Goal: Task Accomplishment & Management: Use online tool/utility

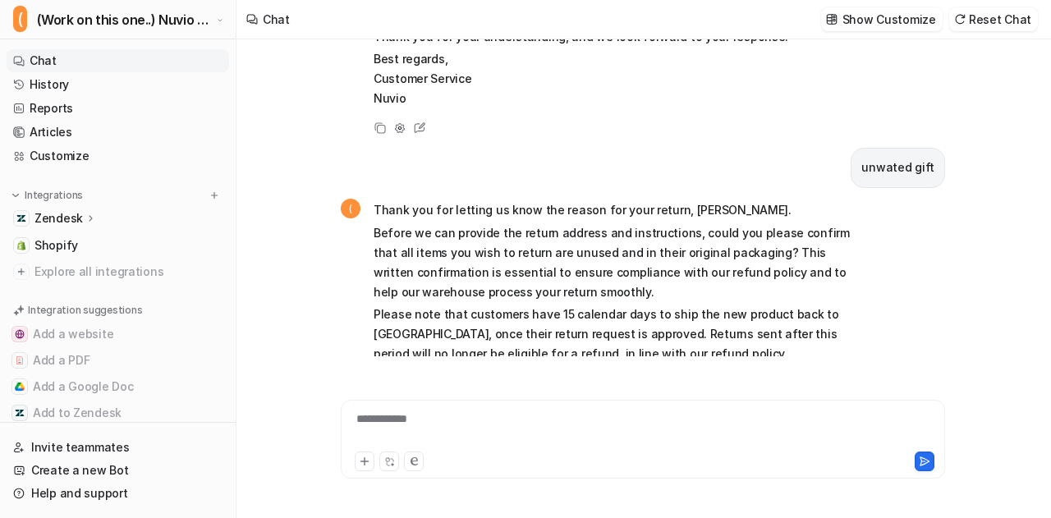
scroll to position [2095, 0]
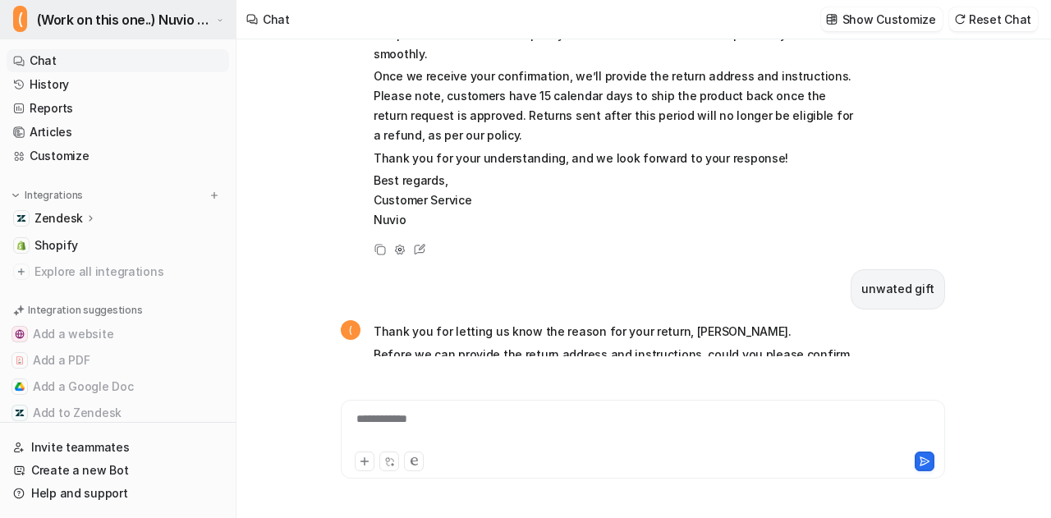
click at [131, 25] on span "(Work on this one..) Nuvio Customer Service Expert Bot" at bounding box center [125, 19] width 176 height 23
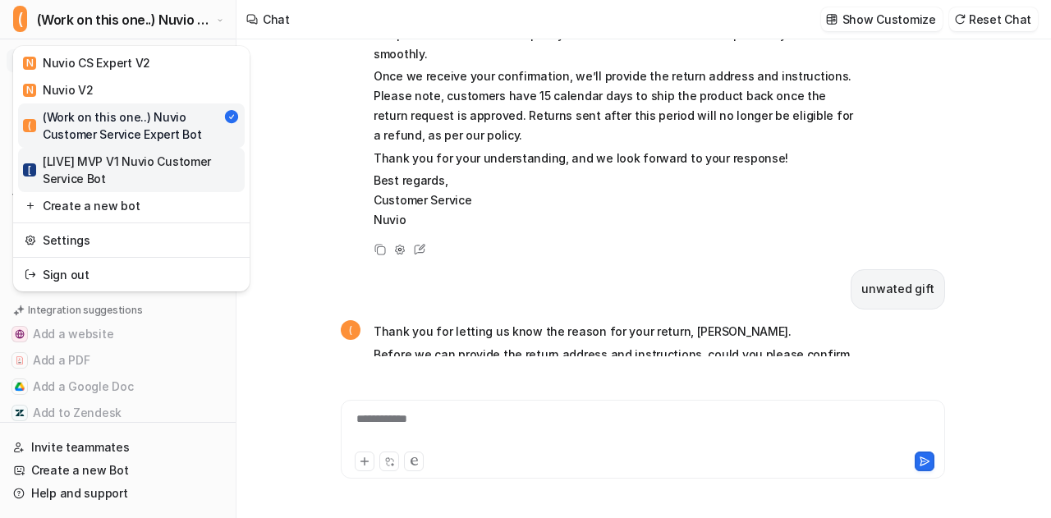
click at [139, 166] on div "[ [LIVE] MVP V1 Nuvio Customer Service Bot" at bounding box center [131, 170] width 217 height 34
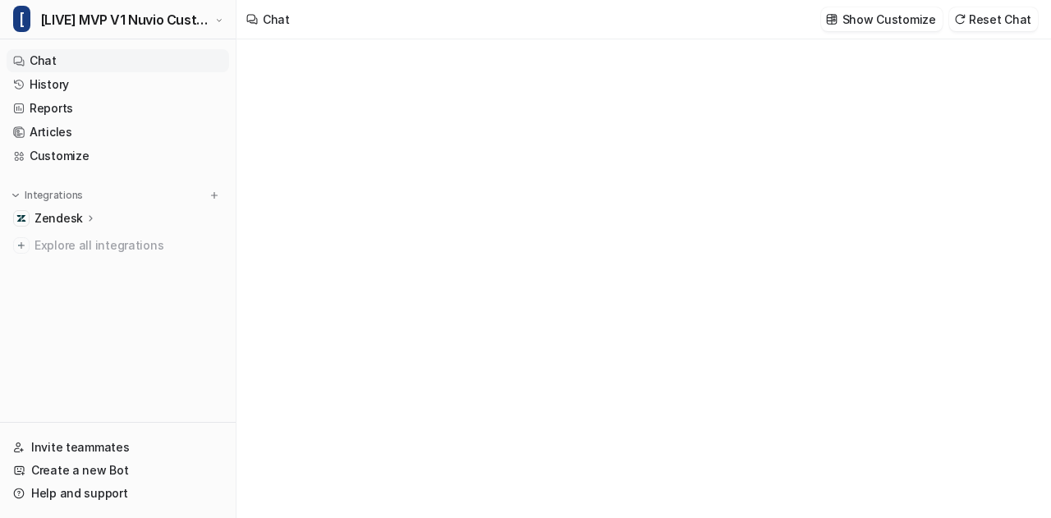
type textarea "**********"
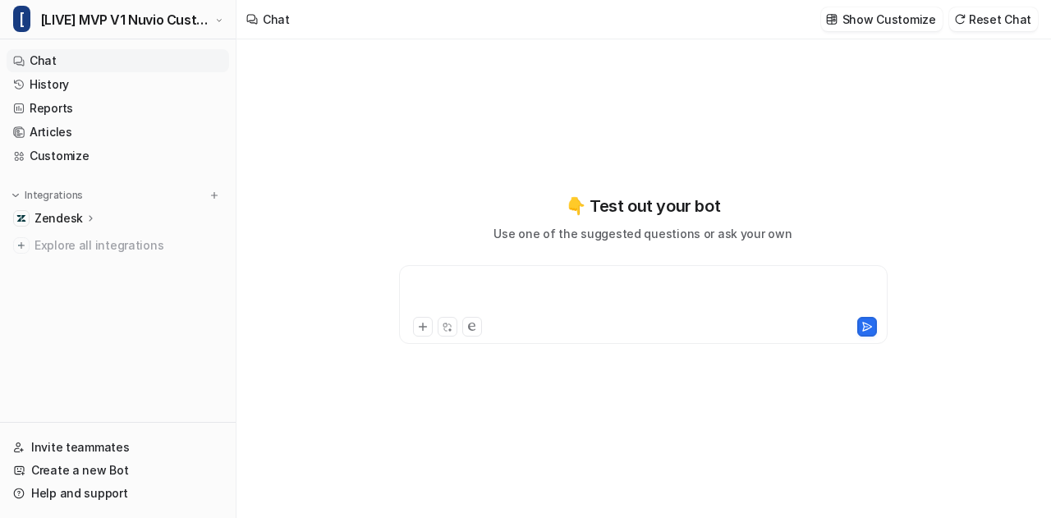
click at [526, 282] on div at bounding box center [643, 295] width 481 height 38
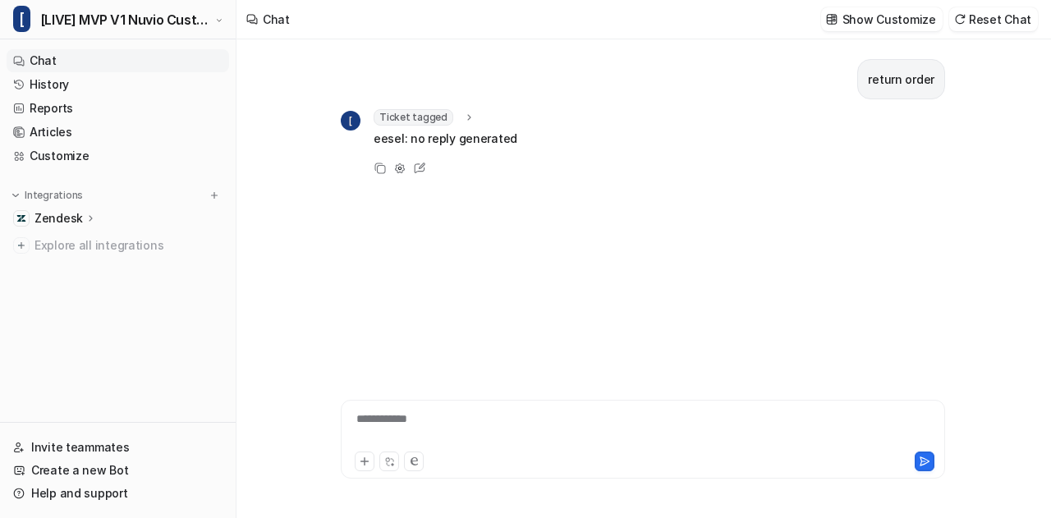
click at [463, 112] on icon at bounding box center [468, 118] width 11 height 12
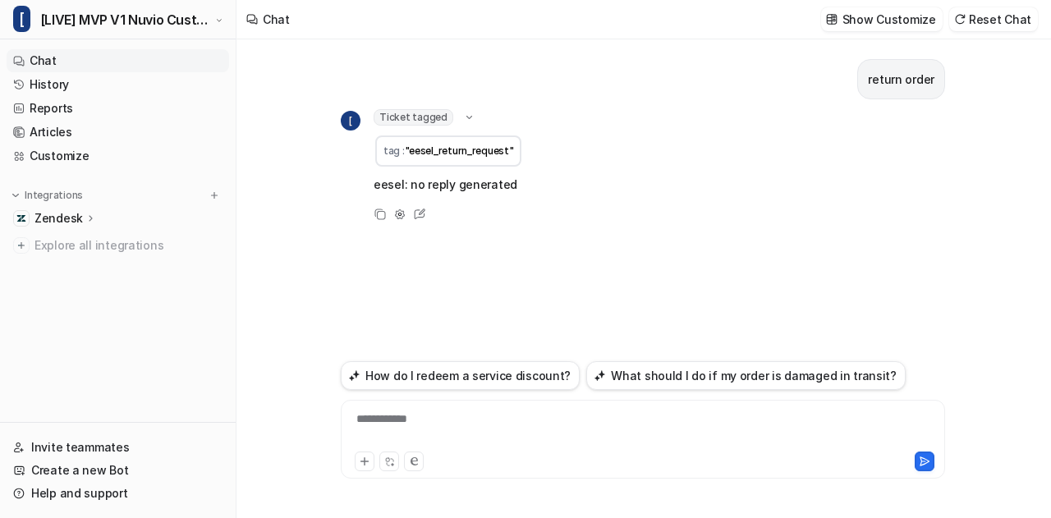
click at [463, 112] on icon at bounding box center [469, 117] width 12 height 11
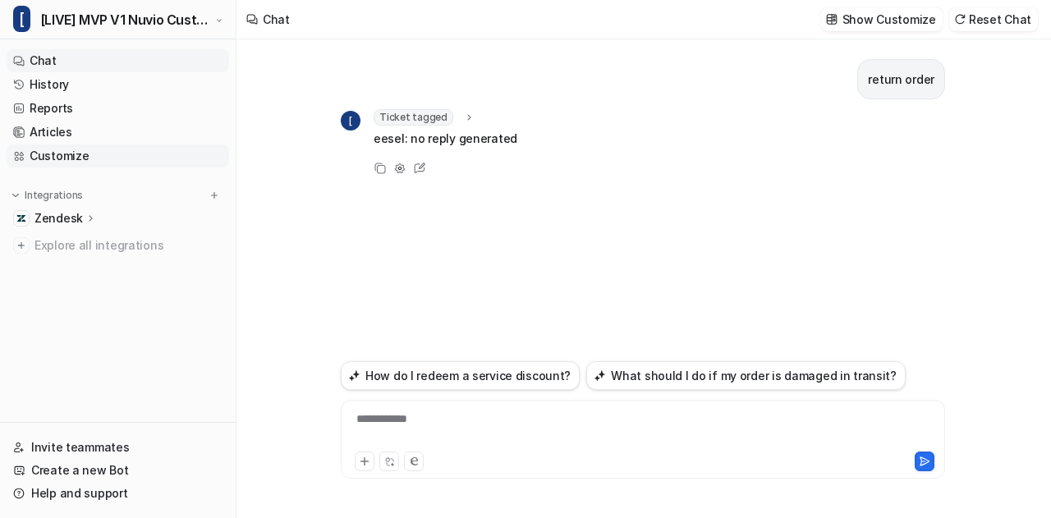
click at [109, 150] on link "Customize" at bounding box center [118, 156] width 223 height 23
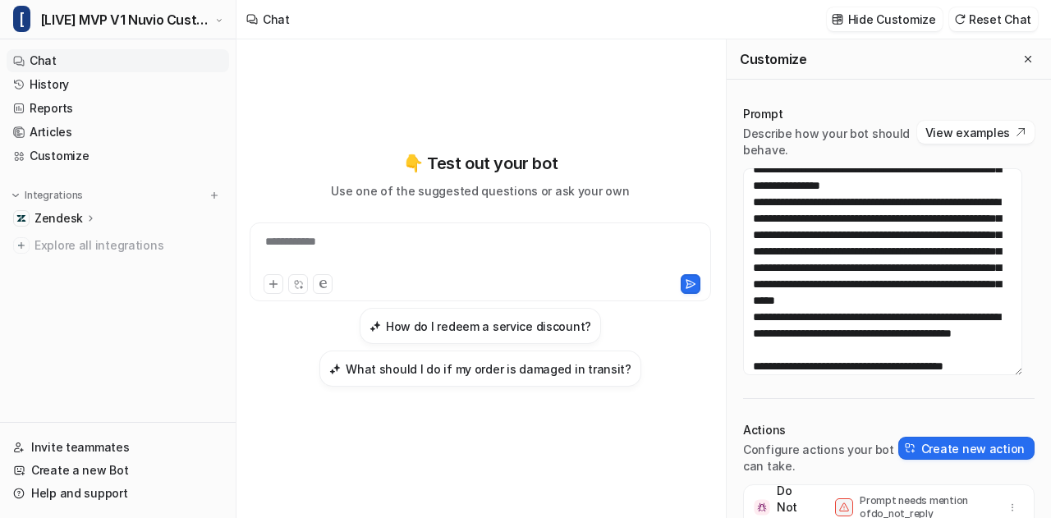
scroll to position [113, 0]
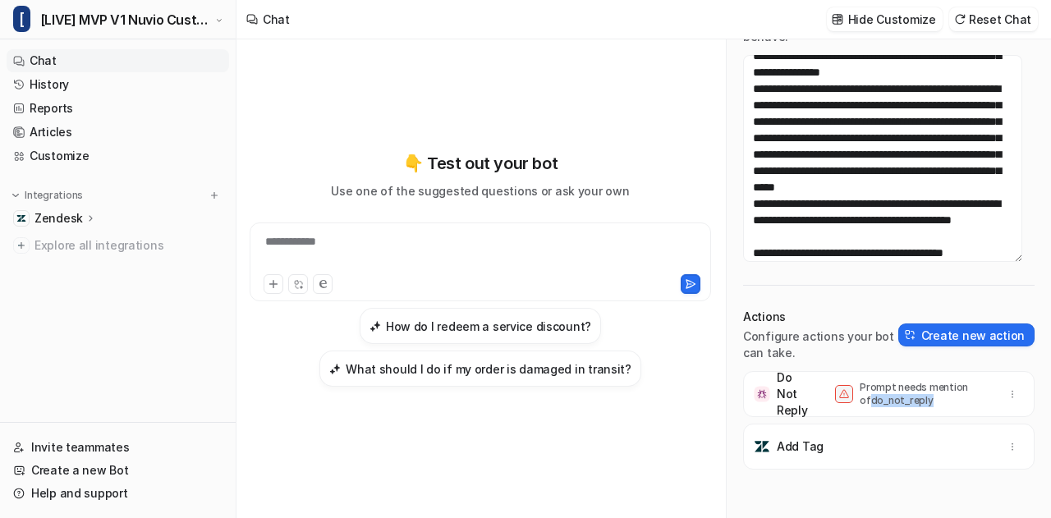
drag, startPoint x: 920, startPoint y: 404, endPoint x: 851, endPoint y: 406, distance: 69.0
click at [851, 406] on div "Do Not Reply Prompt needs mention of do_not_reply" at bounding box center [888, 394] width 277 height 46
copy p "do_not_reply"
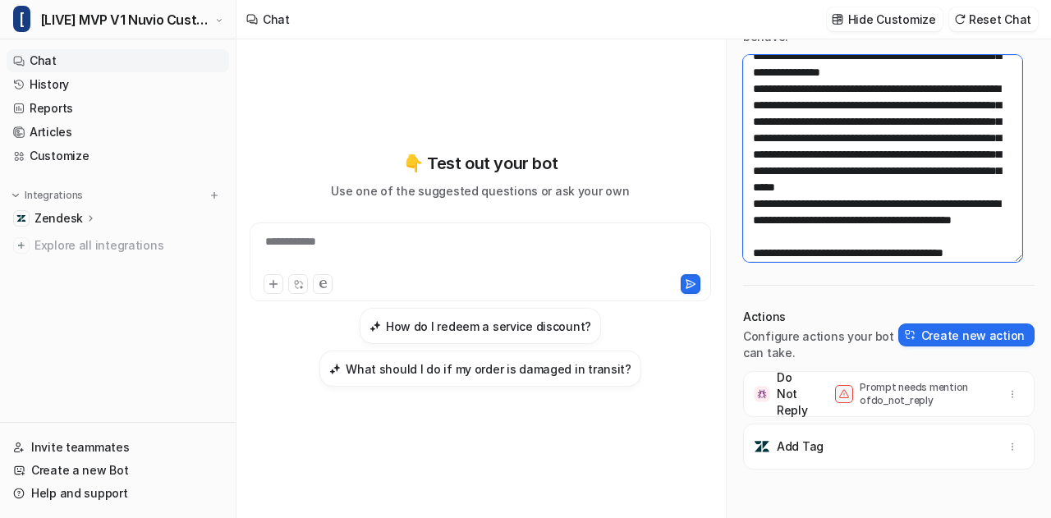
click at [817, 135] on textarea at bounding box center [882, 158] width 279 height 207
paste textarea "**********"
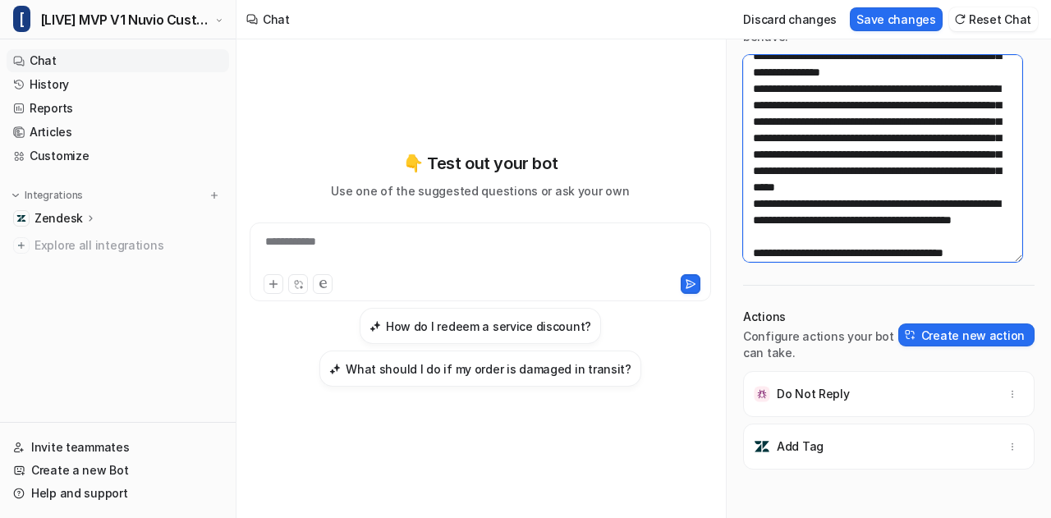
scroll to position [0, 0]
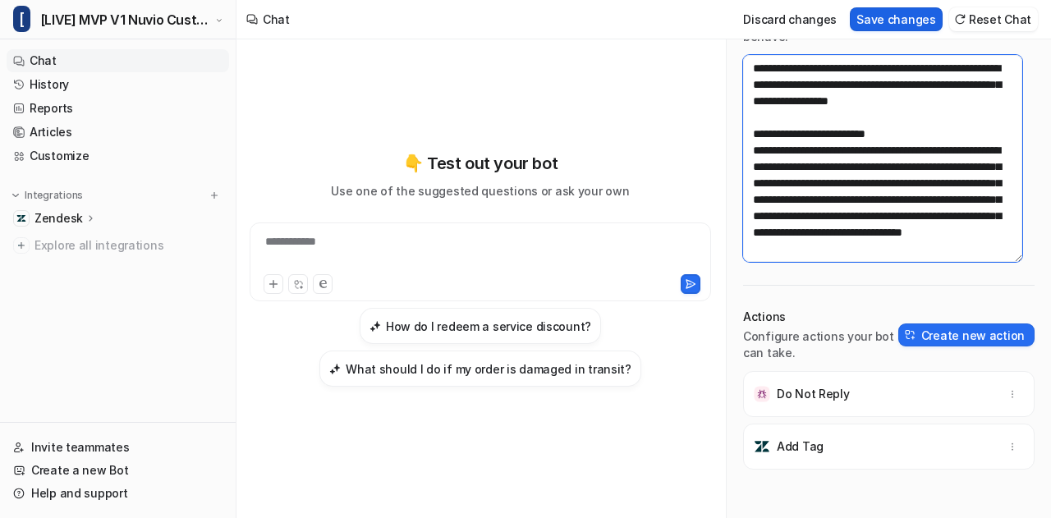
type textarea "**********"
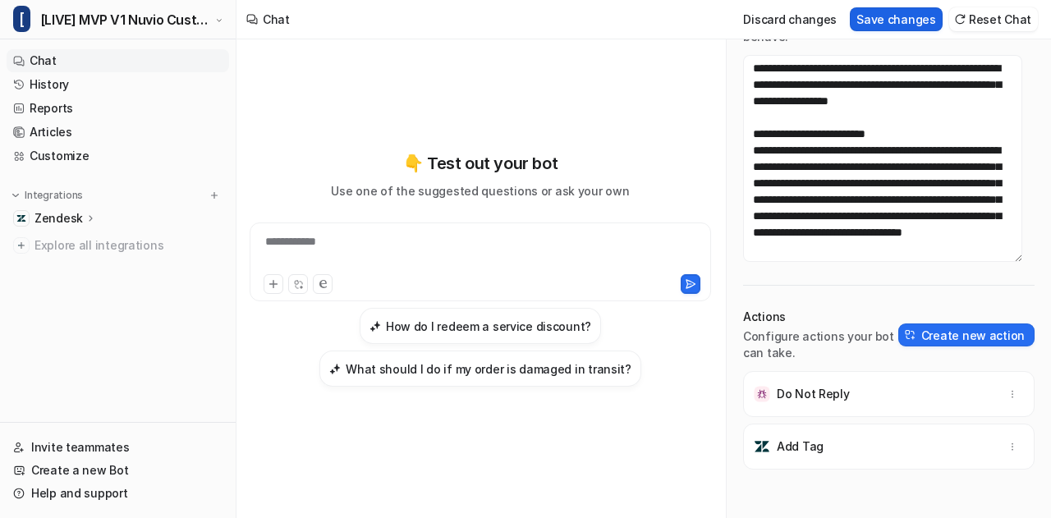
click at [907, 15] on button "Save changes" at bounding box center [896, 19] width 93 height 24
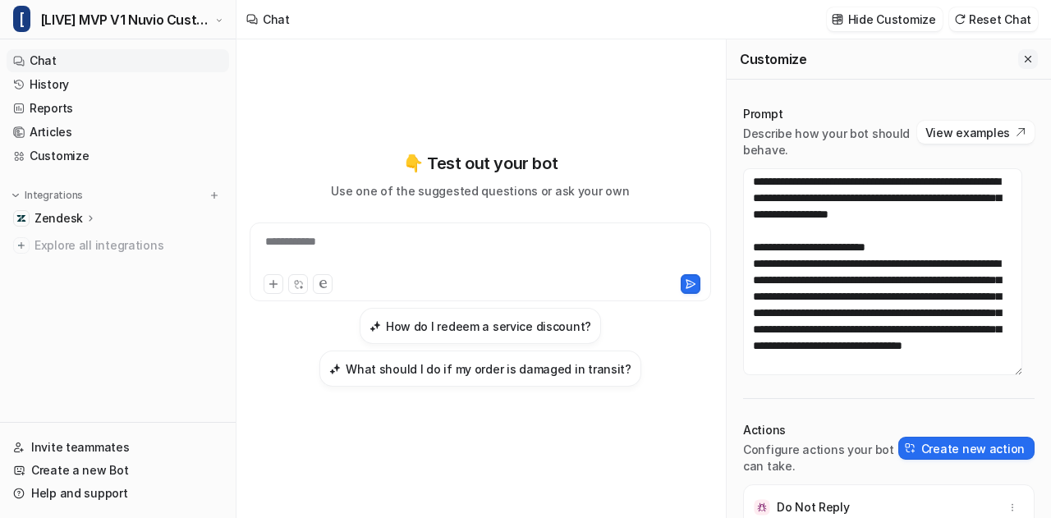
click at [1022, 58] on icon "Close flyout" at bounding box center [1027, 58] width 11 height 11
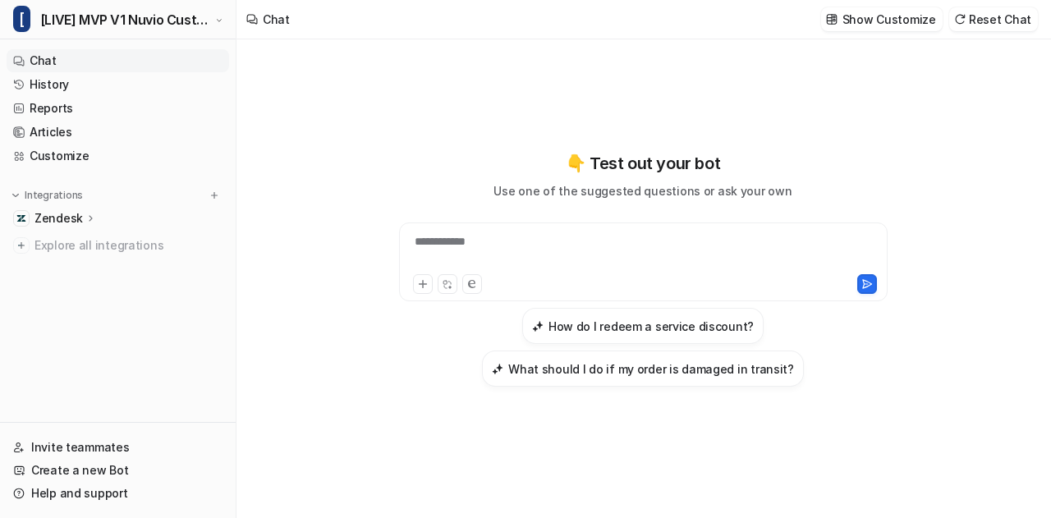
click at [484, 251] on div "**********" at bounding box center [643, 252] width 481 height 38
click at [990, 21] on button "Reset Chat" at bounding box center [993, 19] width 89 height 24
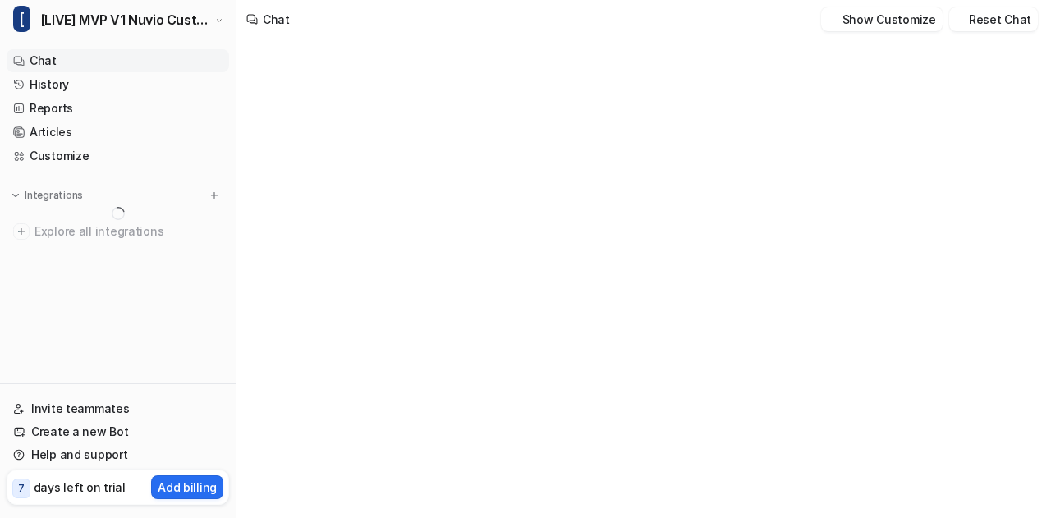
type textarea "**********"
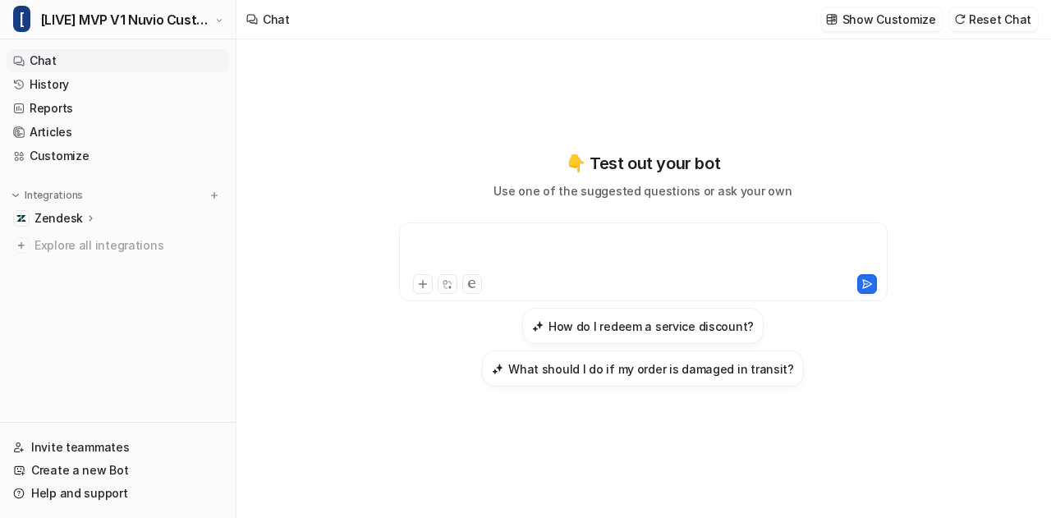
click at [509, 259] on div at bounding box center [643, 252] width 481 height 38
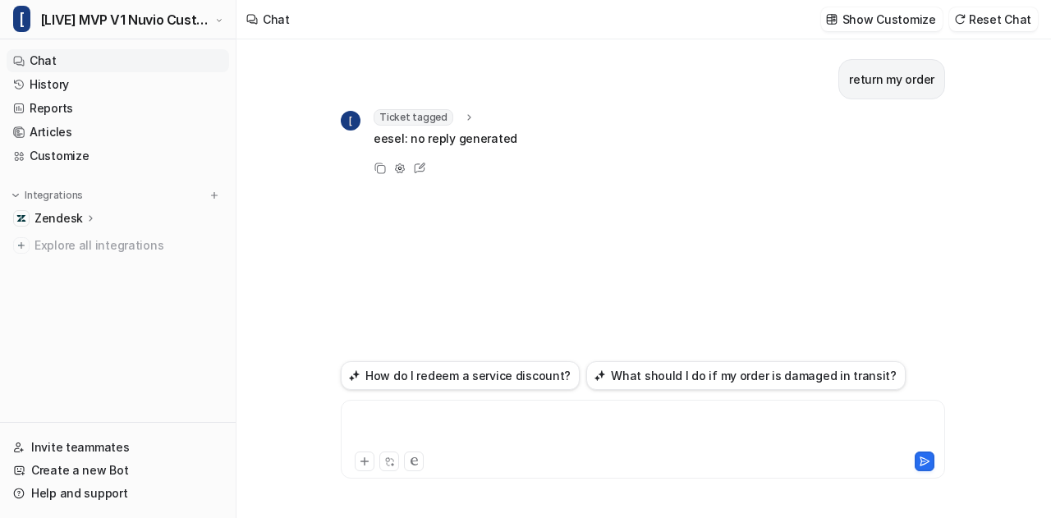
click at [475, 423] on div at bounding box center [643, 430] width 597 height 38
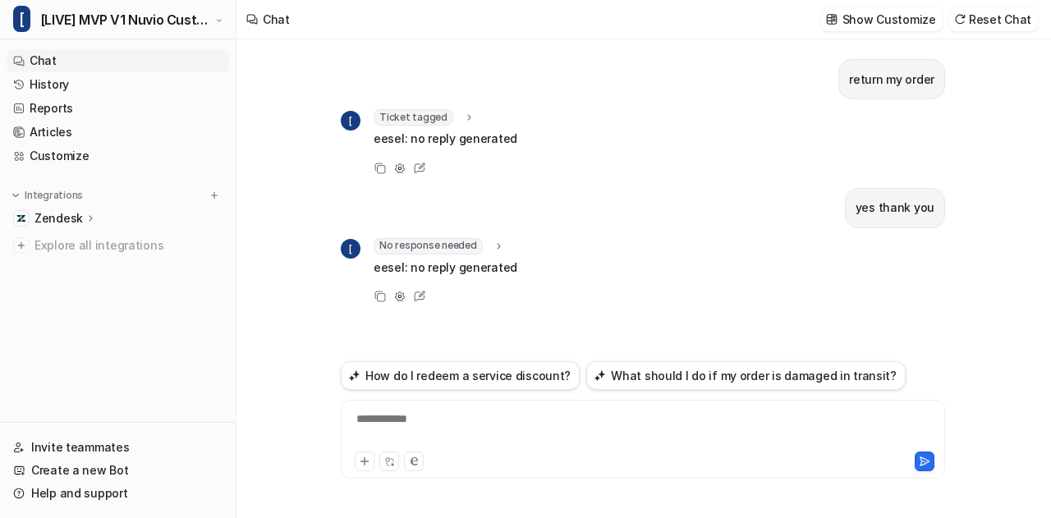
click at [496, 241] on icon at bounding box center [498, 246] width 11 height 12
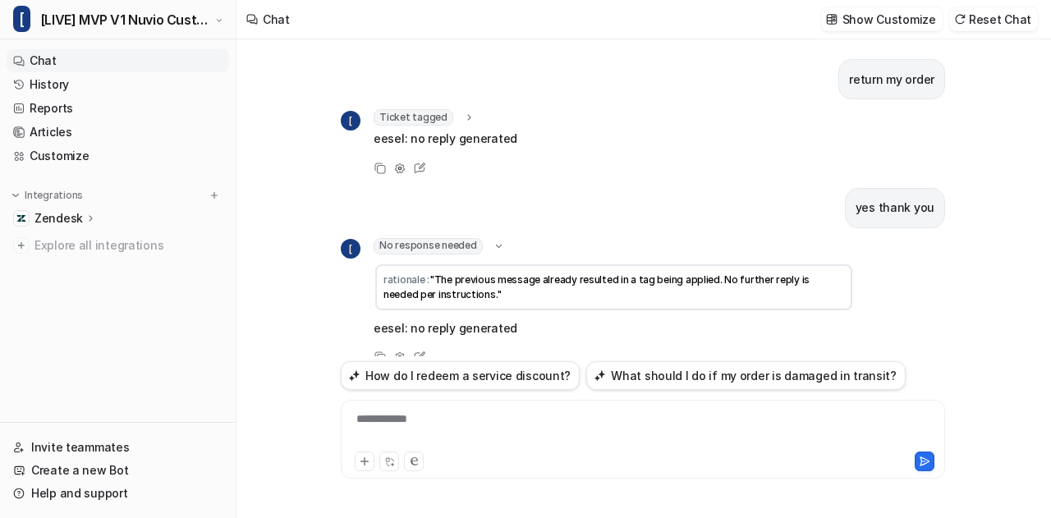
click at [496, 241] on icon at bounding box center [499, 246] width 12 height 11
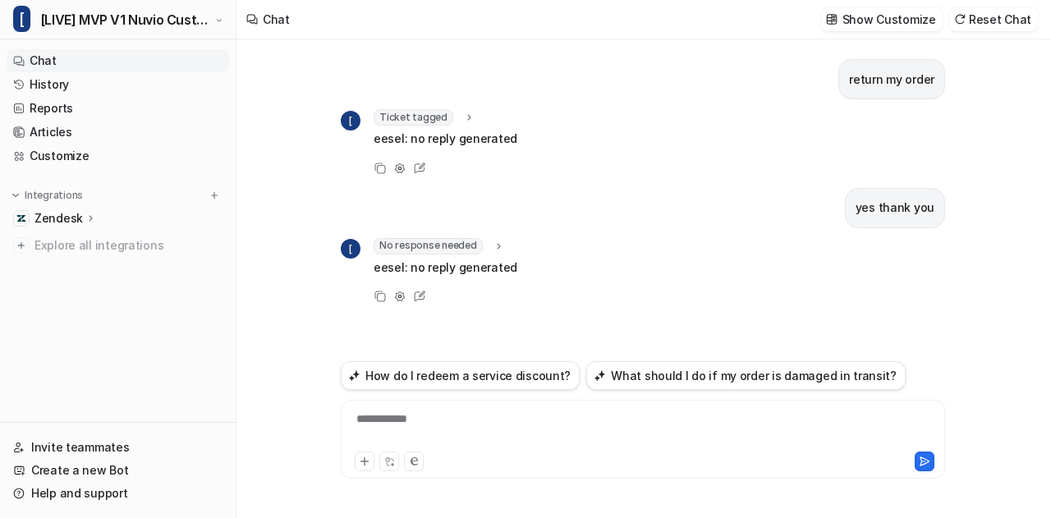
click at [449, 431] on div "**********" at bounding box center [643, 430] width 597 height 38
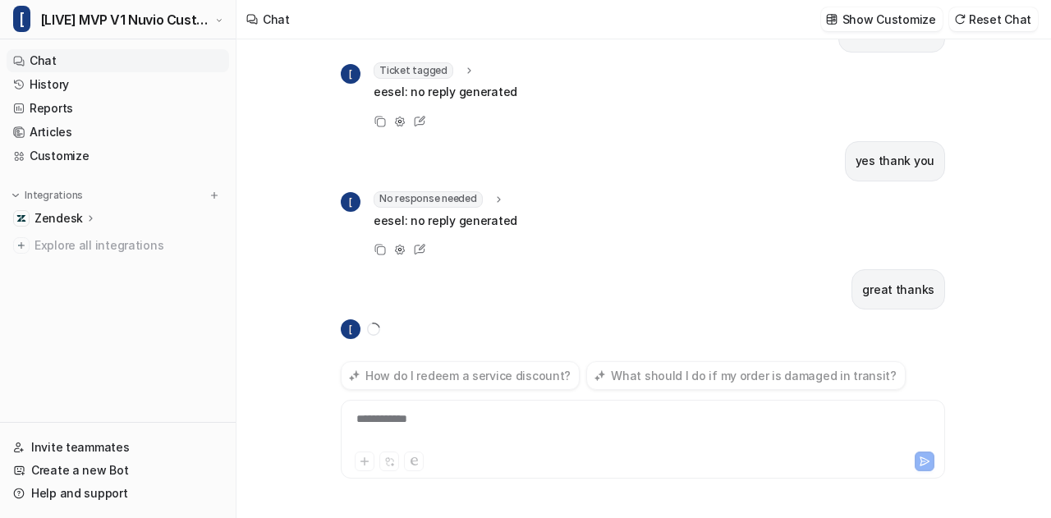
scroll to position [79, 0]
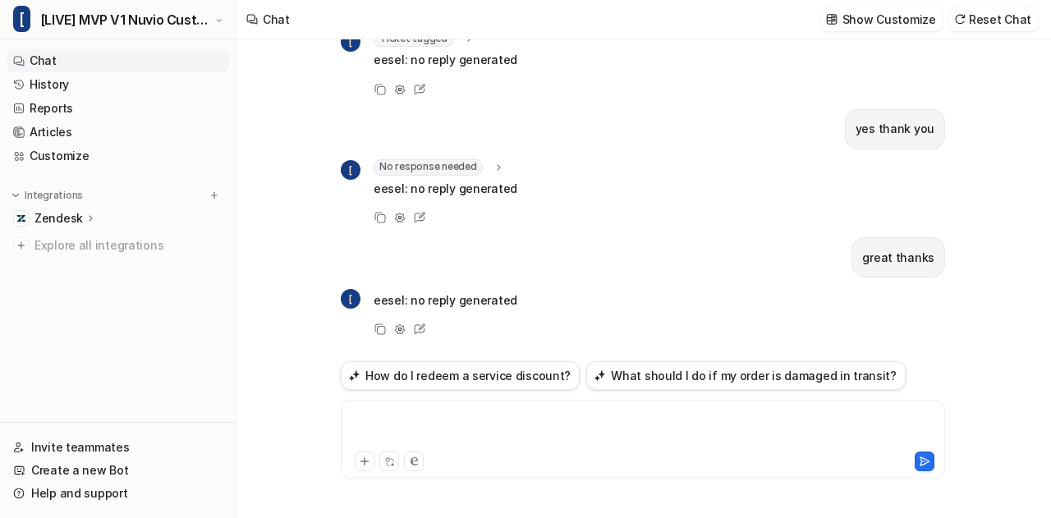
click at [476, 433] on div at bounding box center [643, 430] width 597 height 38
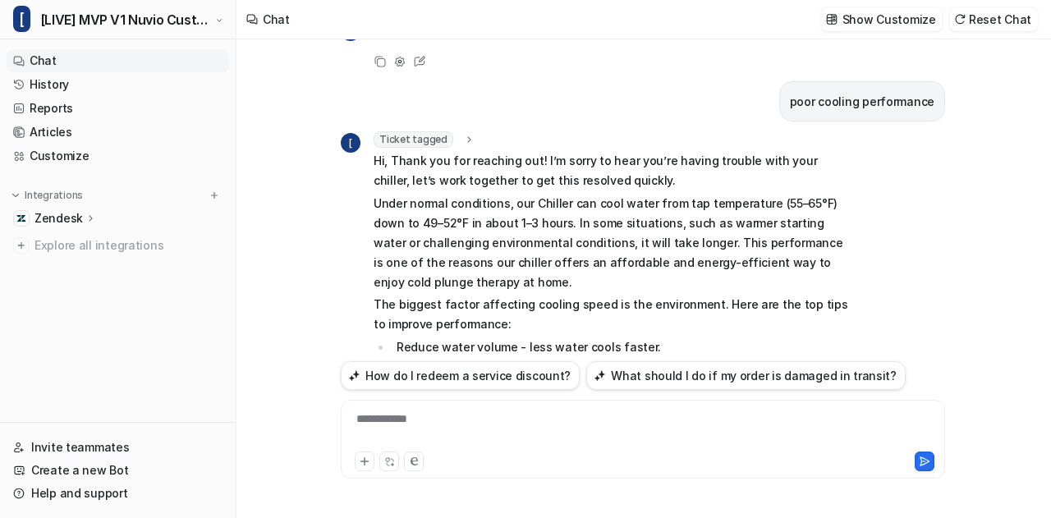
scroll to position [343, 0]
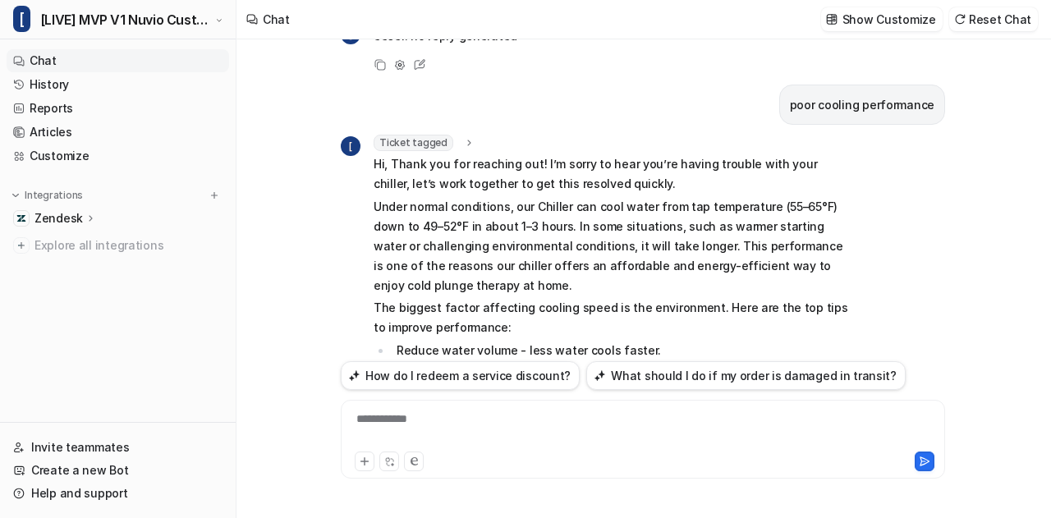
click at [463, 140] on icon at bounding box center [468, 143] width 11 height 12
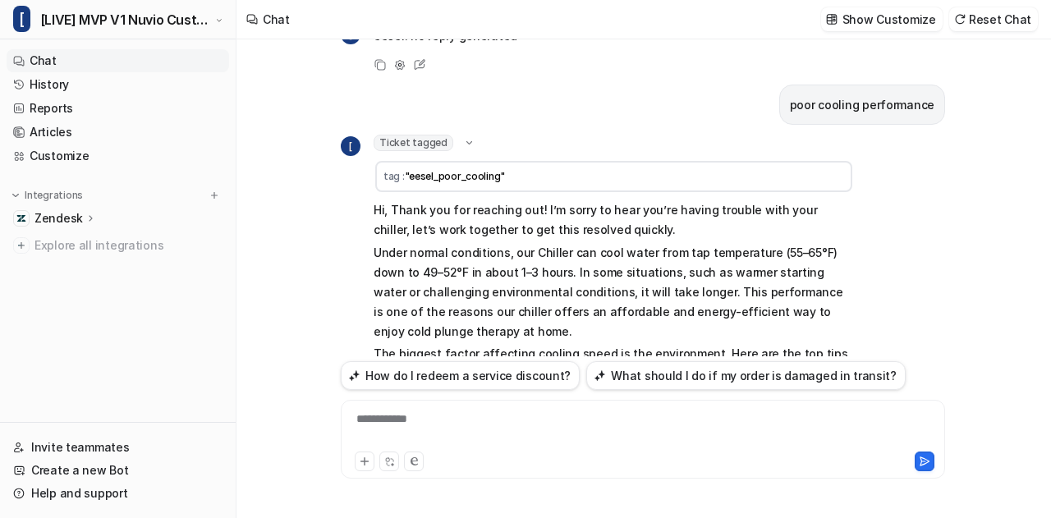
click at [463, 140] on icon at bounding box center [469, 142] width 12 height 11
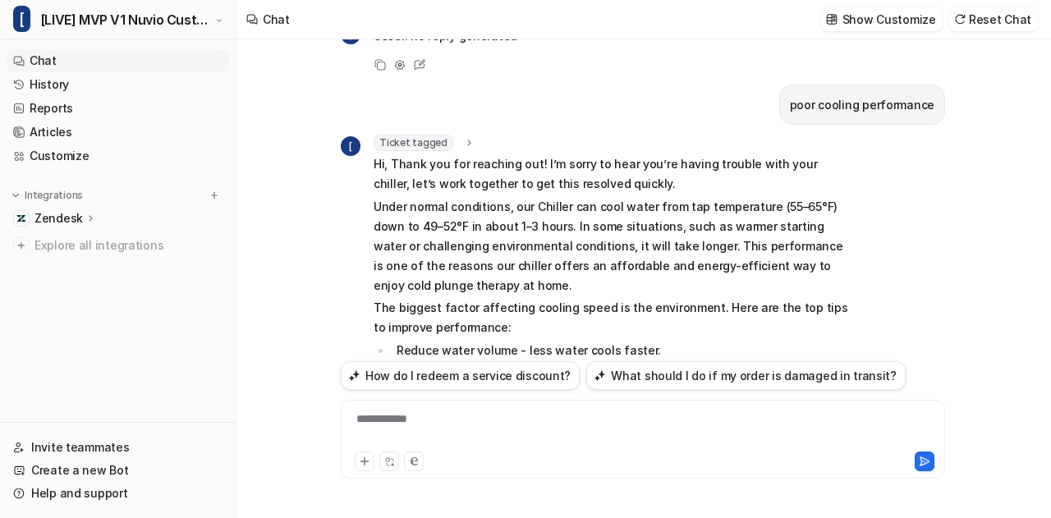
scroll to position [0, 0]
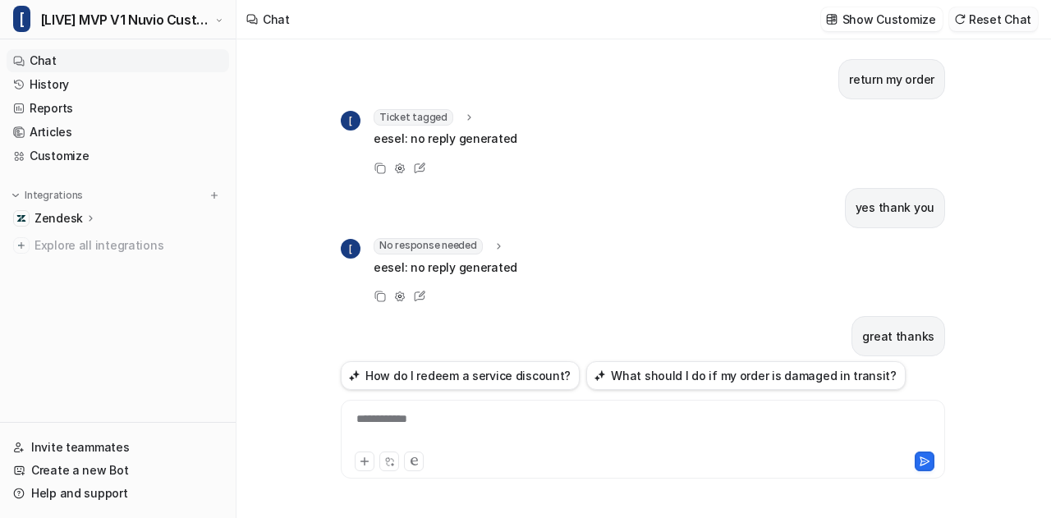
click at [995, 18] on button "Reset Chat" at bounding box center [993, 19] width 89 height 24
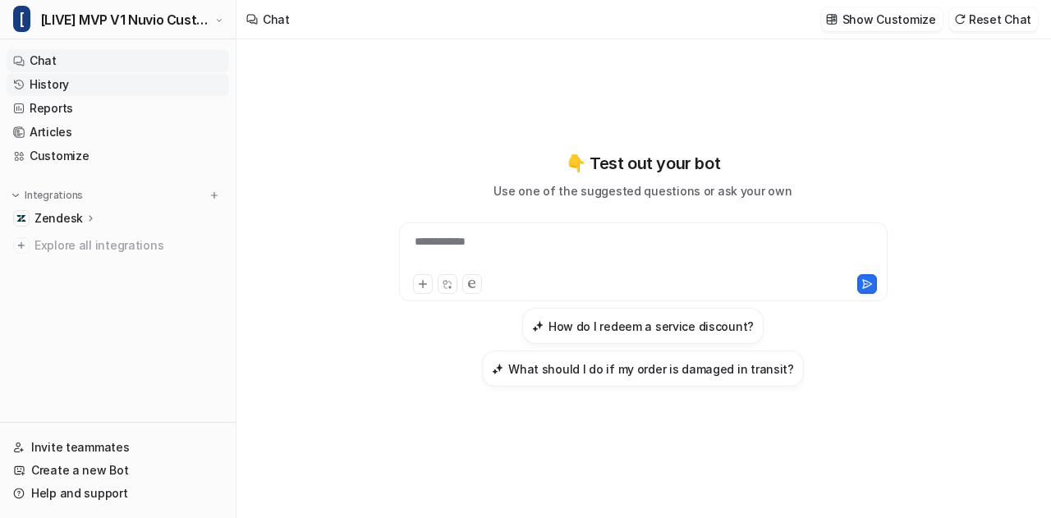
click at [91, 78] on link "History" at bounding box center [118, 84] width 223 height 23
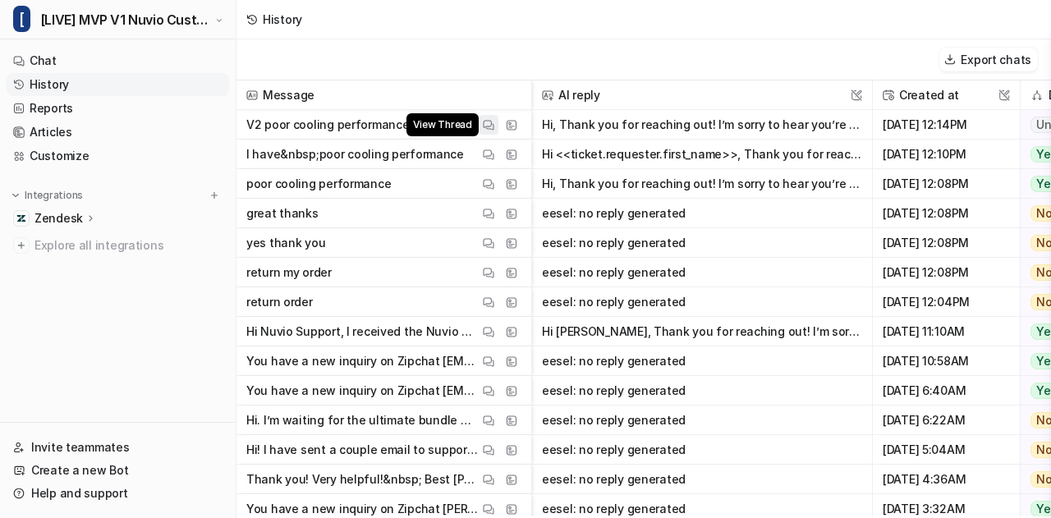
click at [486, 126] on img at bounding box center [488, 125] width 11 height 12
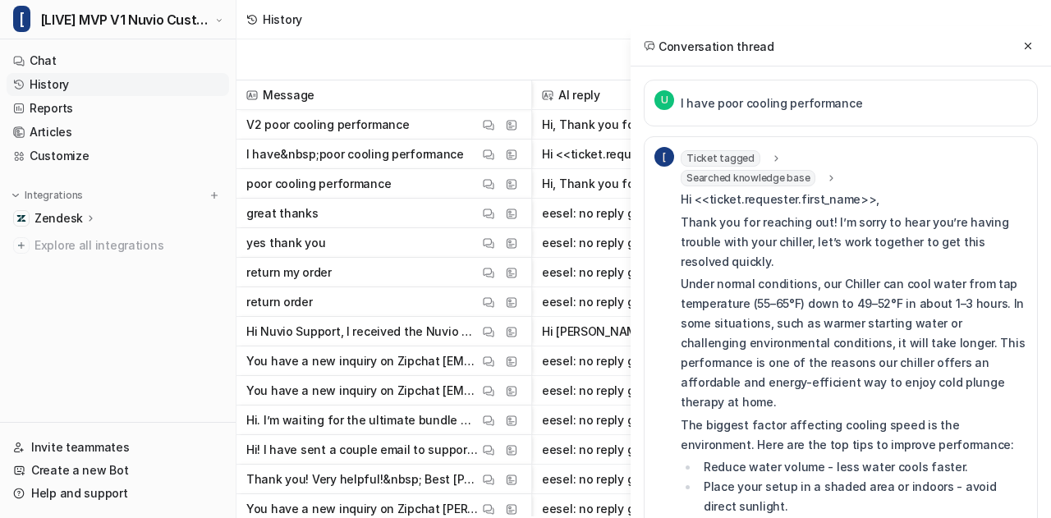
click at [770, 153] on icon at bounding box center [775, 159] width 11 height 12
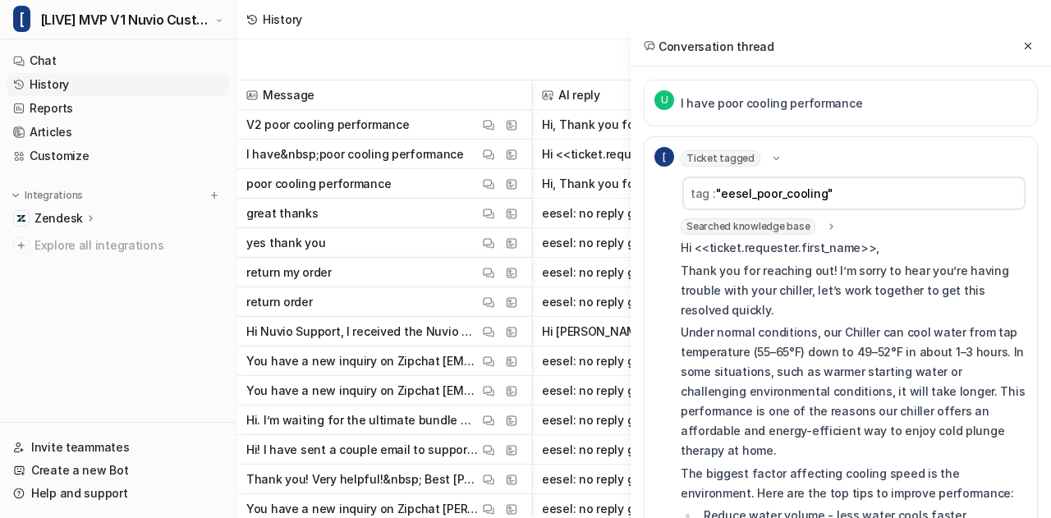
click at [770, 153] on icon at bounding box center [776, 158] width 12 height 11
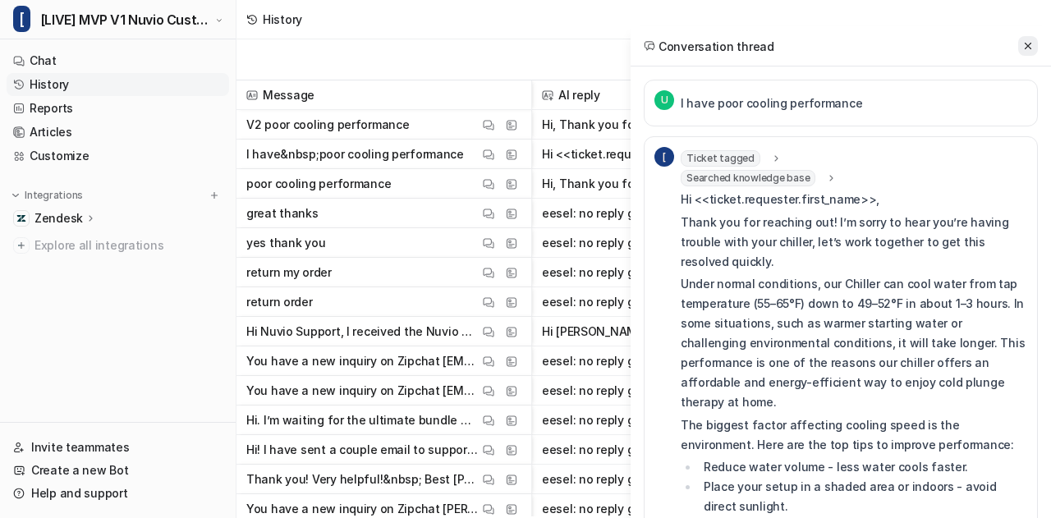
click at [1030, 50] on icon at bounding box center [1027, 45] width 11 height 11
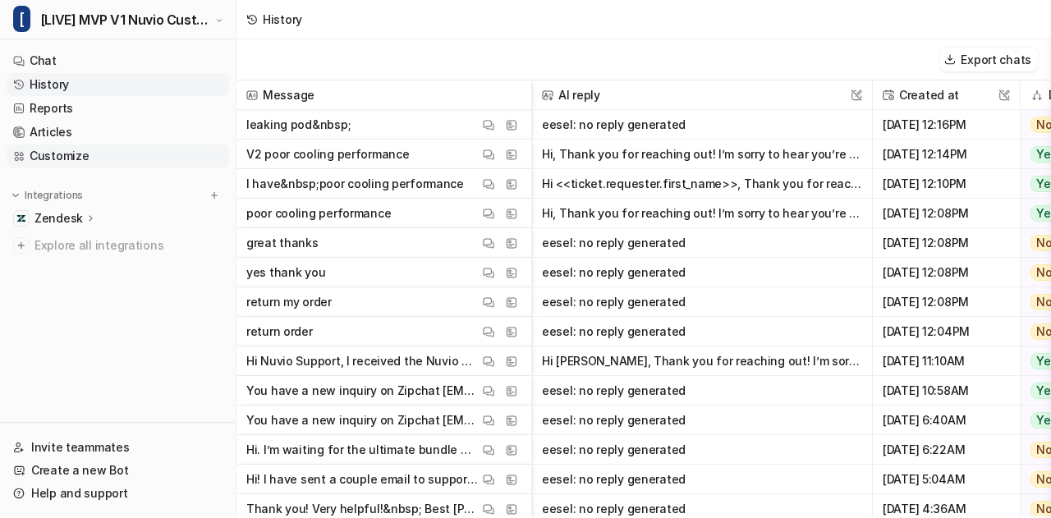
click at [61, 156] on link "Customize" at bounding box center [118, 156] width 223 height 23
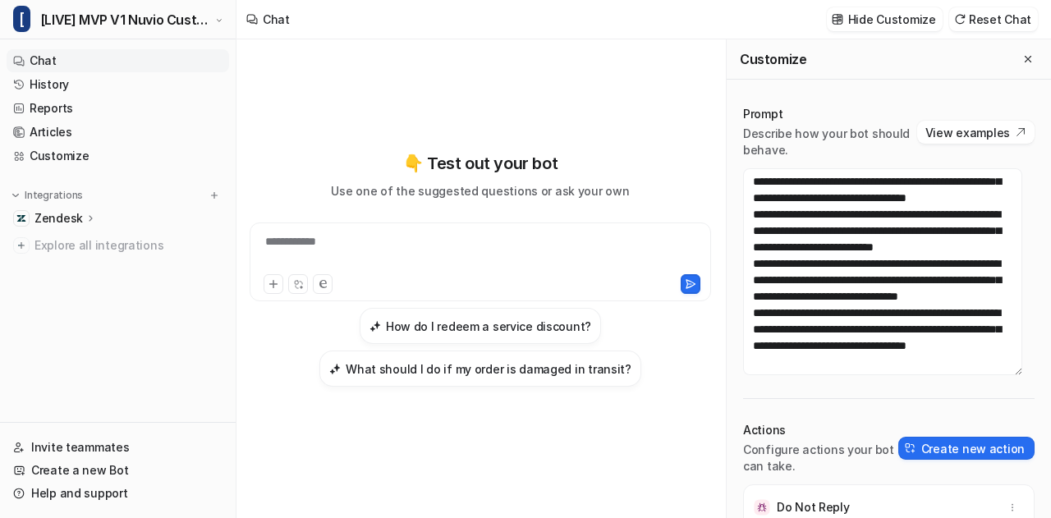
scroll to position [2134, 0]
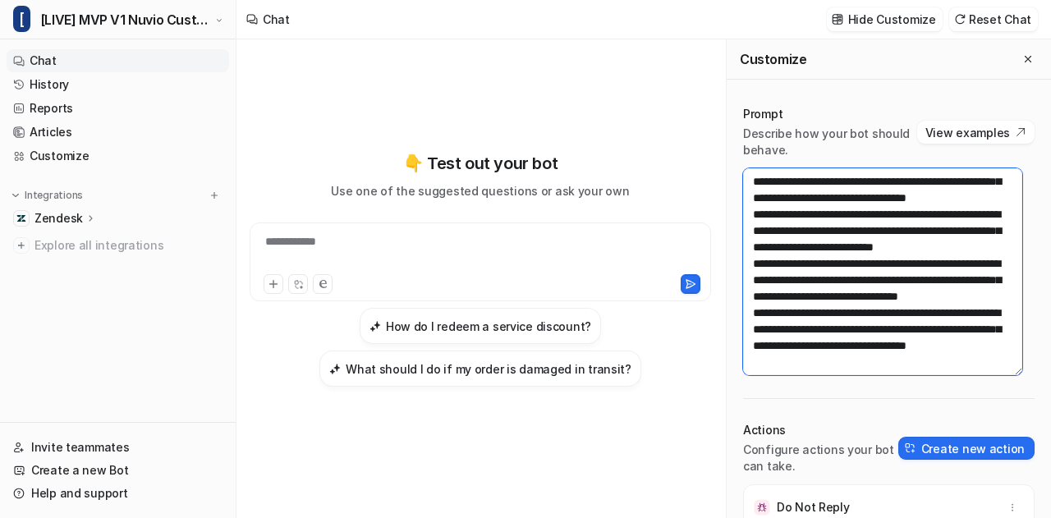
drag, startPoint x: 850, startPoint y: 198, endPoint x: 926, endPoint y: 206, distance: 76.8
click at [926, 206] on textarea at bounding box center [882, 271] width 279 height 207
click at [817, 230] on textarea at bounding box center [882, 271] width 279 height 207
paste textarea "**********"
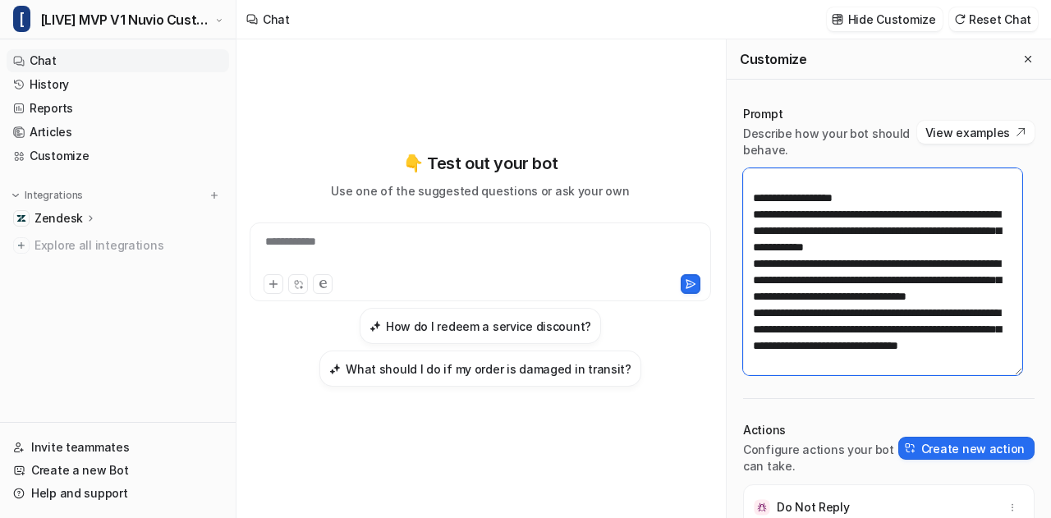
scroll to position [0, 0]
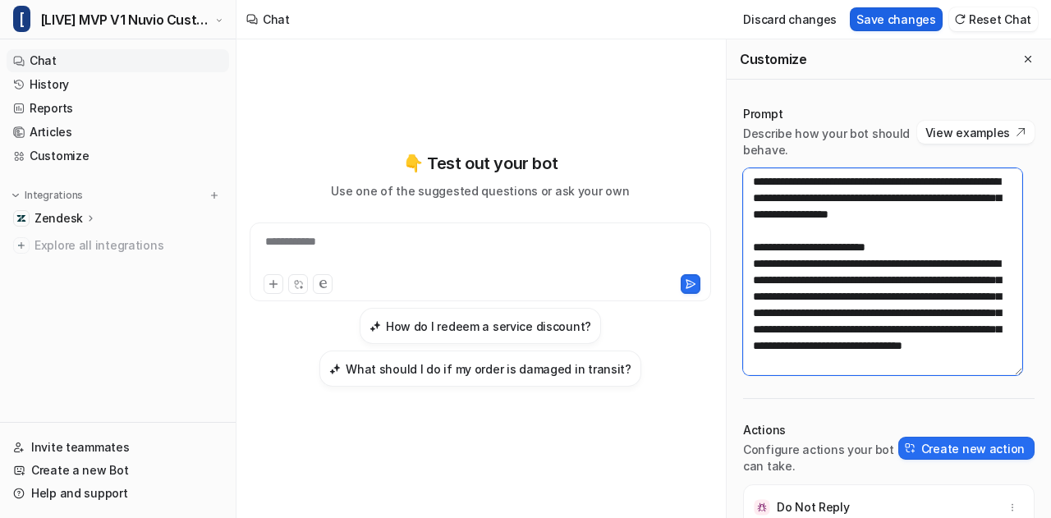
type textarea "**********"
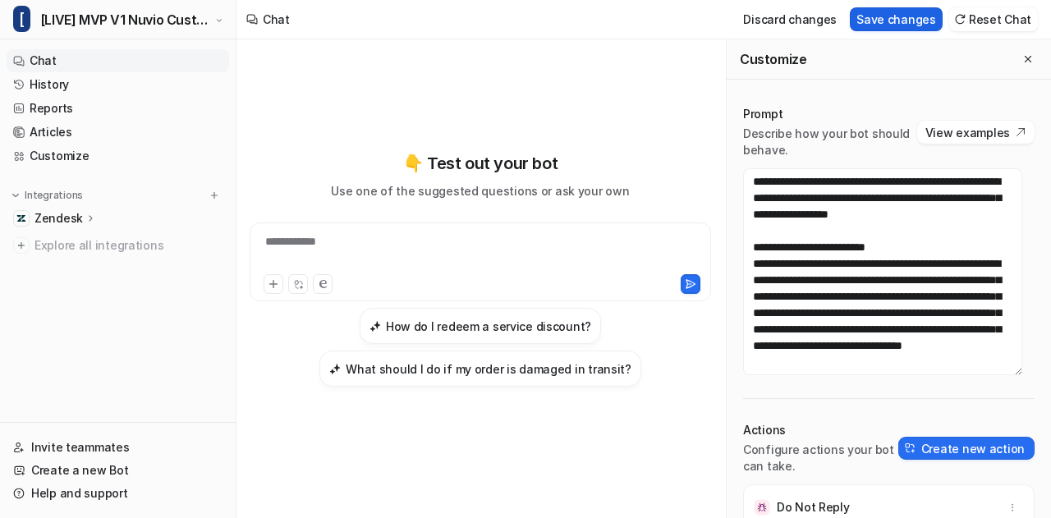
click at [907, 20] on button "Save changes" at bounding box center [896, 19] width 93 height 24
click at [1025, 57] on icon "Close flyout" at bounding box center [1028, 59] width 7 height 7
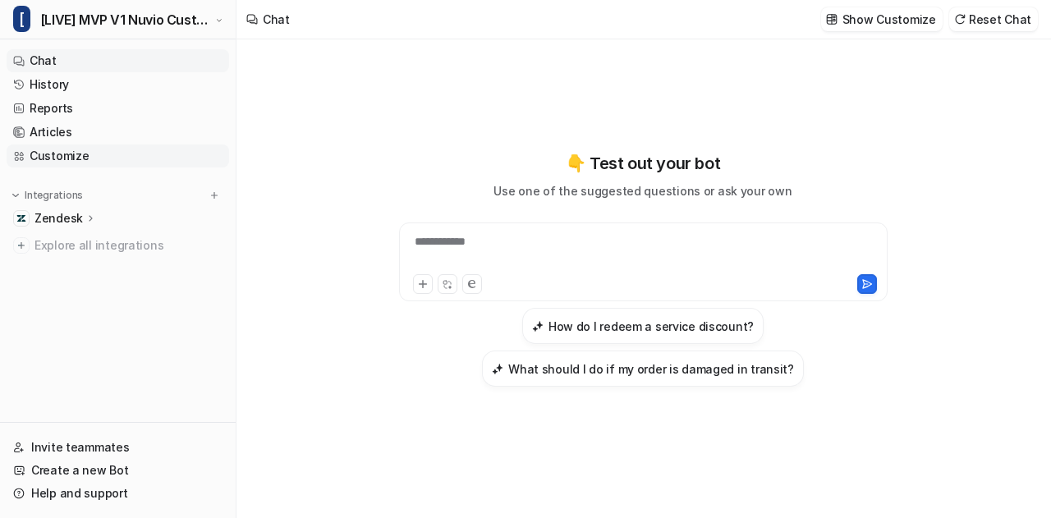
click at [99, 154] on link "Customize" at bounding box center [118, 156] width 223 height 23
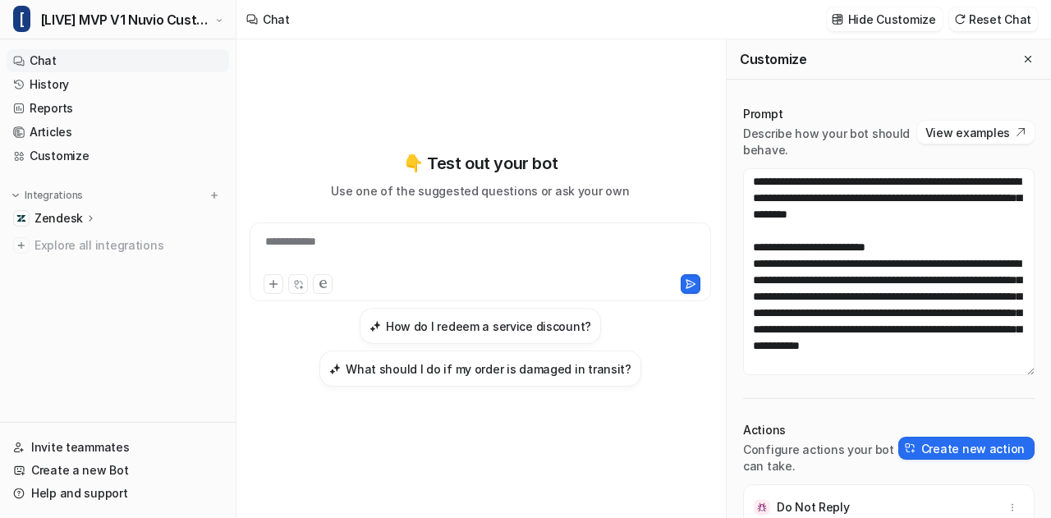
scroll to position [895, 0]
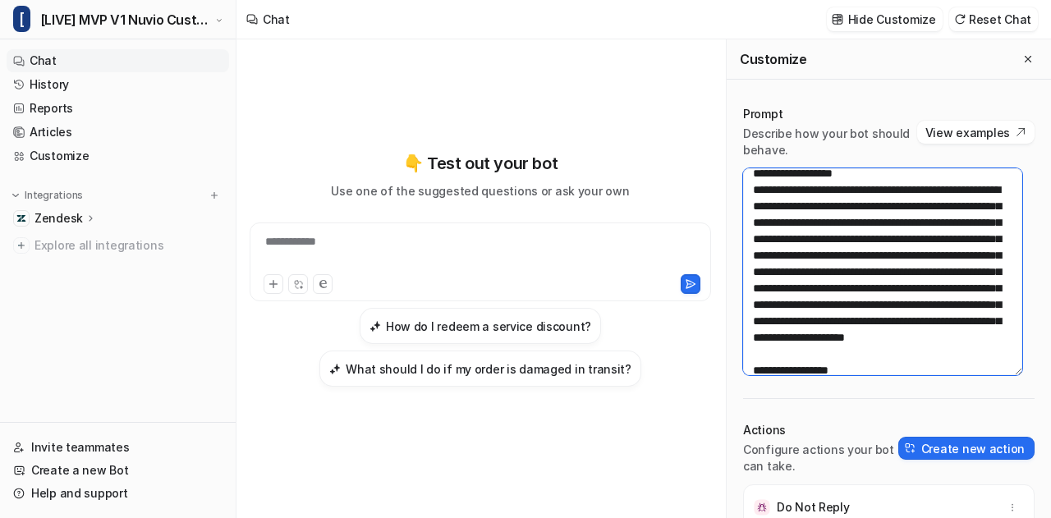
click at [825, 228] on textarea at bounding box center [882, 271] width 279 height 207
paste textarea "**********"
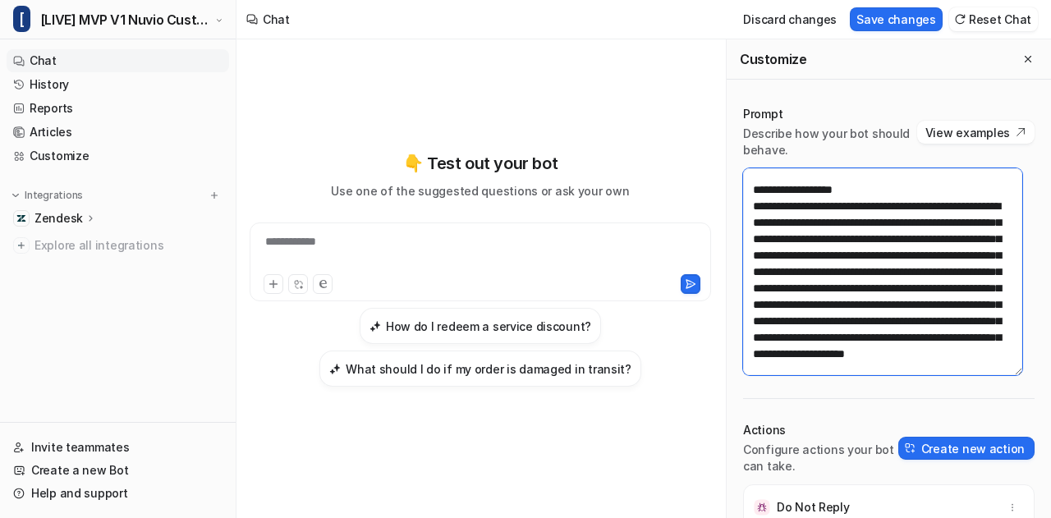
scroll to position [0, 0]
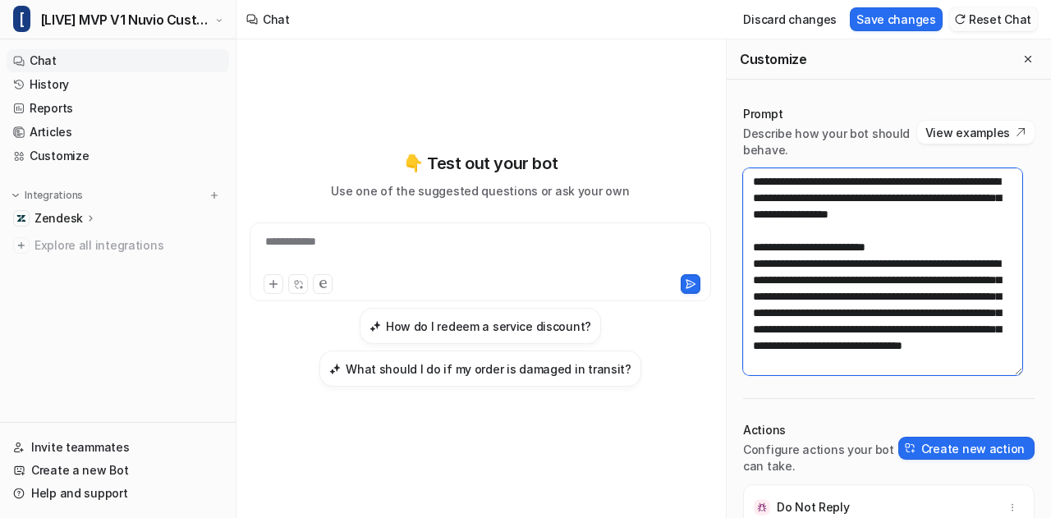
type textarea "**********"
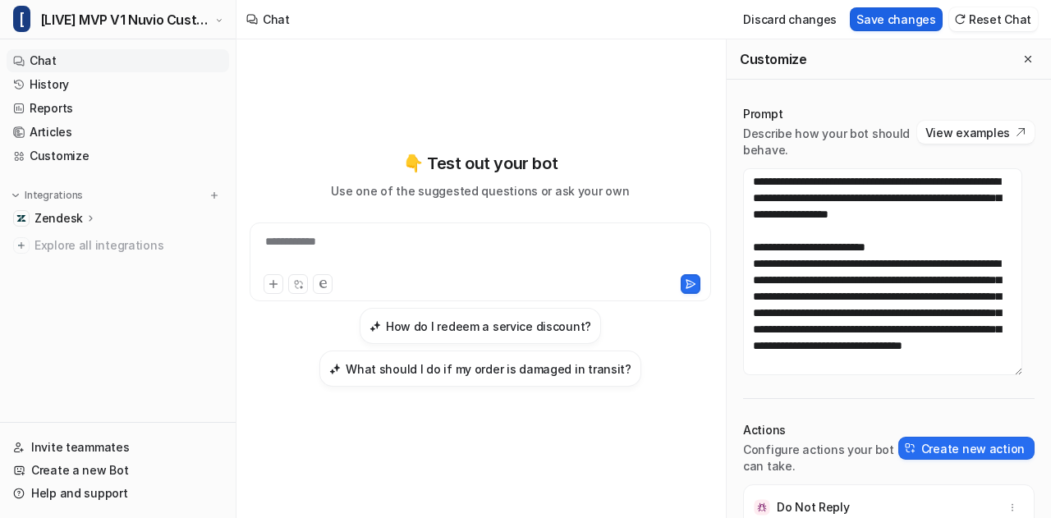
click at [889, 20] on button "Save changes" at bounding box center [896, 19] width 93 height 24
click at [1022, 58] on icon "Close flyout" at bounding box center [1027, 58] width 11 height 11
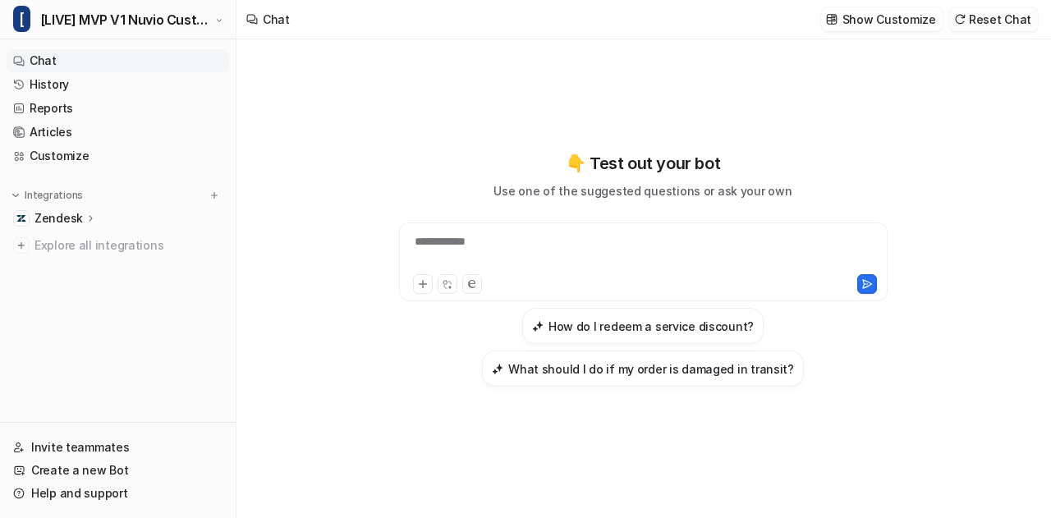
click at [1017, 24] on button "Reset Chat" at bounding box center [993, 19] width 89 height 24
click at [516, 232] on div "**********" at bounding box center [643, 262] width 489 height 79
click at [525, 244] on div at bounding box center [643, 252] width 481 height 38
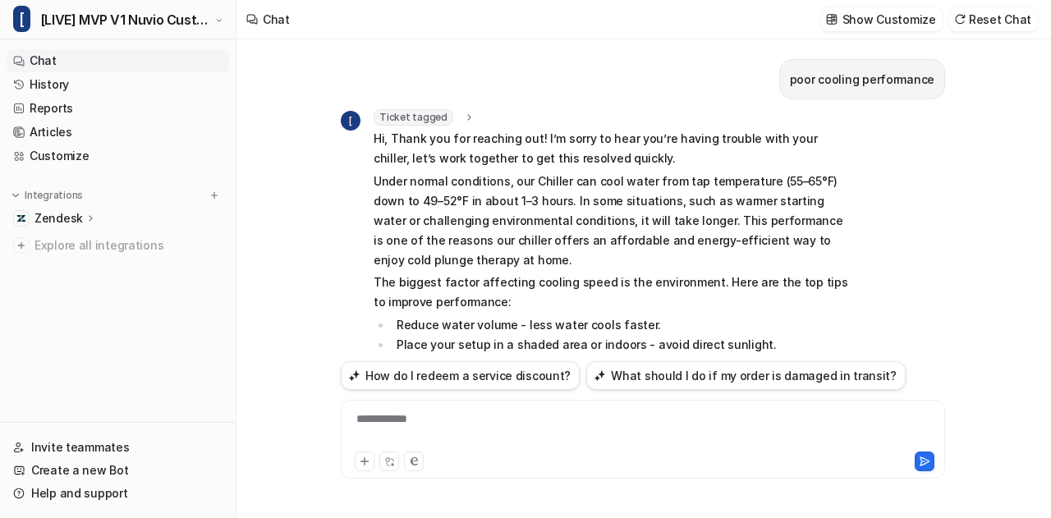
click at [463, 114] on icon at bounding box center [468, 118] width 11 height 12
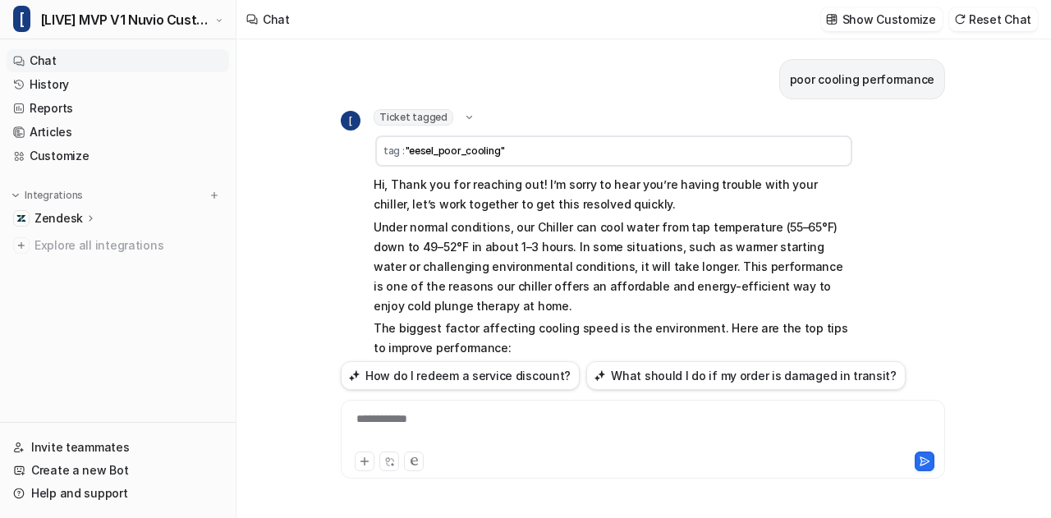
click at [463, 114] on icon at bounding box center [469, 117] width 12 height 11
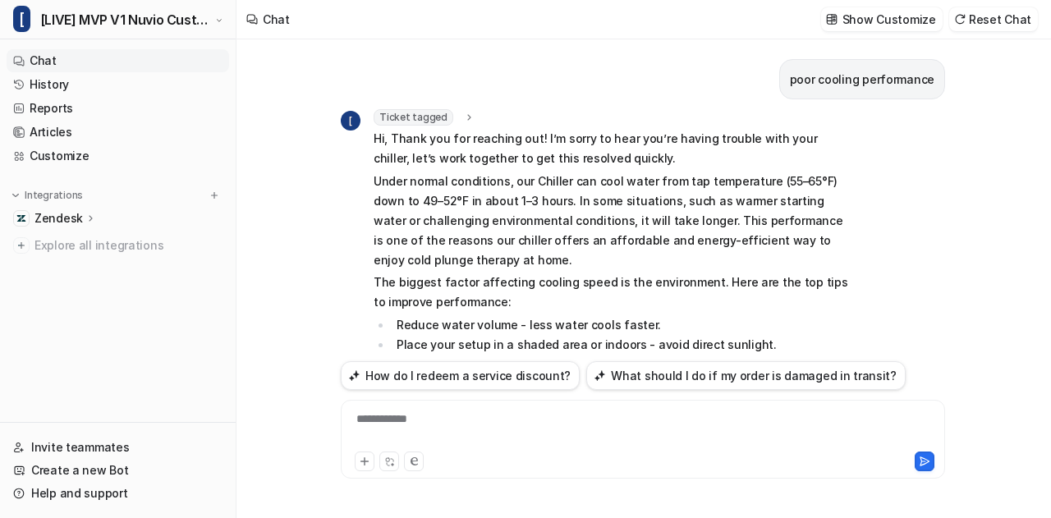
scroll to position [316, 0]
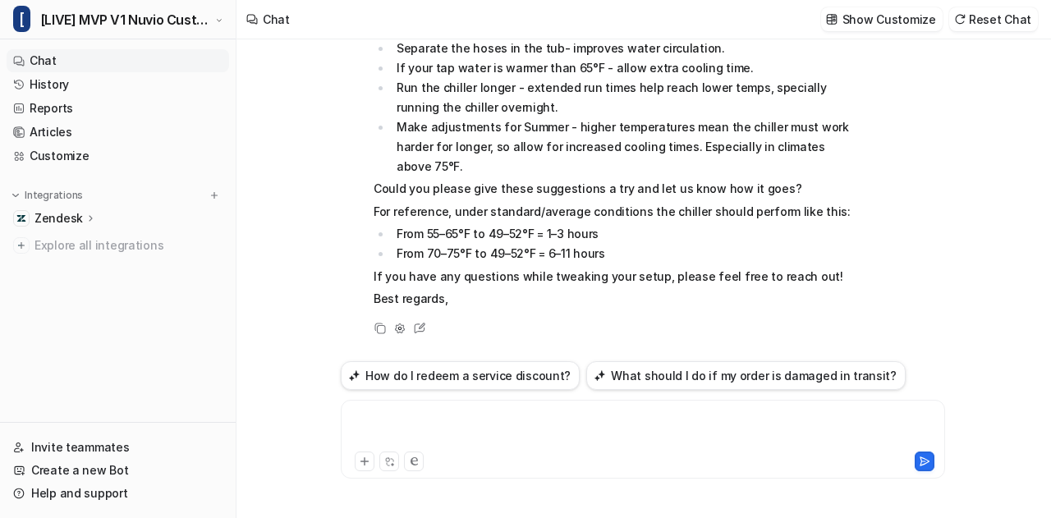
click at [466, 419] on div at bounding box center [643, 430] width 597 height 38
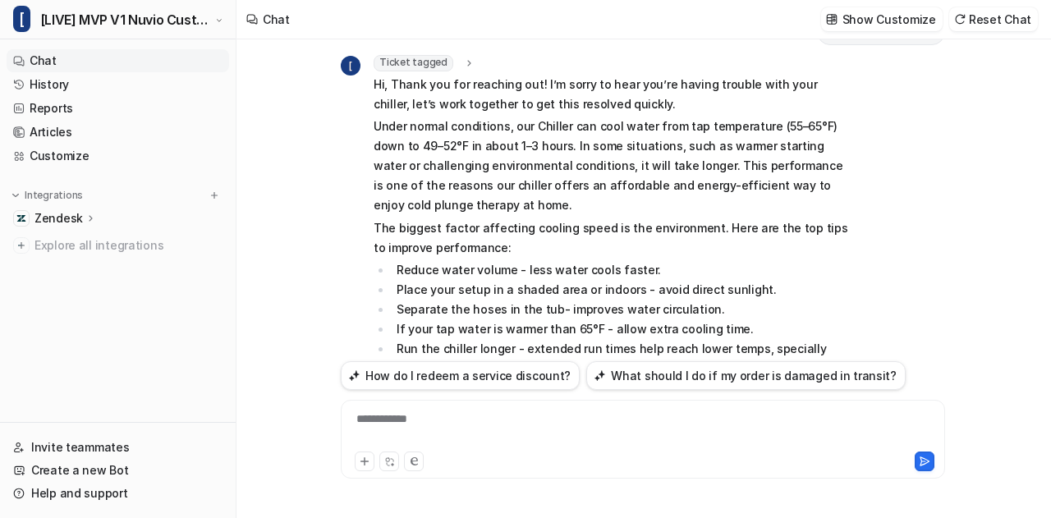
scroll to position [658, 0]
click at [465, 61] on icon at bounding box center [468, 63] width 11 height 12
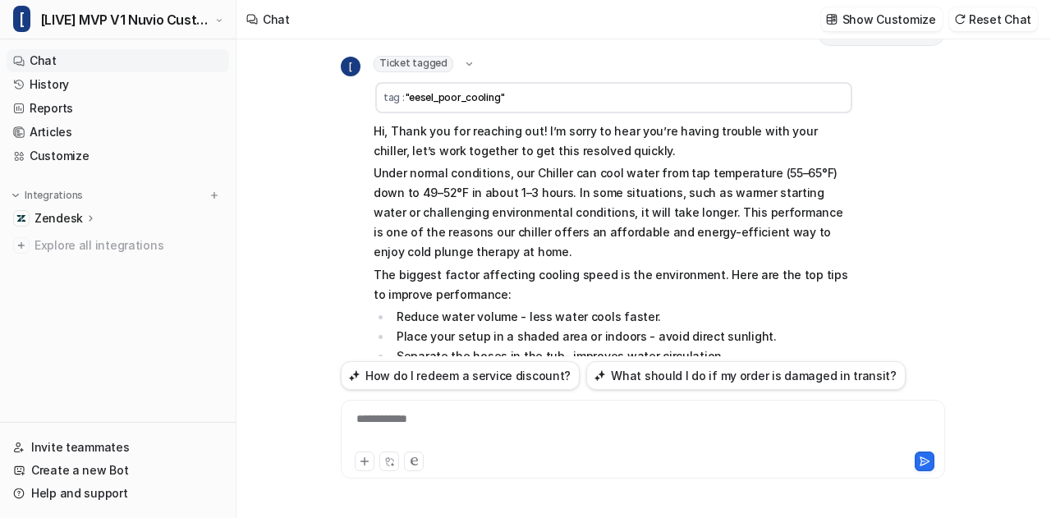
click at [466, 62] on icon at bounding box center [469, 63] width 6 height 3
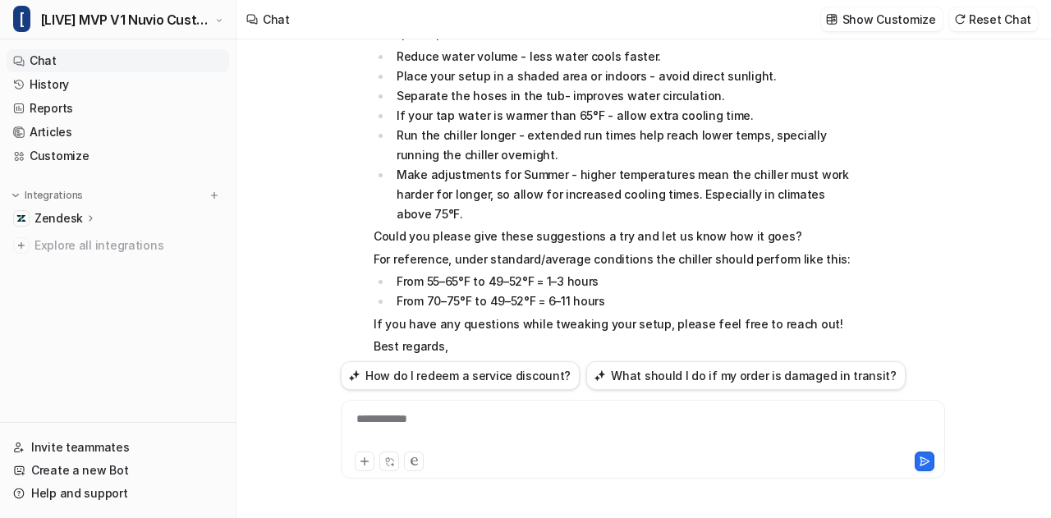
scroll to position [0, 0]
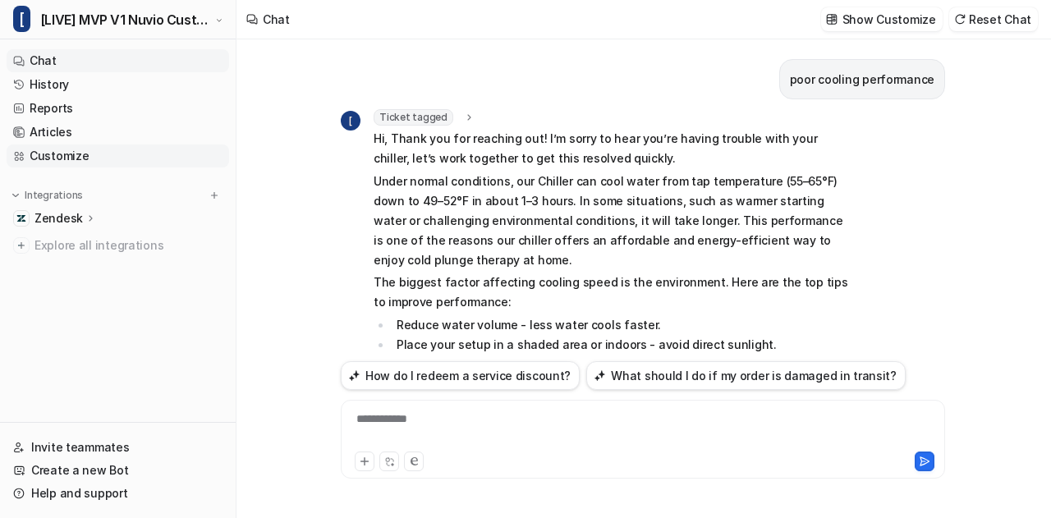
click at [49, 154] on link "Customize" at bounding box center [118, 156] width 223 height 23
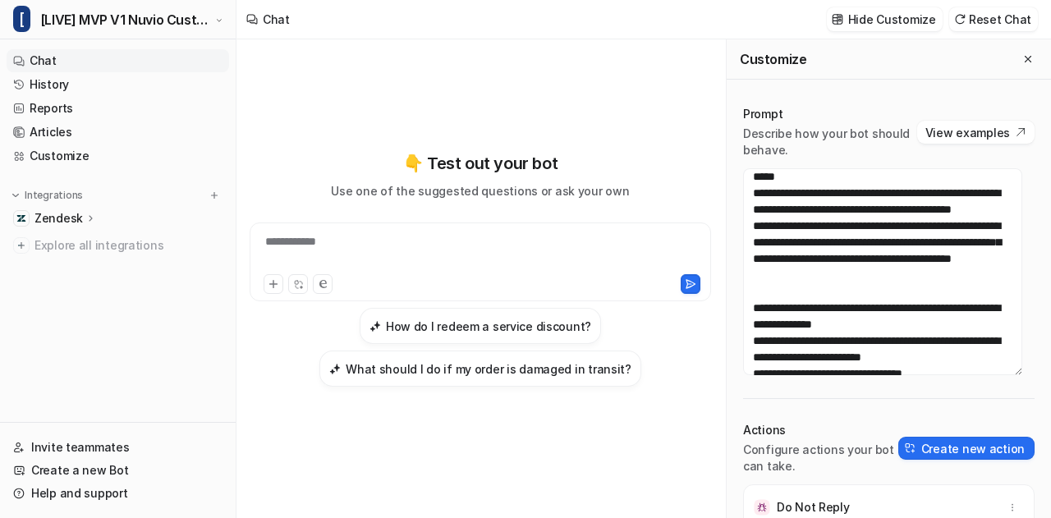
scroll to position [516, 0]
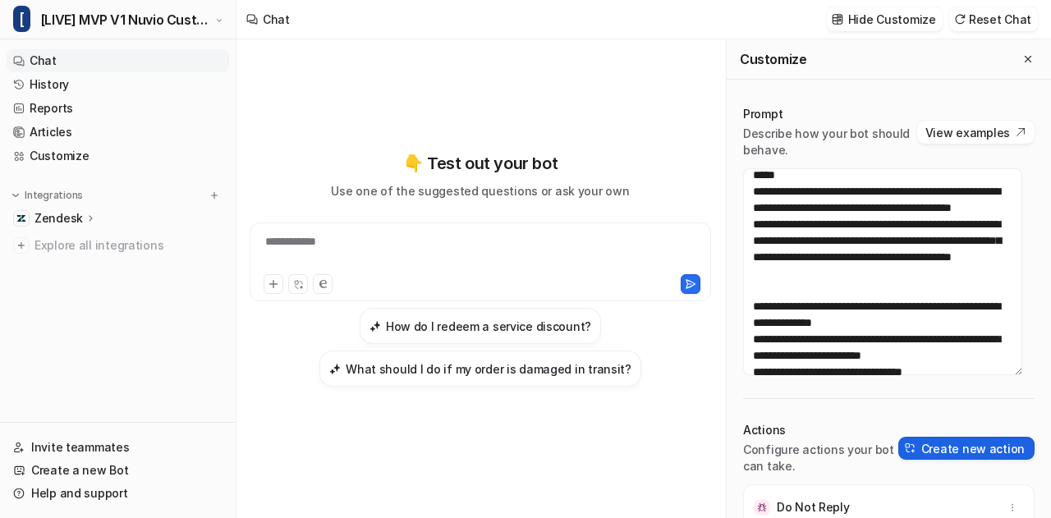
click at [947, 452] on button "Create new action" at bounding box center [966, 448] width 136 height 23
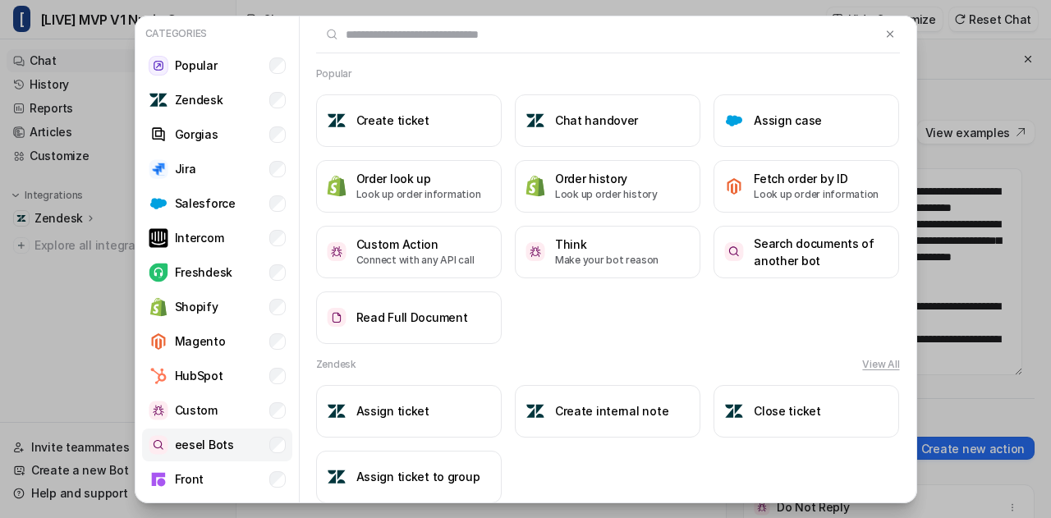
click at [226, 439] on p "eesel Bots" at bounding box center [204, 444] width 59 height 17
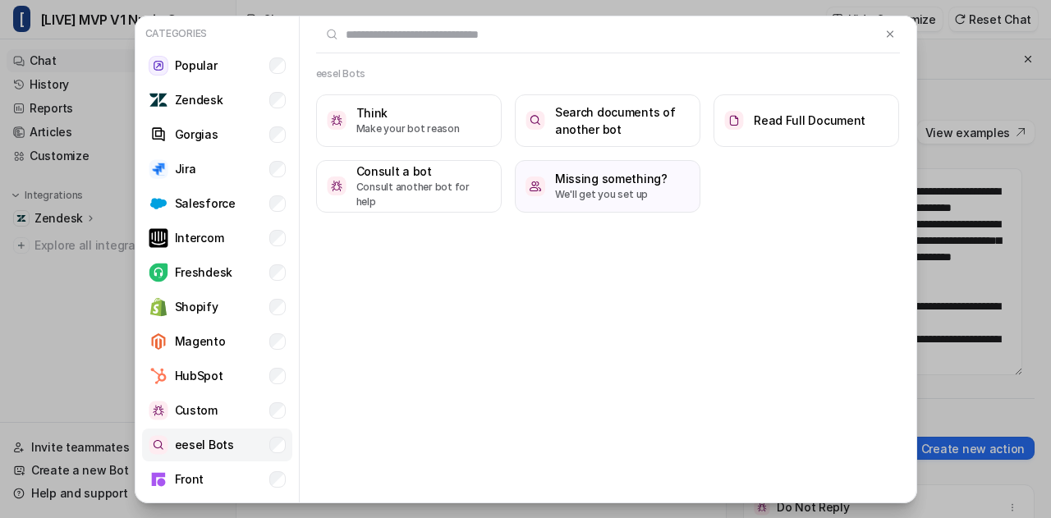
click at [226, 439] on p "eesel Bots" at bounding box center [204, 444] width 59 height 17
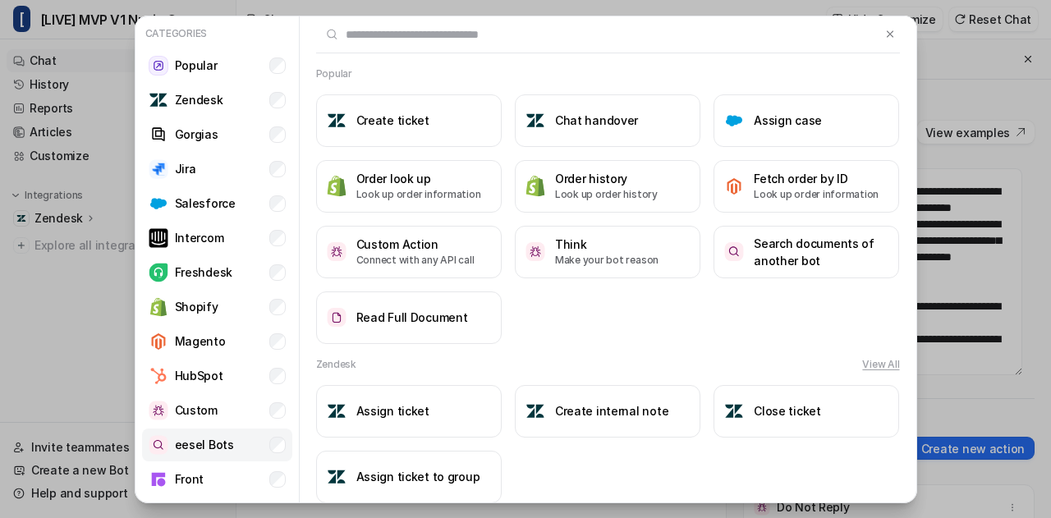
click at [180, 452] on p "eesel Bots" at bounding box center [204, 444] width 59 height 17
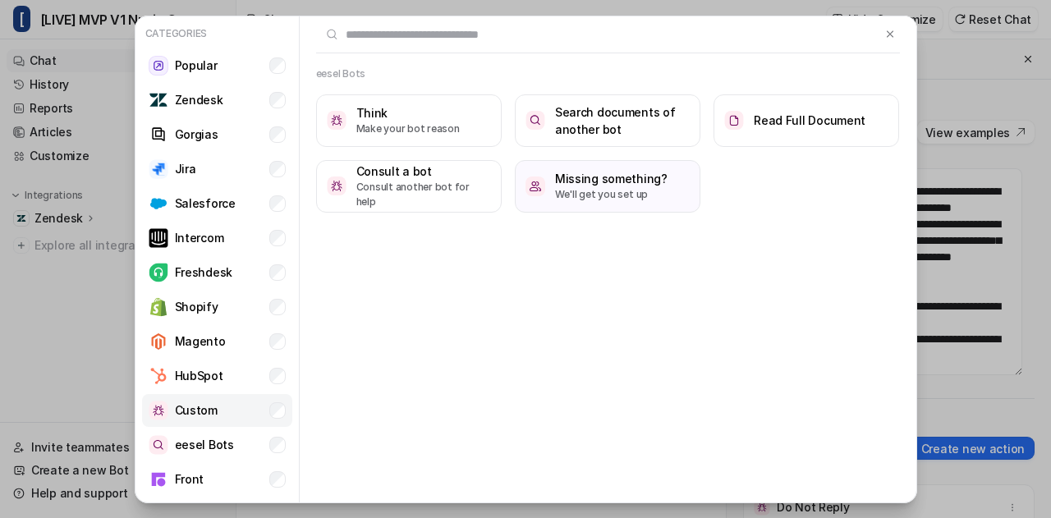
click at [185, 416] on p "Custom" at bounding box center [196, 409] width 43 height 17
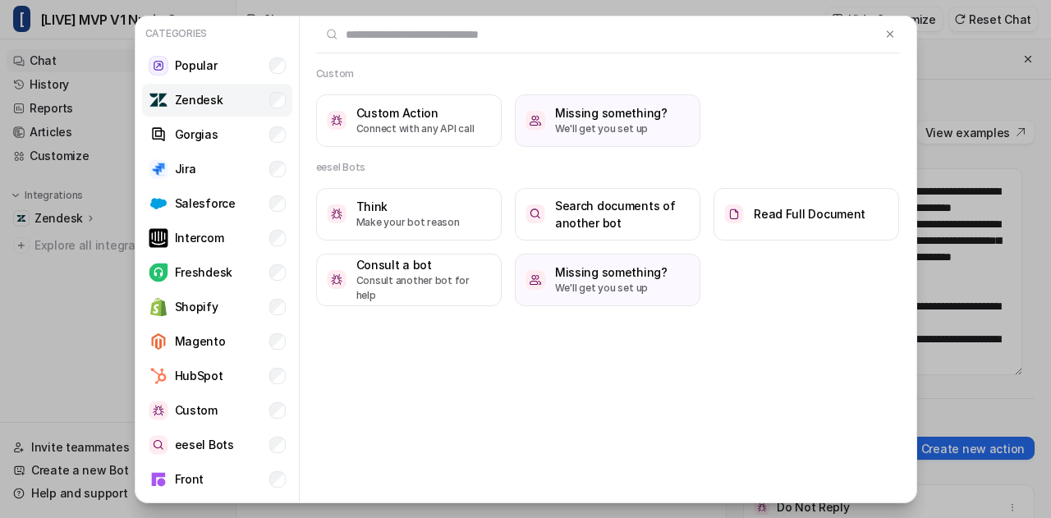
click at [238, 91] on li "Zendesk" at bounding box center [217, 100] width 150 height 33
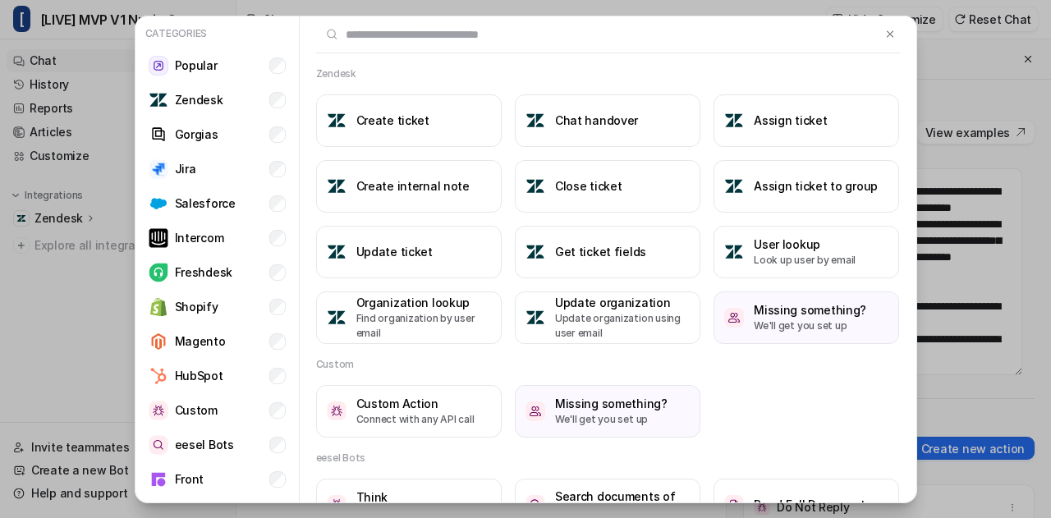
click at [595, 287] on div "Create ticket Chat handover Assign ticket Create internal note Close ticket Ass…" at bounding box center [608, 219] width 584 height 250
click at [628, 259] on h3 "Get ticket fields" at bounding box center [600, 251] width 91 height 17
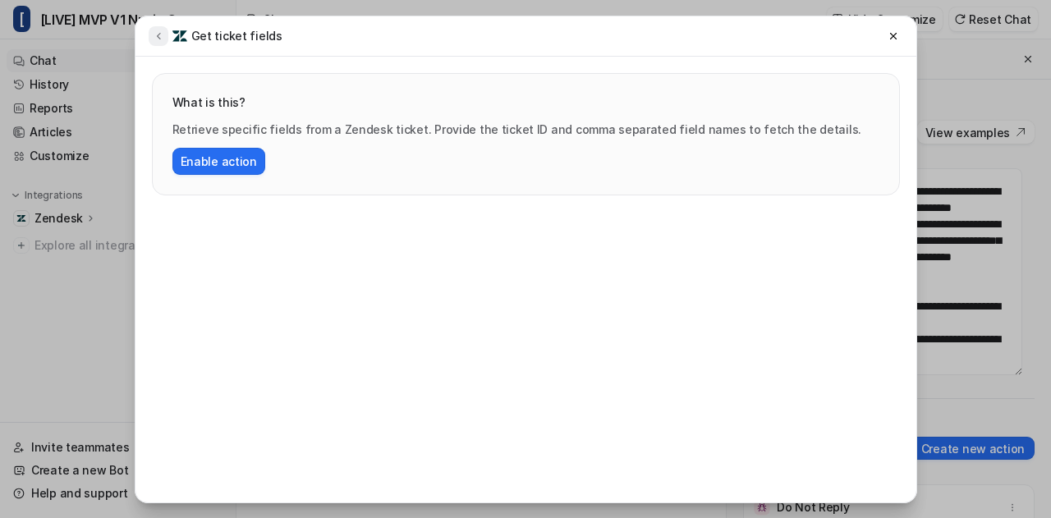
click at [154, 34] on icon at bounding box center [158, 36] width 11 height 12
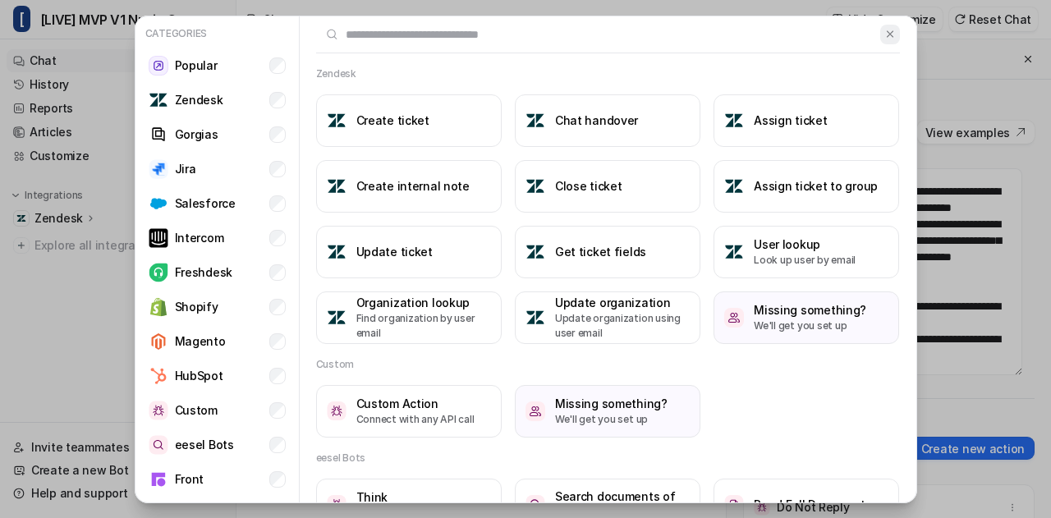
click at [884, 34] on img at bounding box center [889, 34] width 11 height 12
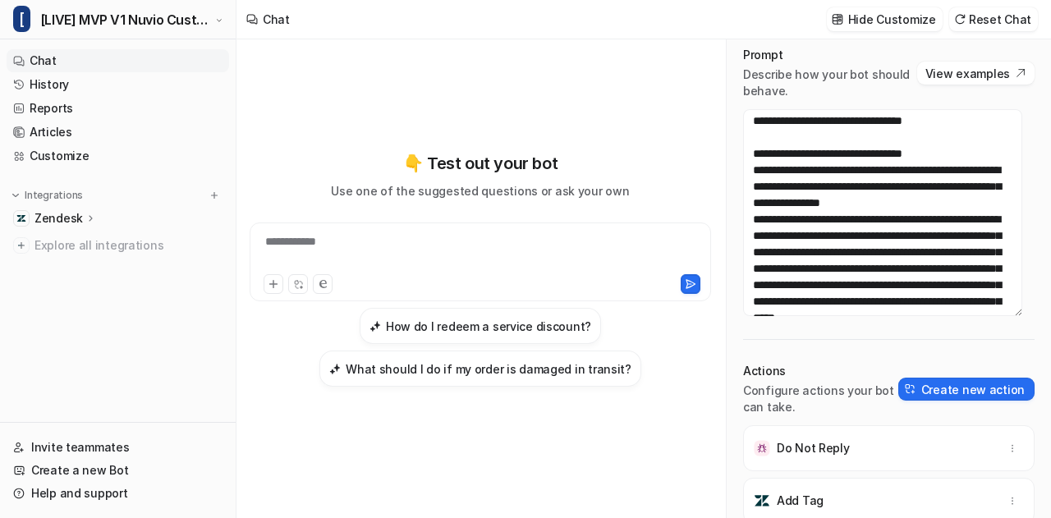
scroll to position [895, 0]
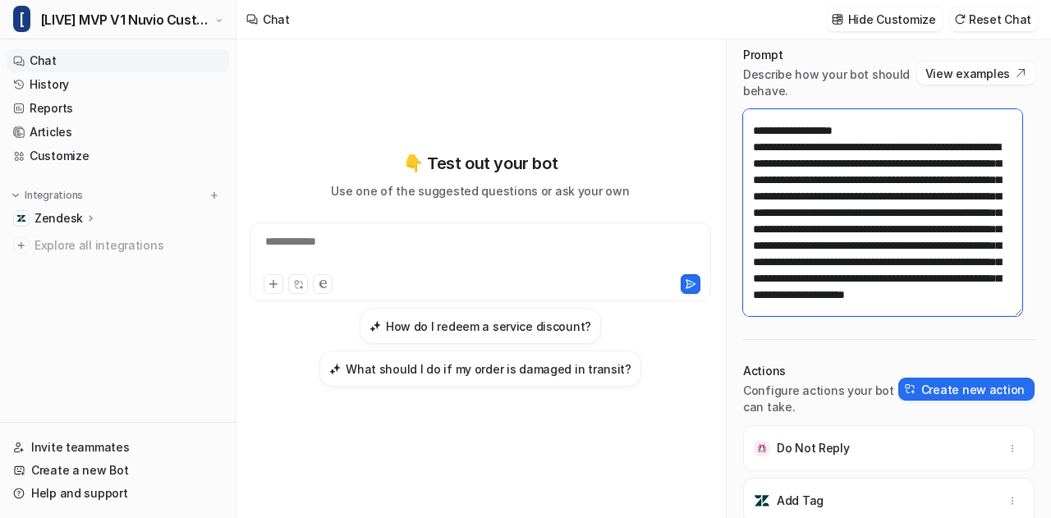
drag, startPoint x: 865, startPoint y: 209, endPoint x: 933, endPoint y: 213, distance: 68.3
click at [933, 213] on textarea at bounding box center [882, 212] width 279 height 207
click at [763, 147] on textarea at bounding box center [882, 212] width 279 height 207
paste textarea "**********"
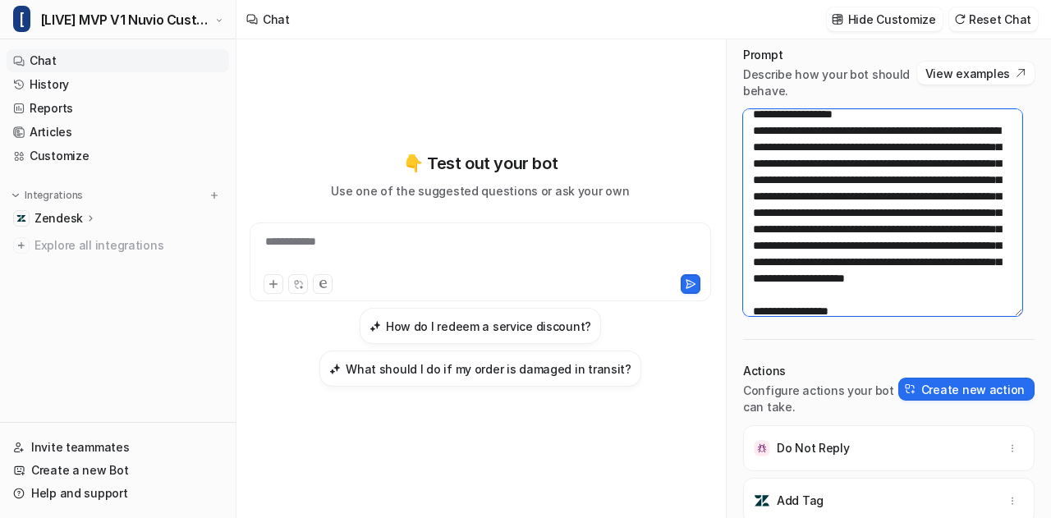
scroll to position [0, 0]
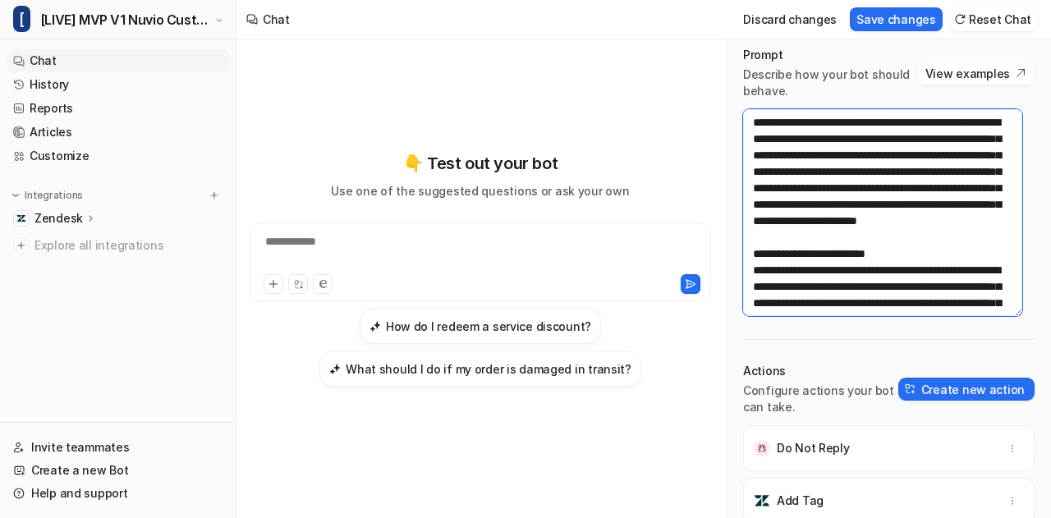
type textarea "**********"
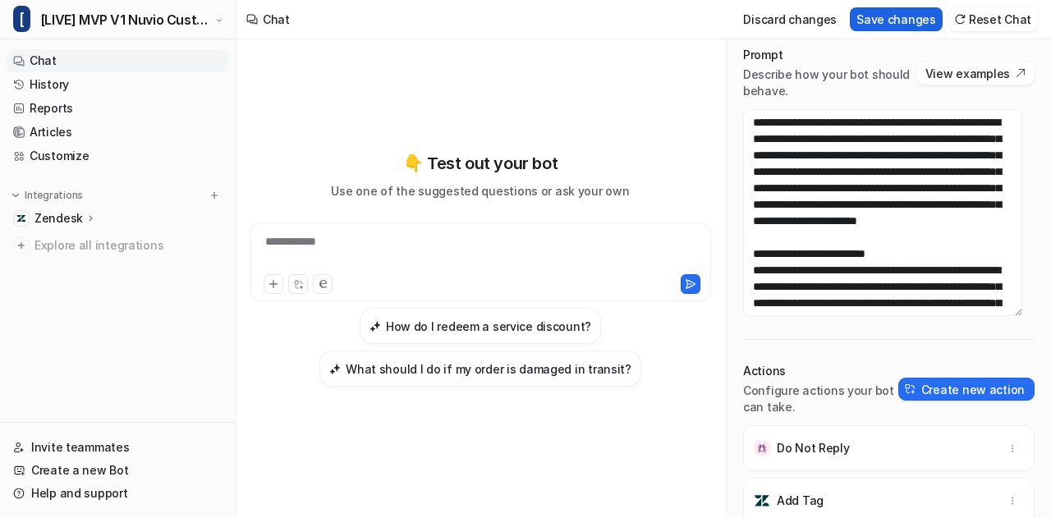
click at [900, 20] on button "Save changes" at bounding box center [896, 19] width 93 height 24
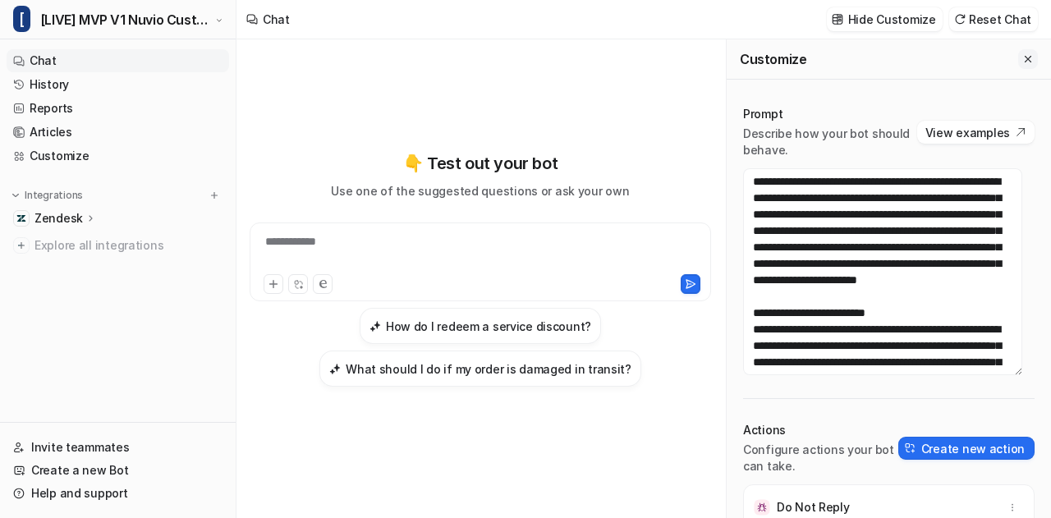
click at [1022, 57] on icon "Close flyout" at bounding box center [1027, 58] width 11 height 11
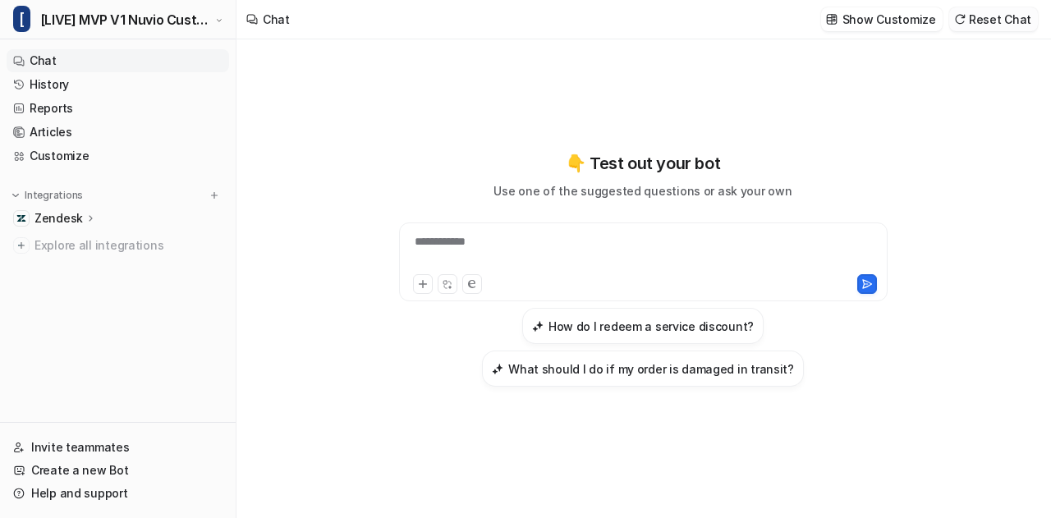
click at [1020, 12] on button "Reset Chat" at bounding box center [993, 19] width 89 height 24
click at [76, 156] on link "Customize" at bounding box center [118, 156] width 223 height 23
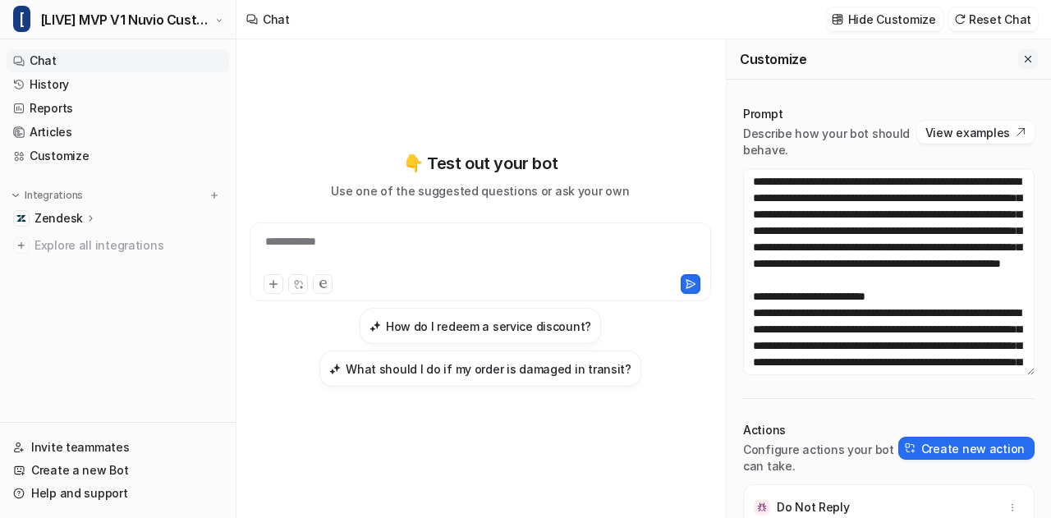
click at [1025, 57] on icon "Close flyout" at bounding box center [1028, 59] width 7 height 7
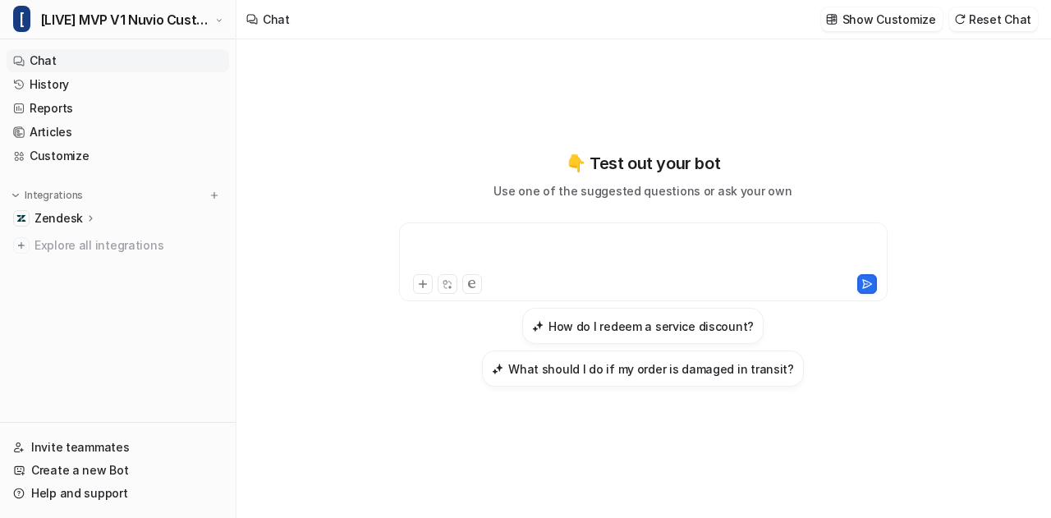
click at [604, 249] on div at bounding box center [643, 252] width 481 height 38
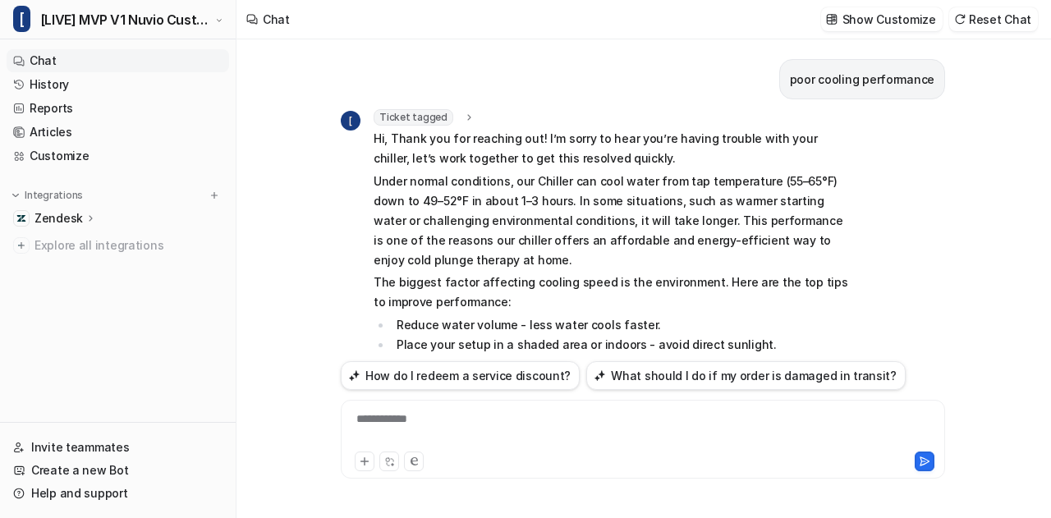
click at [452, 116] on div "Ticket tagged" at bounding box center [425, 117] width 102 height 16
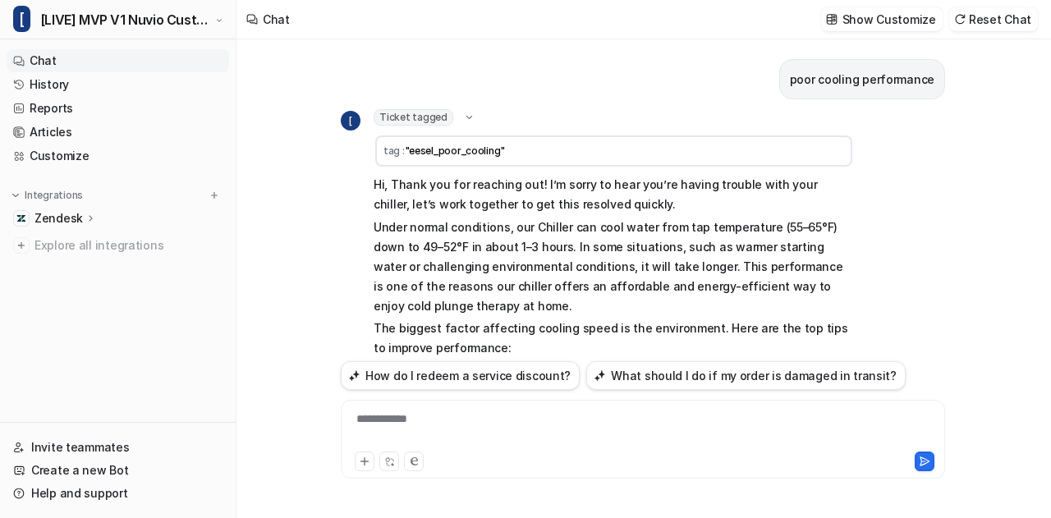
click at [452, 116] on div "Ticket tagged" at bounding box center [425, 117] width 102 height 16
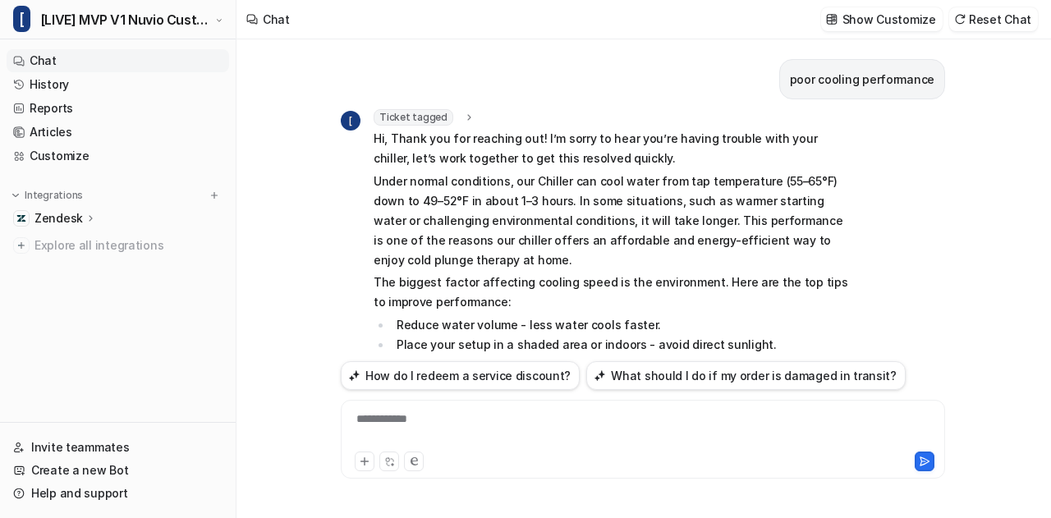
scroll to position [316, 0]
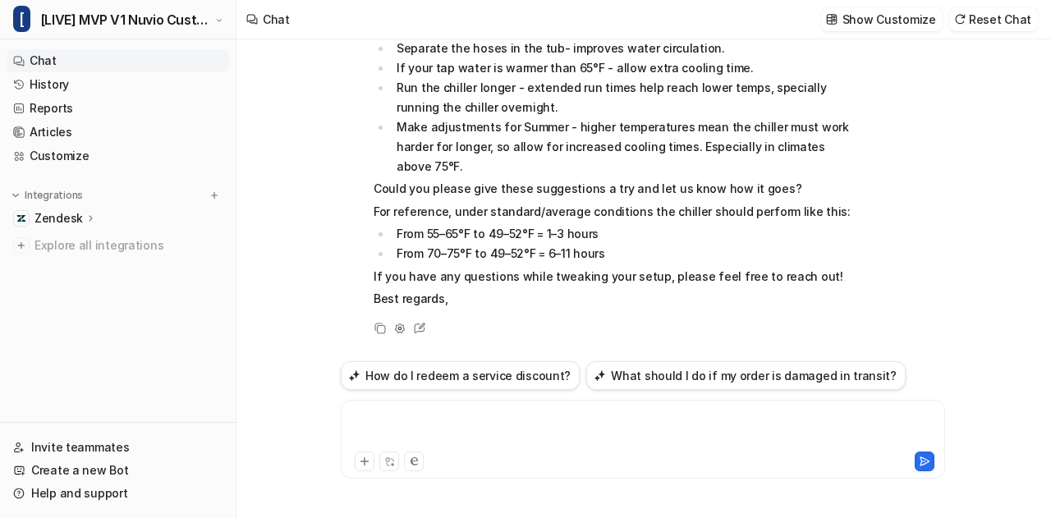
click at [427, 432] on div at bounding box center [643, 430] width 597 height 38
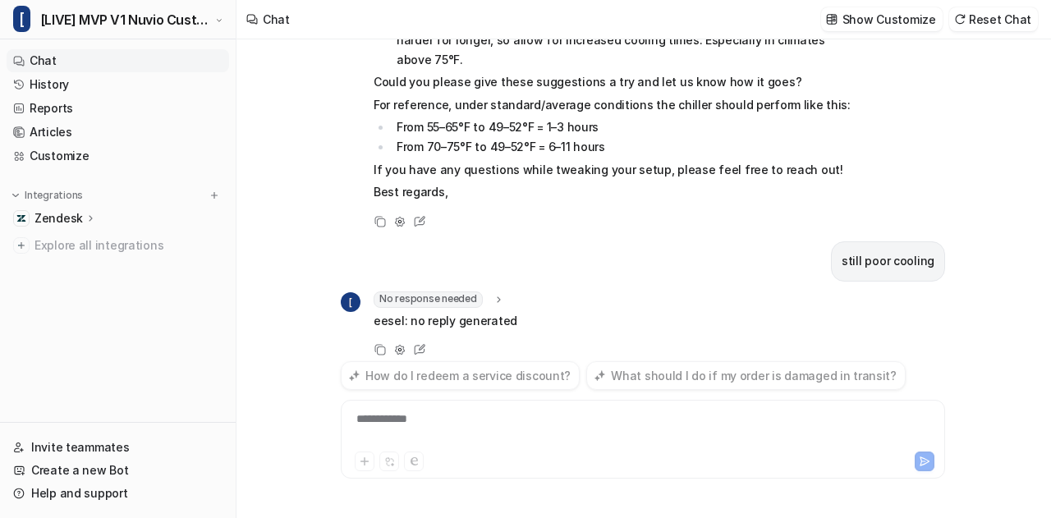
scroll to position [444, 0]
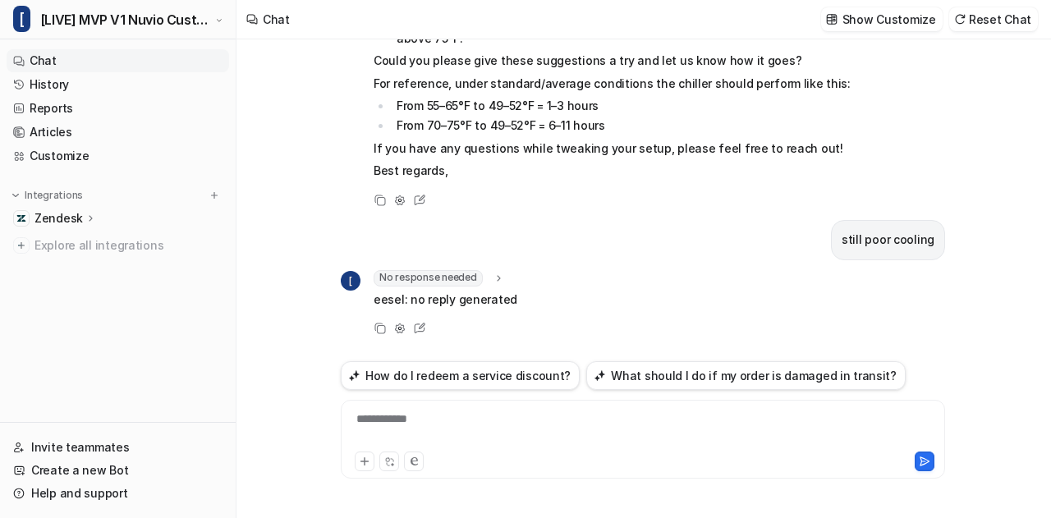
click at [498, 275] on icon at bounding box center [498, 278] width 11 height 12
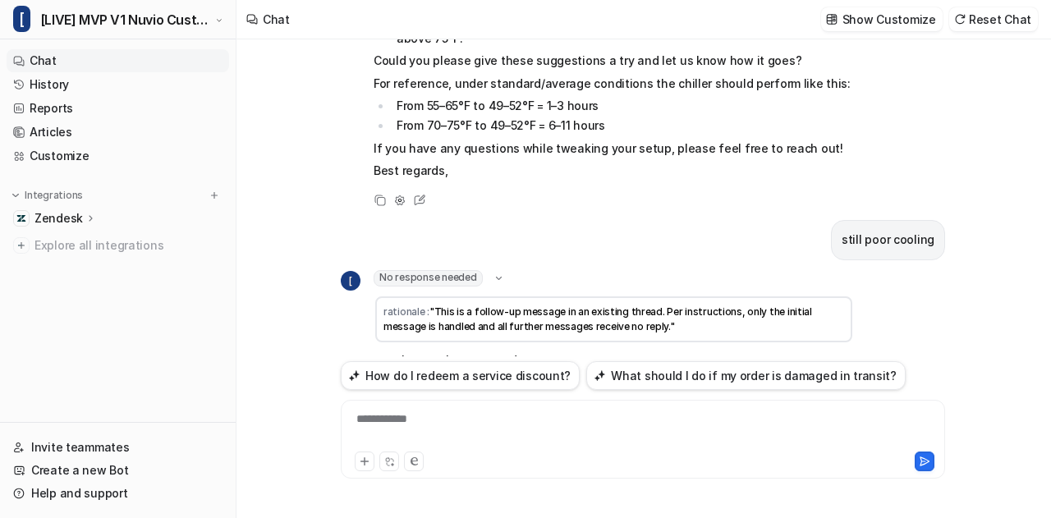
click at [498, 276] on icon at bounding box center [499, 277] width 6 height 3
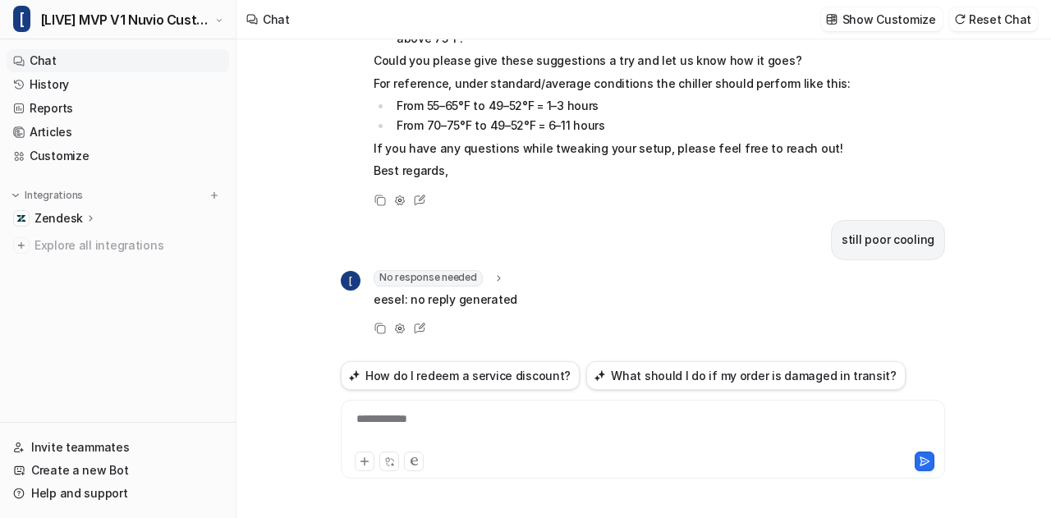
click at [452, 413] on div "**********" at bounding box center [643, 430] width 597 height 38
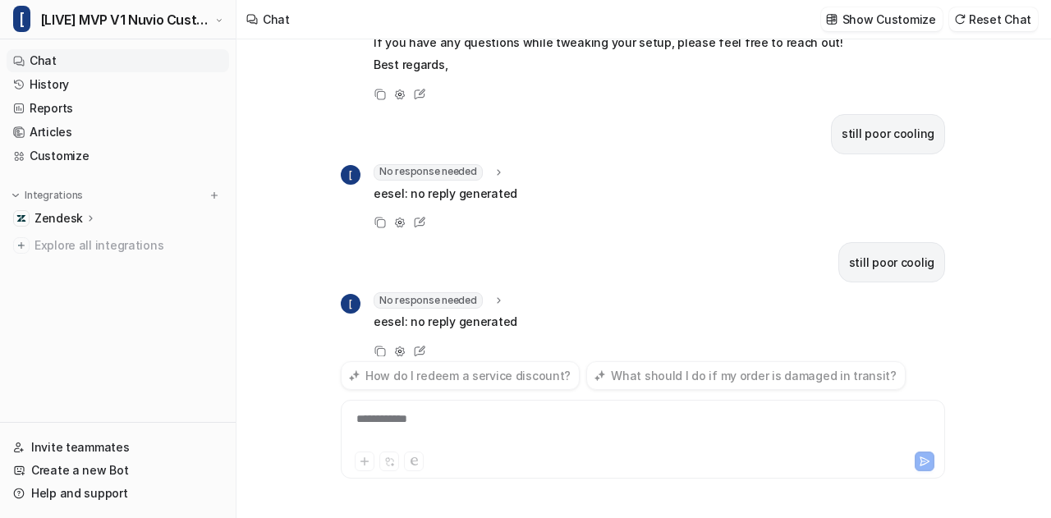
scroll to position [571, 0]
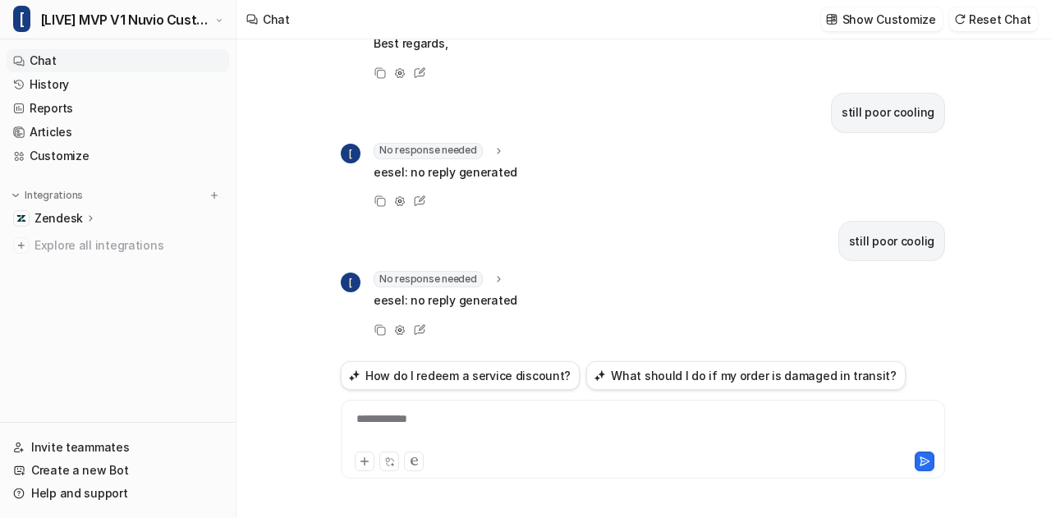
click at [493, 273] on icon at bounding box center [498, 279] width 11 height 12
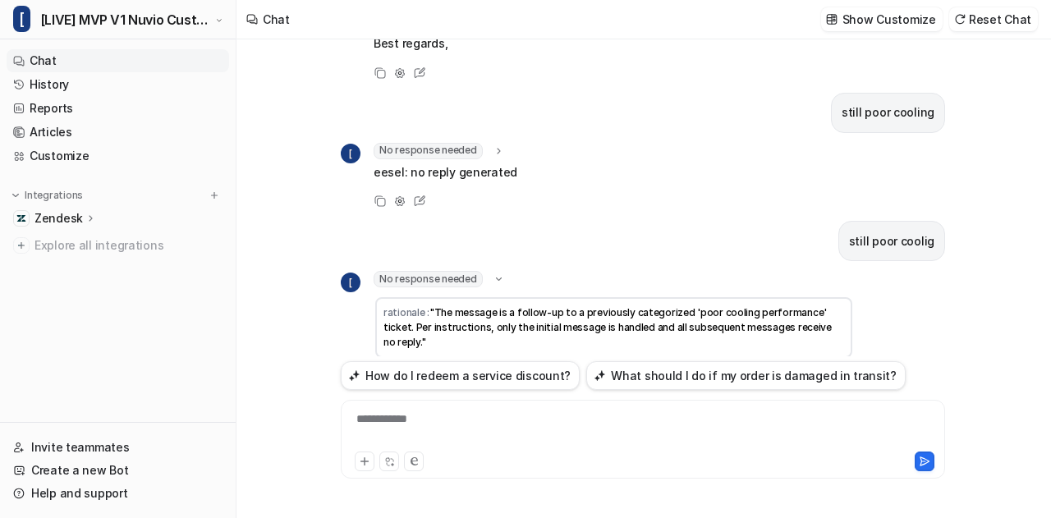
click at [493, 273] on icon at bounding box center [499, 278] width 12 height 11
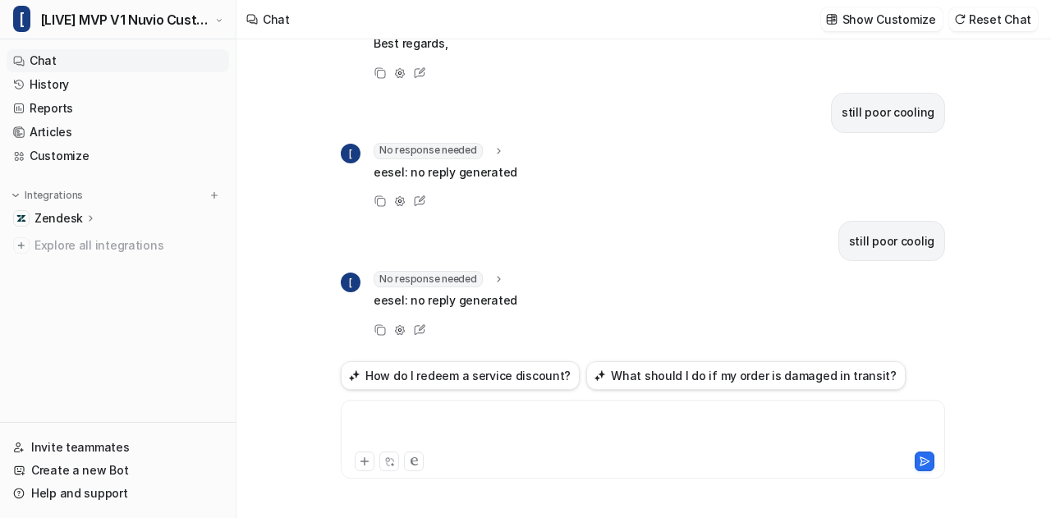
click at [482, 436] on div at bounding box center [643, 430] width 597 height 38
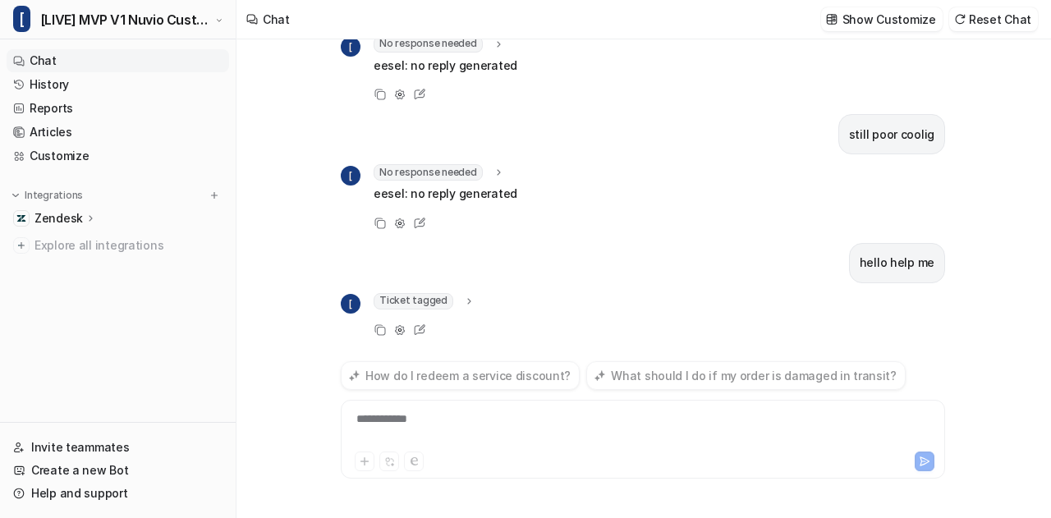
scroll to position [700, 0]
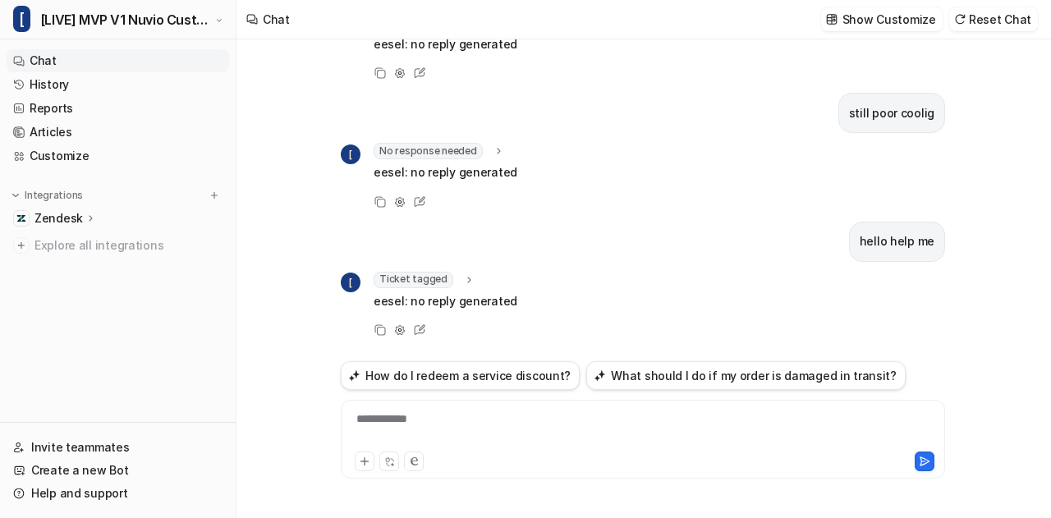
click at [464, 275] on icon at bounding box center [468, 279] width 11 height 12
click at [464, 275] on icon at bounding box center [469, 279] width 12 height 11
click at [82, 150] on link "Customize" at bounding box center [118, 156] width 223 height 23
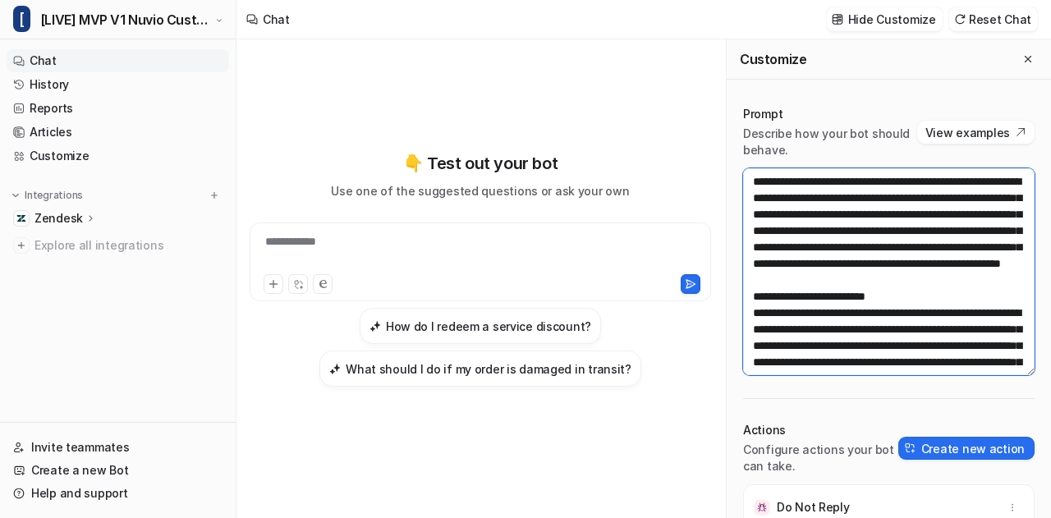
click at [838, 301] on textarea at bounding box center [888, 271] width 291 height 207
paste textarea
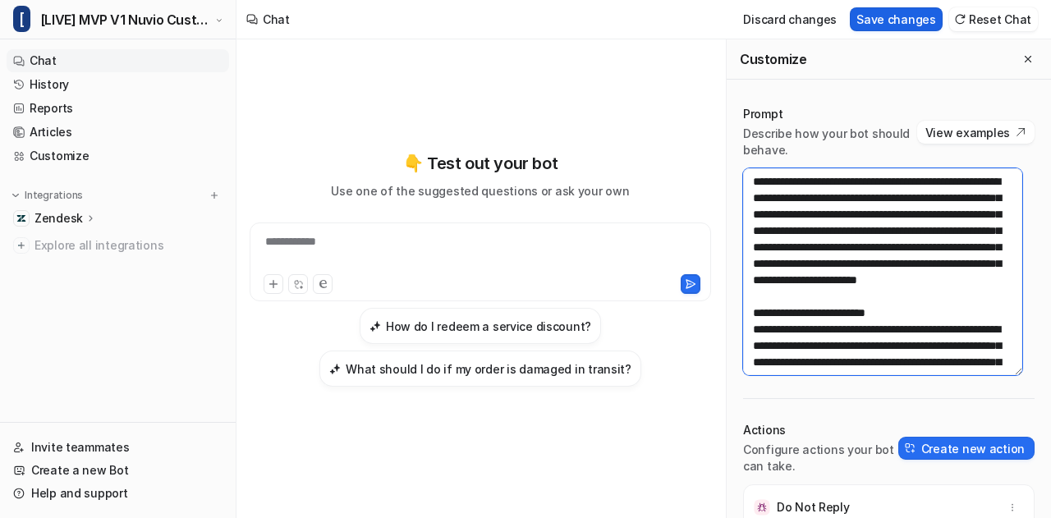
type textarea "**********"
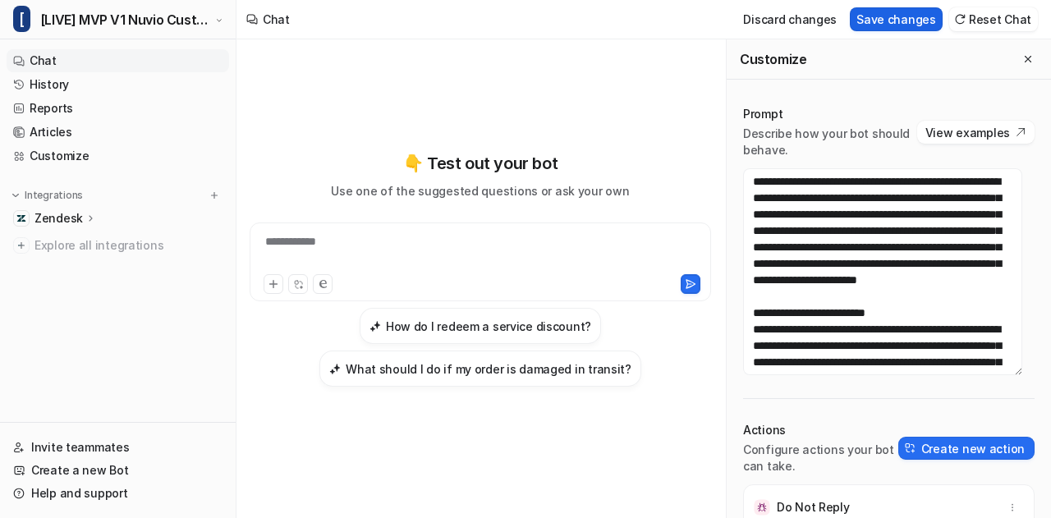
click at [922, 17] on button "Save changes" at bounding box center [896, 19] width 93 height 24
click at [1021, 63] on button "Close flyout" at bounding box center [1028, 59] width 20 height 20
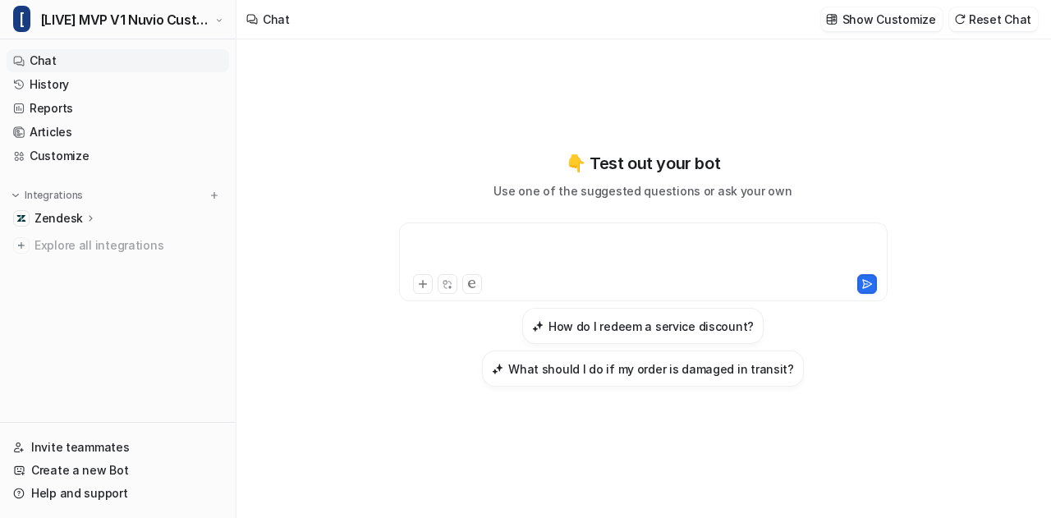
click at [571, 252] on div at bounding box center [643, 252] width 481 height 38
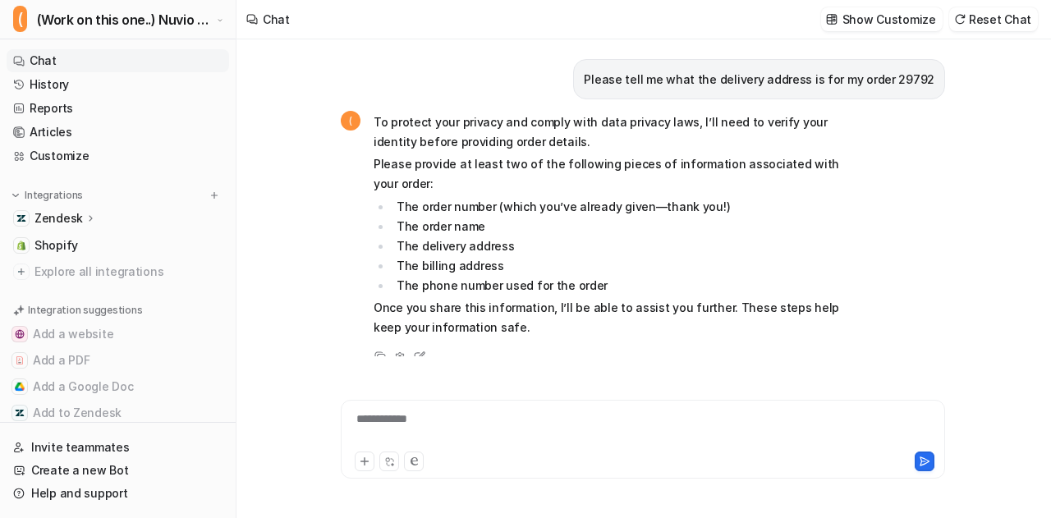
scroll to position [2217, 0]
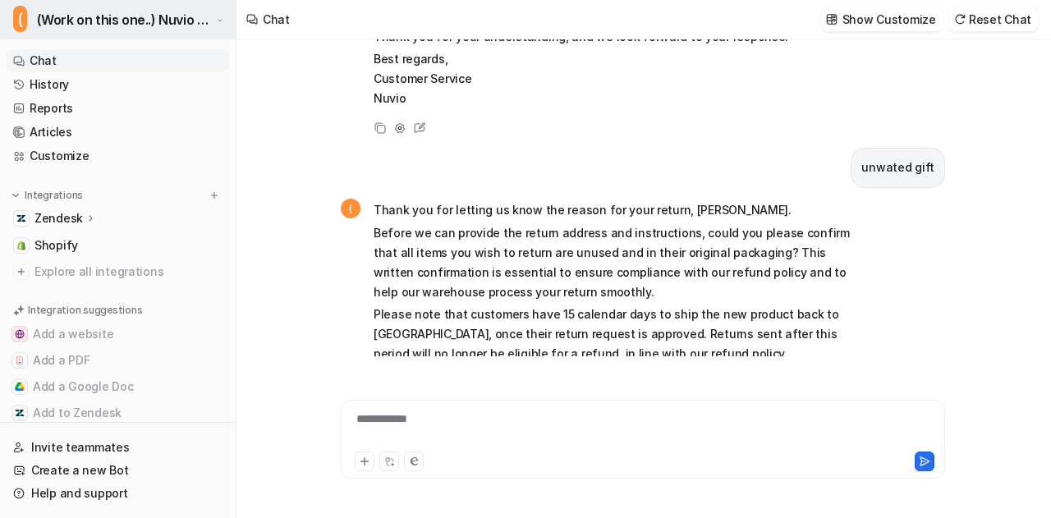
click at [155, 6] on button "( (Work on this one..) Nuvio Customer Service Expert Bot" at bounding box center [118, 19] width 236 height 39
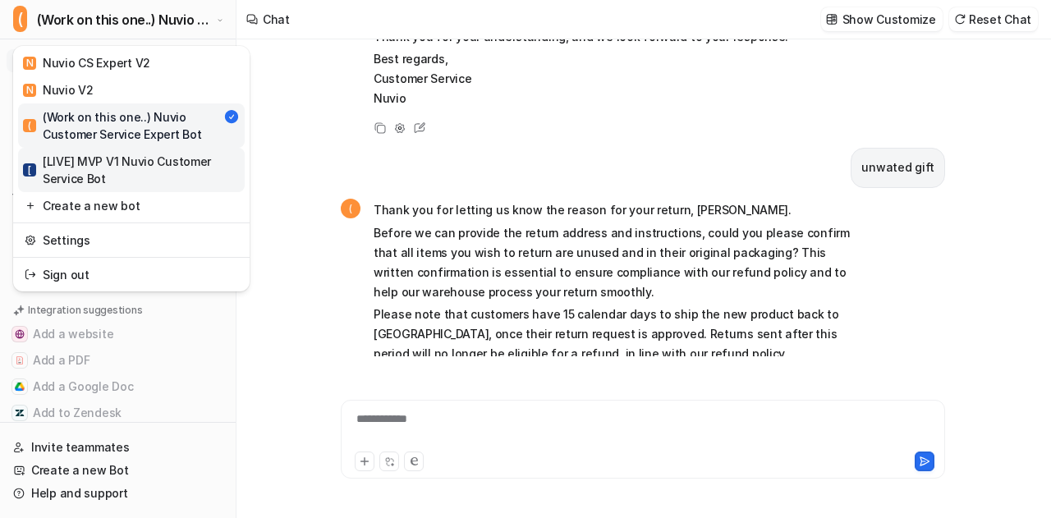
click at [72, 170] on div "[ [LIVE] MVP V1 Nuvio Customer Service Bot" at bounding box center [131, 170] width 217 height 34
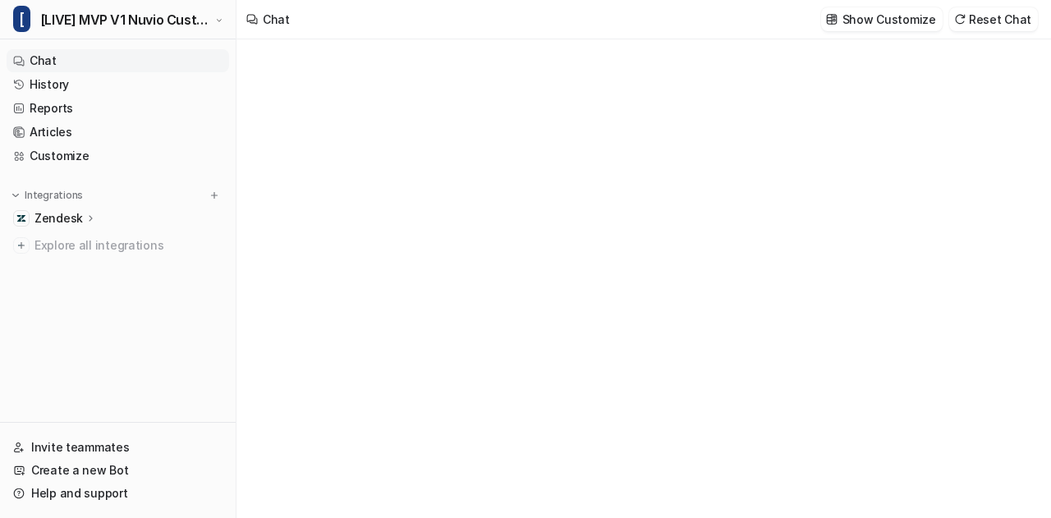
type textarea "**********"
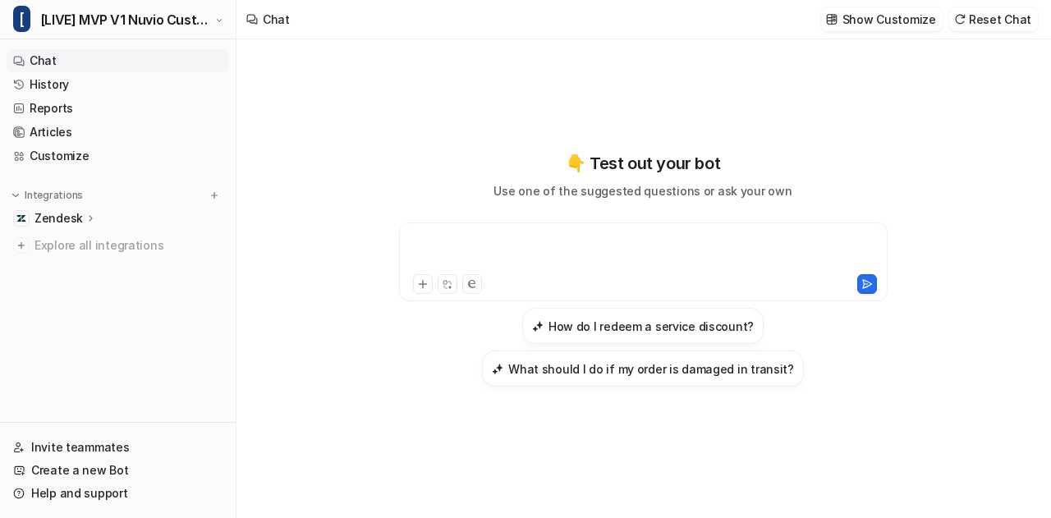
click at [535, 241] on div at bounding box center [643, 252] width 481 height 38
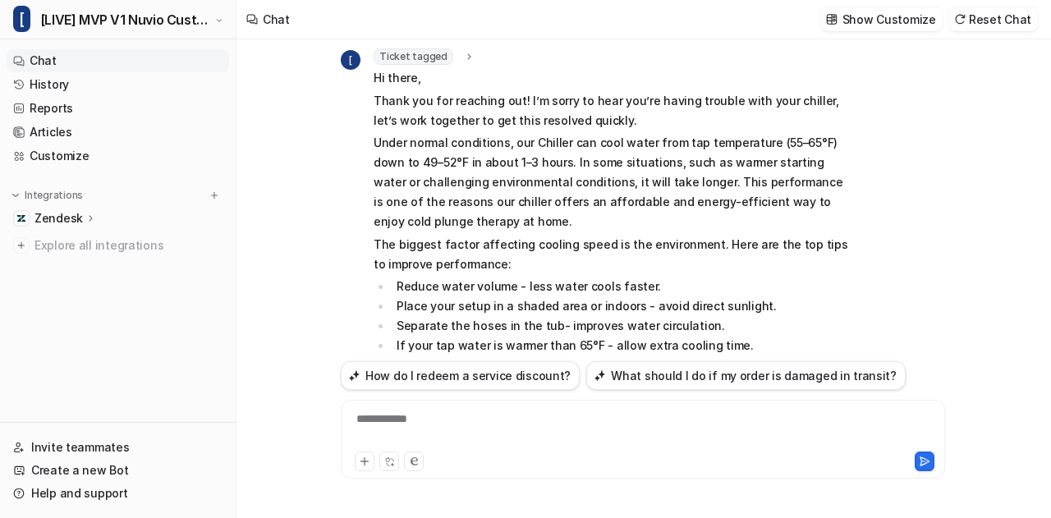
scroll to position [59, 0]
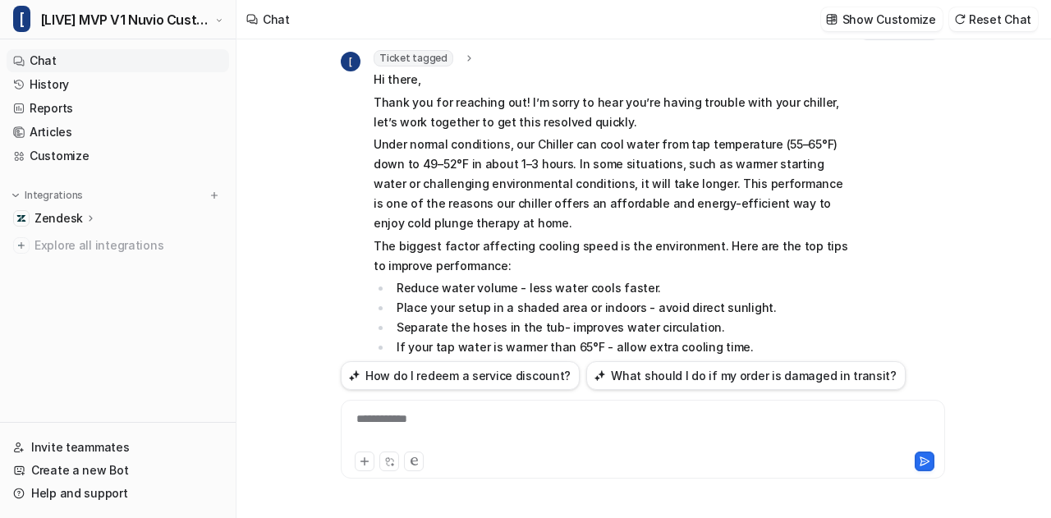
click at [463, 53] on icon at bounding box center [468, 59] width 11 height 12
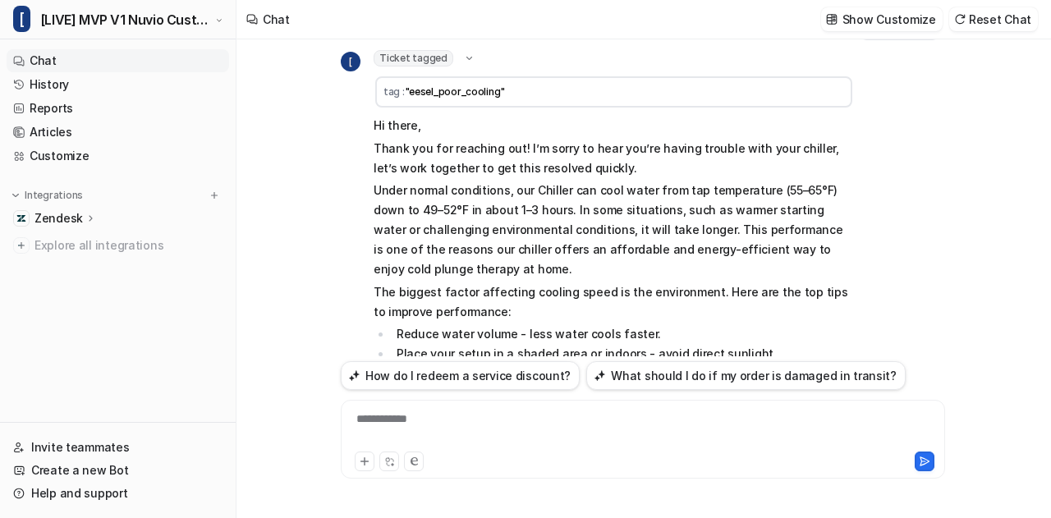
click at [463, 53] on icon at bounding box center [469, 58] width 12 height 11
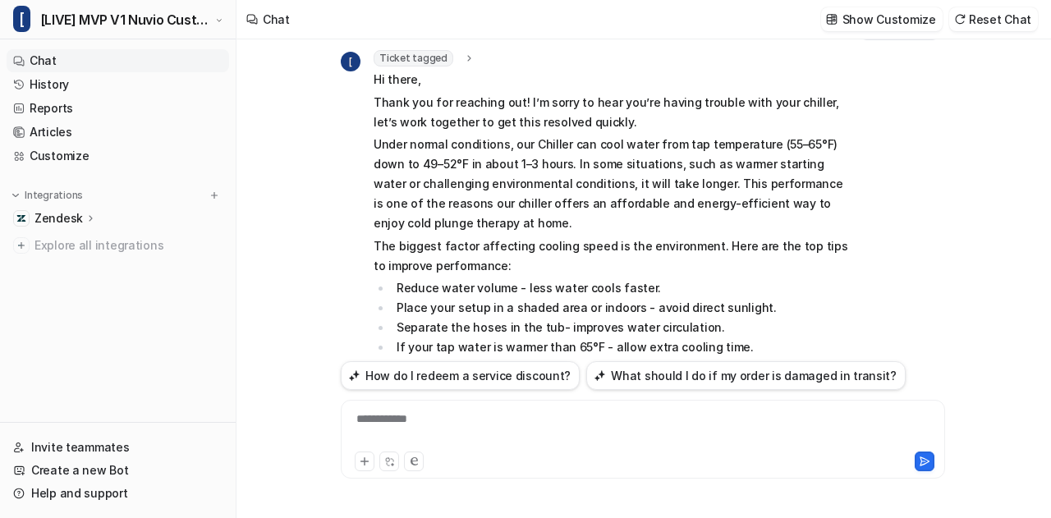
scroll to position [338, 0]
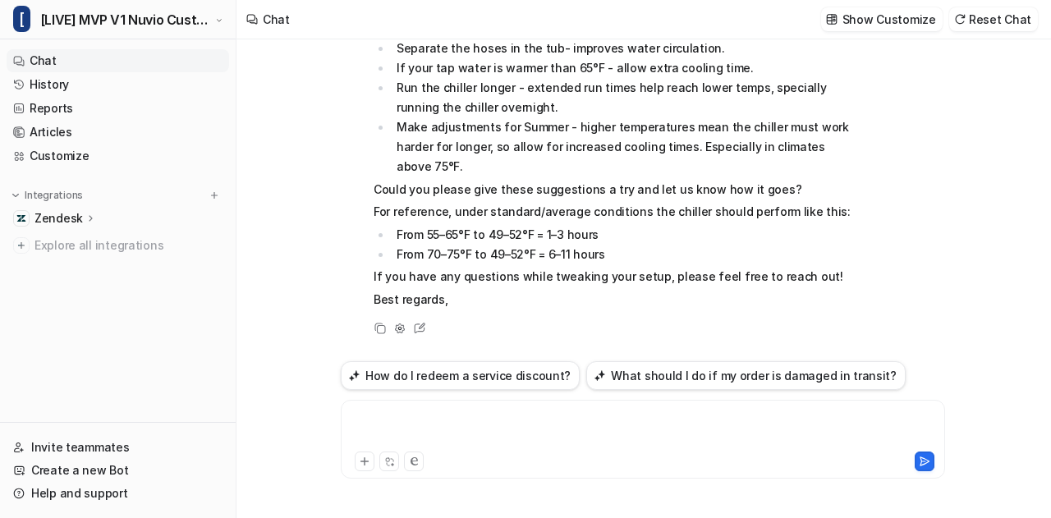
click at [442, 433] on div at bounding box center [643, 430] width 597 height 38
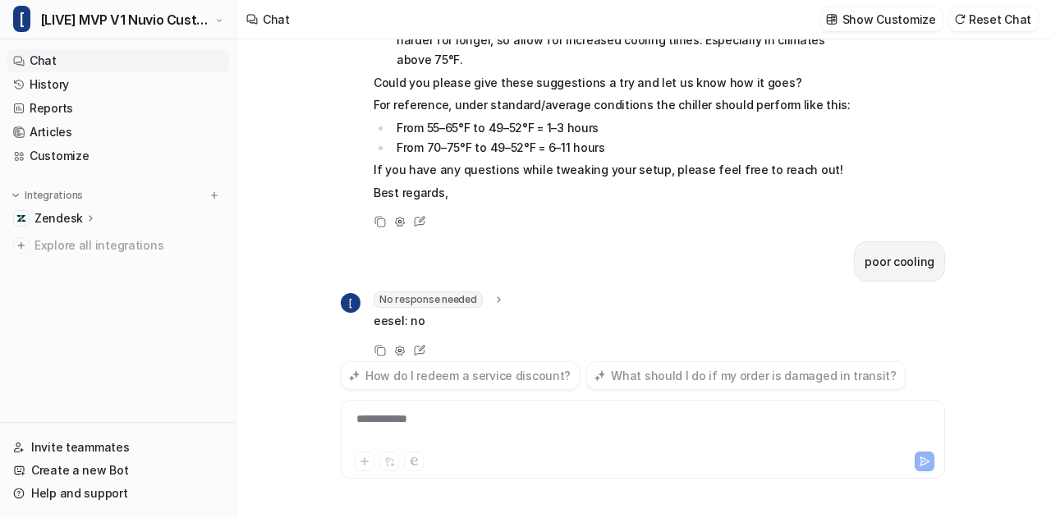
scroll to position [466, 0]
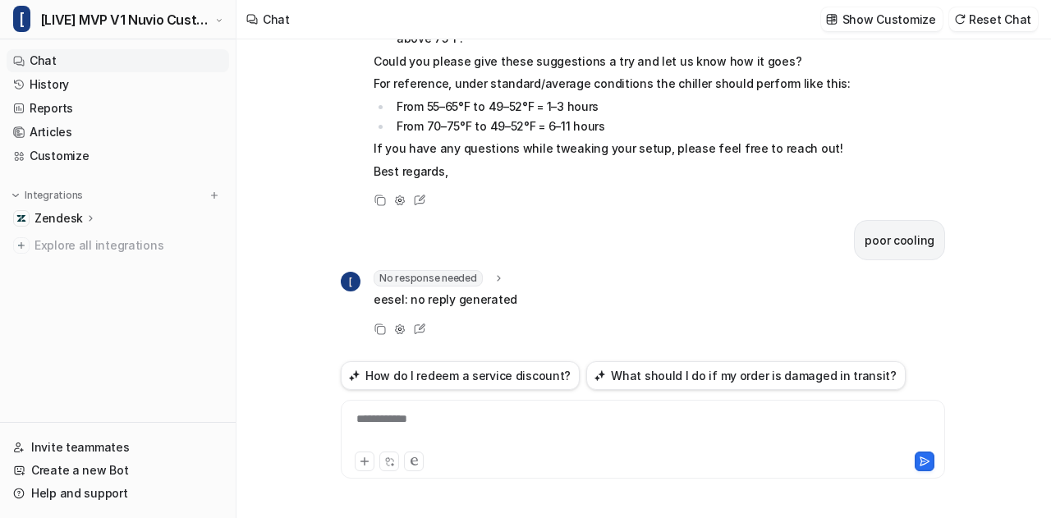
click at [913, 236] on p "poor cooling" at bounding box center [900, 241] width 70 height 20
copy div "poor cooling ["
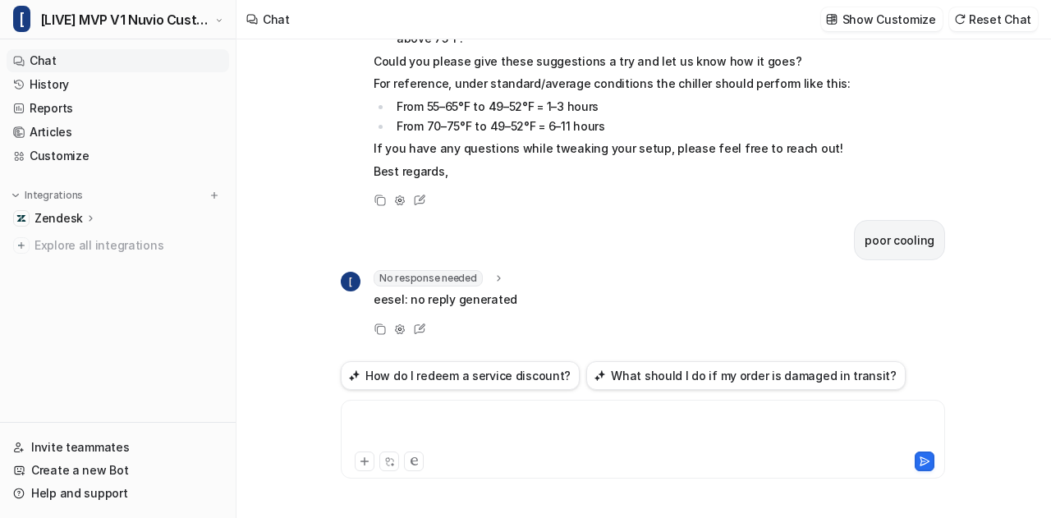
click at [551, 440] on div at bounding box center [643, 430] width 597 height 38
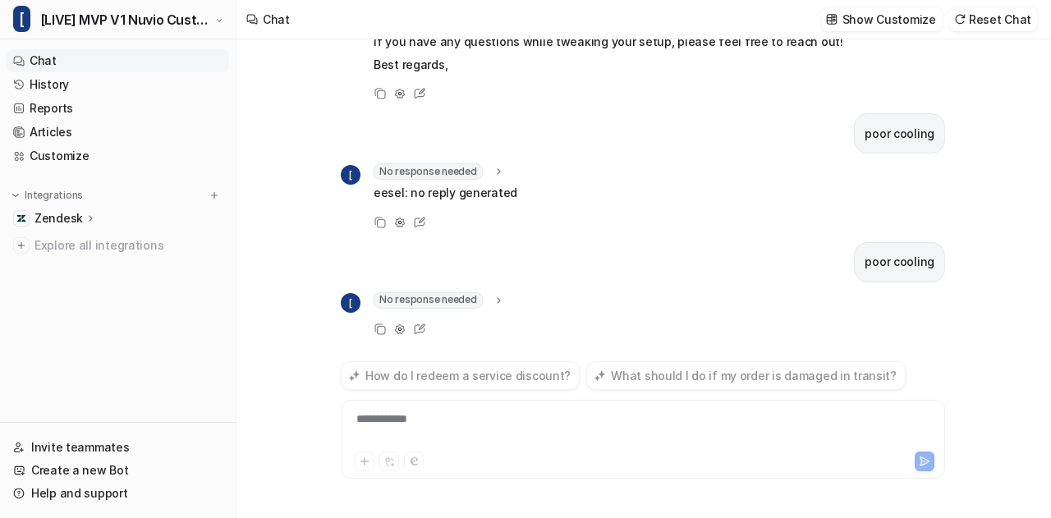
scroll to position [594, 0]
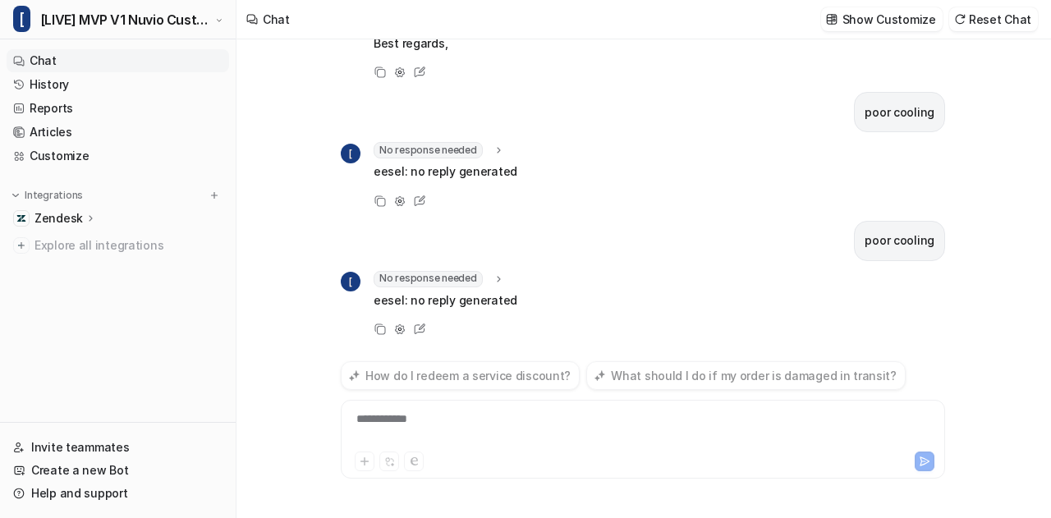
click at [529, 424] on div "**********" at bounding box center [643, 430] width 597 height 38
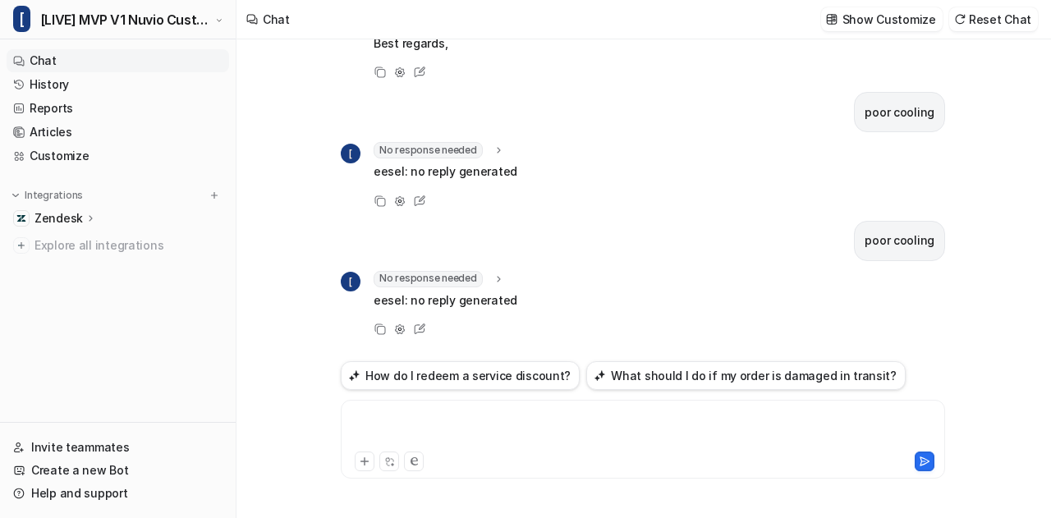
click at [529, 424] on div at bounding box center [643, 430] width 597 height 38
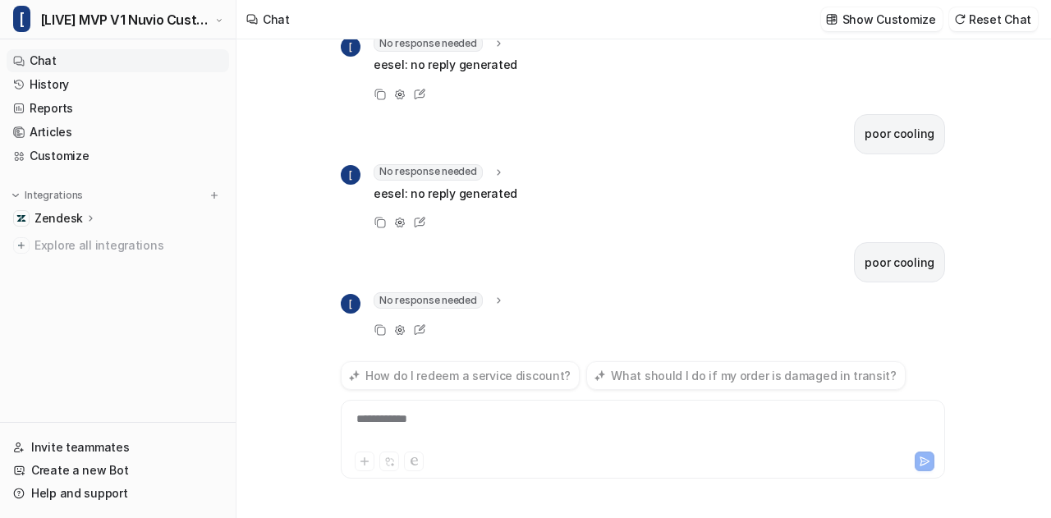
scroll to position [723, 0]
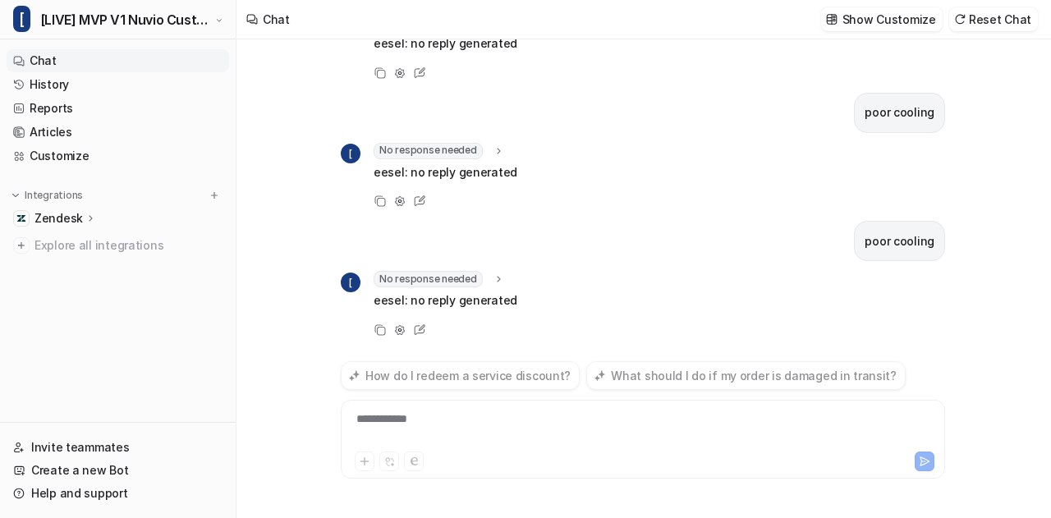
click at [414, 423] on div "**********" at bounding box center [643, 430] width 597 height 38
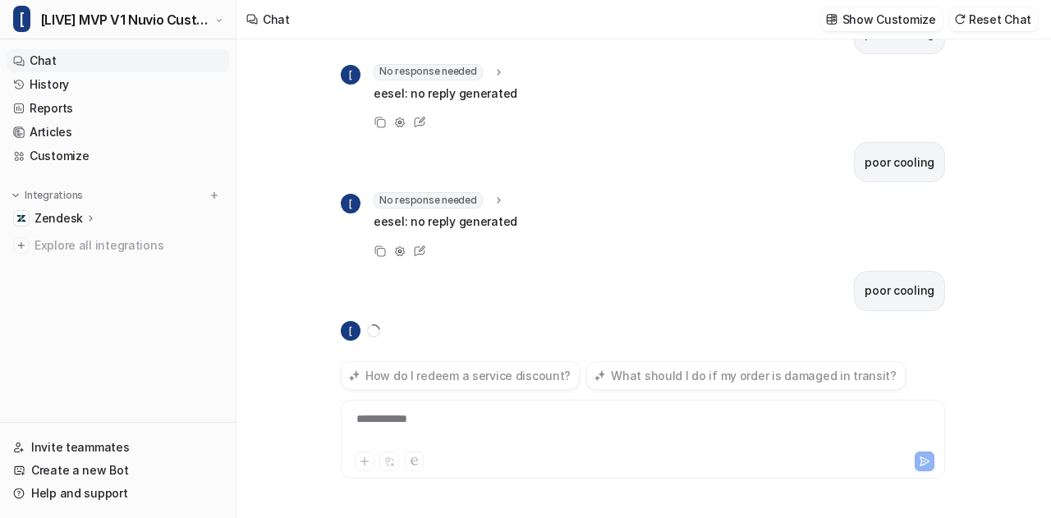
scroll to position [833, 0]
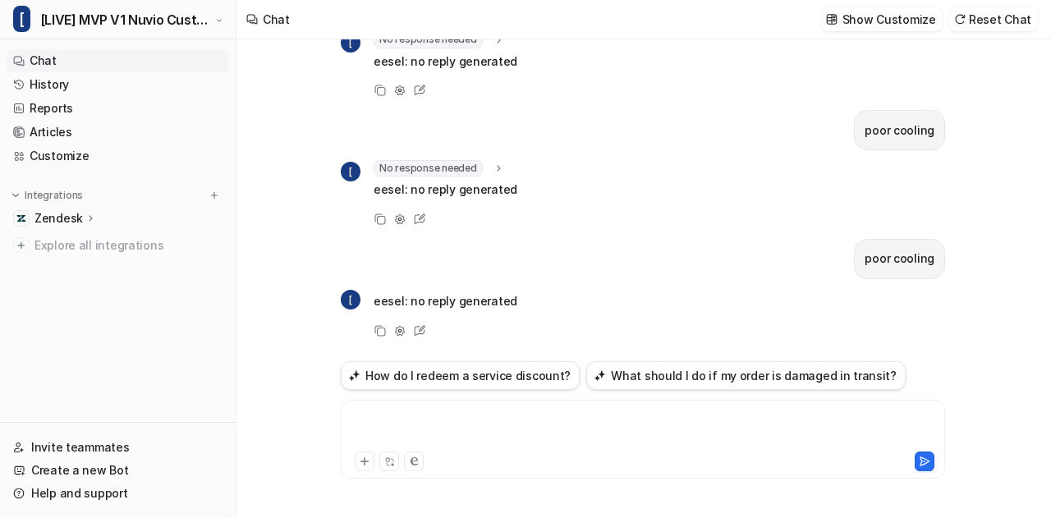
click at [399, 435] on div at bounding box center [643, 430] width 597 height 38
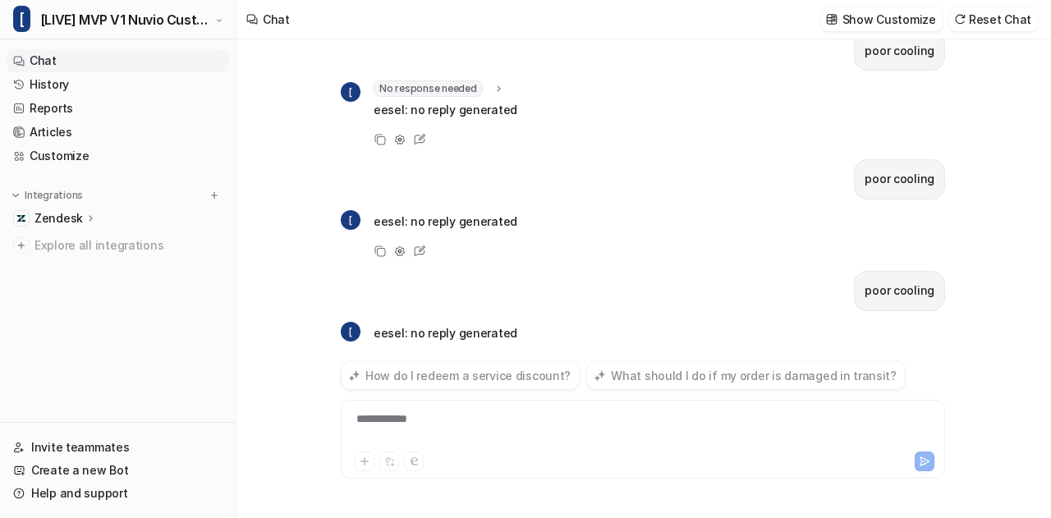
scroll to position [944, 0]
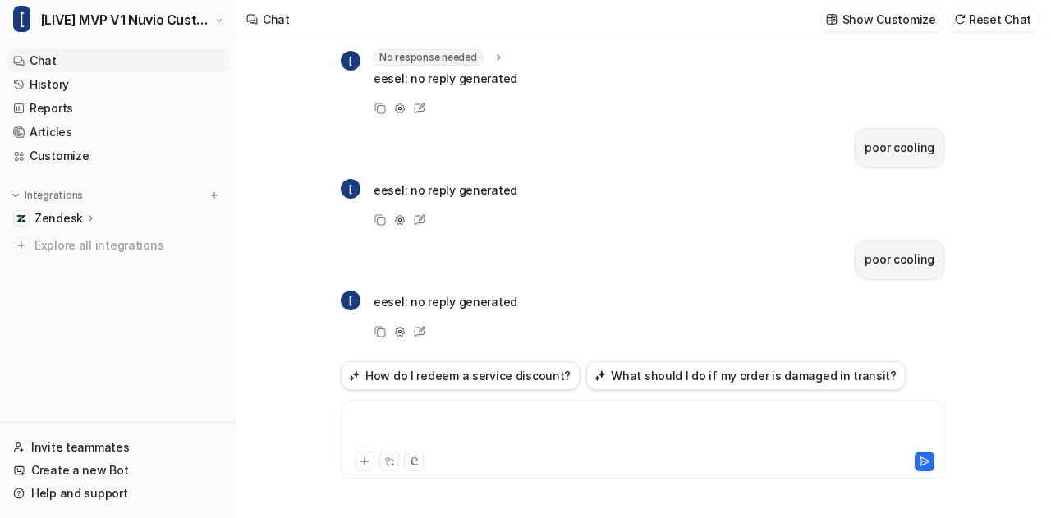
click at [413, 420] on div at bounding box center [643, 430] width 597 height 38
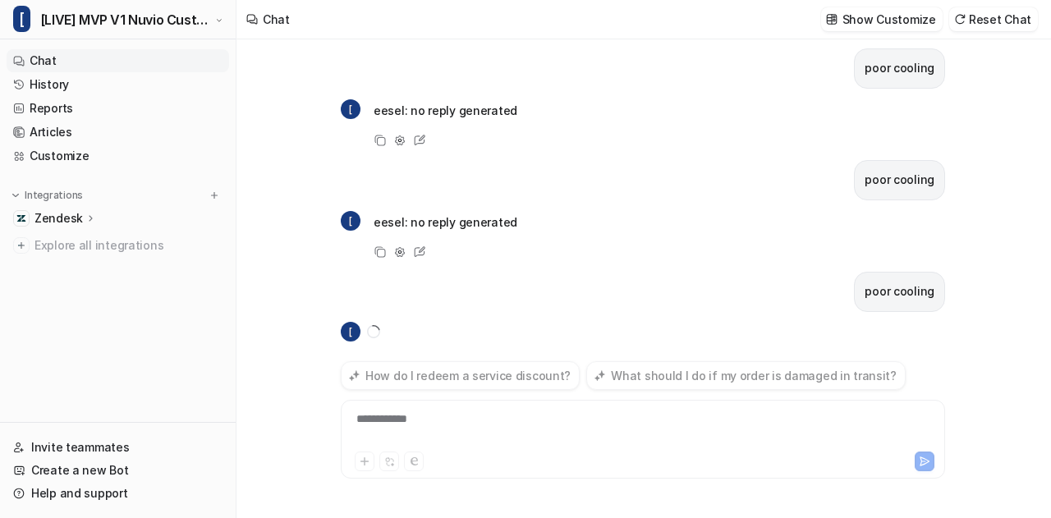
scroll to position [1056, 0]
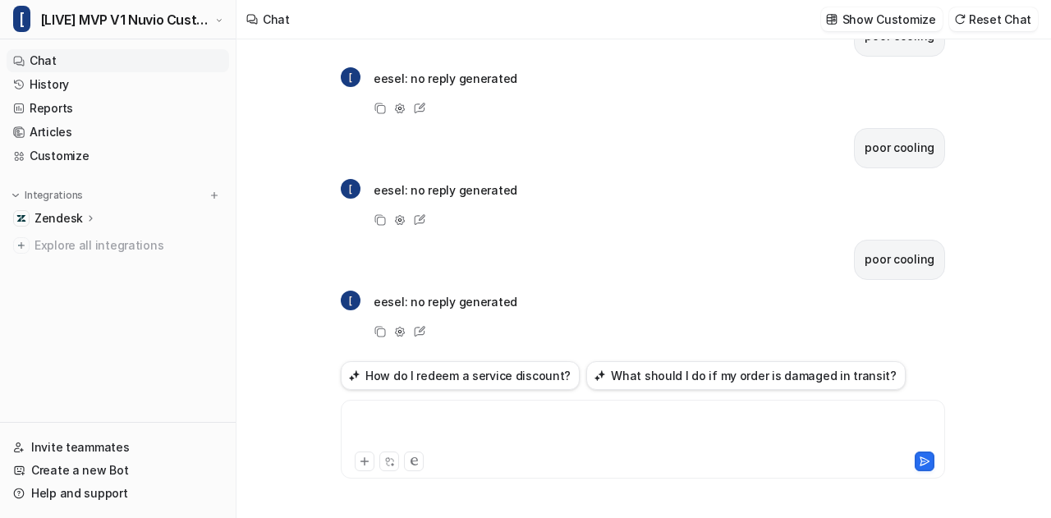
click at [438, 426] on div at bounding box center [643, 430] width 597 height 38
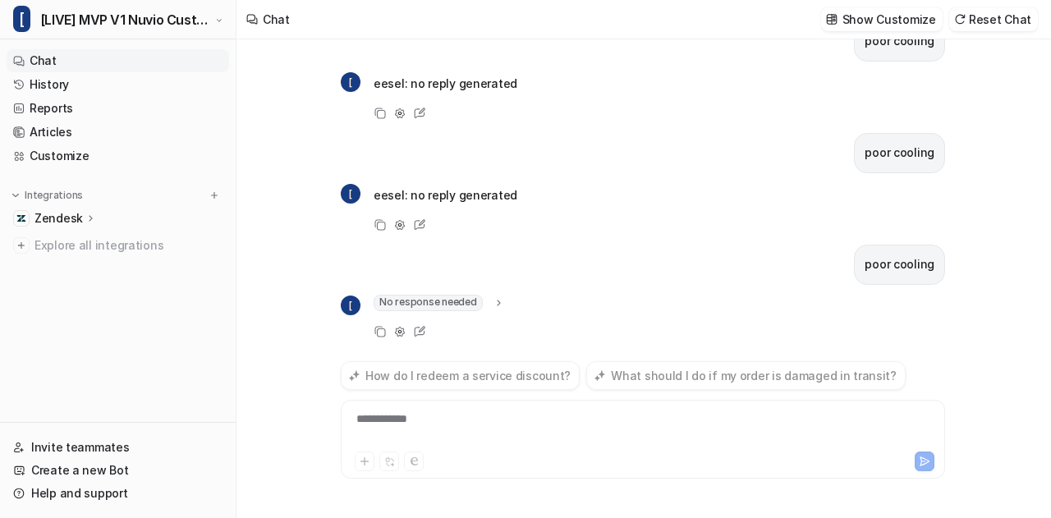
scroll to position [1184, 0]
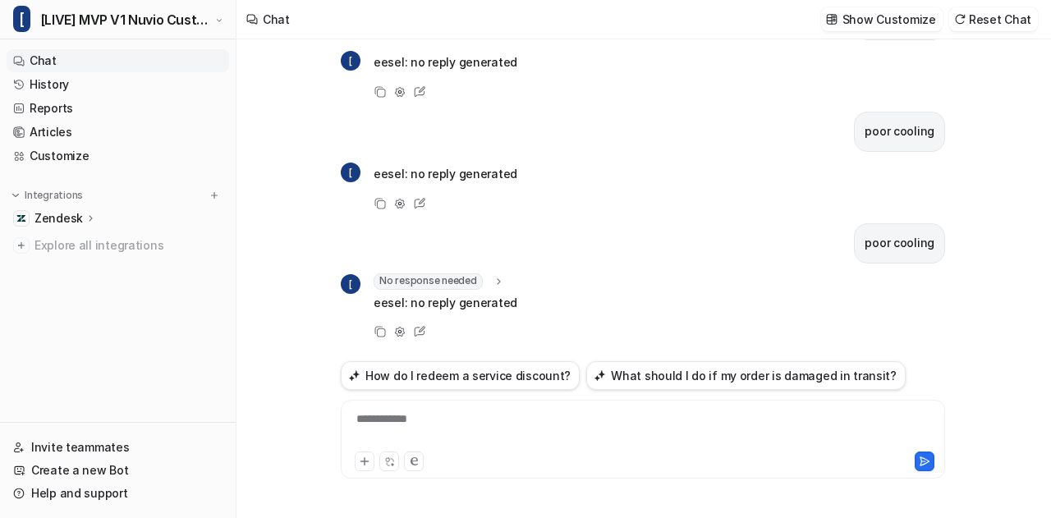
click at [493, 277] on icon at bounding box center [498, 281] width 11 height 12
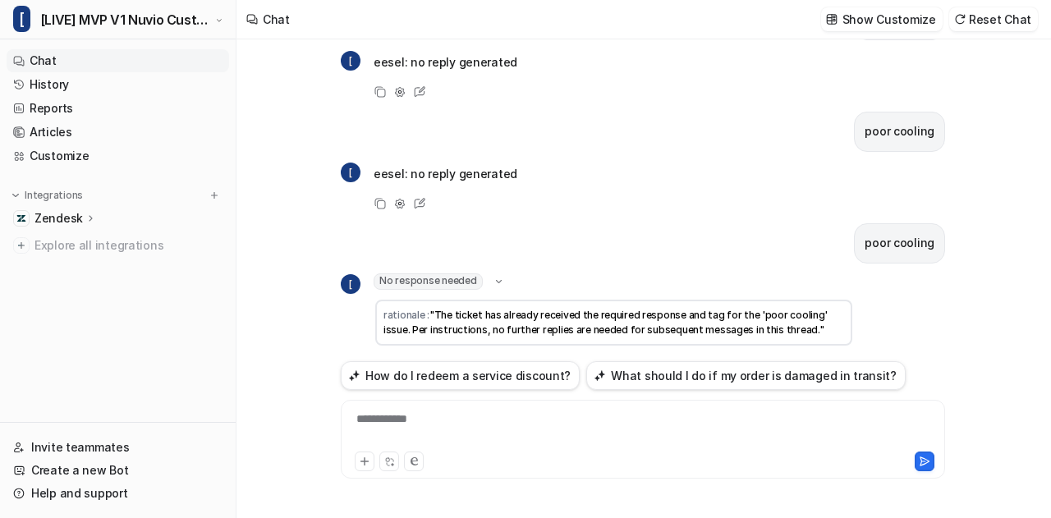
click at [493, 277] on icon at bounding box center [499, 281] width 12 height 11
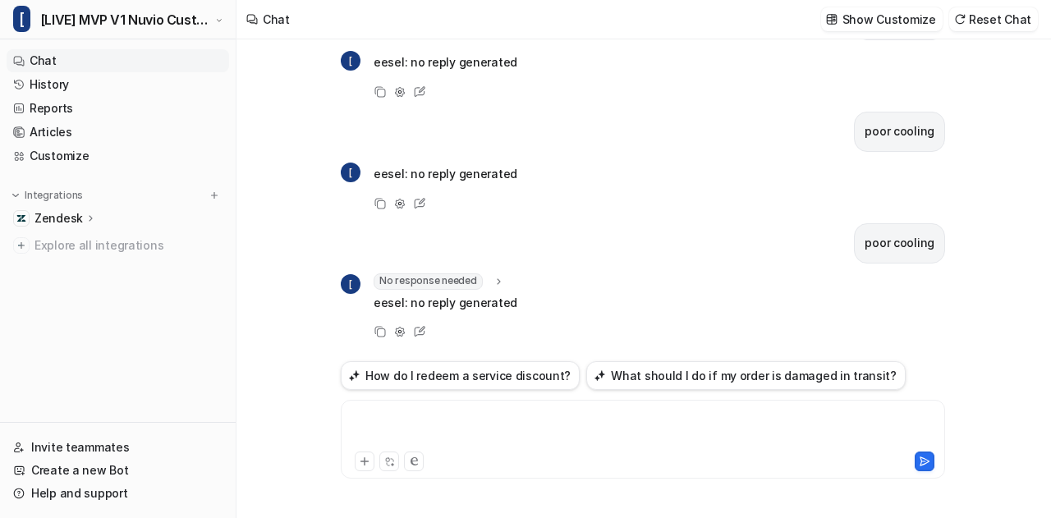
click at [392, 428] on div at bounding box center [643, 430] width 597 height 38
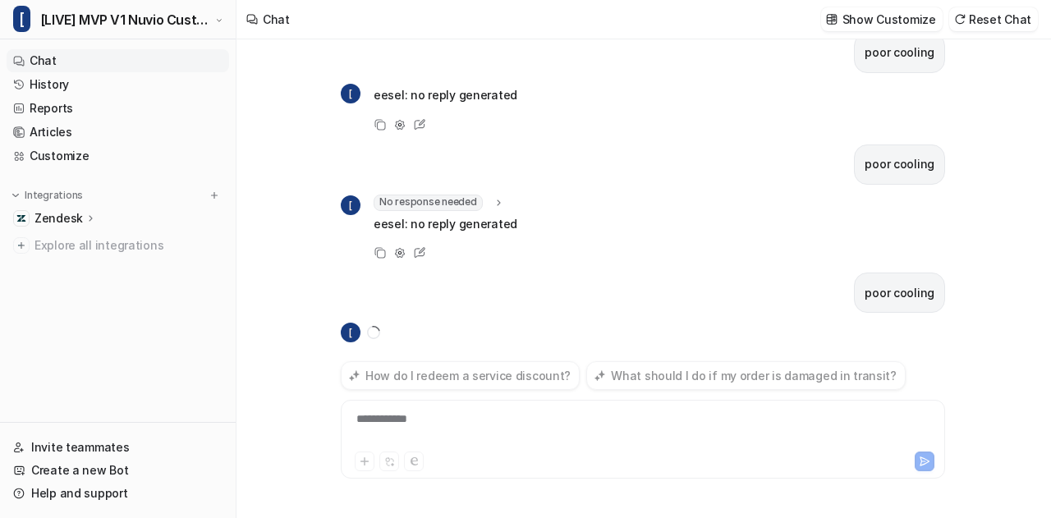
scroll to position [1295, 0]
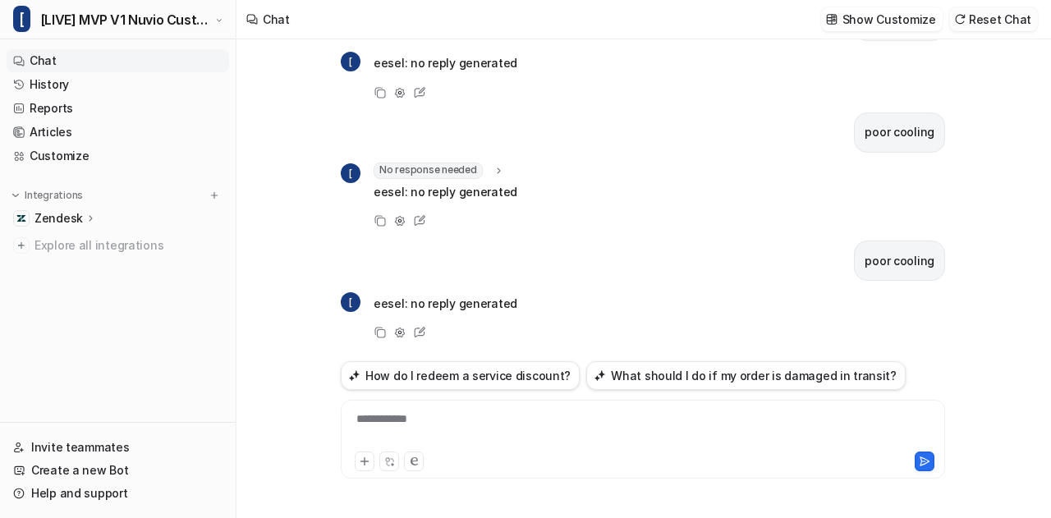
click at [992, 8] on button "Reset Chat" at bounding box center [993, 19] width 89 height 24
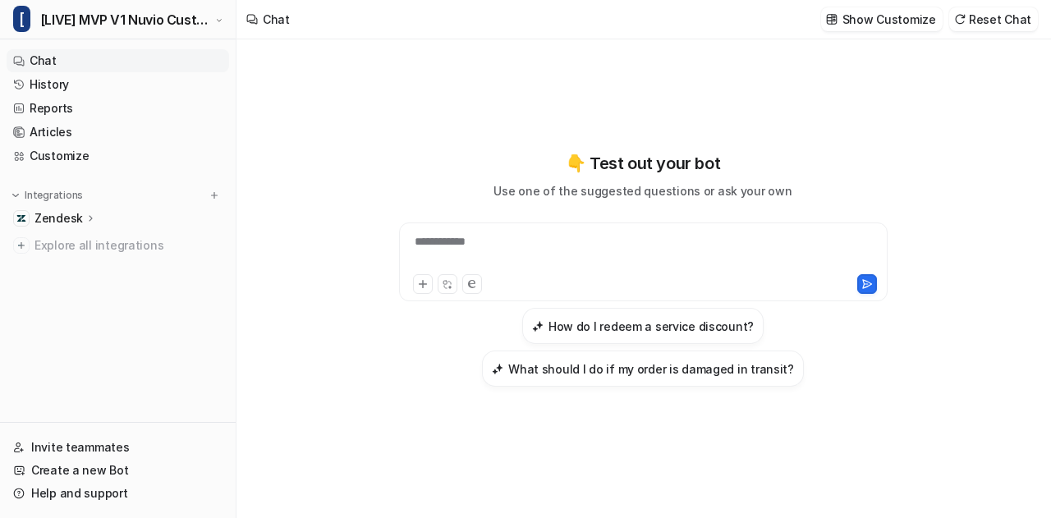
click at [511, 242] on div "**********" at bounding box center [643, 252] width 481 height 38
paste div
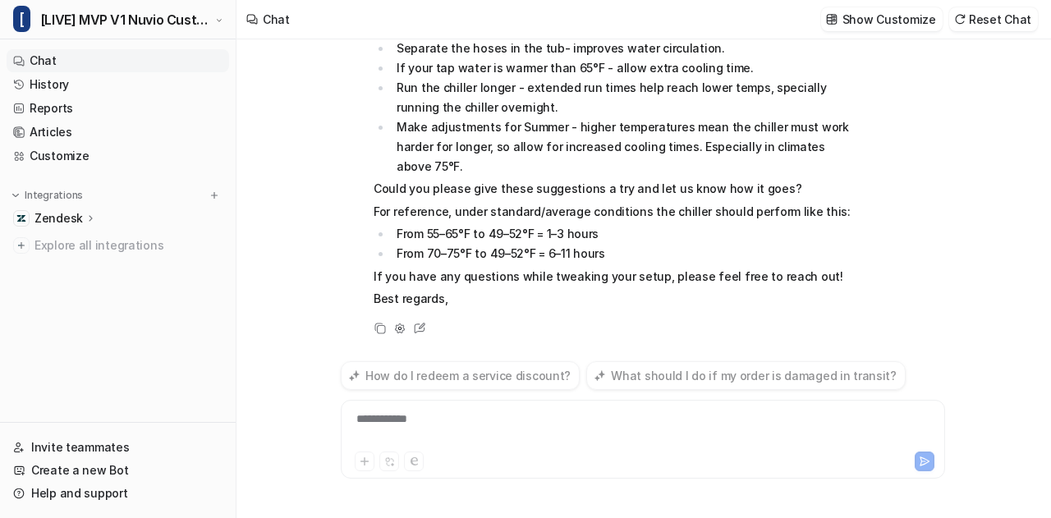
scroll to position [316, 0]
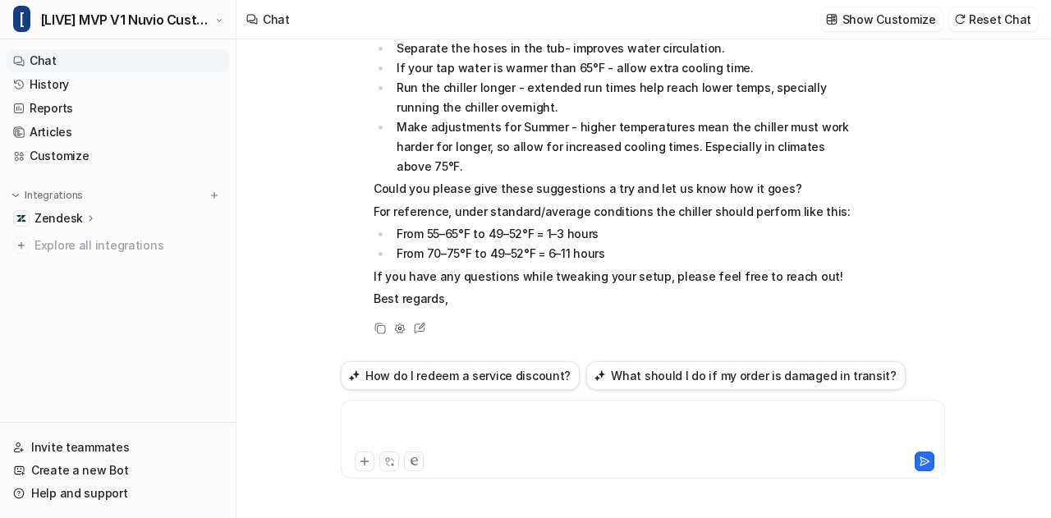
click at [451, 424] on div at bounding box center [643, 430] width 597 height 38
paste div
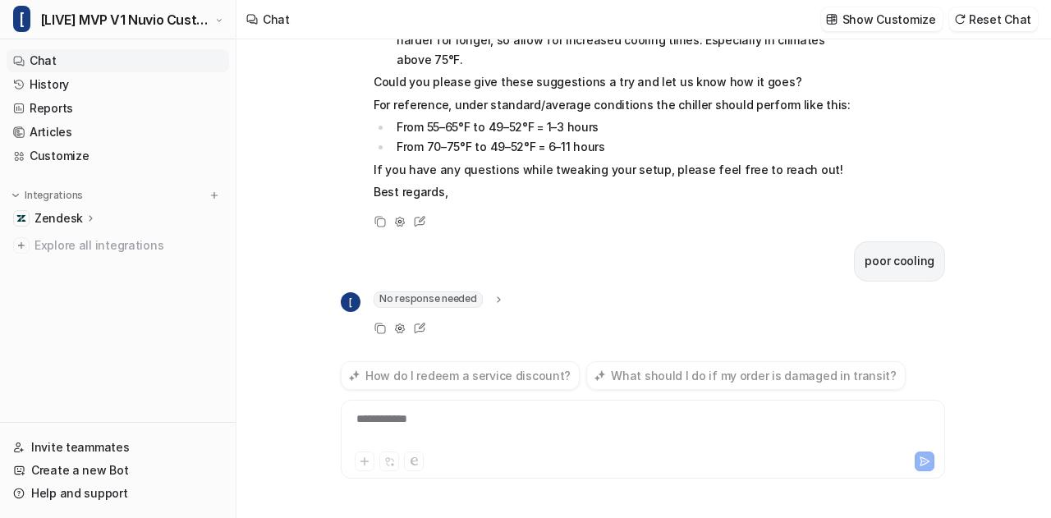
scroll to position [444, 0]
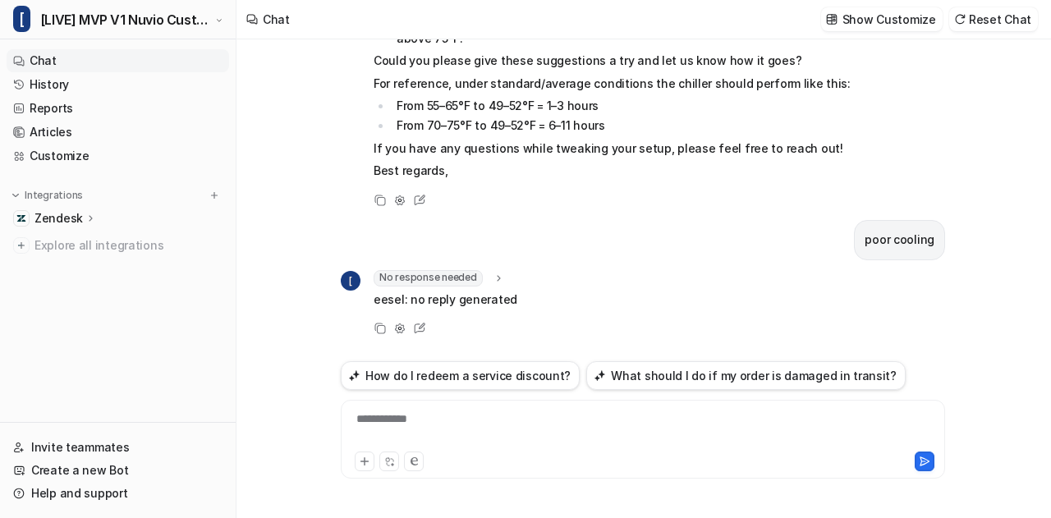
click at [496, 280] on icon at bounding box center [498, 278] width 11 height 12
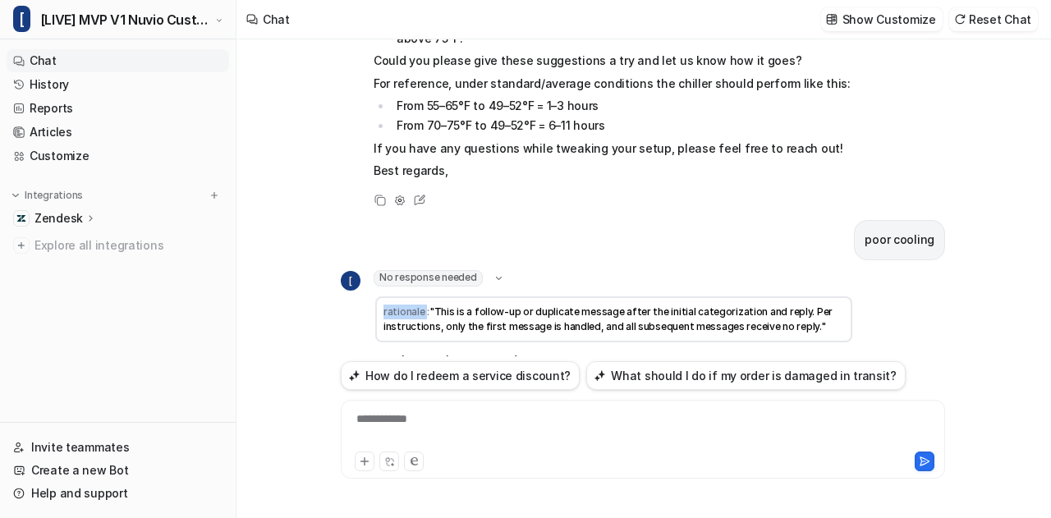
click at [496, 280] on icon at bounding box center [499, 278] width 12 height 11
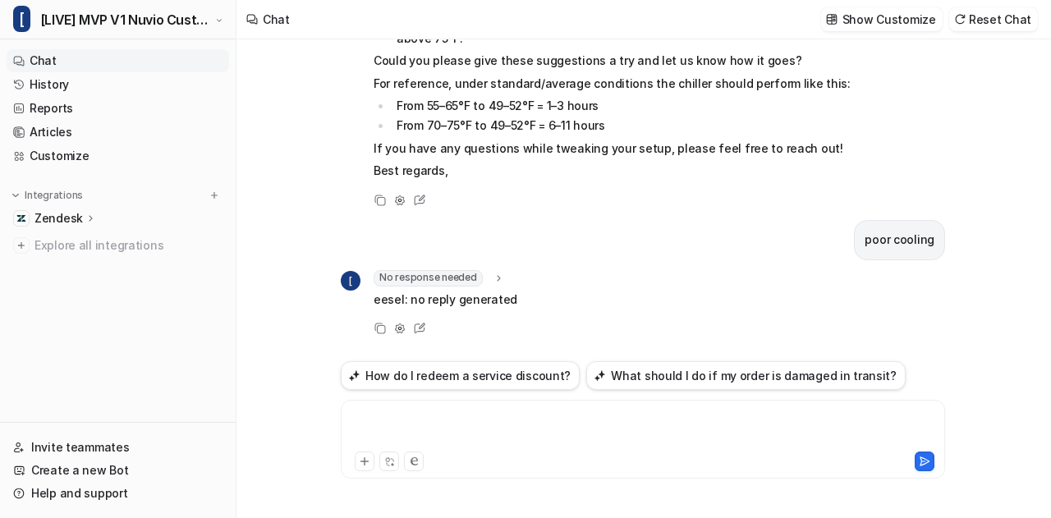
click at [414, 428] on div at bounding box center [643, 430] width 597 height 38
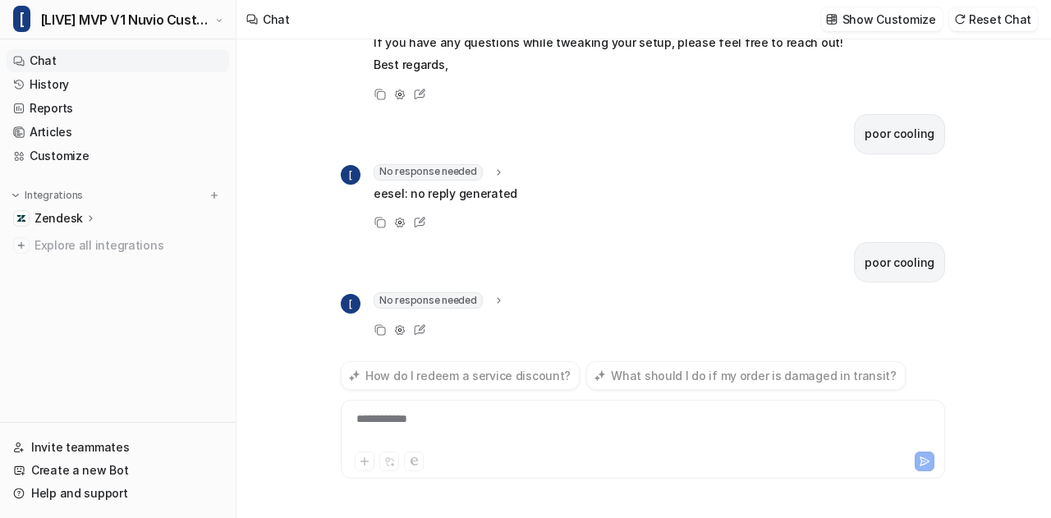
scroll to position [571, 0]
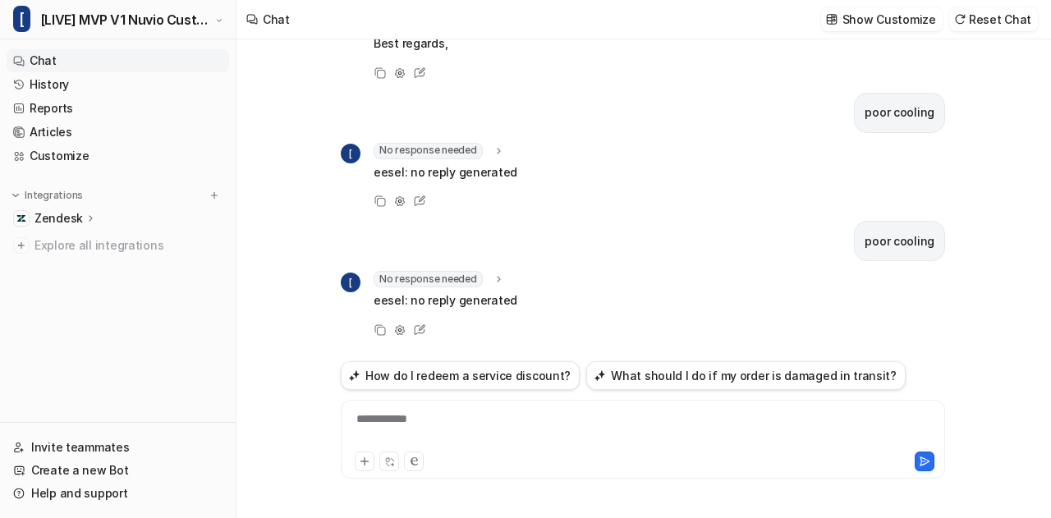
click at [414, 428] on div "**********" at bounding box center [643, 430] width 597 height 38
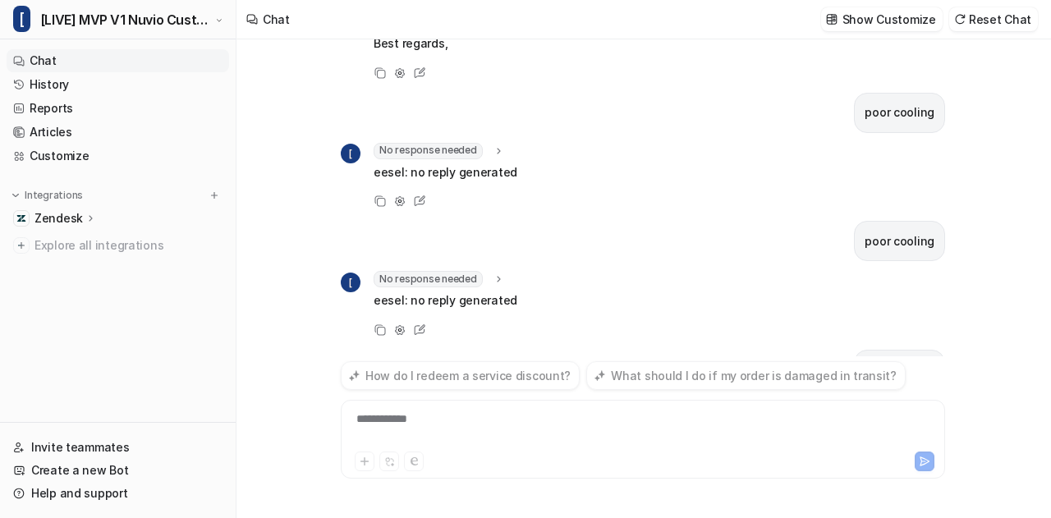
scroll to position [651, 0]
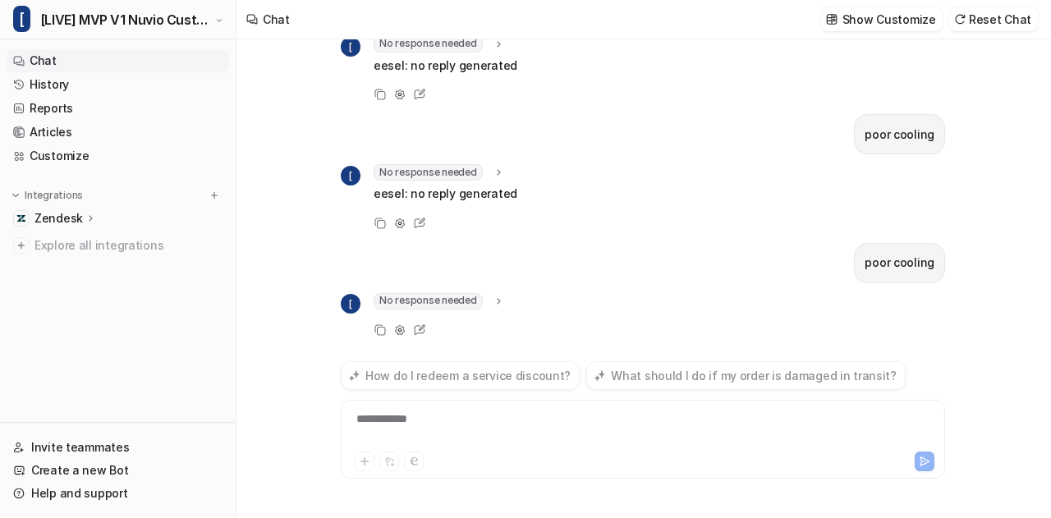
click at [414, 428] on div "**********" at bounding box center [643, 430] width 597 height 38
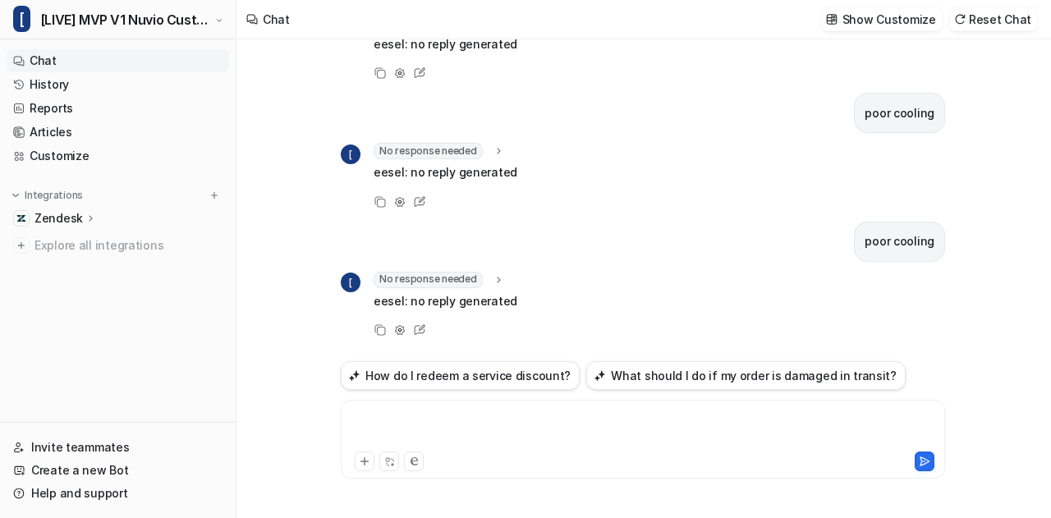
click at [406, 423] on div at bounding box center [643, 430] width 597 height 38
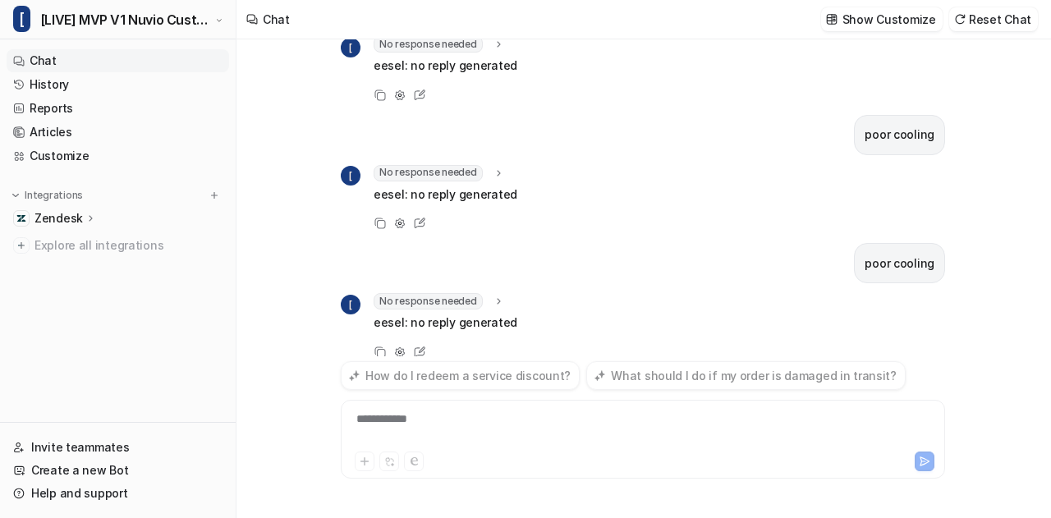
scroll to position [828, 0]
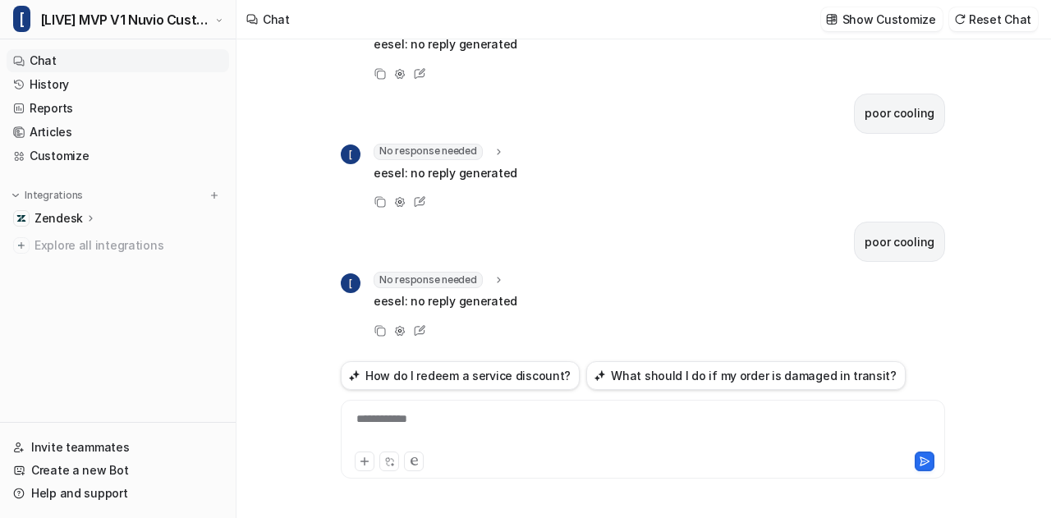
click at [410, 424] on div "**********" at bounding box center [643, 430] width 597 height 38
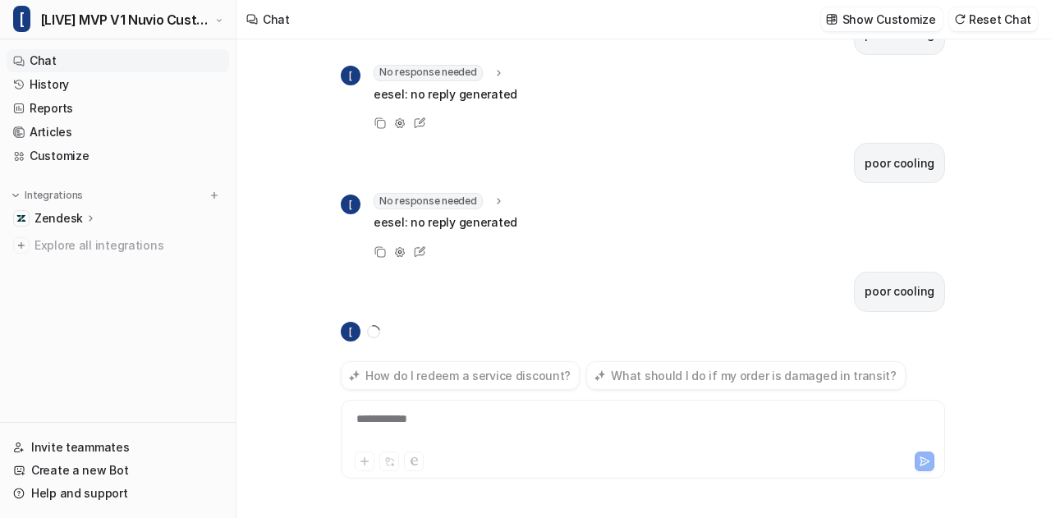
scroll to position [939, 0]
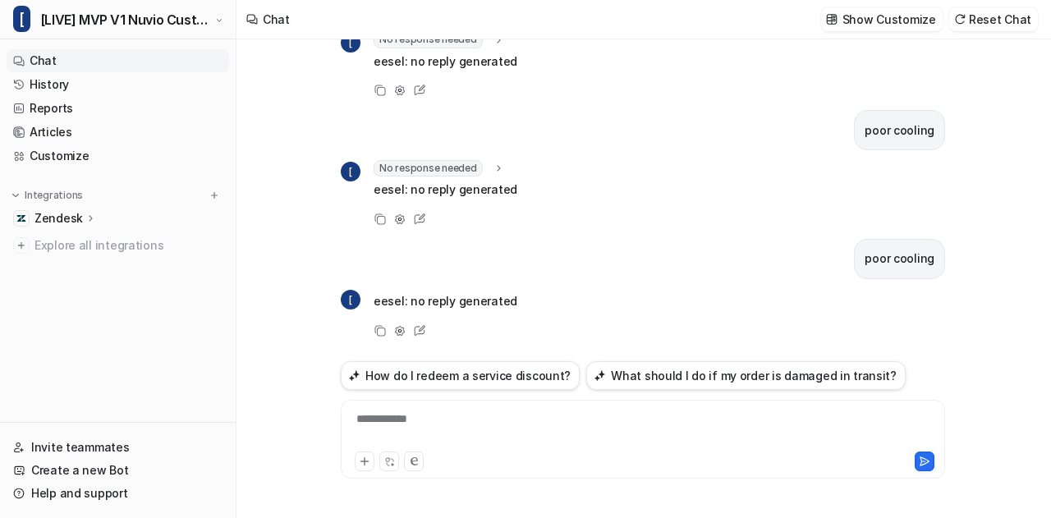
click at [414, 426] on div "**********" at bounding box center [643, 430] width 597 height 38
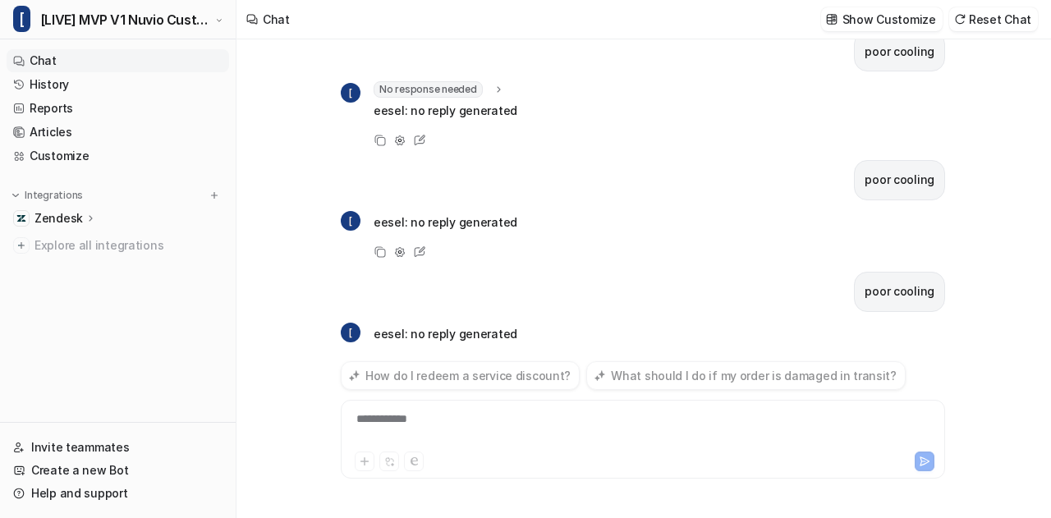
scroll to position [1050, 0]
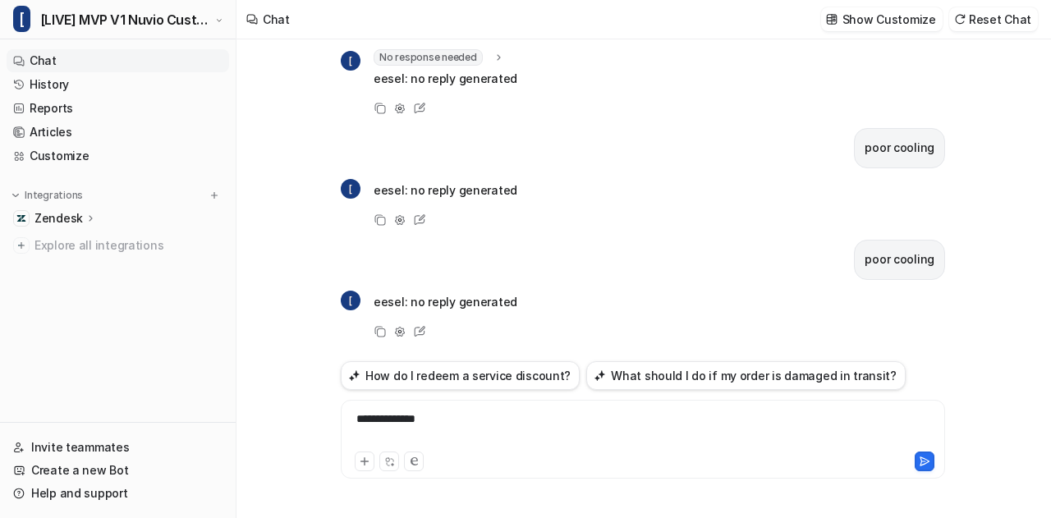
click at [409, 421] on div "**********" at bounding box center [643, 430] width 597 height 38
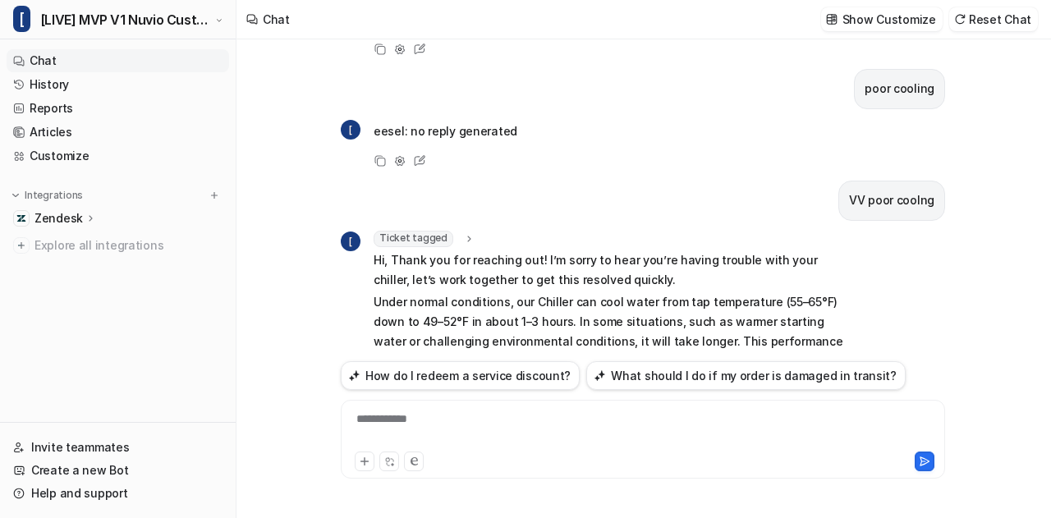
scroll to position [1220, 0]
click at [468, 232] on div "Ticket tagged" at bounding box center [425, 240] width 102 height 16
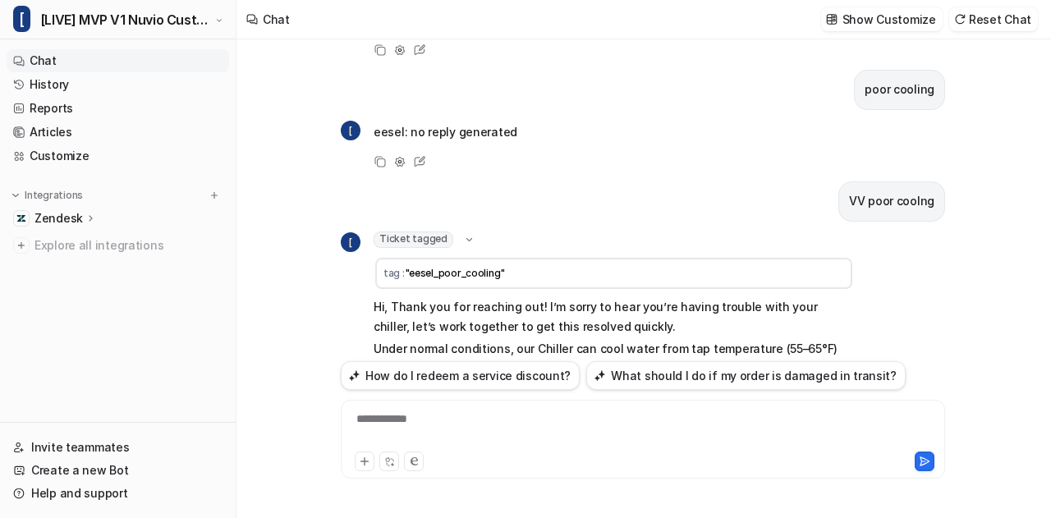
click at [468, 234] on icon at bounding box center [469, 239] width 12 height 11
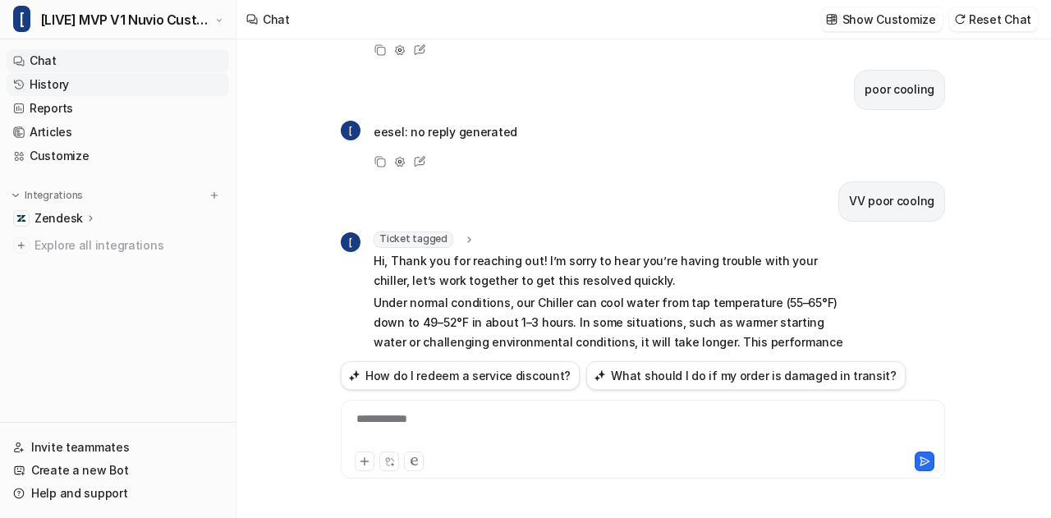
click at [117, 86] on link "History" at bounding box center [118, 84] width 223 height 23
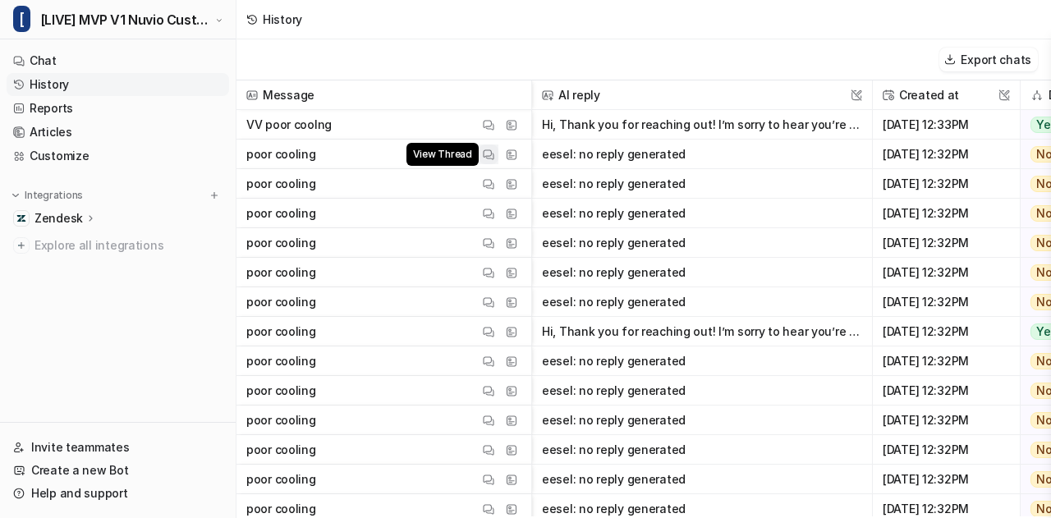
click at [491, 152] on img at bounding box center [488, 155] width 11 height 12
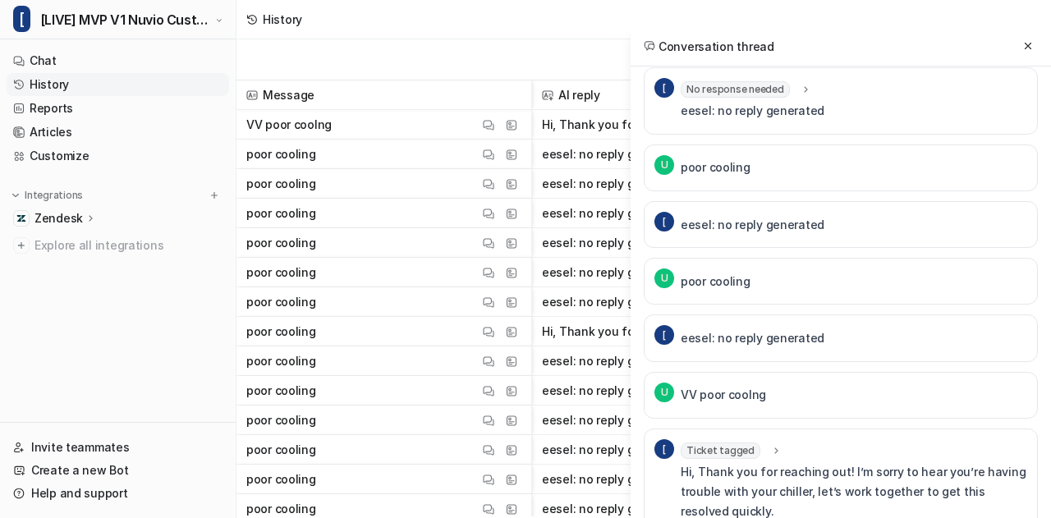
scroll to position [1267, 0]
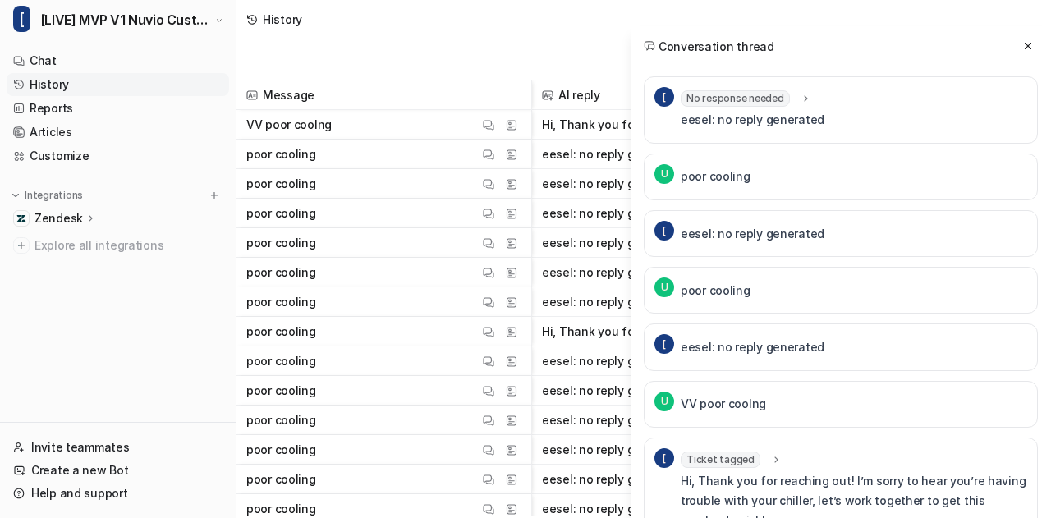
click at [746, 452] on span "Ticket tagged" at bounding box center [721, 460] width 80 height 16
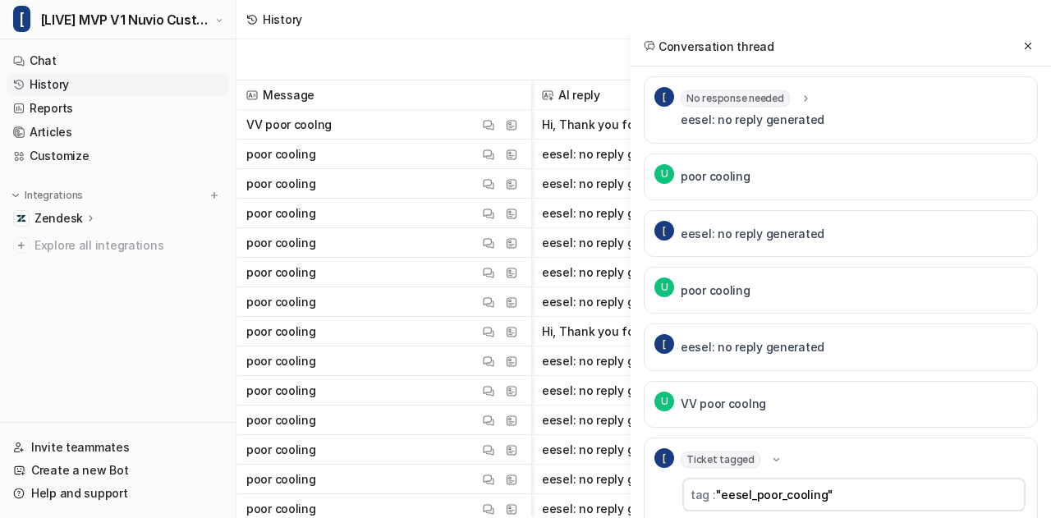
click at [746, 452] on span "Ticket tagged" at bounding box center [721, 460] width 80 height 16
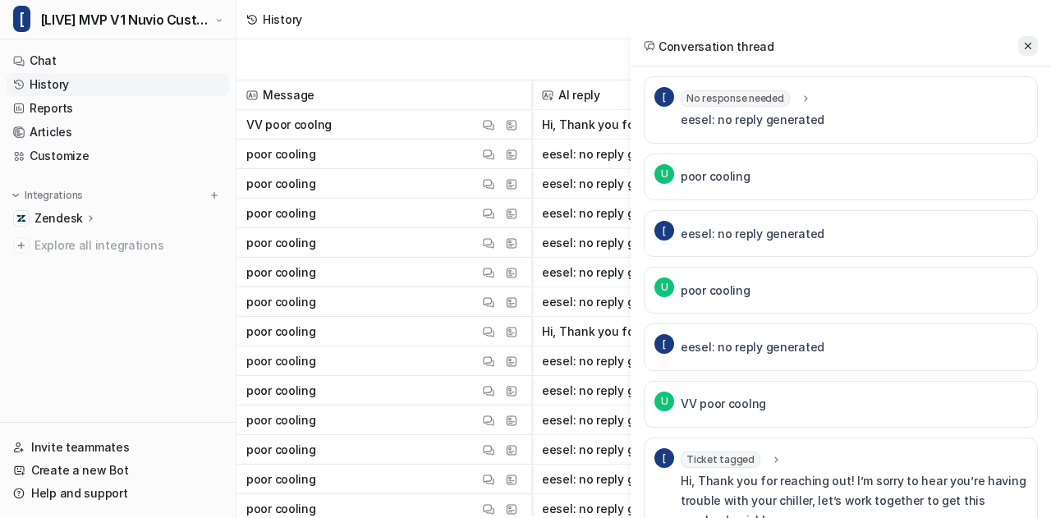
click at [1030, 52] on button at bounding box center [1028, 46] width 20 height 20
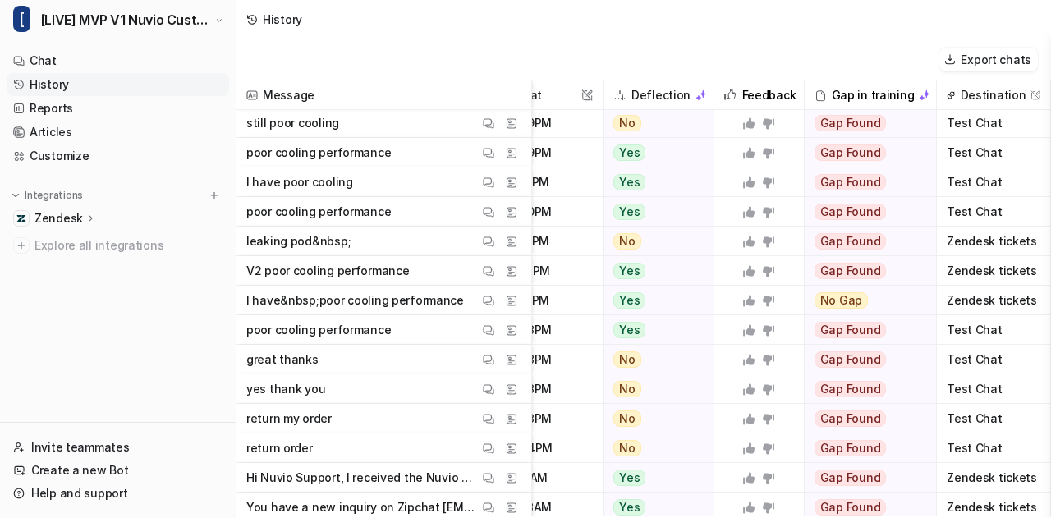
scroll to position [567, 430]
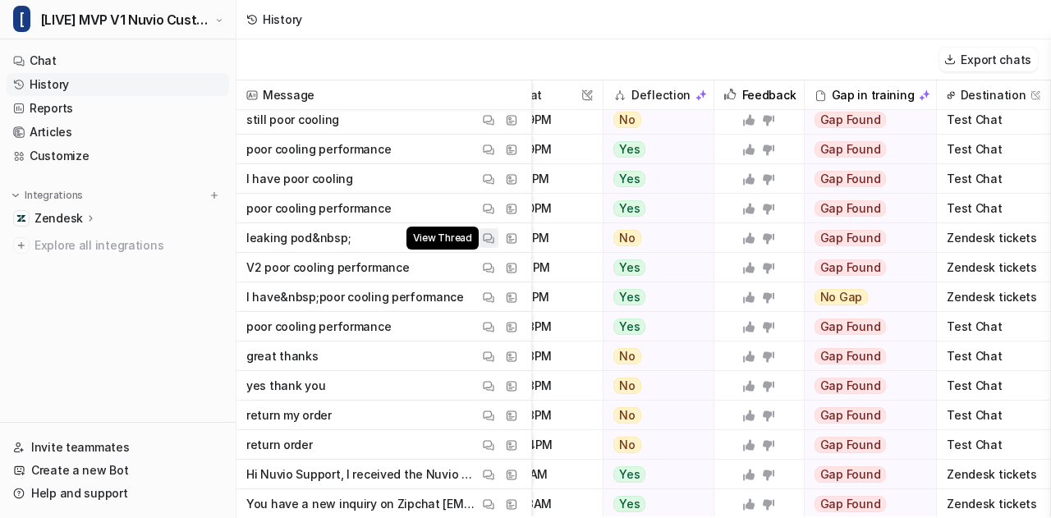
click at [491, 239] on img at bounding box center [488, 238] width 11 height 12
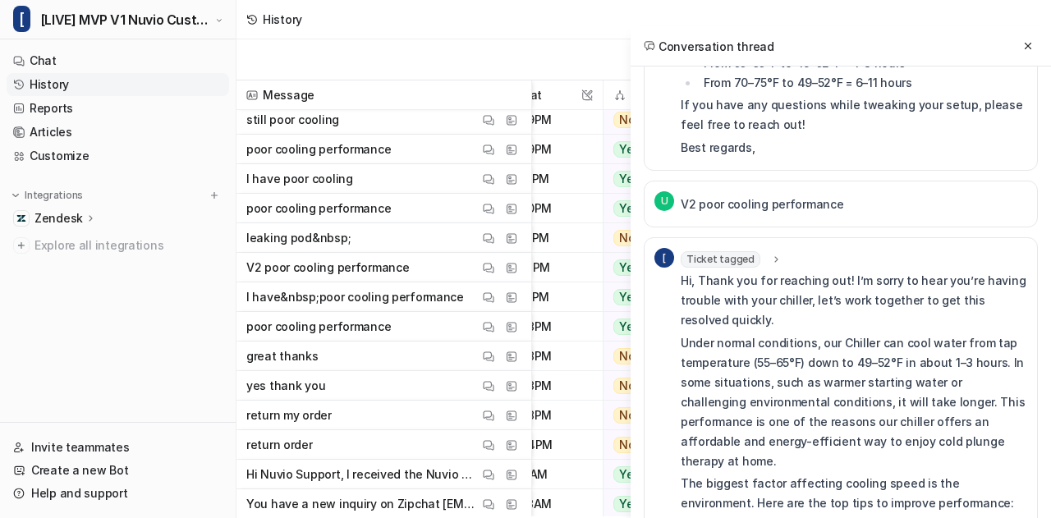
scroll to position [747, 0]
click at [770, 255] on icon at bounding box center [775, 261] width 11 height 12
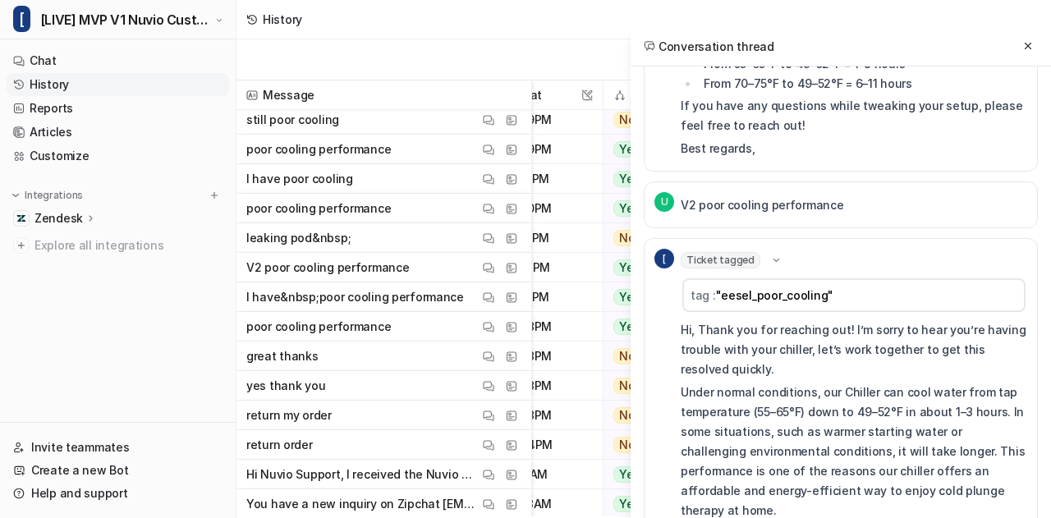
click at [770, 255] on icon at bounding box center [776, 260] width 12 height 11
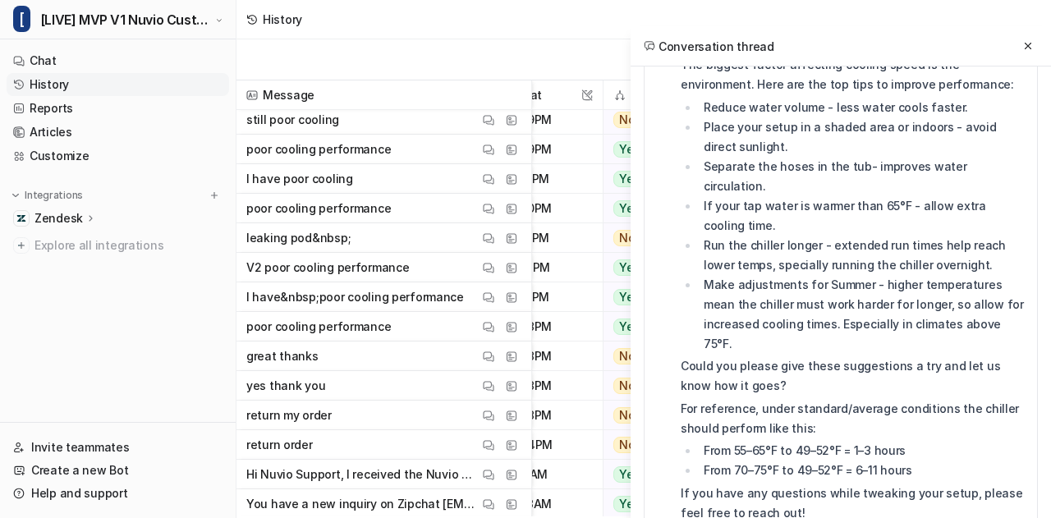
scroll to position [1231, 0]
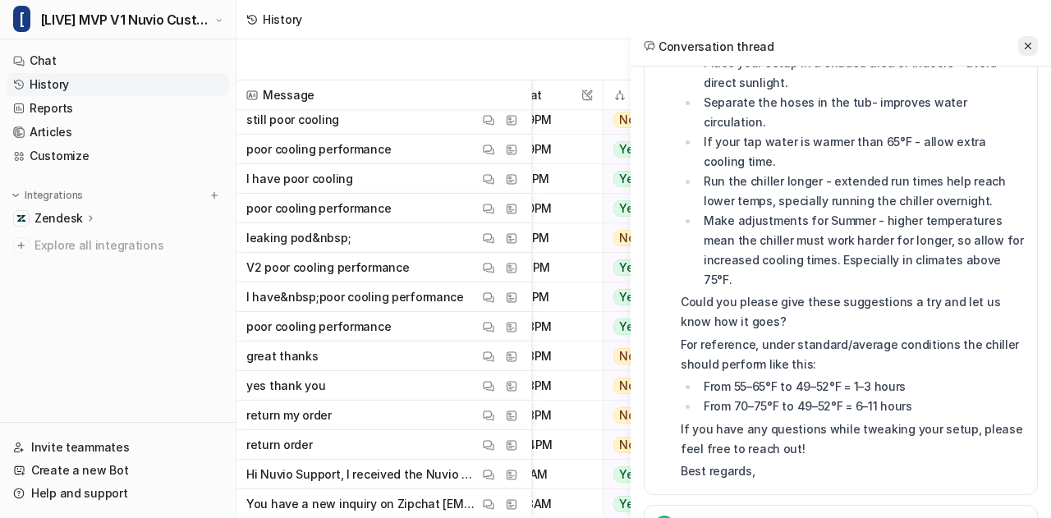
click at [1023, 50] on icon at bounding box center [1027, 45] width 11 height 11
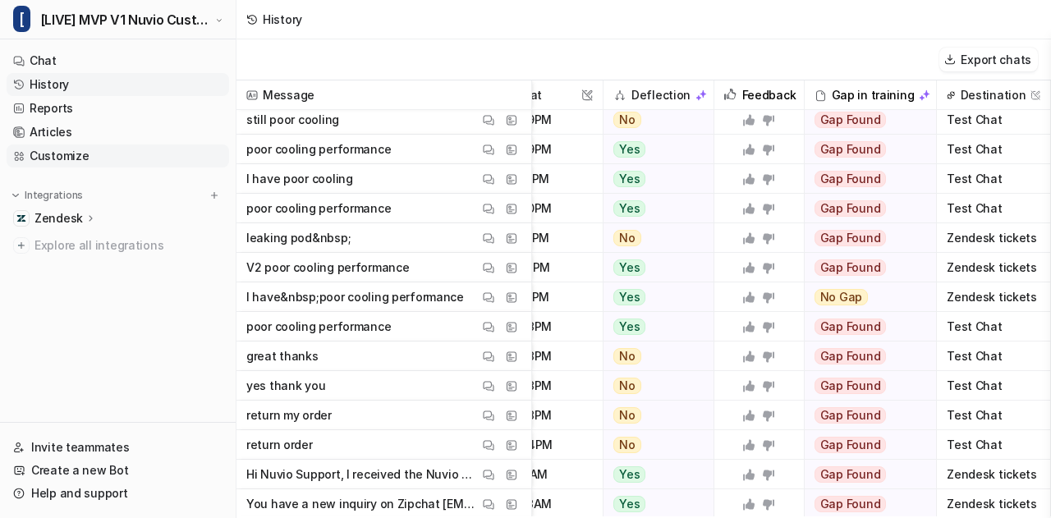
click at [103, 158] on link "Customize" at bounding box center [118, 156] width 223 height 23
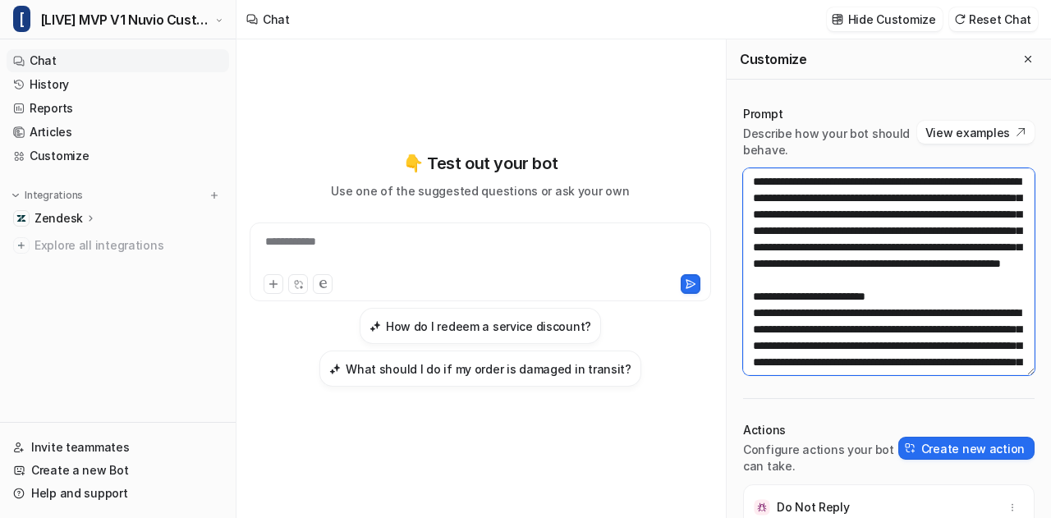
click at [835, 211] on textarea at bounding box center [888, 271] width 291 height 207
paste textarea "**********"
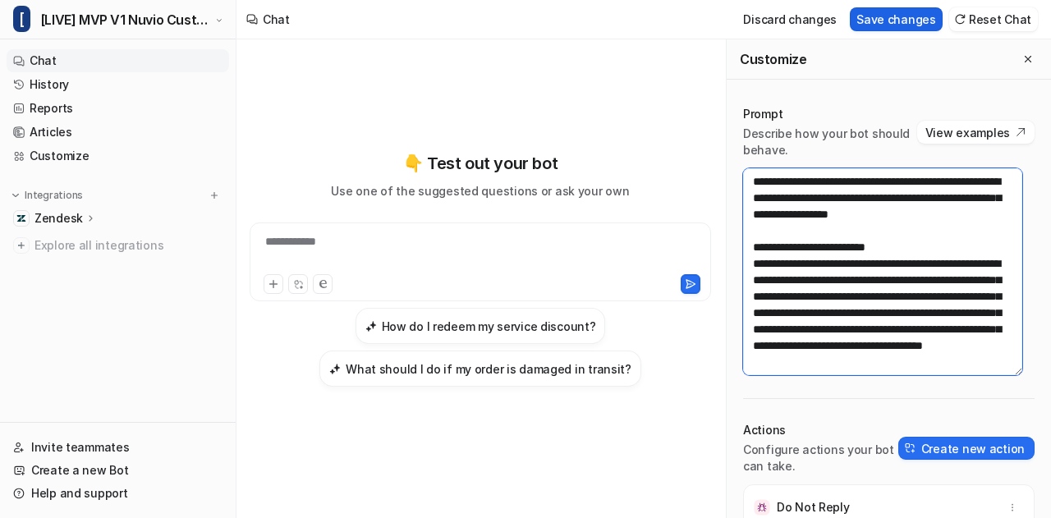
type textarea "**********"
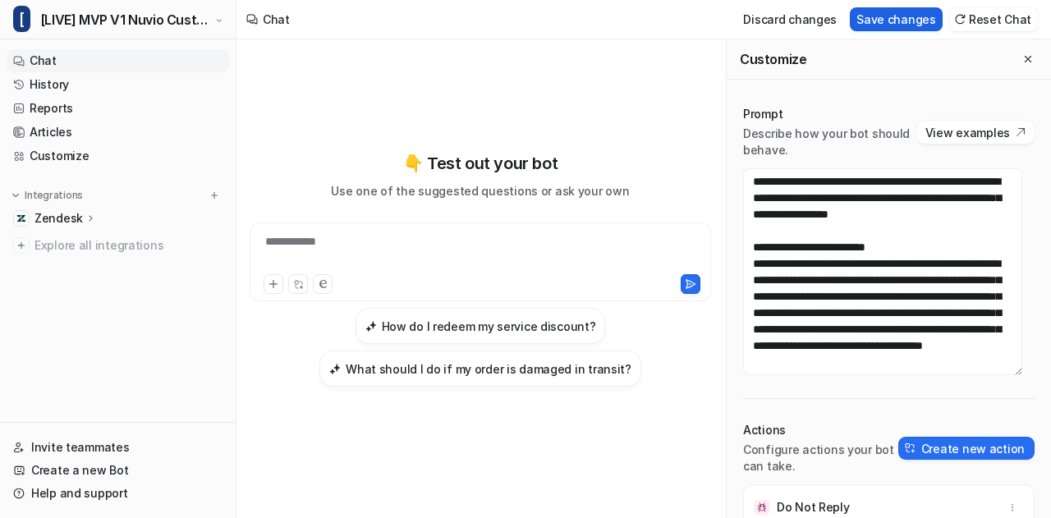
click at [897, 20] on button "Save changes" at bounding box center [896, 19] width 93 height 24
click at [1022, 58] on icon "Close flyout" at bounding box center [1027, 58] width 11 height 11
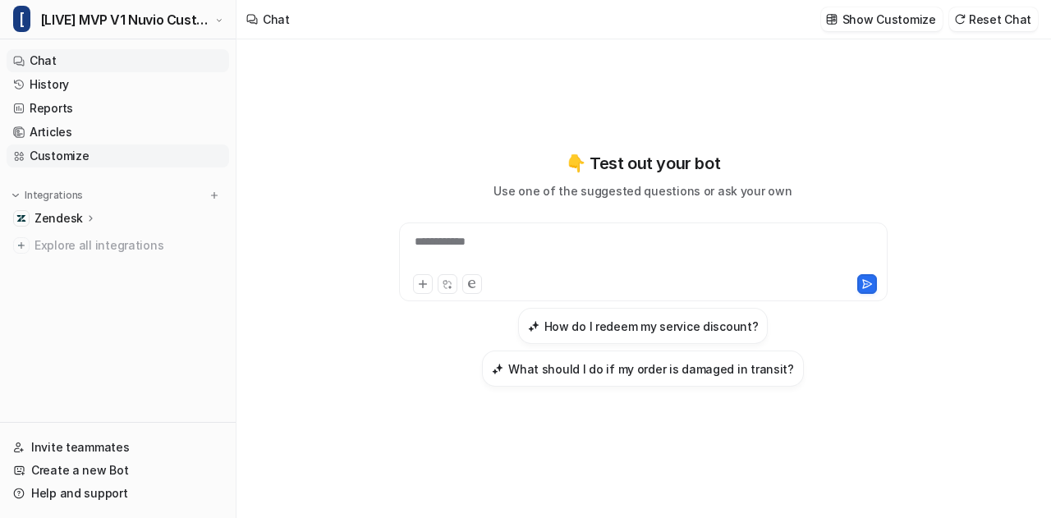
click at [131, 155] on link "Customize" at bounding box center [118, 156] width 223 height 23
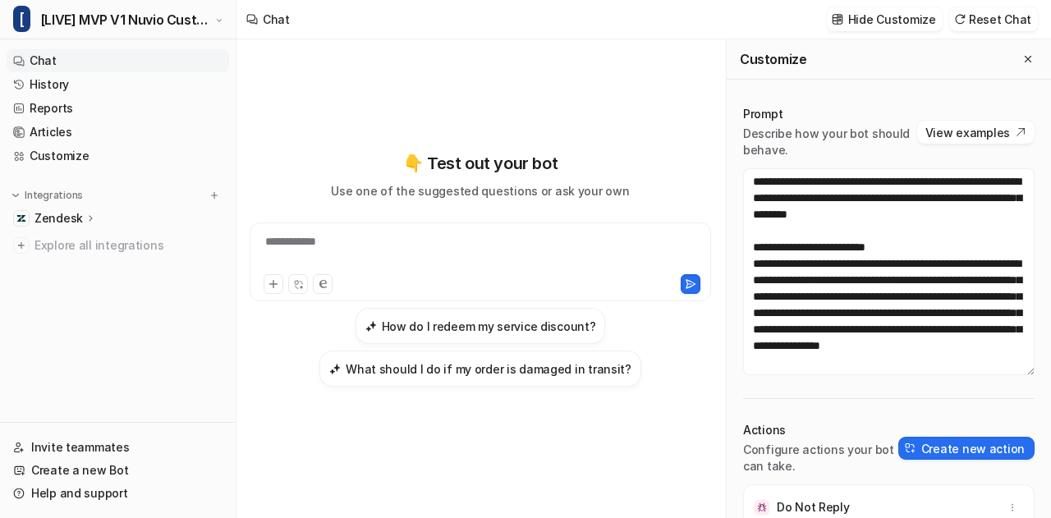
scroll to position [895, 0]
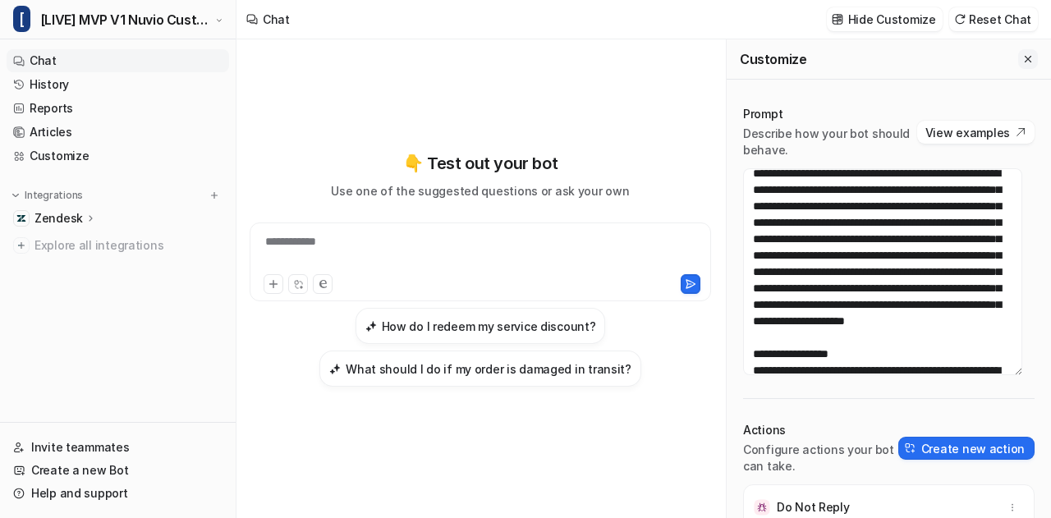
click at [1025, 58] on icon "Close flyout" at bounding box center [1028, 59] width 7 height 7
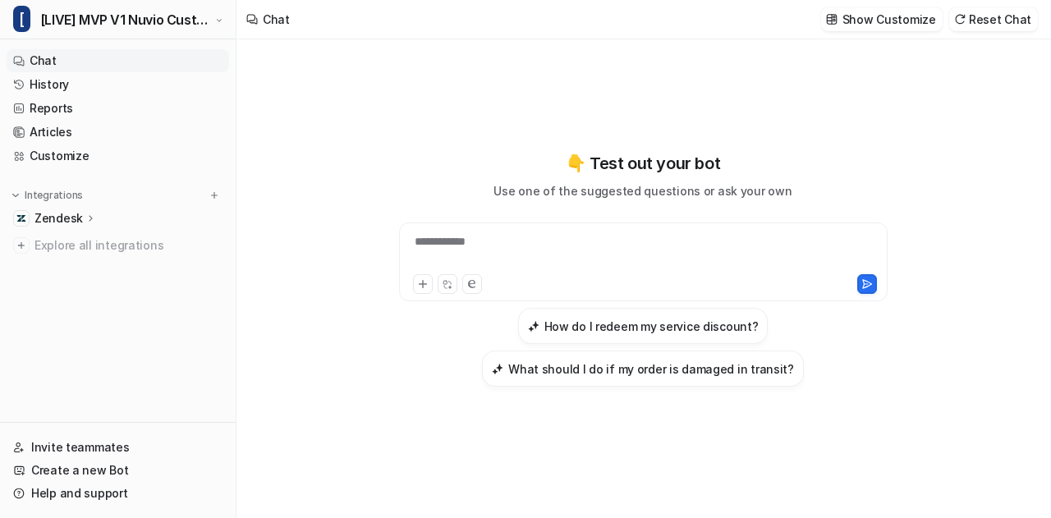
scroll to position [26463, 0]
drag, startPoint x: 484, startPoint y: 228, endPoint x: 469, endPoint y: 245, distance: 22.7
click at [469, 245] on div "**********" at bounding box center [643, 262] width 489 height 79
click at [469, 245] on div at bounding box center [643, 252] width 481 height 38
copy div "**********"
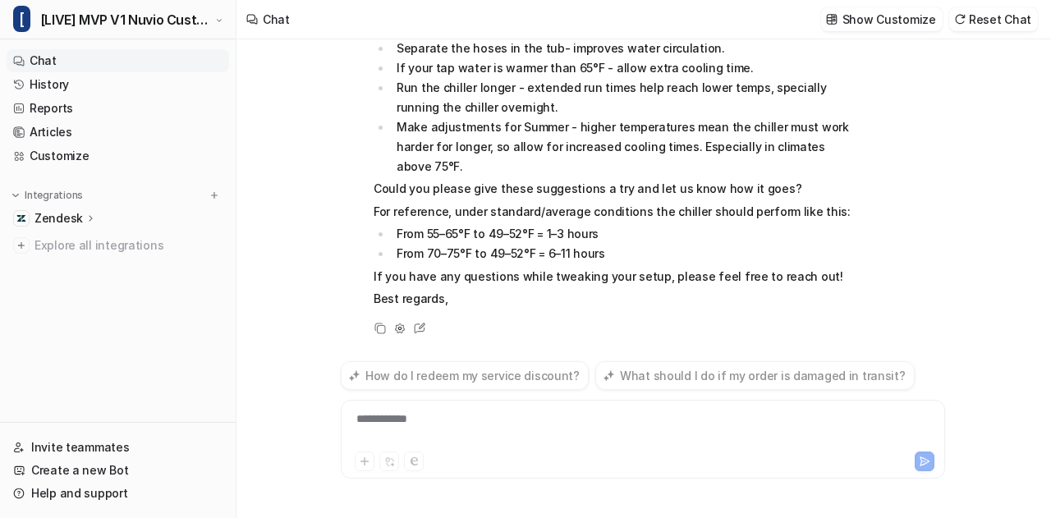
scroll to position [0, 0]
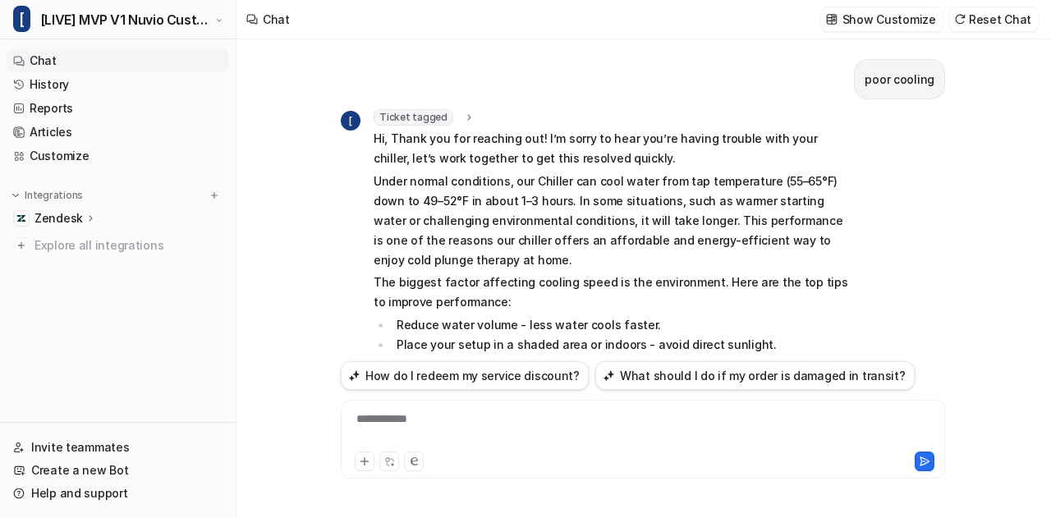
click at [461, 109] on div "Ticket tagged" at bounding box center [425, 117] width 102 height 16
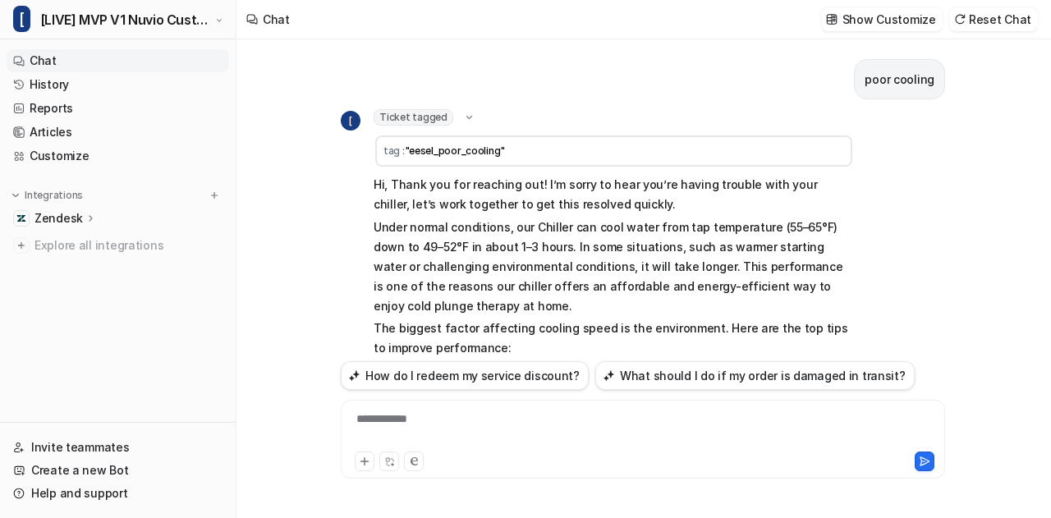
click at [461, 109] on div "Ticket tagged" at bounding box center [425, 117] width 102 height 16
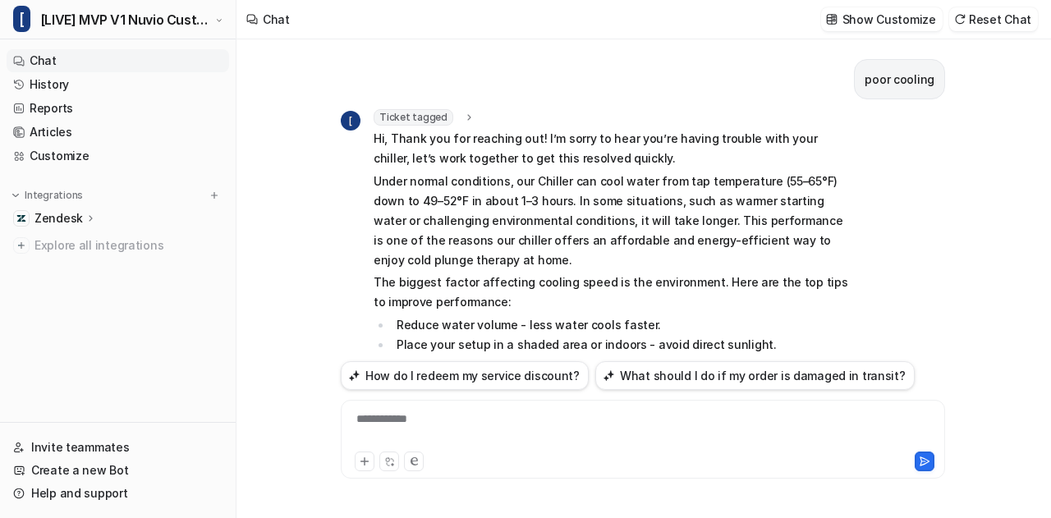
scroll to position [316, 0]
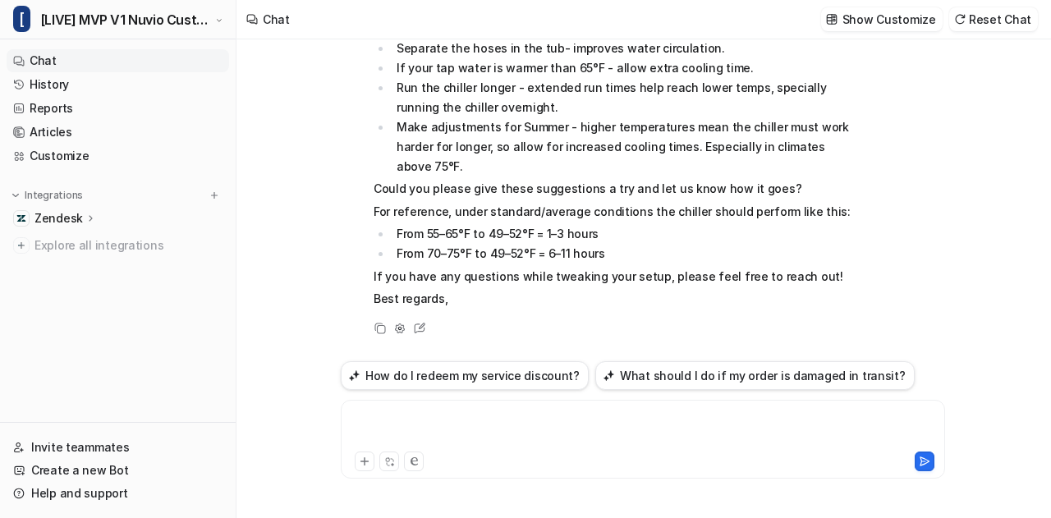
click at [418, 426] on div at bounding box center [643, 430] width 597 height 38
paste div
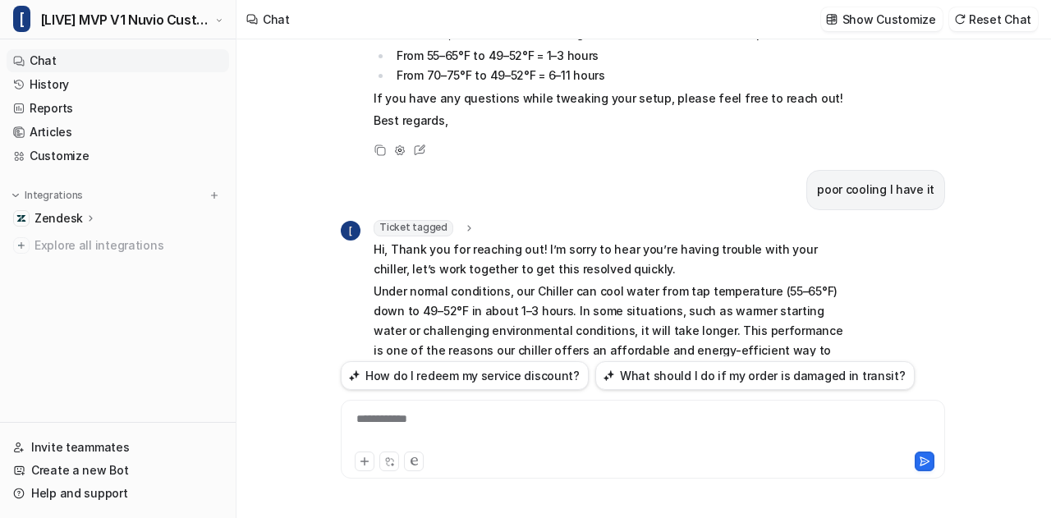
scroll to position [493, 0]
click at [466, 224] on icon at bounding box center [468, 229] width 11 height 12
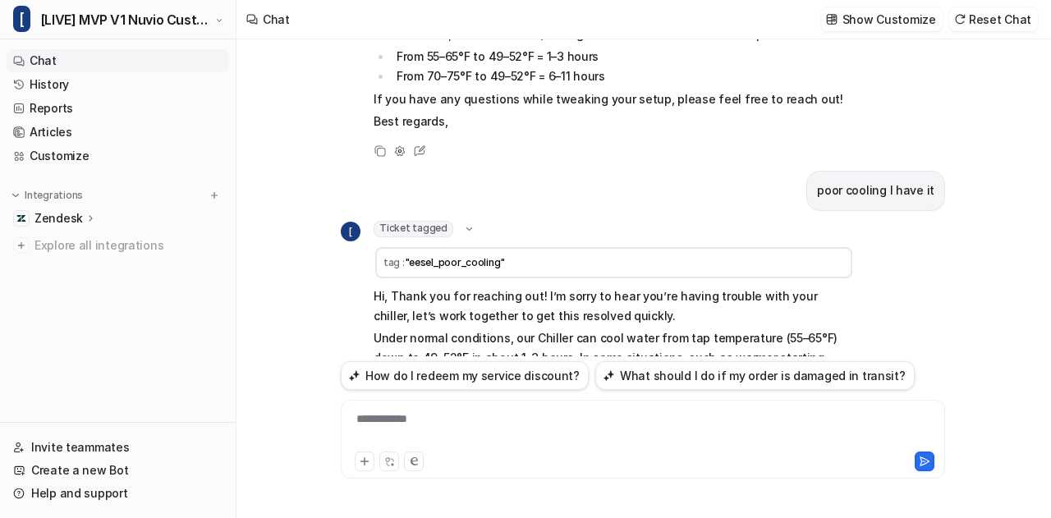
click at [466, 224] on icon at bounding box center [469, 228] width 12 height 11
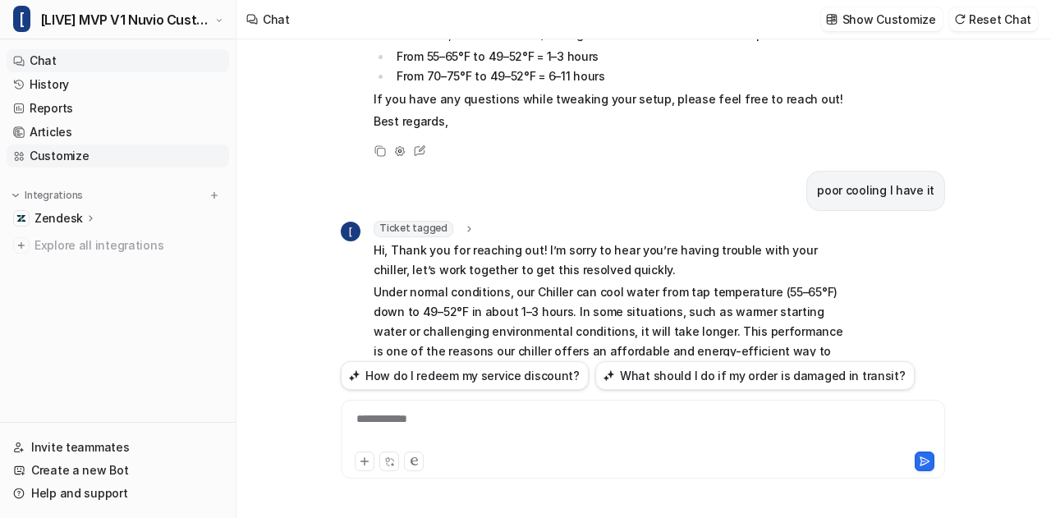
click at [83, 154] on link "Customize" at bounding box center [118, 156] width 223 height 23
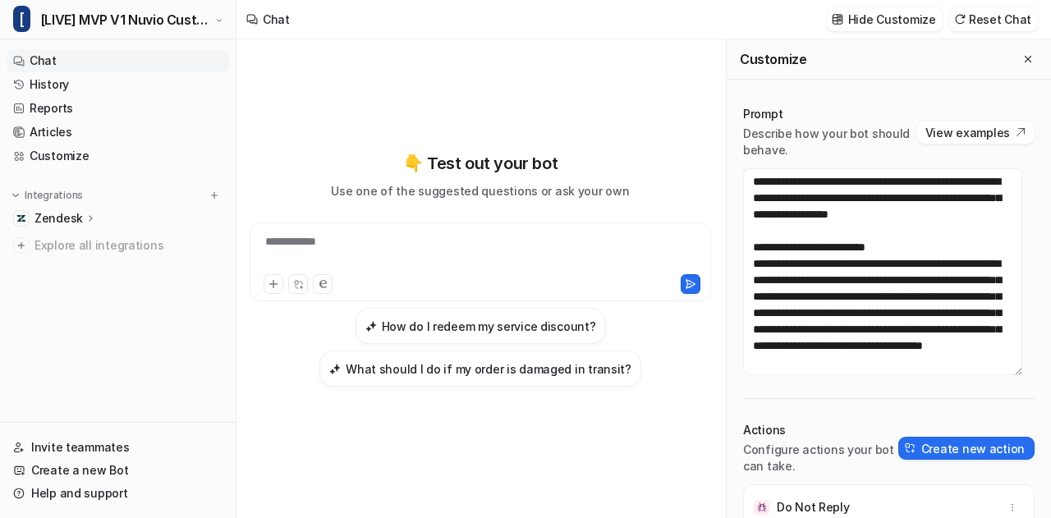
scroll to position [113, 0]
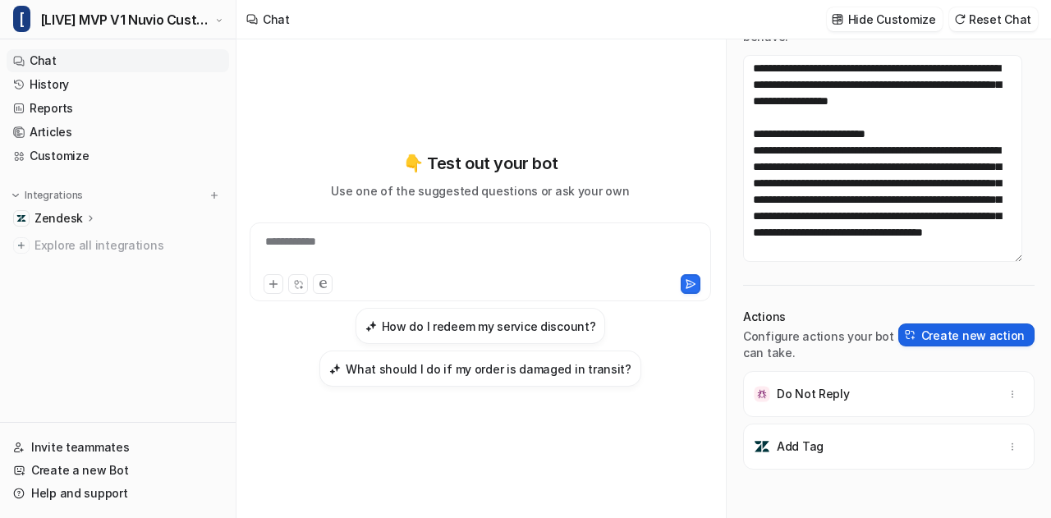
click at [959, 327] on button "Create new action" at bounding box center [966, 334] width 136 height 23
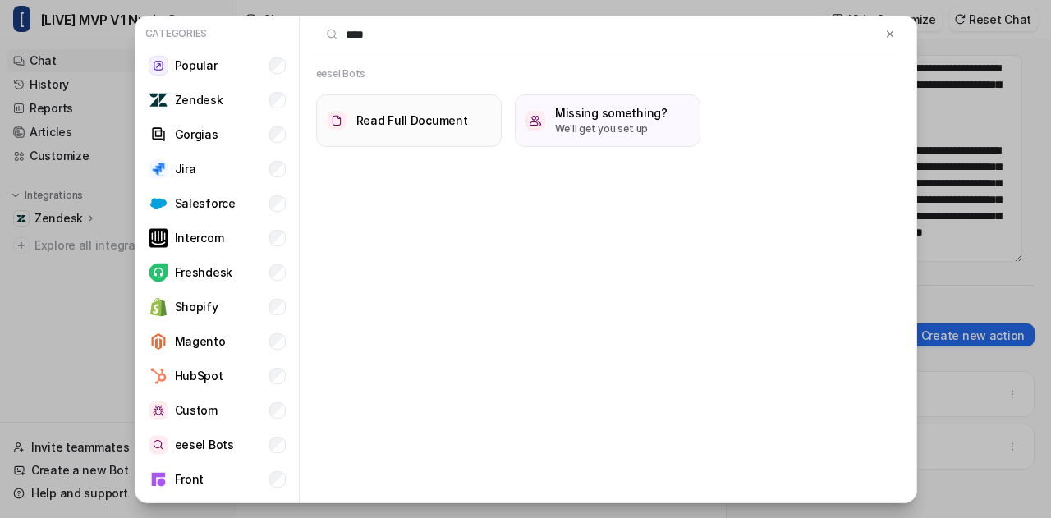
type input "****"
click at [388, 119] on h3 "Read Full Document" at bounding box center [412, 120] width 112 height 17
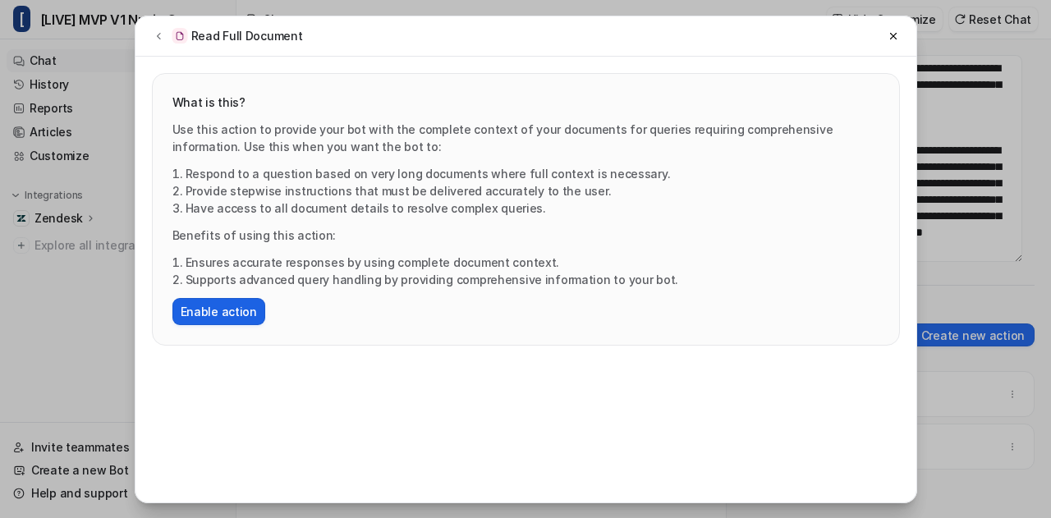
click at [223, 307] on button "Enable action" at bounding box center [218, 311] width 93 height 27
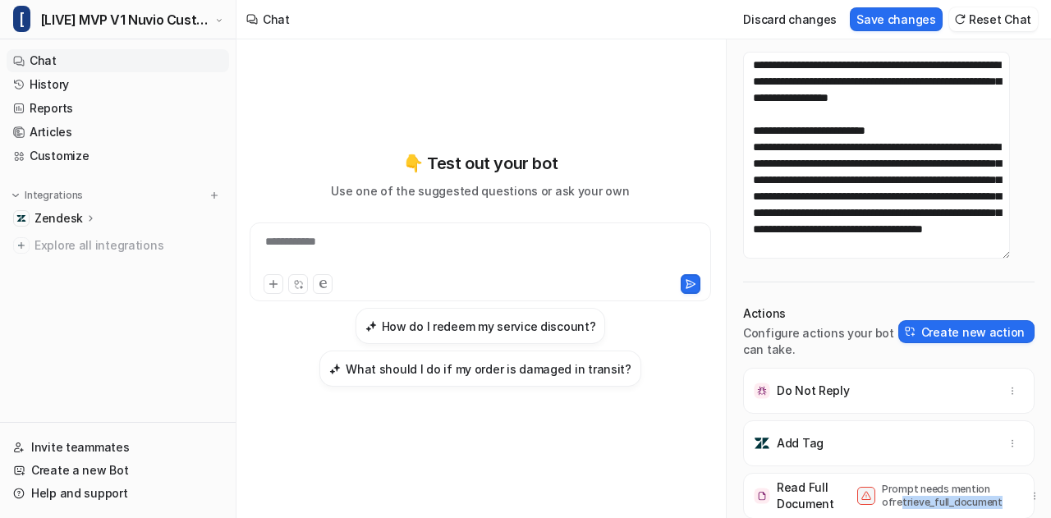
scroll to position [126, 0]
drag, startPoint x: 990, startPoint y: 502, endPoint x: 878, endPoint y: 501, distance: 112.5
click at [878, 501] on div "Read Full Document Prompt needs mention of retrieve_full_document" at bounding box center [888, 495] width 277 height 46
copy p "retrieve_full_document"
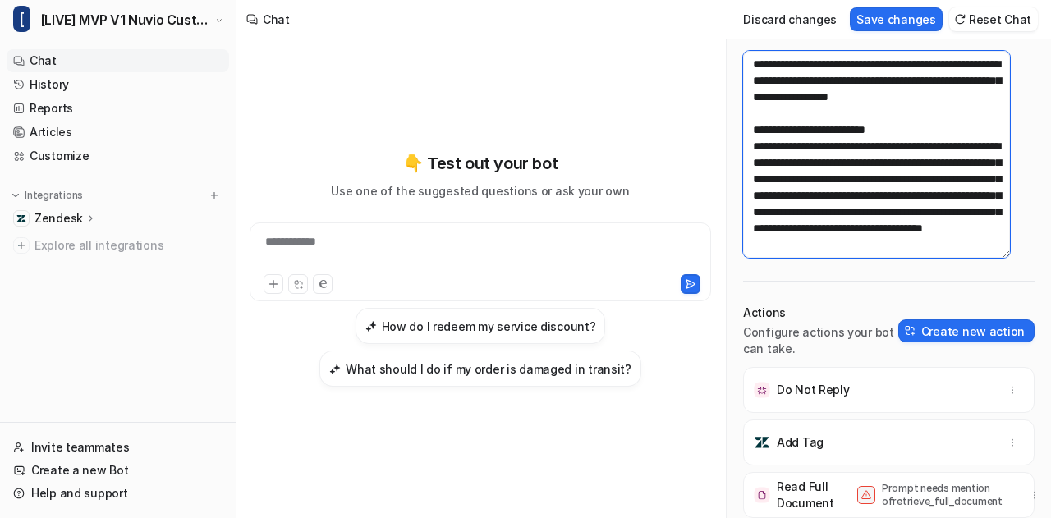
click at [867, 100] on textarea at bounding box center [876, 154] width 267 height 207
paste textarea "**********"
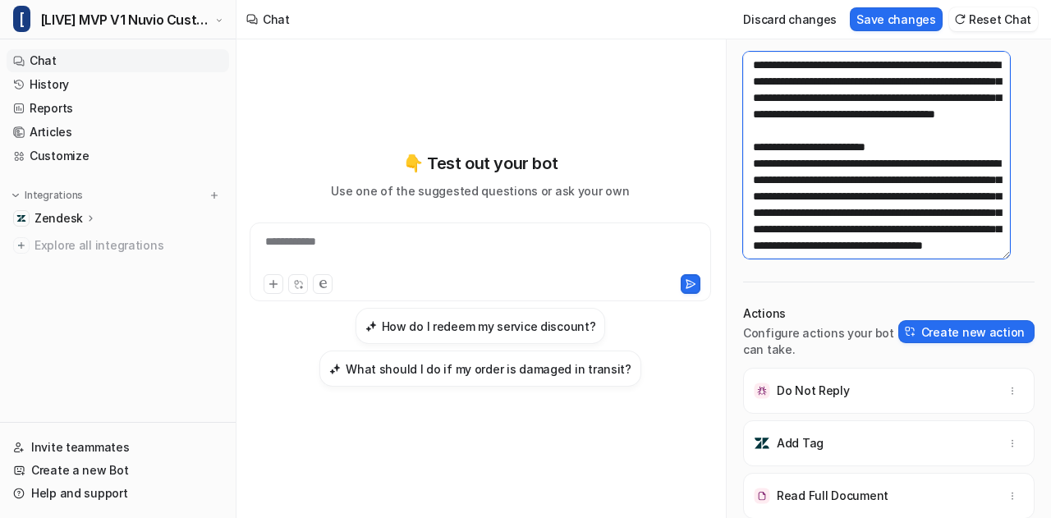
scroll to position [0, 0]
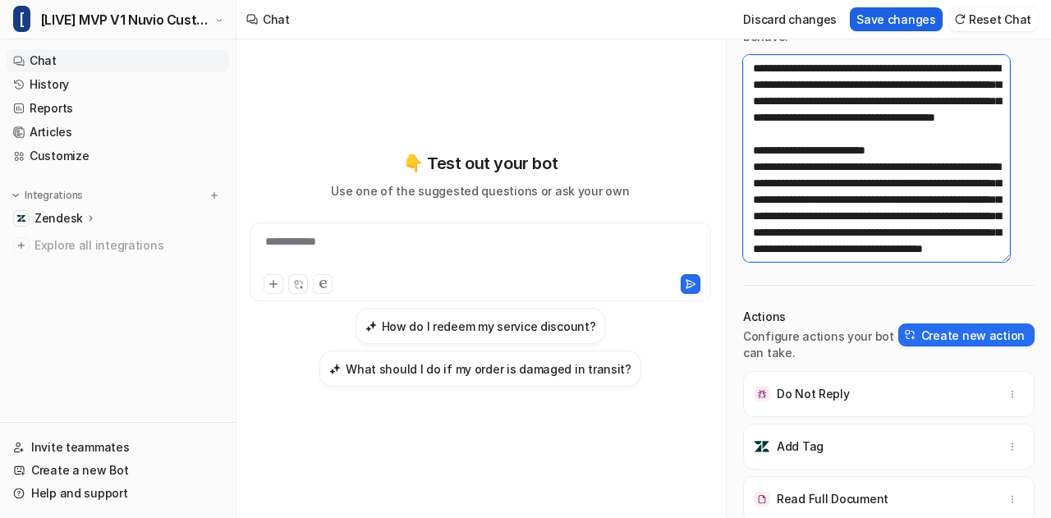
type textarea "**********"
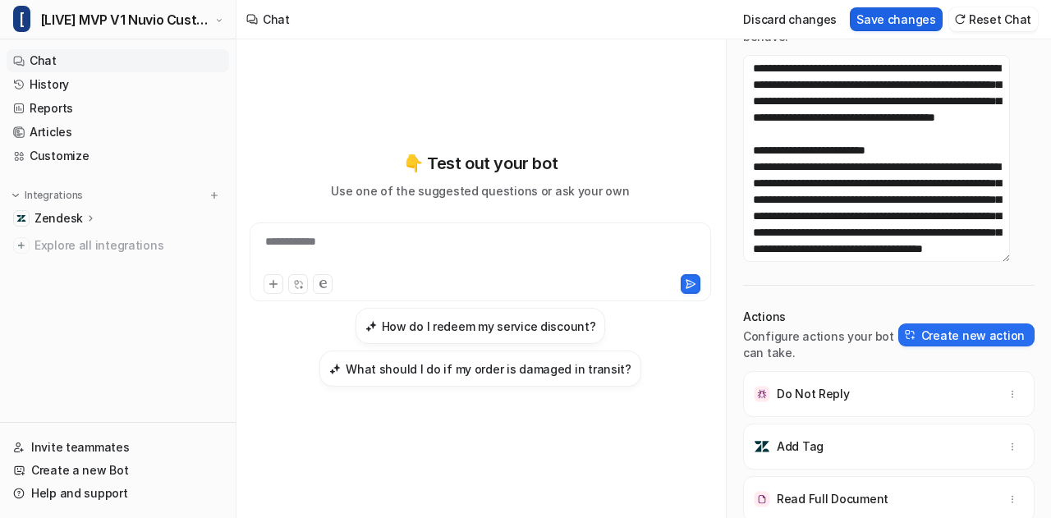
click at [922, 16] on button "Save changes" at bounding box center [896, 19] width 93 height 24
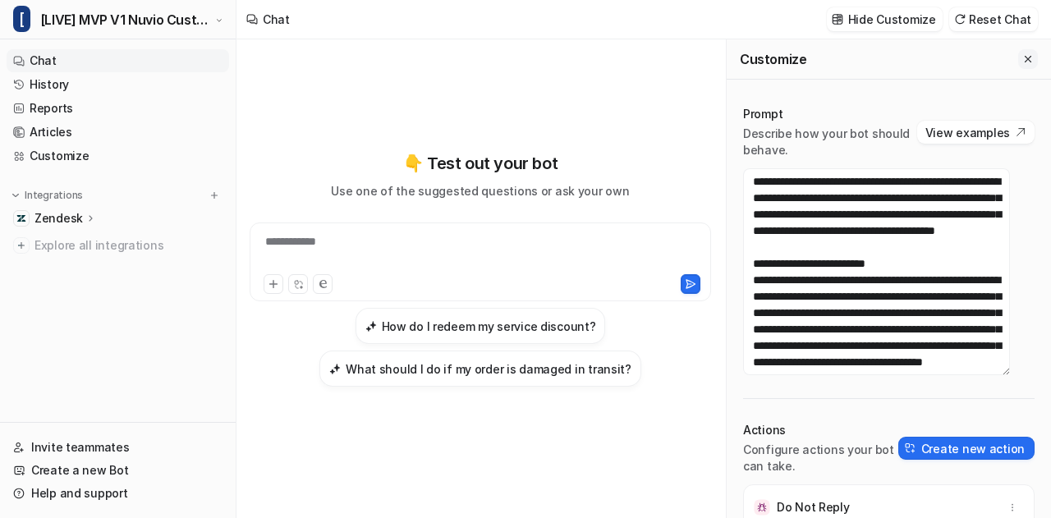
click at [1022, 54] on icon "Close flyout" at bounding box center [1027, 58] width 11 height 11
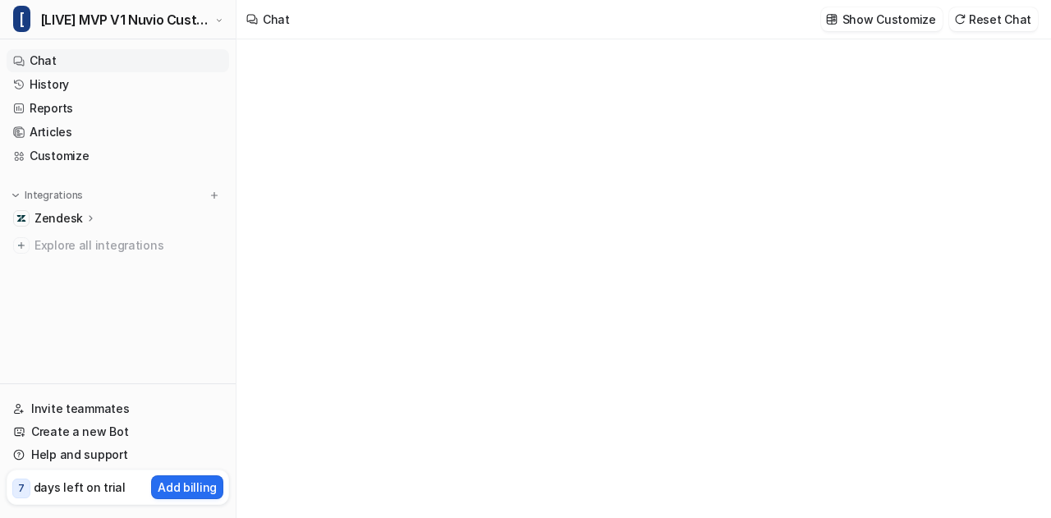
type textarea "**********"
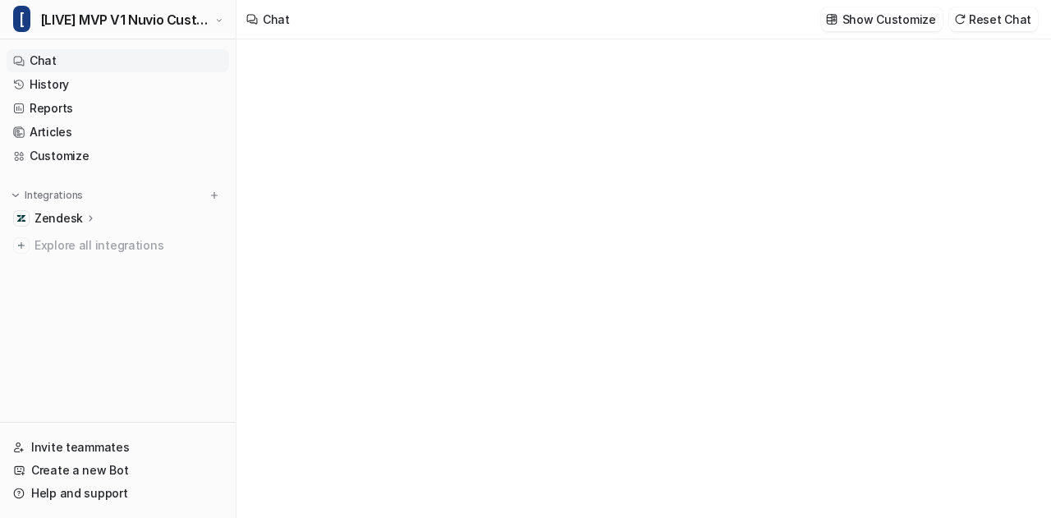
type textarea "**********"
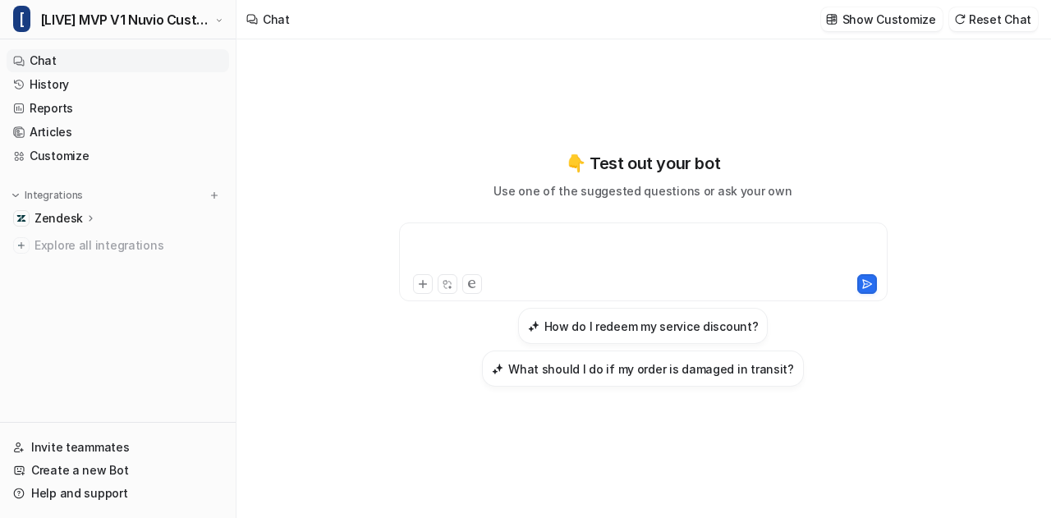
click at [534, 250] on div at bounding box center [643, 252] width 481 height 38
copy div "**********"
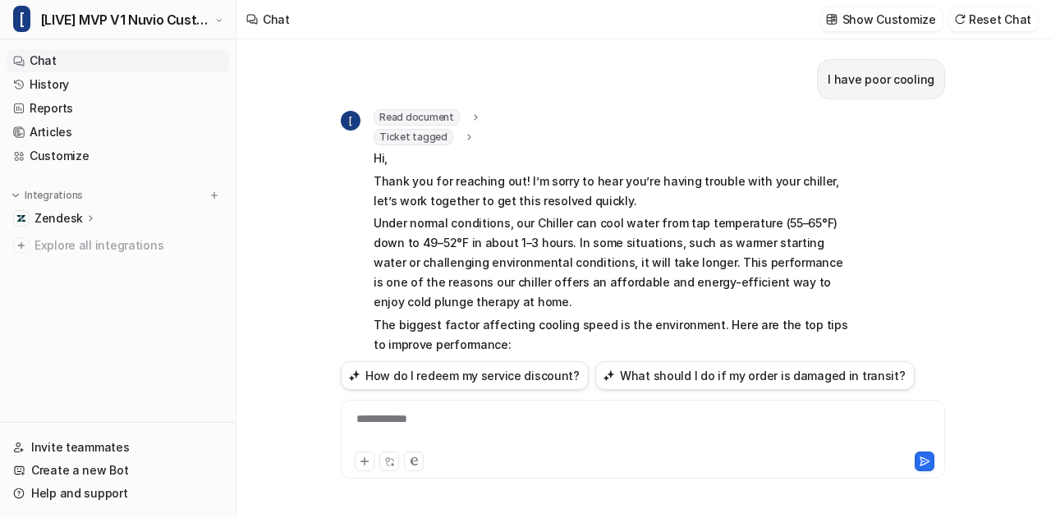
click at [463, 133] on icon at bounding box center [468, 137] width 11 height 12
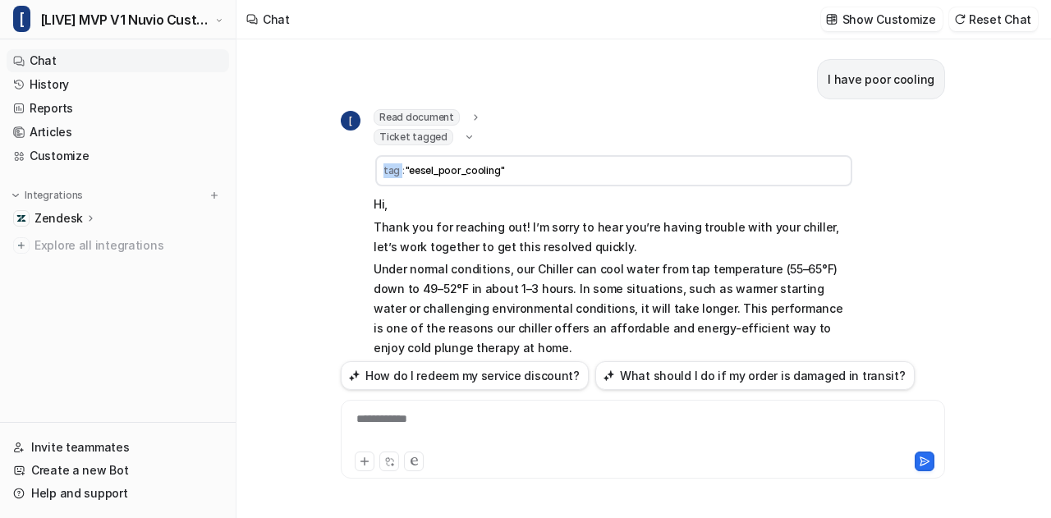
click at [463, 133] on icon at bounding box center [469, 136] width 12 height 11
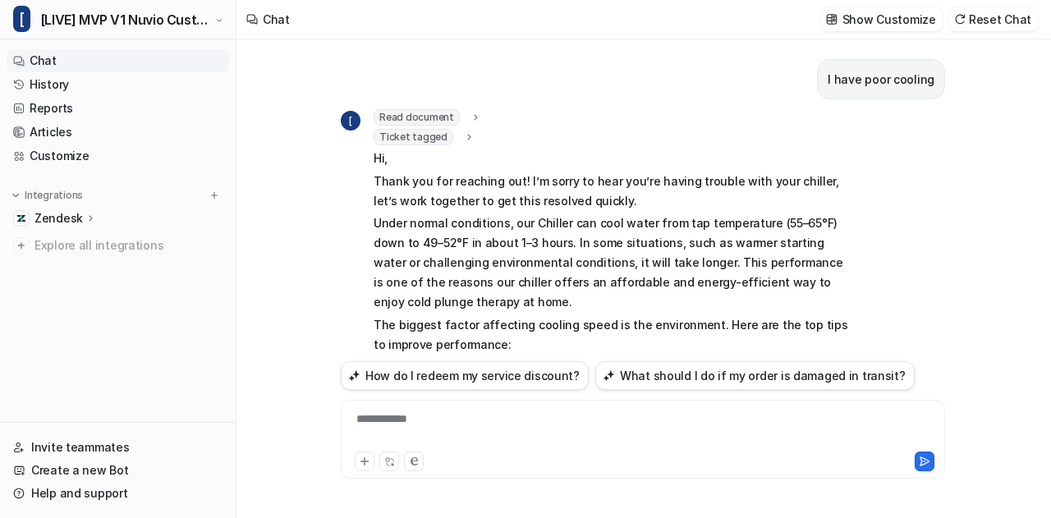
scroll to position [358, 0]
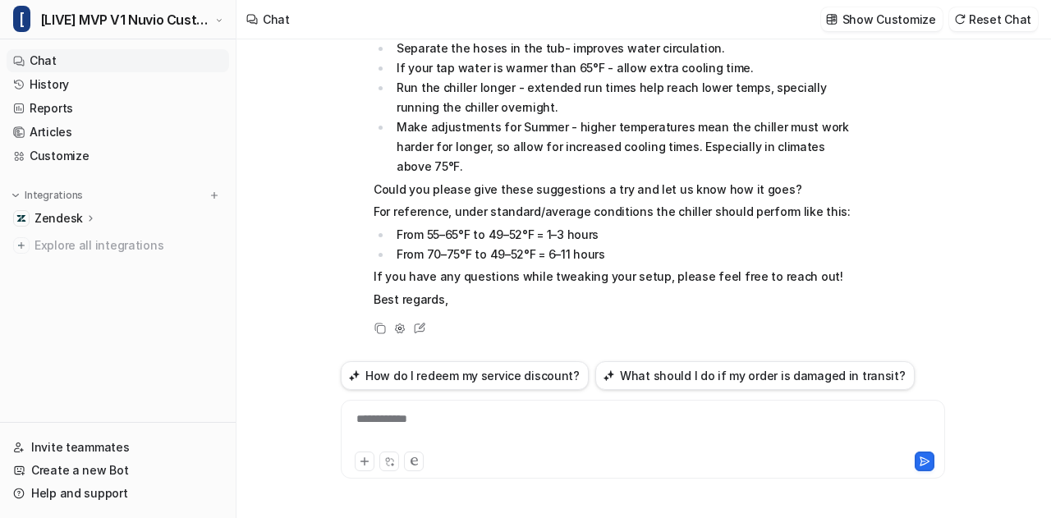
click at [484, 430] on div "**********" at bounding box center [643, 430] width 597 height 38
paste div
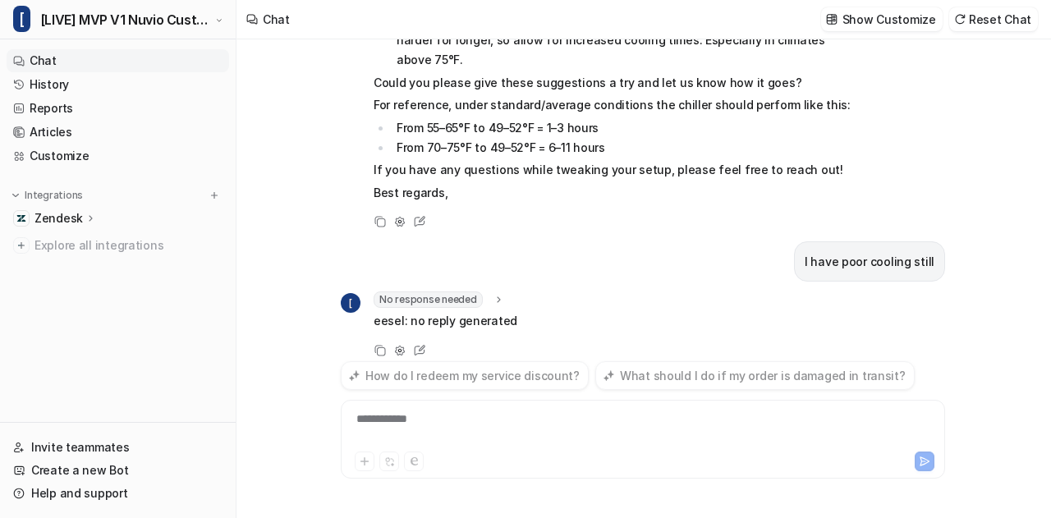
scroll to position [486, 0]
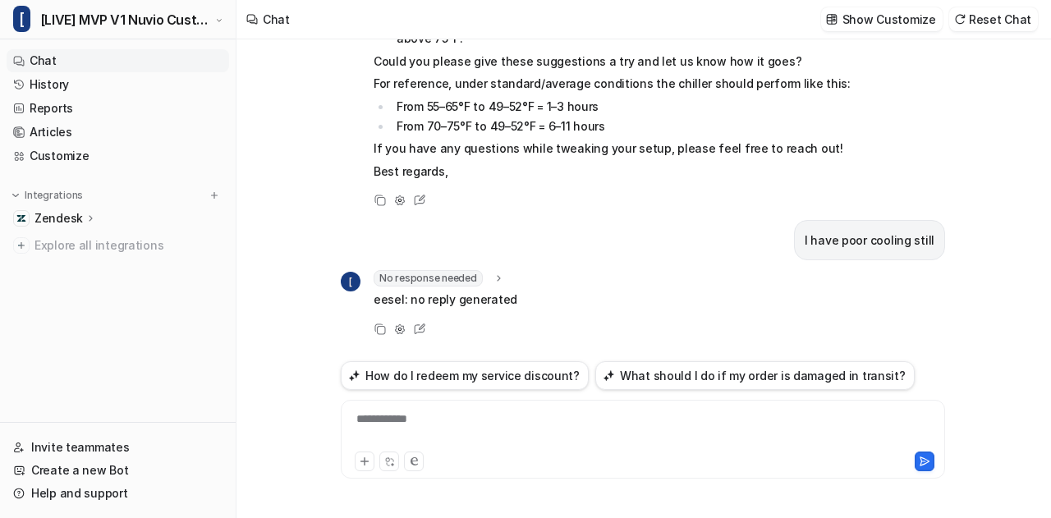
click at [493, 275] on icon at bounding box center [498, 279] width 11 height 12
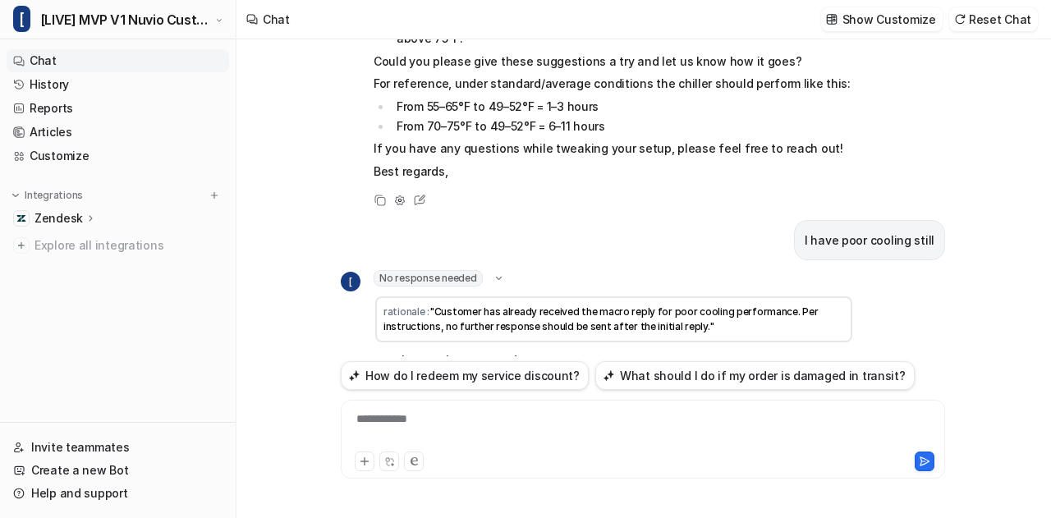
click at [493, 273] on icon at bounding box center [499, 278] width 12 height 11
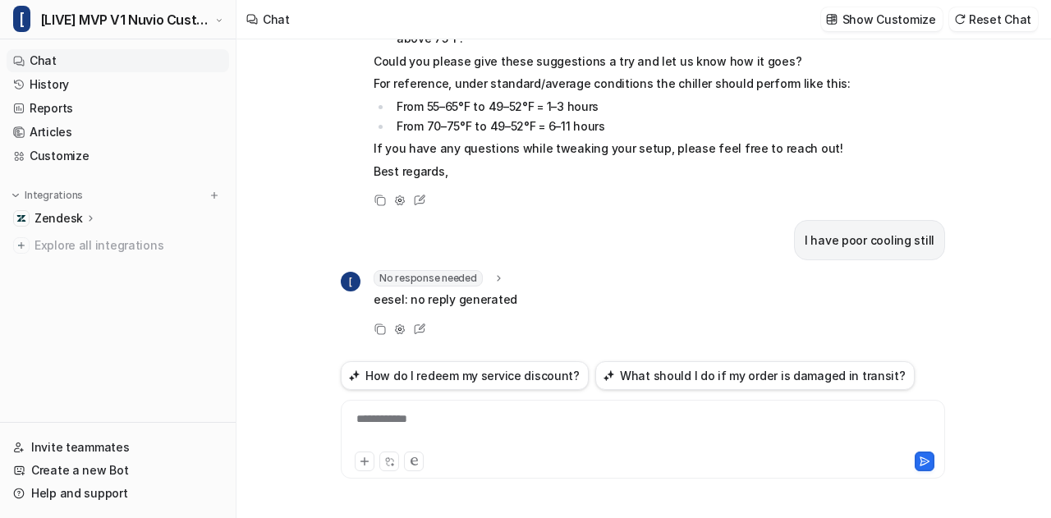
click at [465, 426] on div "**********" at bounding box center [643, 430] width 597 height 38
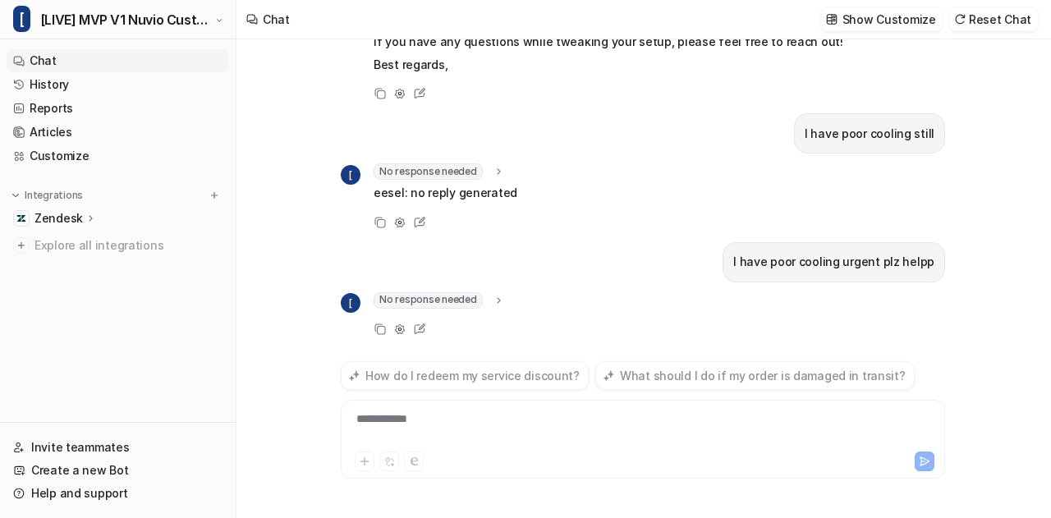
scroll to position [614, 0]
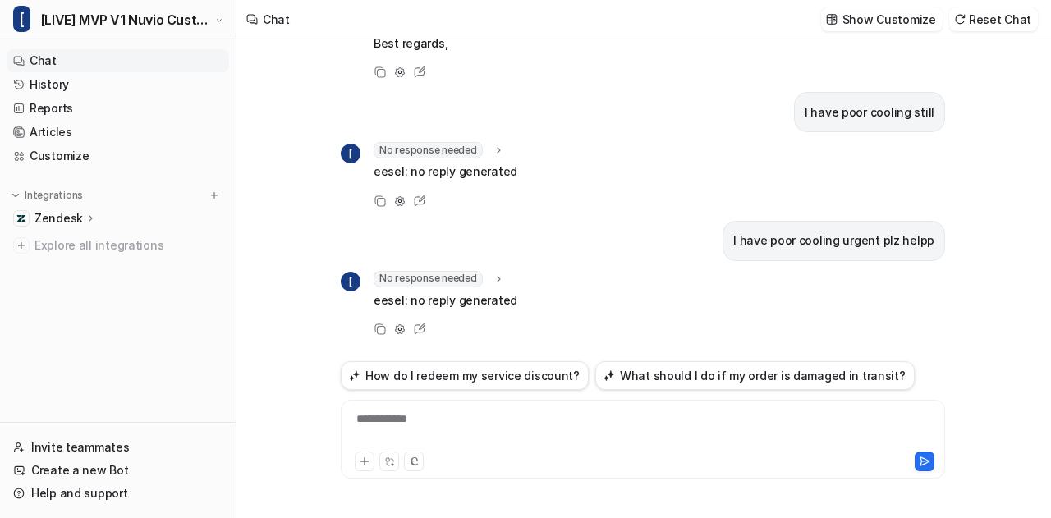
click at [494, 273] on icon at bounding box center [498, 279] width 11 height 12
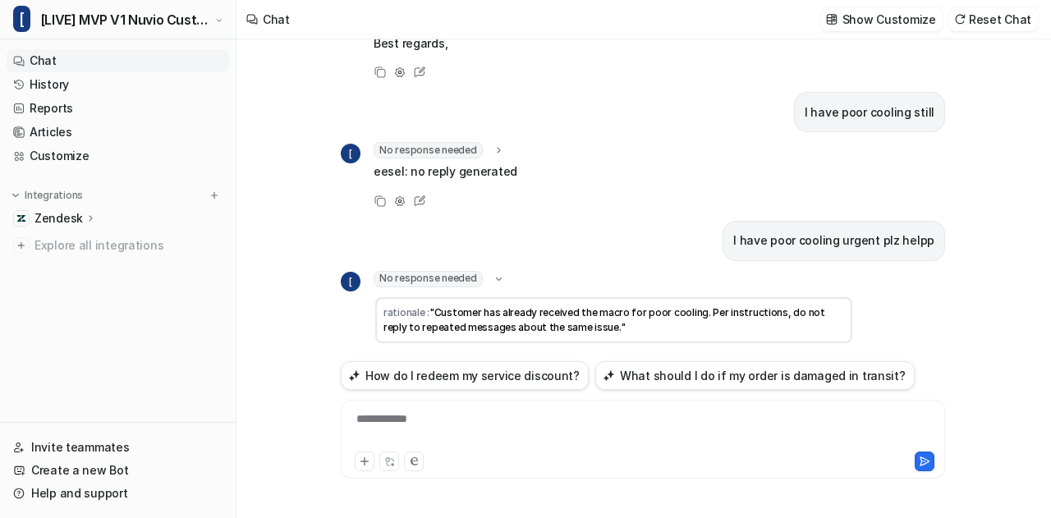
click at [494, 273] on icon at bounding box center [499, 278] width 12 height 11
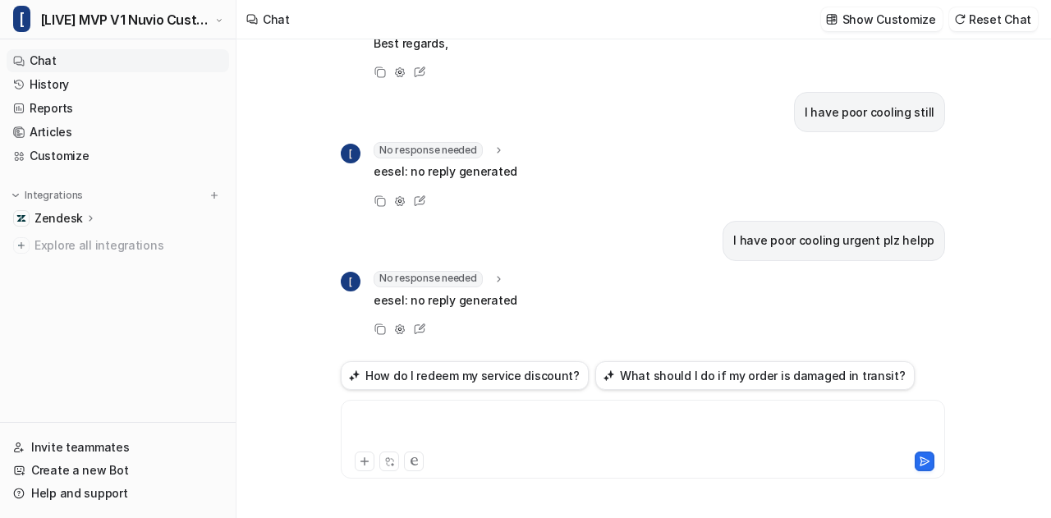
click at [481, 420] on div at bounding box center [643, 430] width 597 height 38
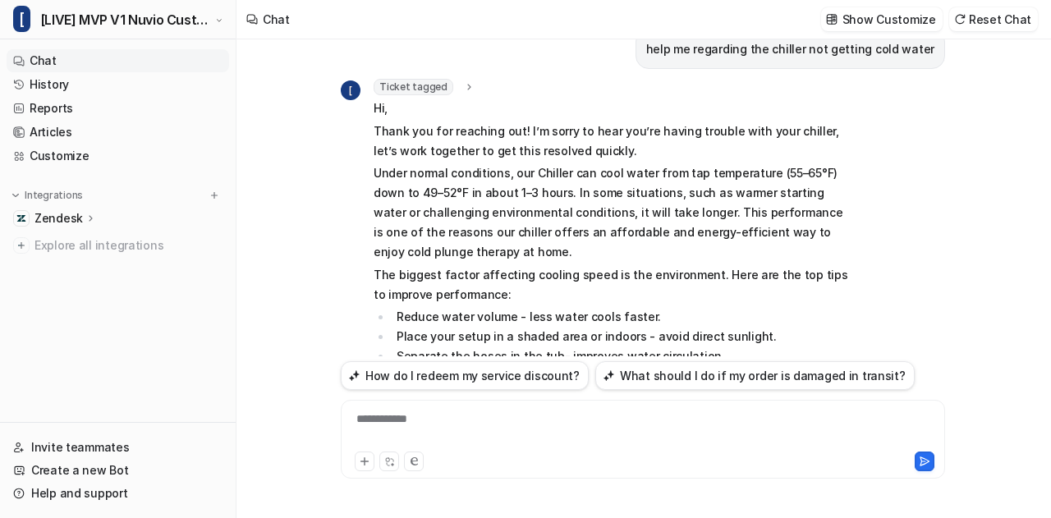
scroll to position [934, 0]
click at [463, 82] on icon at bounding box center [468, 88] width 11 height 12
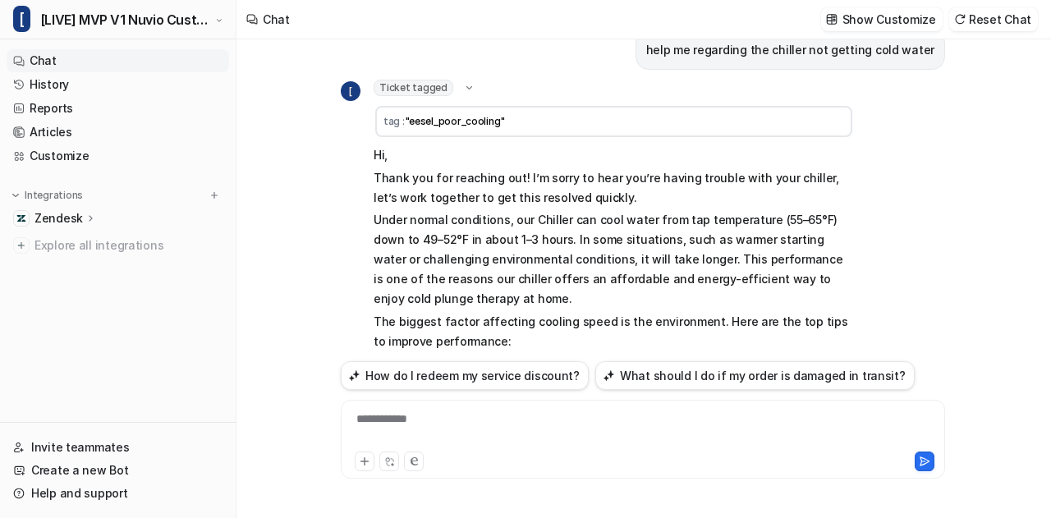
click at [463, 82] on icon at bounding box center [469, 87] width 12 height 11
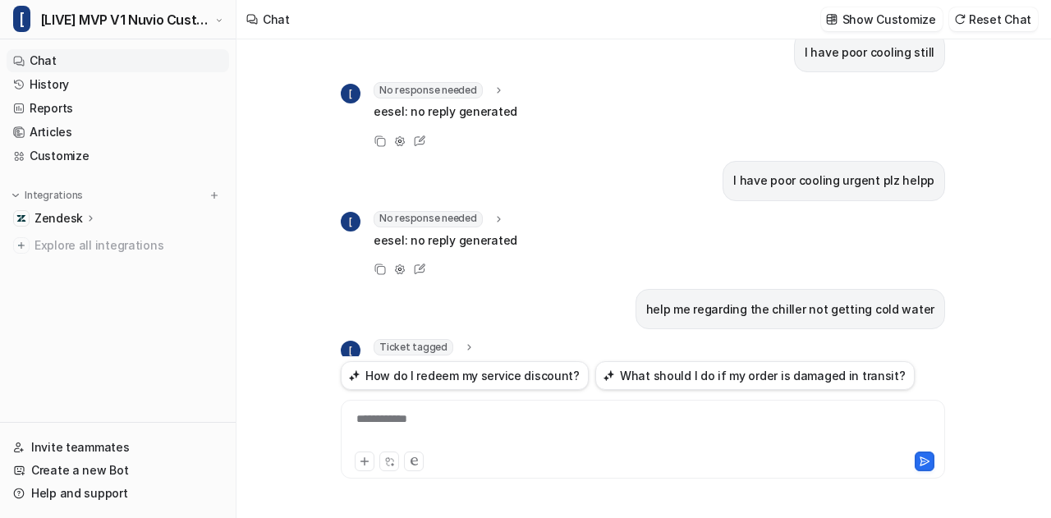
scroll to position [652, 0]
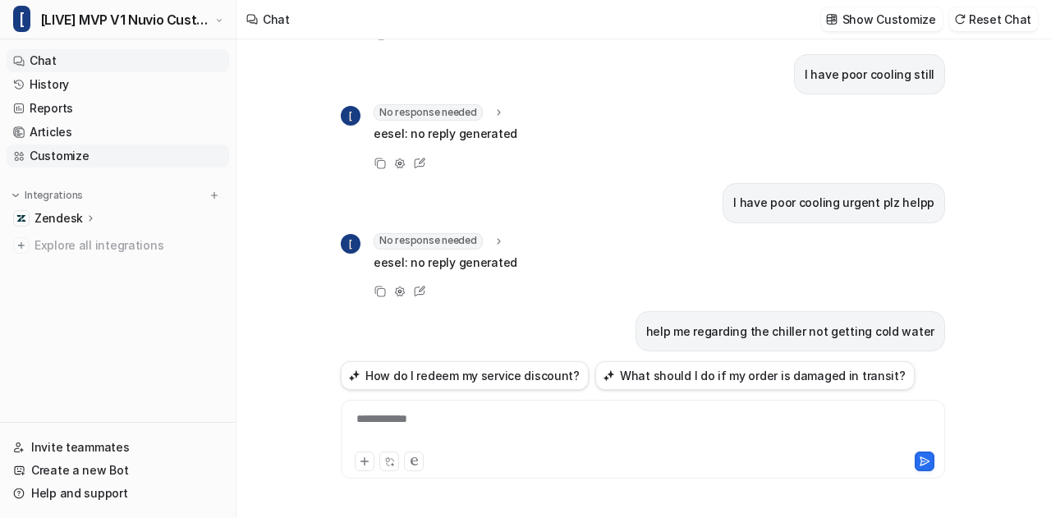
click at [90, 155] on link "Customize" at bounding box center [118, 156] width 223 height 23
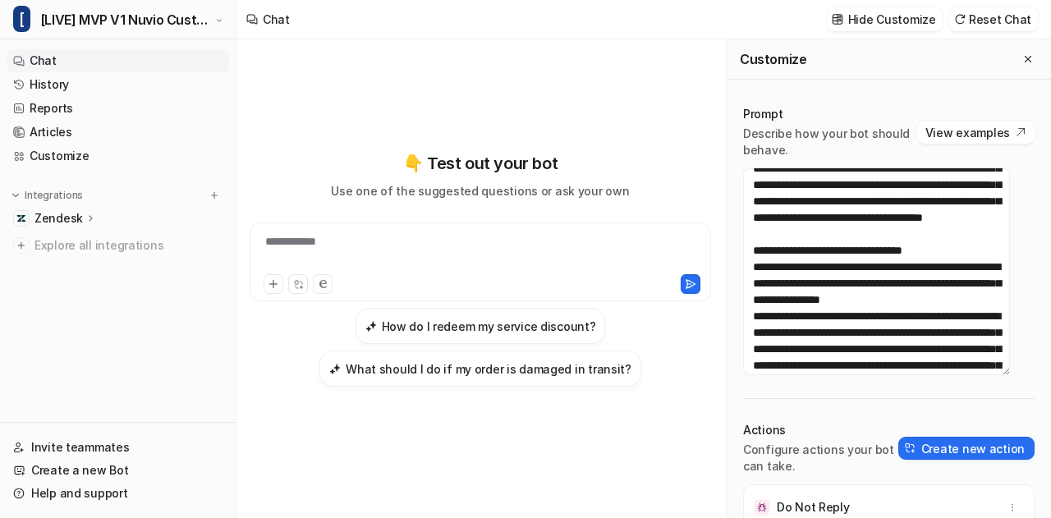
scroll to position [151, 0]
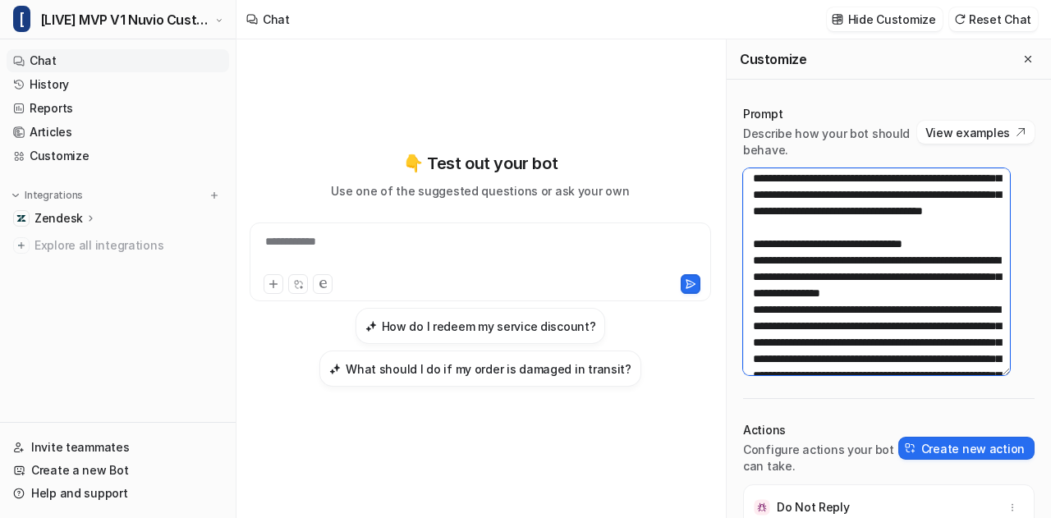
click at [865, 227] on textarea at bounding box center [876, 271] width 267 height 207
paste textarea "**********"
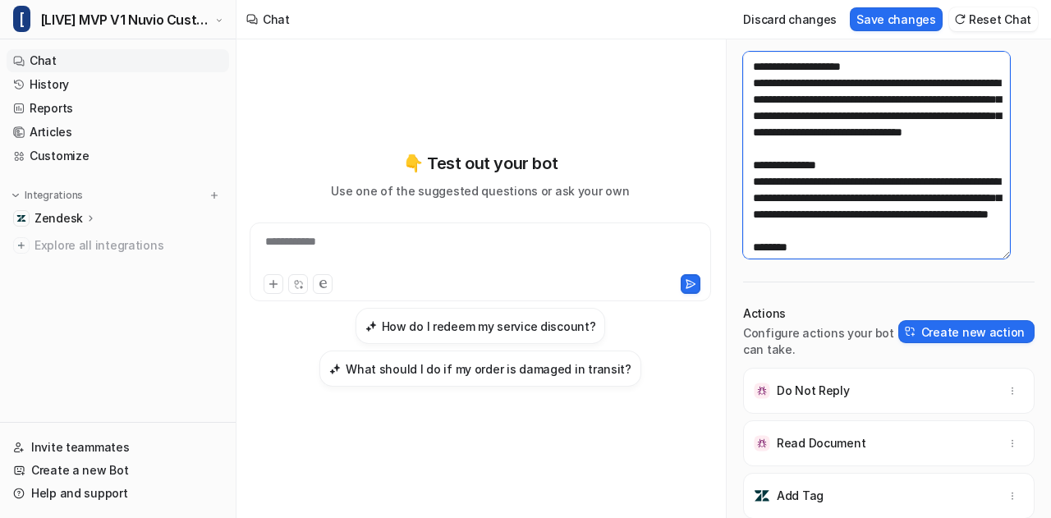
scroll to position [0, 0]
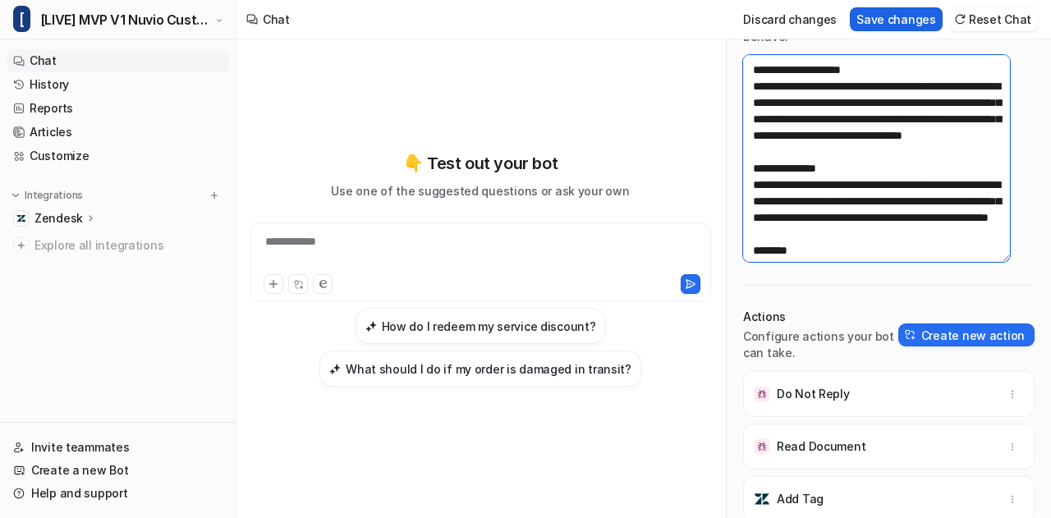
type textarea "**********"
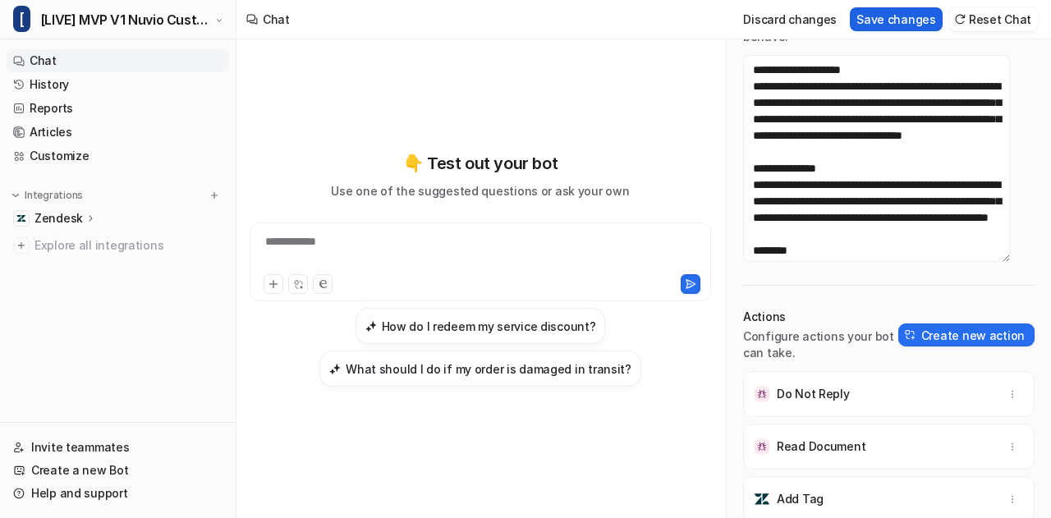
click at [904, 17] on button "Save changes" at bounding box center [896, 19] width 93 height 24
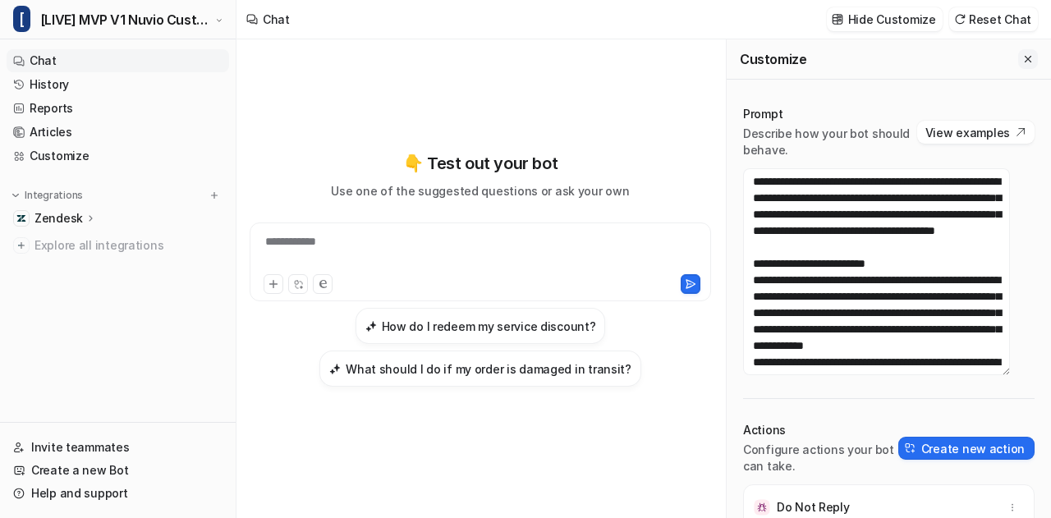
click at [1022, 57] on icon "Close flyout" at bounding box center [1027, 58] width 11 height 11
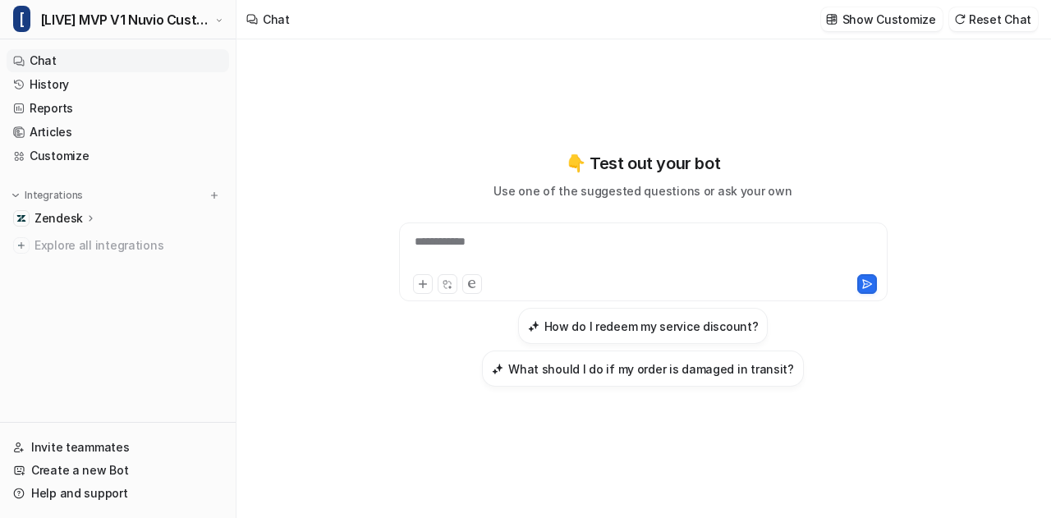
click at [590, 245] on div "**********" at bounding box center [643, 252] width 481 height 38
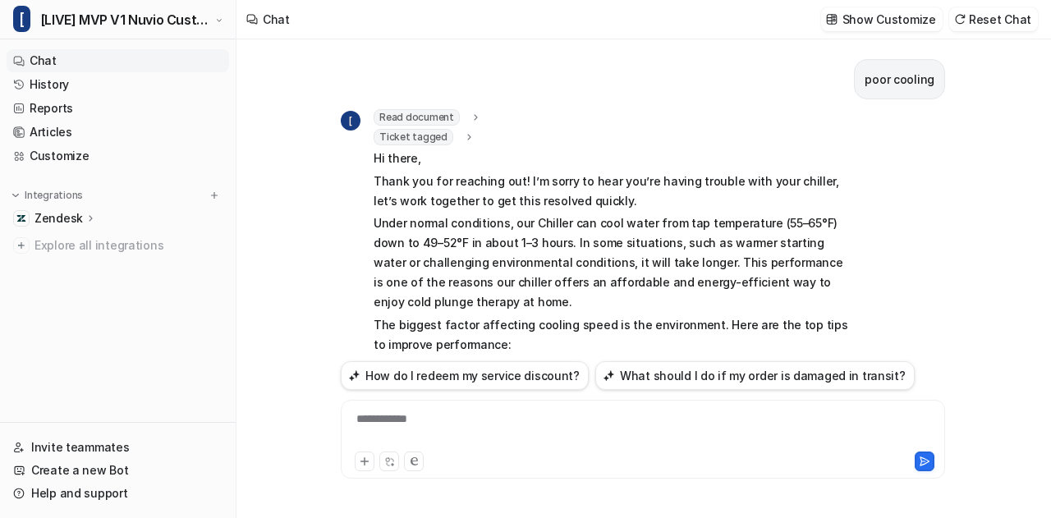
scroll to position [358, 0]
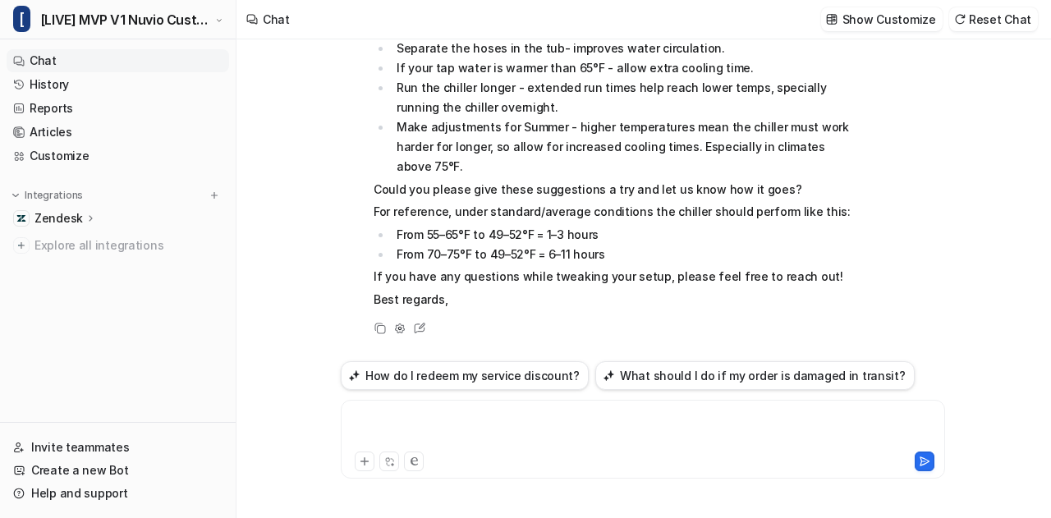
click at [470, 413] on div at bounding box center [643, 430] width 597 height 38
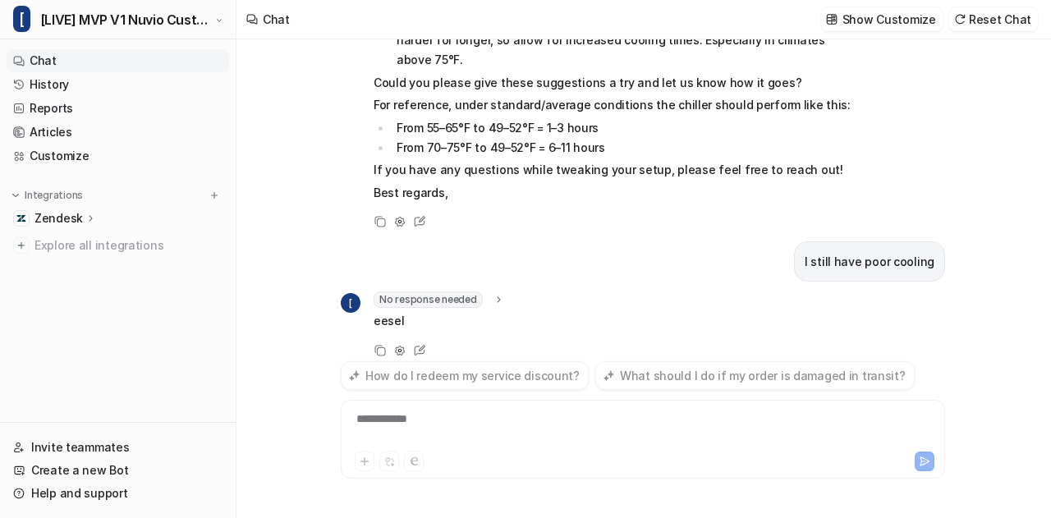
scroll to position [486, 0]
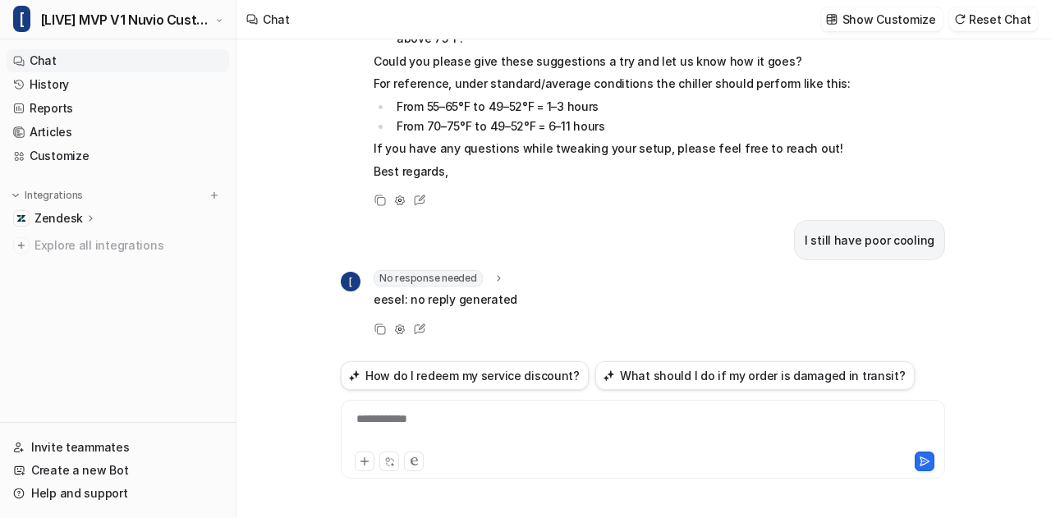
click at [903, 242] on p "I still have poor cooling" at bounding box center [870, 241] width 130 height 20
copy div "I still have poor cooling ["
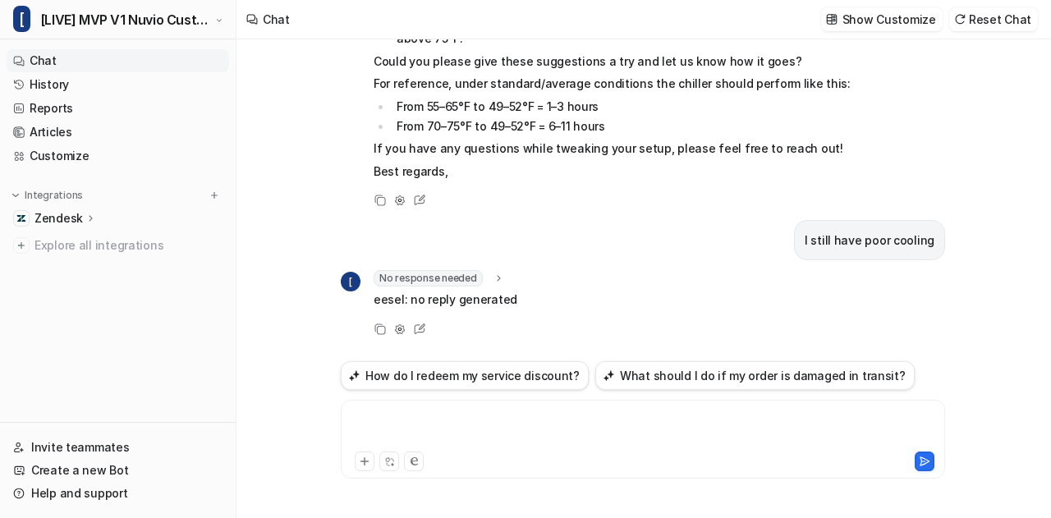
click at [557, 423] on div at bounding box center [643, 430] width 597 height 38
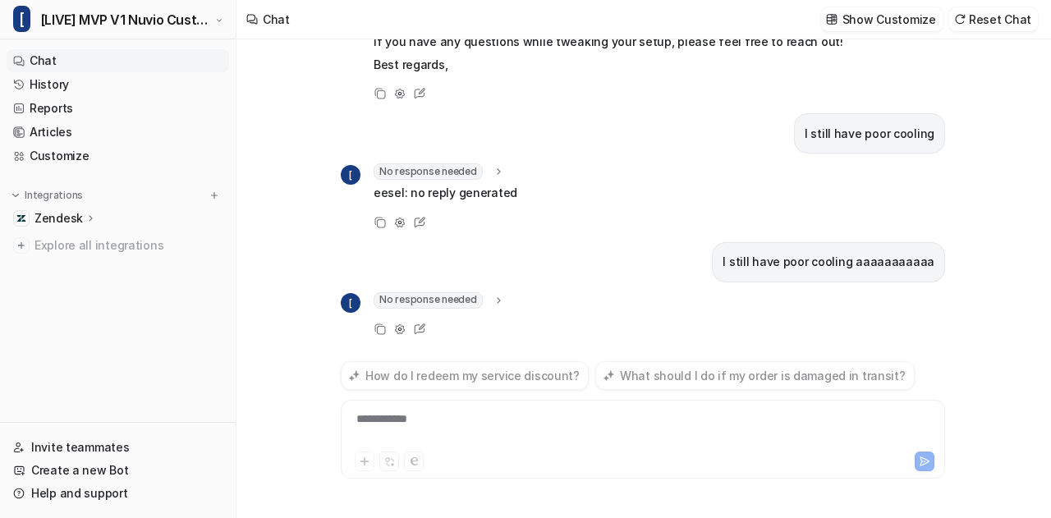
scroll to position [614, 0]
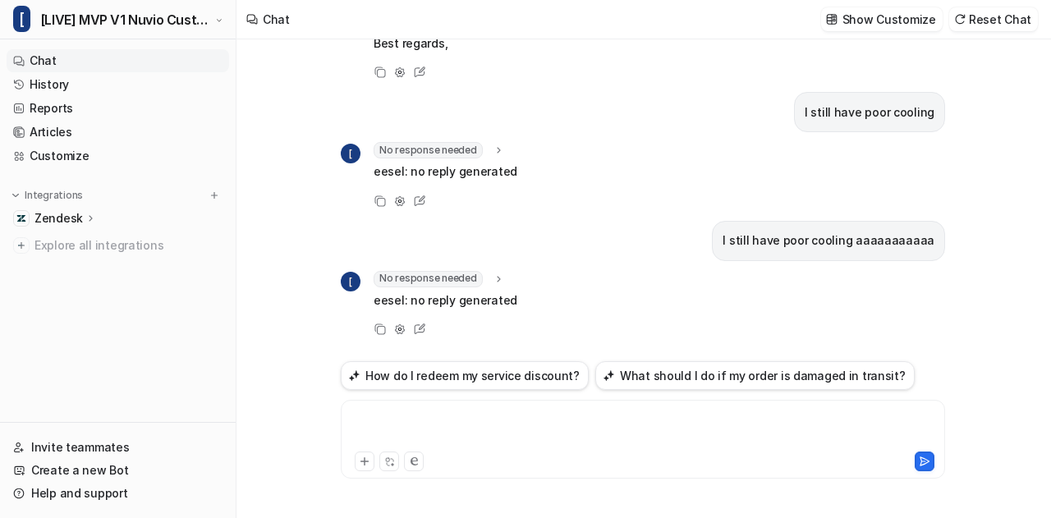
click at [557, 423] on div at bounding box center [643, 430] width 597 height 38
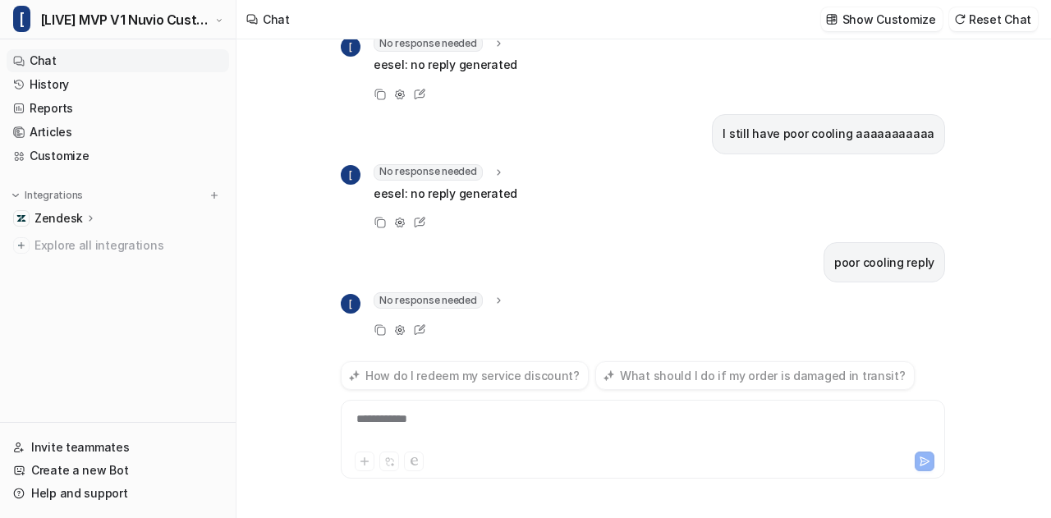
scroll to position [742, 0]
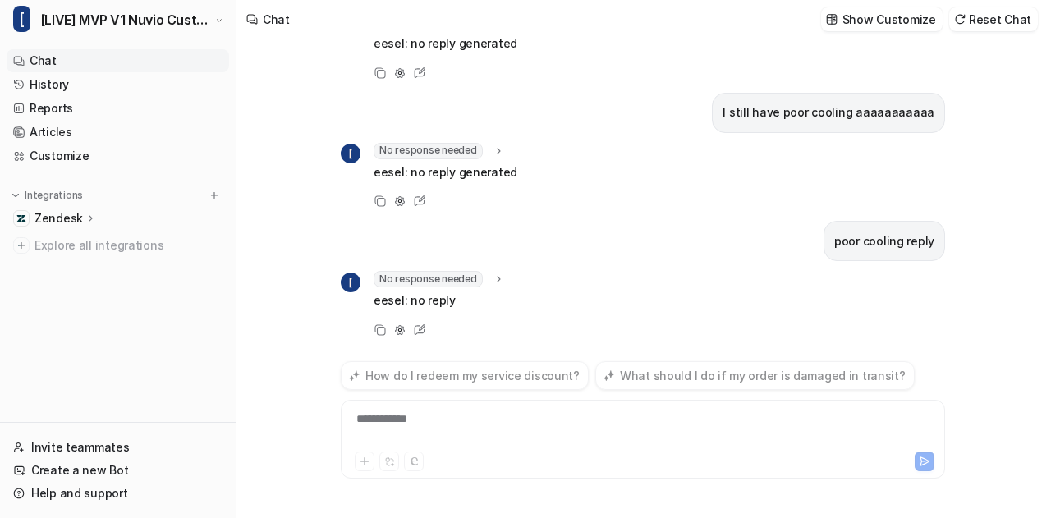
click at [498, 428] on div "**********" at bounding box center [643, 430] width 597 height 38
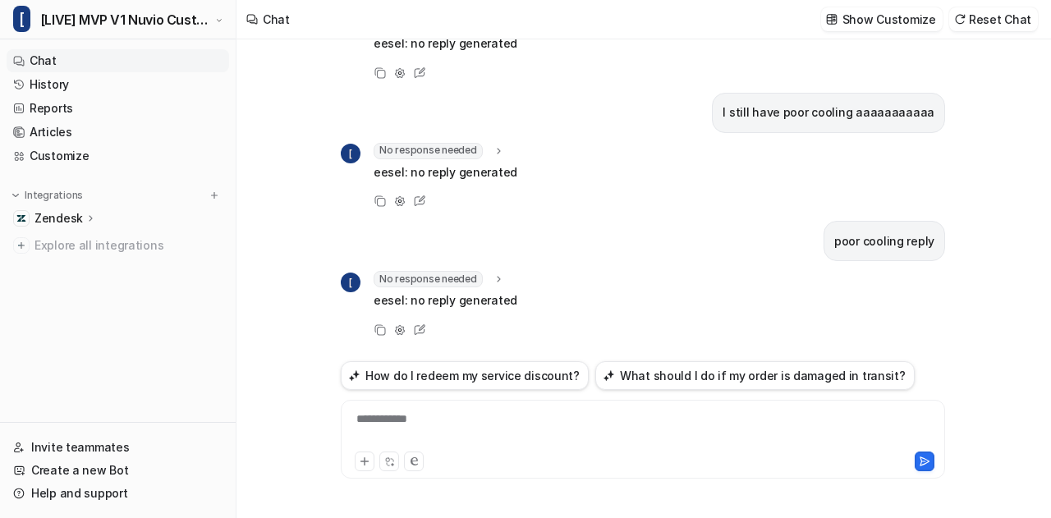
click at [455, 424] on div "**********" at bounding box center [643, 430] width 597 height 38
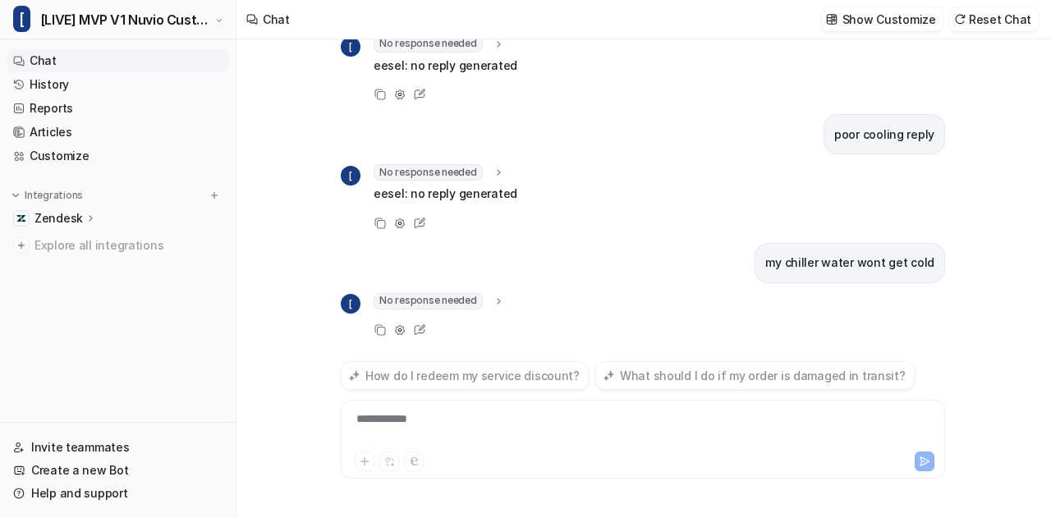
scroll to position [870, 0]
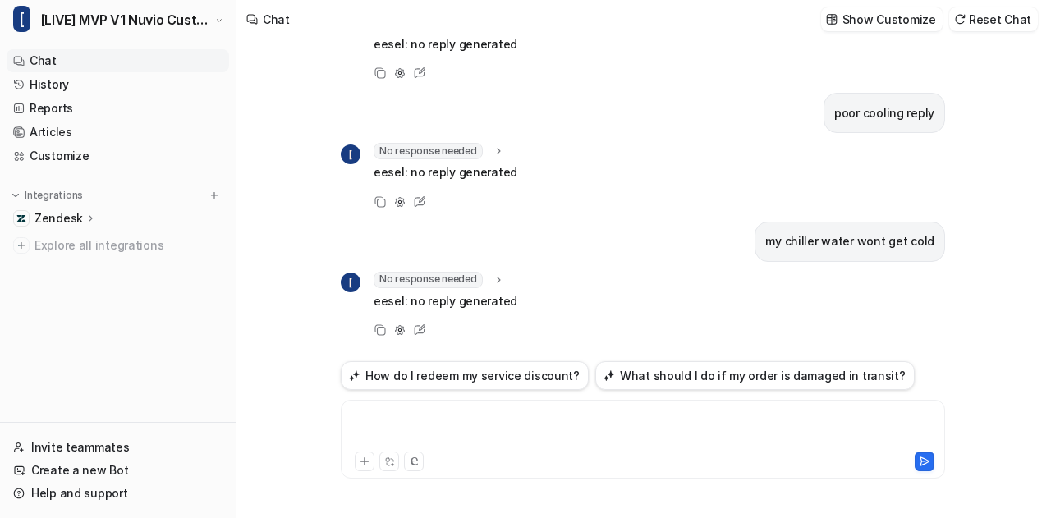
click at [455, 424] on div at bounding box center [643, 430] width 597 height 38
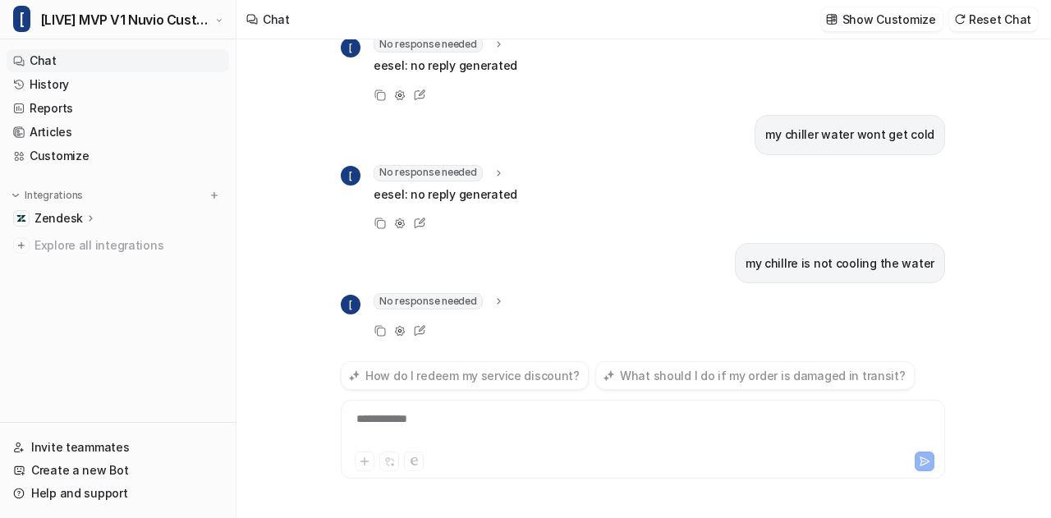
scroll to position [998, 0]
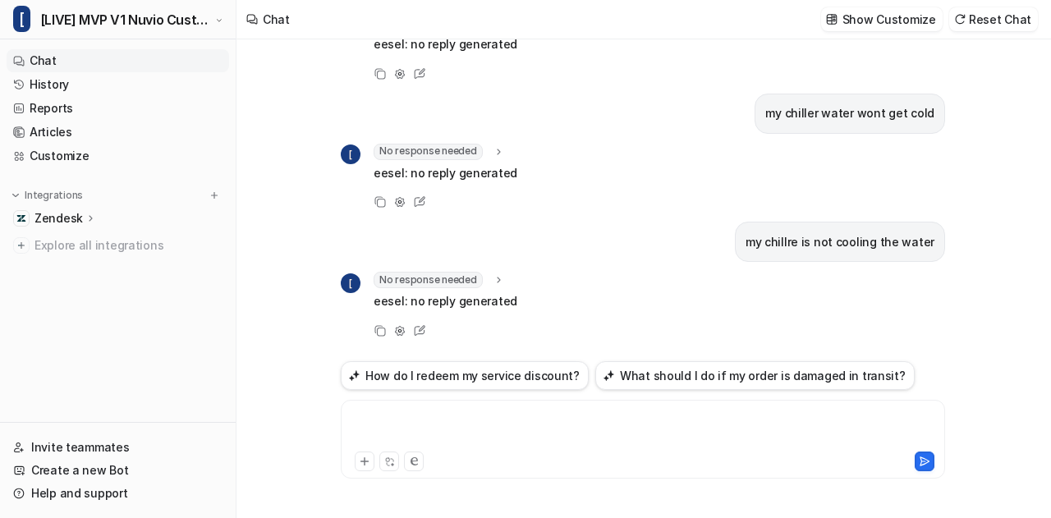
click at [455, 424] on div at bounding box center [643, 430] width 597 height 38
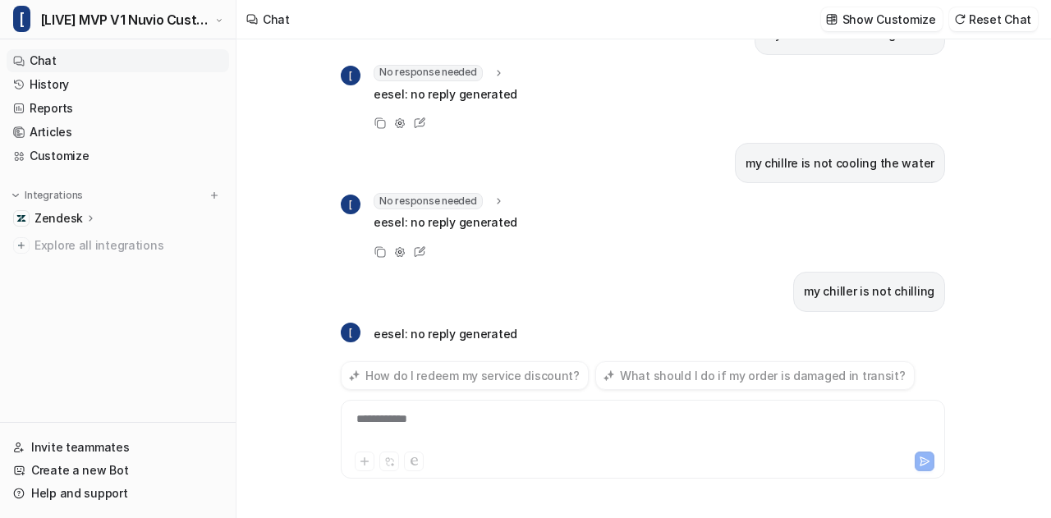
scroll to position [1109, 0]
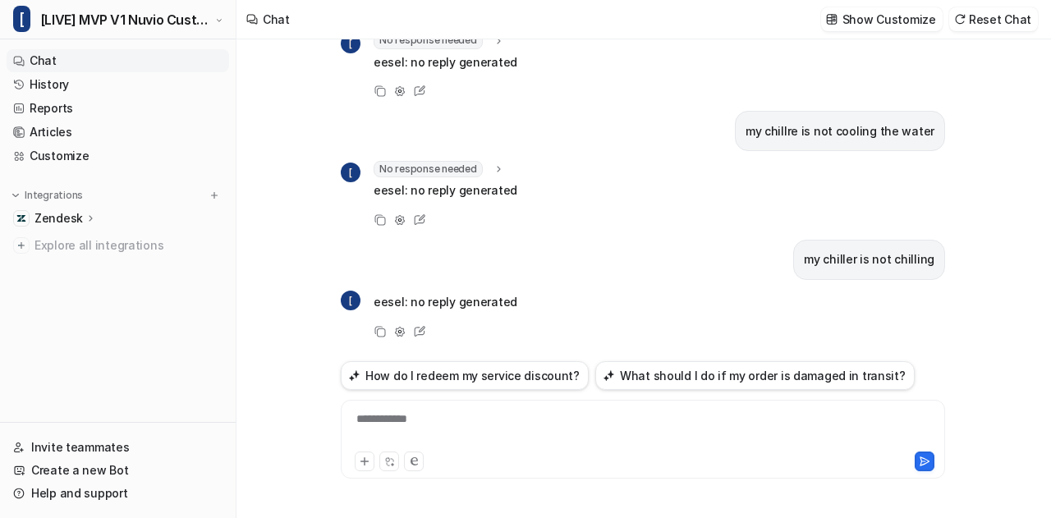
click at [455, 434] on div "**********" at bounding box center [643, 430] width 597 height 38
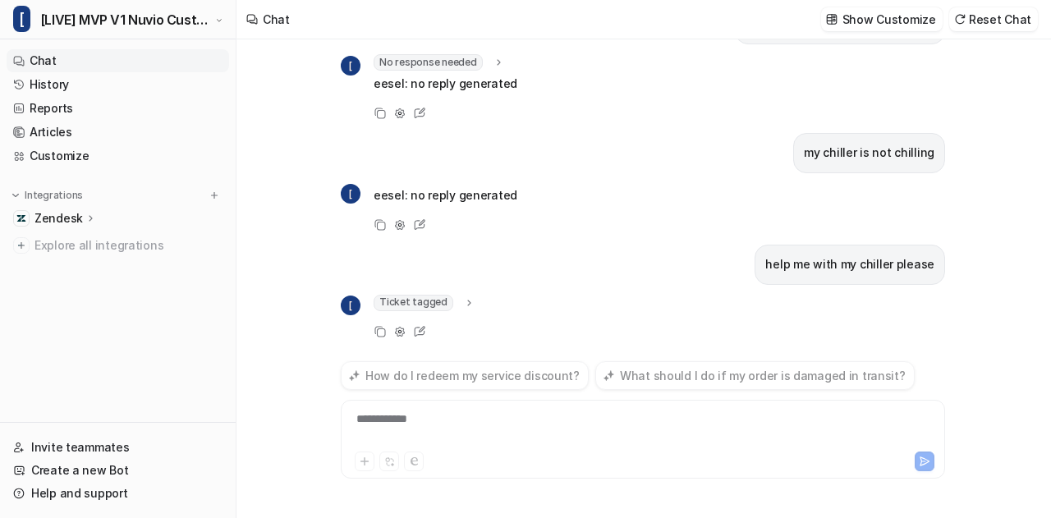
scroll to position [1237, 0]
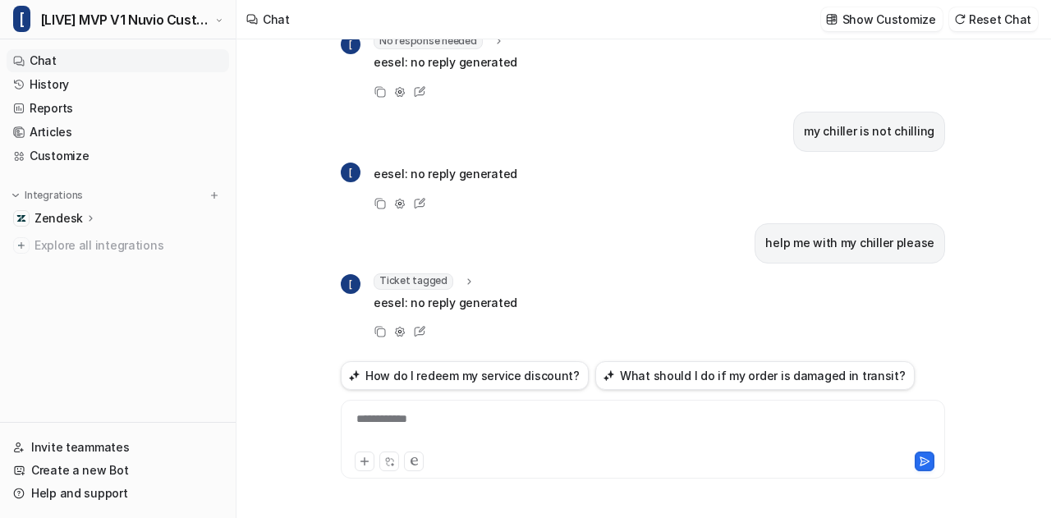
click at [463, 275] on icon at bounding box center [468, 281] width 11 height 12
click at [463, 276] on icon at bounding box center [469, 281] width 12 height 11
click at [453, 441] on div at bounding box center [643, 430] width 597 height 38
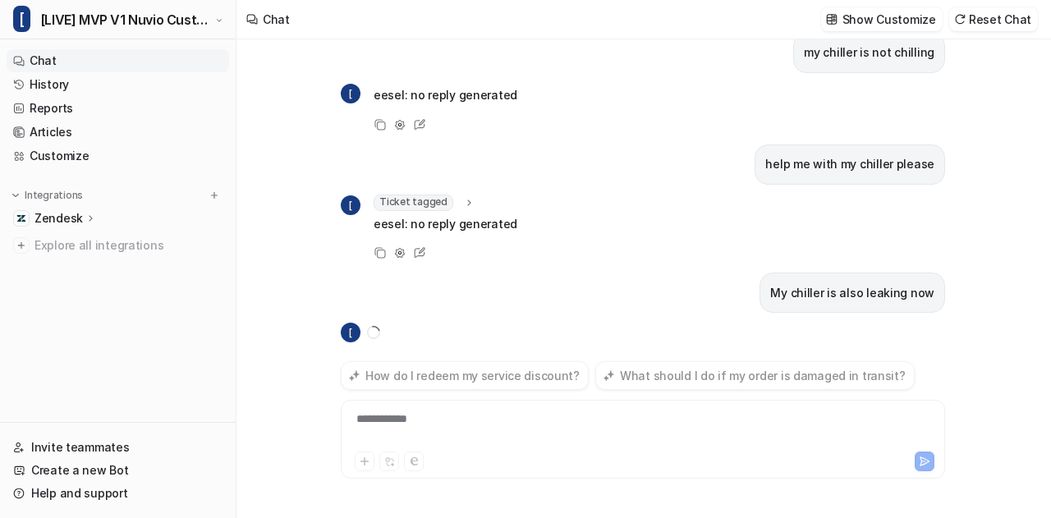
scroll to position [1348, 0]
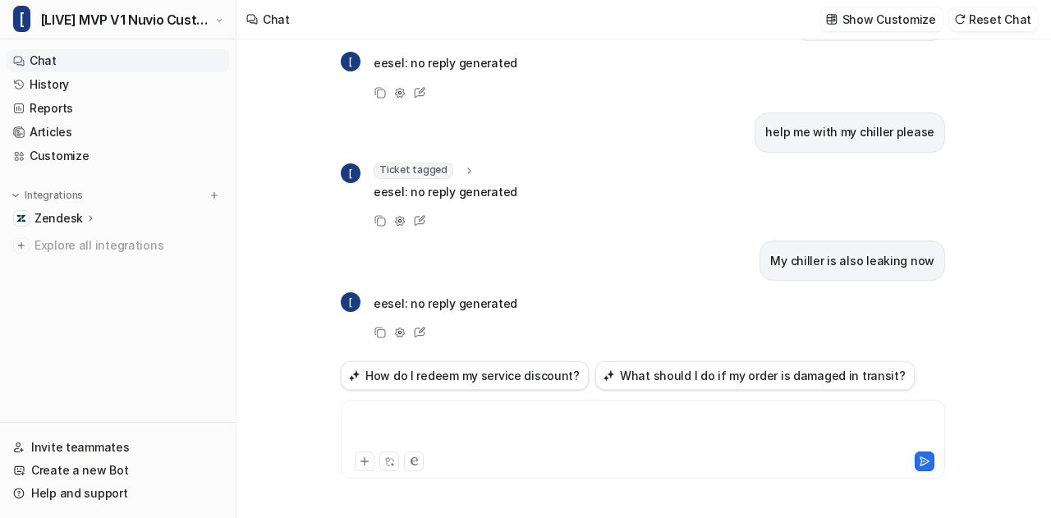
click at [453, 441] on div at bounding box center [643, 430] width 597 height 38
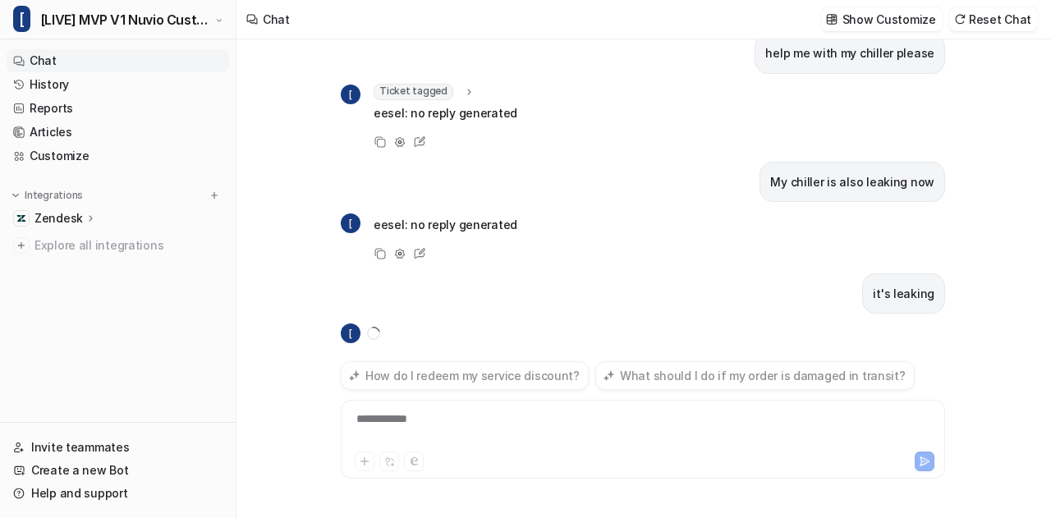
scroll to position [1460, 0]
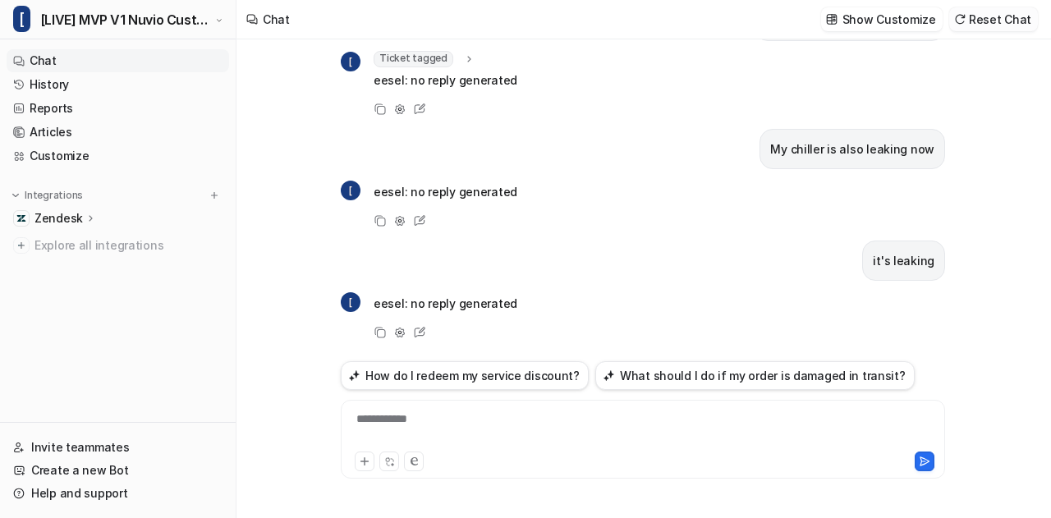
click at [999, 30] on button "Reset Chat" at bounding box center [993, 19] width 89 height 24
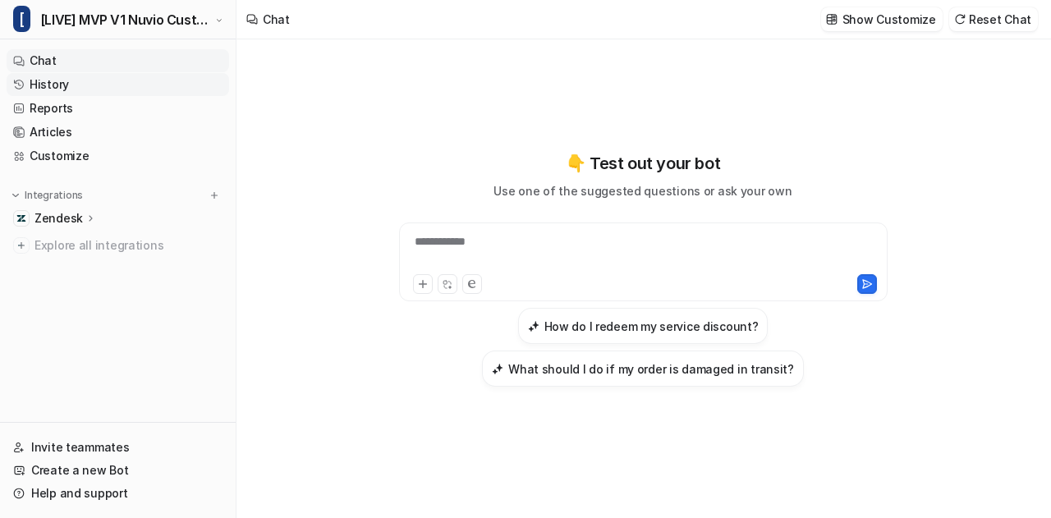
click at [103, 81] on link "History" at bounding box center [118, 84] width 223 height 23
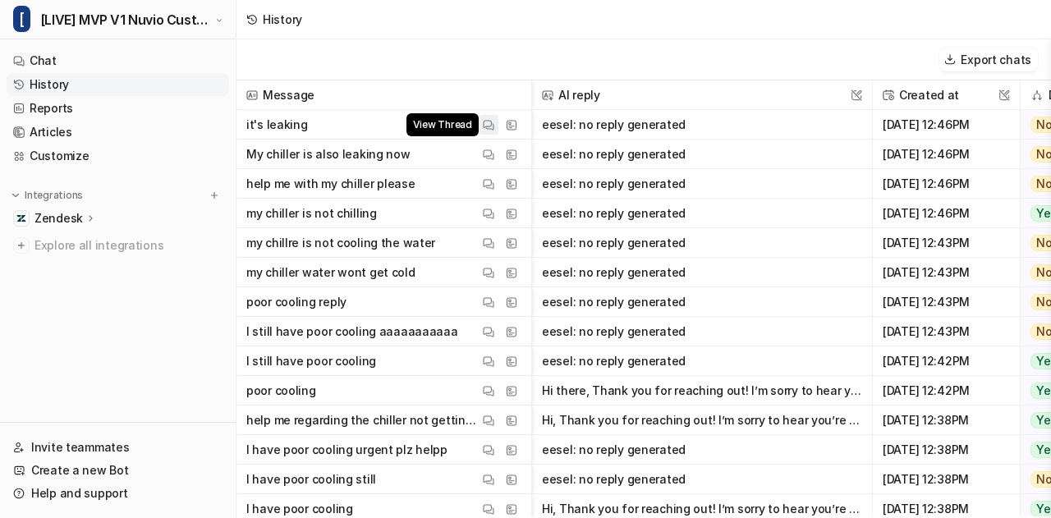
click at [488, 126] on img at bounding box center [488, 125] width 11 height 12
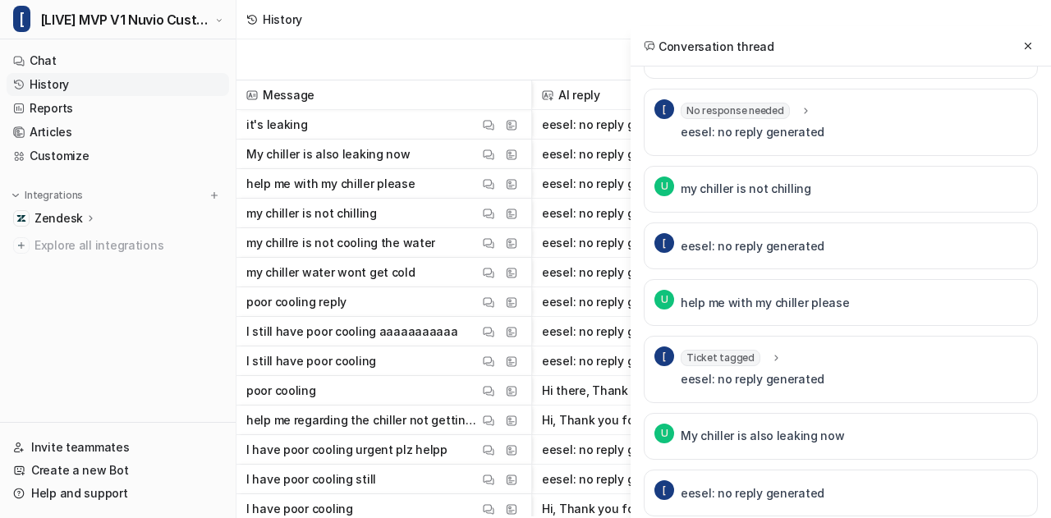
scroll to position [1484, 0]
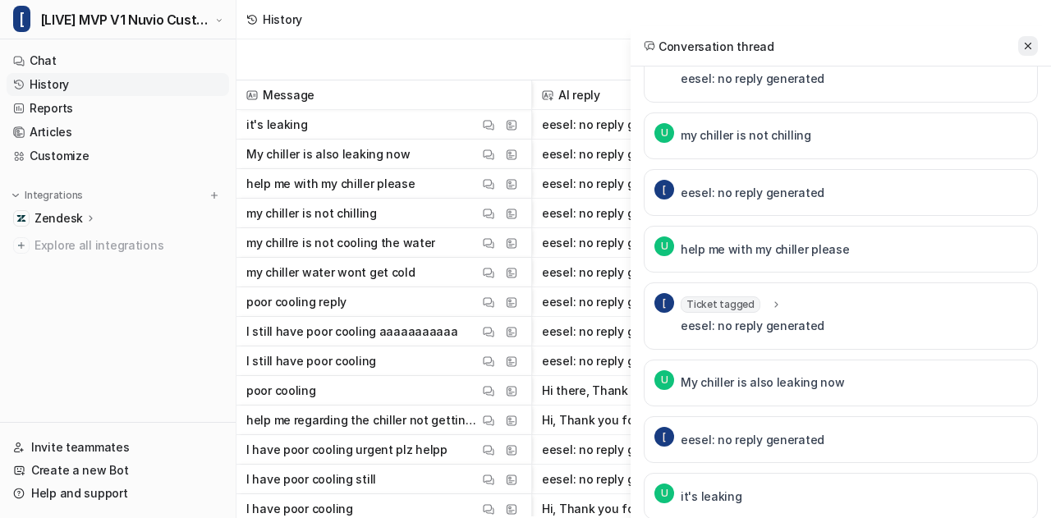
click at [1031, 53] on button at bounding box center [1028, 46] width 20 height 20
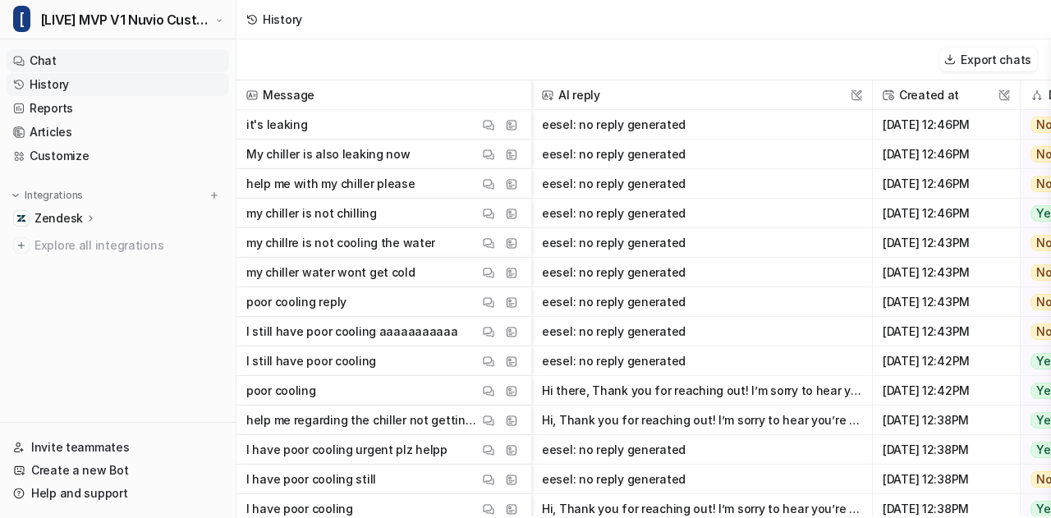
click at [52, 69] on link "Chat" at bounding box center [118, 60] width 223 height 23
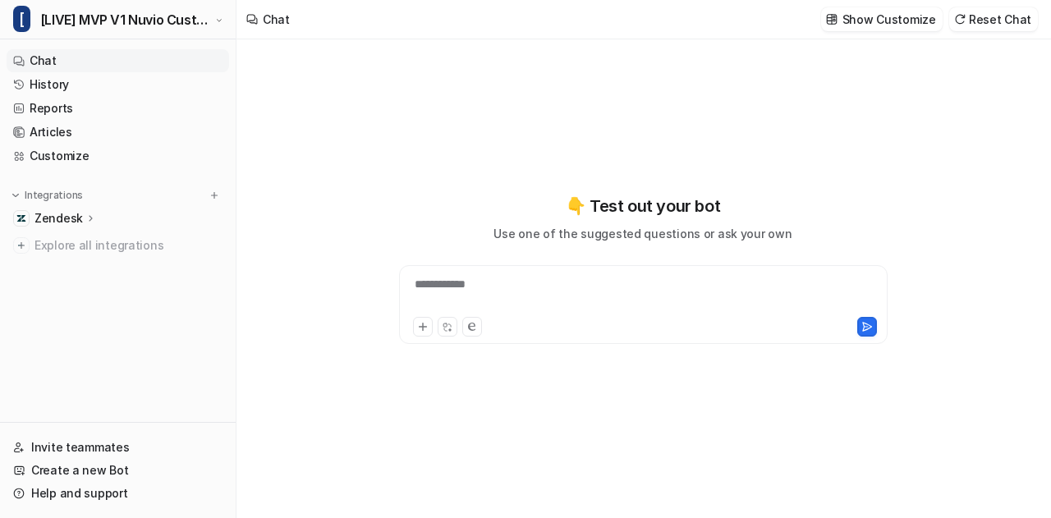
type textarea "**********"
click at [57, 157] on link "Customize" at bounding box center [118, 156] width 223 height 23
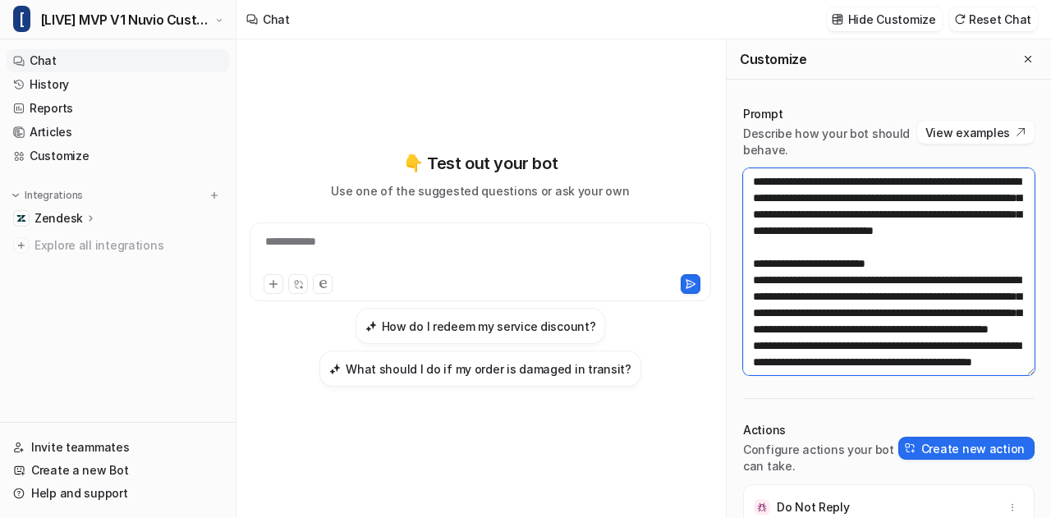
click at [885, 200] on textarea at bounding box center [888, 271] width 291 height 207
paste textarea "**********"
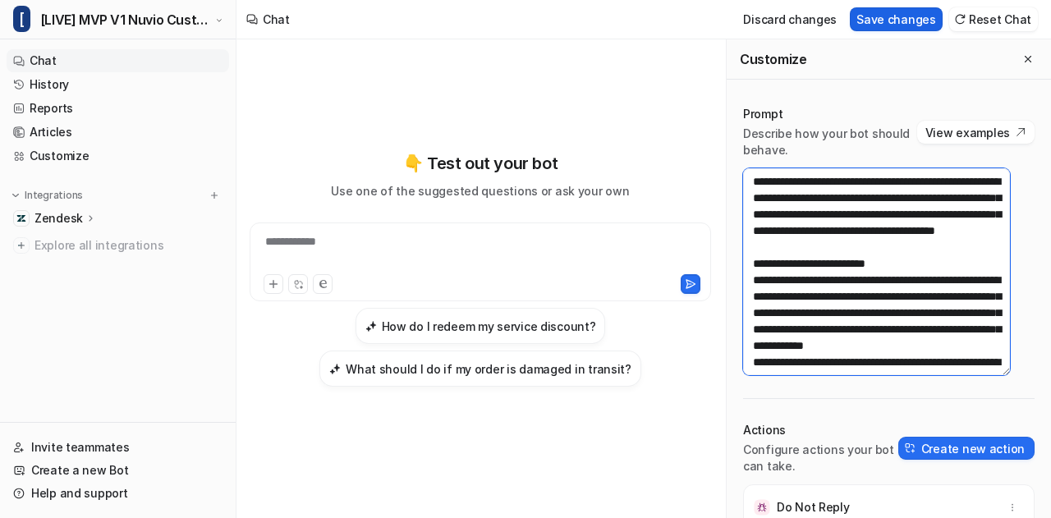
type textarea "**********"
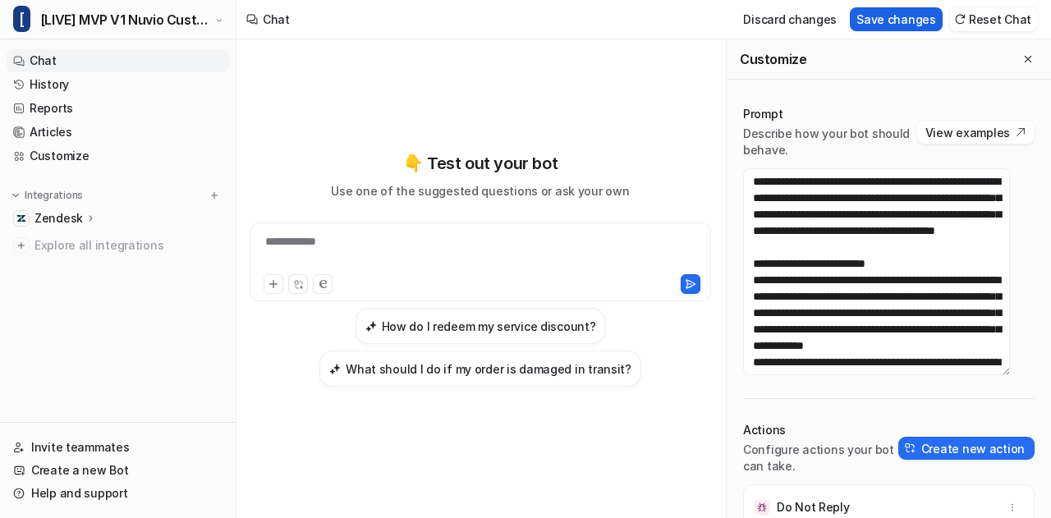
click at [903, 17] on button "Save changes" at bounding box center [896, 19] width 93 height 24
click at [1022, 60] on icon "Close flyout" at bounding box center [1027, 58] width 11 height 11
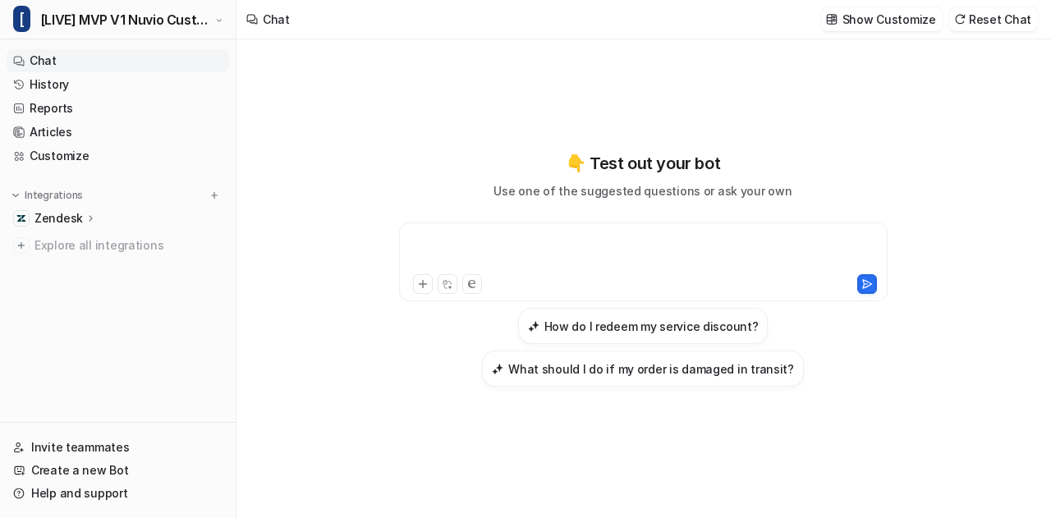
click at [508, 250] on div at bounding box center [643, 252] width 481 height 38
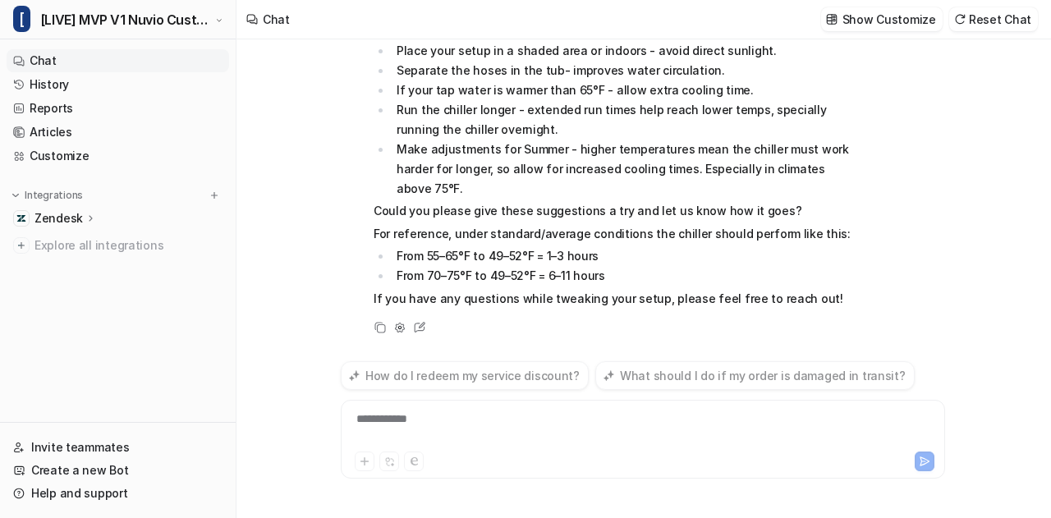
scroll to position [336, 0]
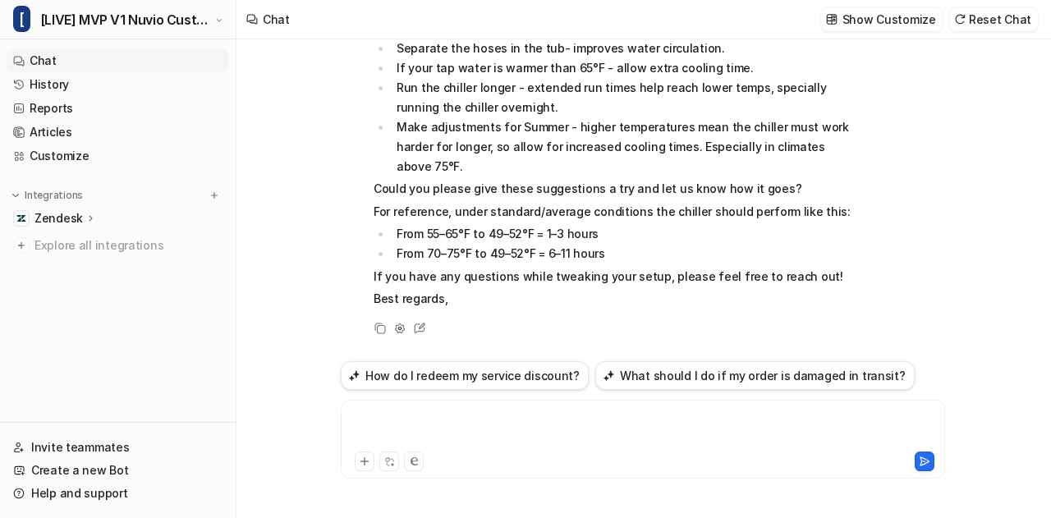
click at [460, 420] on div at bounding box center [643, 430] width 597 height 38
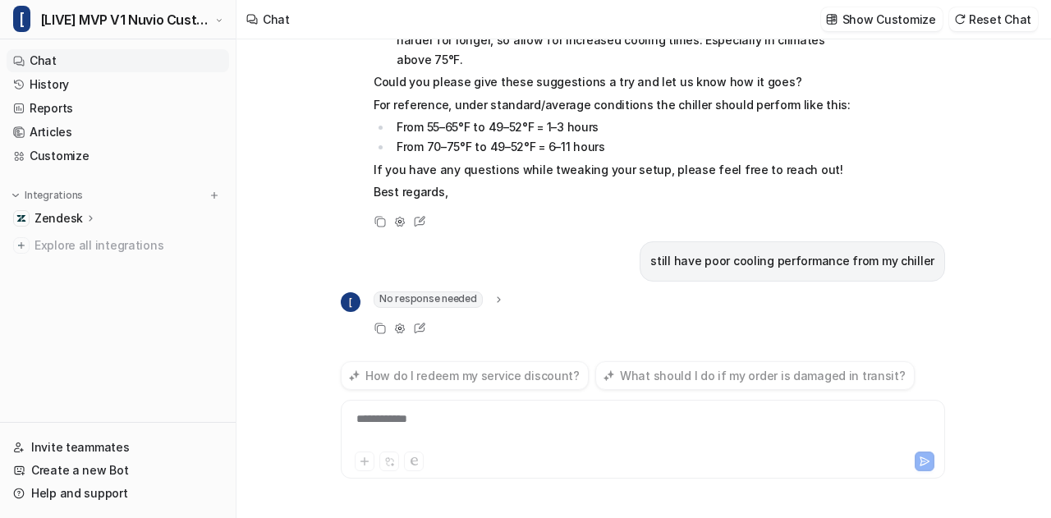
scroll to position [464, 0]
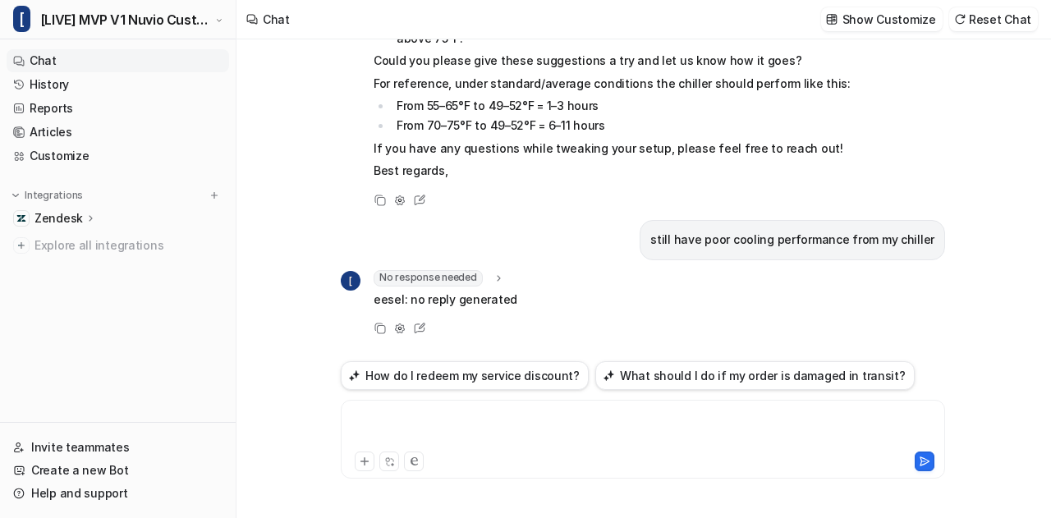
click at [421, 432] on div at bounding box center [643, 430] width 597 height 38
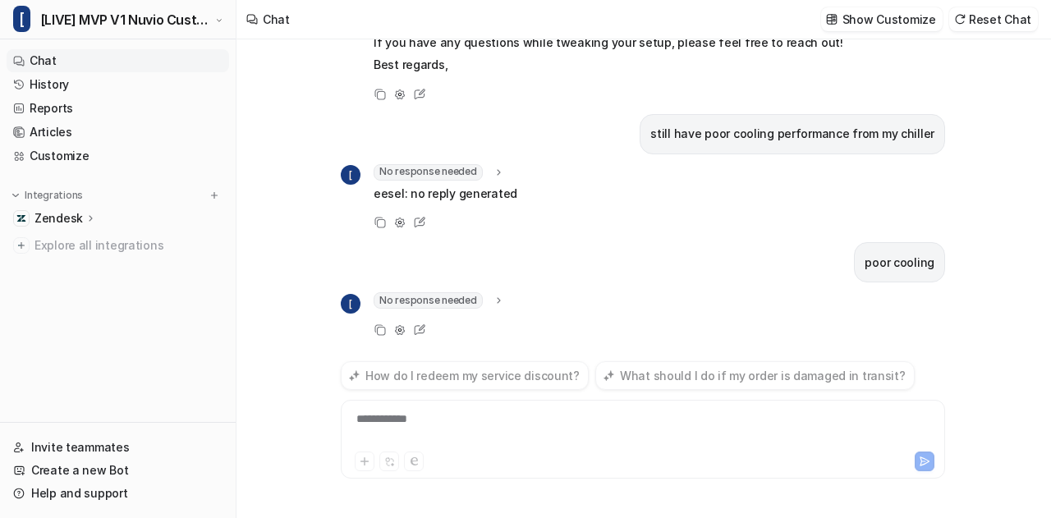
scroll to position [591, 0]
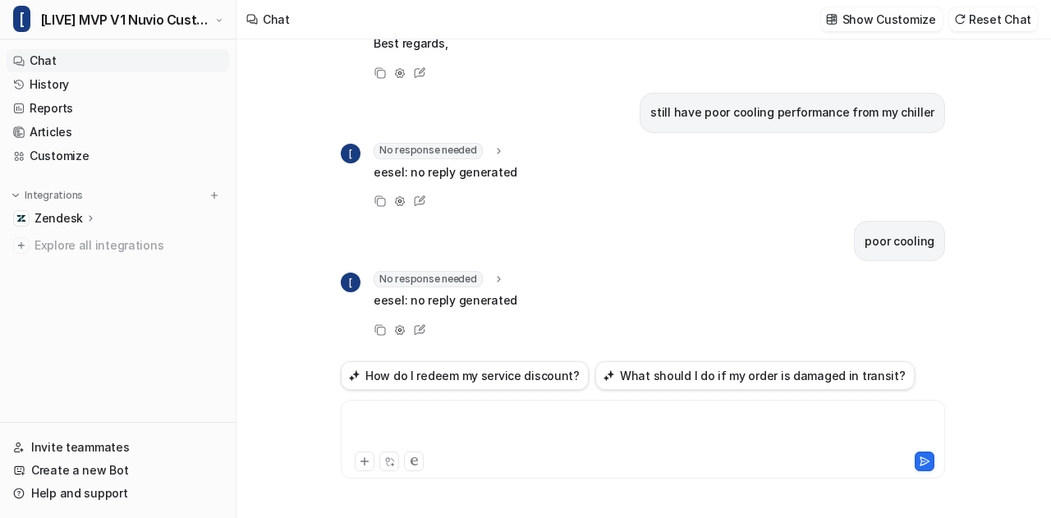
click at [421, 432] on div at bounding box center [643, 430] width 597 height 38
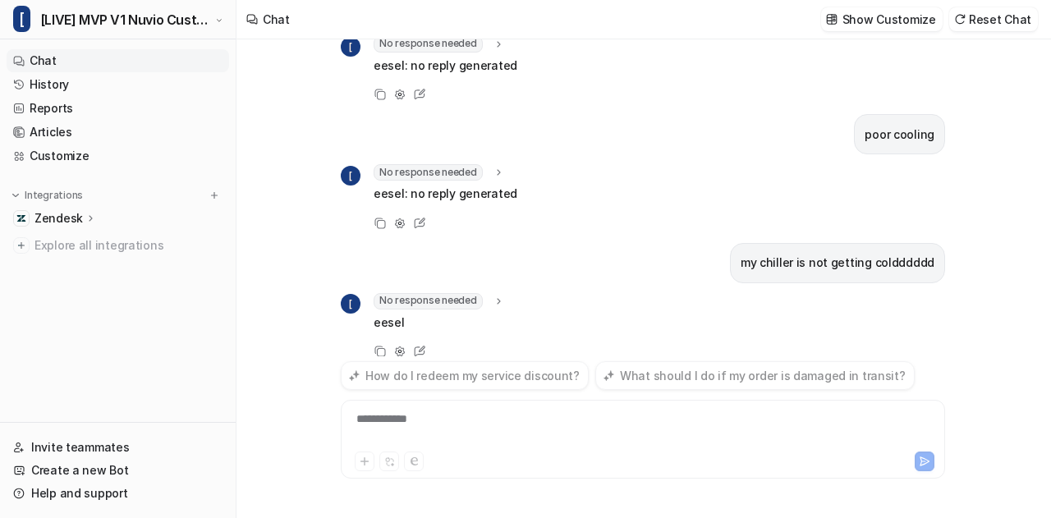
scroll to position [719, 0]
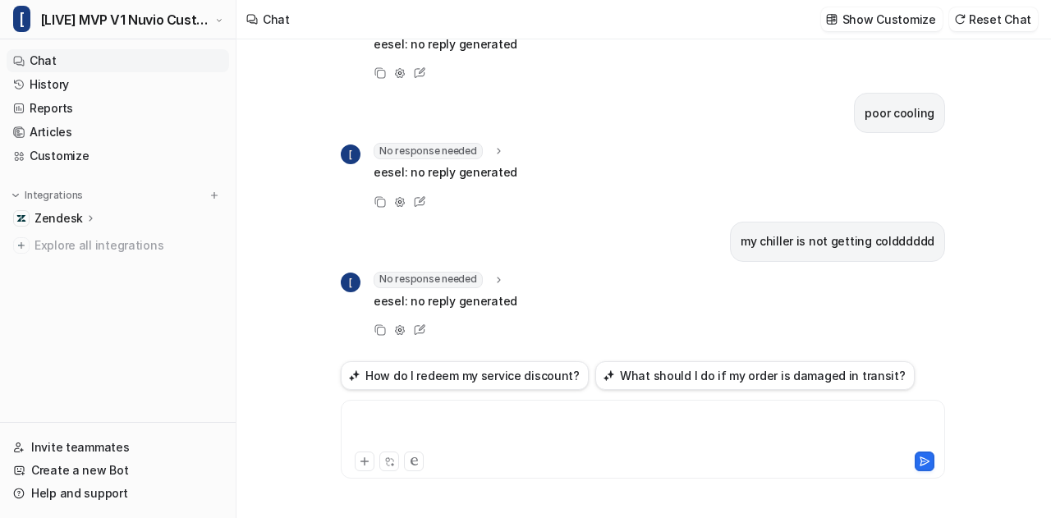
click at [445, 431] on div at bounding box center [643, 430] width 597 height 38
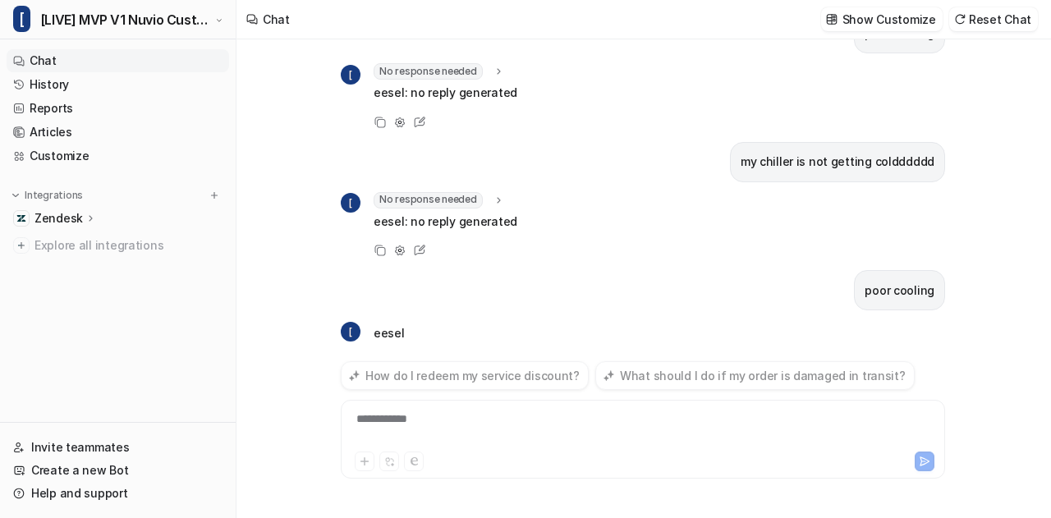
scroll to position [831, 0]
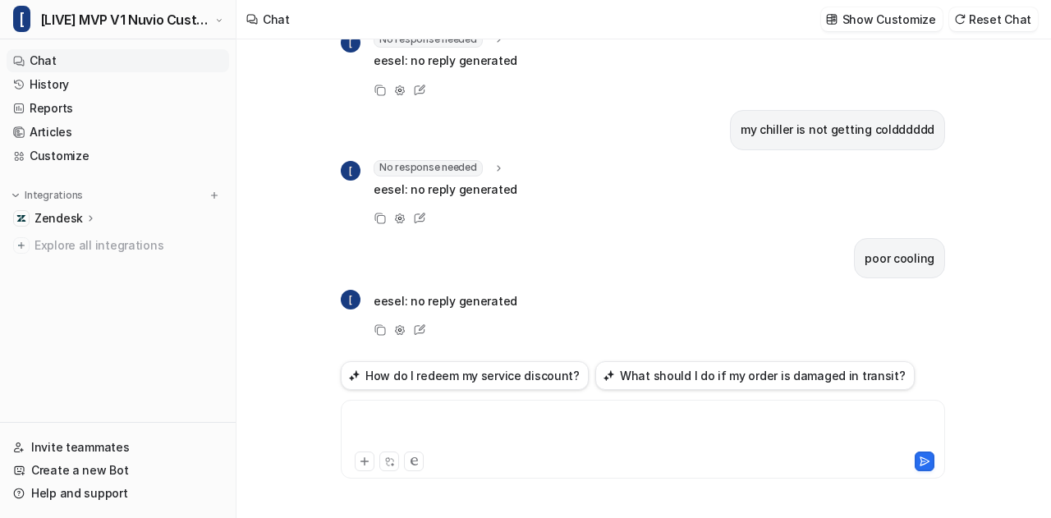
click at [461, 438] on div at bounding box center [643, 430] width 597 height 38
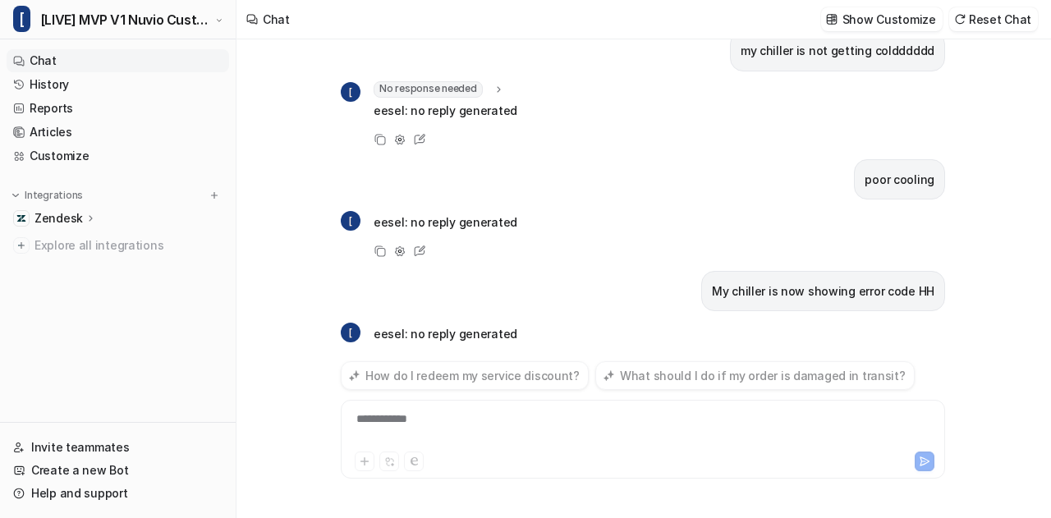
scroll to position [942, 0]
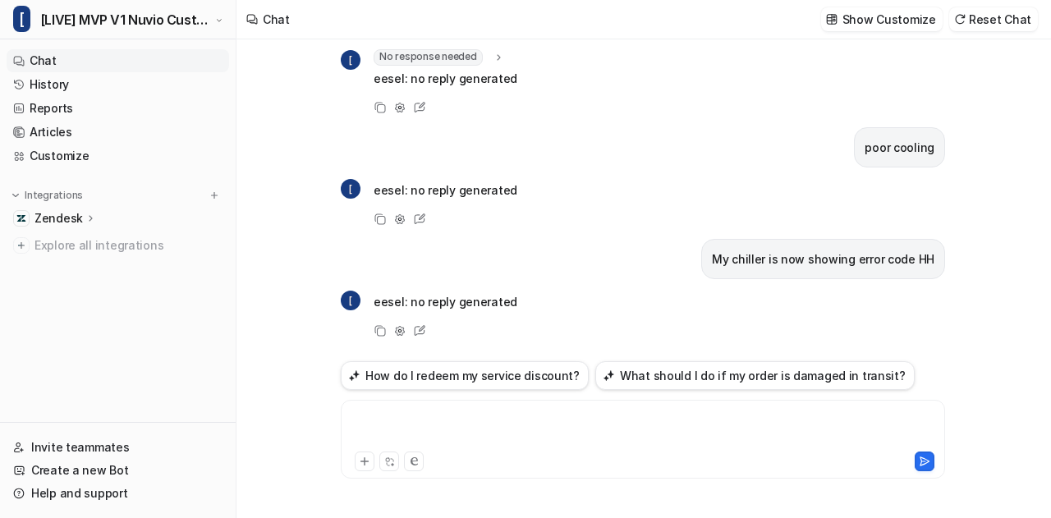
click at [461, 438] on div at bounding box center [643, 430] width 597 height 38
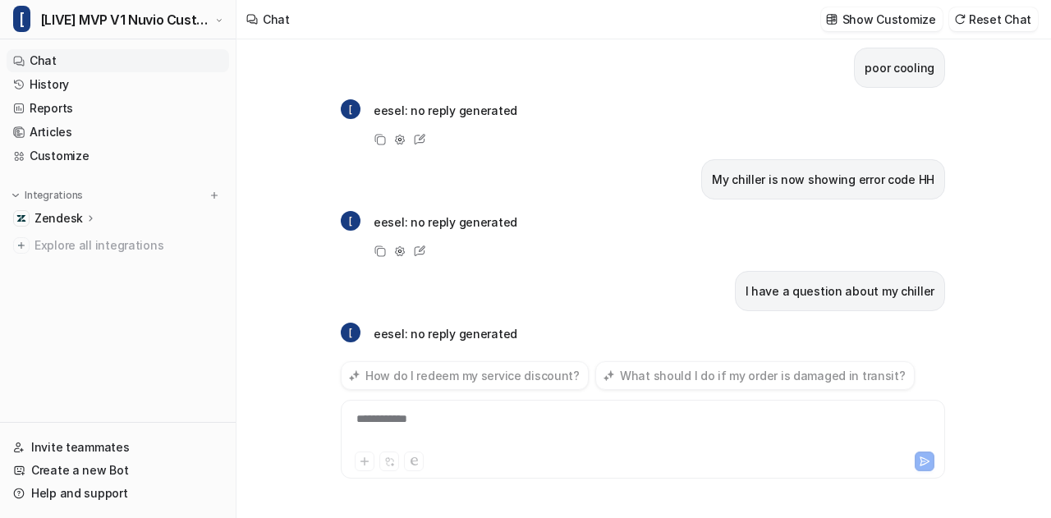
scroll to position [1053, 0]
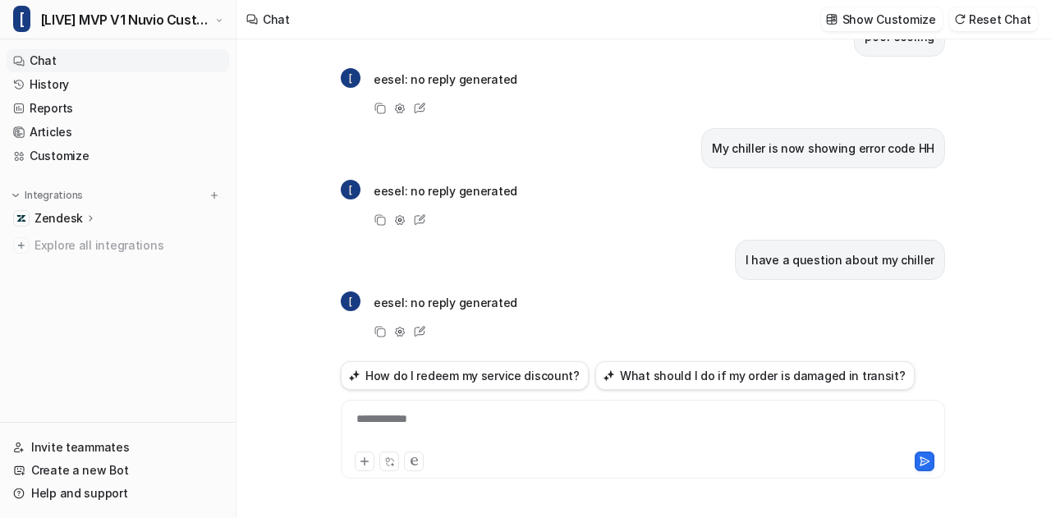
click at [474, 438] on div "**********" at bounding box center [643, 430] width 597 height 38
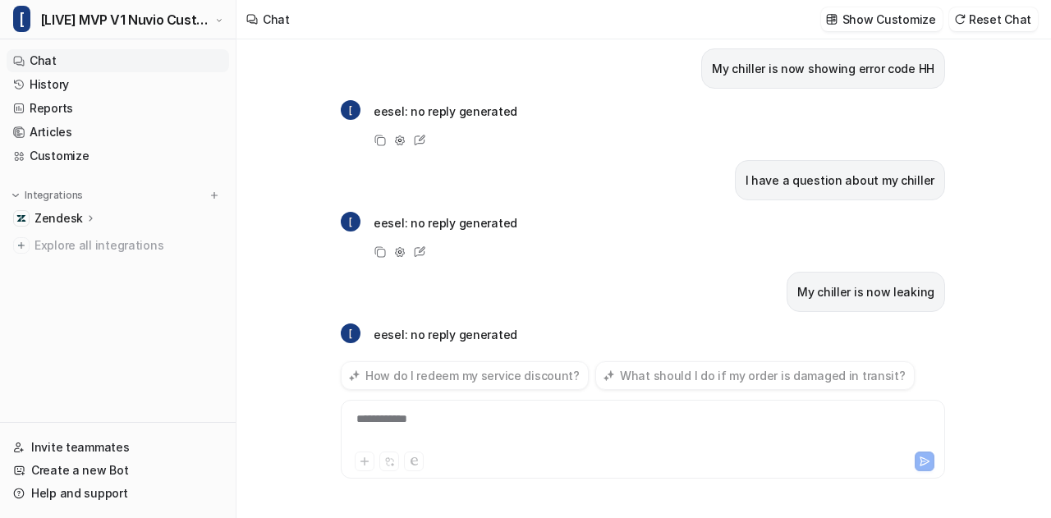
scroll to position [1164, 0]
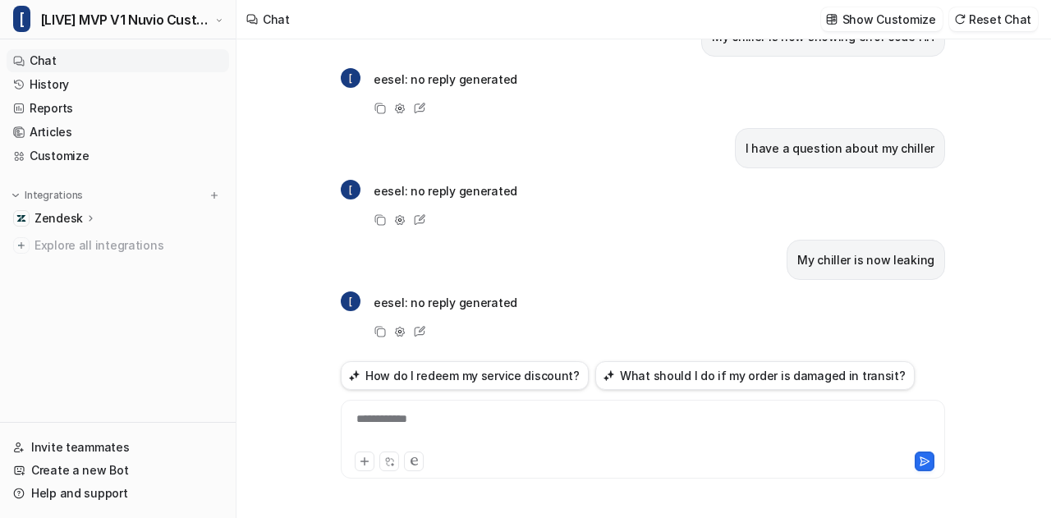
click at [518, 429] on div "**********" at bounding box center [643, 430] width 597 height 38
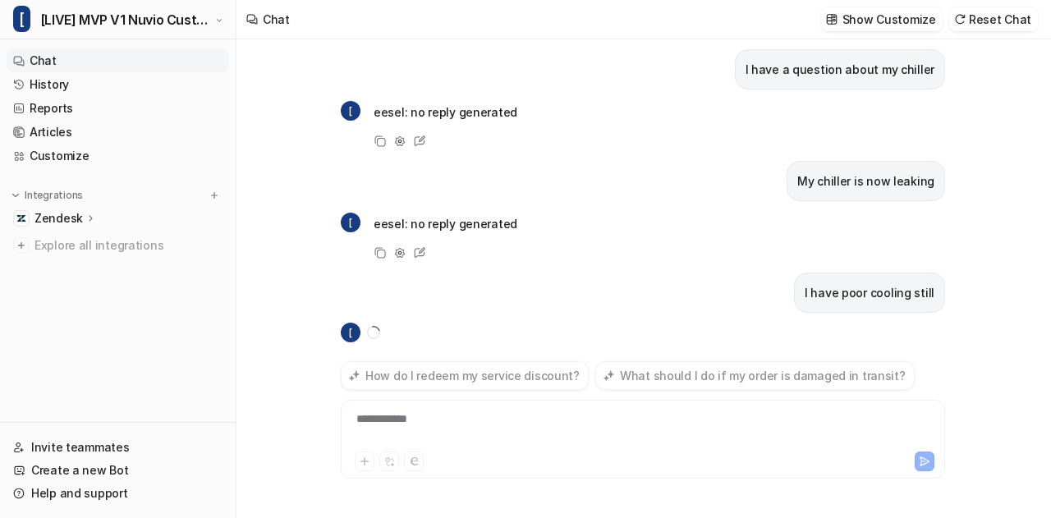
scroll to position [1275, 0]
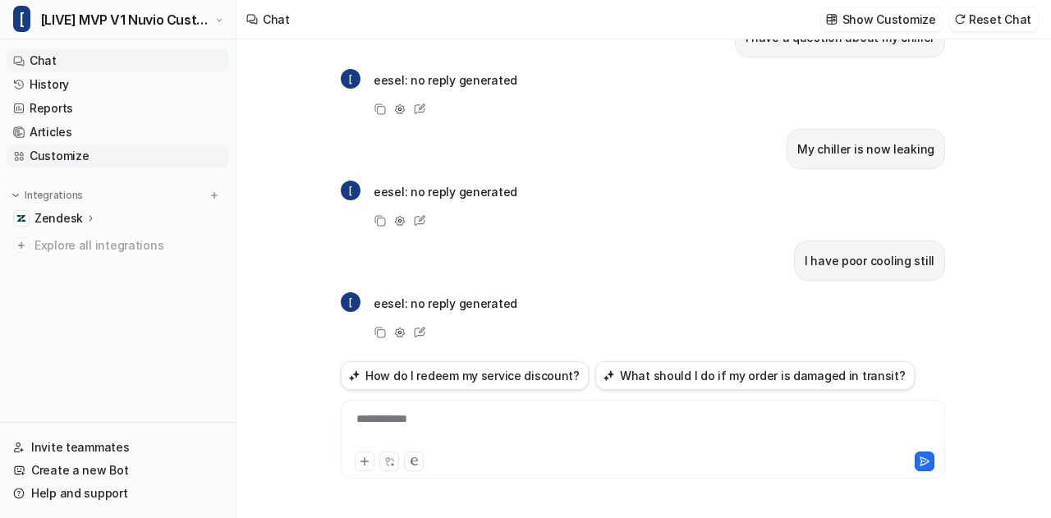
click at [41, 159] on link "Customize" at bounding box center [118, 156] width 223 height 23
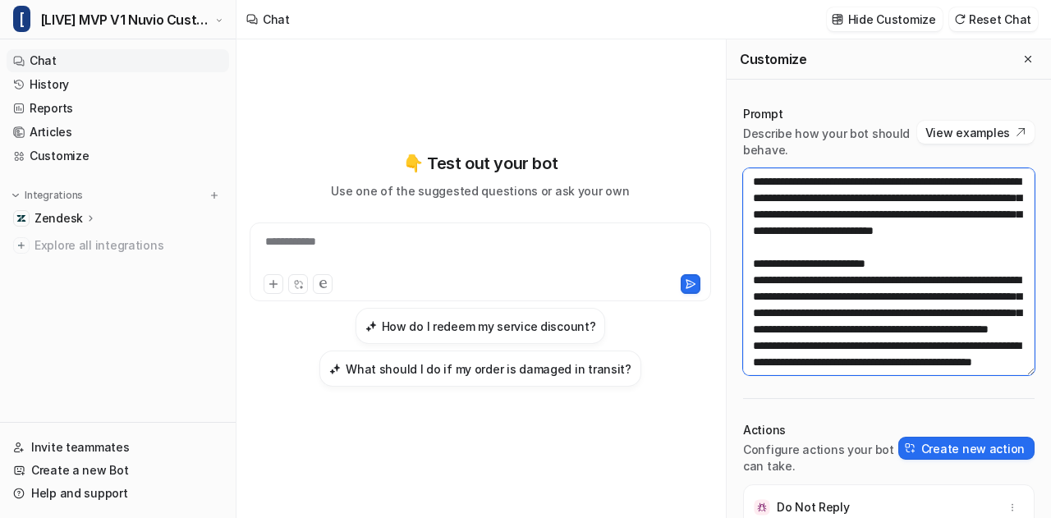
click at [842, 219] on textarea at bounding box center [888, 271] width 291 height 207
paste textarea "**********"
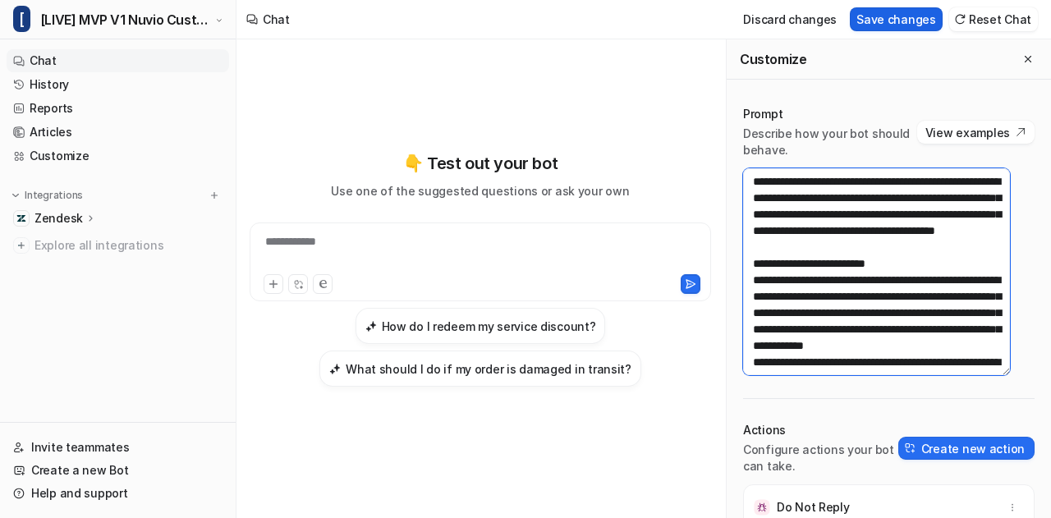
type textarea "**********"
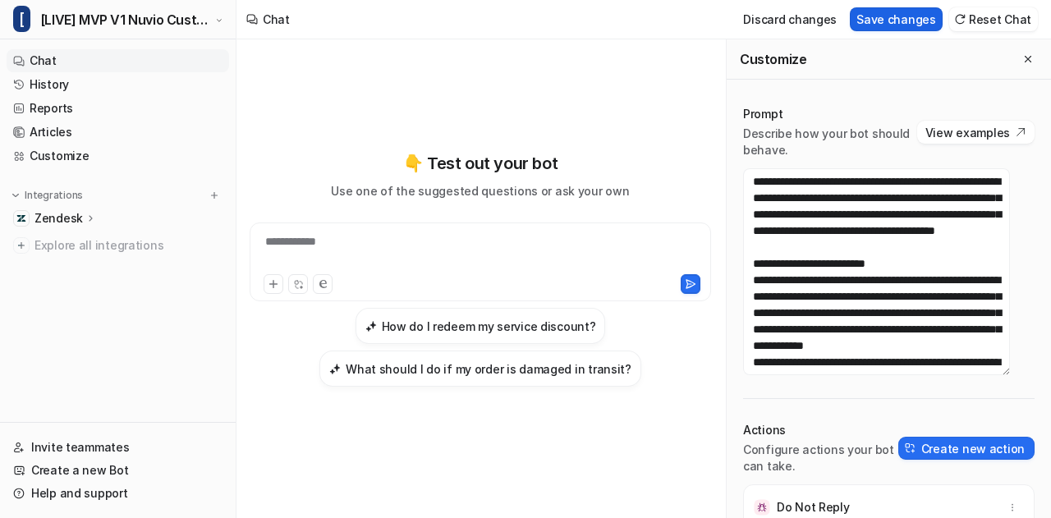
click at [915, 29] on button "Save changes" at bounding box center [896, 19] width 93 height 24
click at [1022, 58] on icon "Close flyout" at bounding box center [1027, 58] width 11 height 11
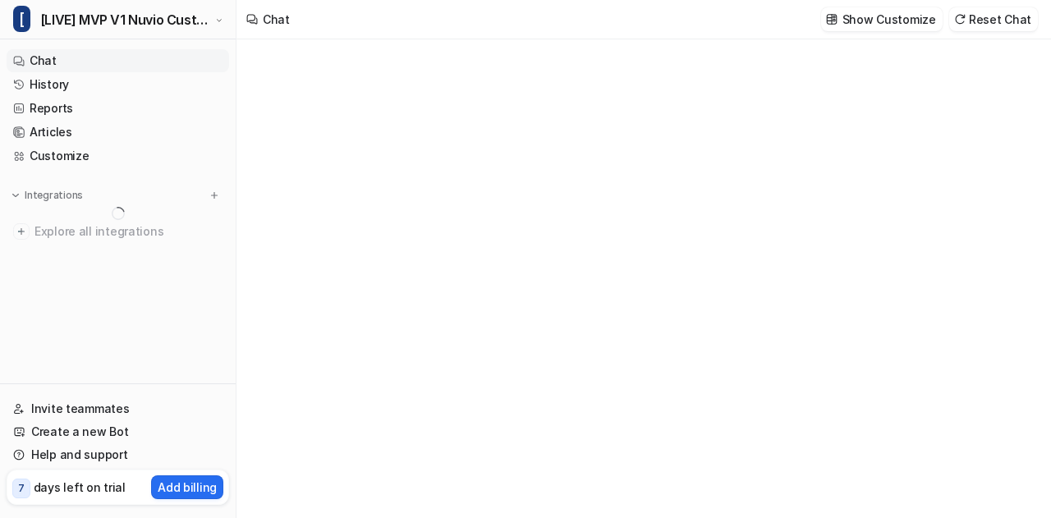
type textarea "**********"
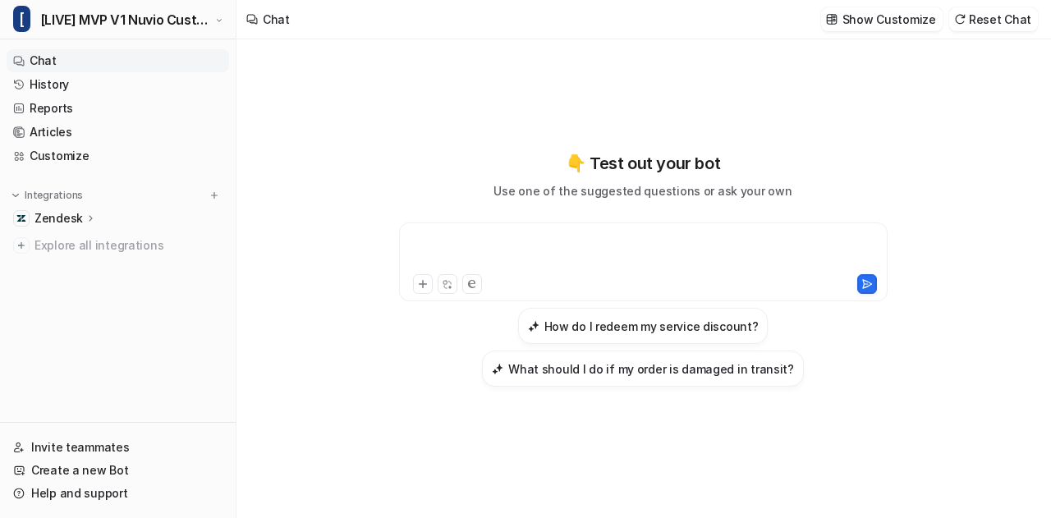
click at [514, 245] on div at bounding box center [643, 252] width 481 height 38
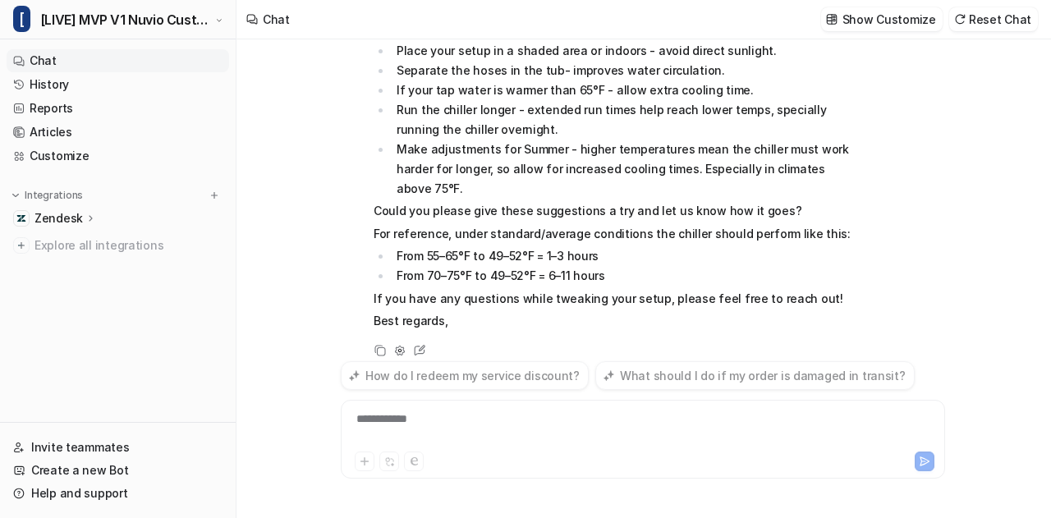
scroll to position [336, 0]
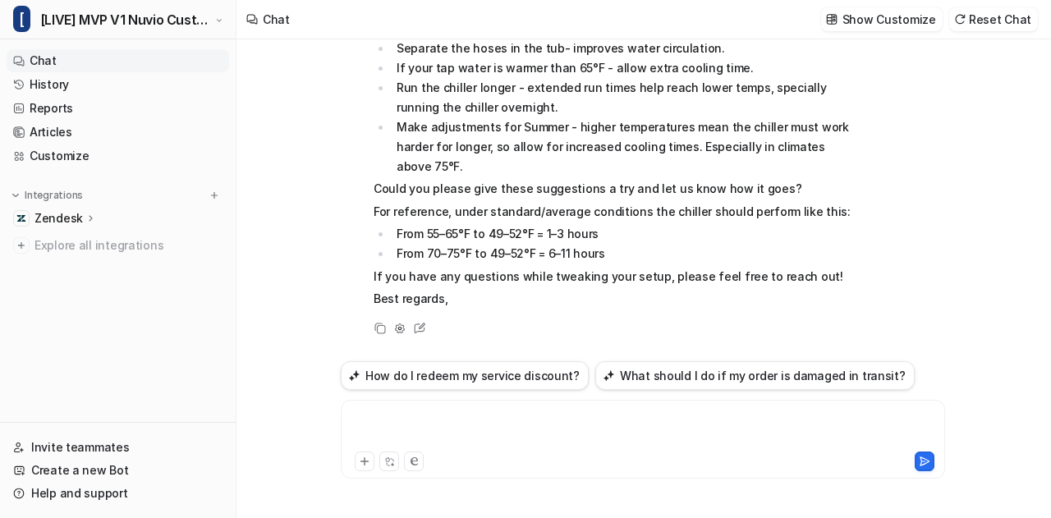
click at [417, 421] on div at bounding box center [643, 430] width 597 height 38
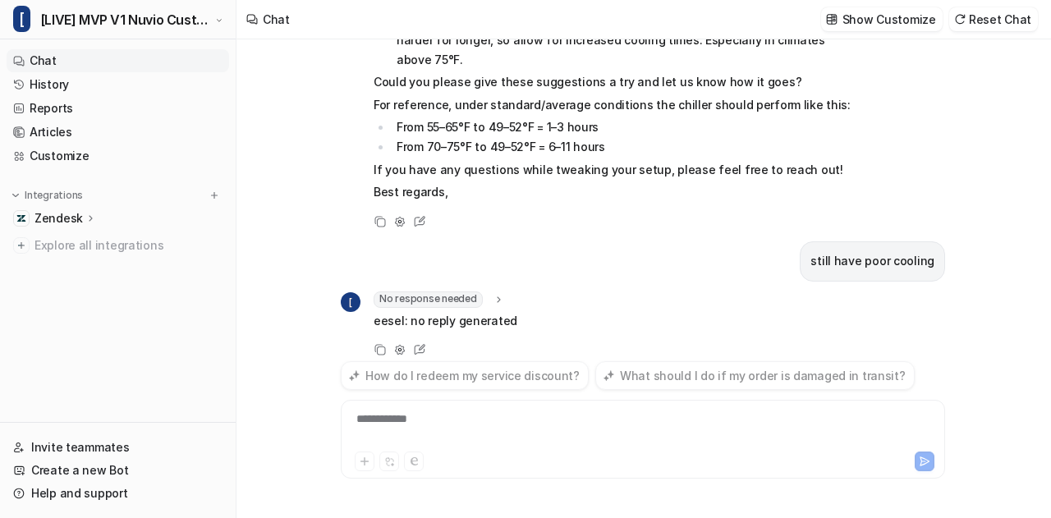
scroll to position [464, 0]
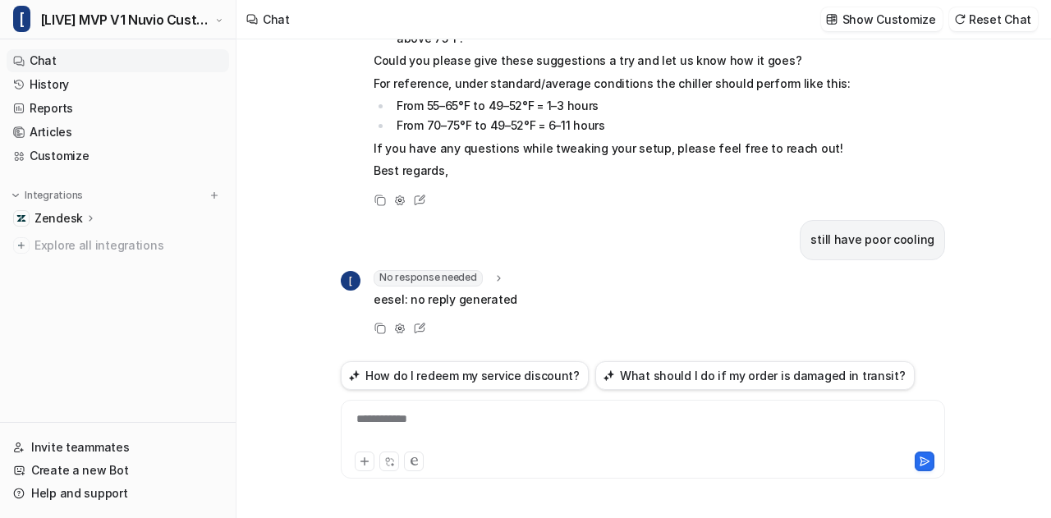
click at [429, 425] on div "**********" at bounding box center [643, 430] width 597 height 38
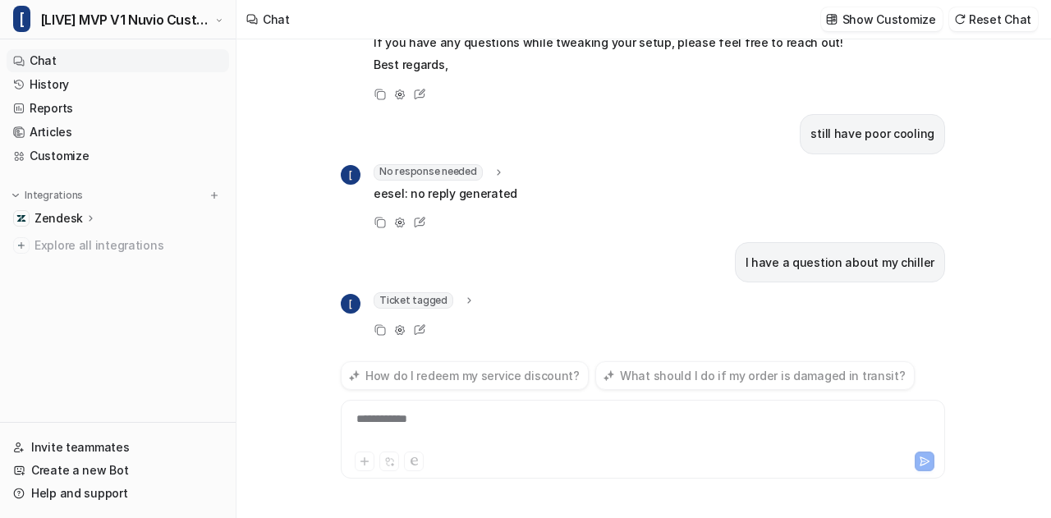
scroll to position [591, 0]
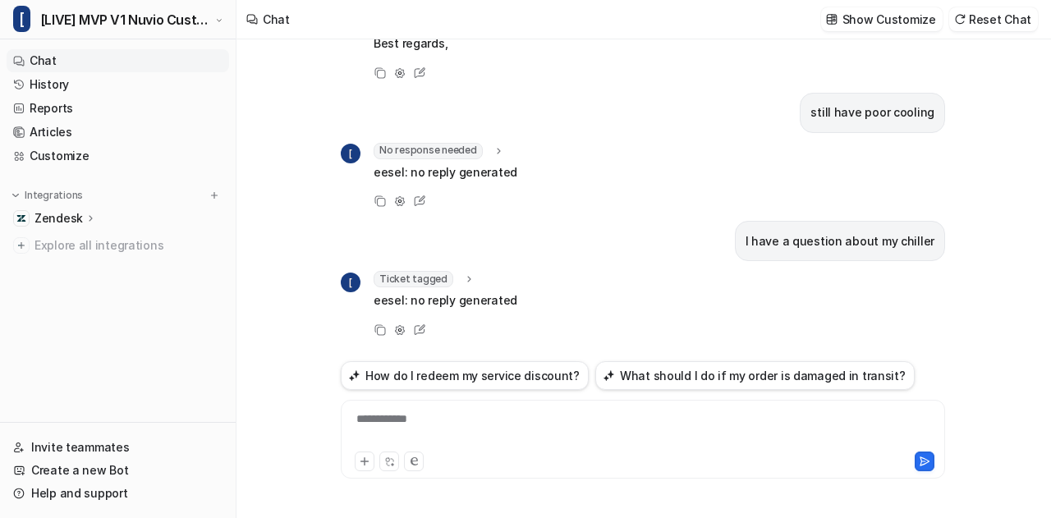
click at [464, 282] on icon at bounding box center [468, 279] width 11 height 12
click at [464, 282] on icon at bounding box center [469, 278] width 12 height 11
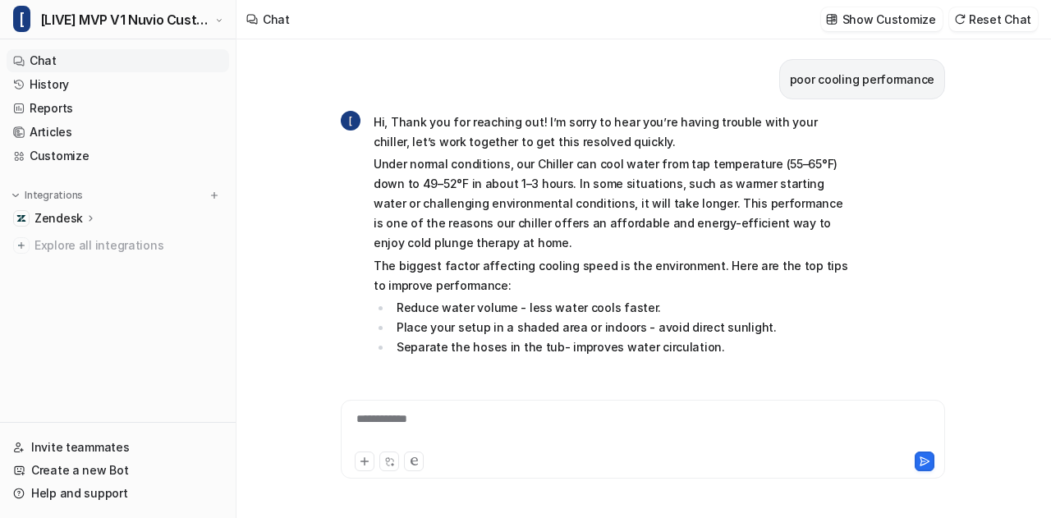
scroll to position [521, 0]
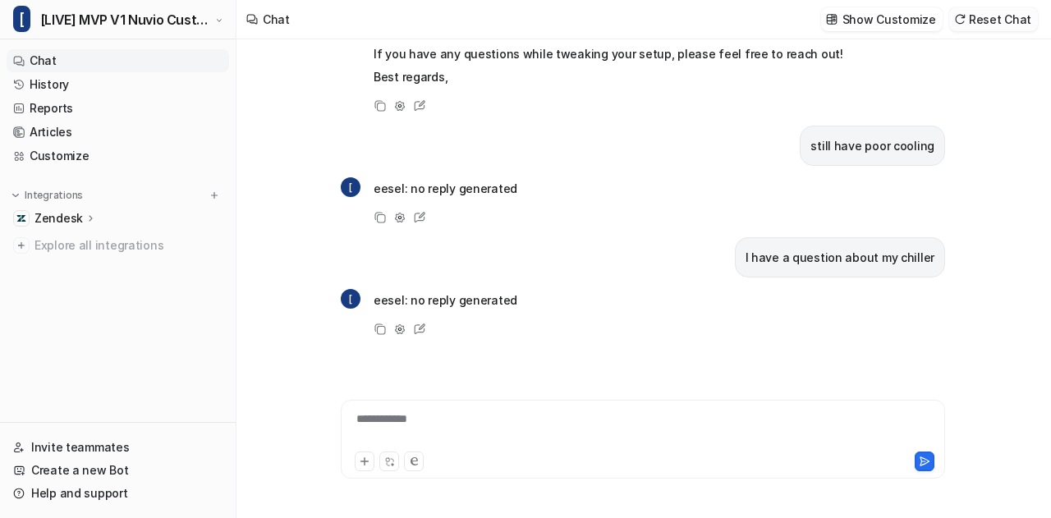
click at [997, 17] on button "Reset Chat" at bounding box center [993, 19] width 89 height 24
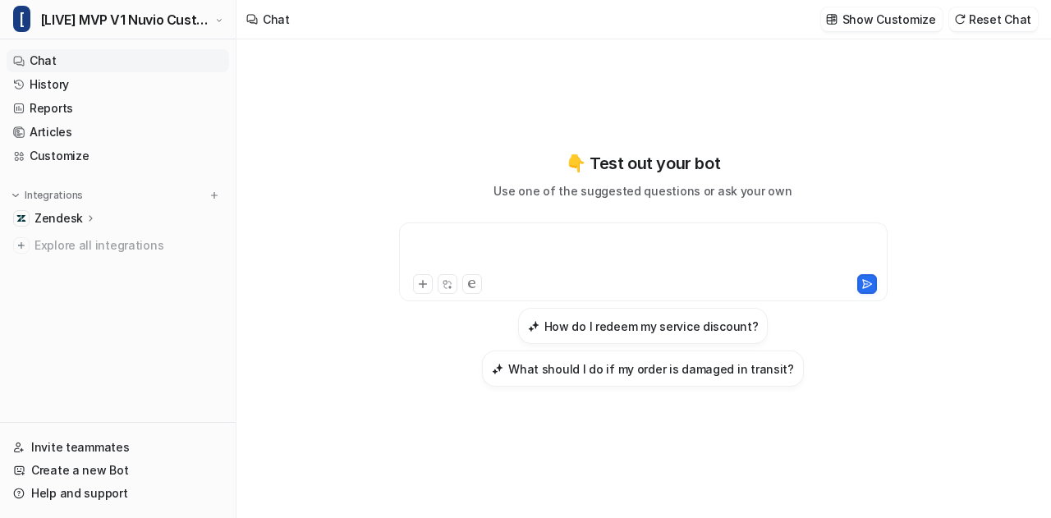
click at [578, 252] on div at bounding box center [643, 252] width 481 height 38
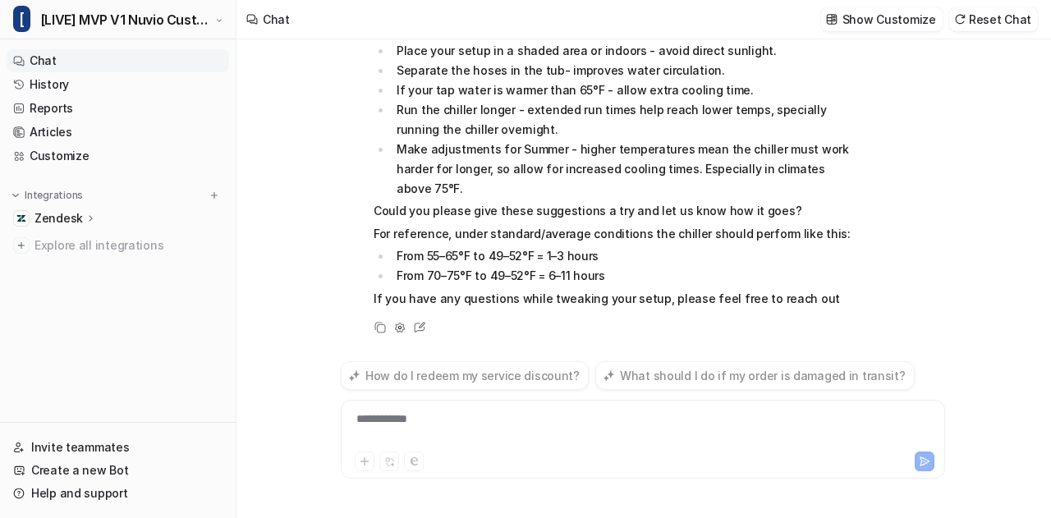
scroll to position [336, 0]
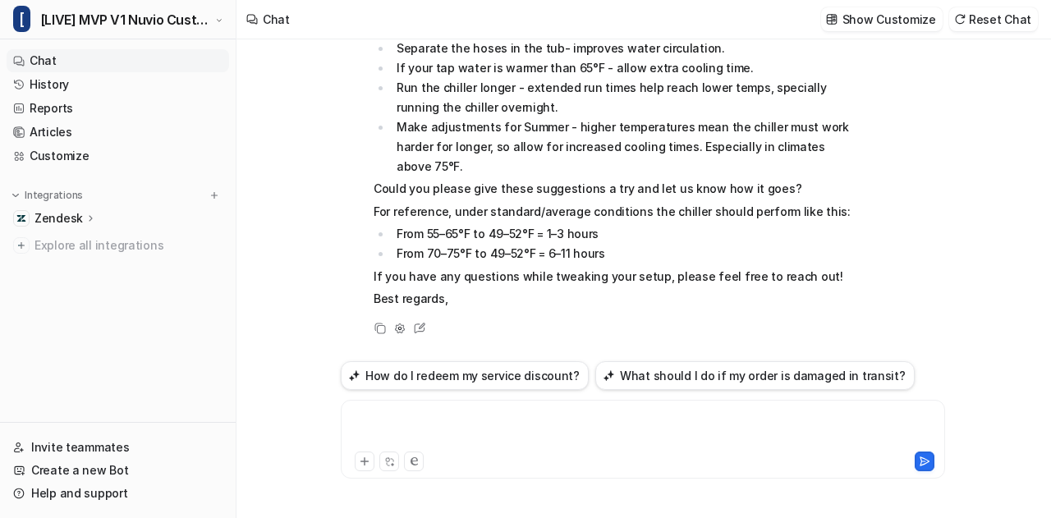
click at [488, 433] on div at bounding box center [643, 430] width 597 height 38
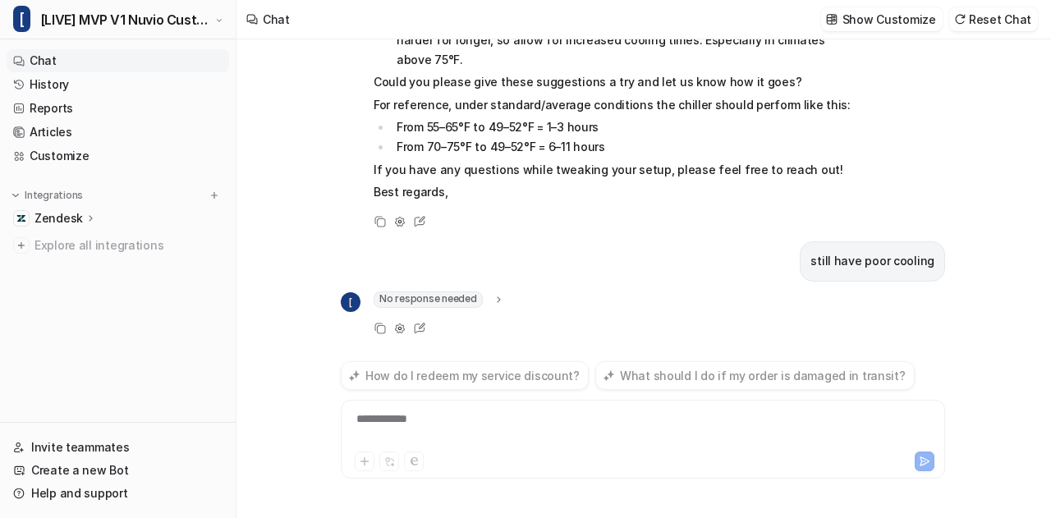
scroll to position [464, 0]
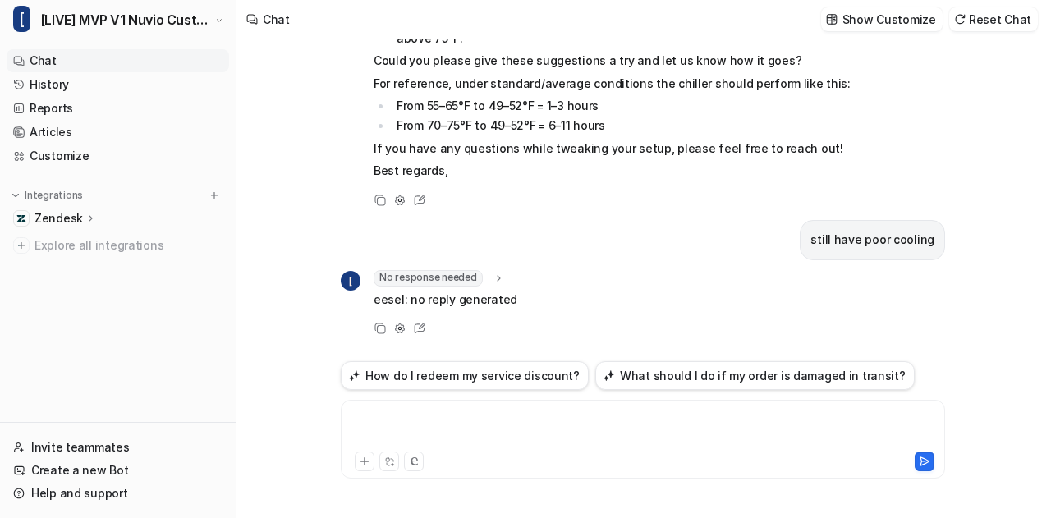
click at [488, 433] on div at bounding box center [643, 430] width 597 height 38
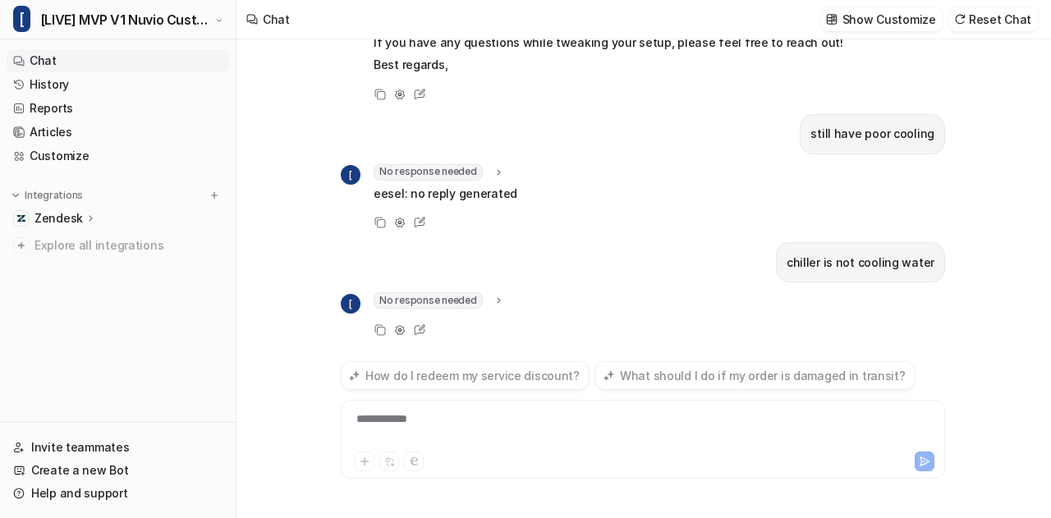
scroll to position [591, 0]
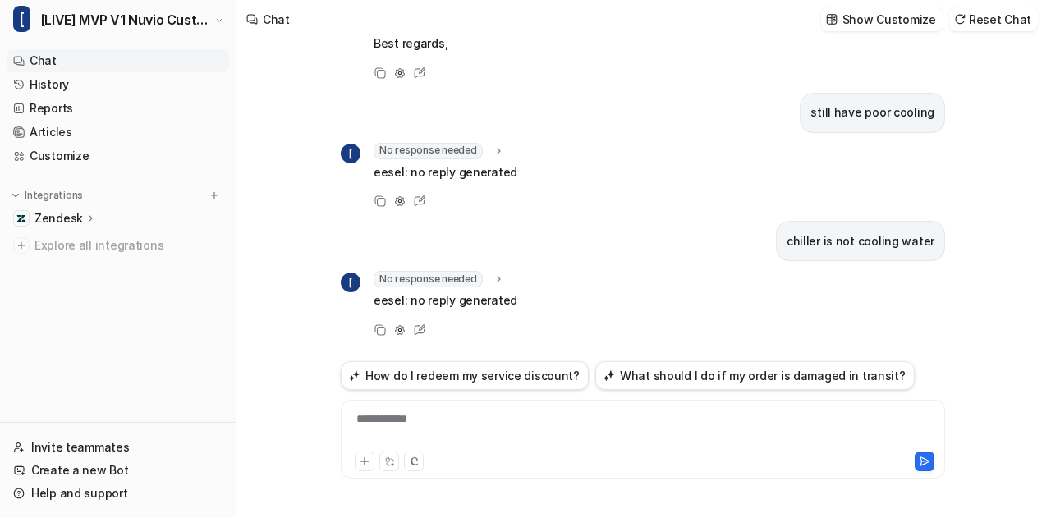
click at [488, 433] on div "**********" at bounding box center [643, 430] width 597 height 38
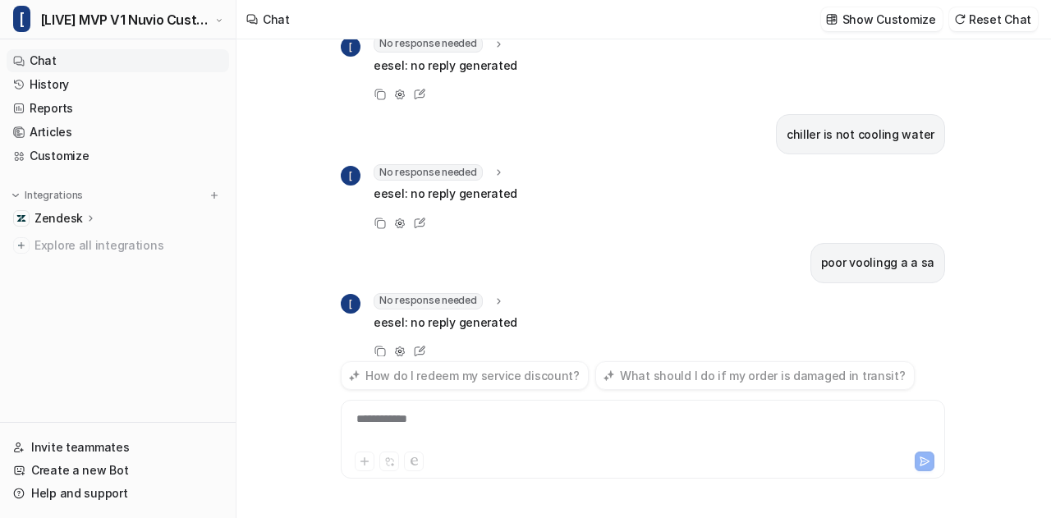
scroll to position [719, 0]
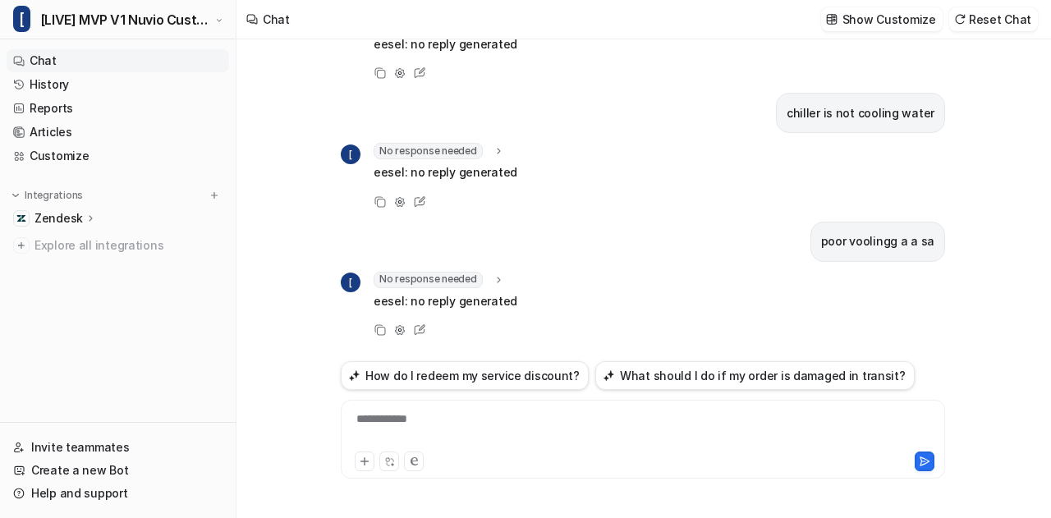
click at [494, 273] on icon at bounding box center [498, 279] width 11 height 12
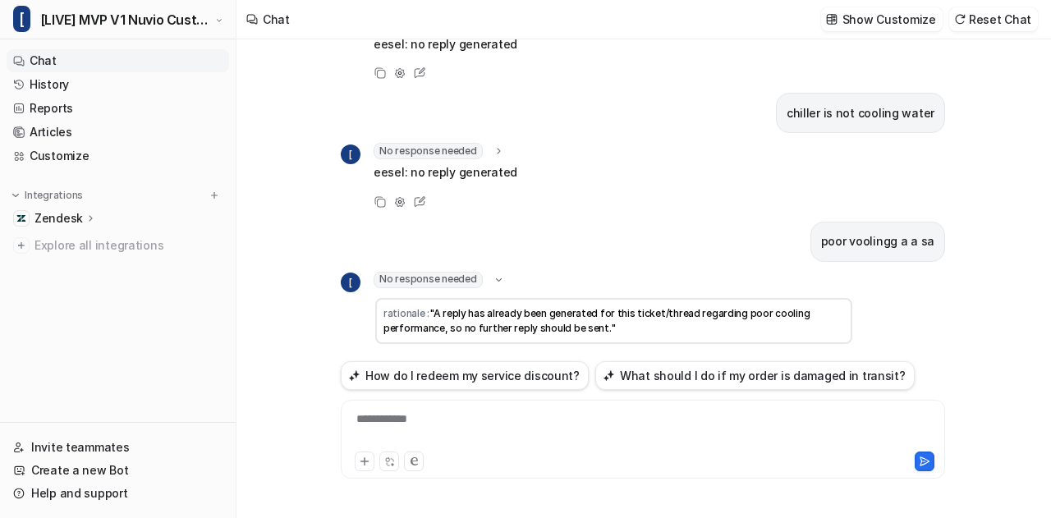
click at [494, 274] on icon at bounding box center [499, 279] width 12 height 11
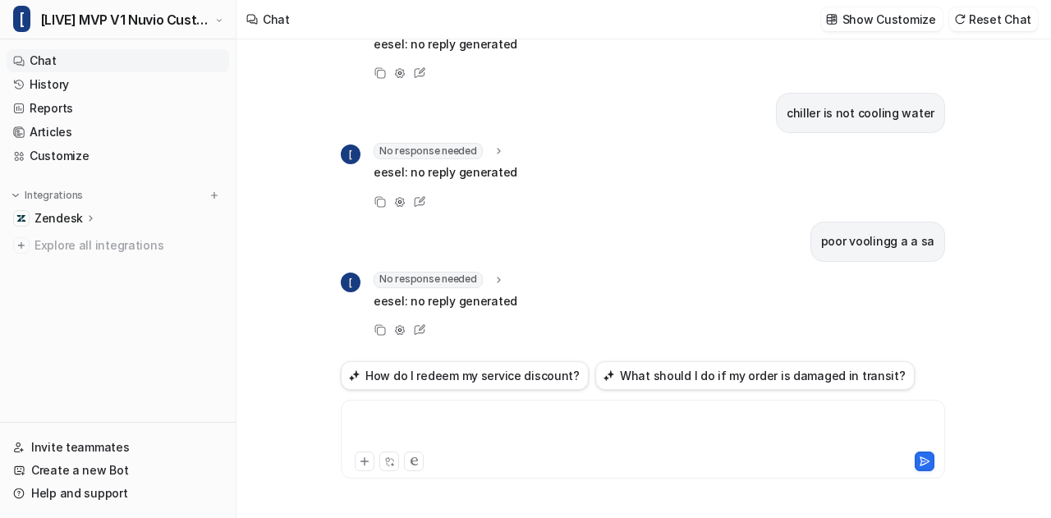
click at [447, 431] on div at bounding box center [643, 430] width 597 height 38
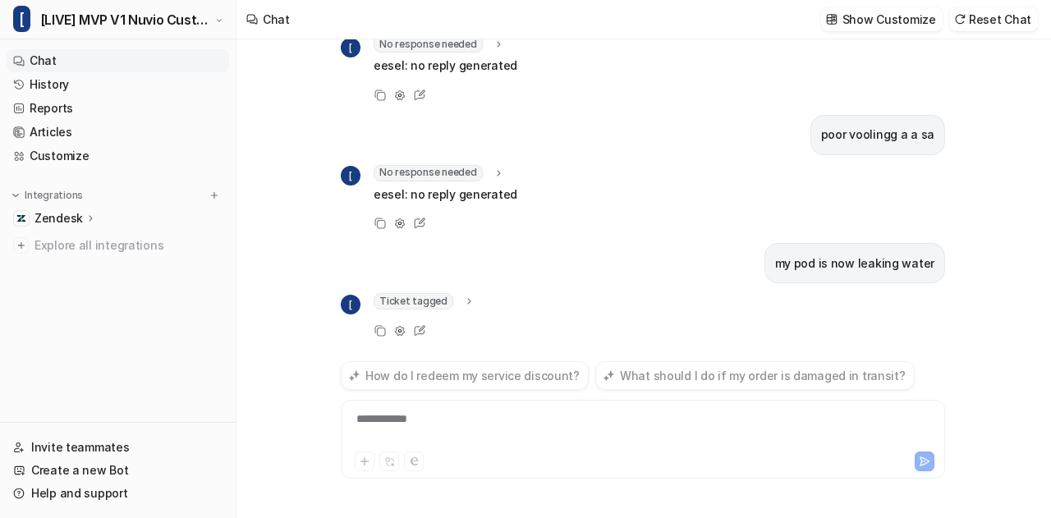
scroll to position [847, 0]
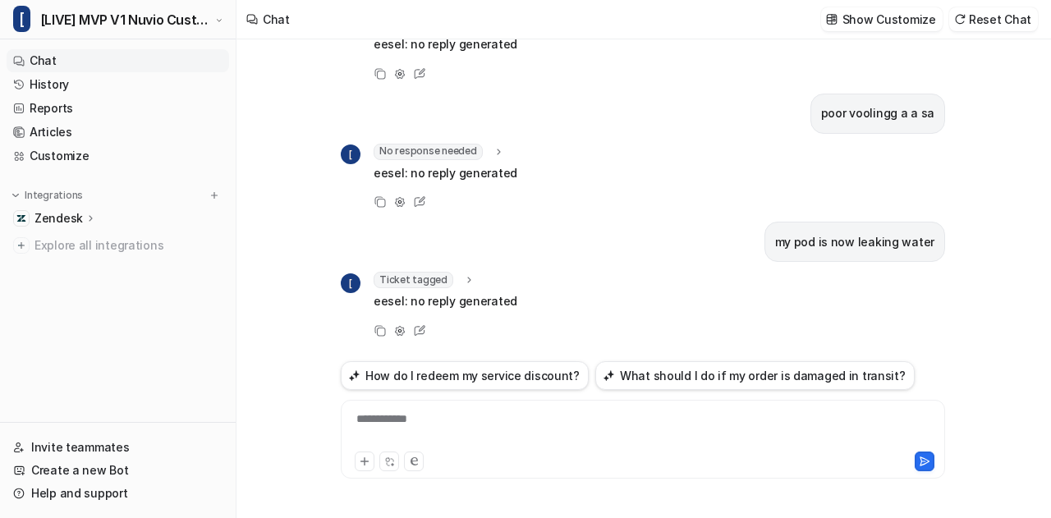
click at [463, 274] on icon at bounding box center [468, 280] width 11 height 12
click at [463, 274] on icon at bounding box center [469, 279] width 12 height 11
click at [60, 152] on link "Customize" at bounding box center [118, 156] width 223 height 23
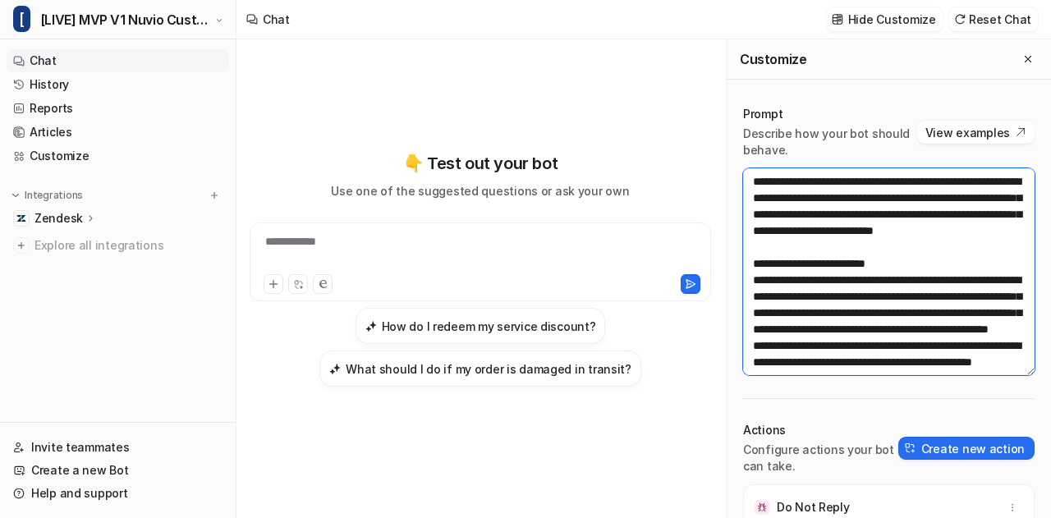
click at [847, 226] on textarea at bounding box center [888, 271] width 291 height 207
paste textarea "**********"
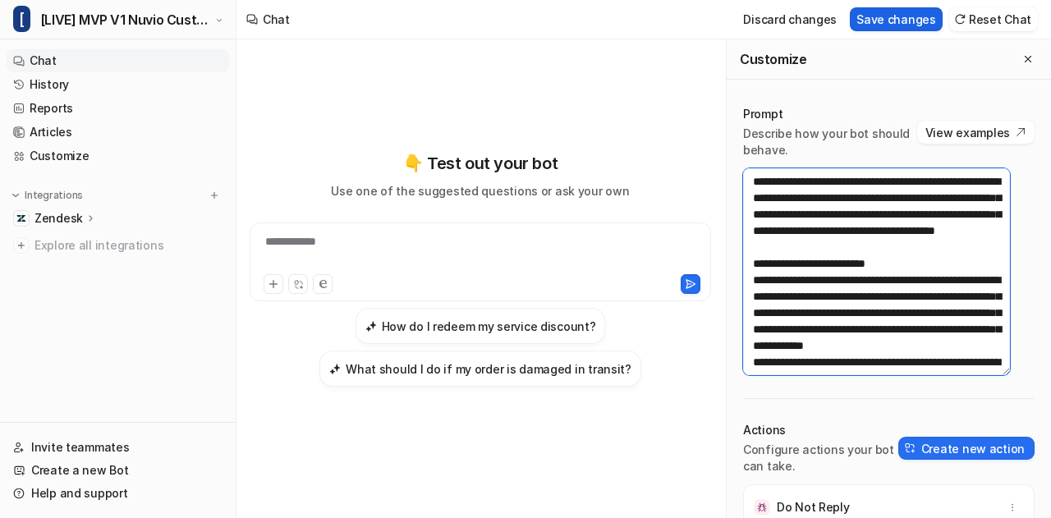
type textarea "**********"
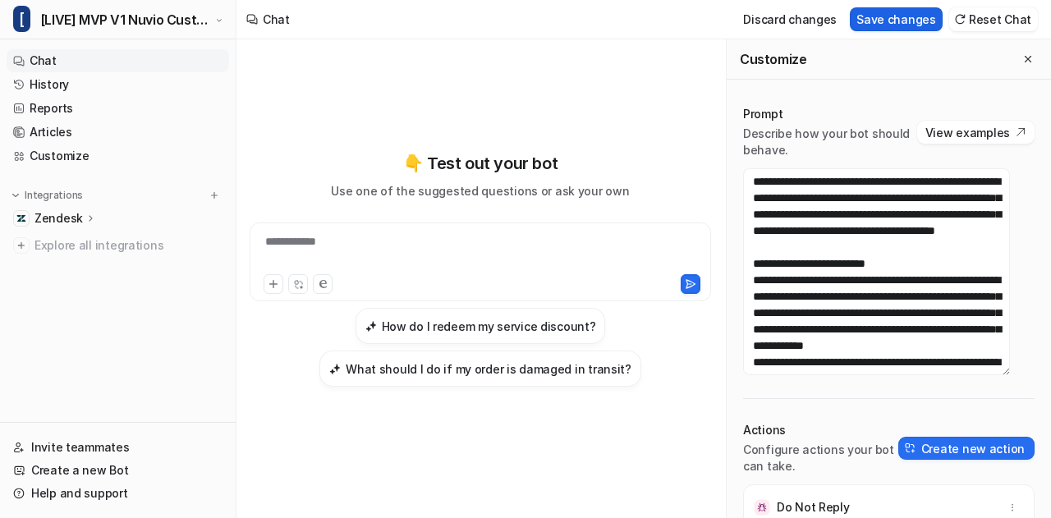
click at [913, 27] on button "Save changes" at bounding box center [896, 19] width 93 height 24
click at [1022, 62] on icon "Close flyout" at bounding box center [1027, 58] width 11 height 11
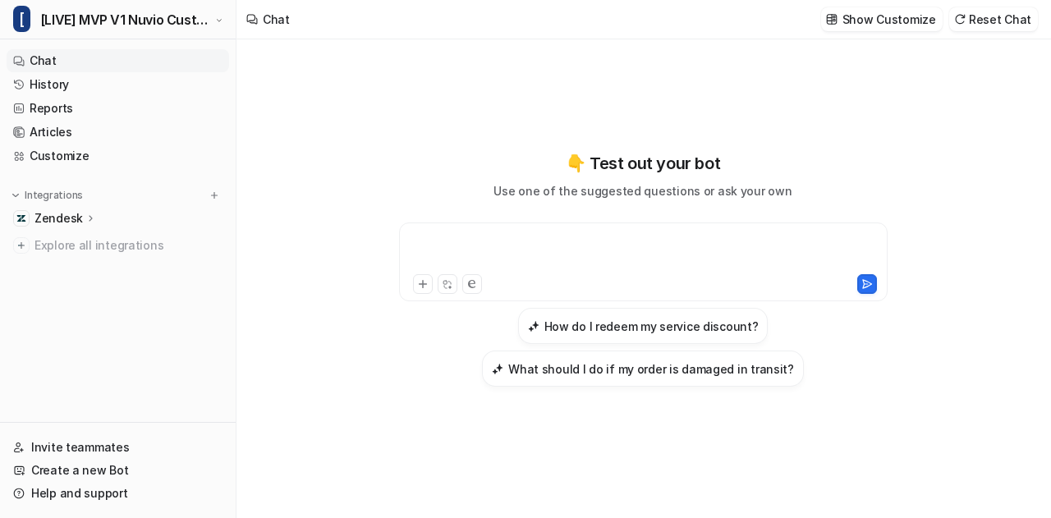
click at [649, 237] on div at bounding box center [643, 252] width 481 height 38
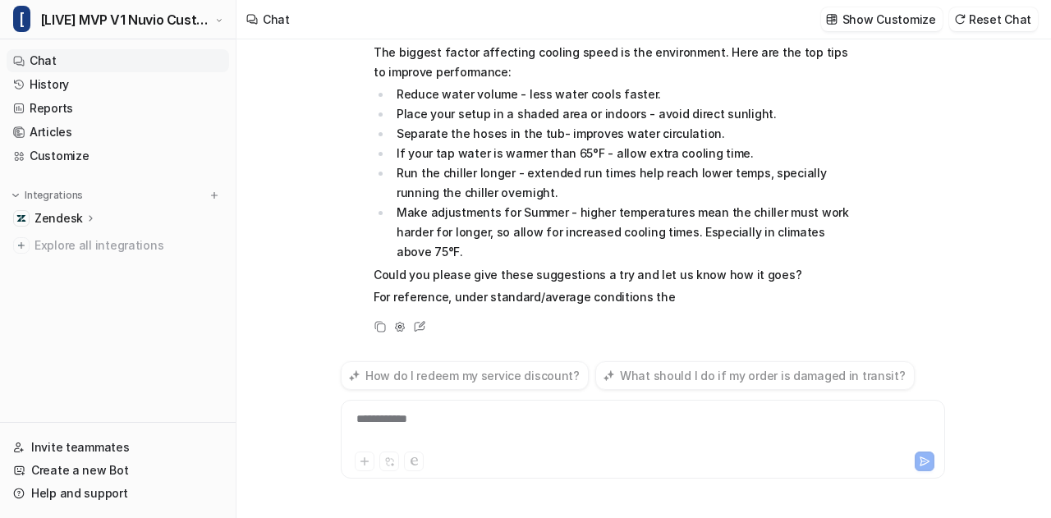
scroll to position [358, 0]
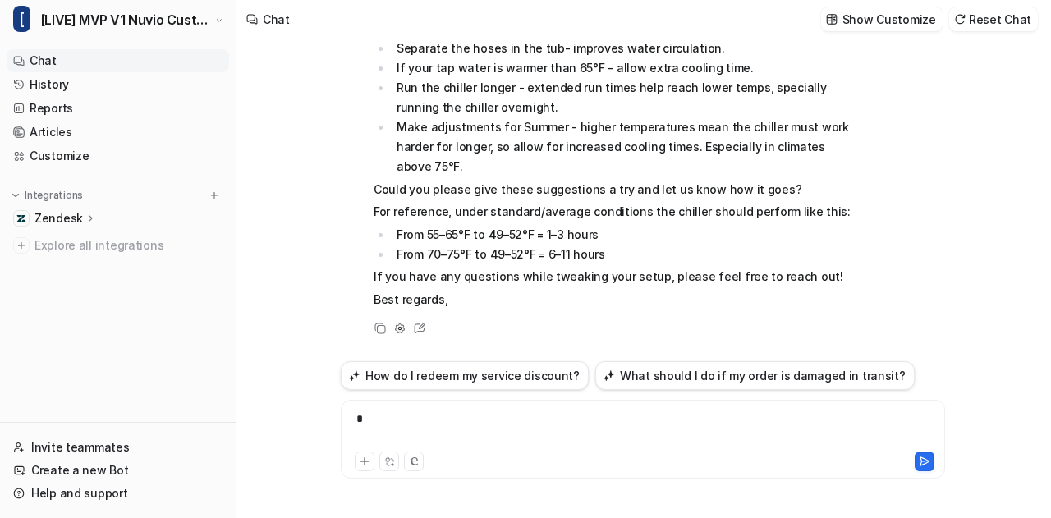
click at [501, 415] on div "*" at bounding box center [643, 430] width 597 height 38
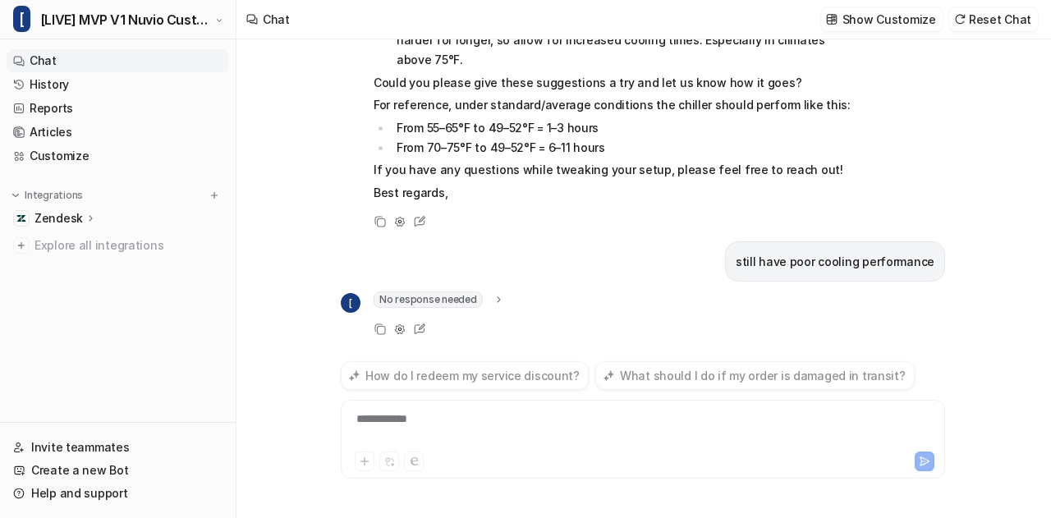
scroll to position [486, 0]
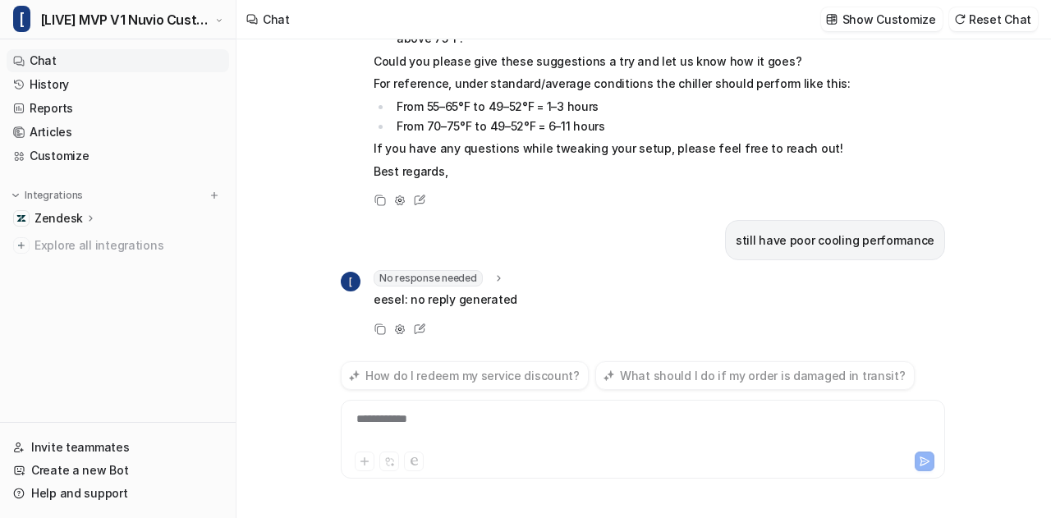
click at [501, 415] on div "**********" at bounding box center [643, 430] width 597 height 38
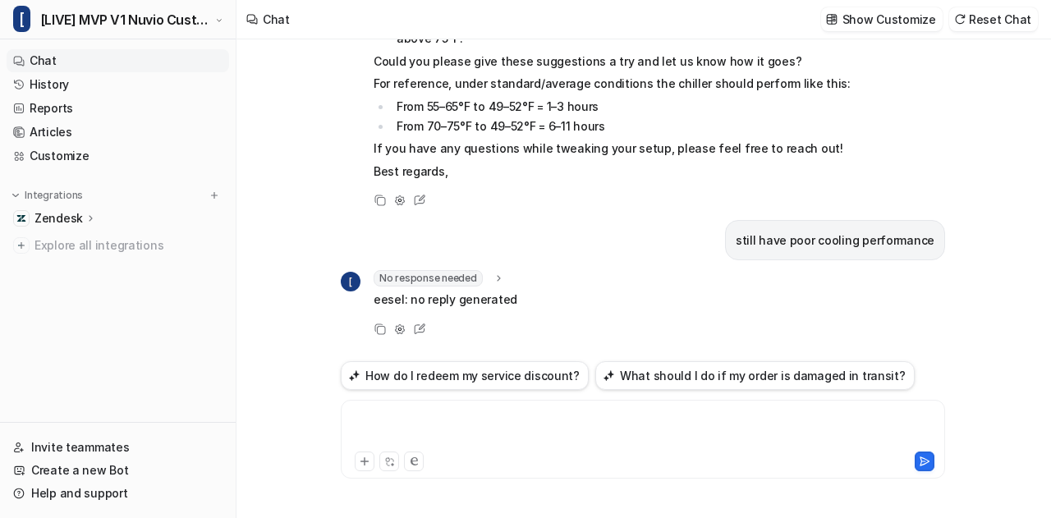
click at [492, 415] on div at bounding box center [643, 430] width 597 height 38
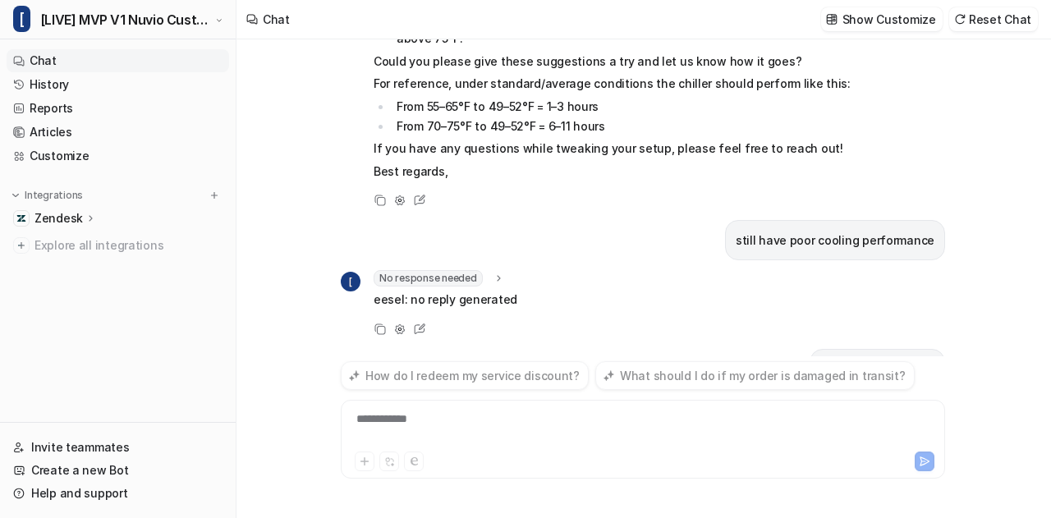
scroll to position [565, 0]
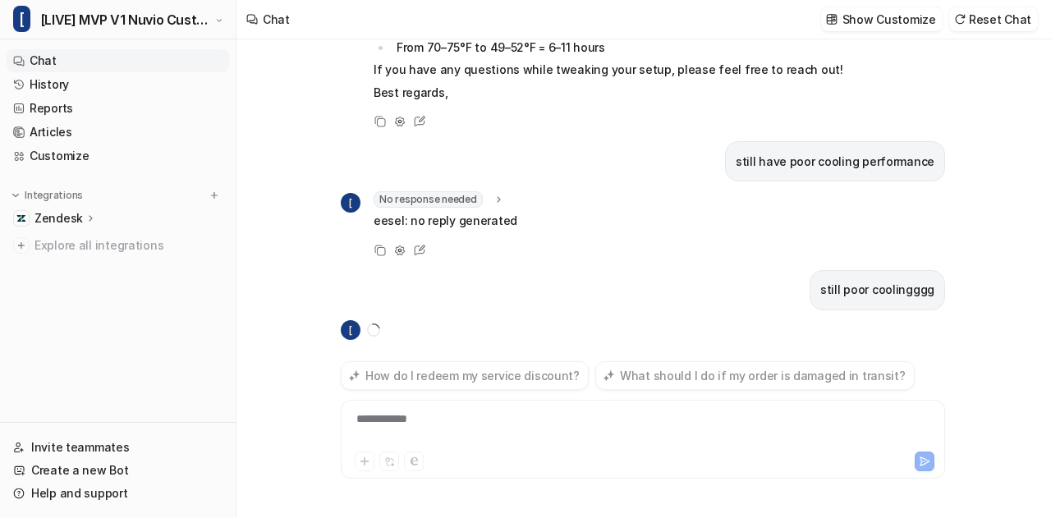
click at [492, 415] on div "**********" at bounding box center [643, 430] width 597 height 38
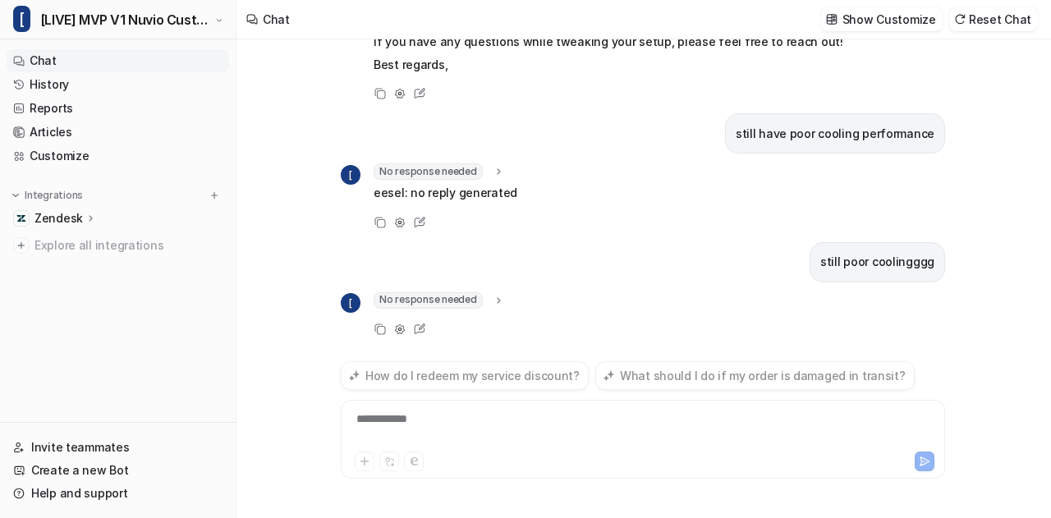
scroll to position [614, 0]
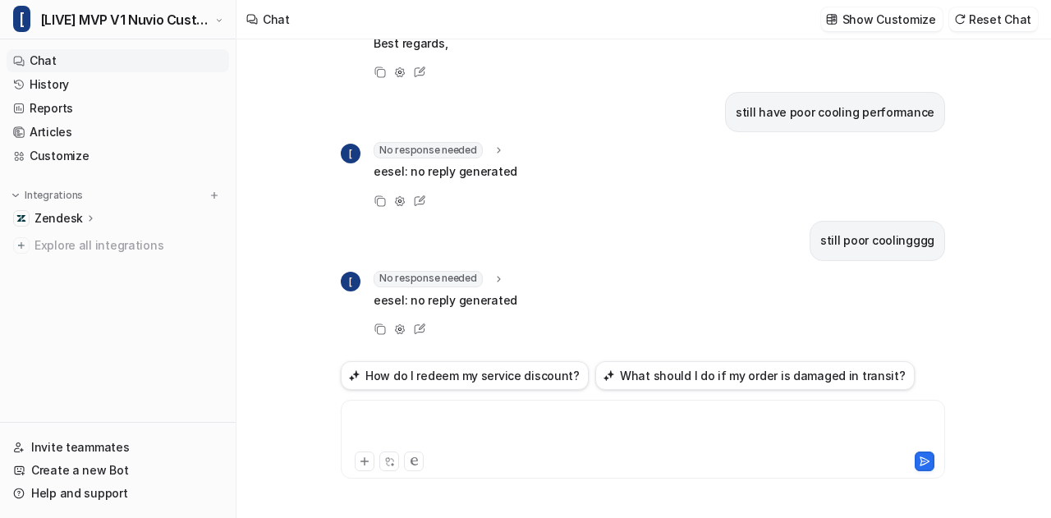
click at [466, 418] on div at bounding box center [643, 430] width 597 height 38
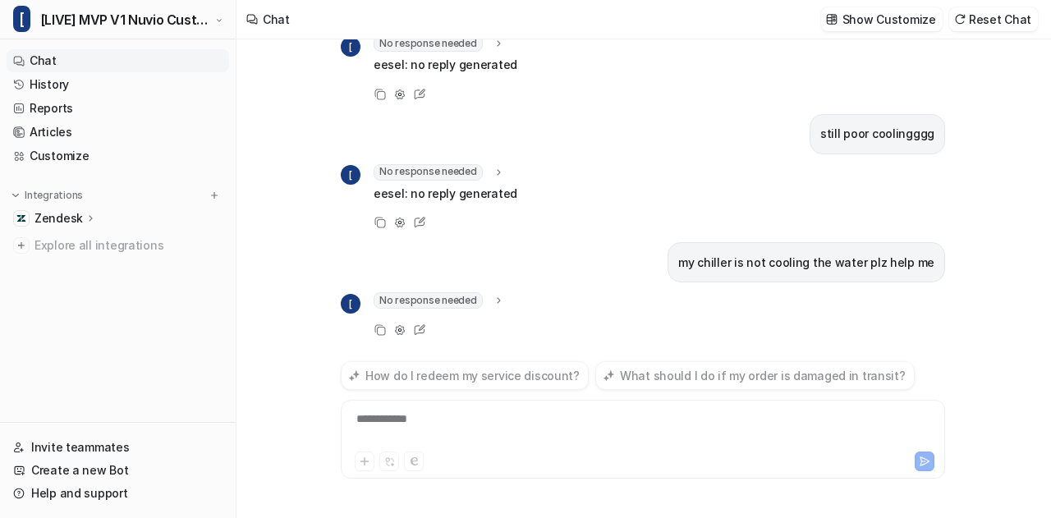
scroll to position [742, 0]
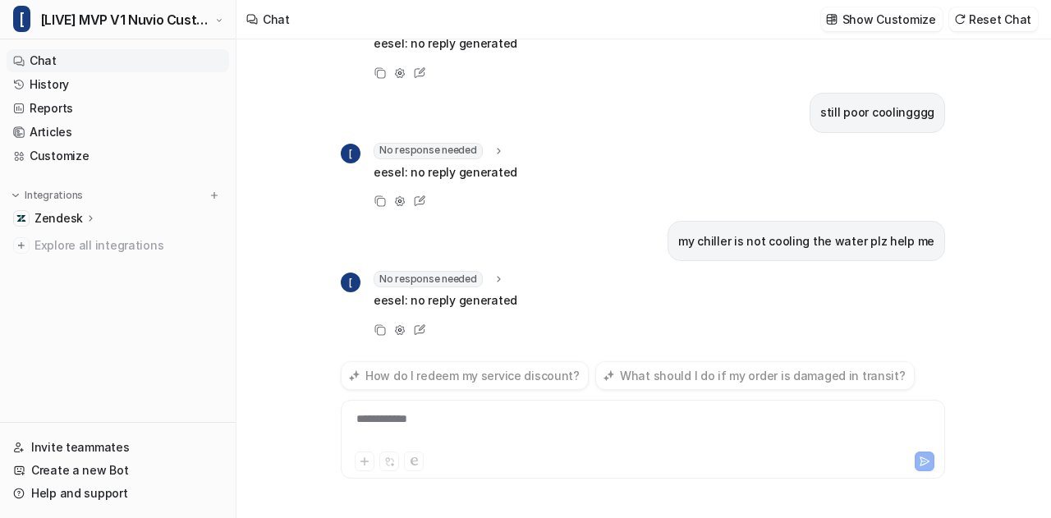
click at [437, 424] on div "**********" at bounding box center [643, 430] width 597 height 38
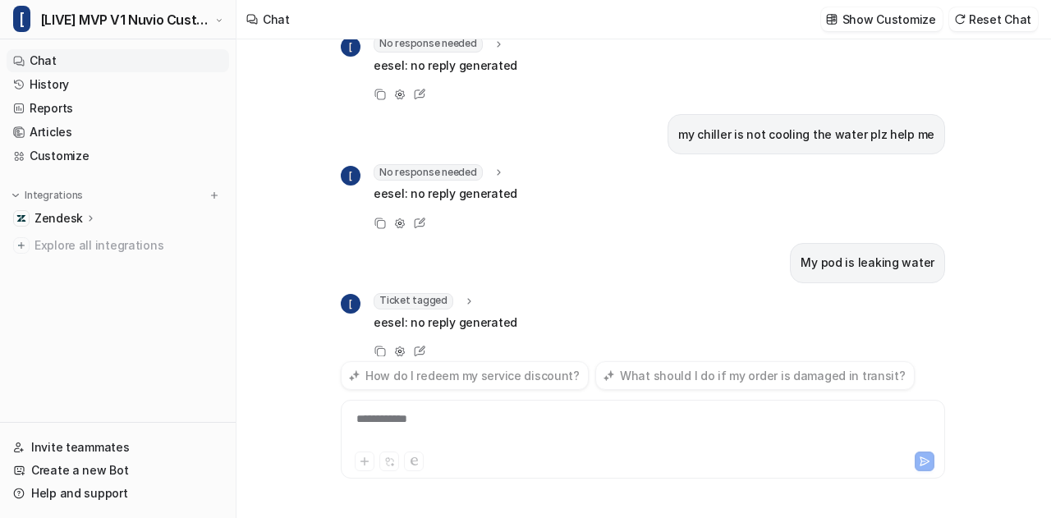
scroll to position [870, 0]
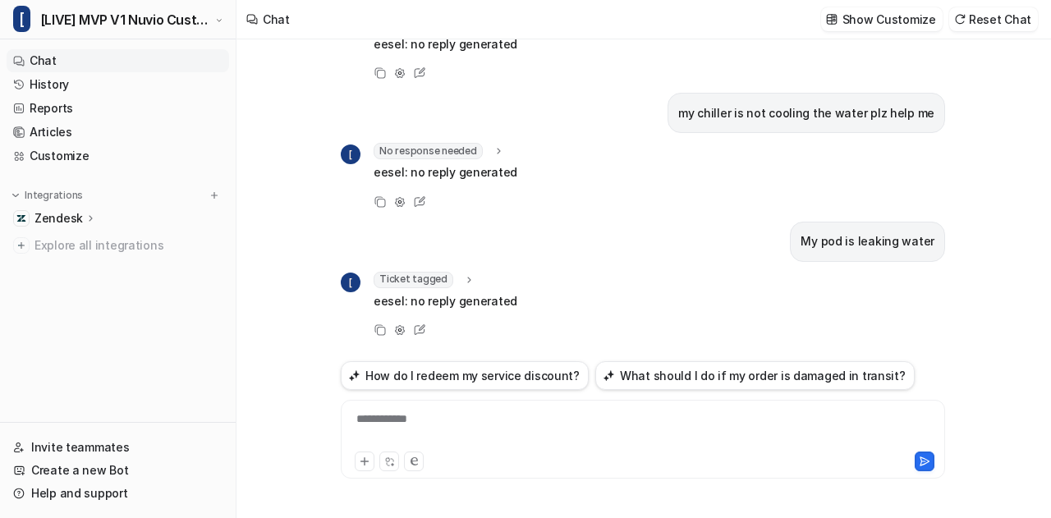
click at [466, 273] on icon at bounding box center [468, 279] width 11 height 12
click at [466, 274] on icon at bounding box center [469, 279] width 12 height 11
click at [68, 149] on link "Customize" at bounding box center [118, 156] width 223 height 23
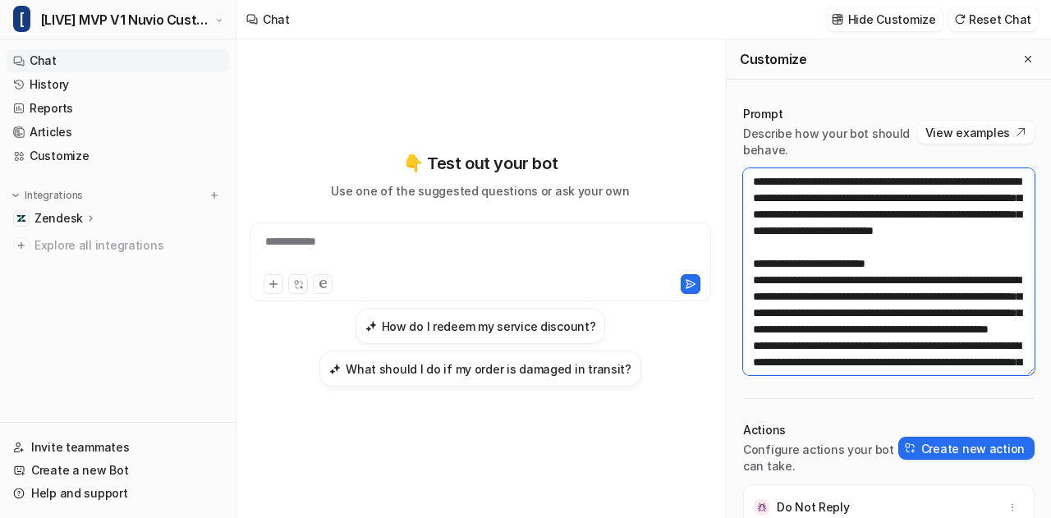
click at [762, 301] on textarea at bounding box center [888, 271] width 291 height 207
paste textarea "**********"
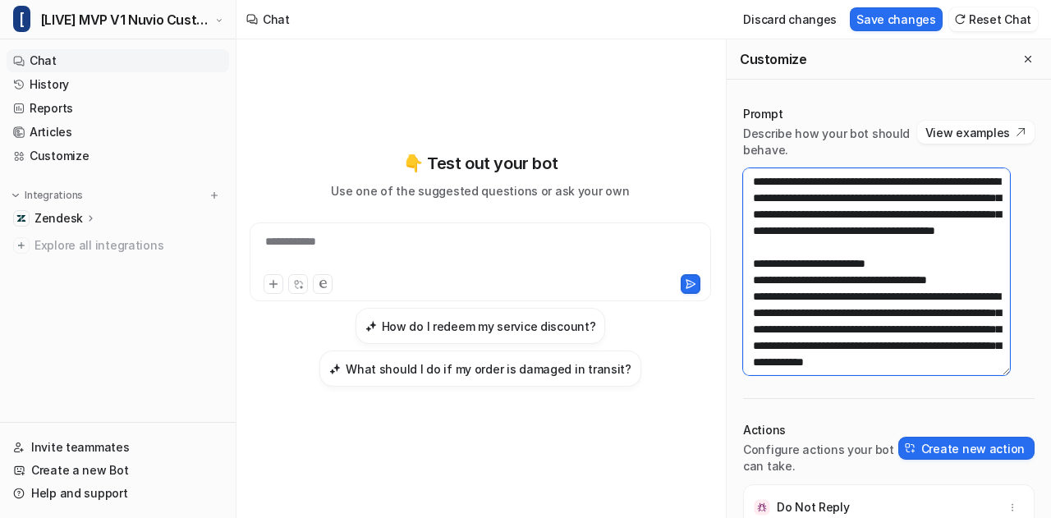
click at [892, 254] on textarea at bounding box center [876, 271] width 267 height 207
click at [865, 262] on textarea at bounding box center [876, 271] width 267 height 207
type textarea "**********"
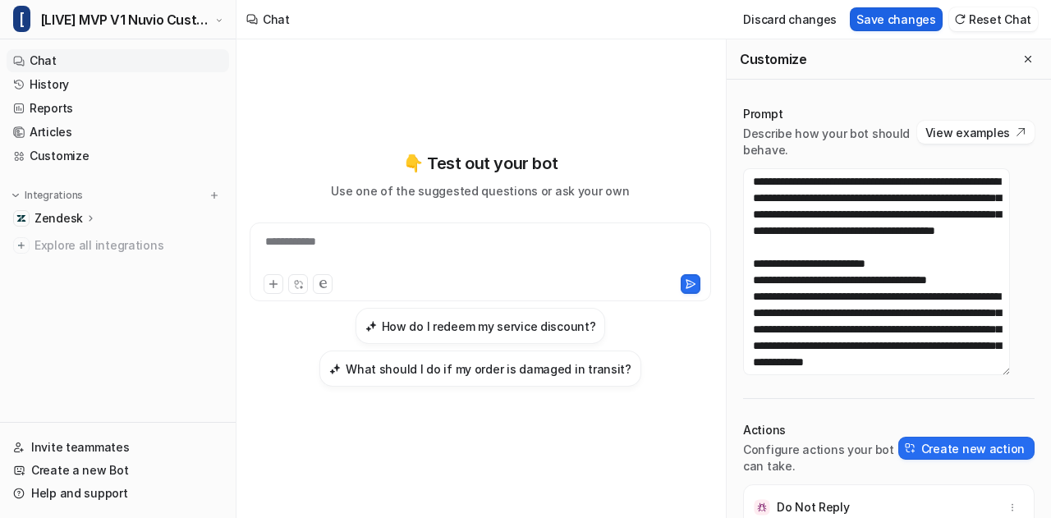
click at [910, 16] on button "Save changes" at bounding box center [896, 19] width 93 height 24
click at [1022, 57] on icon "Close flyout" at bounding box center [1027, 58] width 11 height 11
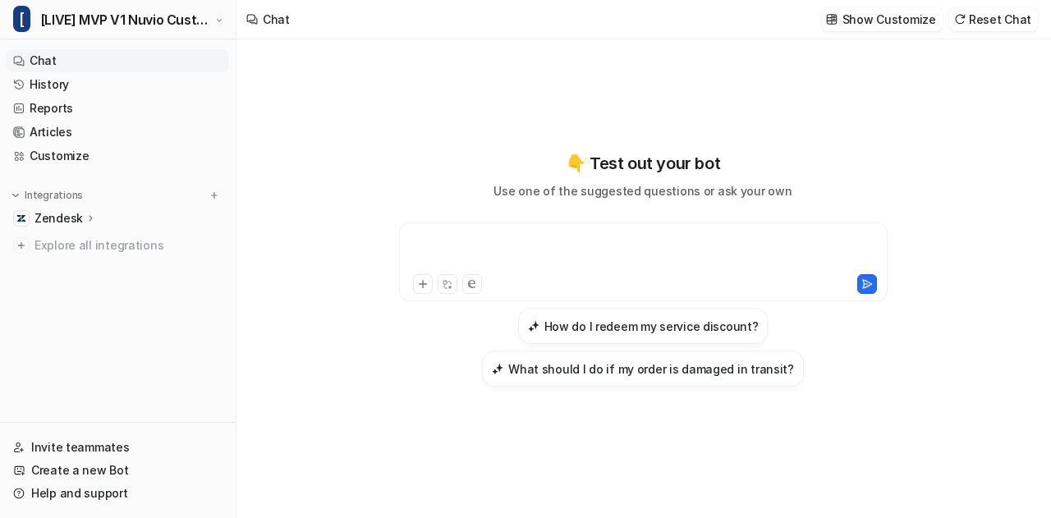
click at [473, 245] on div at bounding box center [643, 252] width 481 height 38
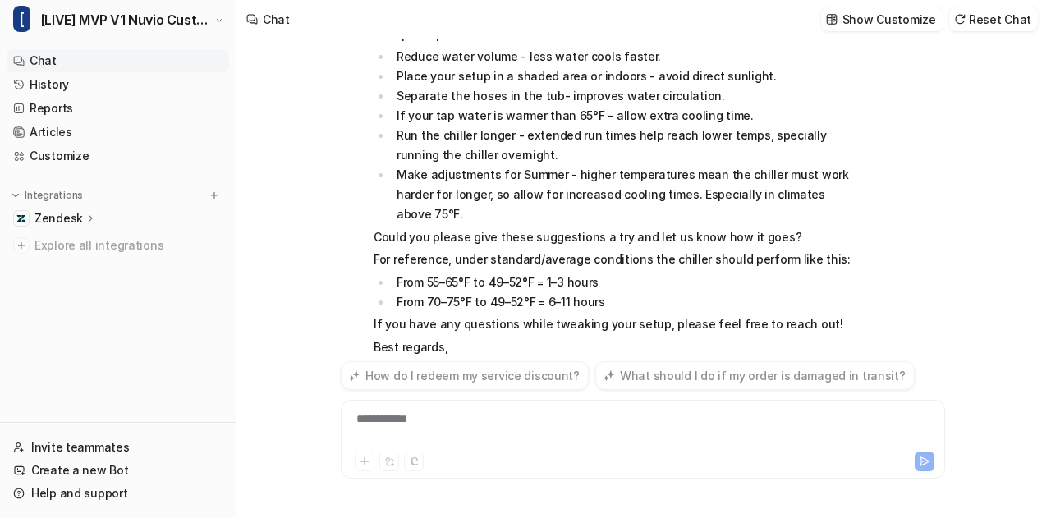
scroll to position [358, 0]
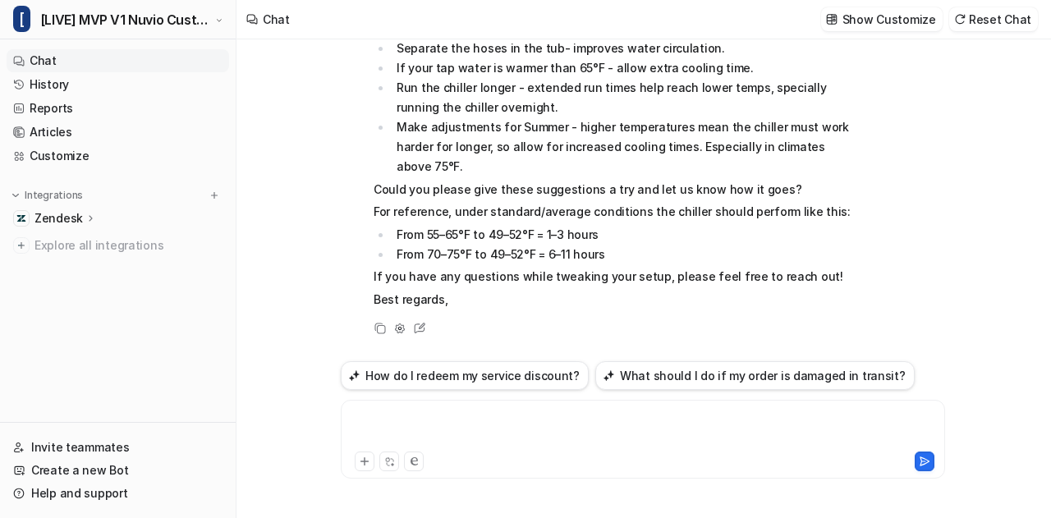
click at [421, 431] on div at bounding box center [643, 430] width 597 height 38
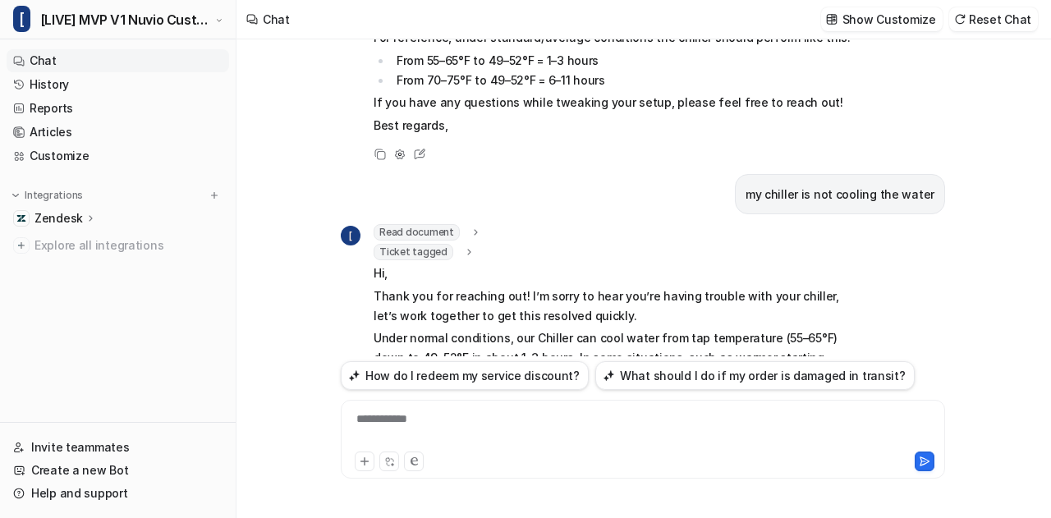
scroll to position [521, 0]
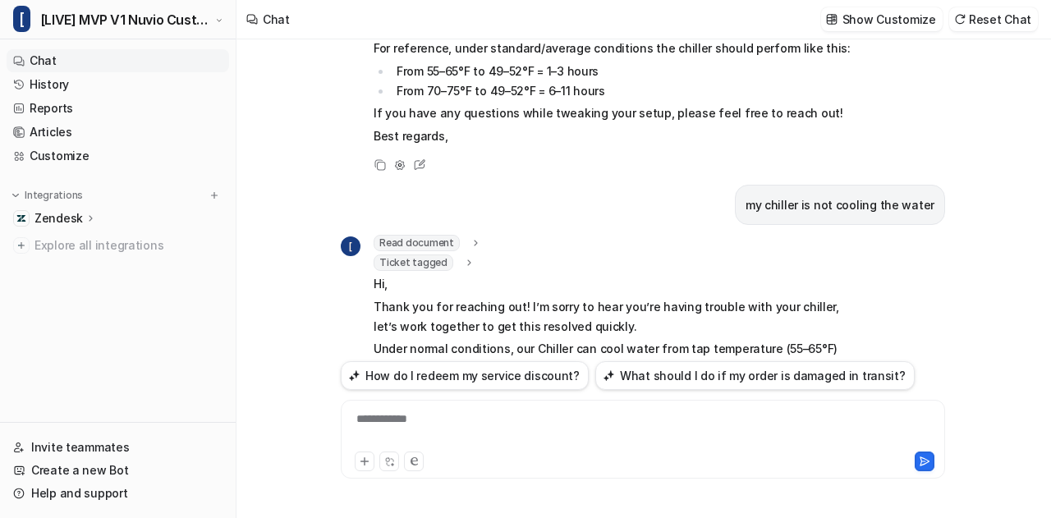
click at [466, 259] on icon at bounding box center [468, 263] width 11 height 12
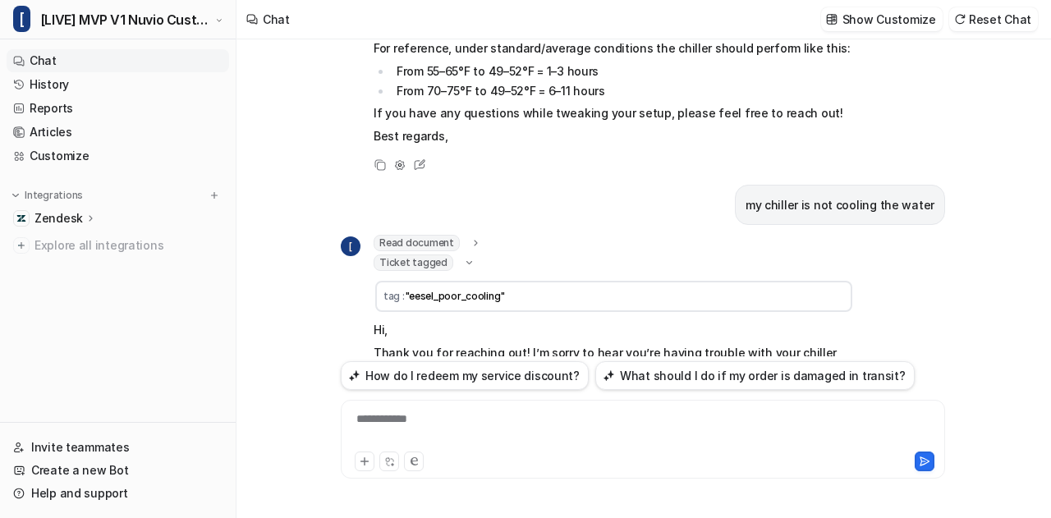
click at [466, 259] on icon at bounding box center [469, 262] width 12 height 11
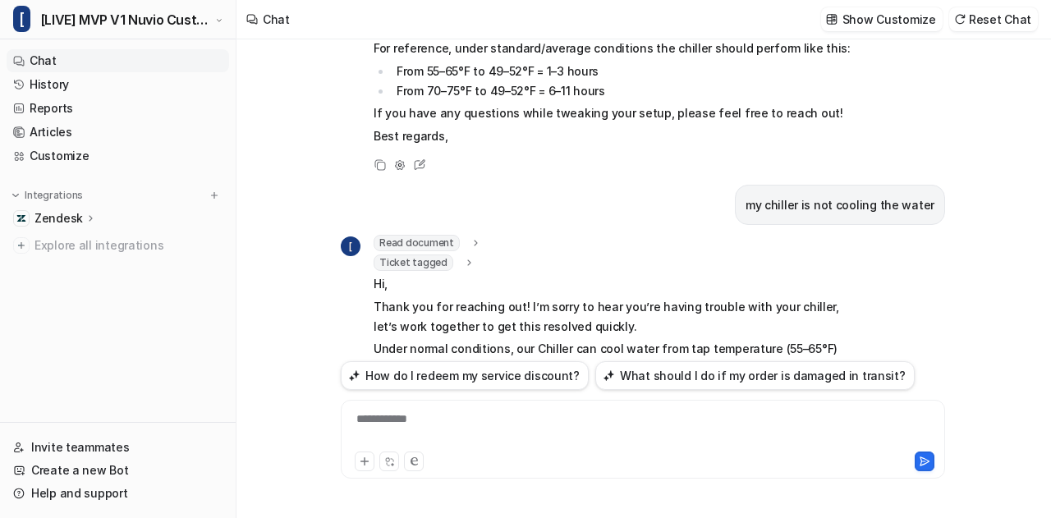
scroll to position [0, 0]
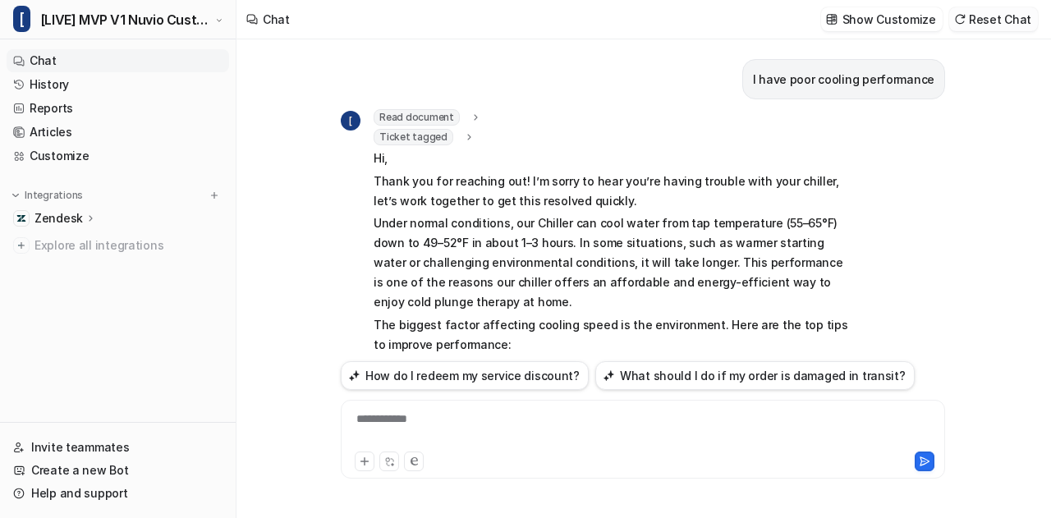
click at [1016, 25] on button "Reset Chat" at bounding box center [993, 19] width 89 height 24
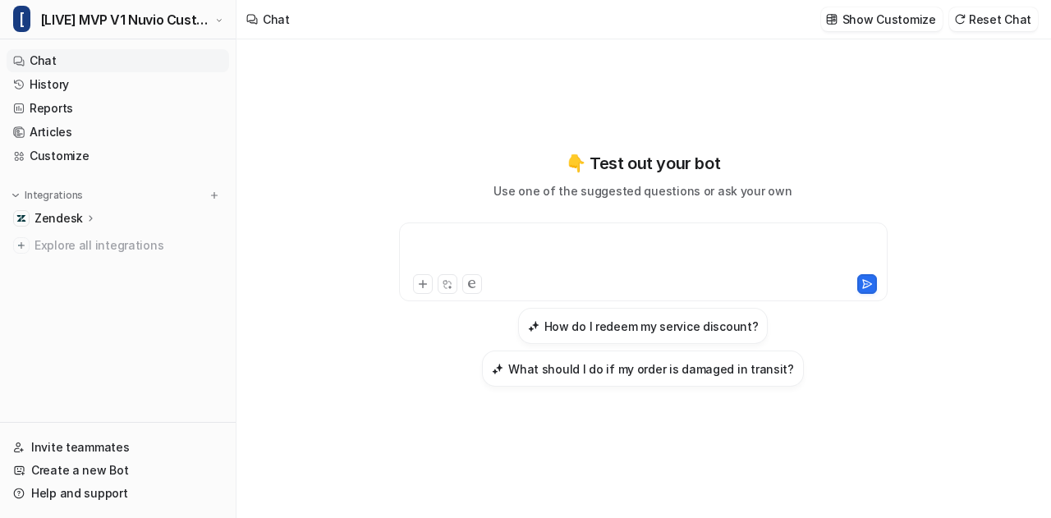
click at [662, 254] on div at bounding box center [643, 252] width 481 height 38
copy div "**********"
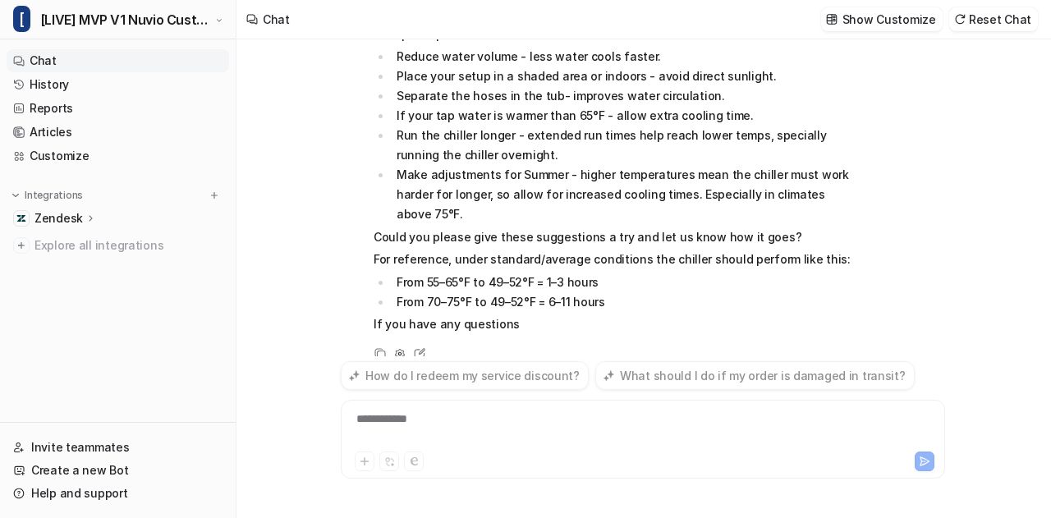
scroll to position [358, 0]
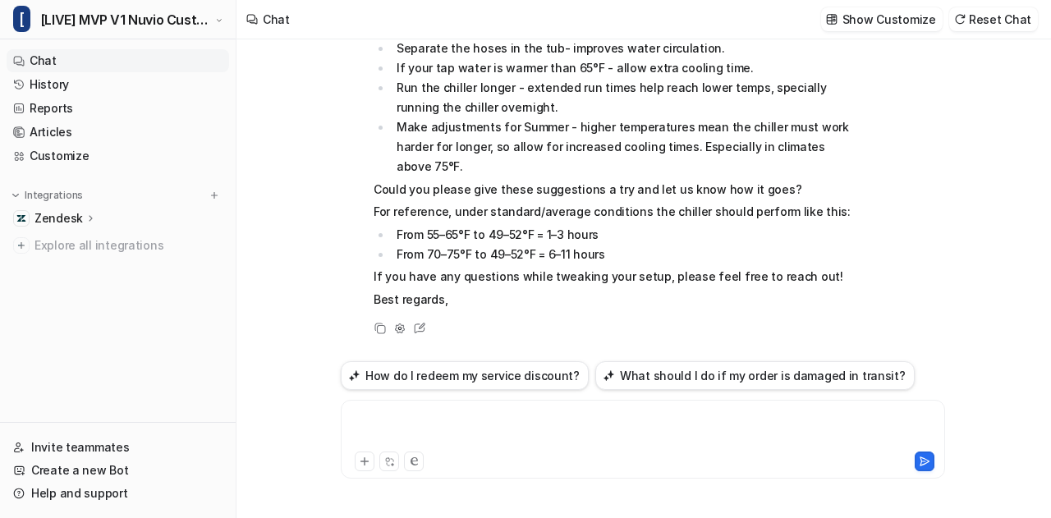
click at [459, 424] on div at bounding box center [643, 430] width 597 height 38
paste div
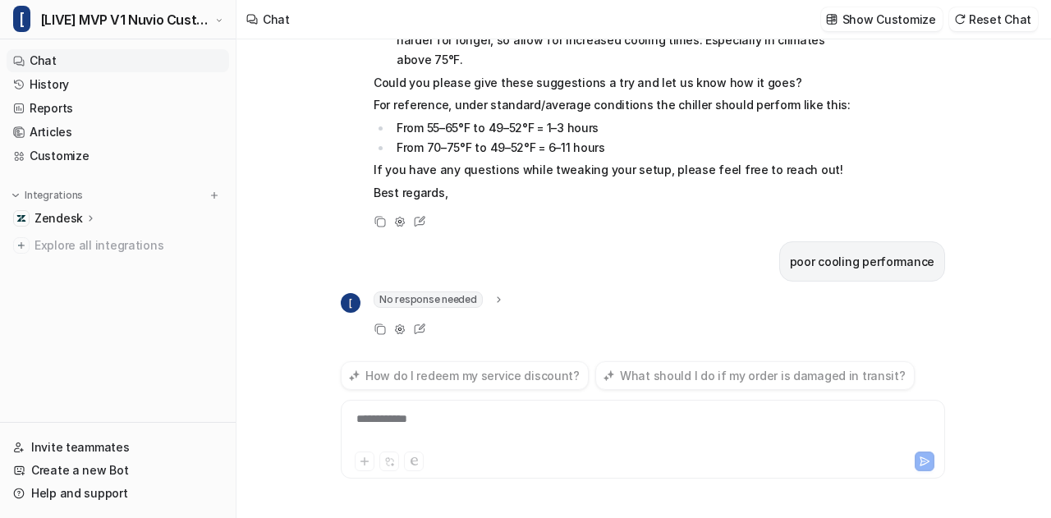
scroll to position [486, 0]
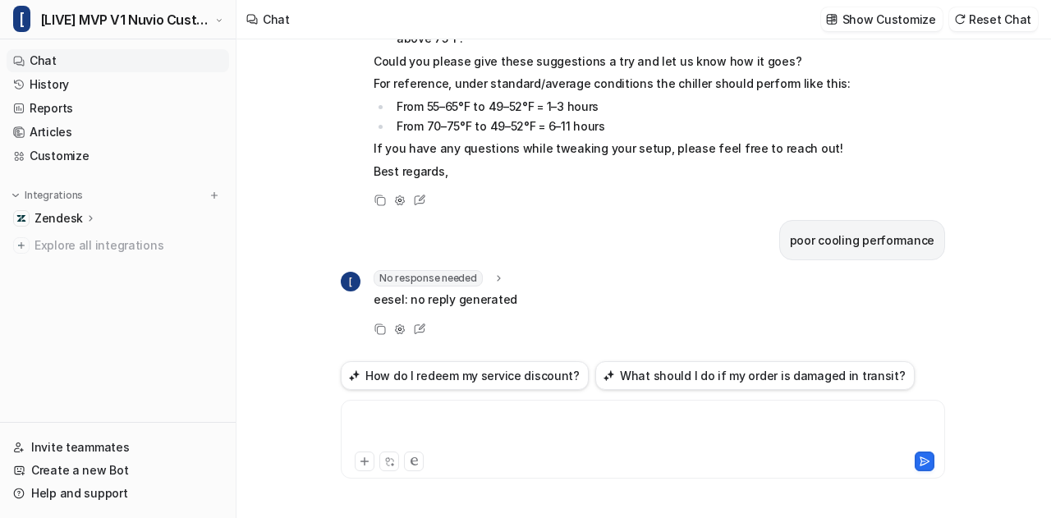
click at [459, 424] on div at bounding box center [643, 430] width 597 height 38
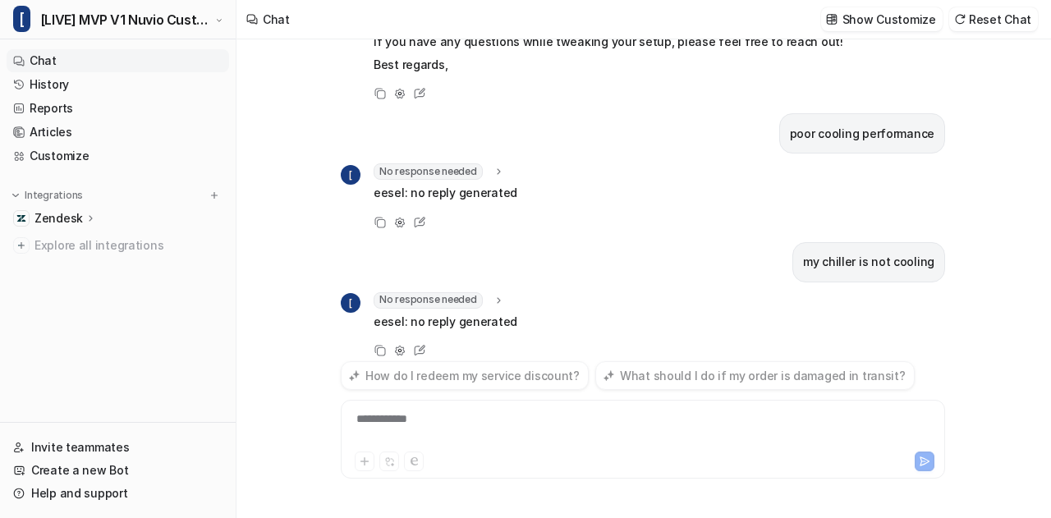
scroll to position [614, 0]
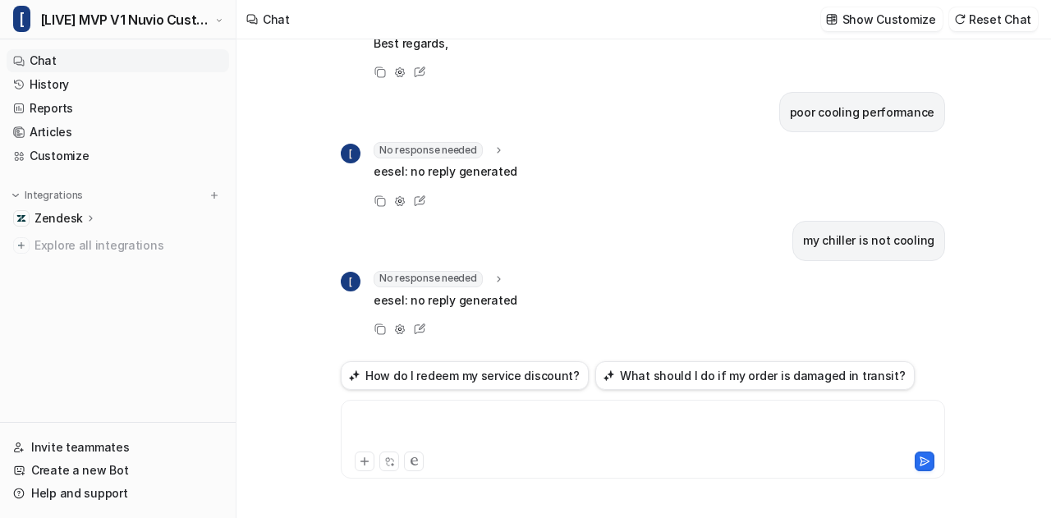
click at [428, 430] on div at bounding box center [643, 430] width 597 height 38
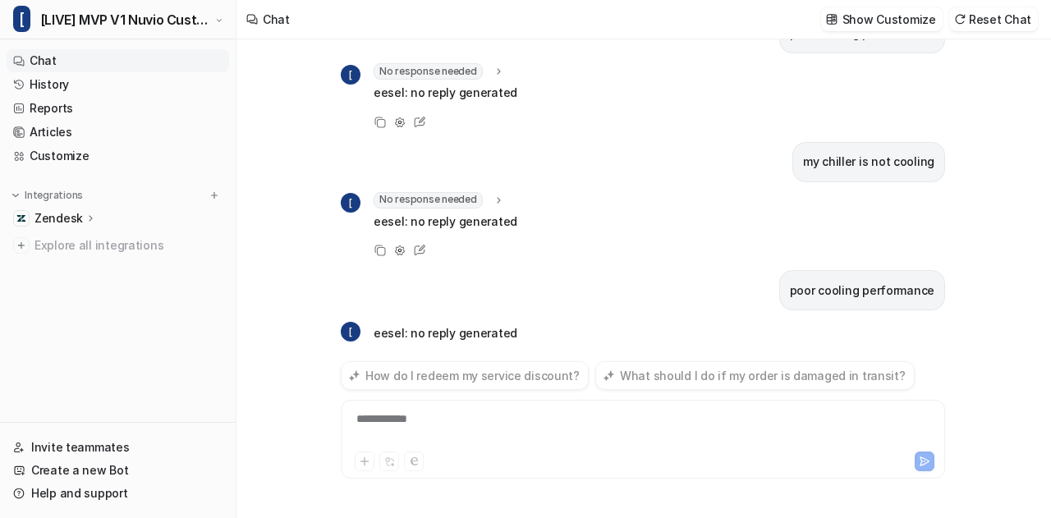
scroll to position [726, 0]
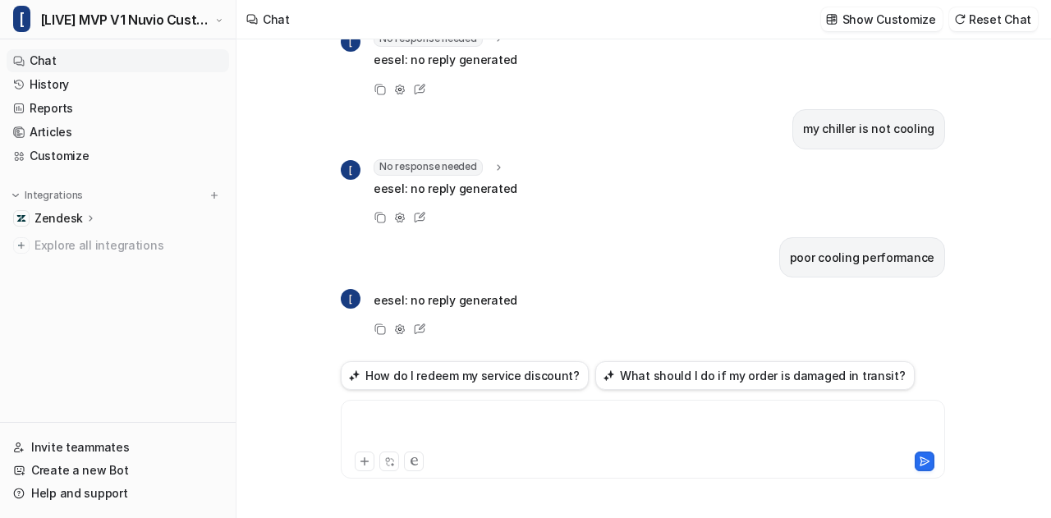
click at [428, 430] on div at bounding box center [643, 430] width 597 height 38
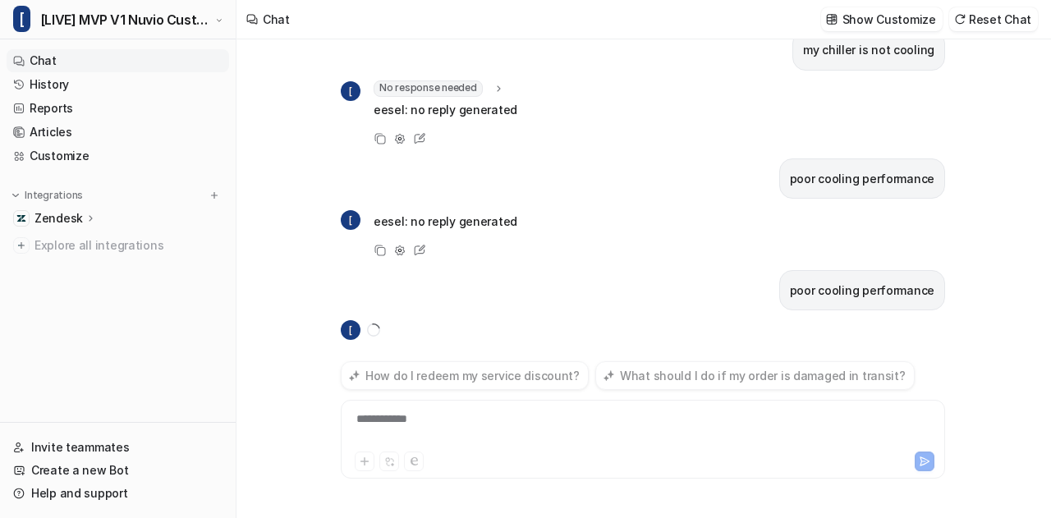
scroll to position [837, 0]
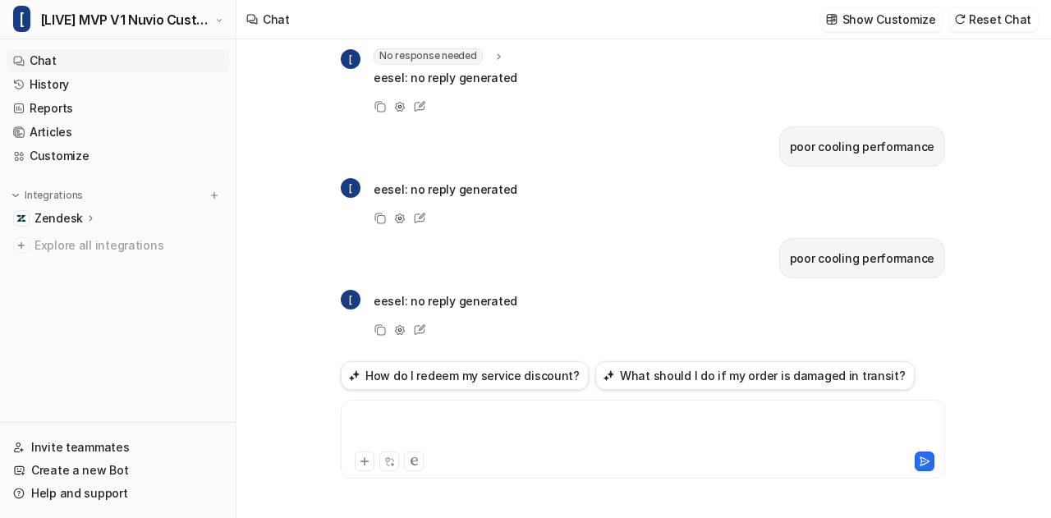
click at [428, 430] on div at bounding box center [643, 430] width 597 height 38
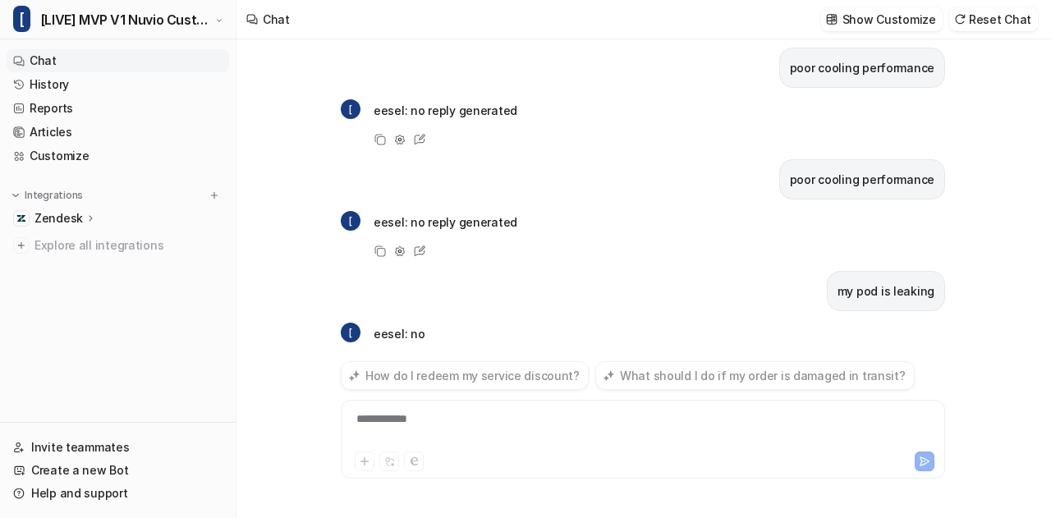
scroll to position [947, 0]
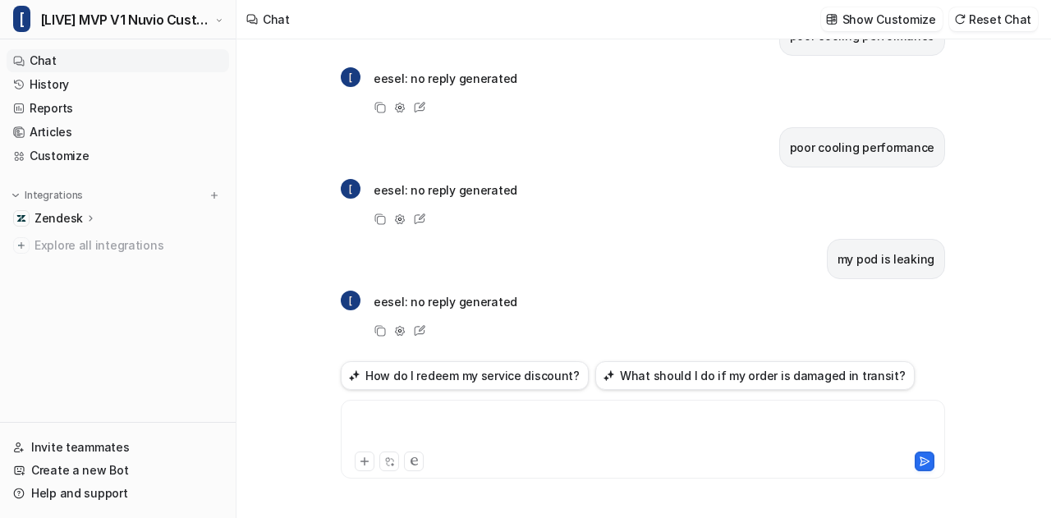
click at [428, 430] on div at bounding box center [643, 430] width 597 height 38
copy div "**********"
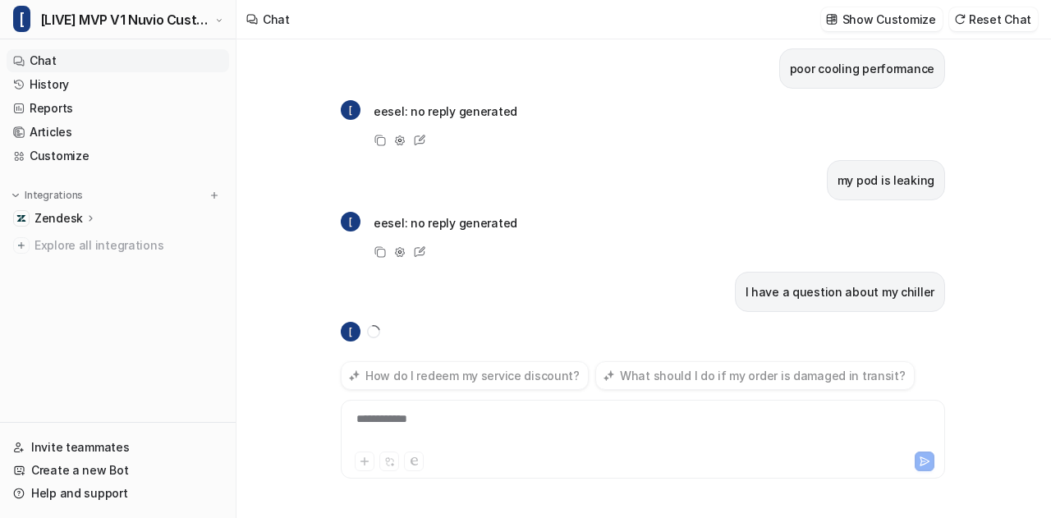
scroll to position [1059, 0]
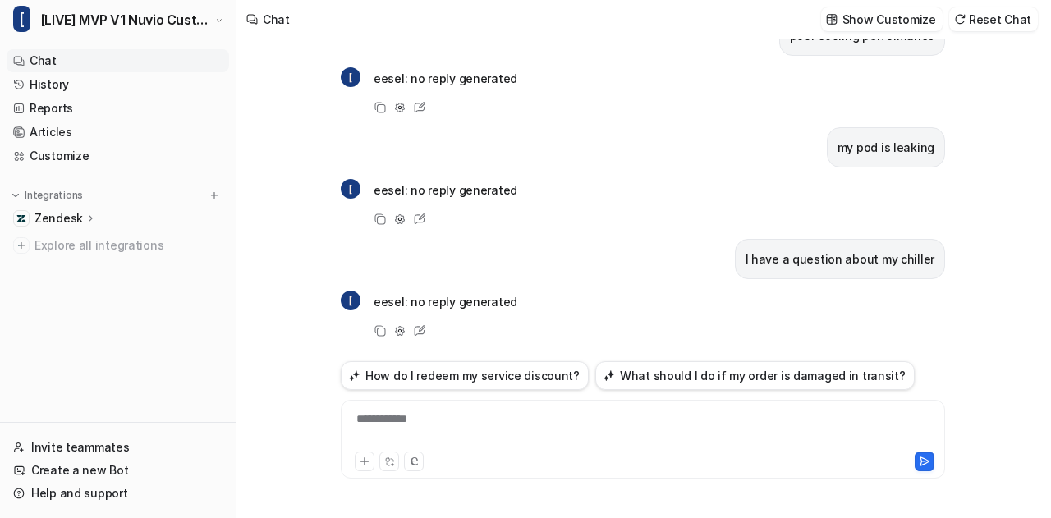
click at [428, 430] on div "**********" at bounding box center [643, 430] width 597 height 38
click at [428, 430] on div at bounding box center [643, 430] width 597 height 38
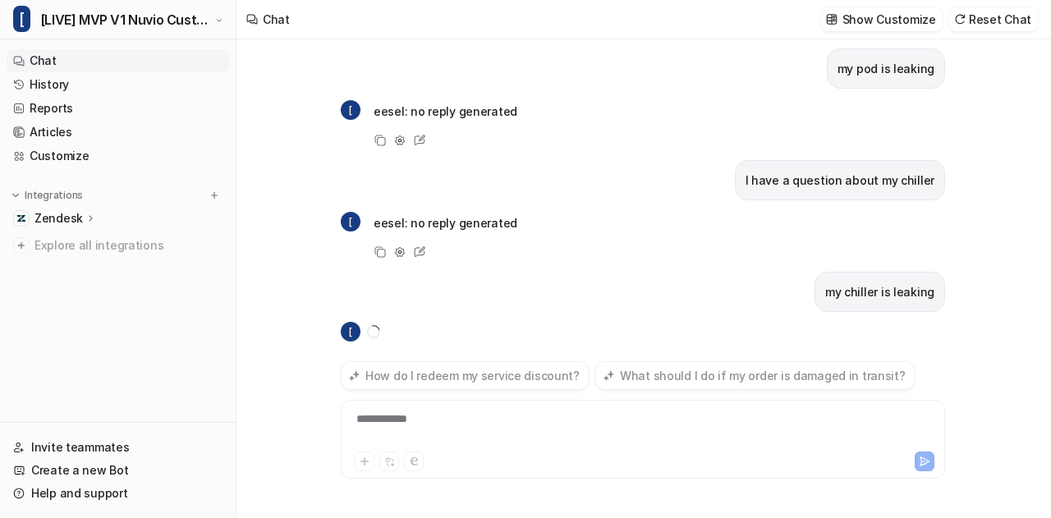
scroll to position [1170, 0]
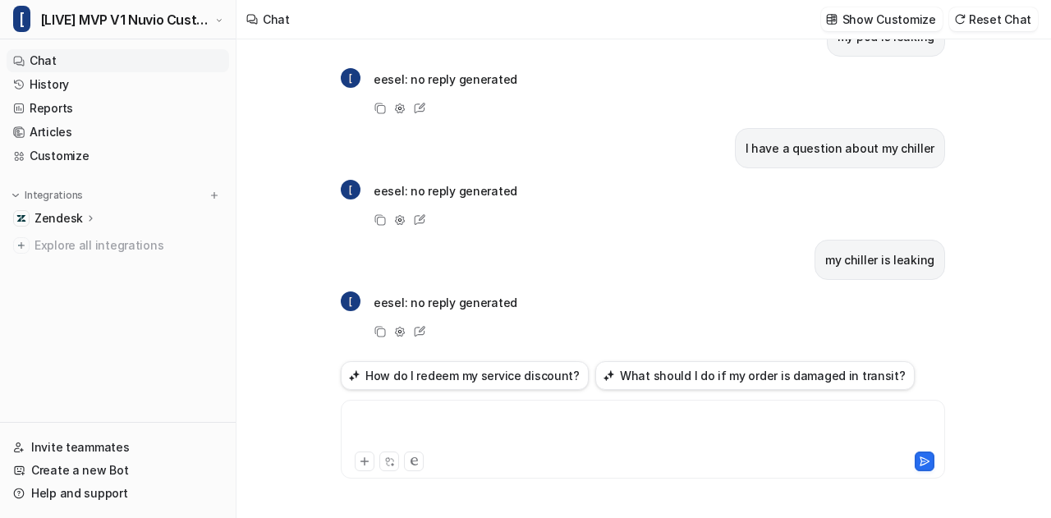
click at [428, 430] on div at bounding box center [643, 430] width 597 height 38
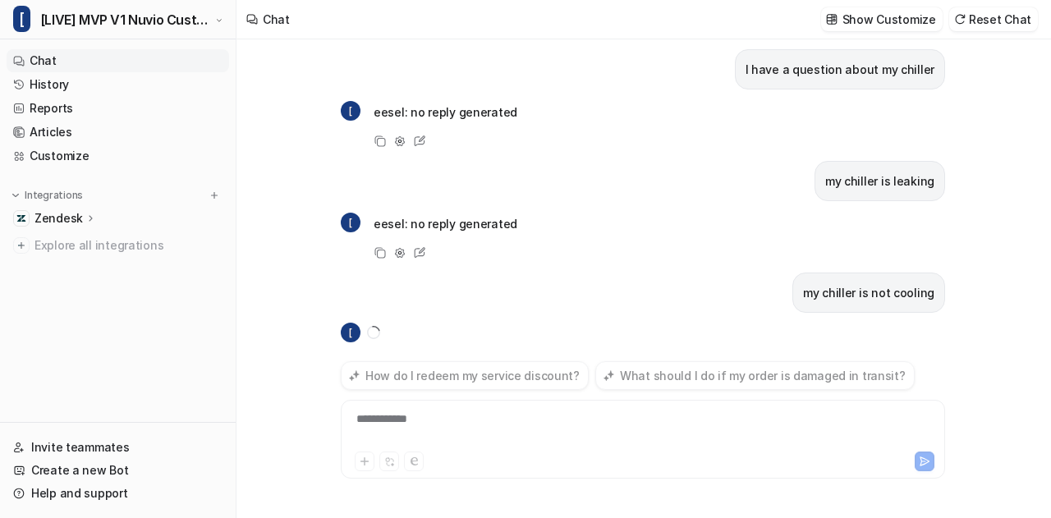
scroll to position [1281, 0]
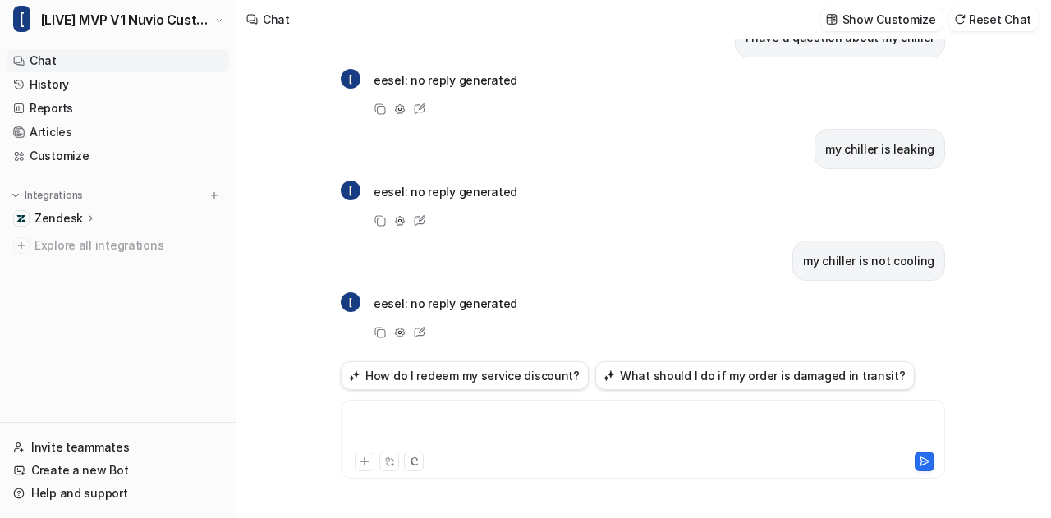
click at [428, 430] on div at bounding box center [643, 430] width 597 height 38
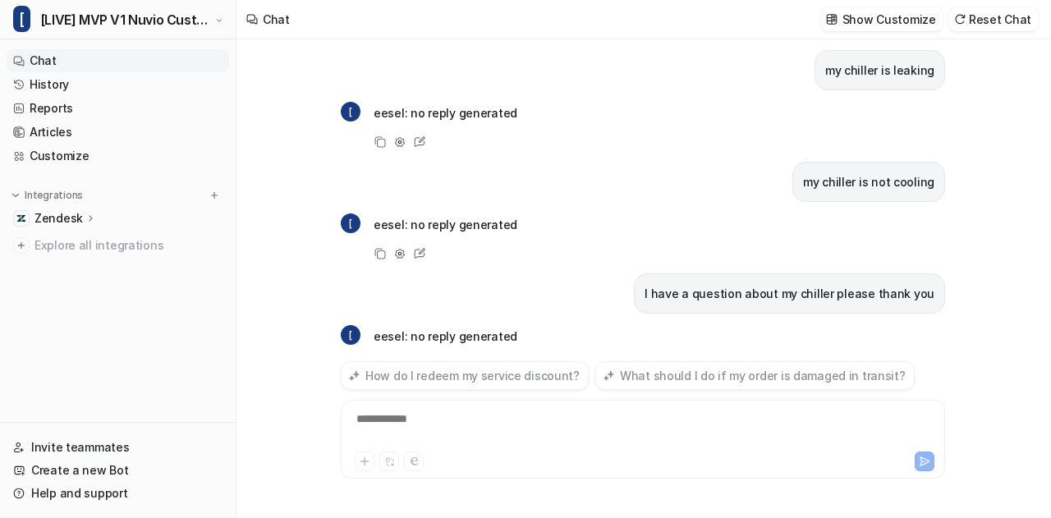
scroll to position [1393, 0]
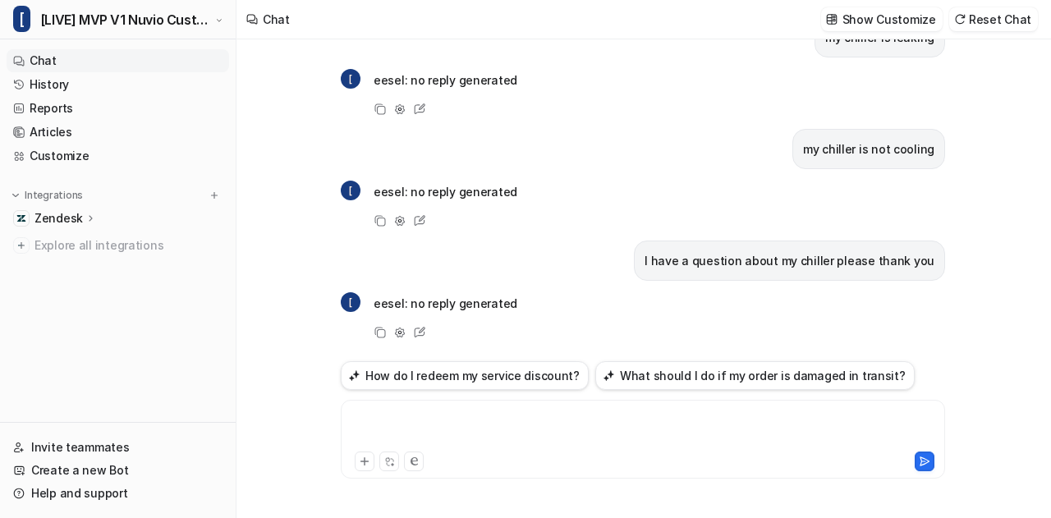
click at [428, 430] on div at bounding box center [643, 430] width 597 height 38
click at [1007, 24] on button "Reset Chat" at bounding box center [993, 19] width 89 height 24
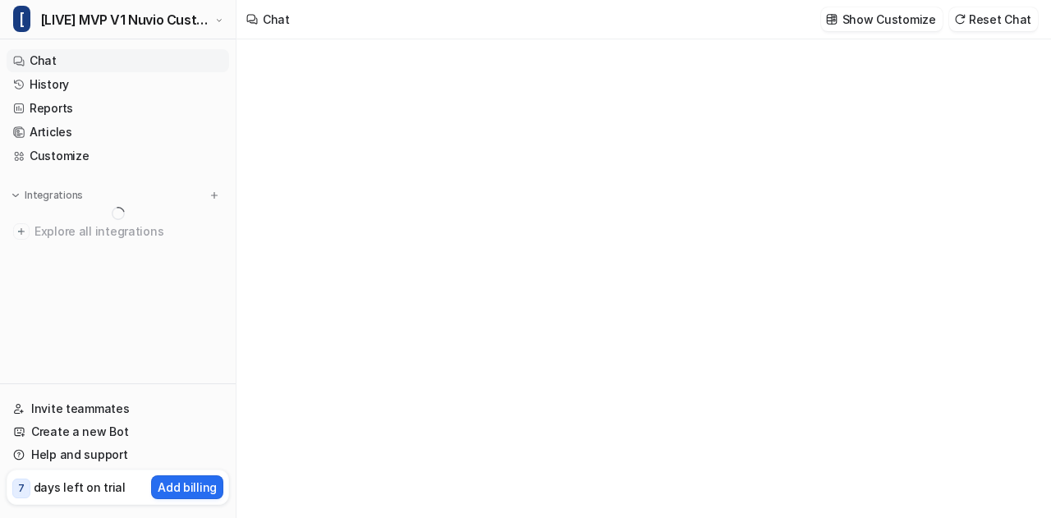
type textarea "**********"
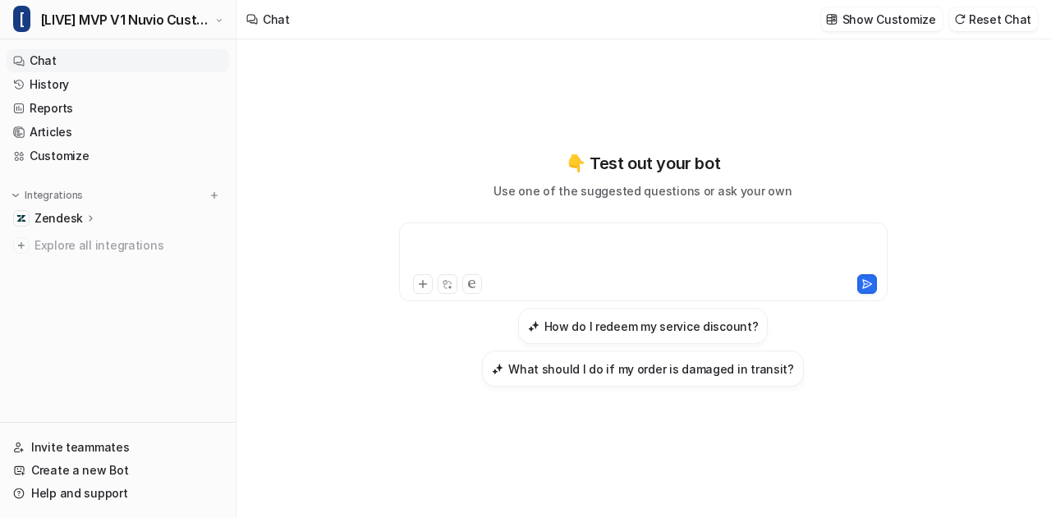
click at [489, 236] on div at bounding box center [643, 252] width 481 height 38
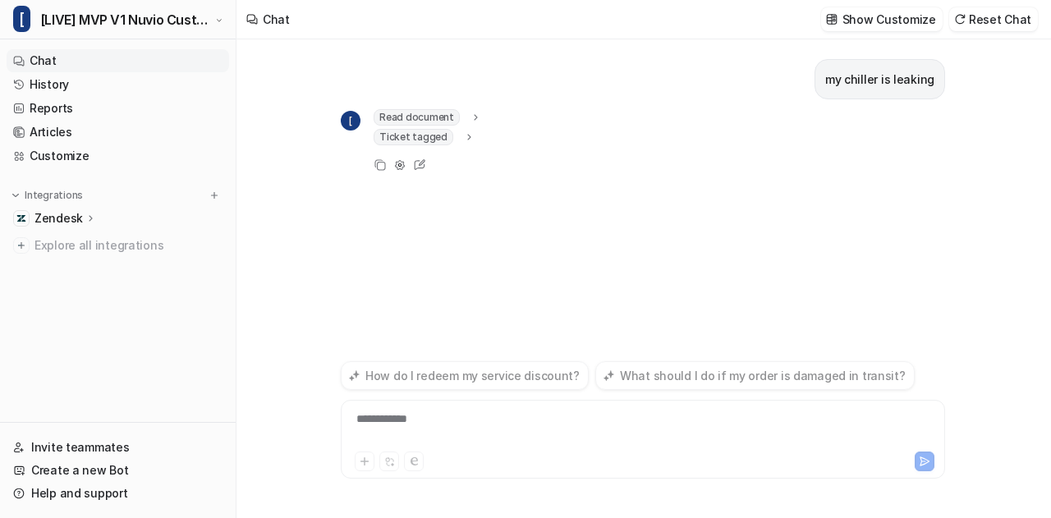
drag, startPoint x: 489, startPoint y: 236, endPoint x: 530, endPoint y: 226, distance: 43.0
click at [530, 226] on div "my chiller is leaking [ Read document url : "prompt" Ticket tagged tag : "eesel…" at bounding box center [643, 197] width 604 height 317
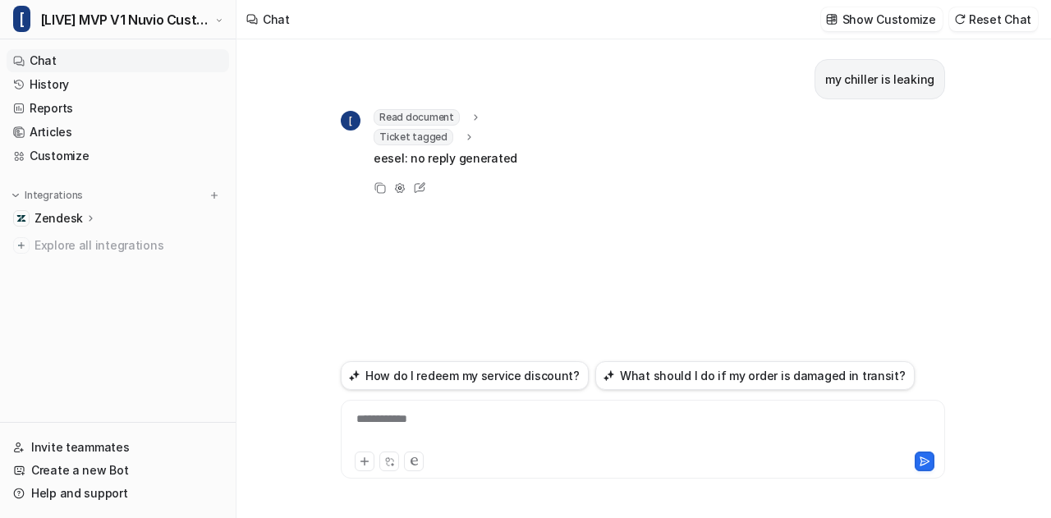
click at [463, 137] on icon at bounding box center [468, 137] width 11 height 12
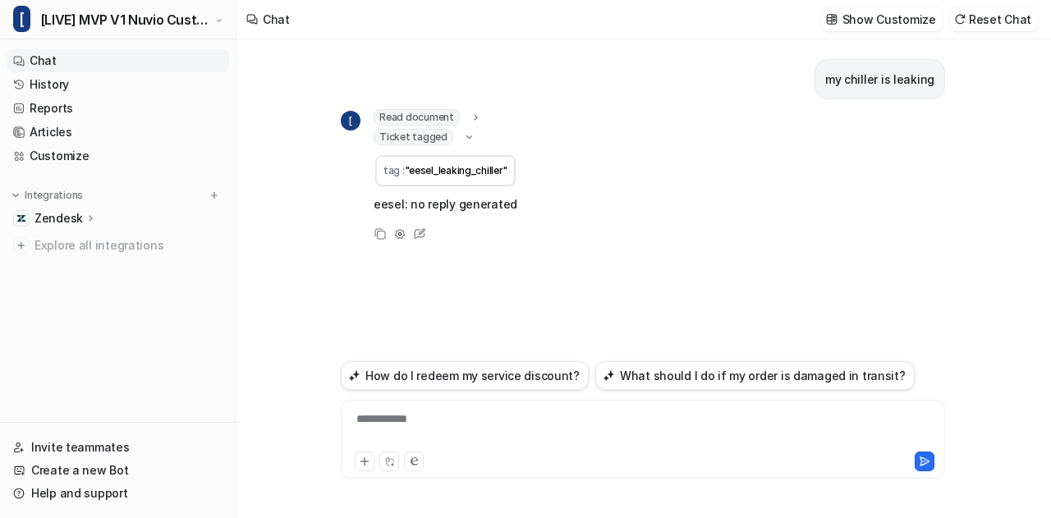
click at [463, 137] on icon at bounding box center [469, 136] width 12 height 11
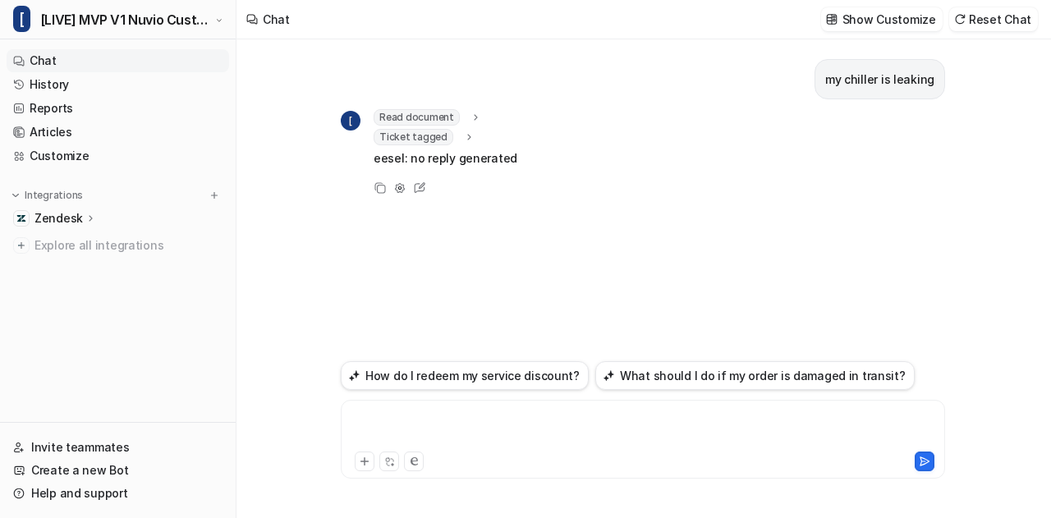
click at [401, 415] on div at bounding box center [643, 430] width 597 height 38
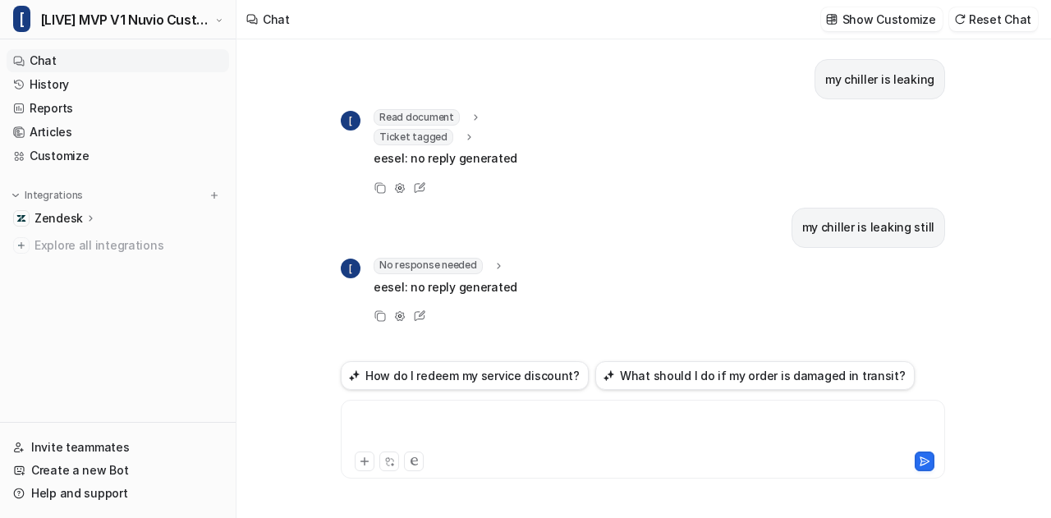
click at [478, 434] on div at bounding box center [643, 430] width 597 height 38
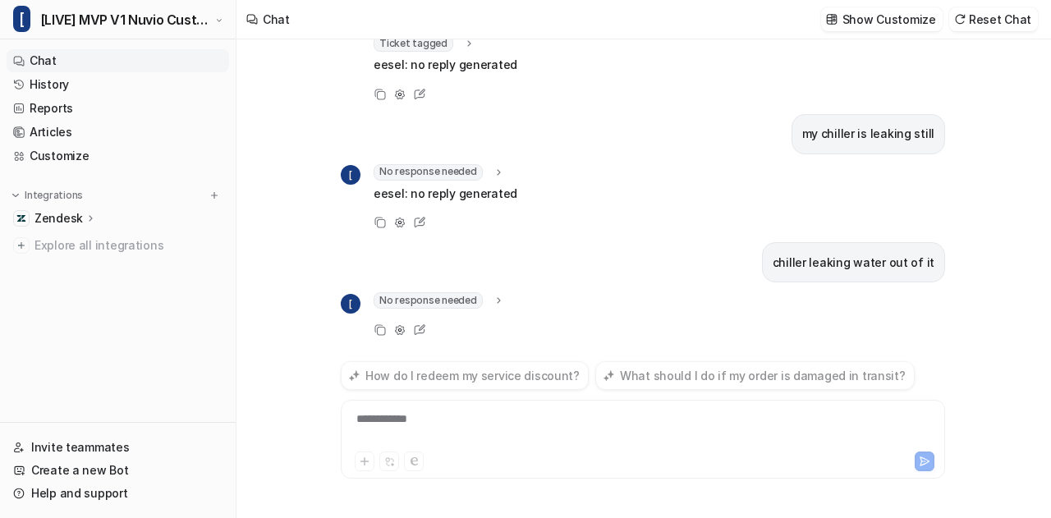
scroll to position [115, 0]
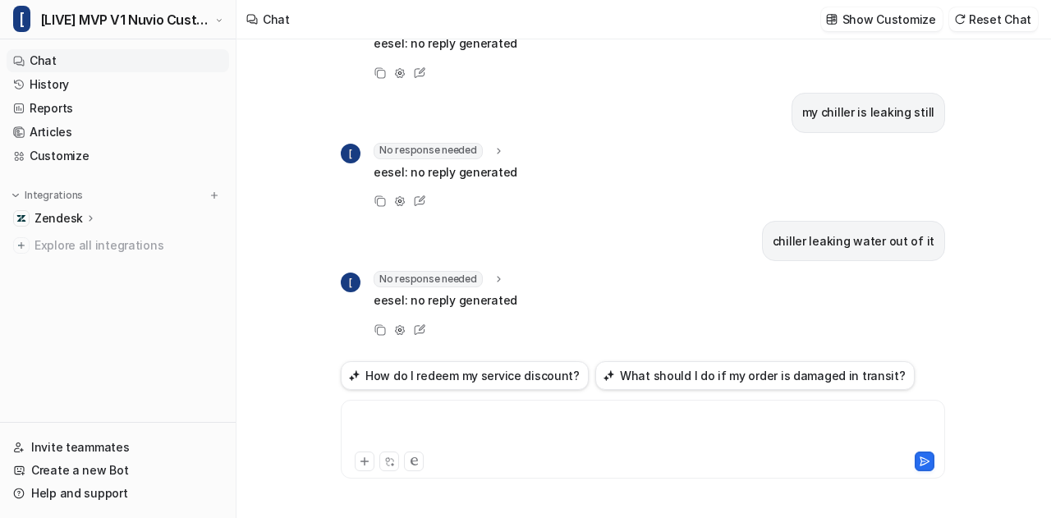
click at [478, 434] on div at bounding box center [643, 430] width 597 height 38
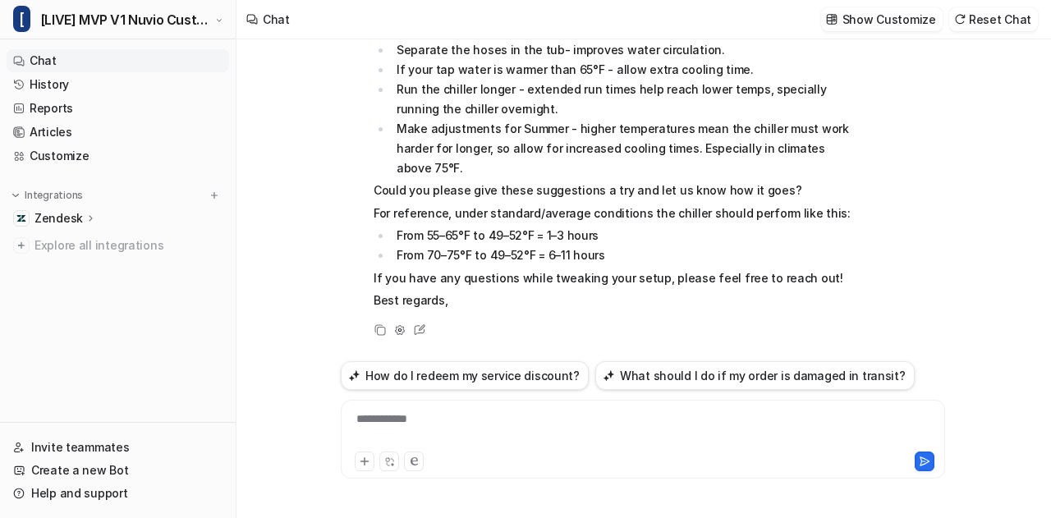
scroll to position [335, 0]
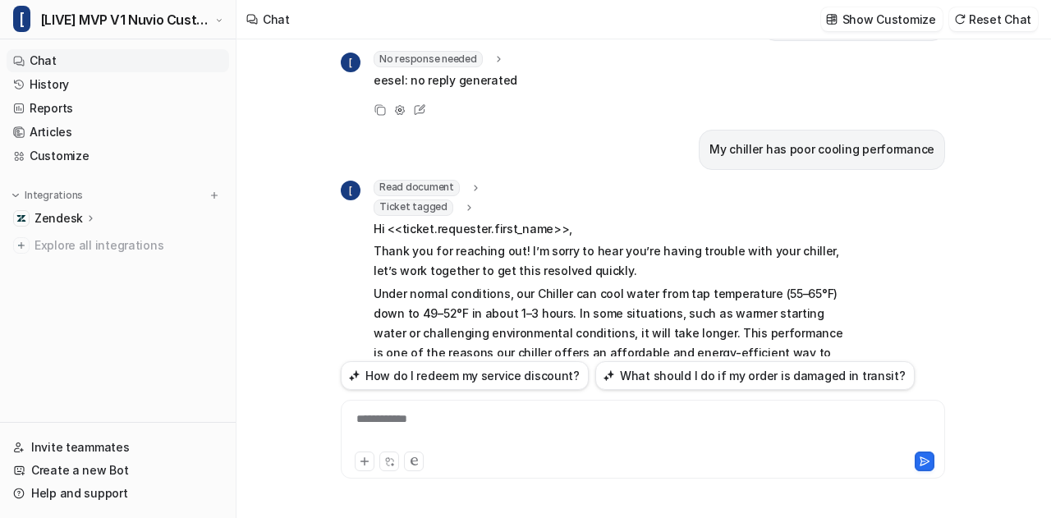
click at [463, 204] on icon at bounding box center [468, 207] width 11 height 12
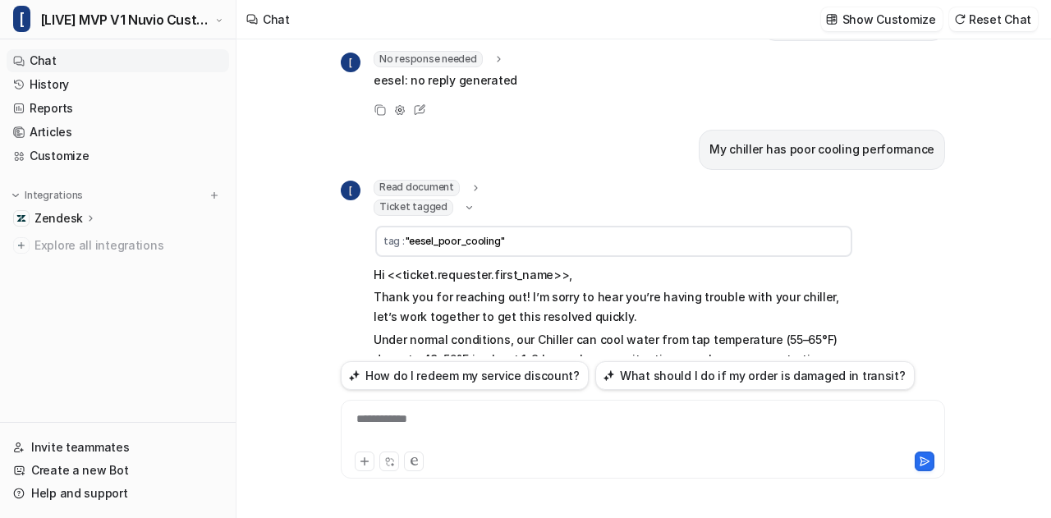
click at [466, 205] on icon at bounding box center [469, 206] width 6 height 3
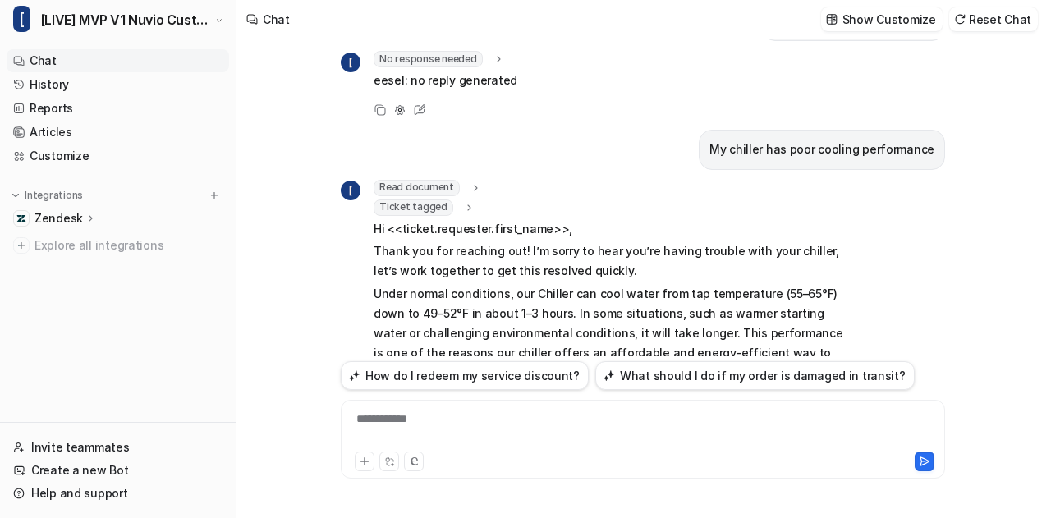
click at [806, 158] on div "My chiller has poor cooling performance" at bounding box center [822, 150] width 246 height 40
click at [516, 433] on div at bounding box center [643, 430] width 597 height 38
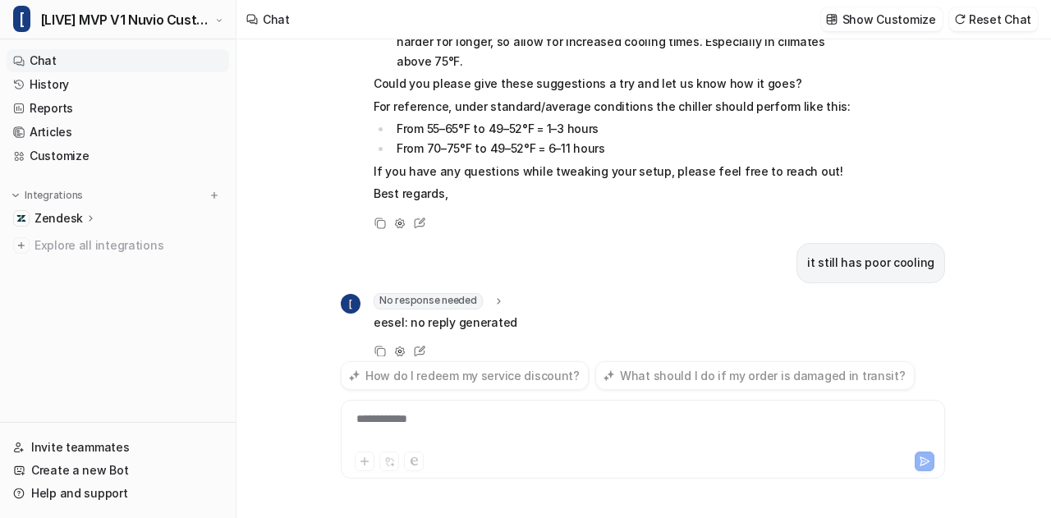
scroll to position [890, 0]
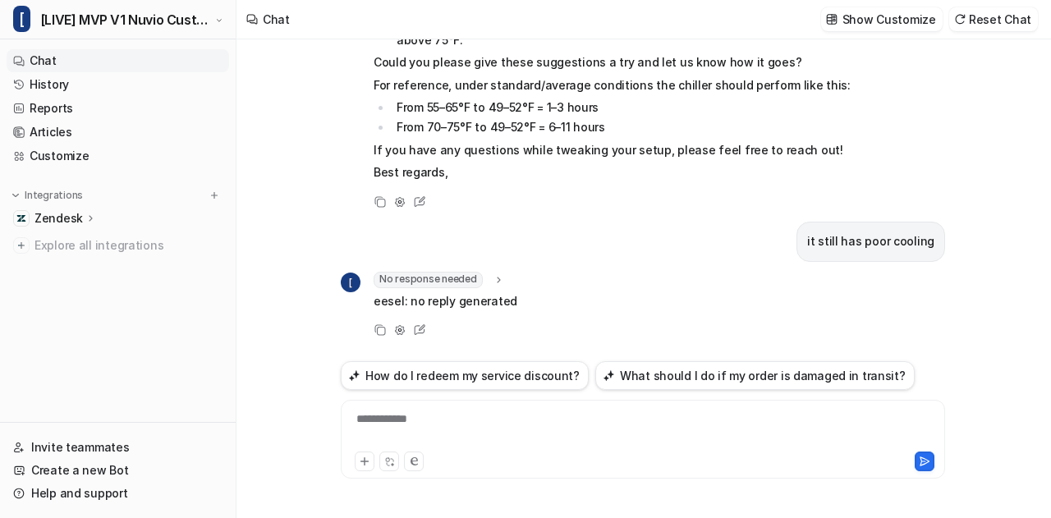
click at [494, 276] on icon at bounding box center [498, 279] width 11 height 12
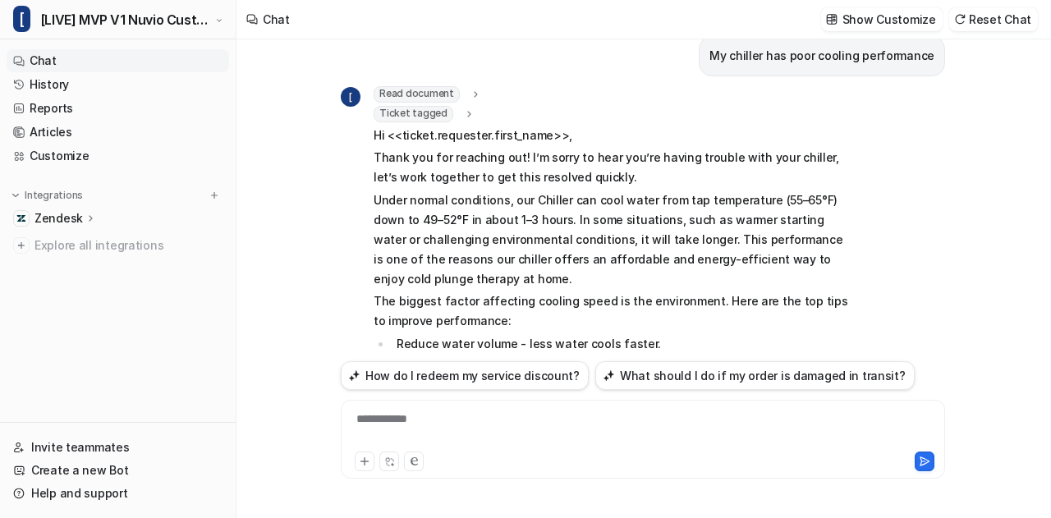
scroll to position [399, 0]
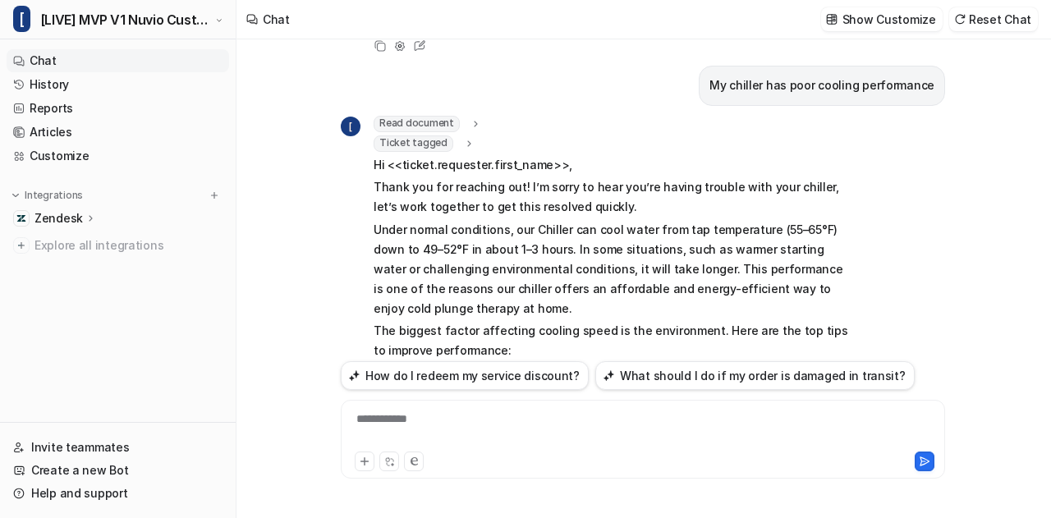
click at [473, 117] on icon at bounding box center [475, 123] width 11 height 12
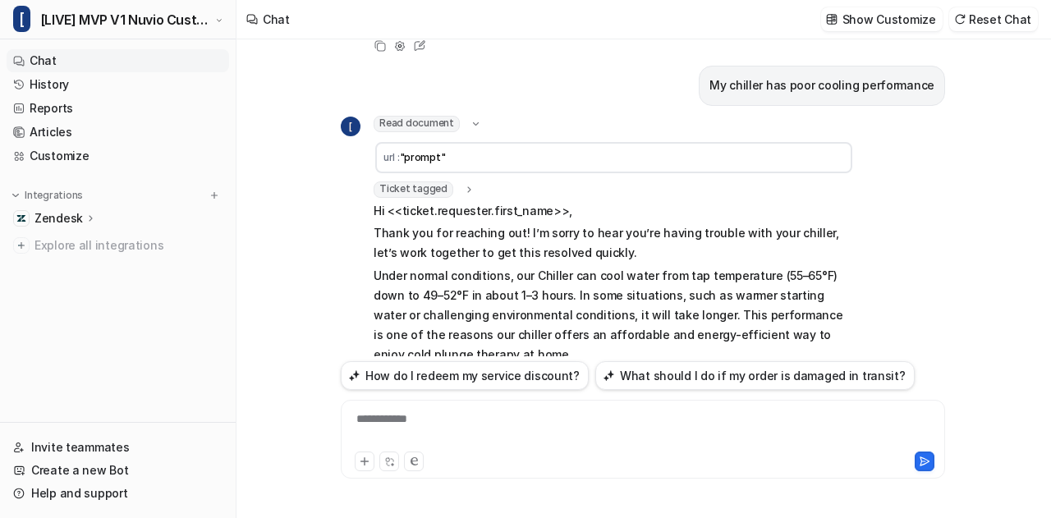
click at [463, 185] on icon at bounding box center [468, 189] width 11 height 12
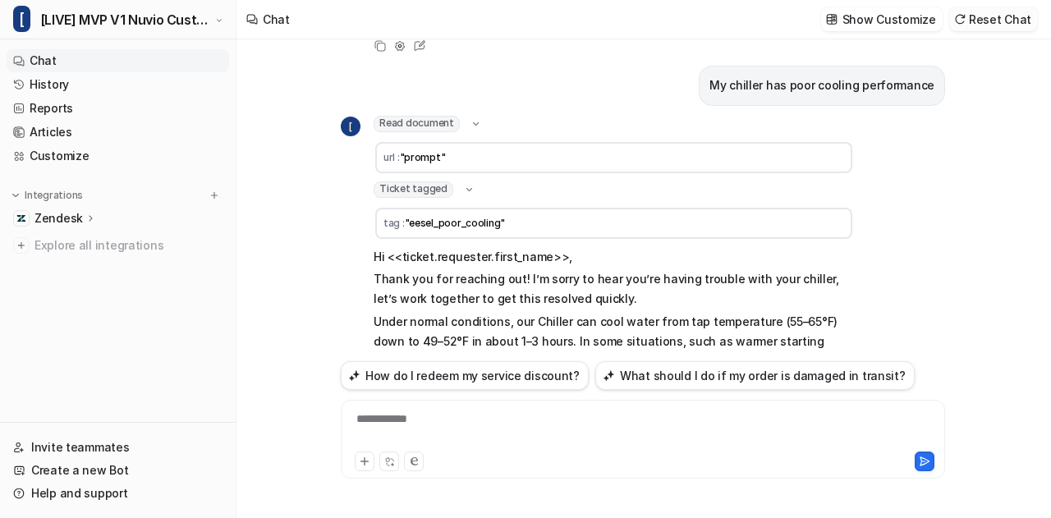
click at [1002, 27] on button "Reset Chat" at bounding box center [993, 19] width 89 height 24
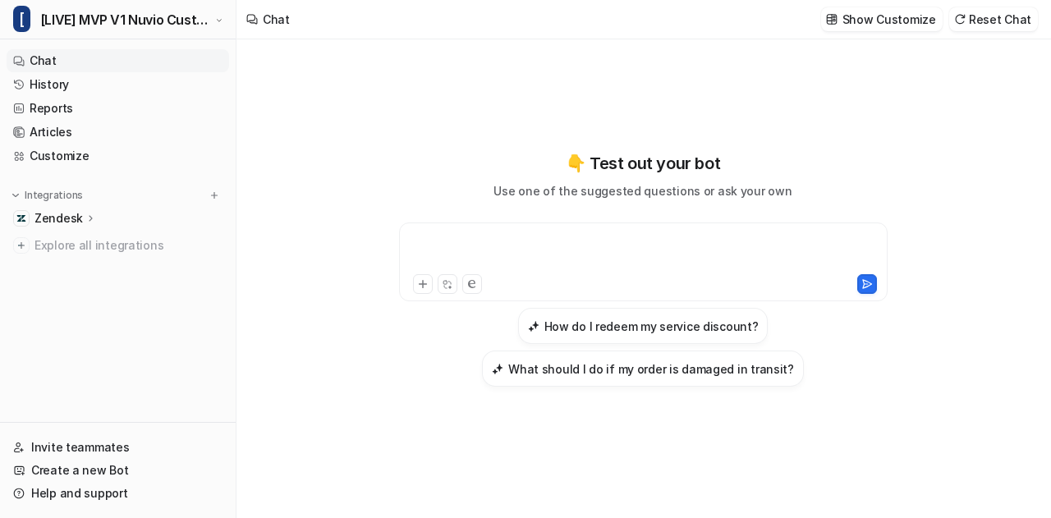
click at [511, 236] on div at bounding box center [643, 252] width 481 height 38
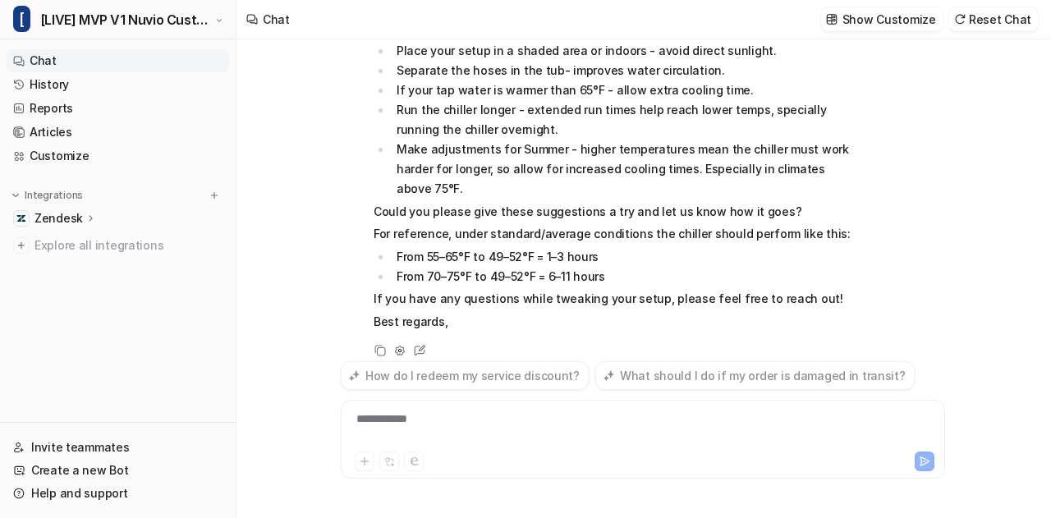
scroll to position [358, 0]
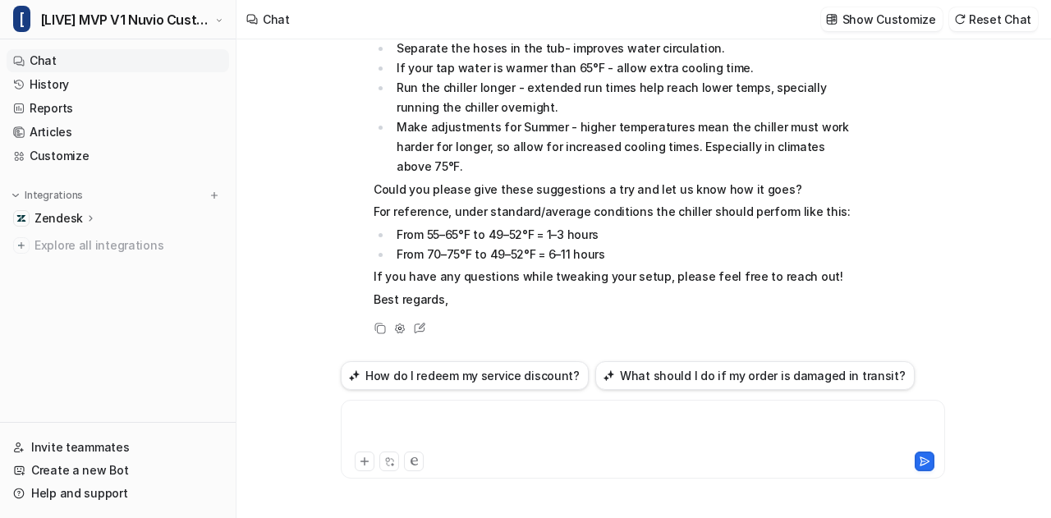
click at [489, 420] on div at bounding box center [643, 430] width 597 height 38
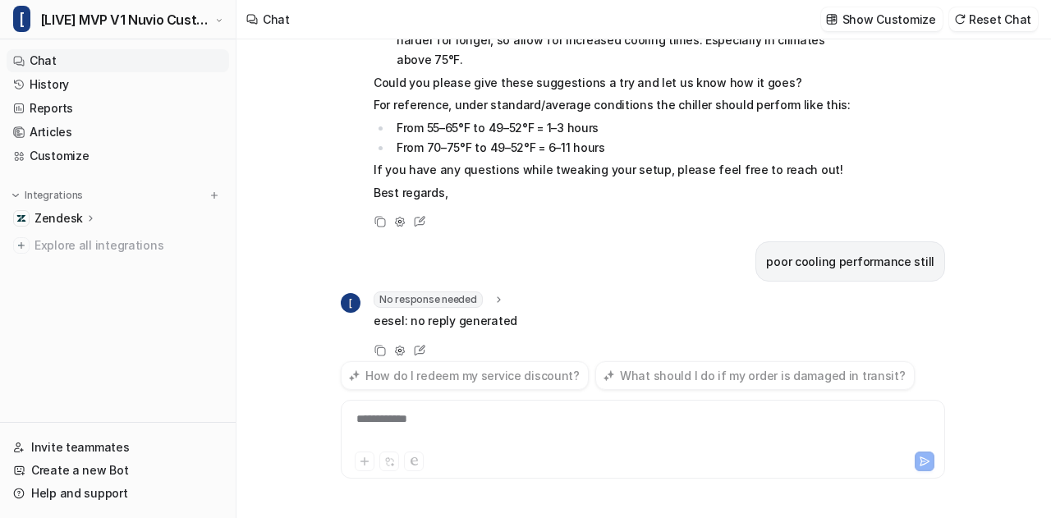
scroll to position [486, 0]
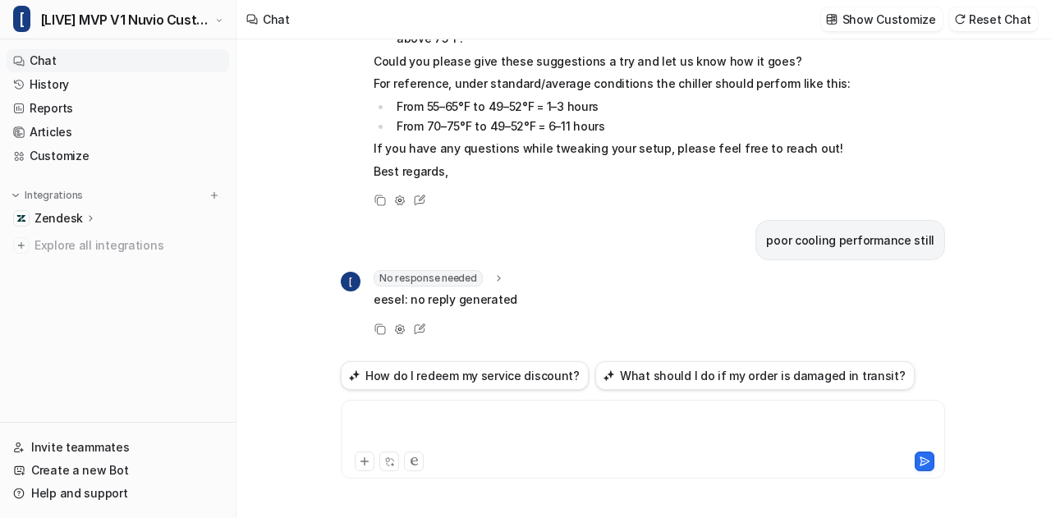
click at [466, 422] on div at bounding box center [643, 430] width 597 height 38
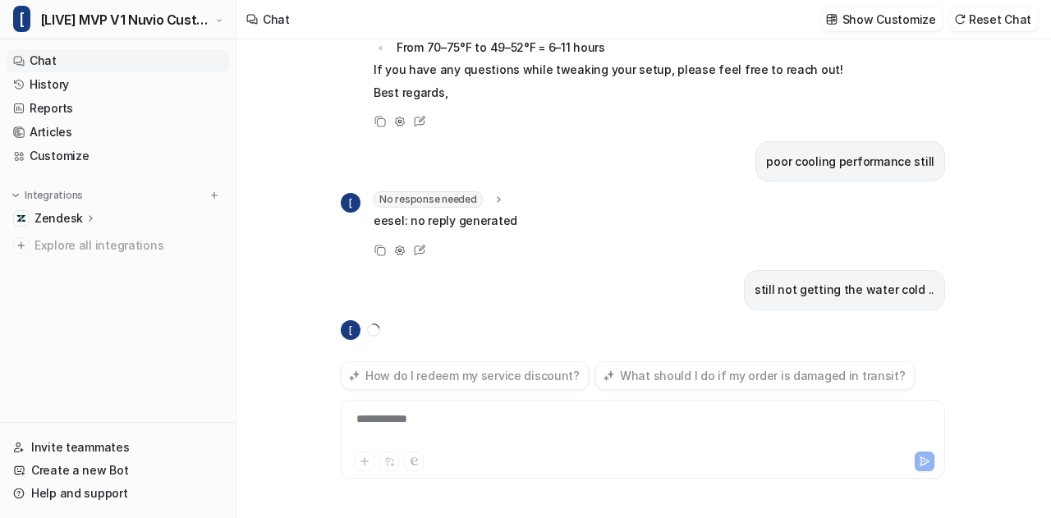
scroll to position [598, 0]
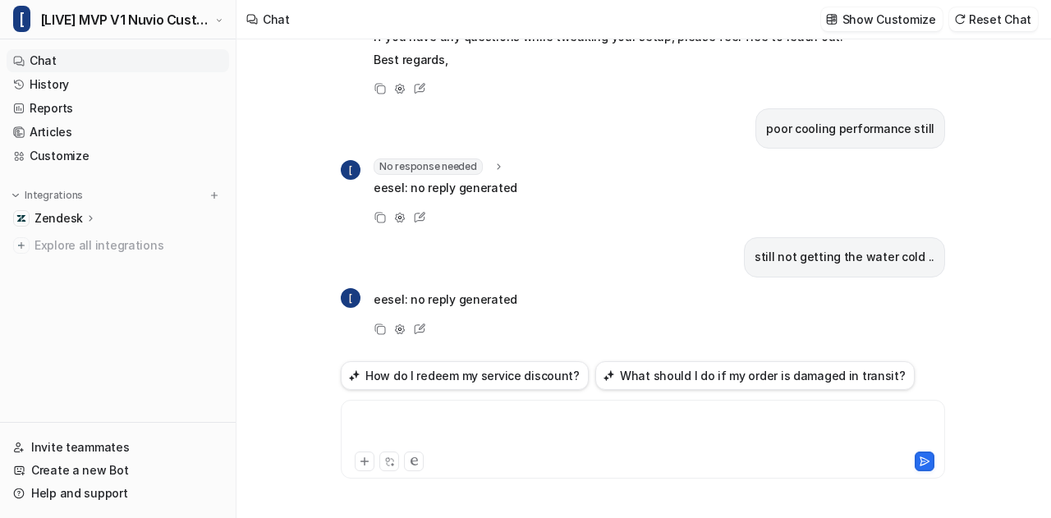
click at [466, 422] on div at bounding box center [643, 430] width 597 height 38
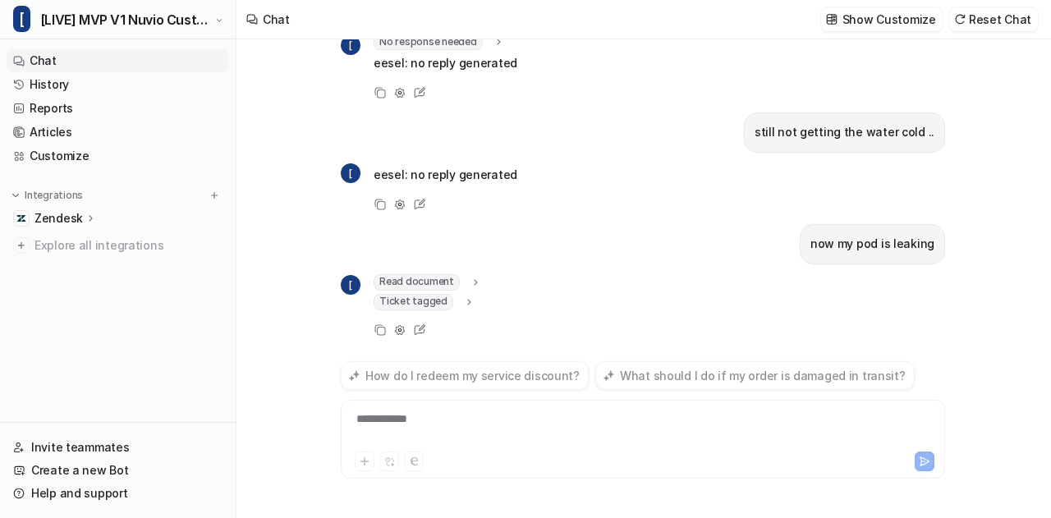
scroll to position [746, 0]
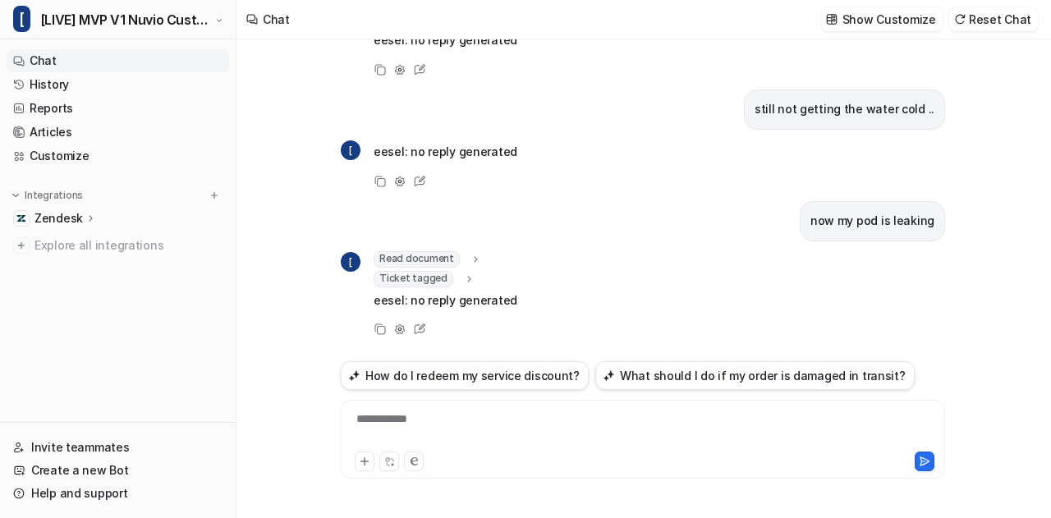
click at [467, 276] on icon at bounding box center [468, 279] width 3 height 6
click at [463, 276] on icon at bounding box center [469, 278] width 12 height 11
click at [455, 439] on div at bounding box center [643, 430] width 597 height 38
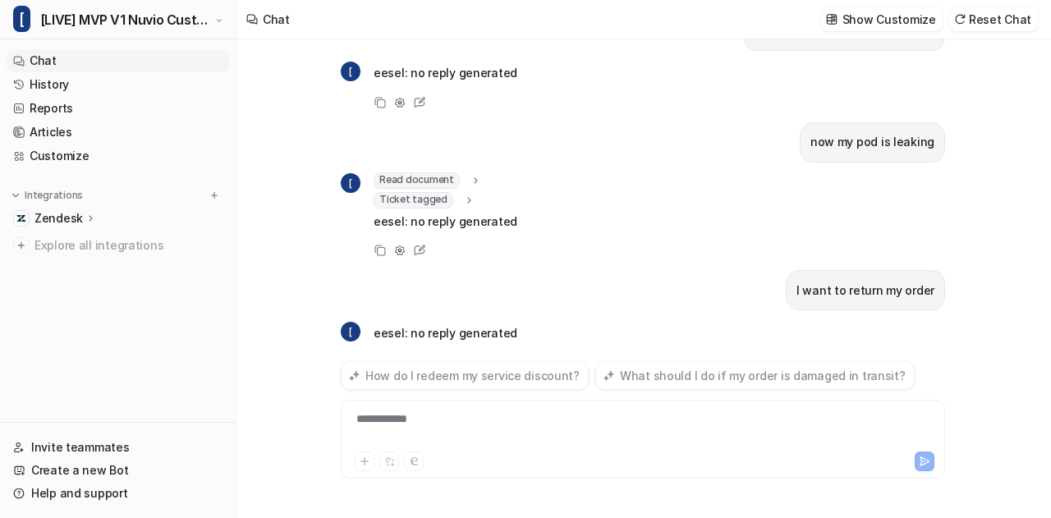
scroll to position [856, 0]
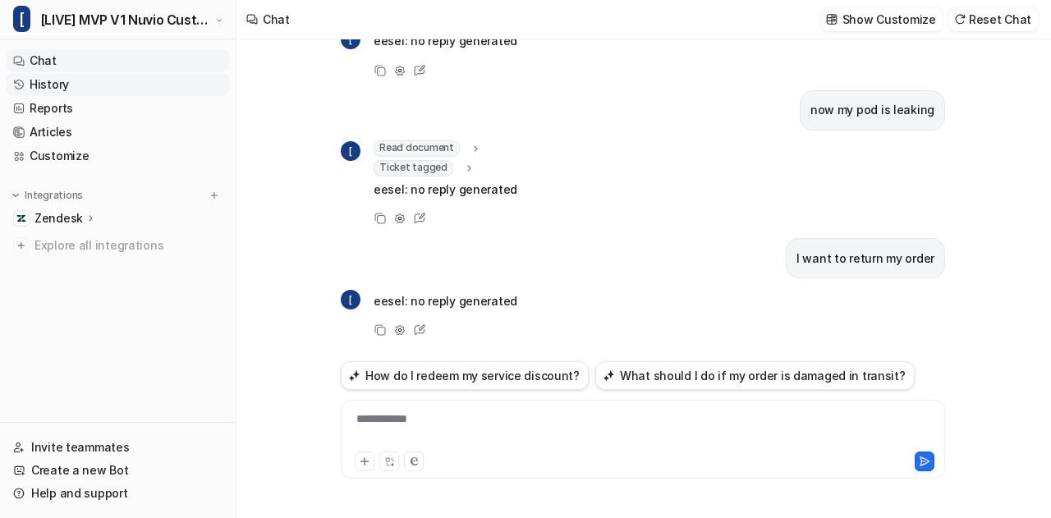
click at [76, 82] on link "History" at bounding box center [118, 84] width 223 height 23
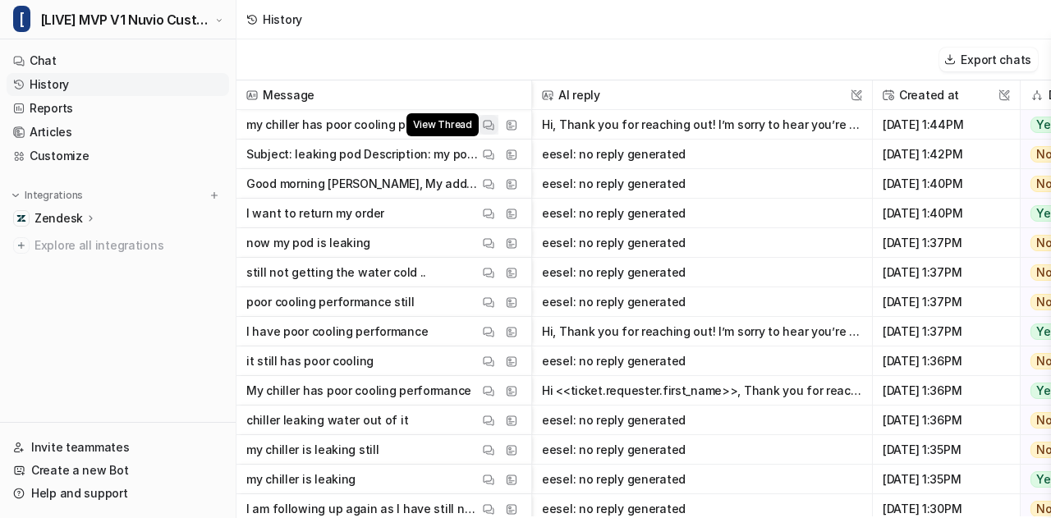
click at [486, 125] on img at bounding box center [488, 125] width 11 height 12
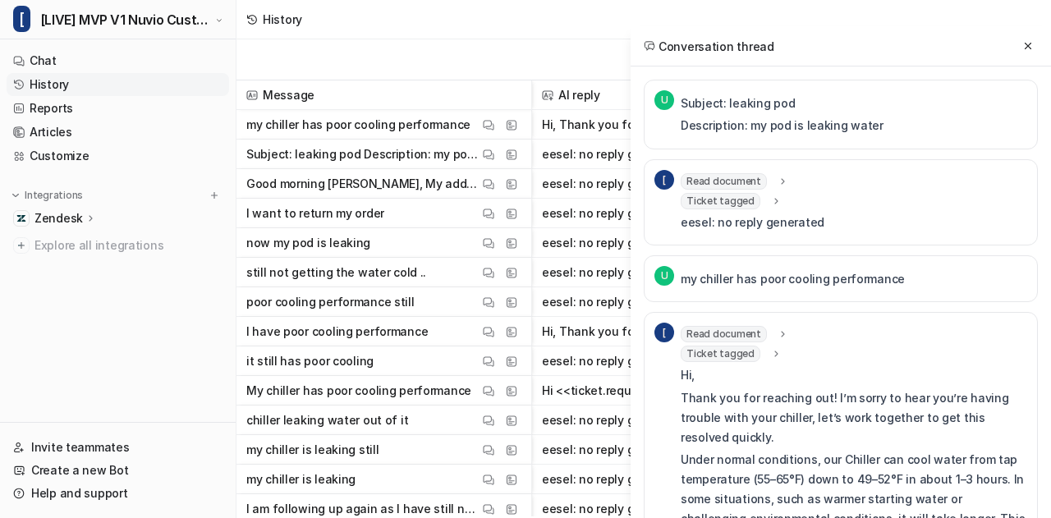
click at [727, 196] on span "Ticket tagged" at bounding box center [721, 201] width 80 height 16
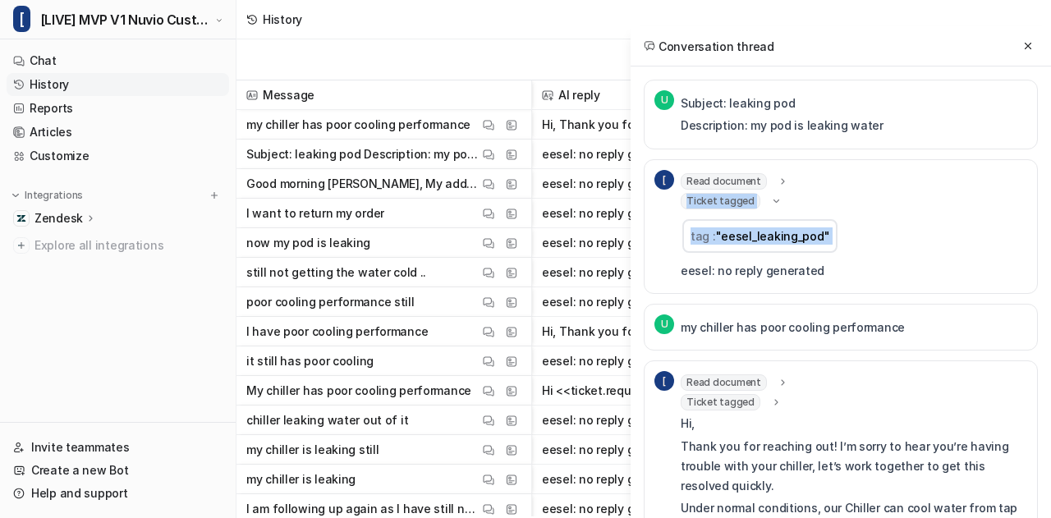
click at [837, 201] on div "[ Read document url : "prompt" Ticket tagged tag : "eesel_leaking_pod" eesel: n…" at bounding box center [841, 226] width 394 height 135
click at [721, 201] on span "Ticket tagged" at bounding box center [721, 201] width 80 height 16
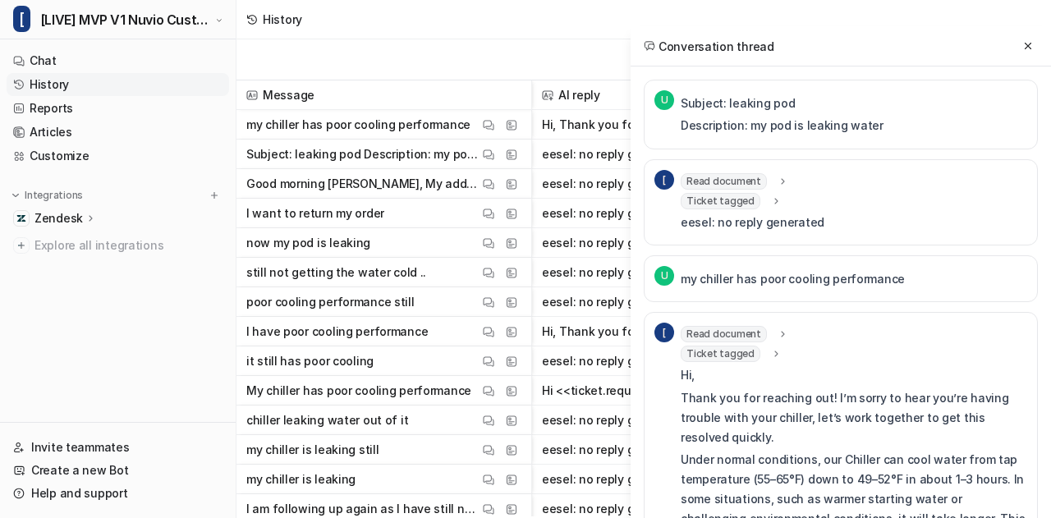
click at [721, 201] on span "Ticket tagged" at bounding box center [721, 201] width 80 height 16
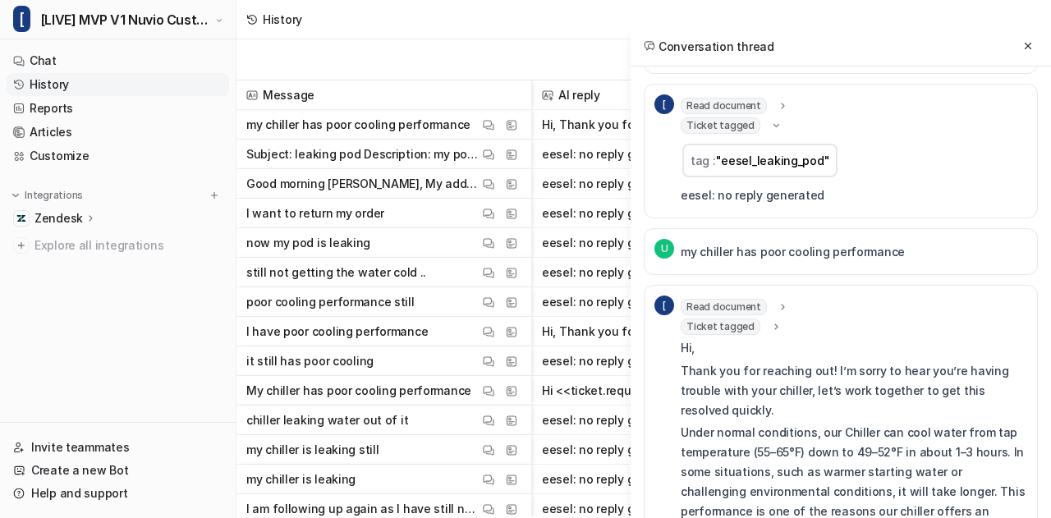
scroll to position [77, 0]
click at [770, 324] on icon at bounding box center [775, 325] width 11 height 12
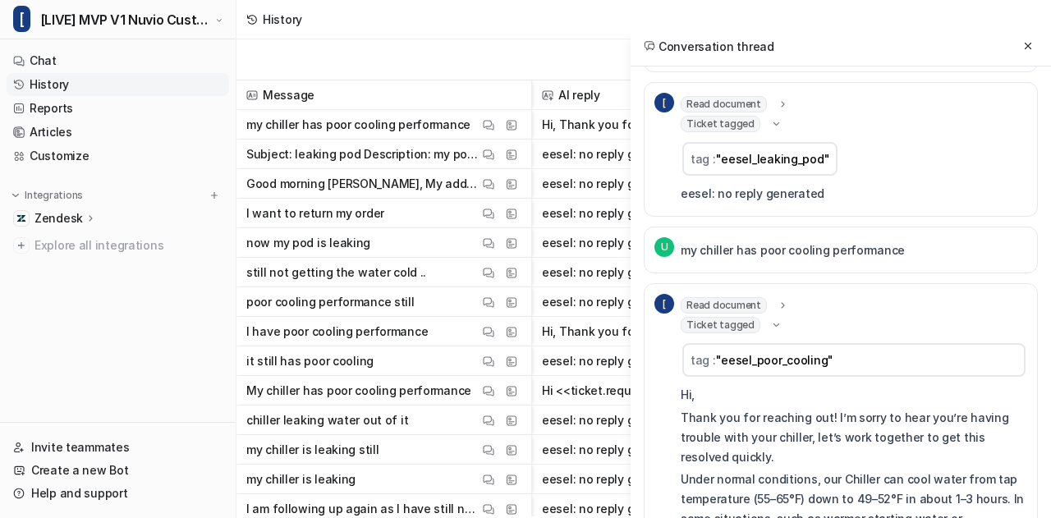
click at [777, 306] on icon at bounding box center [782, 306] width 11 height 12
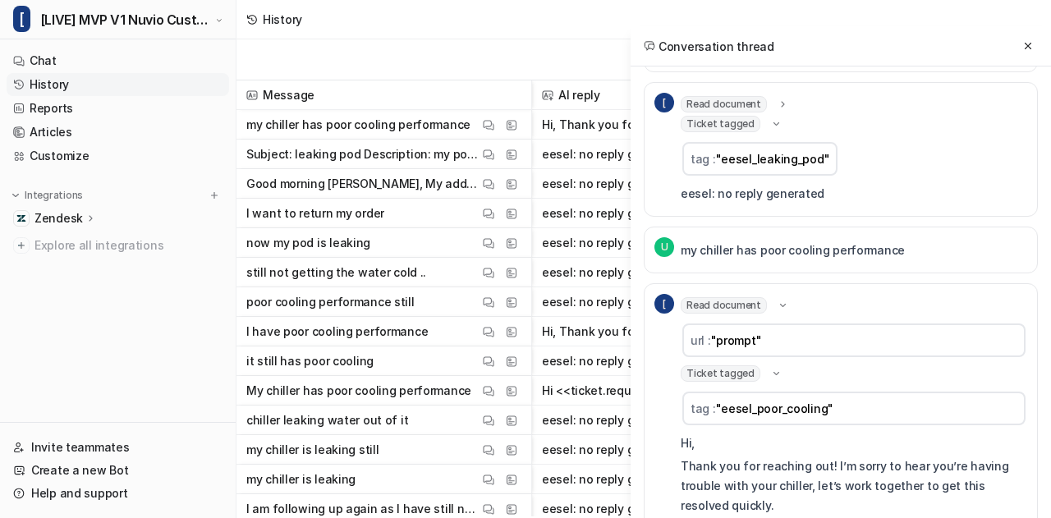
click at [777, 306] on icon at bounding box center [783, 305] width 12 height 11
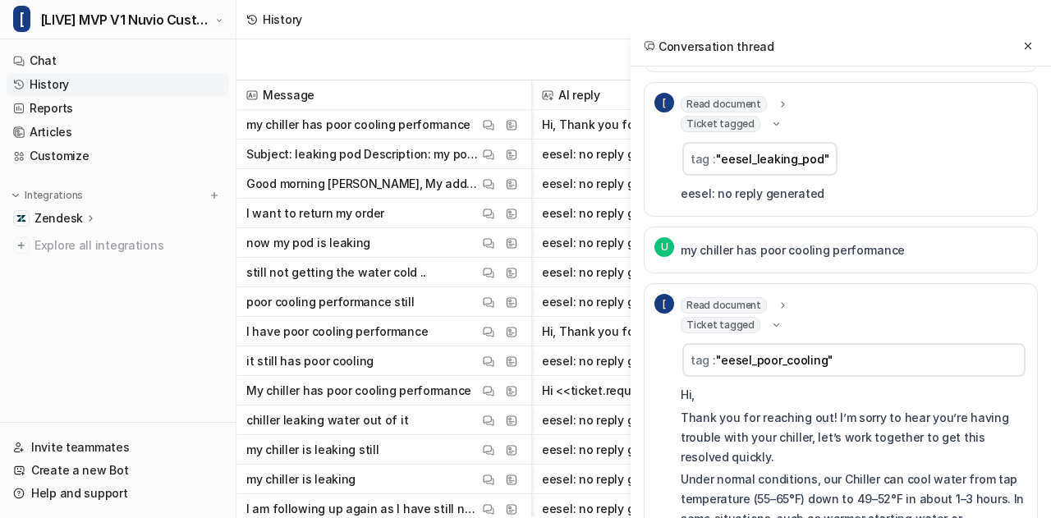
click at [770, 324] on icon at bounding box center [776, 324] width 12 height 11
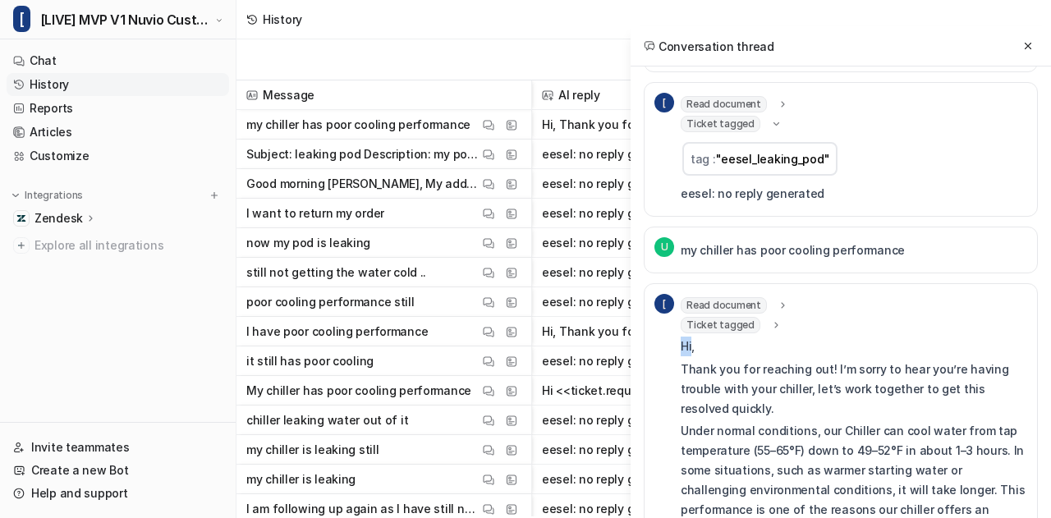
click at [770, 324] on icon at bounding box center [775, 325] width 11 height 12
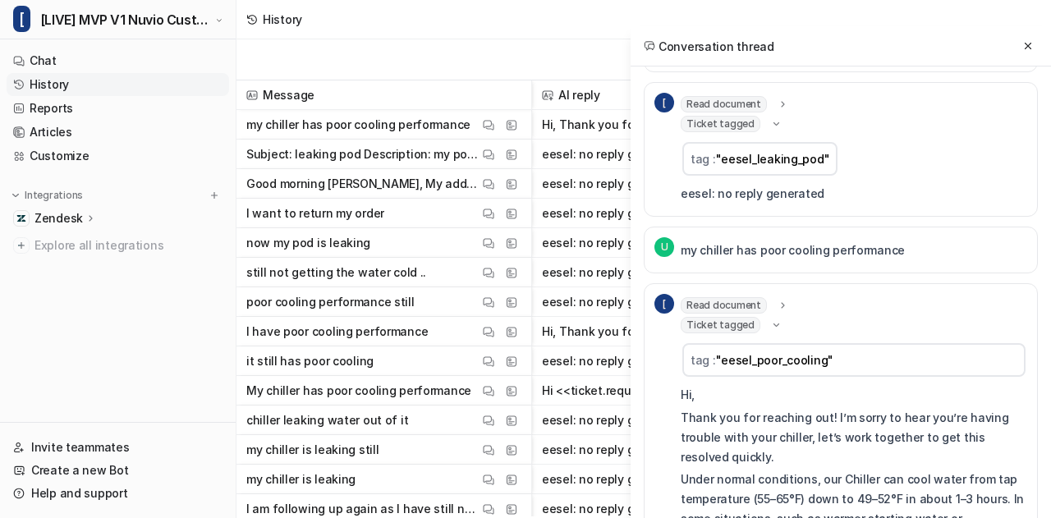
click at [770, 324] on icon at bounding box center [776, 324] width 12 height 11
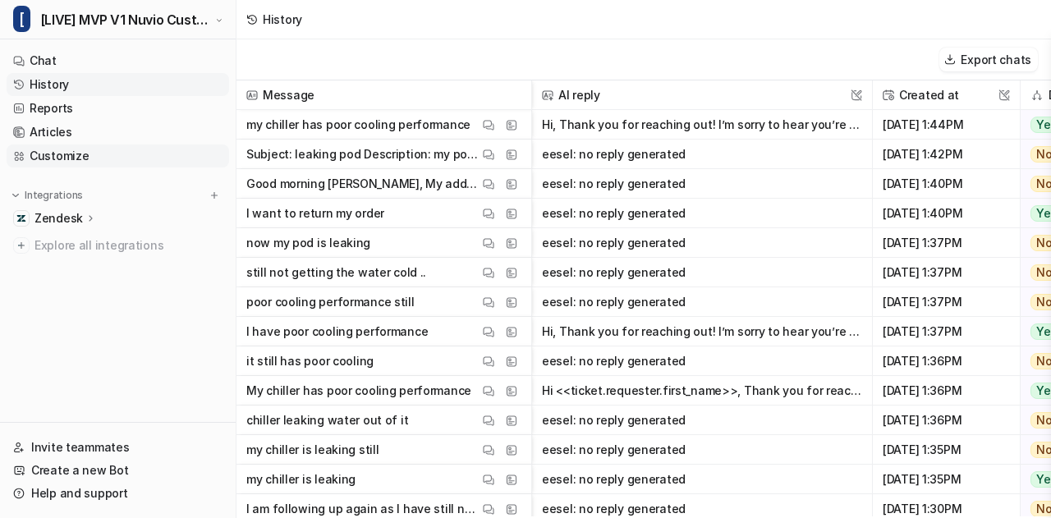
click at [82, 158] on link "Customize" at bounding box center [118, 156] width 223 height 23
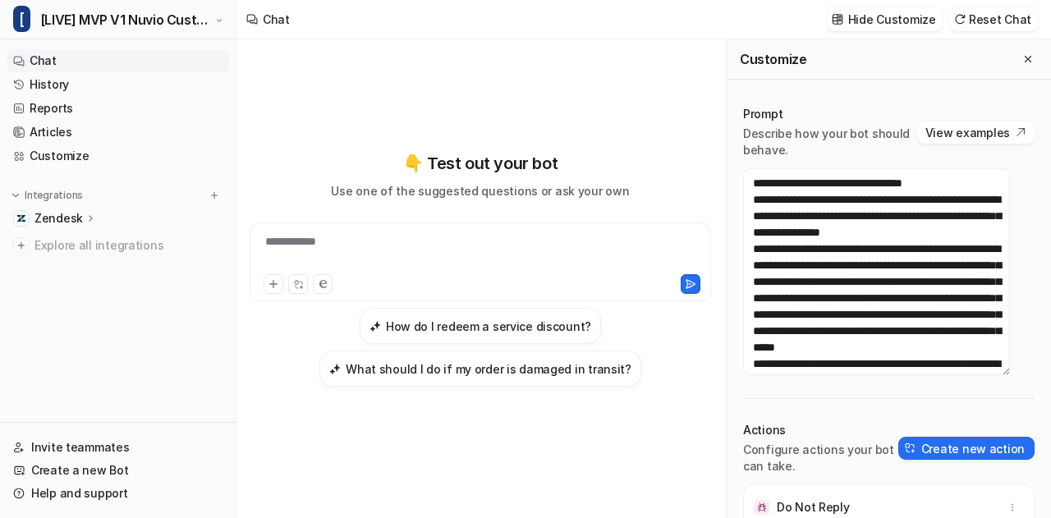
scroll to position [3, 0]
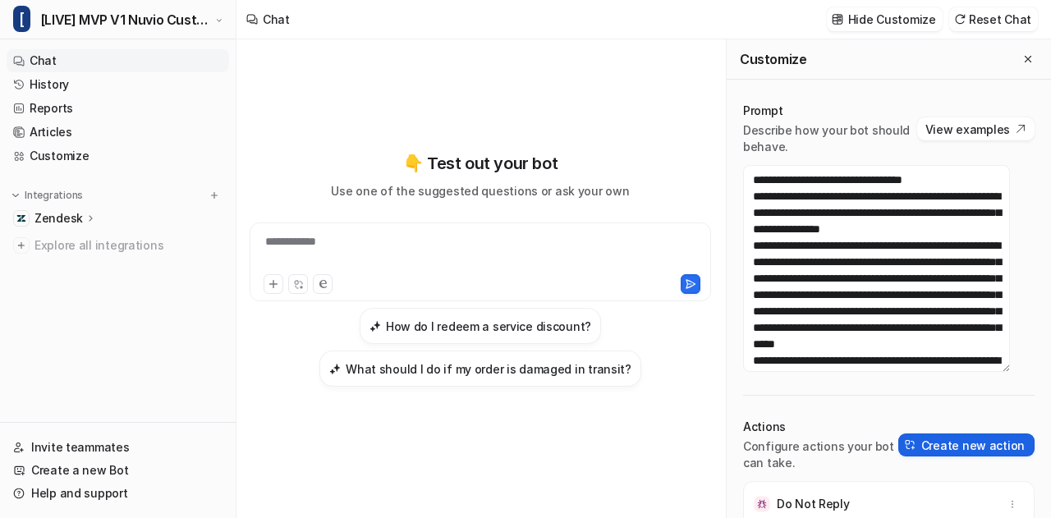
click at [916, 444] on button "Create new action" at bounding box center [966, 445] width 136 height 23
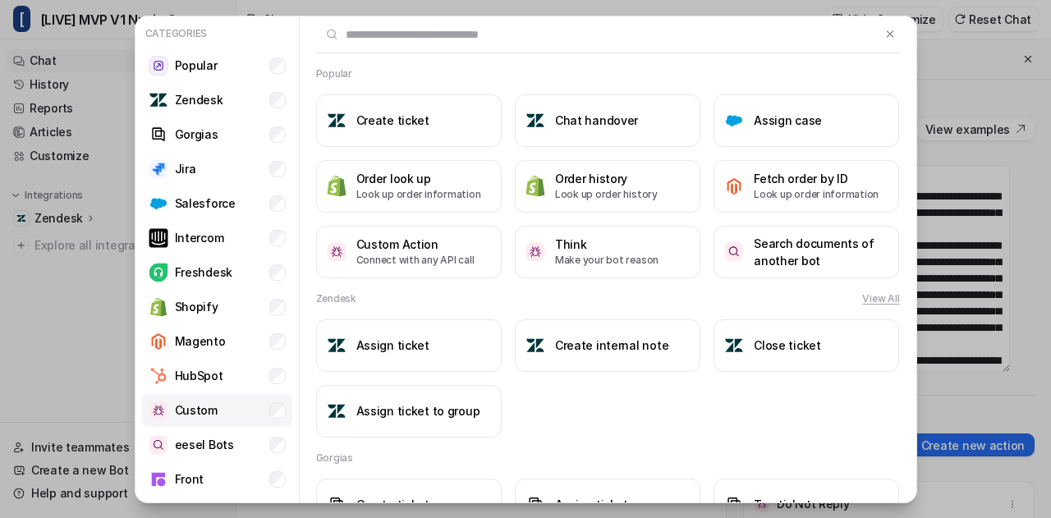
click at [234, 410] on li "Custom" at bounding box center [217, 410] width 150 height 33
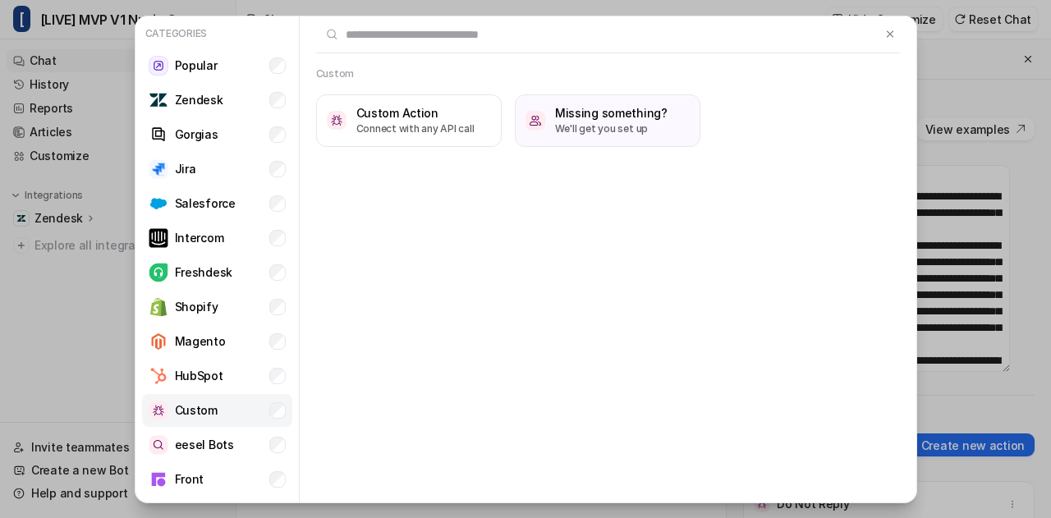
click at [227, 421] on li "Custom" at bounding box center [217, 410] width 150 height 33
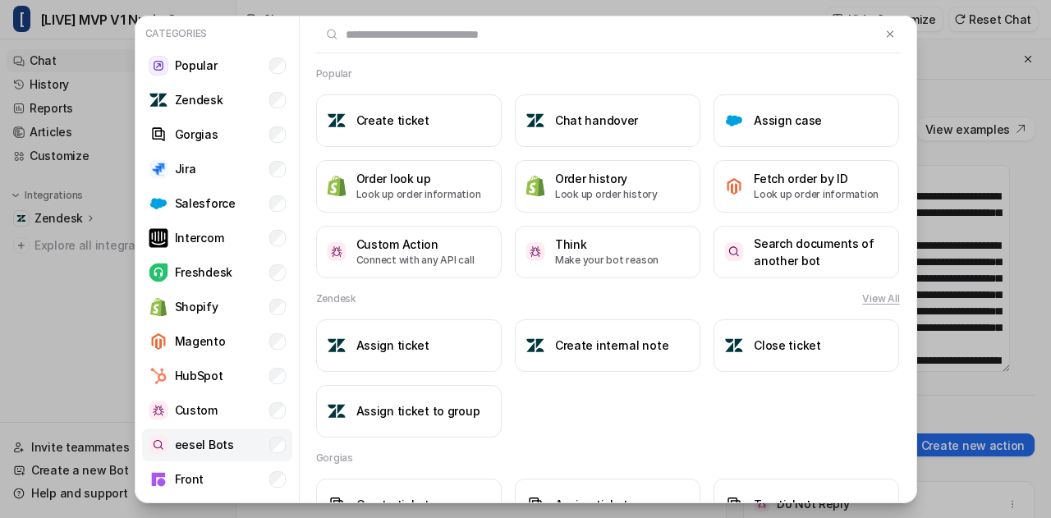
click at [223, 445] on p "eesel Bots" at bounding box center [204, 444] width 59 height 17
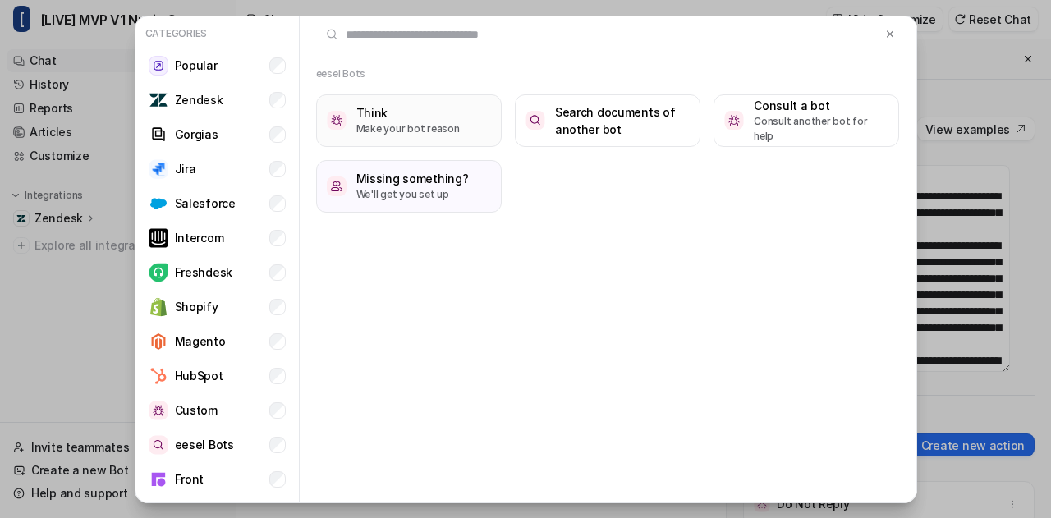
click at [440, 133] on p "Make your bot reason" at bounding box center [407, 129] width 103 height 15
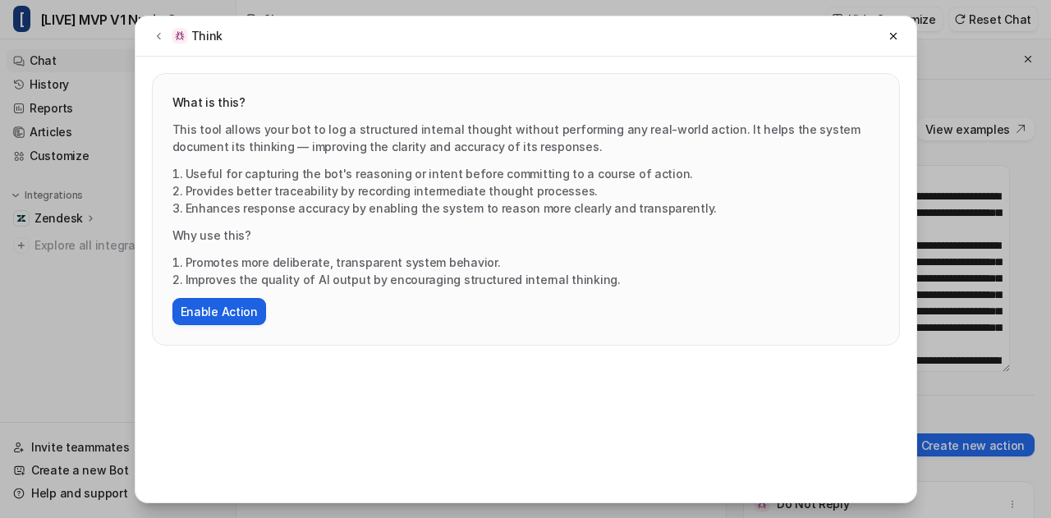
click at [234, 318] on button "Enable Action" at bounding box center [219, 311] width 94 height 27
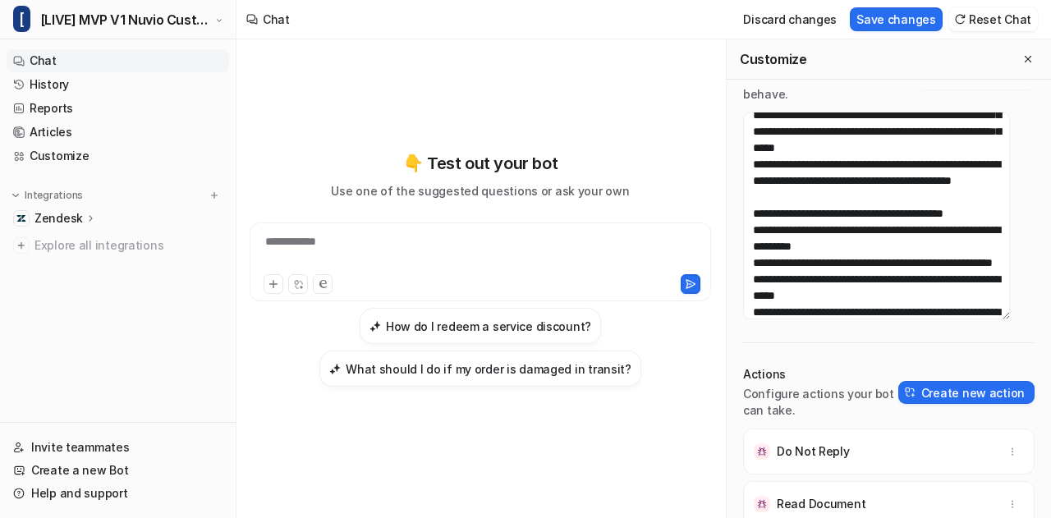
scroll to position [113, 0]
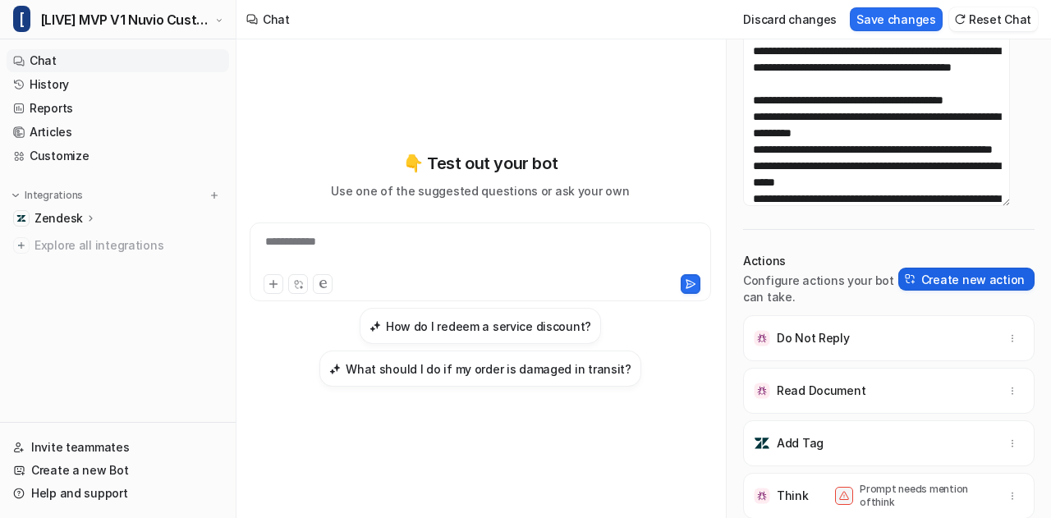
click at [932, 282] on button "Create new action" at bounding box center [966, 279] width 136 height 23
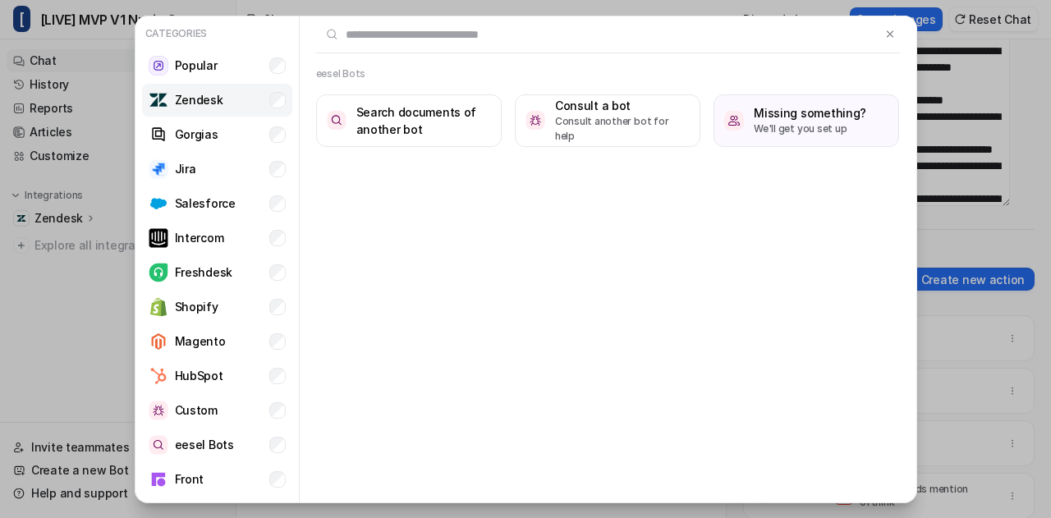
click at [223, 85] on li "Zendesk" at bounding box center [217, 100] width 150 height 33
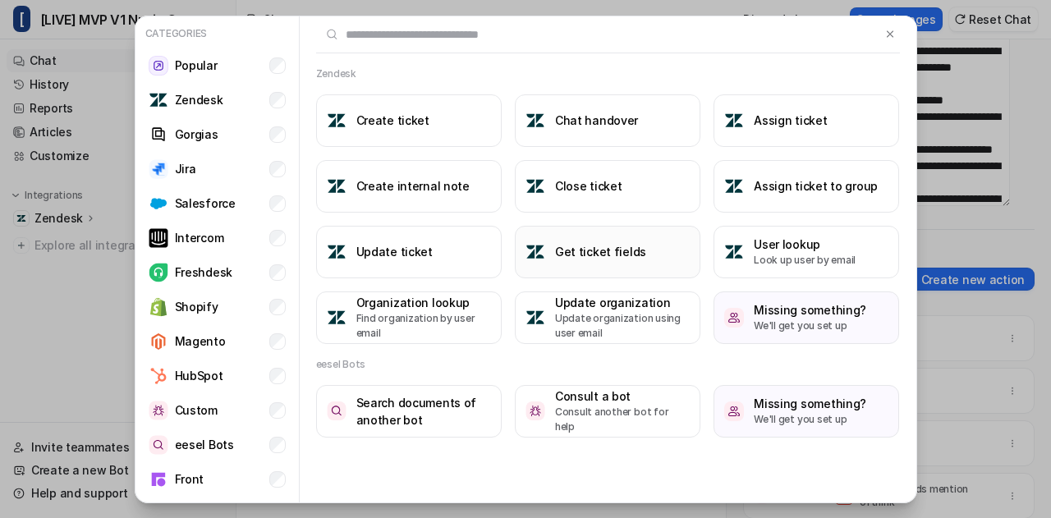
click at [623, 261] on button "Get ticket fields" at bounding box center [608, 252] width 186 height 53
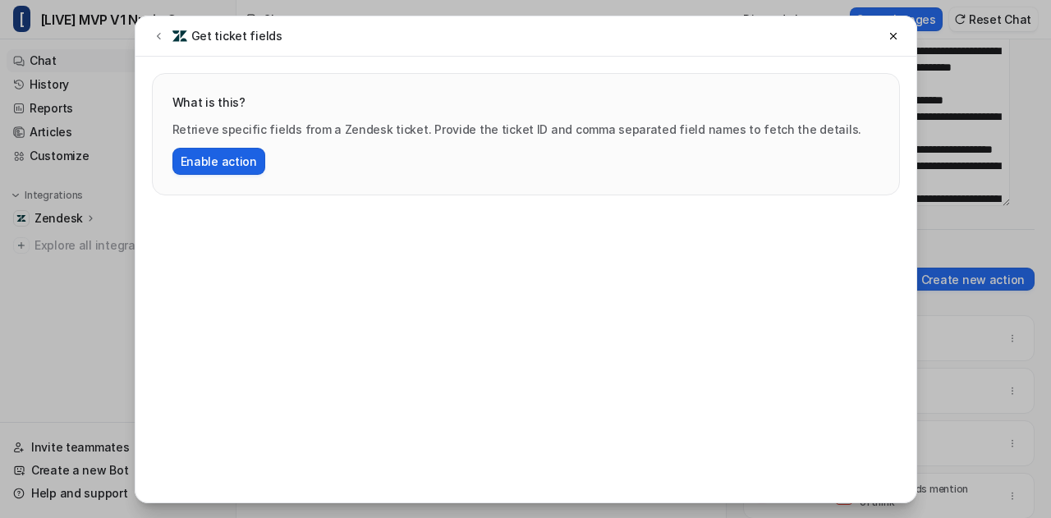
click at [216, 162] on button "Enable action" at bounding box center [218, 161] width 93 height 27
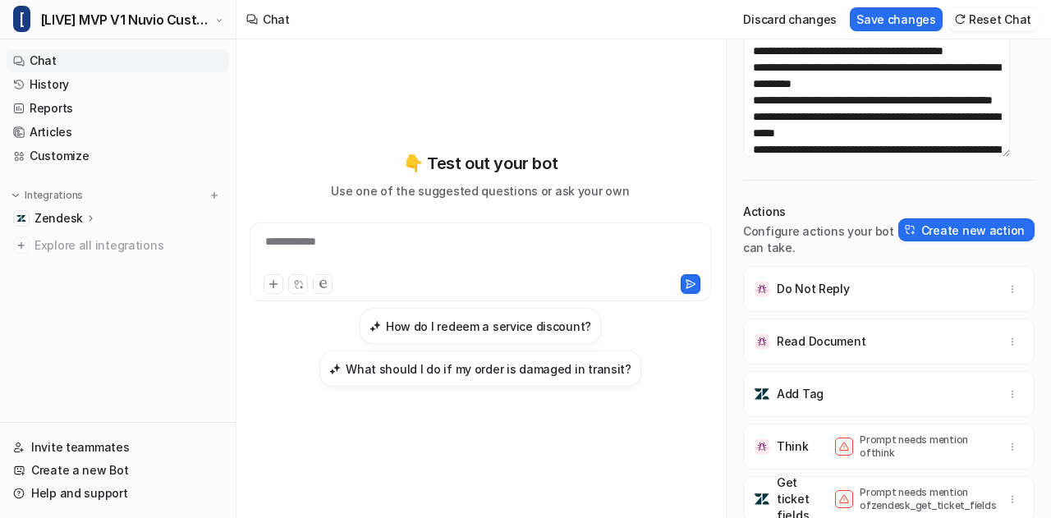
scroll to position [110, 0]
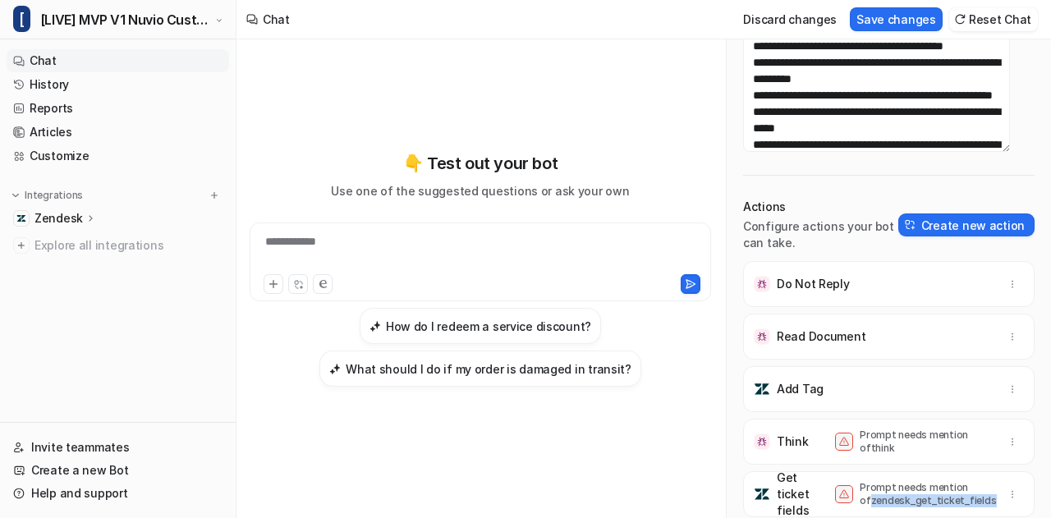
drag, startPoint x: 980, startPoint y: 503, endPoint x: 849, endPoint y: 510, distance: 131.5
click at [849, 510] on div "Get ticket fields Prompt needs mention of zendesk_get_ticket_fields" at bounding box center [888, 494] width 277 height 46
copy p "zendesk_get_ticket_fields"
click at [923, 502] on p "Prompt needs mention of zendesk_get_ticket_fields" at bounding box center [925, 494] width 131 height 26
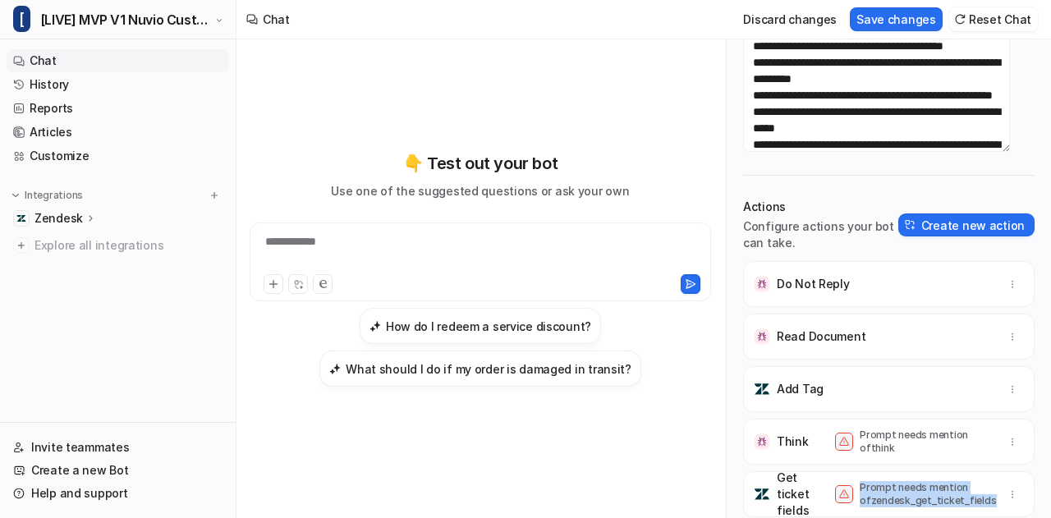
click at [923, 502] on p "Prompt needs mention of zendesk_get_ticket_fields" at bounding box center [925, 494] width 131 height 26
click at [920, 502] on p "Prompt needs mention of zendesk_get_ticket_fields" at bounding box center [925, 494] width 131 height 26
drag, startPoint x: 970, startPoint y: 498, endPoint x: 851, endPoint y: 503, distance: 119.2
click at [851, 503] on div "Prompt needs mention of zendesk_get_ticket_fields" at bounding box center [913, 494] width 156 height 26
copy p "zendesk_get_ticket_fields"
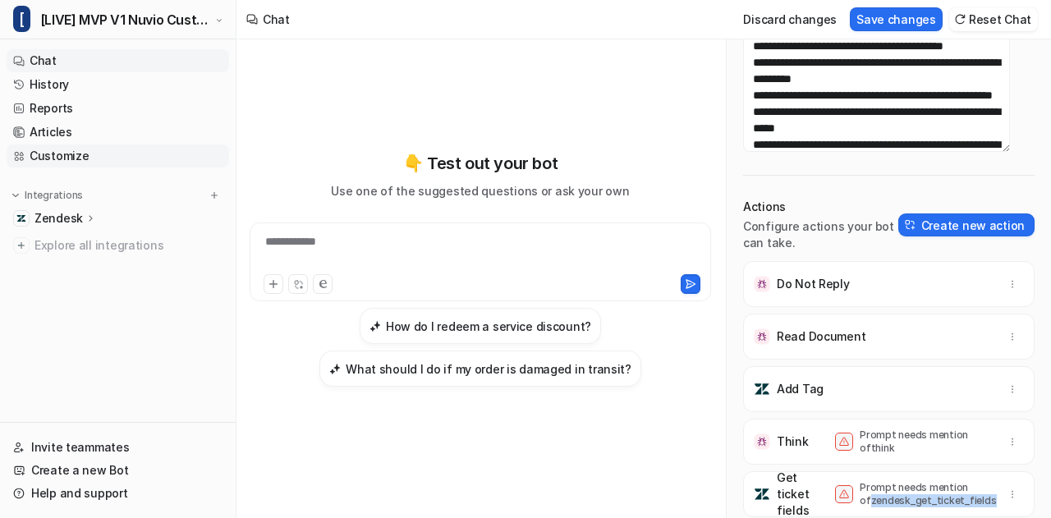
click at [43, 158] on link "Customize" at bounding box center [118, 156] width 223 height 23
click at [899, 20] on button "Save changes" at bounding box center [896, 19] width 93 height 24
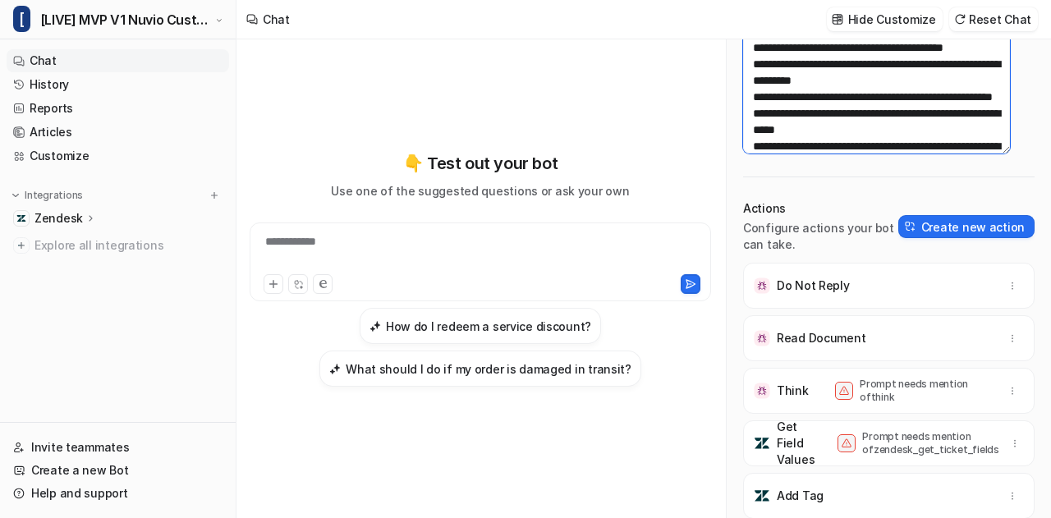
click at [810, 94] on textarea at bounding box center [876, 50] width 267 height 207
paste textarea "**********"
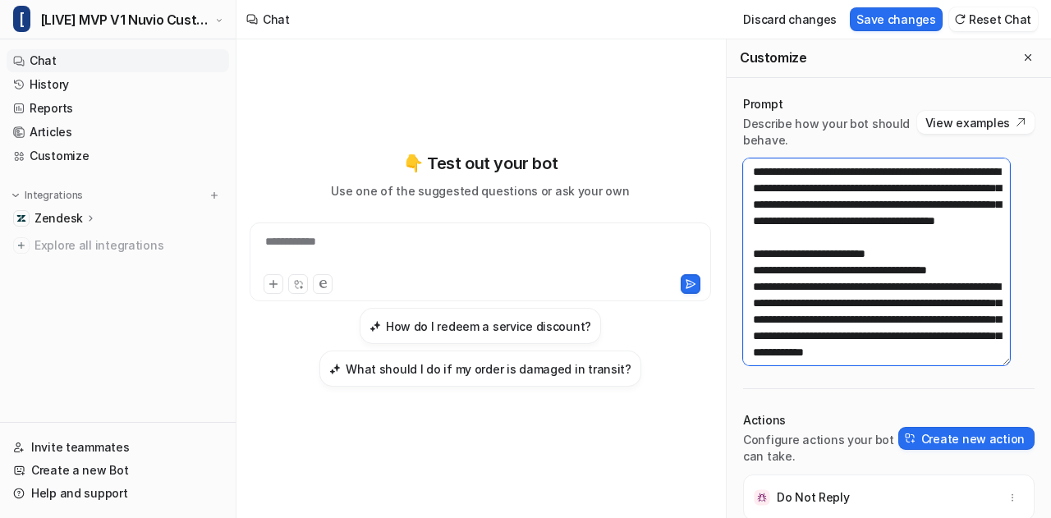
scroll to position [4, 0]
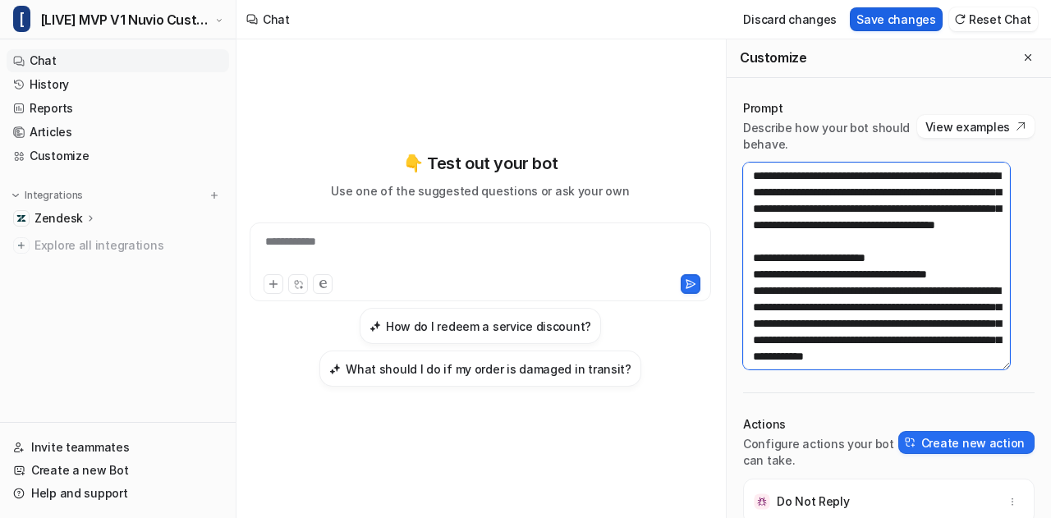
type textarea "**********"
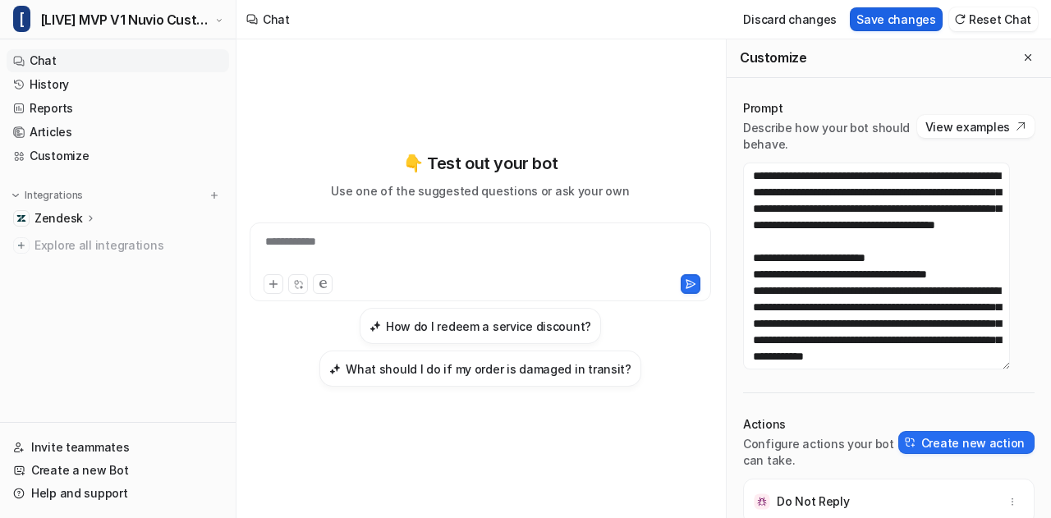
click at [901, 17] on button "Save changes" at bounding box center [896, 19] width 93 height 24
click at [1022, 53] on icon "Close flyout" at bounding box center [1027, 57] width 11 height 11
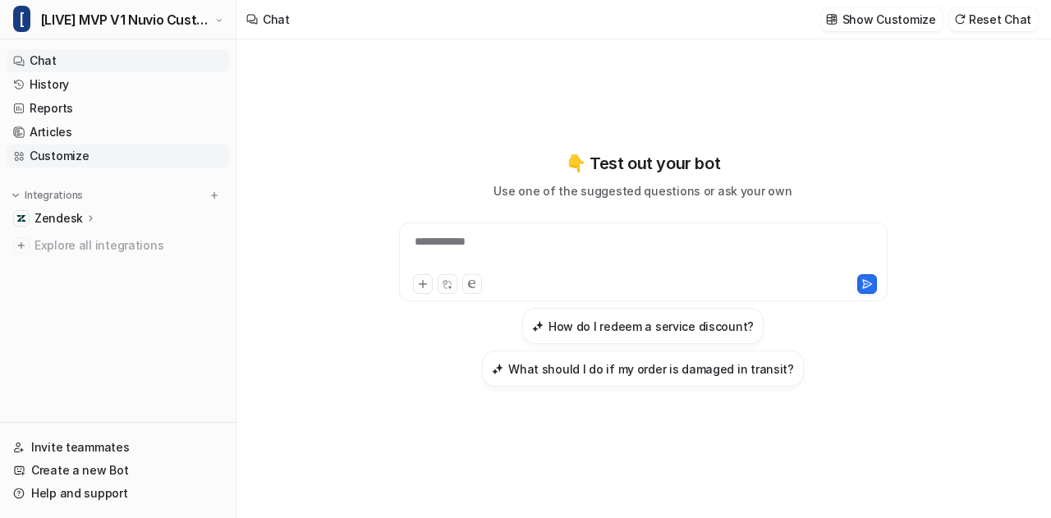
click at [89, 154] on link "Customize" at bounding box center [118, 156] width 223 height 23
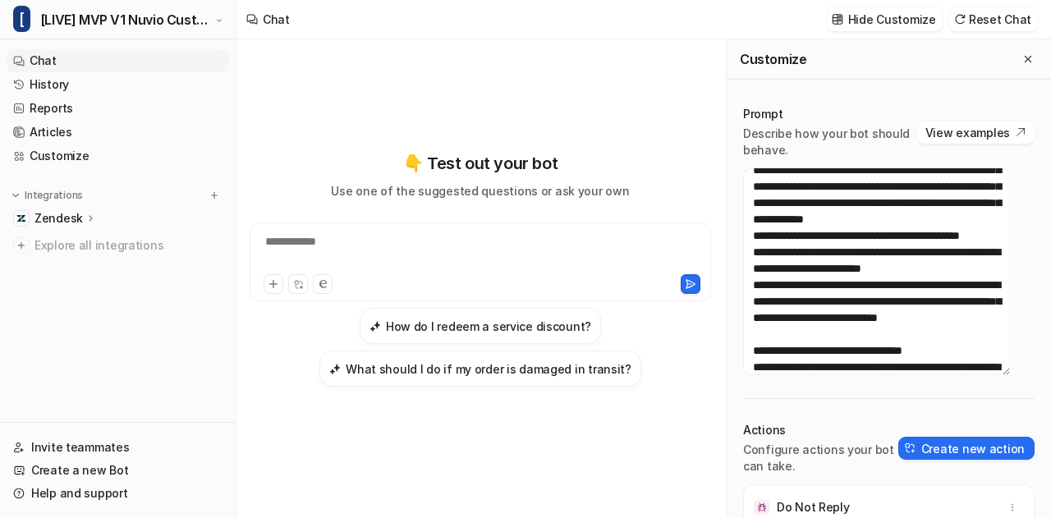
scroll to position [144, 0]
click at [1022, 61] on icon "Close flyout" at bounding box center [1027, 58] width 11 height 11
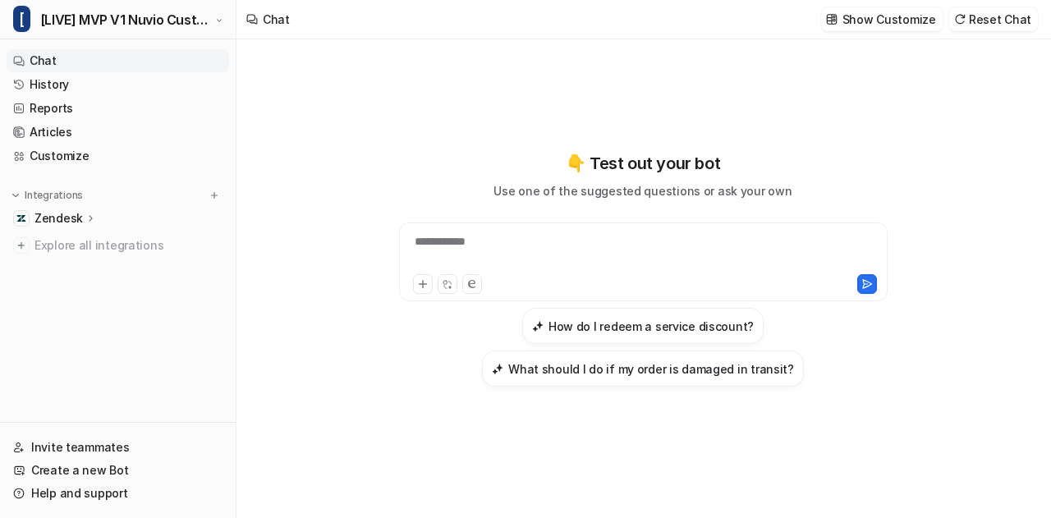
scroll to position [3526, 0]
click at [620, 244] on div at bounding box center [643, 252] width 481 height 38
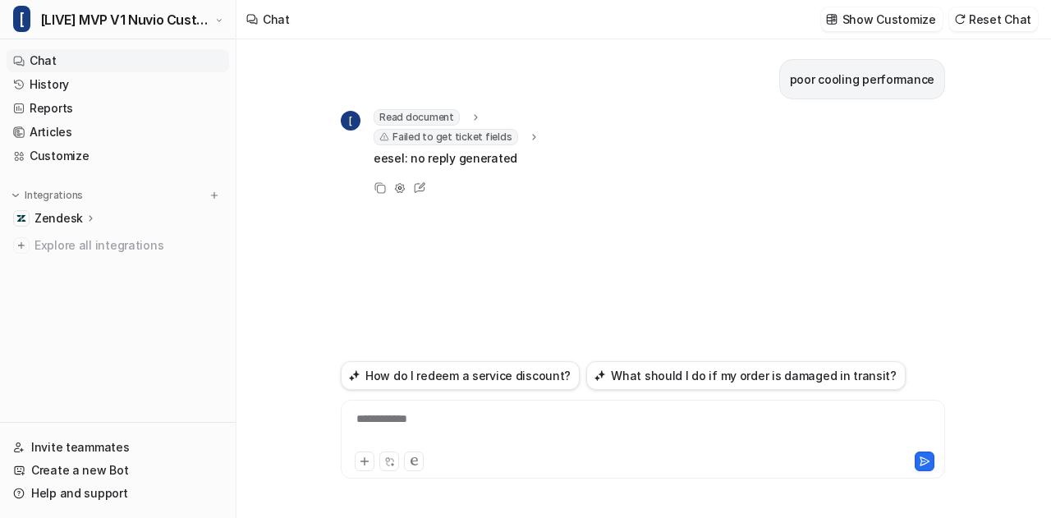
click at [528, 139] on icon at bounding box center [533, 137] width 11 height 12
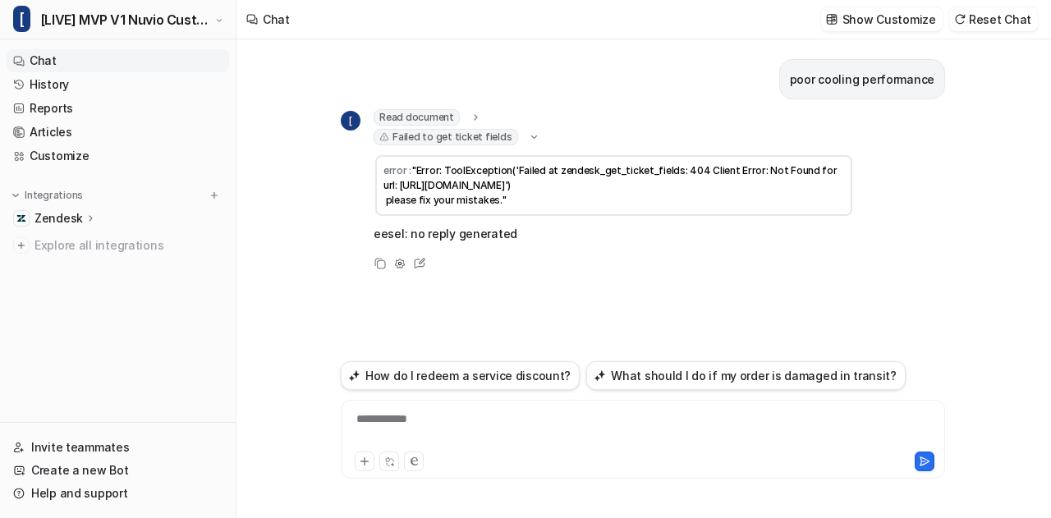
click at [528, 139] on icon at bounding box center [534, 136] width 12 height 11
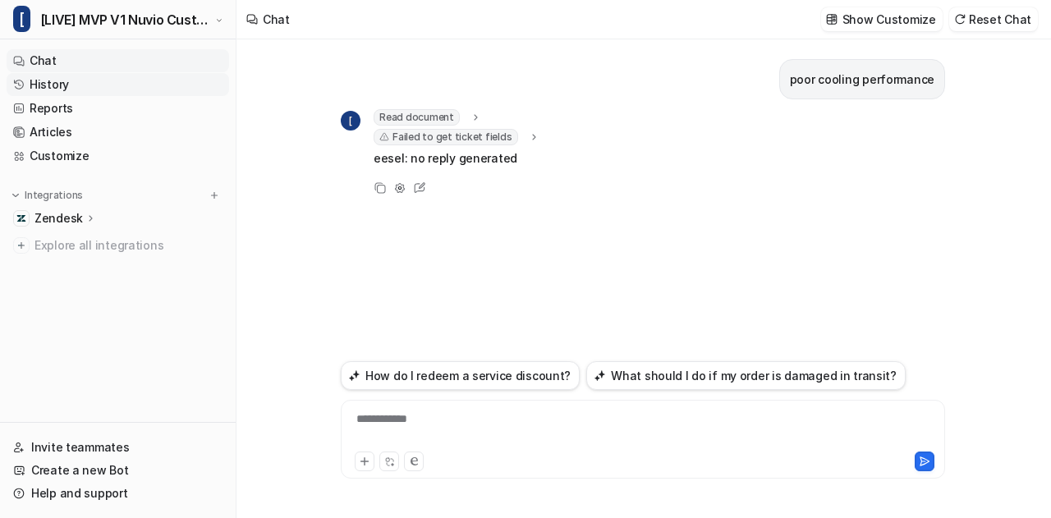
click at [106, 86] on link "History" at bounding box center [118, 84] width 223 height 23
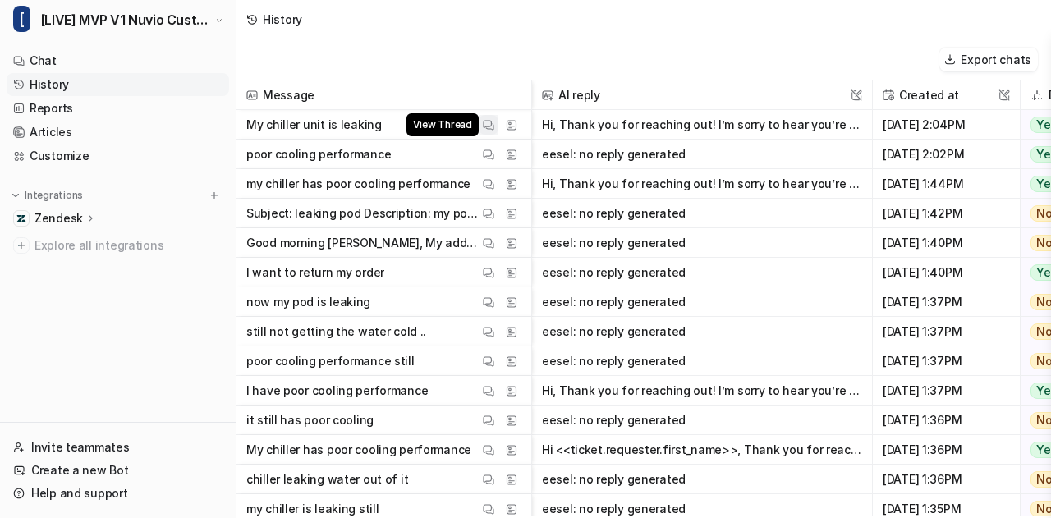
click at [486, 123] on img at bounding box center [488, 125] width 11 height 12
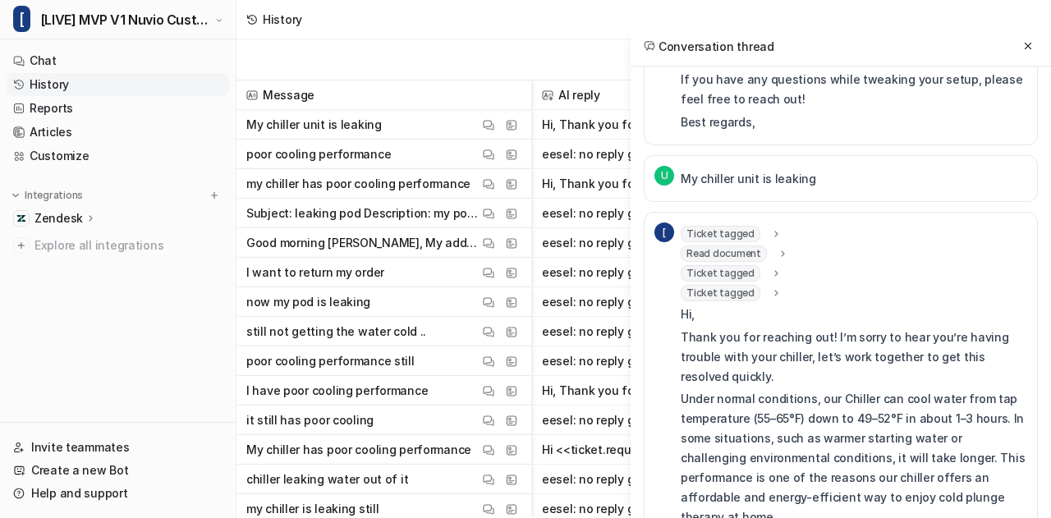
scroll to position [949, 0]
click at [771, 268] on icon at bounding box center [775, 274] width 11 height 12
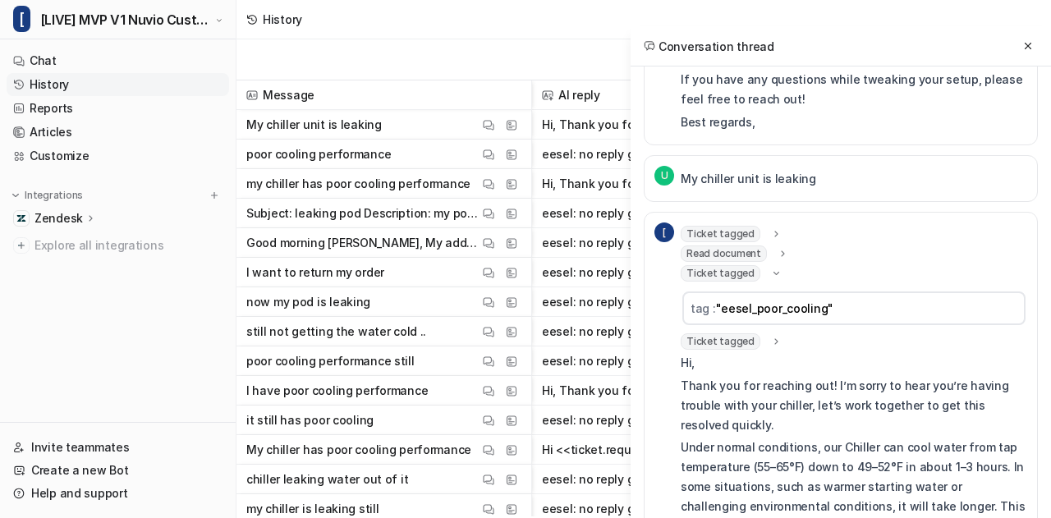
click at [772, 336] on icon at bounding box center [775, 342] width 11 height 12
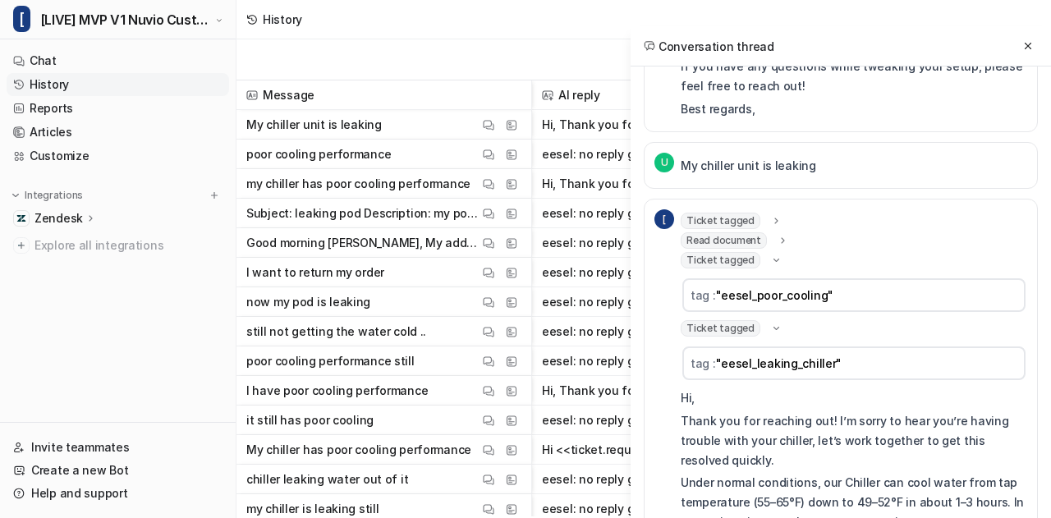
scroll to position [964, 0]
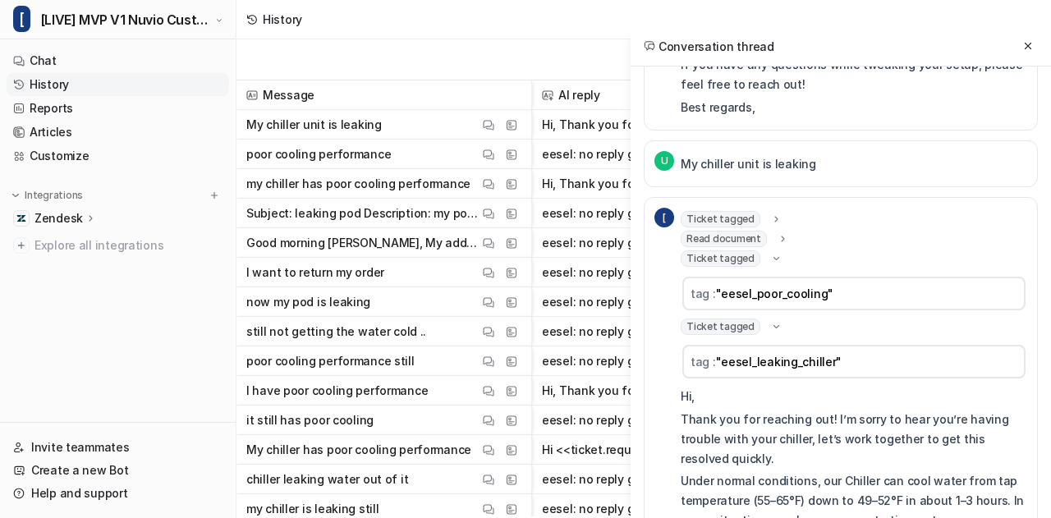
click at [772, 213] on icon at bounding box center [775, 219] width 11 height 12
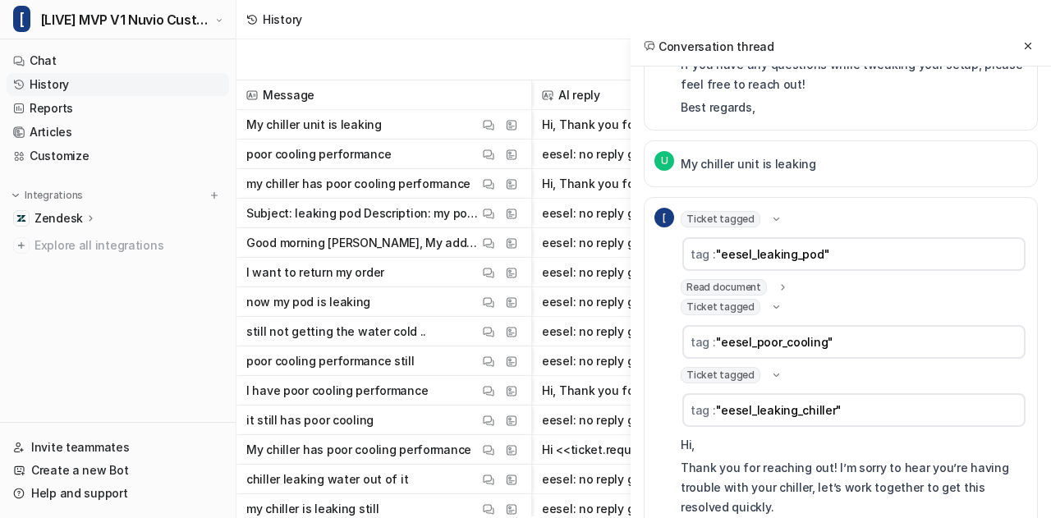
click at [778, 282] on icon at bounding box center [782, 288] width 11 height 12
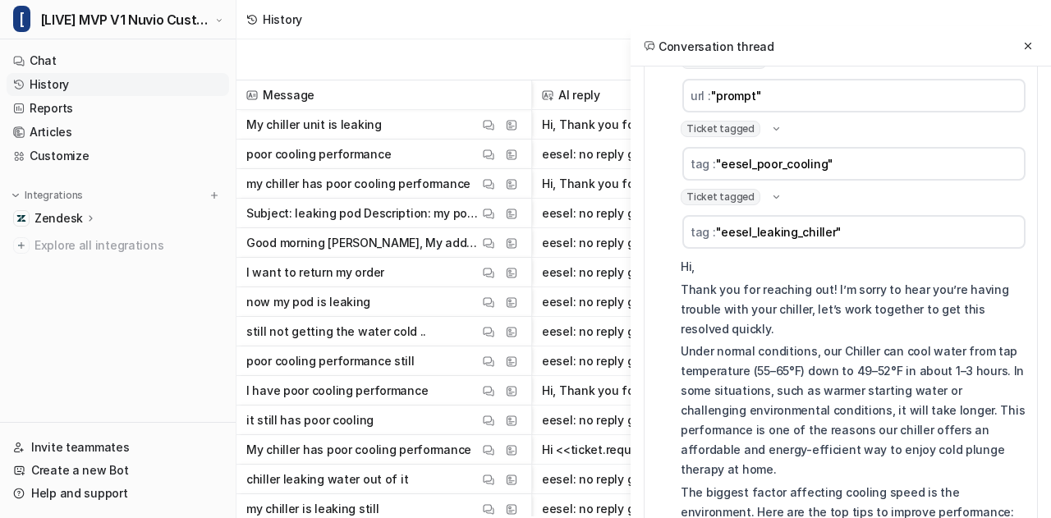
scroll to position [1053, 0]
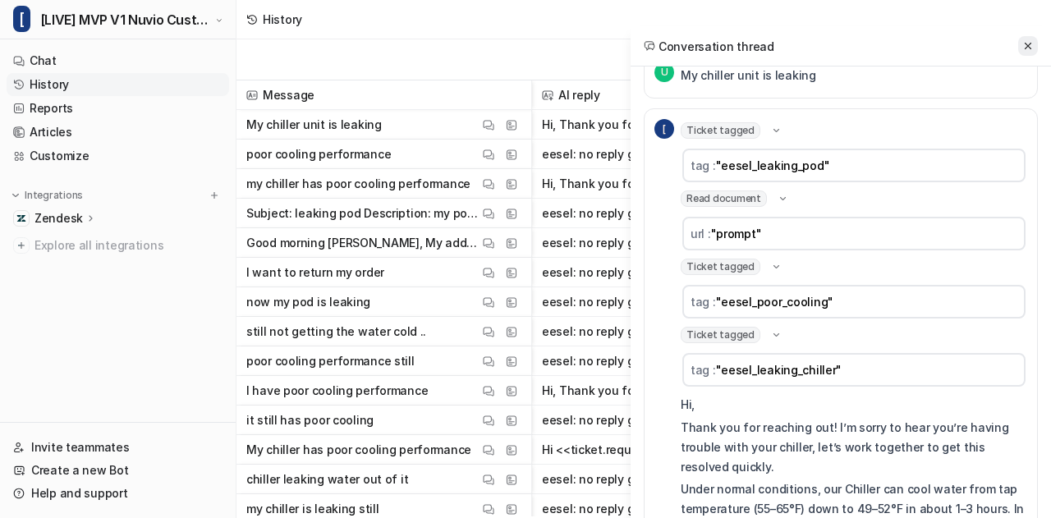
click at [1028, 44] on icon at bounding box center [1027, 45] width 11 height 11
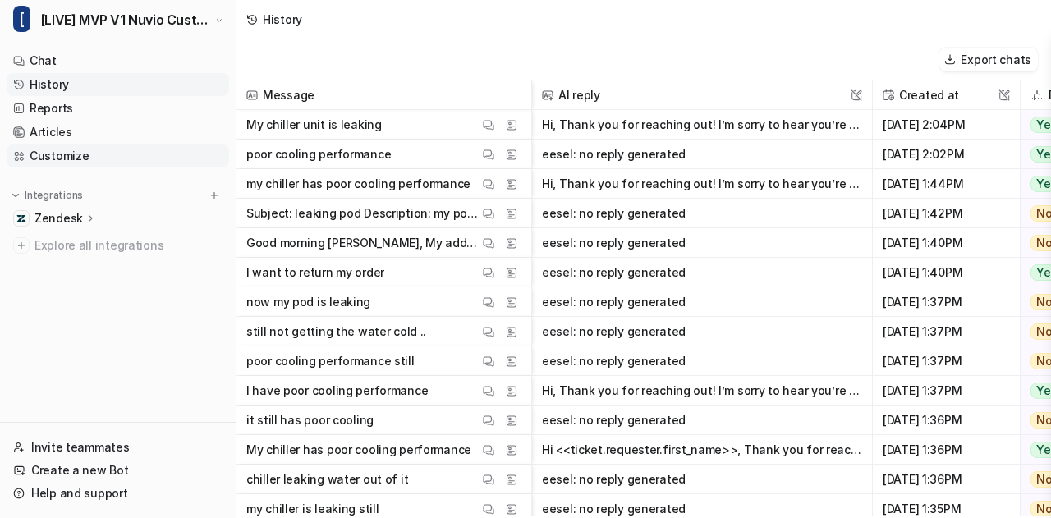
click at [161, 149] on link "Customize" at bounding box center [118, 156] width 223 height 23
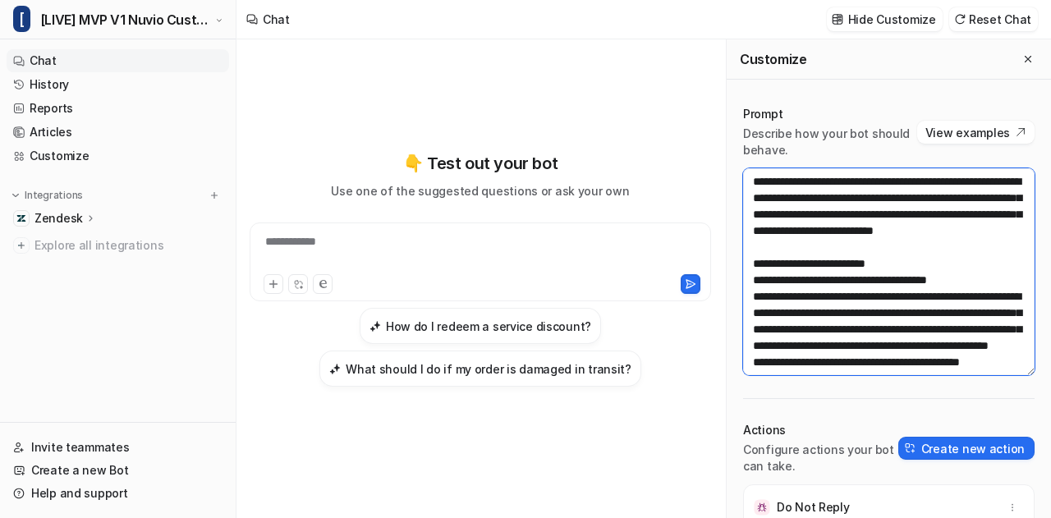
click at [850, 251] on textarea at bounding box center [888, 271] width 291 height 207
paste textarea "**********"
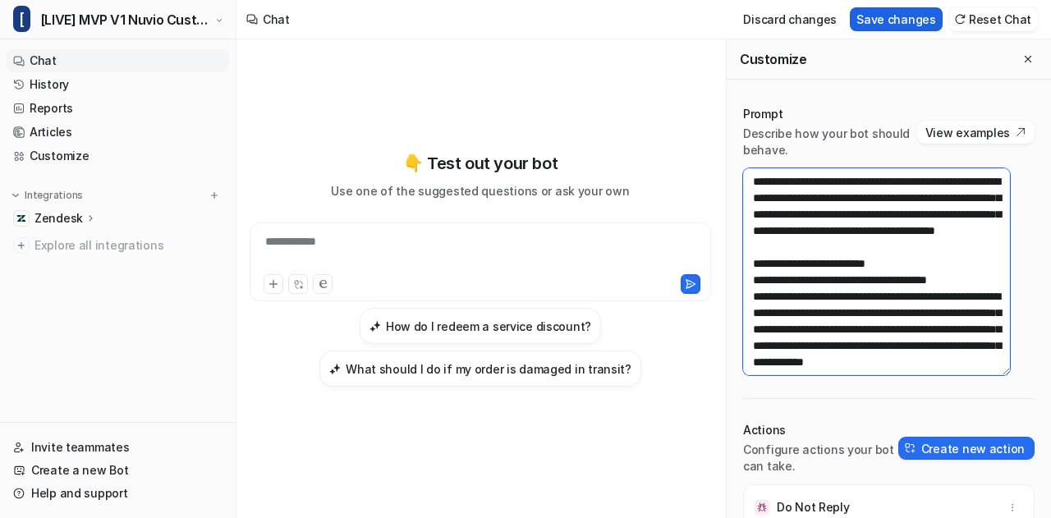
type textarea "**********"
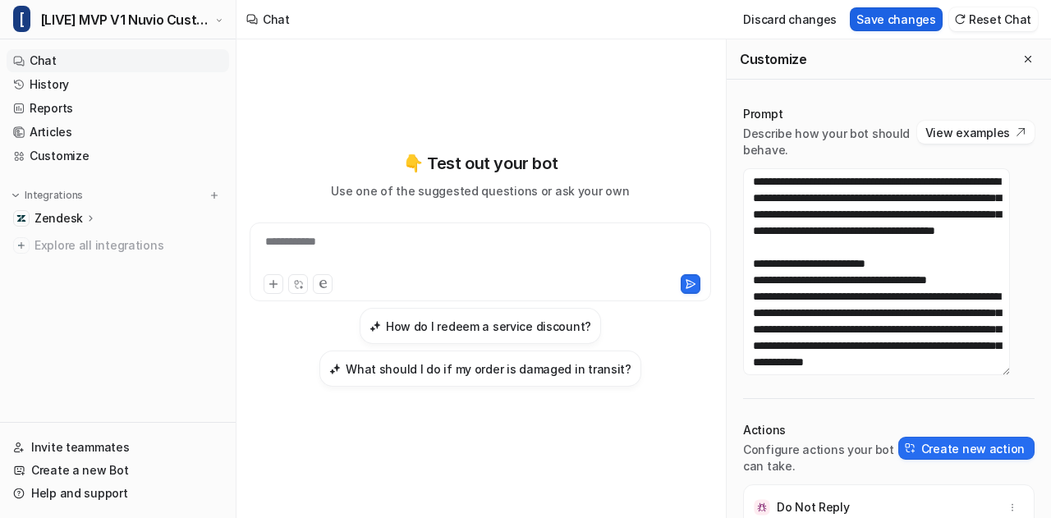
click at [911, 19] on button "Save changes" at bounding box center [896, 19] width 93 height 24
click at [1022, 60] on icon "Close flyout" at bounding box center [1027, 58] width 11 height 11
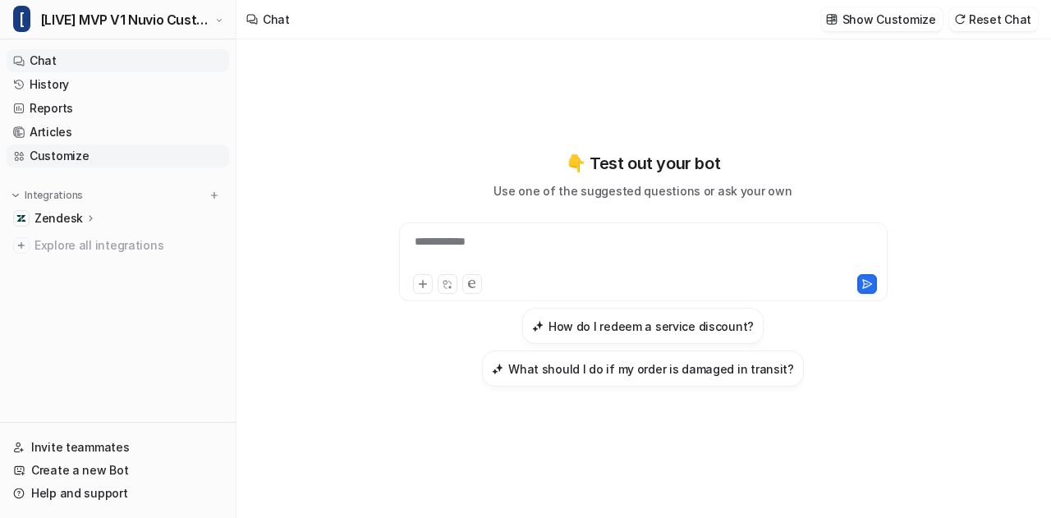
click at [66, 152] on link "Customize" at bounding box center [118, 156] width 223 height 23
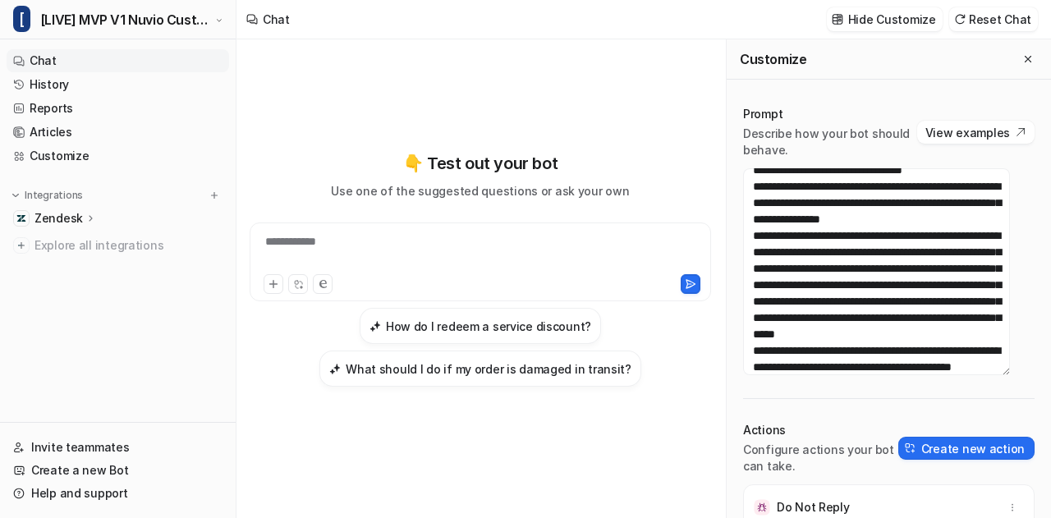
scroll to position [439, 0]
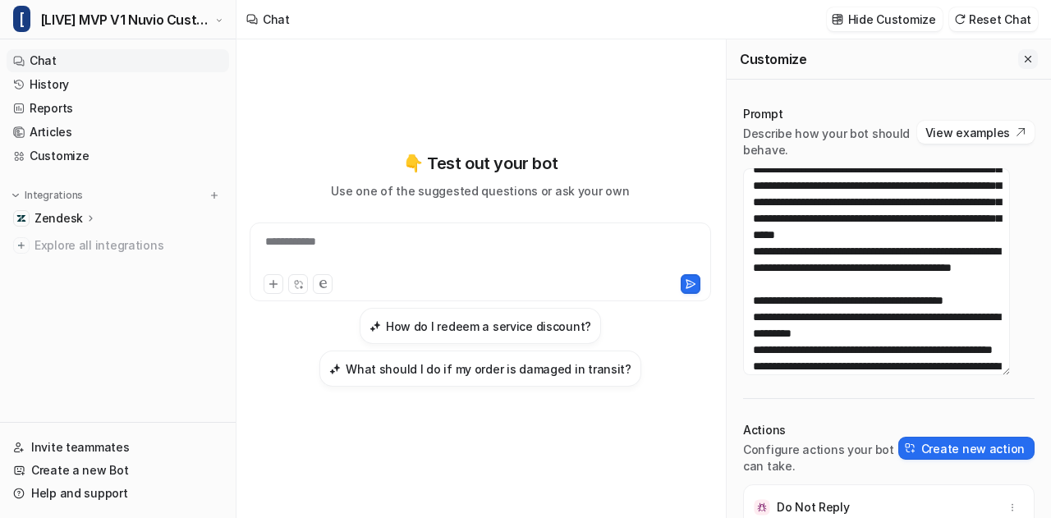
click at [1022, 65] on icon "Close flyout" at bounding box center [1027, 58] width 11 height 11
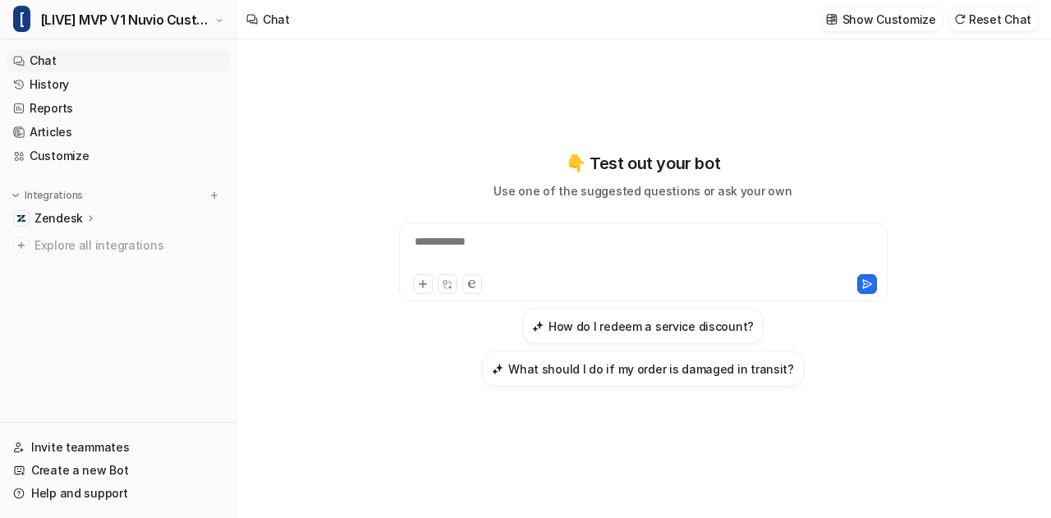
scroll to position [12673, 0]
click at [125, 150] on link "Customize" at bounding box center [118, 156] width 223 height 23
click at [79, 157] on link "Customize" at bounding box center [118, 156] width 223 height 23
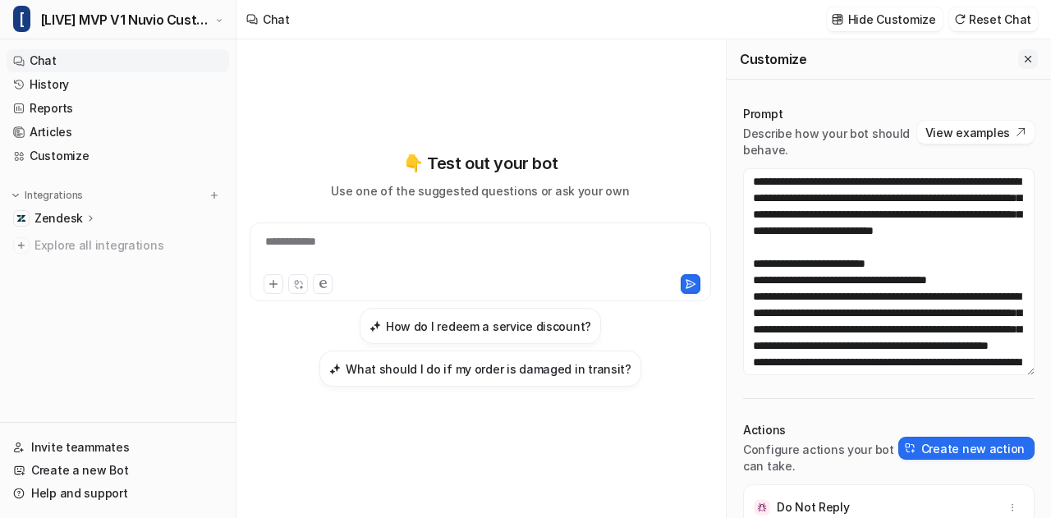
click at [1022, 53] on icon "Close flyout" at bounding box center [1027, 58] width 11 height 11
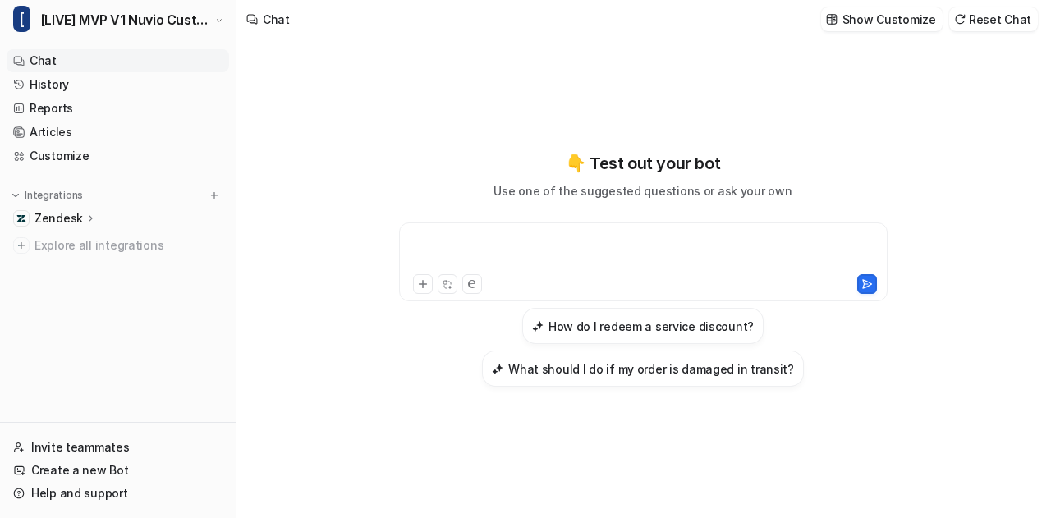
click at [525, 239] on div at bounding box center [643, 252] width 481 height 38
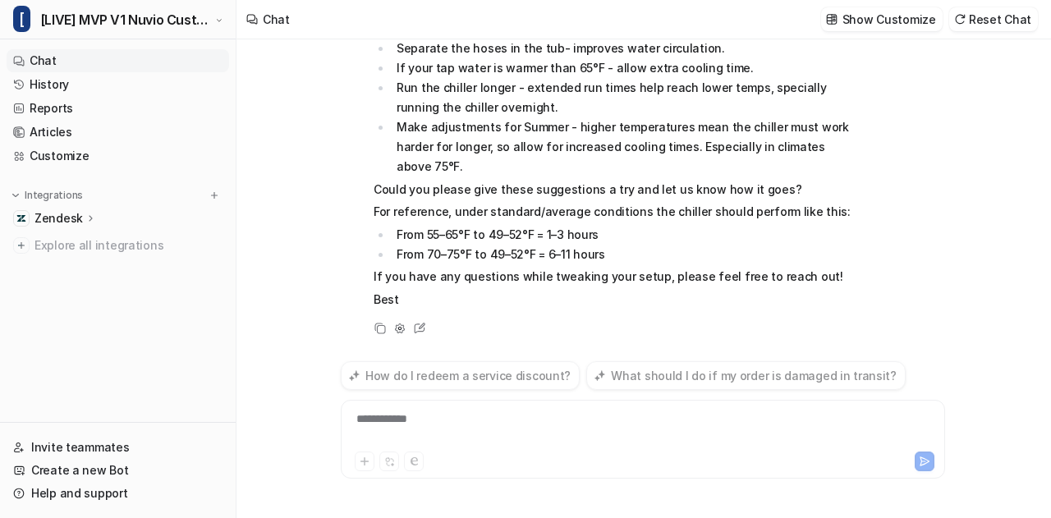
scroll to position [358, 0]
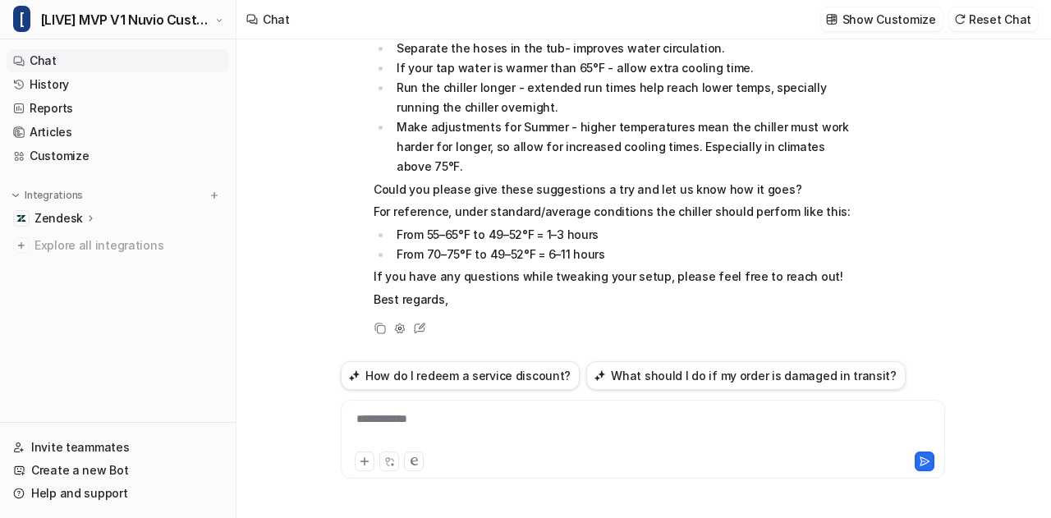
drag, startPoint x: 463, startPoint y: 401, endPoint x: 437, endPoint y: 416, distance: 30.1
click at [437, 416] on div "**********" at bounding box center [643, 439] width 604 height 79
click at [437, 416] on div at bounding box center [643, 430] width 597 height 38
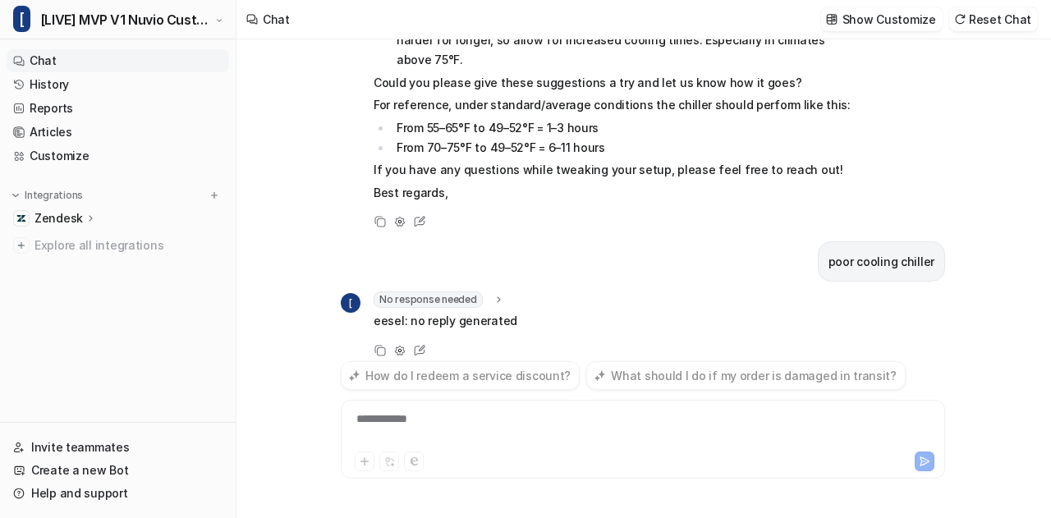
scroll to position [486, 0]
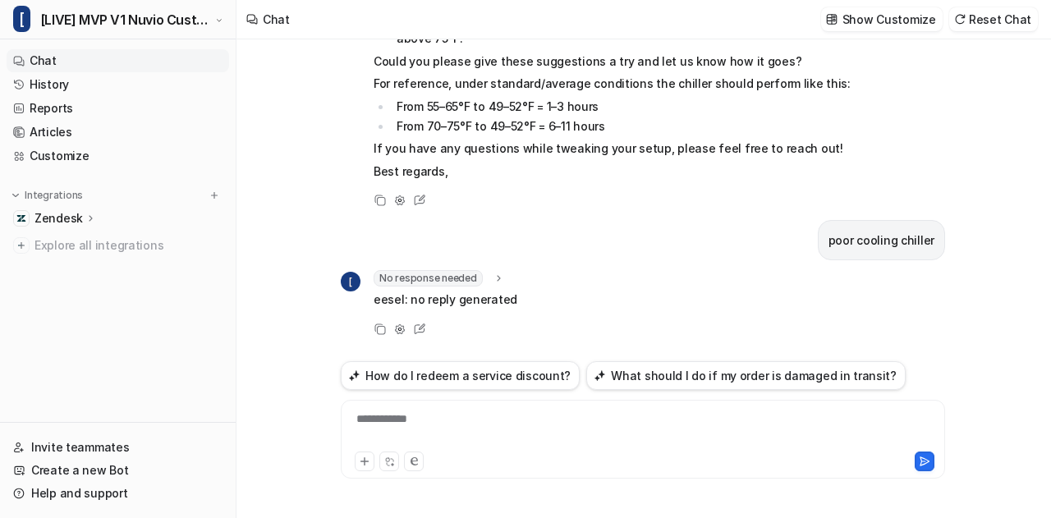
click at [437, 416] on div "**********" at bounding box center [643, 430] width 597 height 38
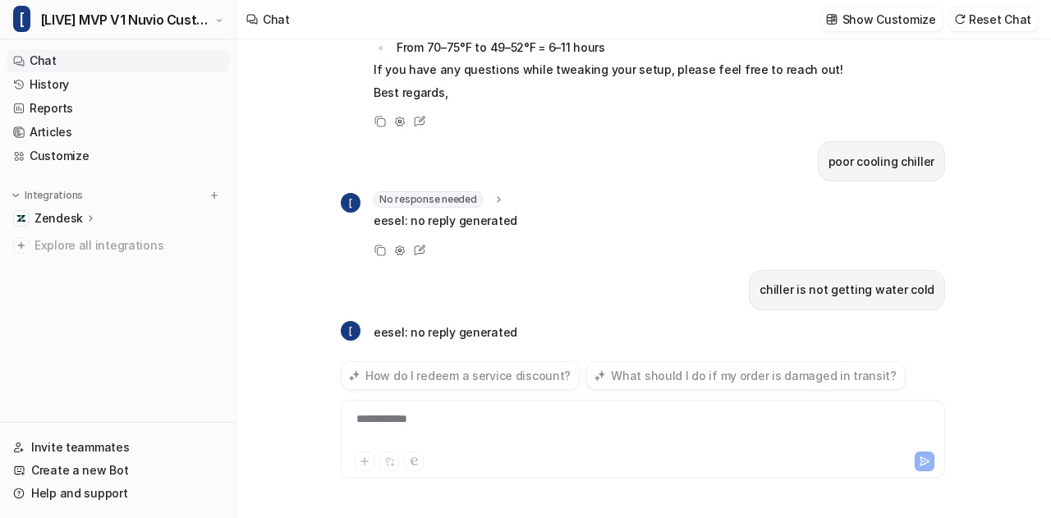
scroll to position [598, 0]
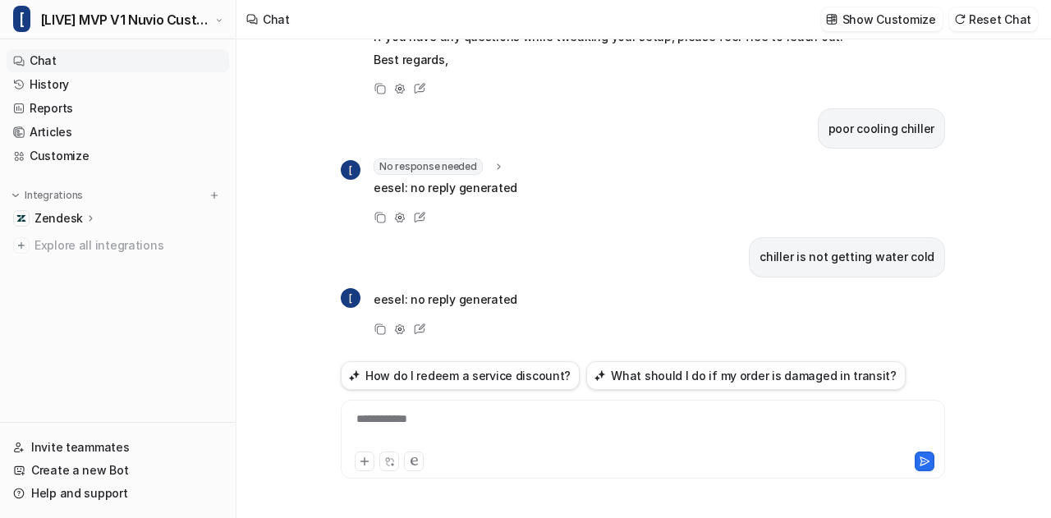
click at [811, 261] on p "chiller is not getting water cold" at bounding box center [846, 257] width 175 height 20
copy div "chiller is not getting water cold ["
click at [483, 421] on div at bounding box center [643, 430] width 597 height 38
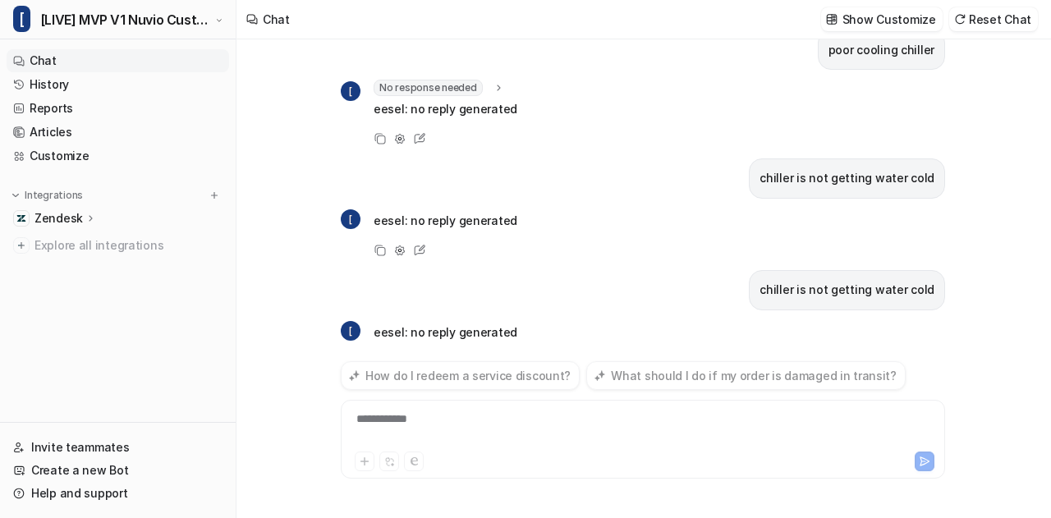
scroll to position [709, 0]
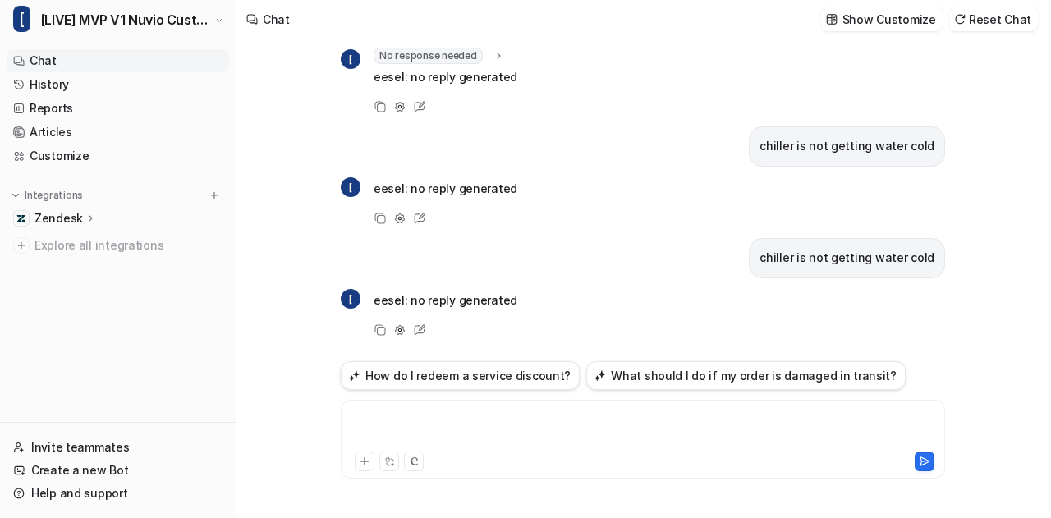
click at [483, 421] on div at bounding box center [643, 430] width 597 height 38
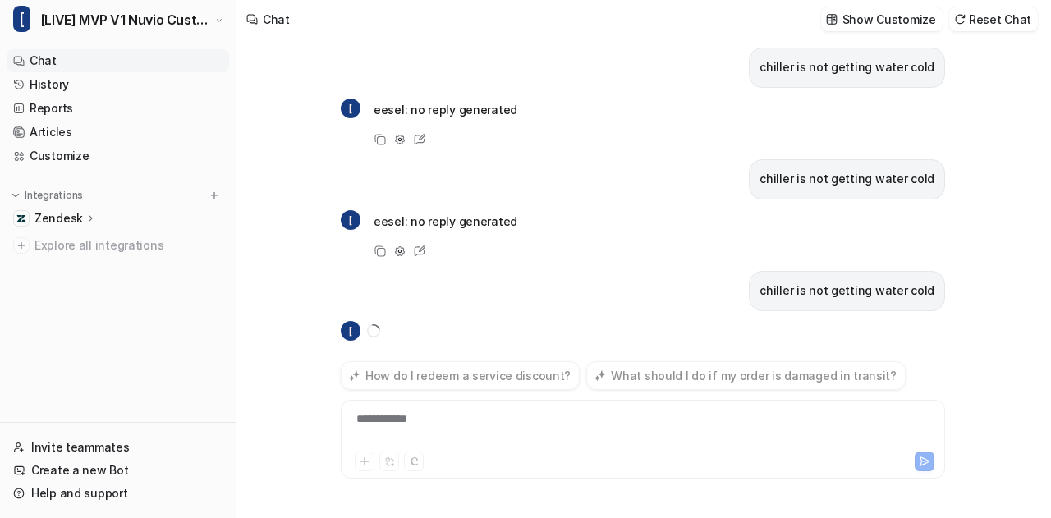
scroll to position [819, 0]
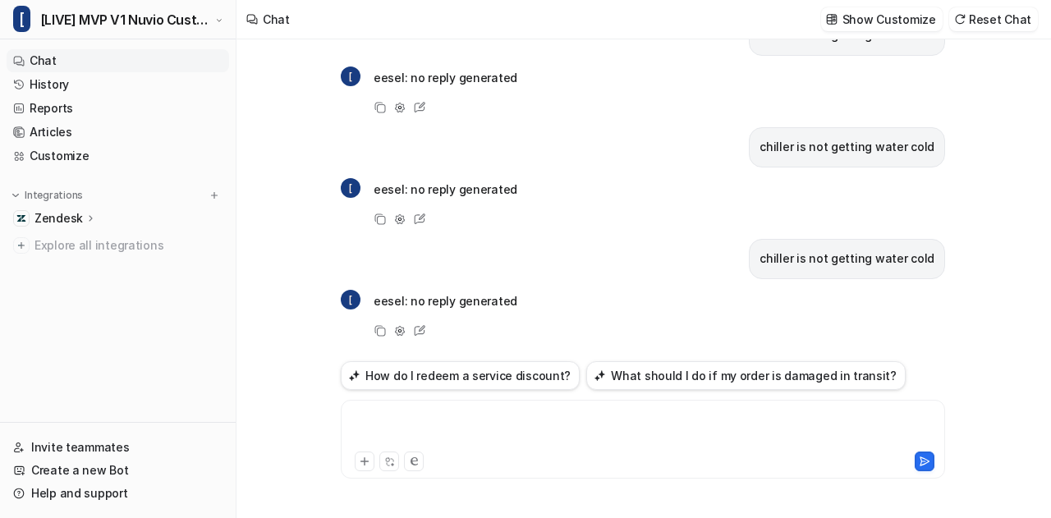
click at [483, 421] on div at bounding box center [643, 430] width 597 height 38
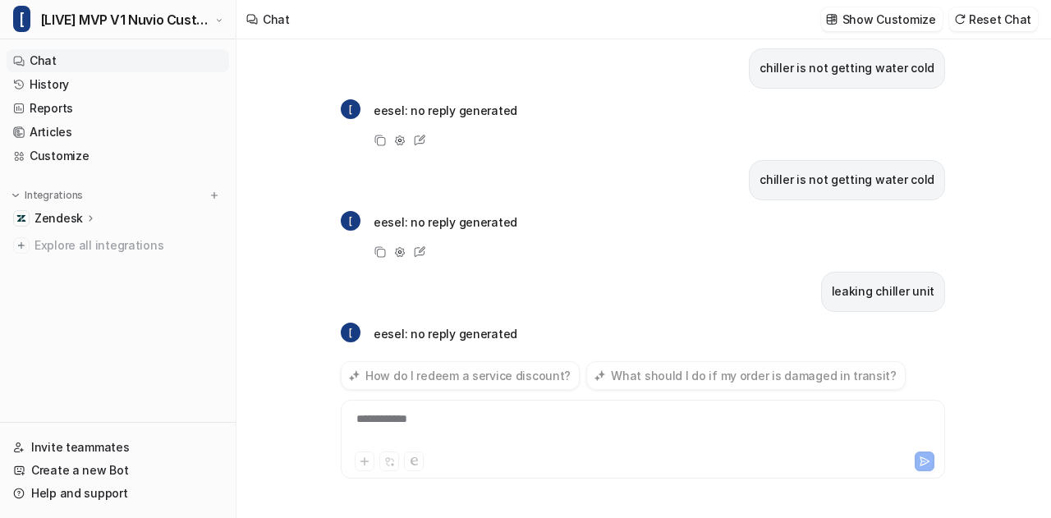
scroll to position [931, 0]
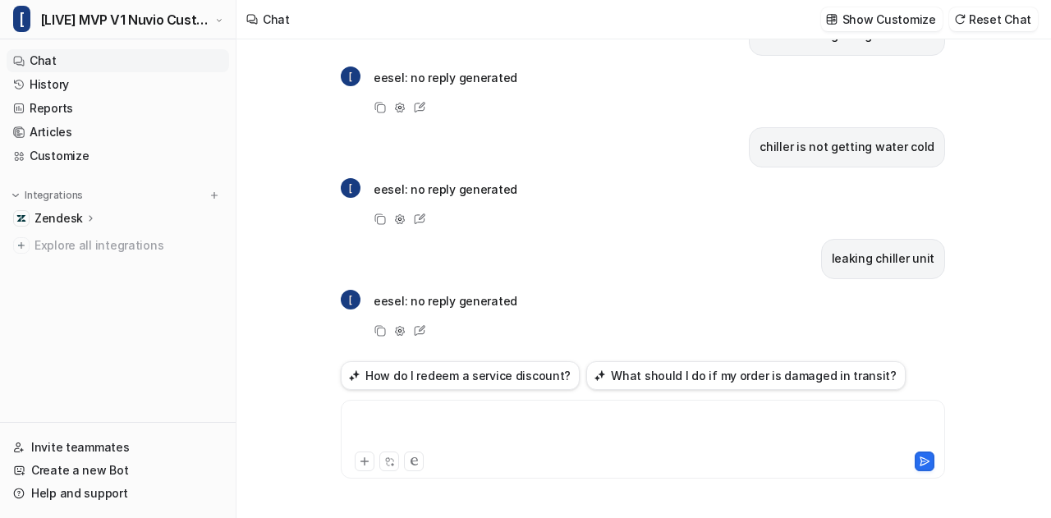
click at [483, 421] on div at bounding box center [643, 430] width 597 height 38
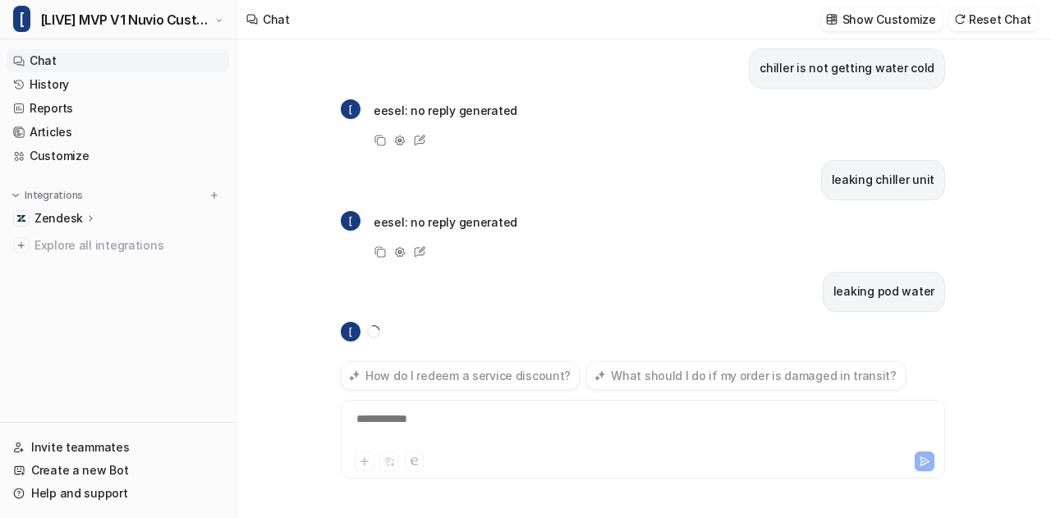
scroll to position [1042, 0]
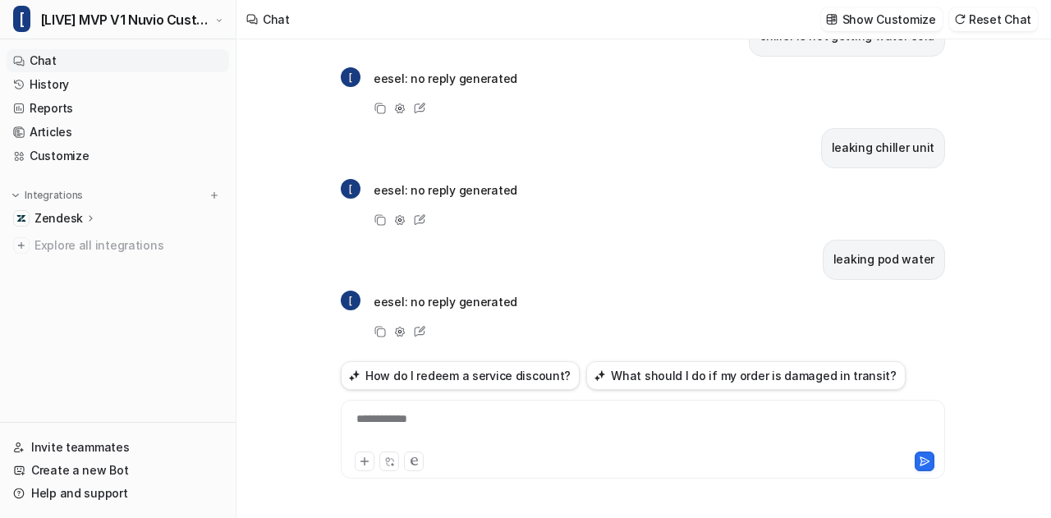
click at [483, 421] on div "**********" at bounding box center [643, 430] width 597 height 38
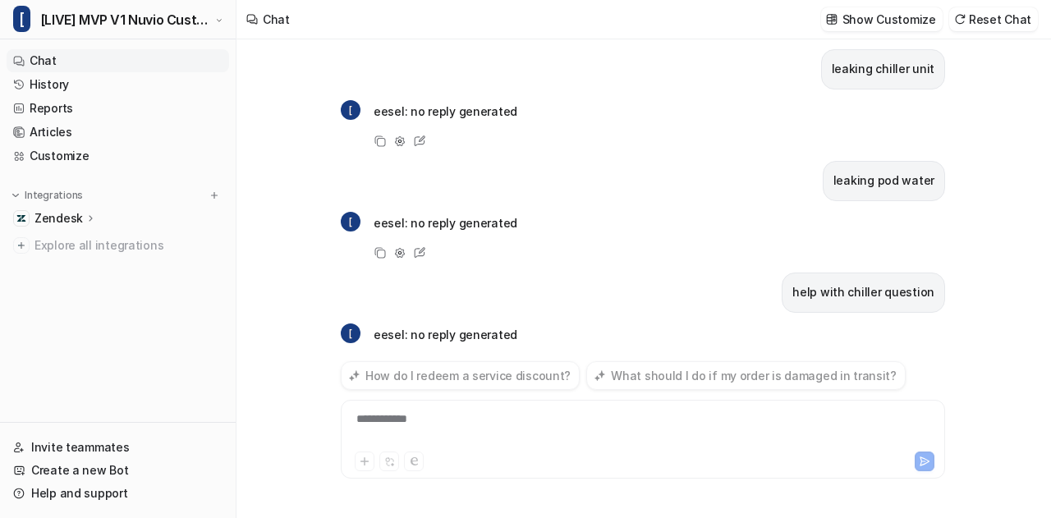
scroll to position [1153, 0]
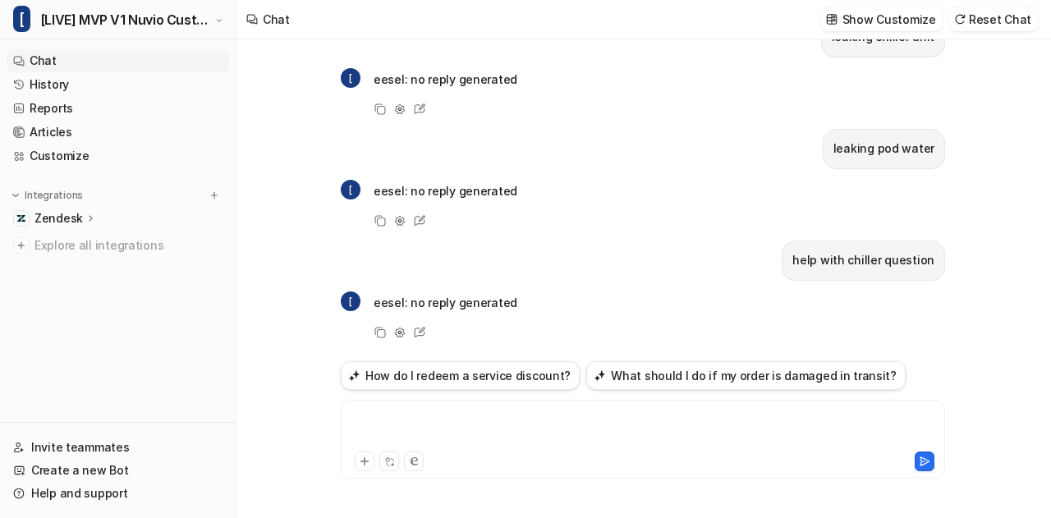
click at [483, 421] on div at bounding box center [643, 430] width 597 height 38
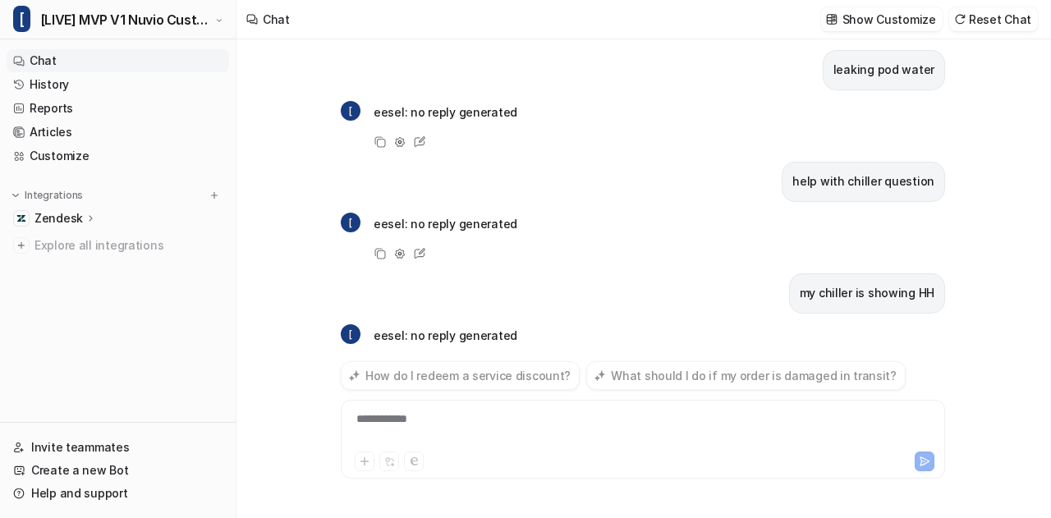
scroll to position [1264, 0]
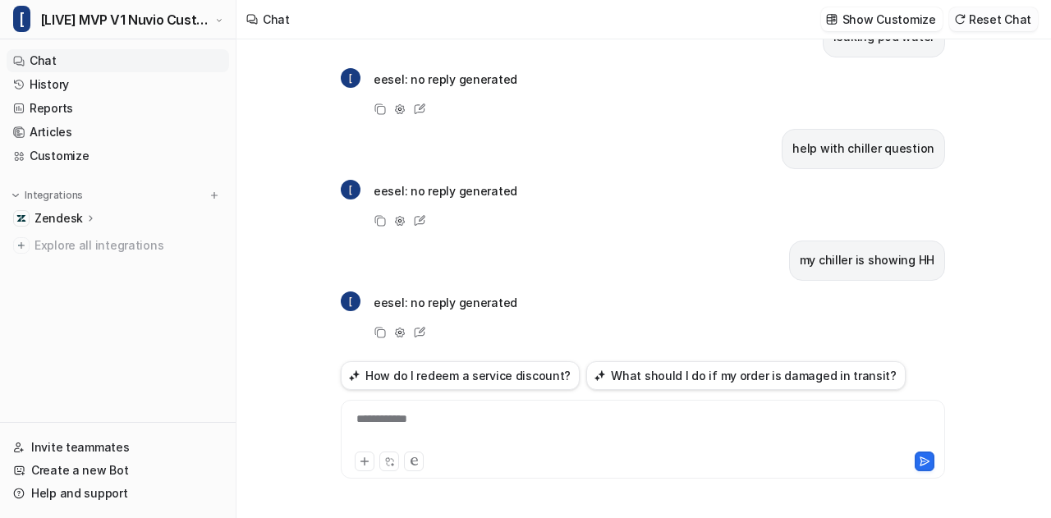
click at [994, 20] on button "Reset Chat" at bounding box center [993, 19] width 89 height 24
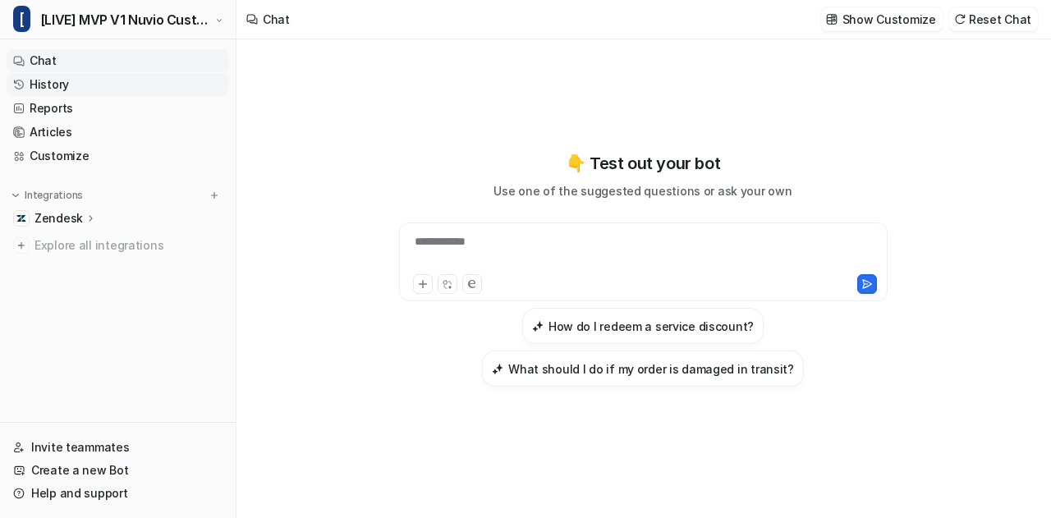
click at [118, 85] on link "History" at bounding box center [118, 84] width 223 height 23
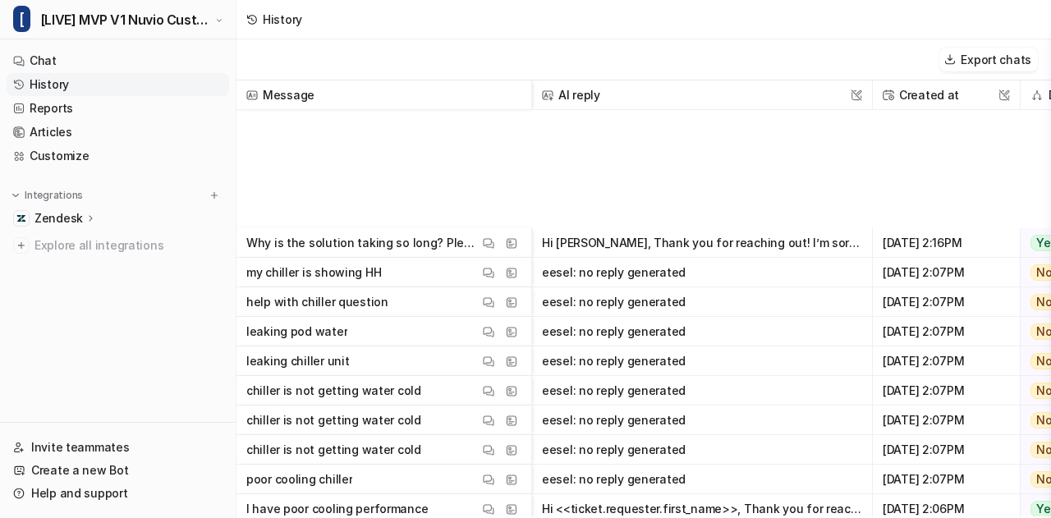
scroll to position [246, 0]
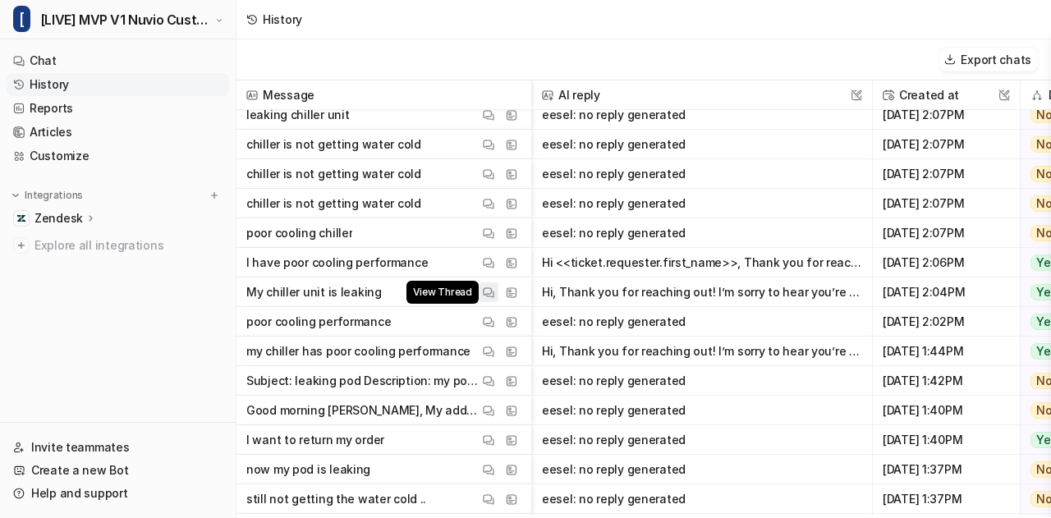
click at [489, 291] on img at bounding box center [488, 293] width 11 height 12
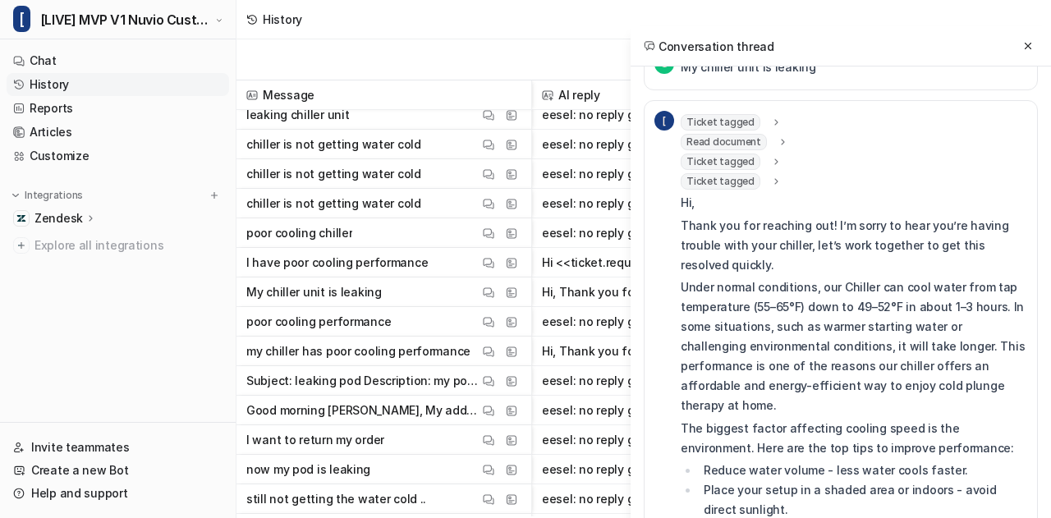
scroll to position [941, 0]
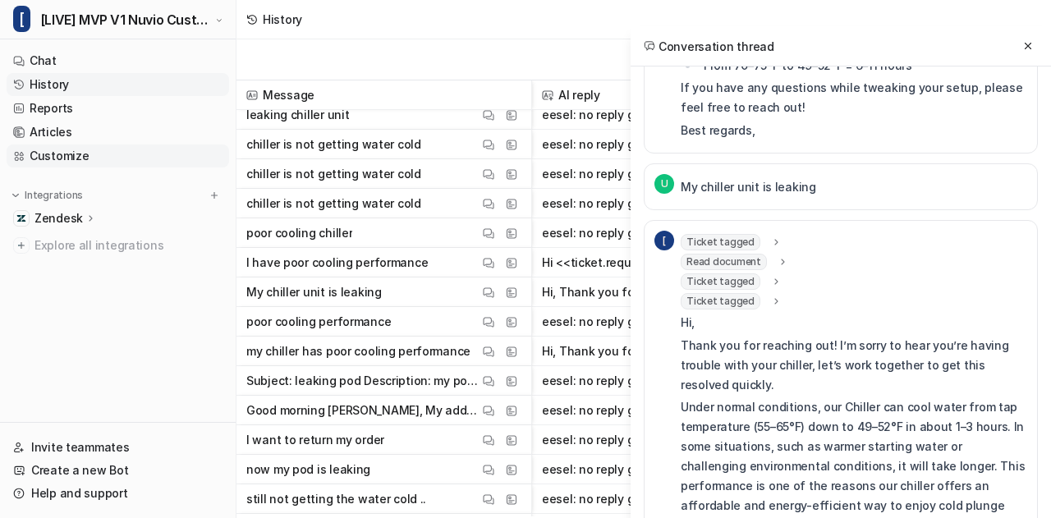
click at [82, 152] on link "Customize" at bounding box center [118, 156] width 223 height 23
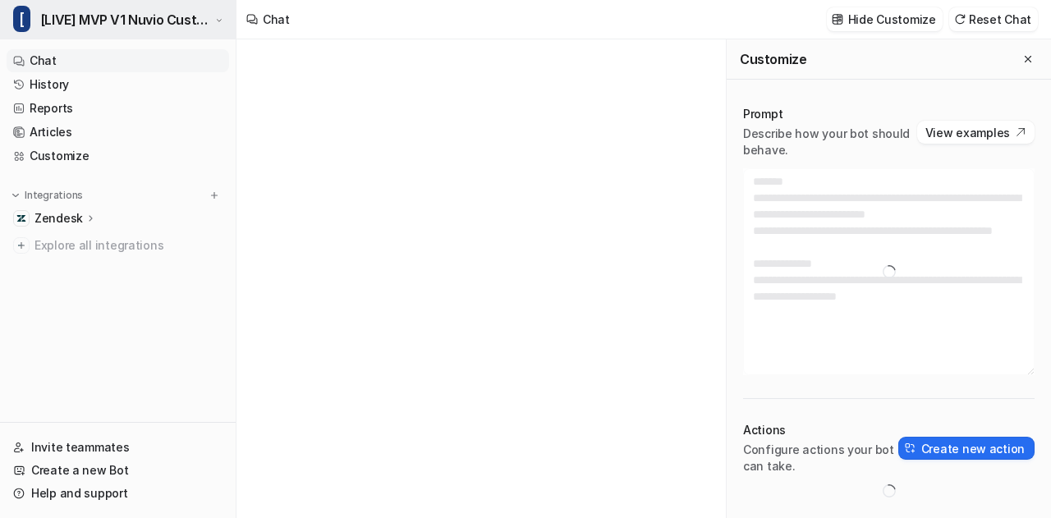
type textarea "**********"
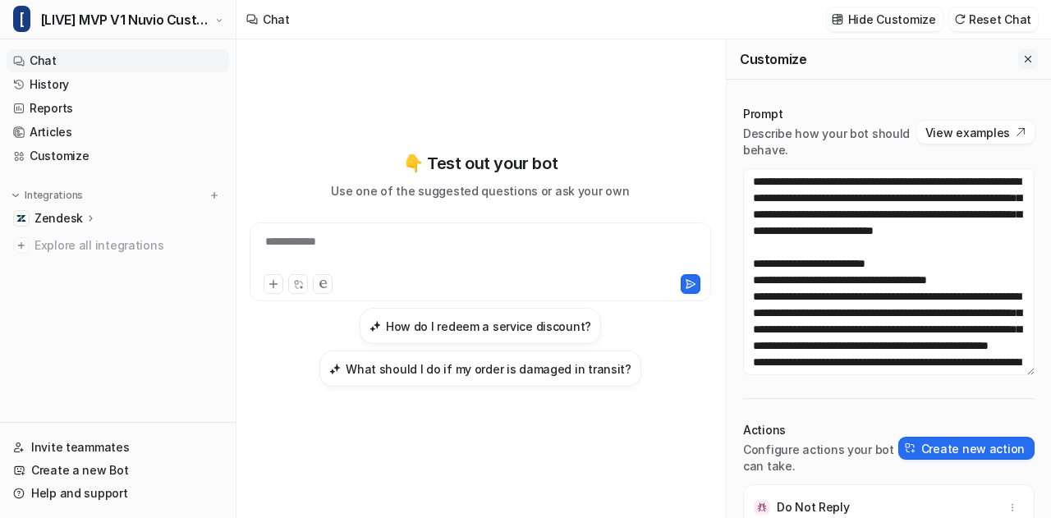
click at [1022, 62] on icon "Close flyout" at bounding box center [1027, 58] width 11 height 11
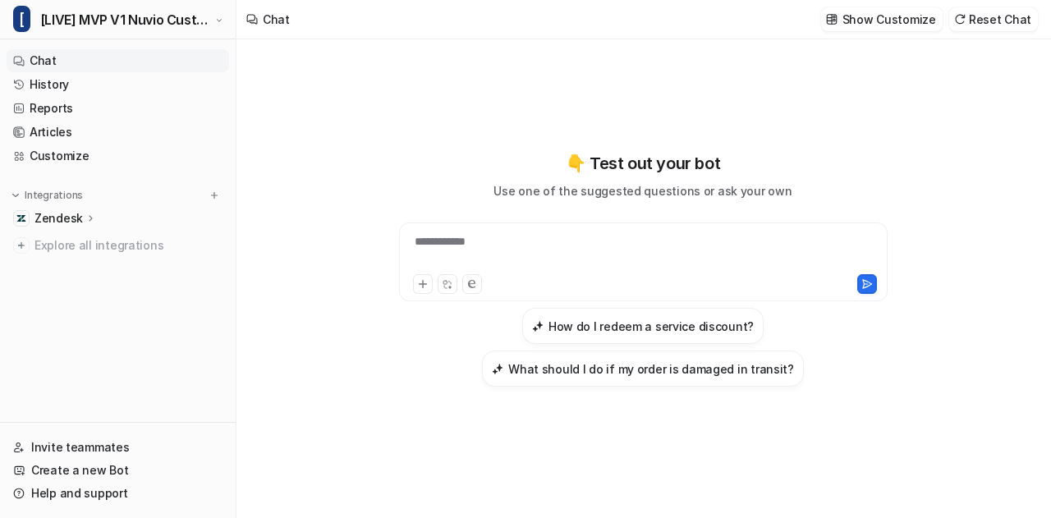
click at [548, 253] on div "**********" at bounding box center [643, 252] width 481 height 38
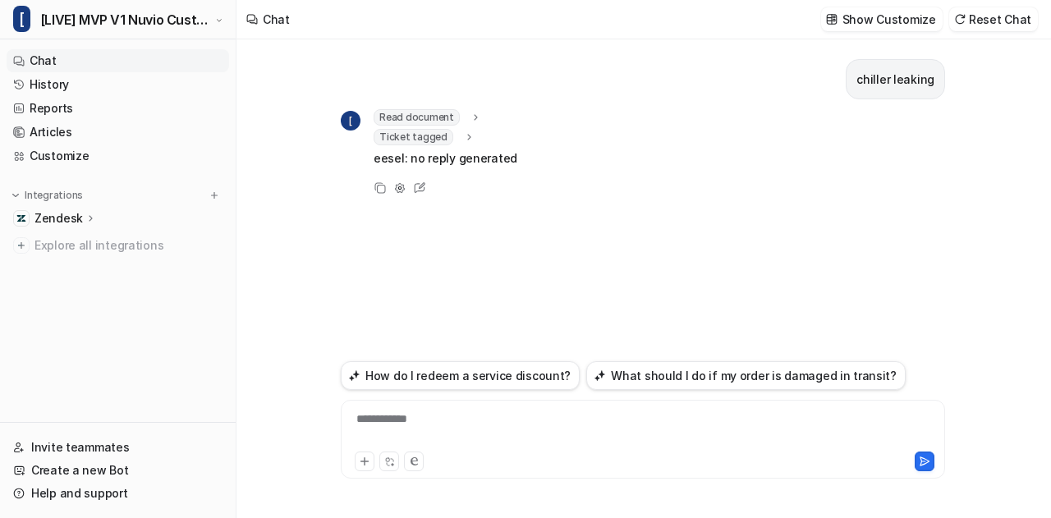
click at [467, 138] on icon at bounding box center [468, 137] width 3 height 6
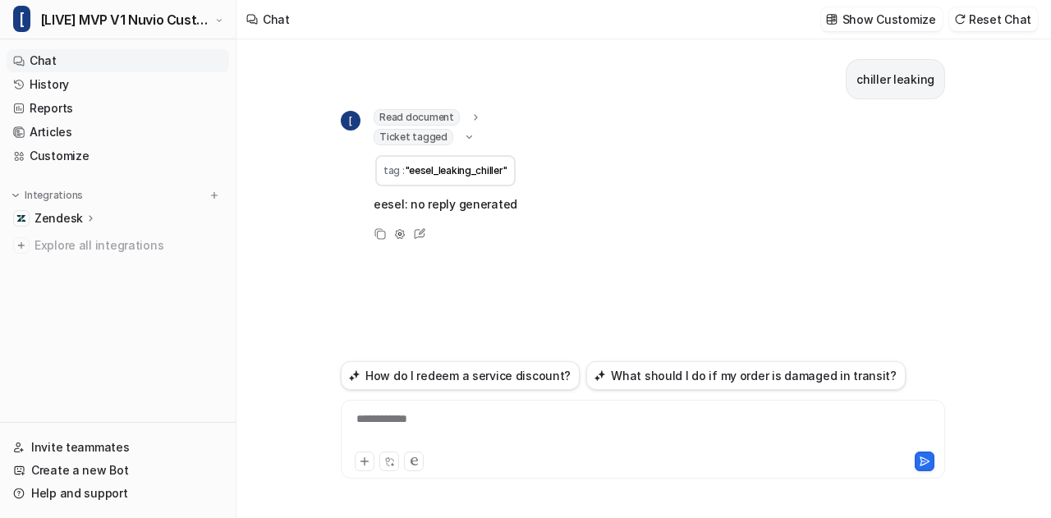
click at [463, 138] on icon at bounding box center [469, 136] width 12 height 11
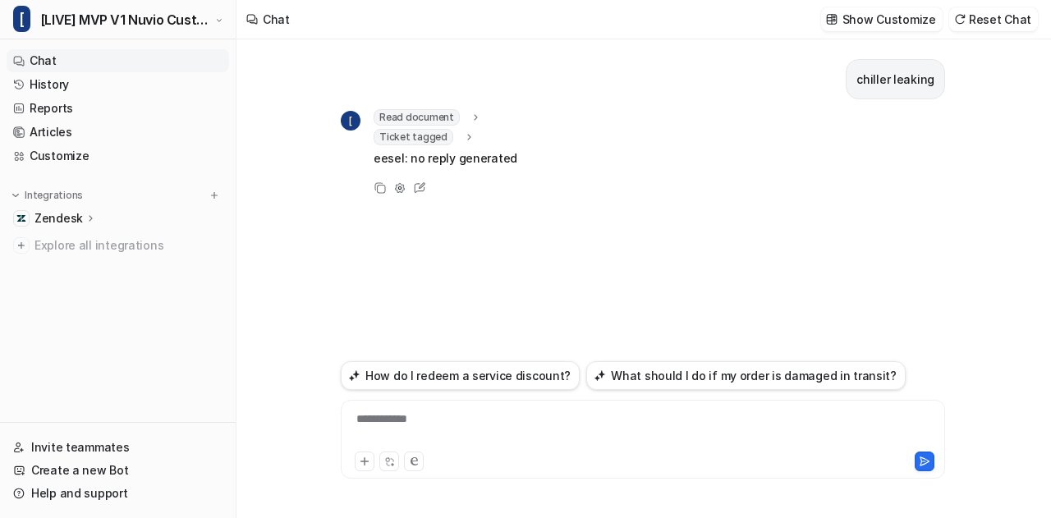
click at [524, 429] on div "**********" at bounding box center [643, 430] width 597 height 38
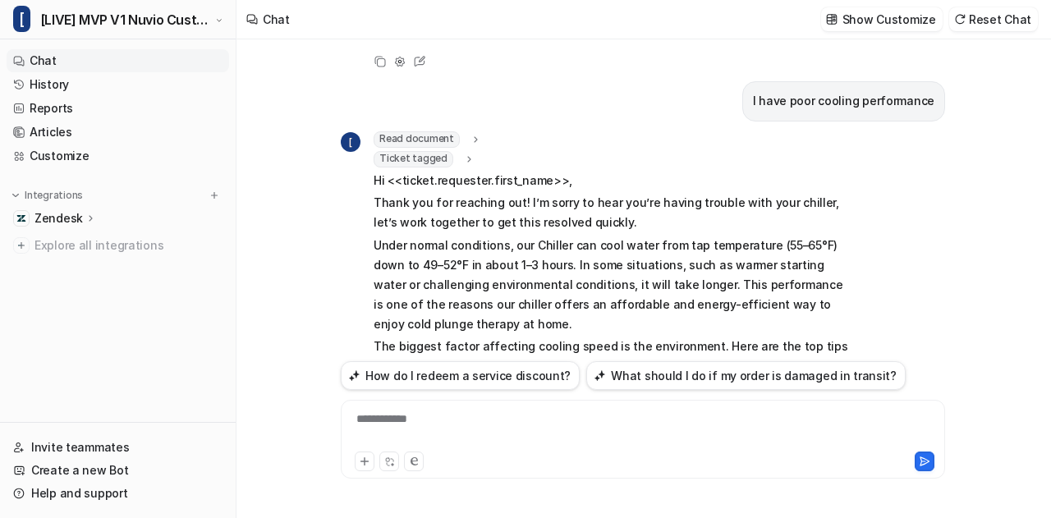
scroll to position [110, 0]
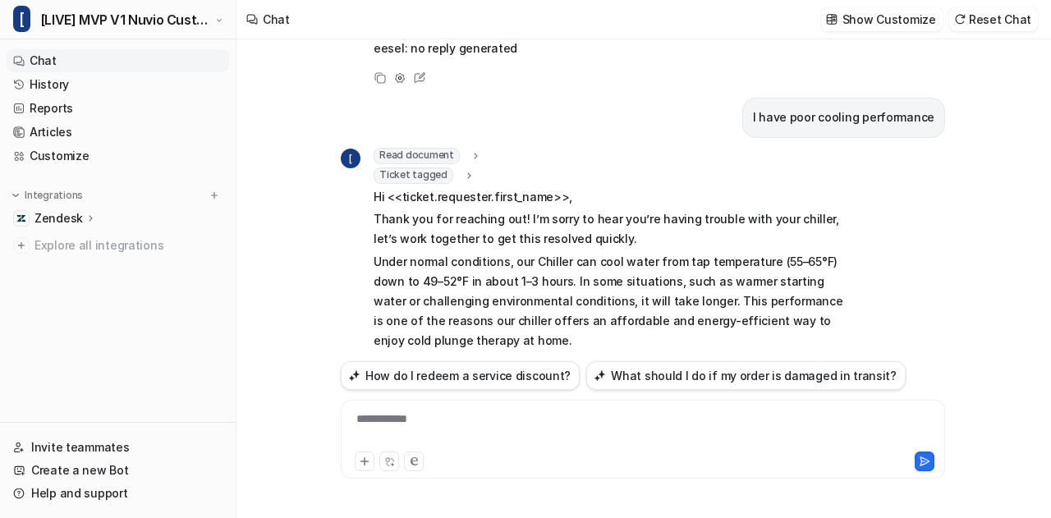
click at [463, 173] on icon at bounding box center [468, 175] width 11 height 12
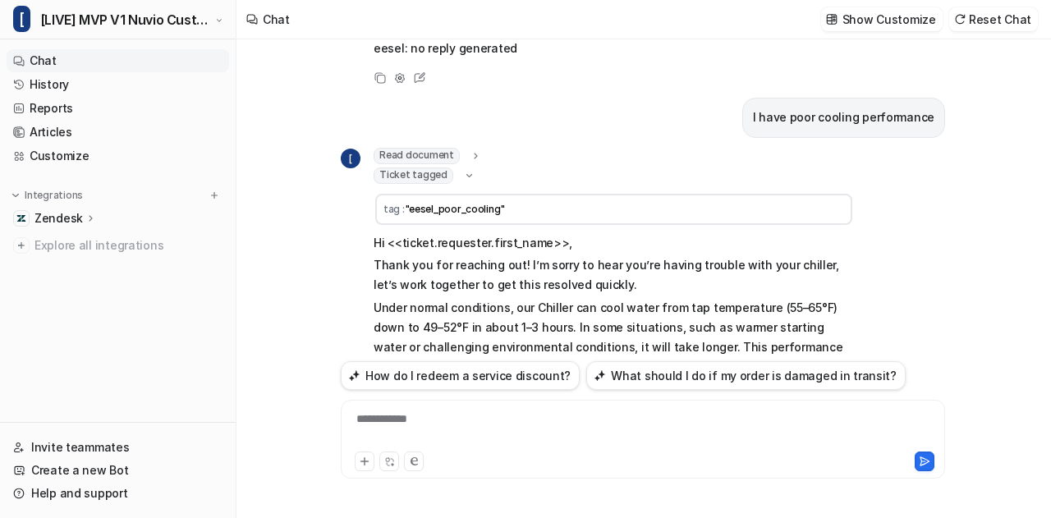
click at [463, 173] on icon at bounding box center [469, 175] width 12 height 11
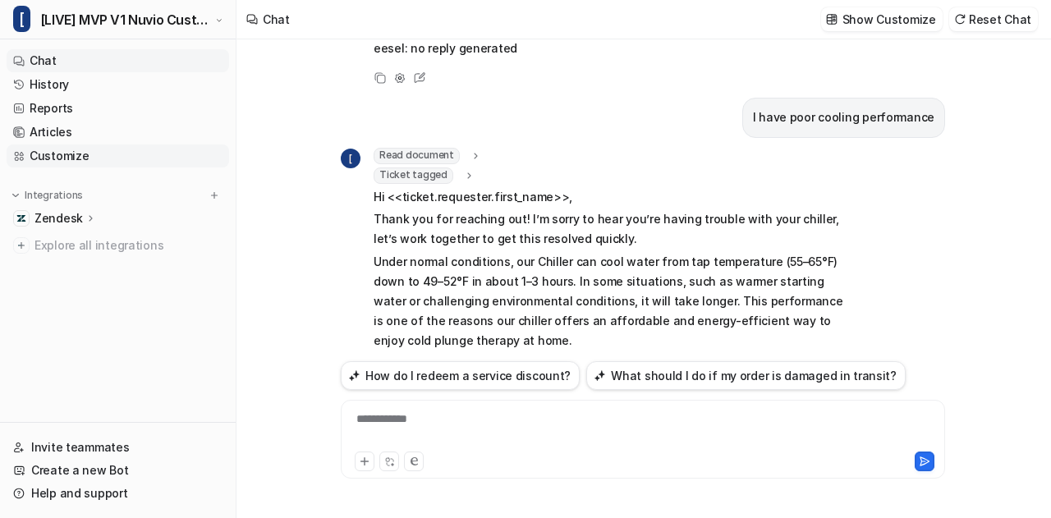
click at [28, 158] on link "Customize" at bounding box center [118, 156] width 223 height 23
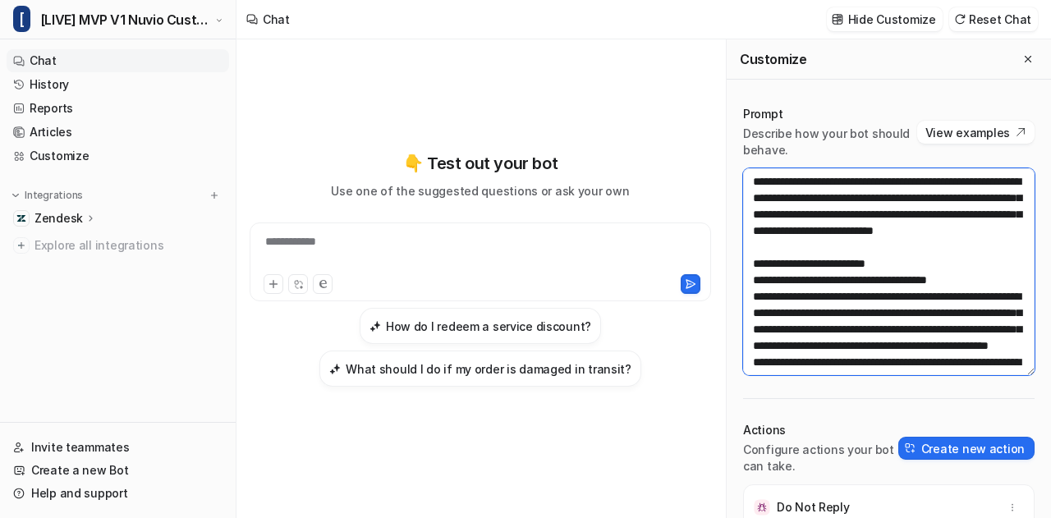
click at [884, 291] on textarea at bounding box center [888, 271] width 291 height 207
paste textarea "**********"
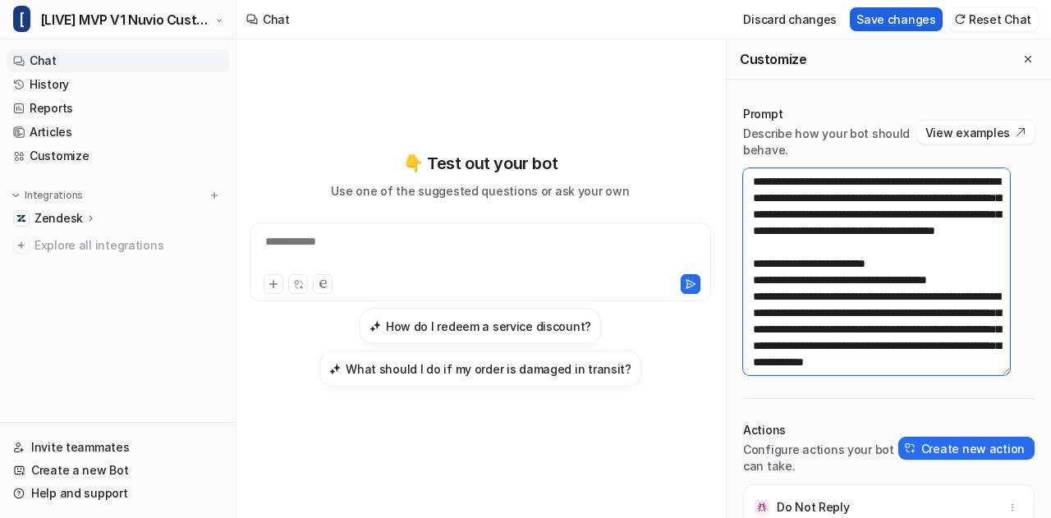
type textarea "**********"
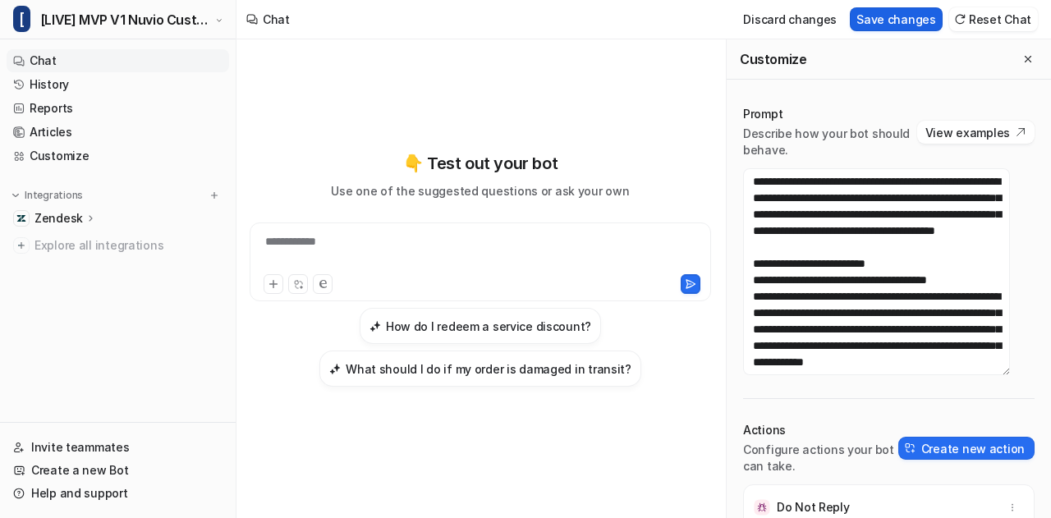
click at [885, 14] on button "Save changes" at bounding box center [896, 19] width 93 height 24
click at [1018, 52] on button "Close flyout" at bounding box center [1028, 59] width 20 height 20
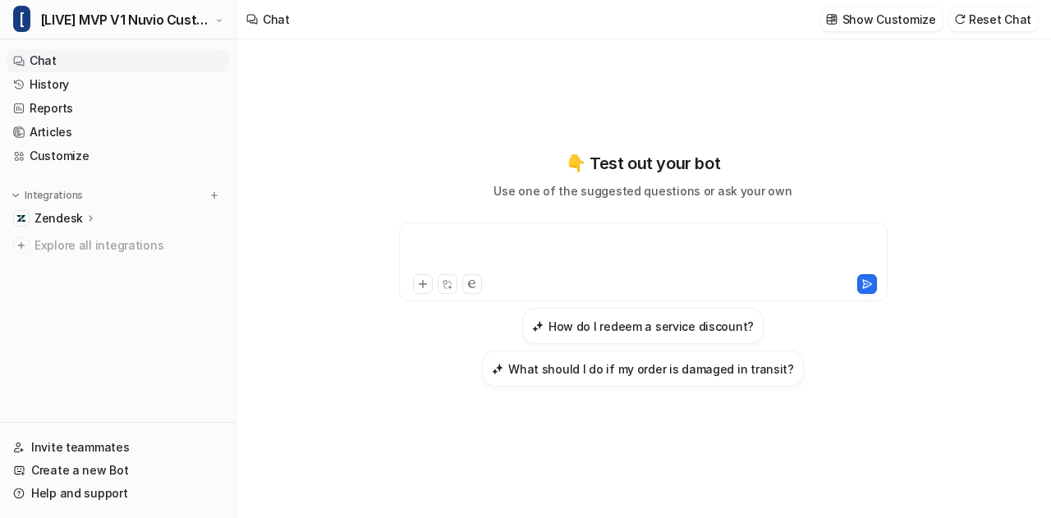
click at [576, 247] on div at bounding box center [643, 252] width 481 height 38
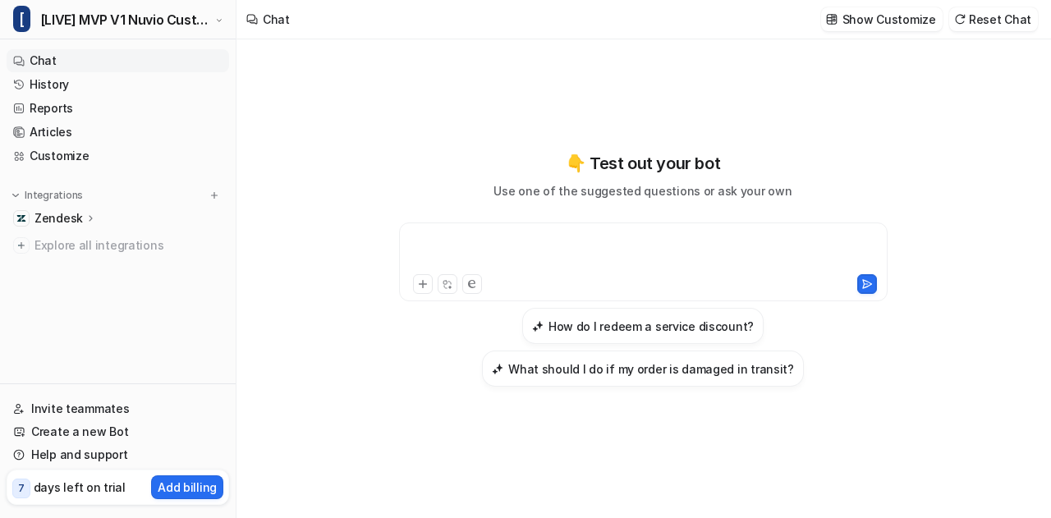
click at [542, 257] on div at bounding box center [643, 252] width 481 height 38
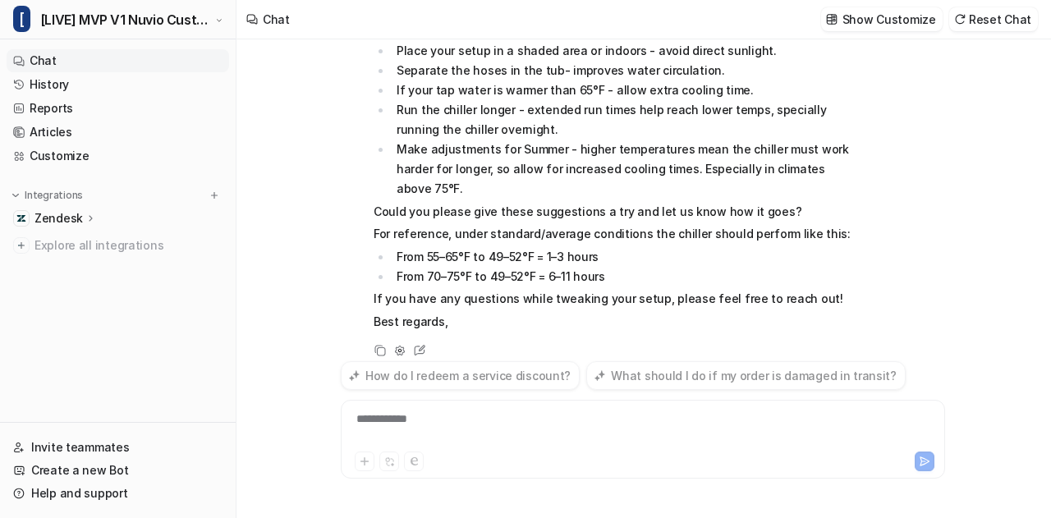
scroll to position [358, 0]
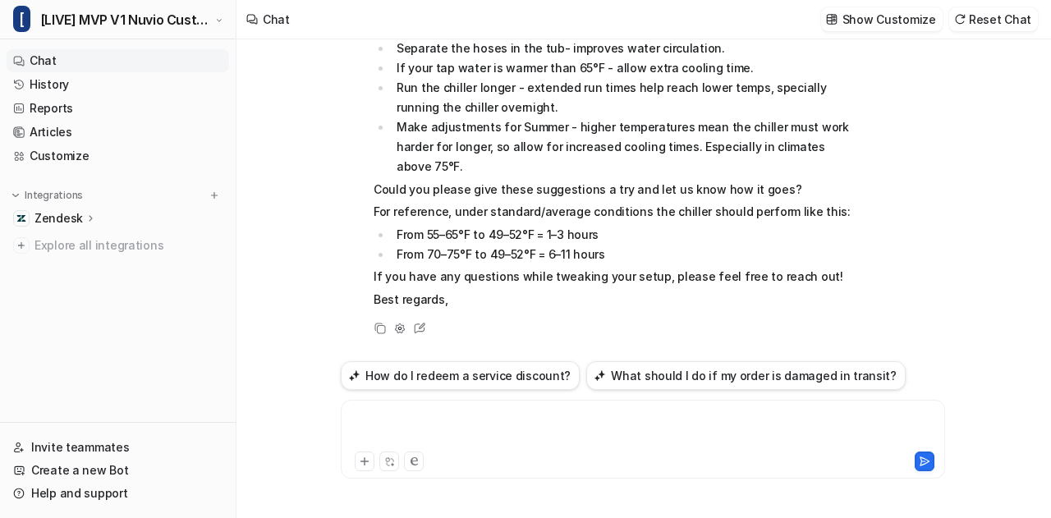
click at [443, 418] on div at bounding box center [643, 430] width 597 height 38
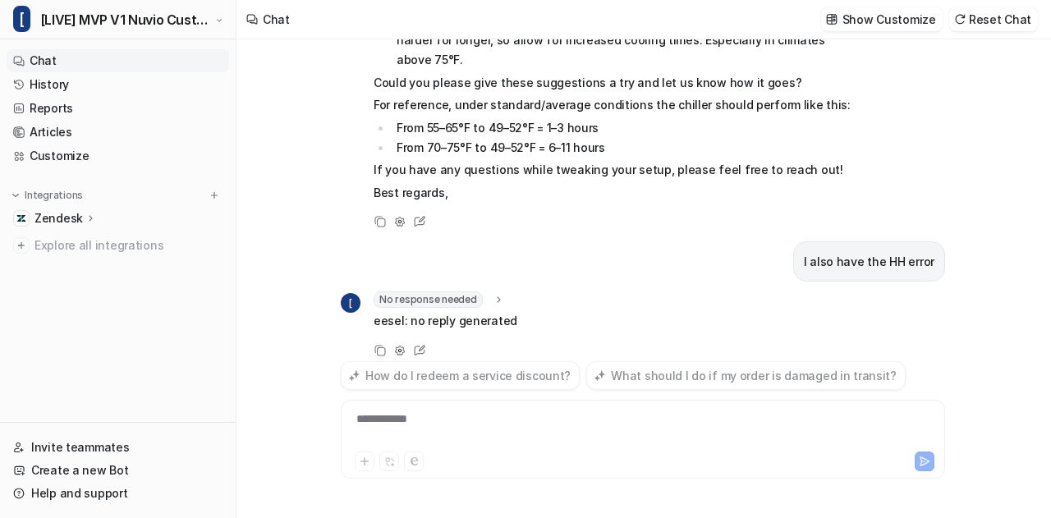
scroll to position [486, 0]
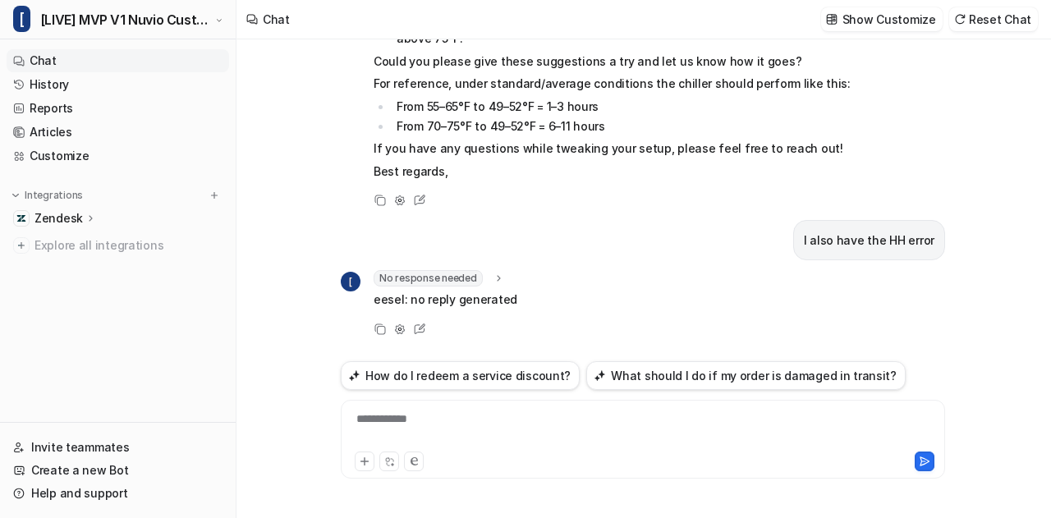
click at [498, 277] on icon at bounding box center [498, 279] width 11 height 12
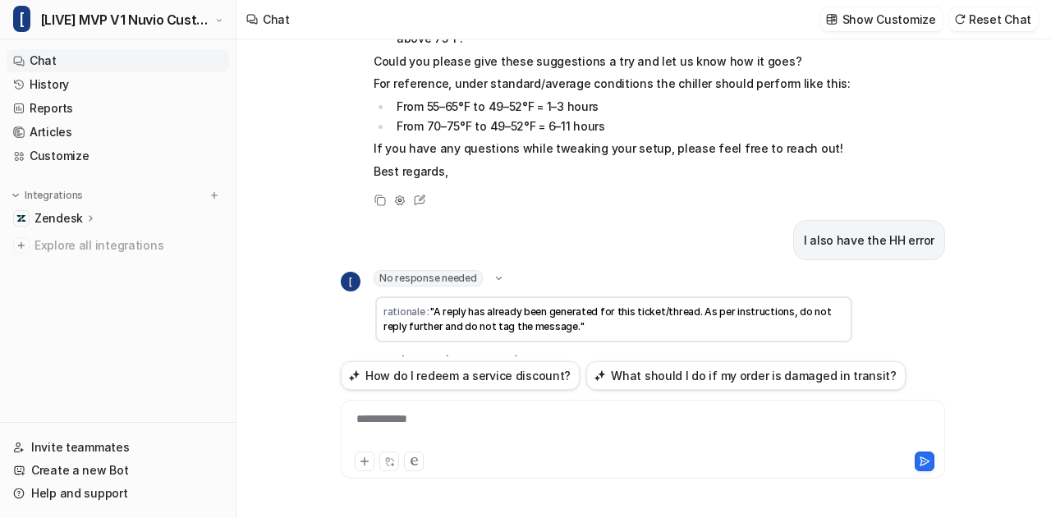
click at [498, 277] on icon at bounding box center [499, 278] width 12 height 11
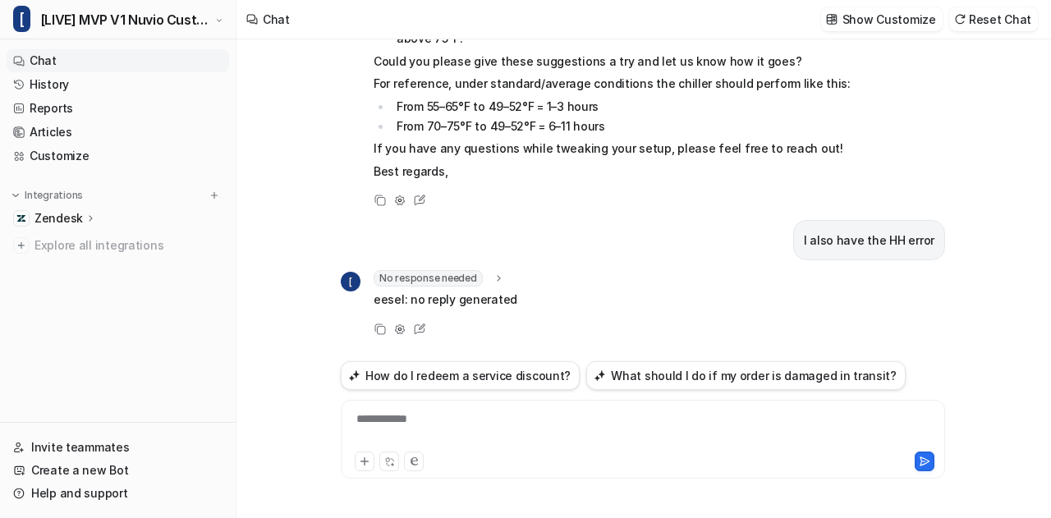
click at [484, 431] on div "**********" at bounding box center [643, 430] width 597 height 38
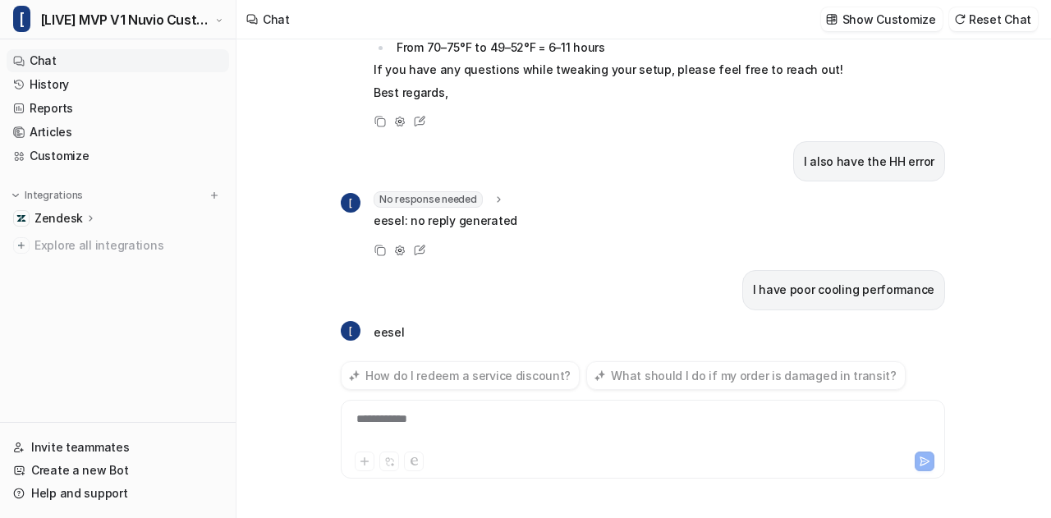
scroll to position [598, 0]
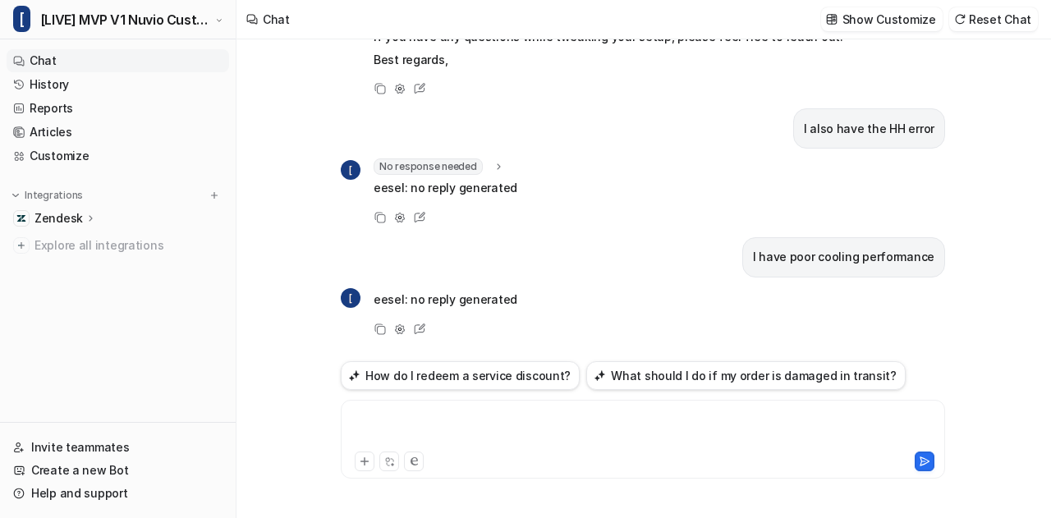
click at [434, 427] on div at bounding box center [643, 430] width 597 height 38
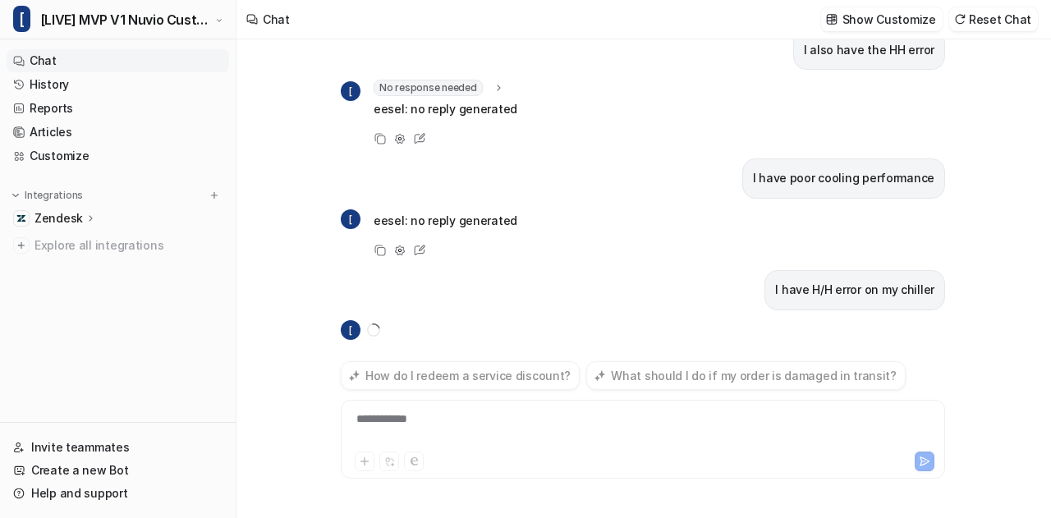
scroll to position [709, 0]
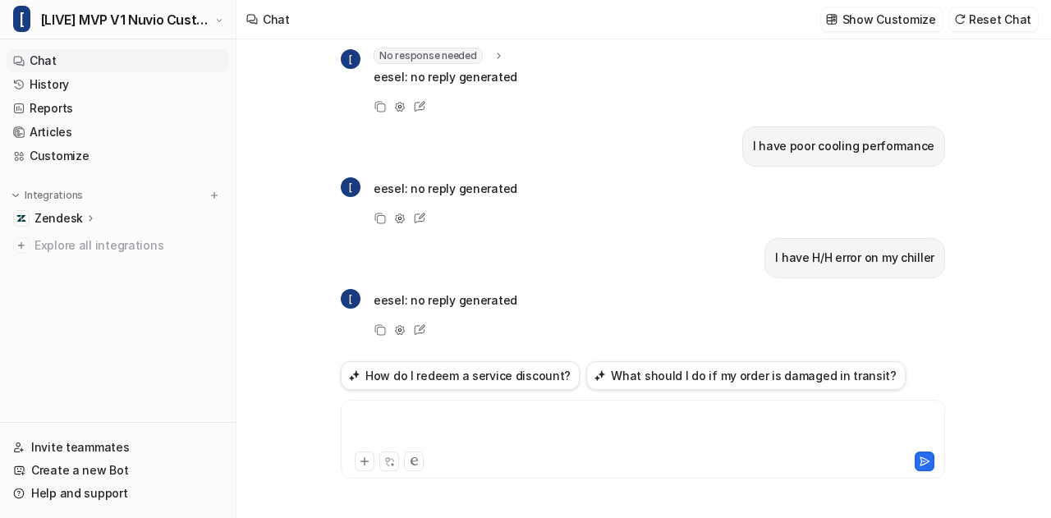
click at [465, 412] on div at bounding box center [643, 430] width 597 height 38
copy div "**********"
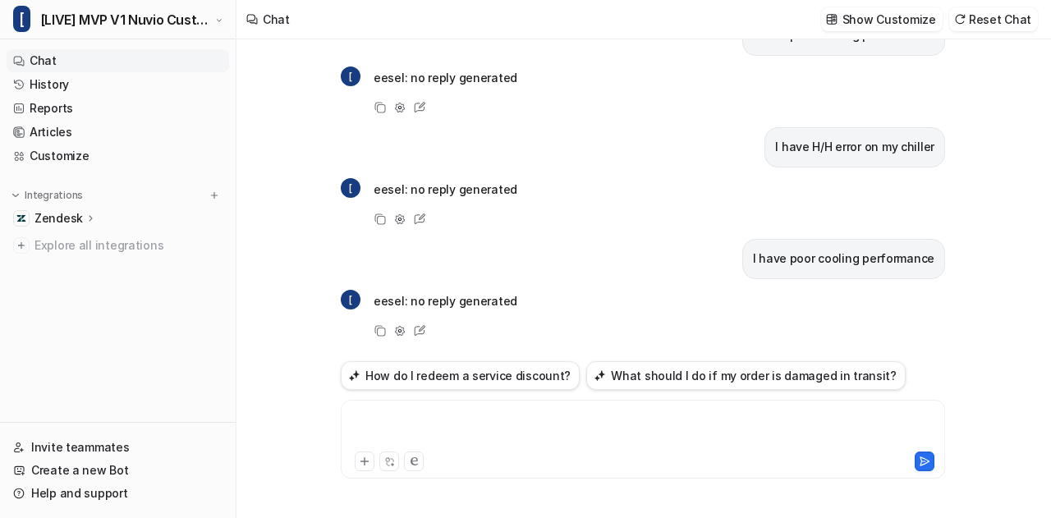
click at [425, 439] on div at bounding box center [643, 430] width 597 height 38
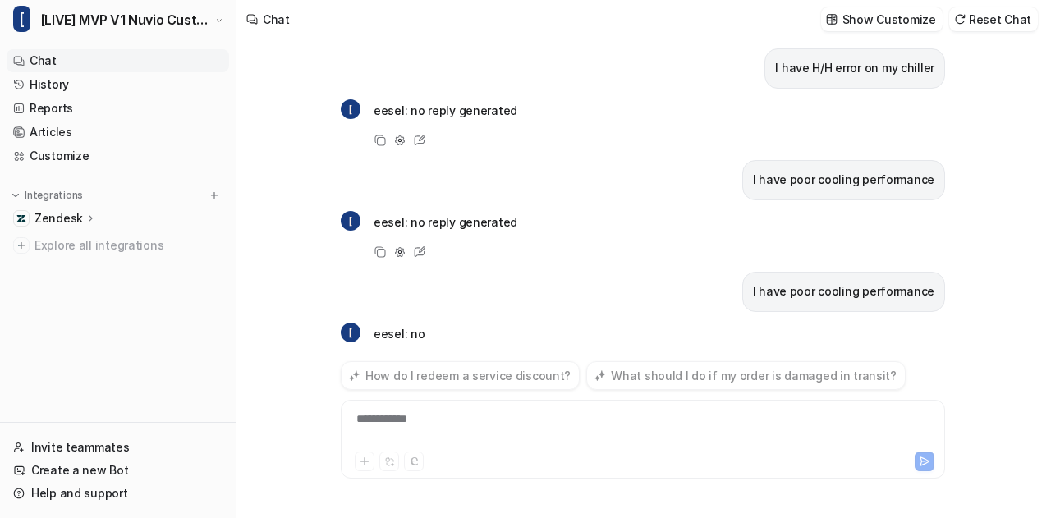
scroll to position [931, 0]
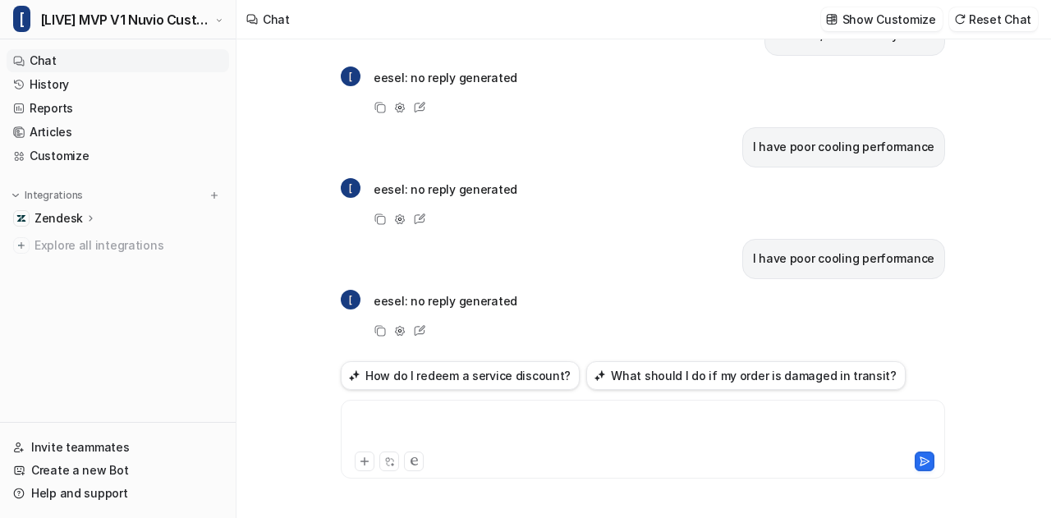
click at [440, 421] on div at bounding box center [643, 430] width 597 height 38
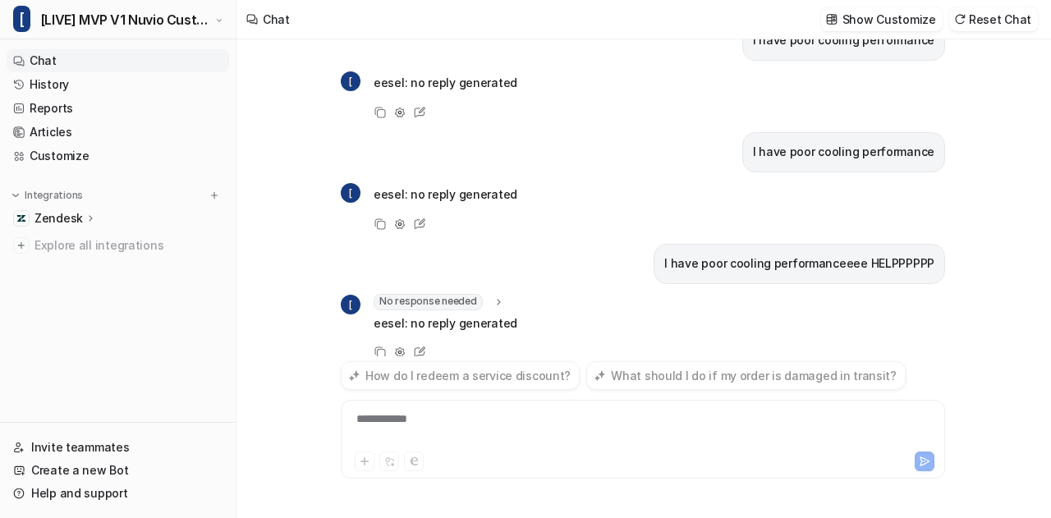
scroll to position [1059, 0]
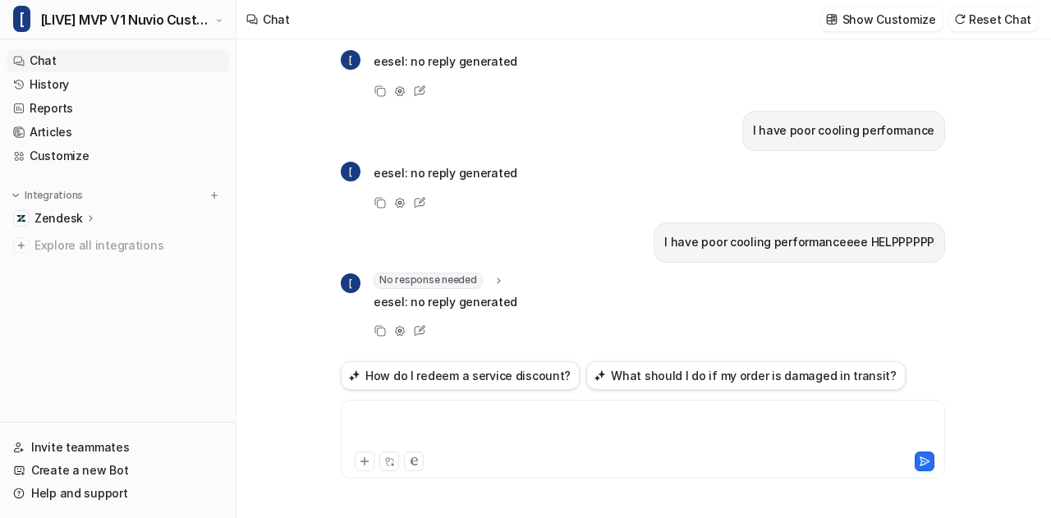
click at [440, 421] on div at bounding box center [643, 430] width 597 height 38
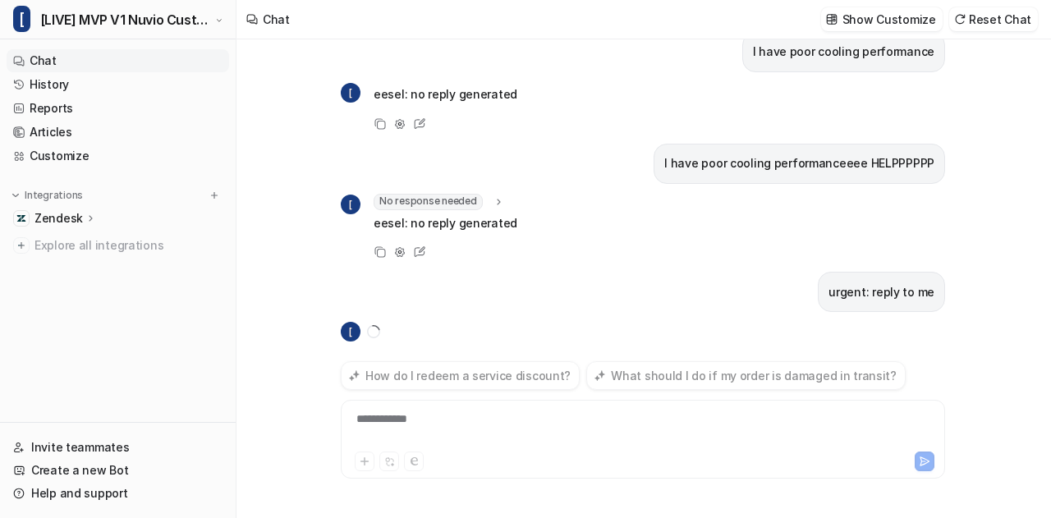
scroll to position [1170, 0]
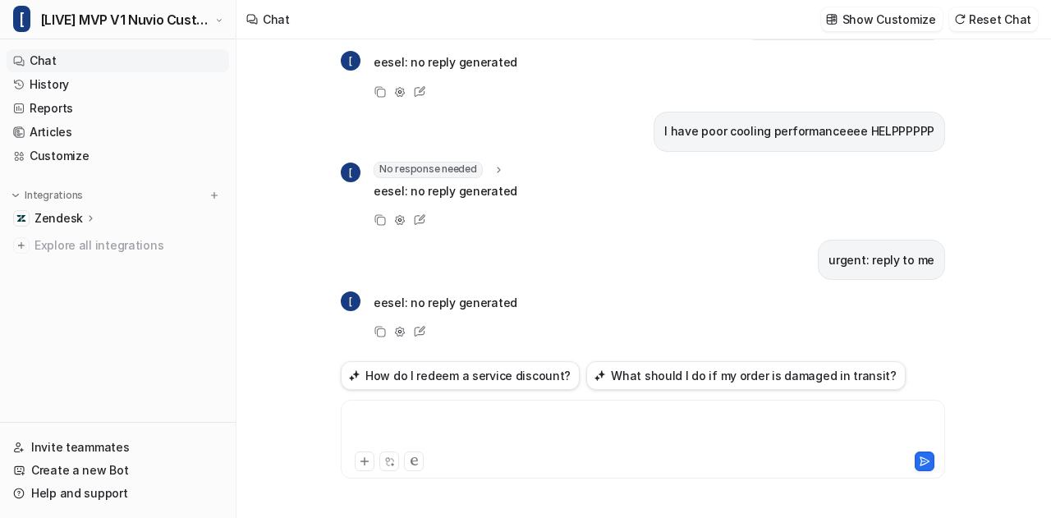
click at [452, 421] on div at bounding box center [643, 430] width 597 height 38
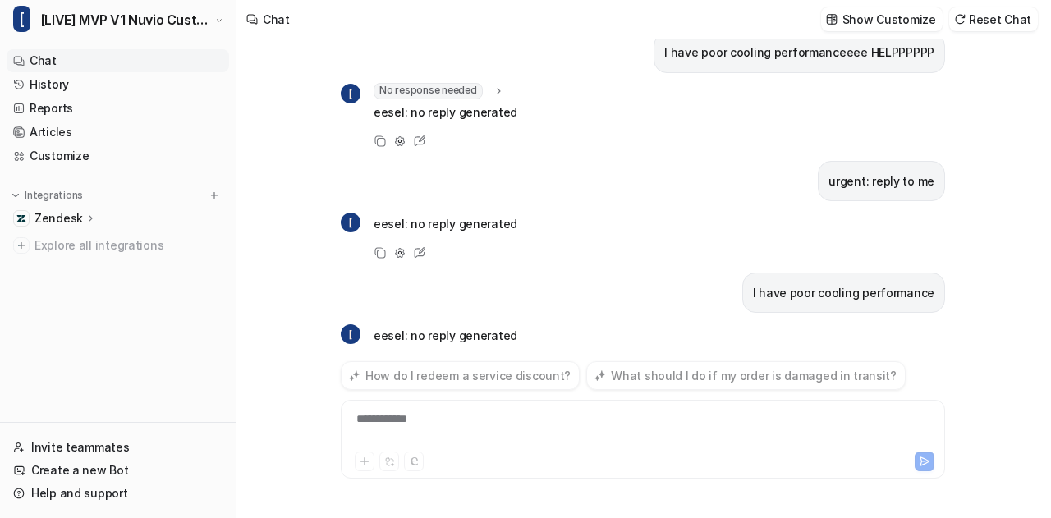
scroll to position [1281, 0]
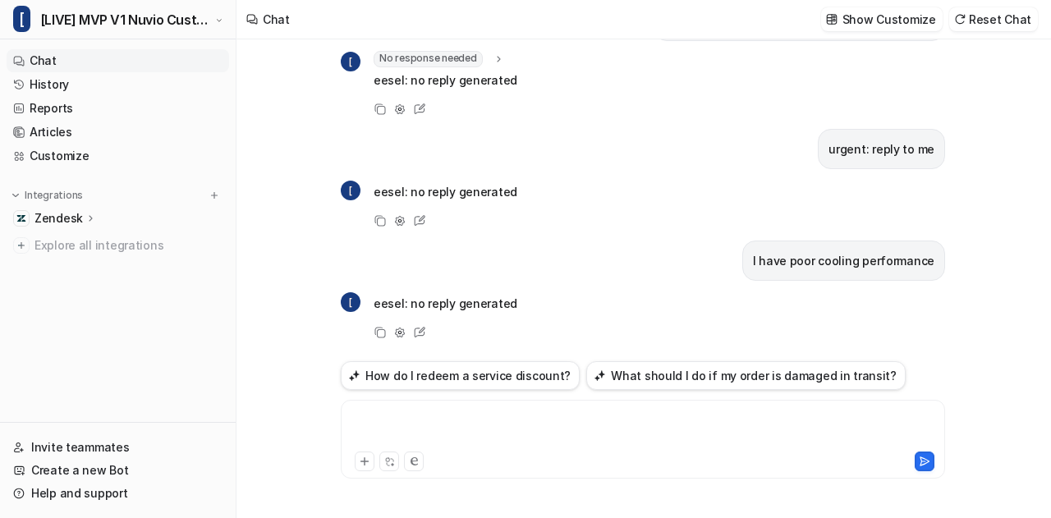
click at [452, 421] on div at bounding box center [643, 430] width 597 height 38
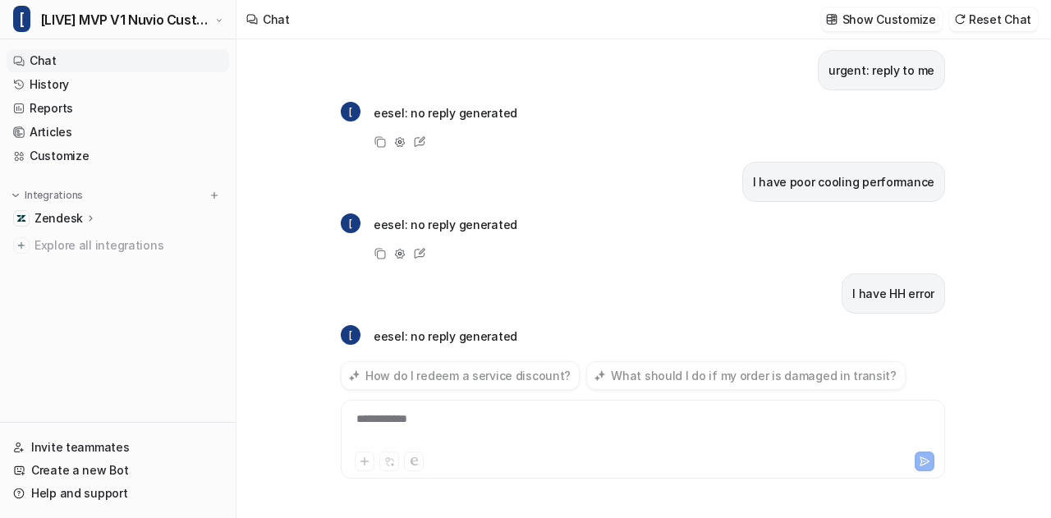
scroll to position [1393, 0]
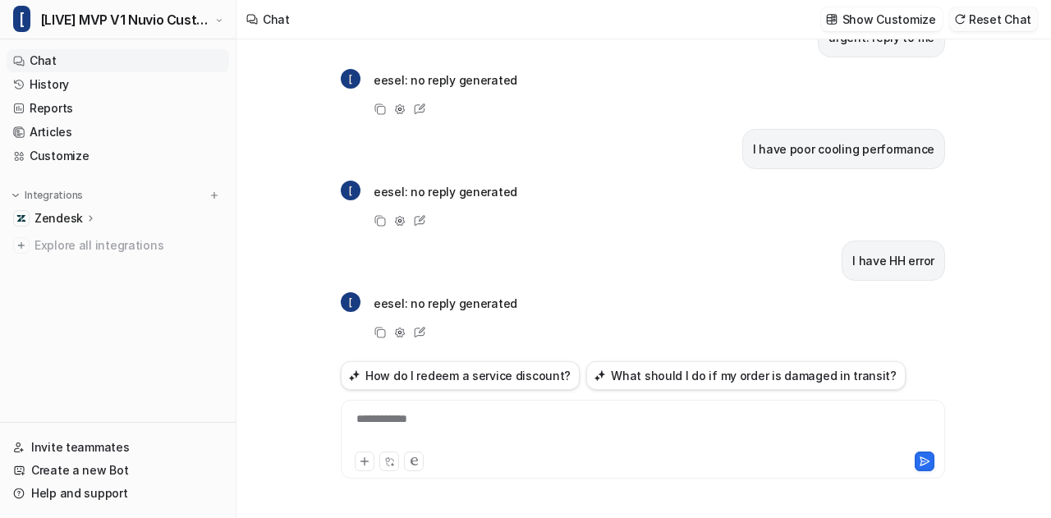
click at [1002, 21] on button "Reset Chat" at bounding box center [993, 19] width 89 height 24
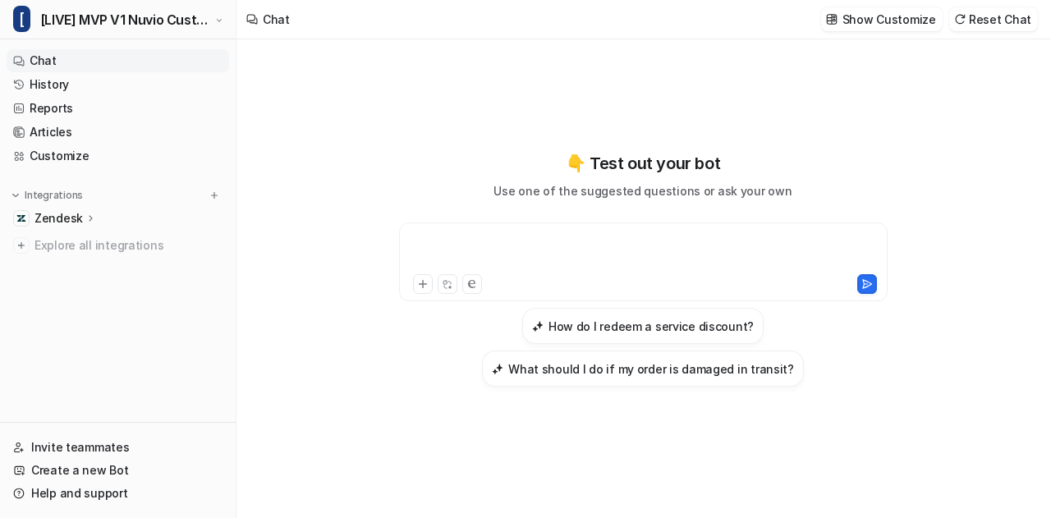
click at [554, 252] on div at bounding box center [643, 252] width 481 height 38
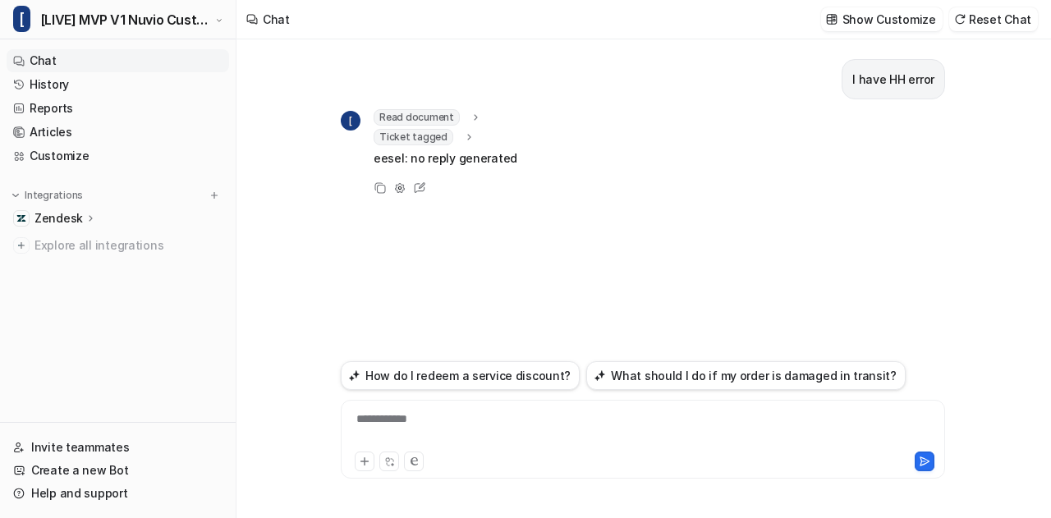
click at [463, 140] on icon at bounding box center [468, 137] width 11 height 12
click at [463, 140] on icon at bounding box center [469, 136] width 12 height 11
click at [421, 428] on div at bounding box center [643, 430] width 597 height 38
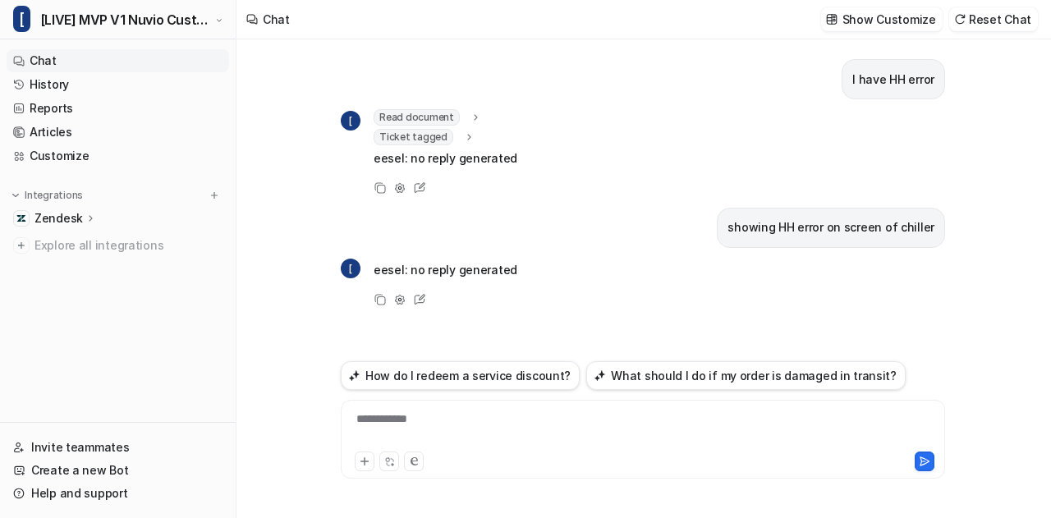
click at [421, 428] on div "**********" at bounding box center [643, 430] width 597 height 38
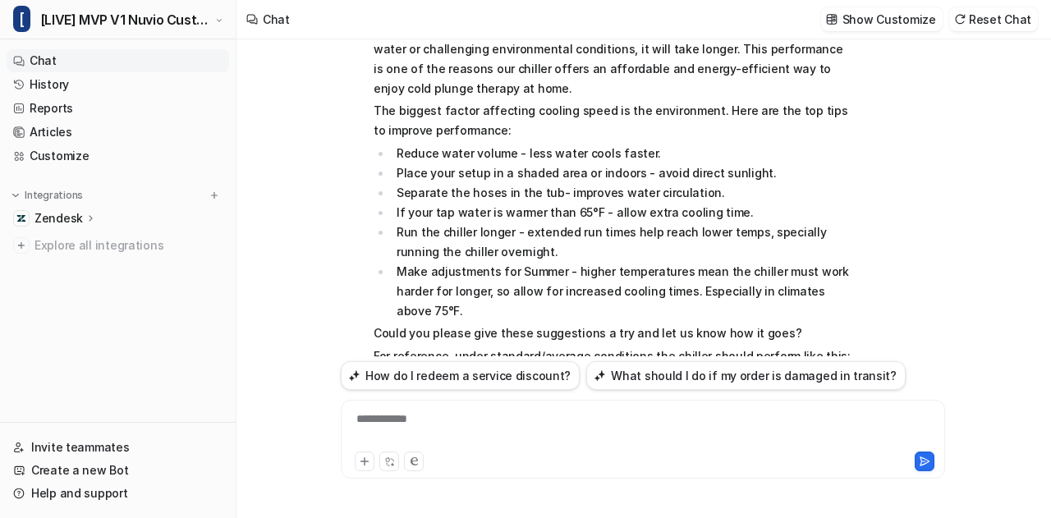
scroll to position [470, 0]
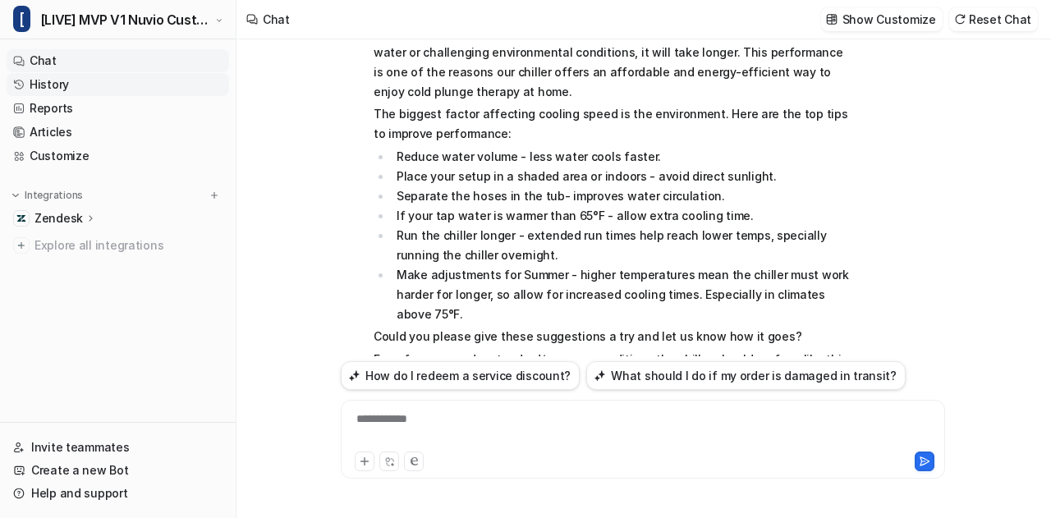
click at [118, 88] on link "History" at bounding box center [118, 84] width 223 height 23
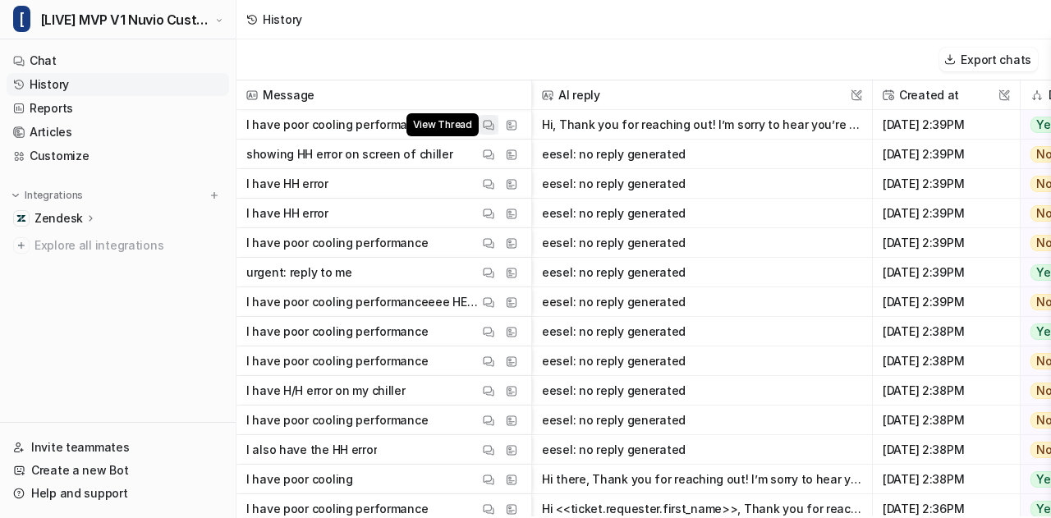
click at [482, 122] on button "View Thread" at bounding box center [489, 125] width 20 height 20
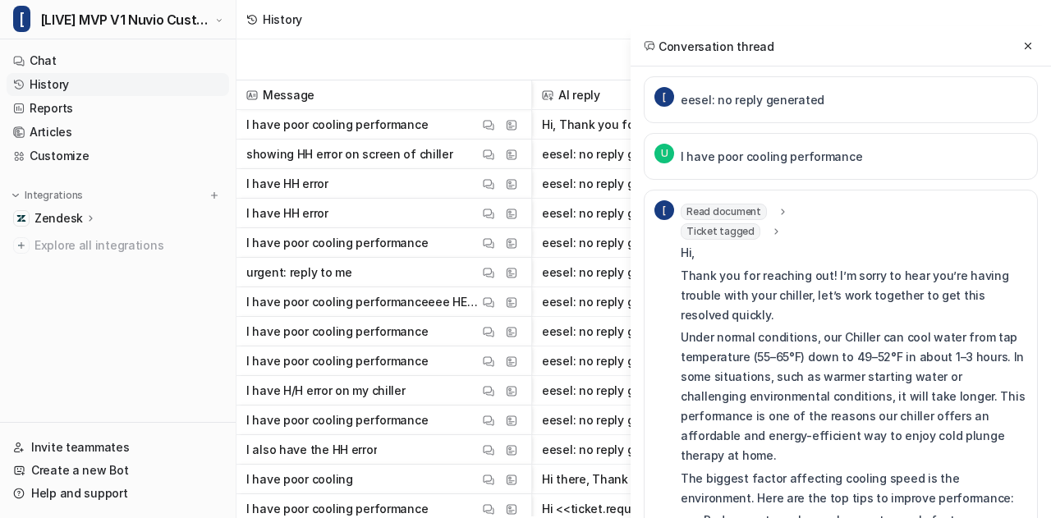
scroll to position [213, 0]
click at [778, 206] on icon at bounding box center [782, 212] width 11 height 12
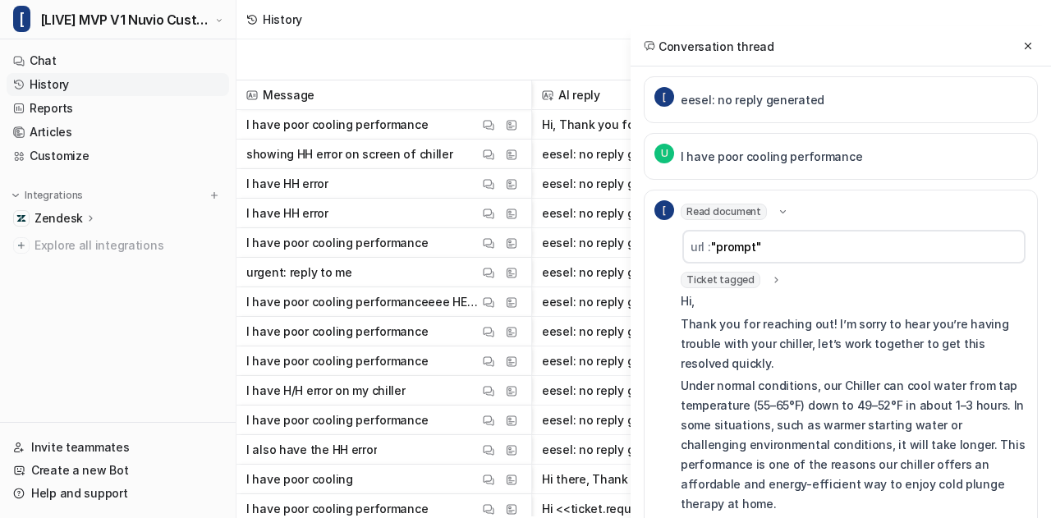
click at [778, 206] on icon at bounding box center [783, 211] width 12 height 11
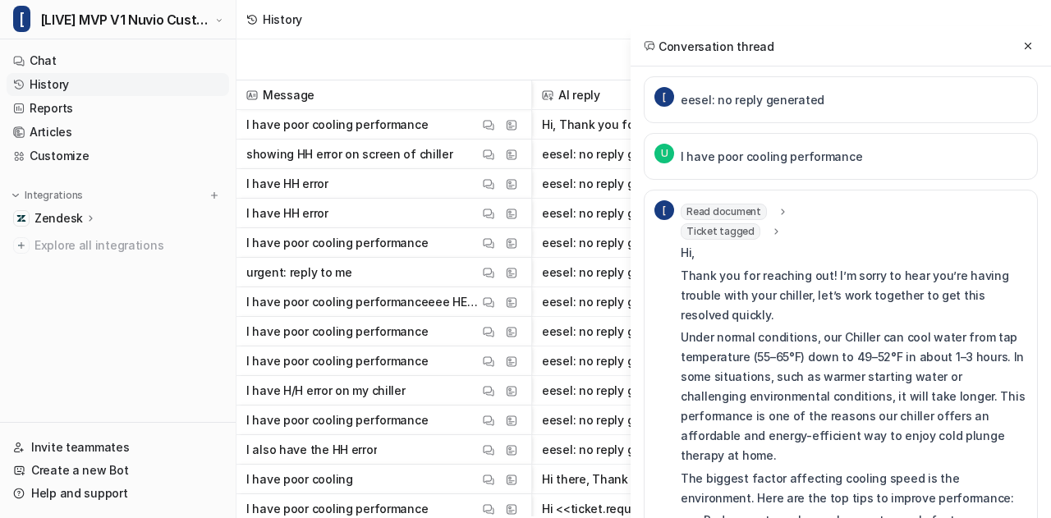
click at [770, 227] on icon at bounding box center [775, 232] width 11 height 12
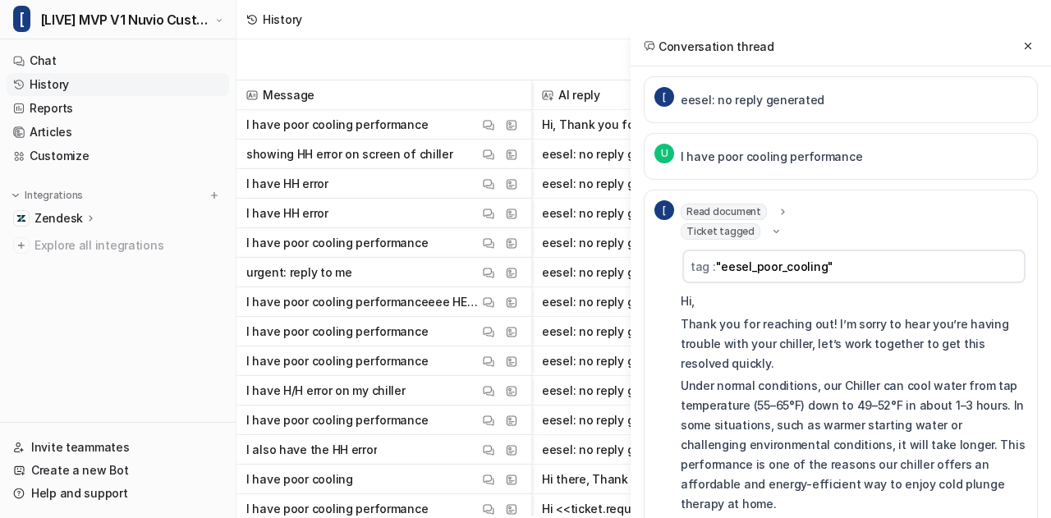
click at [770, 227] on icon at bounding box center [776, 231] width 12 height 11
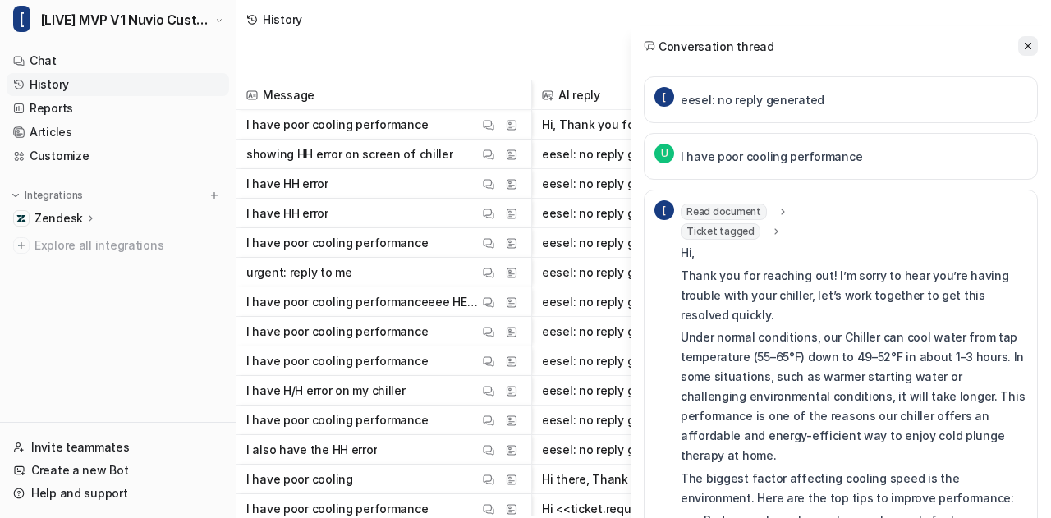
click at [1025, 47] on icon at bounding box center [1027, 45] width 11 height 11
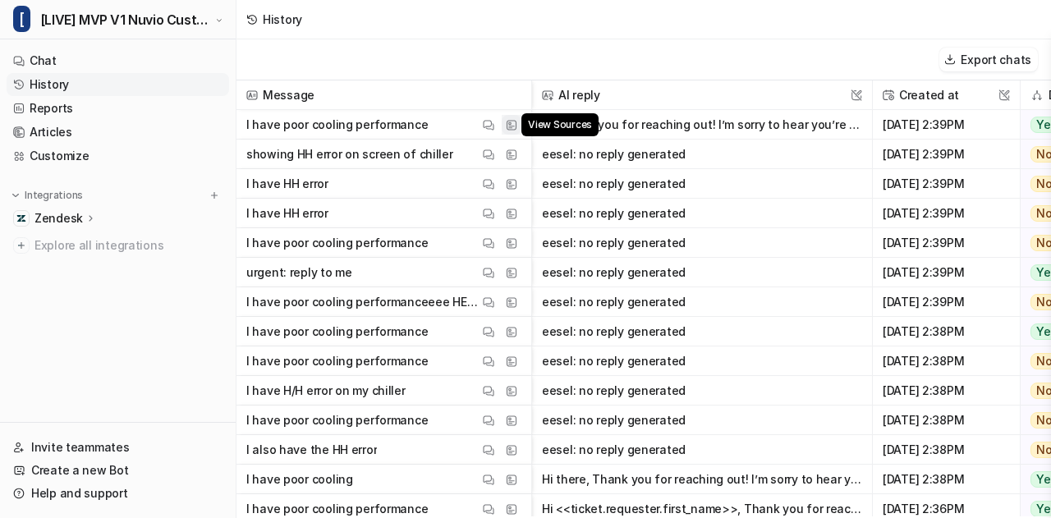
click at [514, 123] on img at bounding box center [511, 125] width 11 height 12
click at [509, 123] on img at bounding box center [511, 125] width 11 height 12
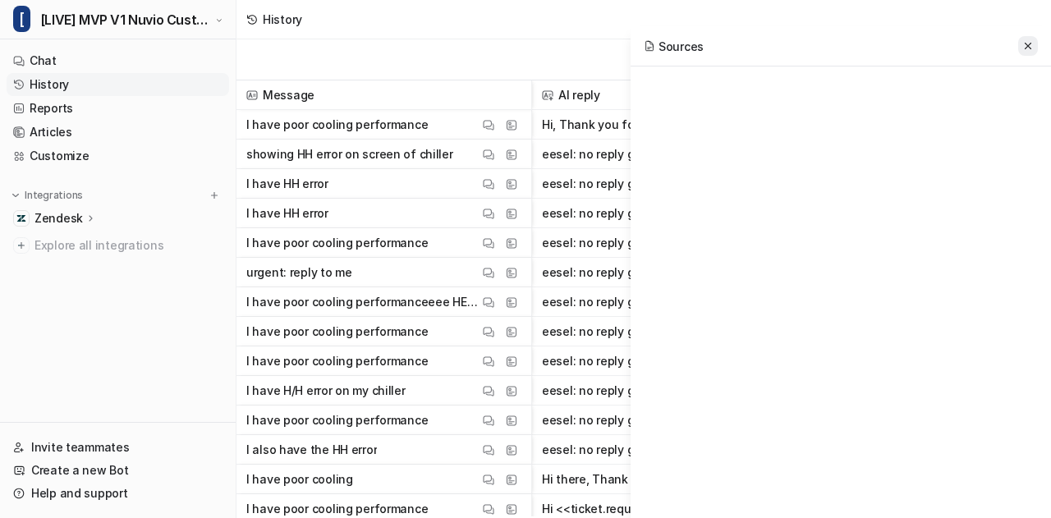
click at [1025, 40] on icon at bounding box center [1027, 45] width 11 height 11
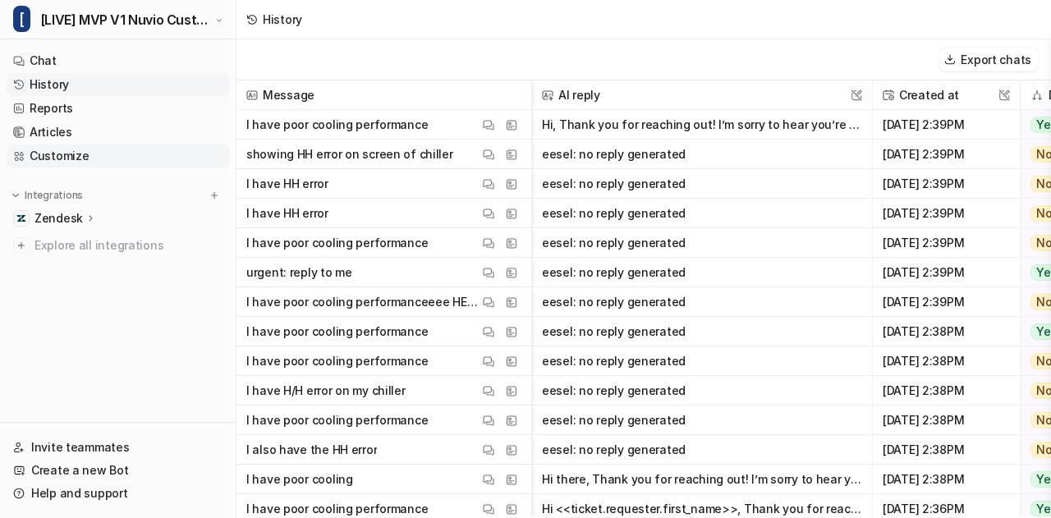
click at [113, 158] on link "Customize" at bounding box center [118, 156] width 223 height 23
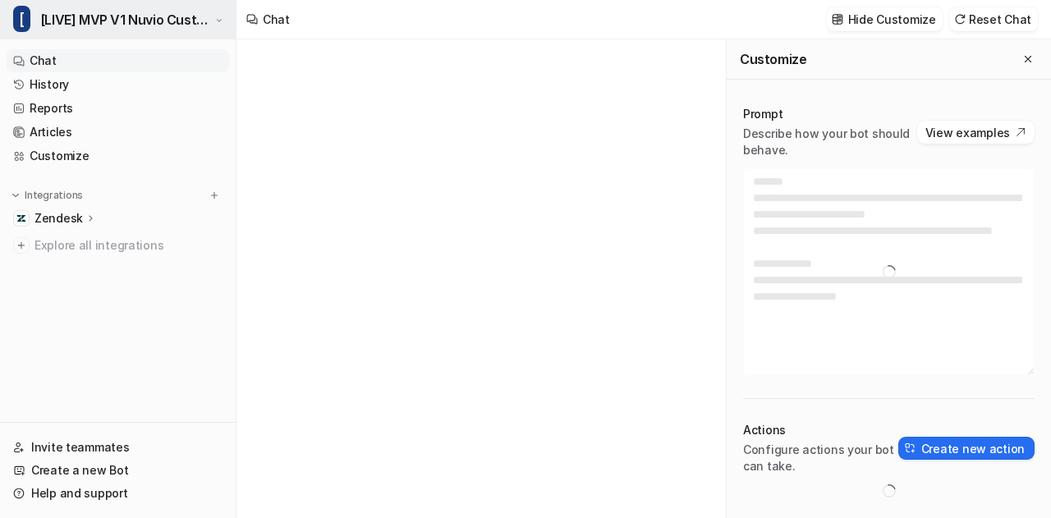
type textarea "**********"
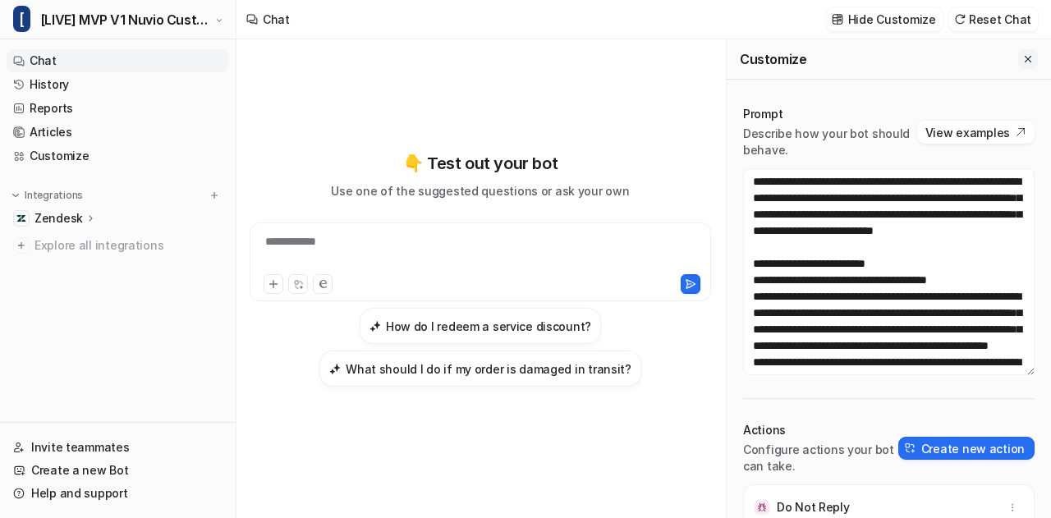
click at [1022, 61] on icon "Close flyout" at bounding box center [1027, 58] width 11 height 11
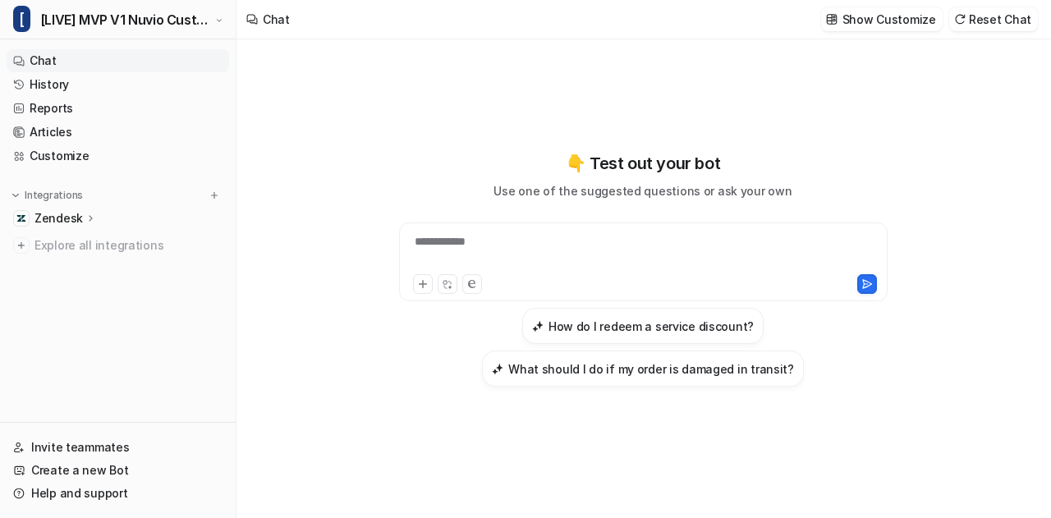
drag, startPoint x: 555, startPoint y: 226, endPoint x: 544, endPoint y: 236, distance: 15.1
click at [544, 236] on div "**********" at bounding box center [643, 262] width 489 height 79
click at [544, 236] on div at bounding box center [643, 252] width 481 height 38
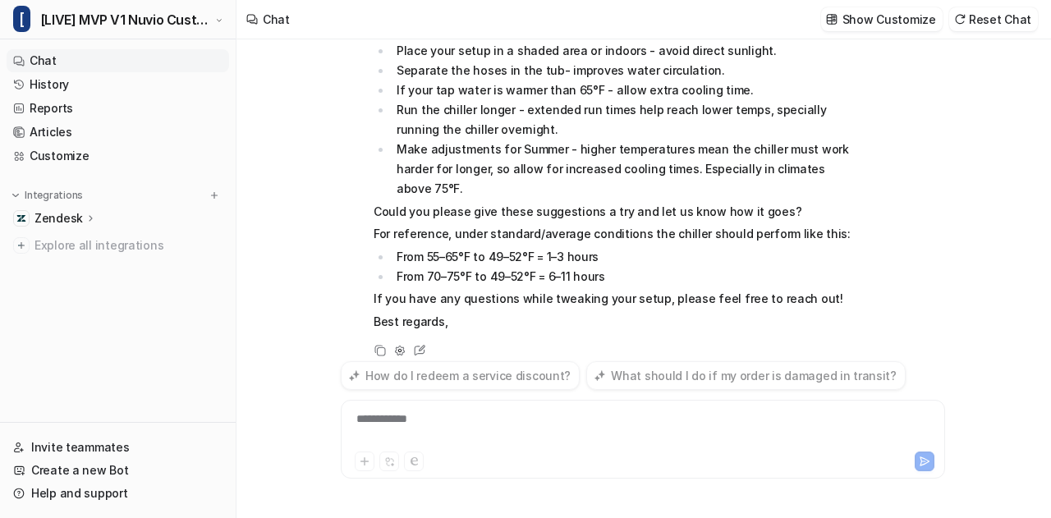
scroll to position [358, 0]
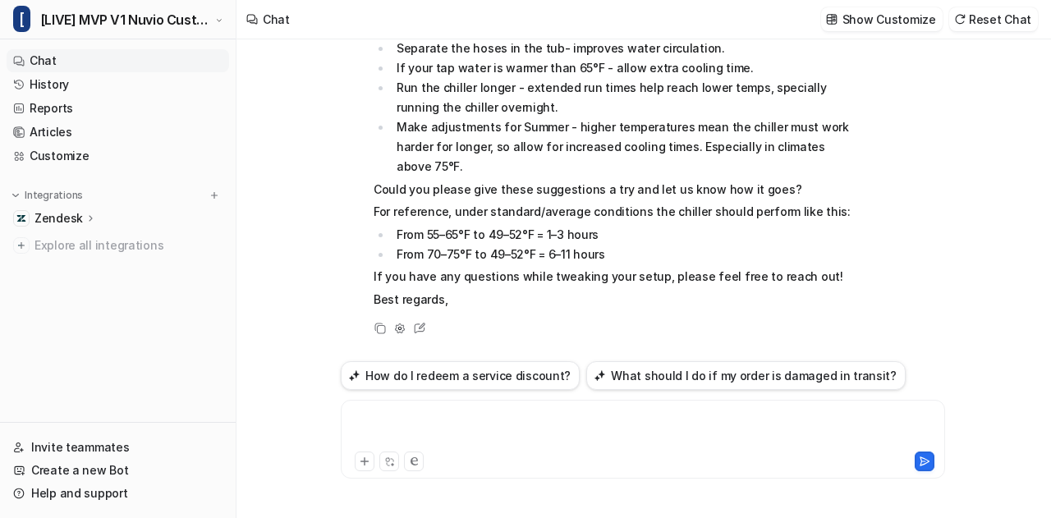
click at [457, 443] on div at bounding box center [643, 430] width 597 height 38
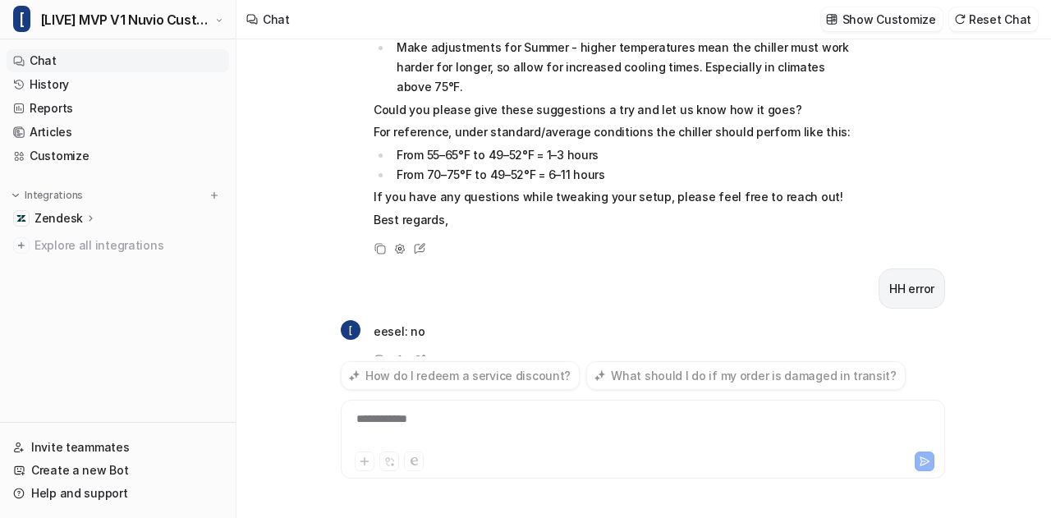
scroll to position [470, 0]
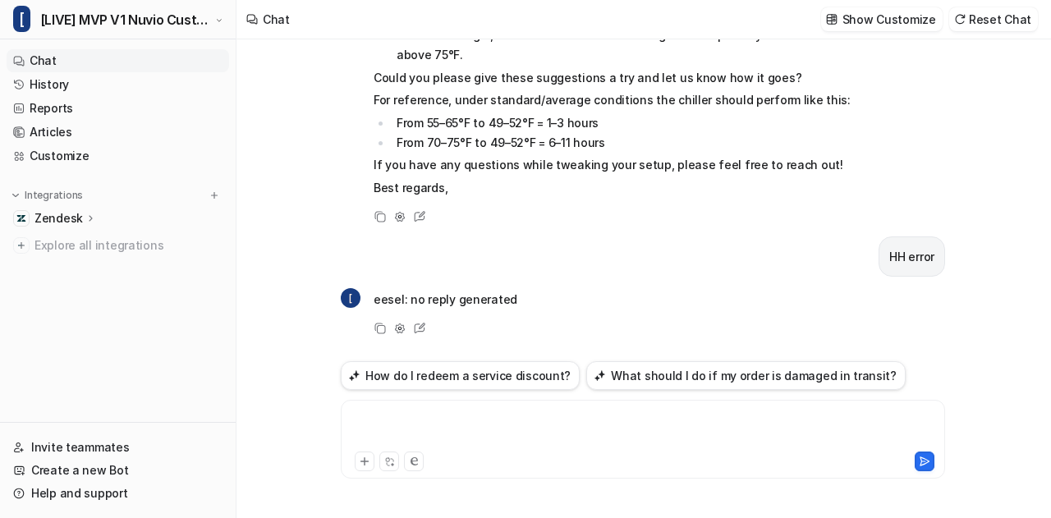
click at [457, 443] on div at bounding box center [643, 430] width 597 height 38
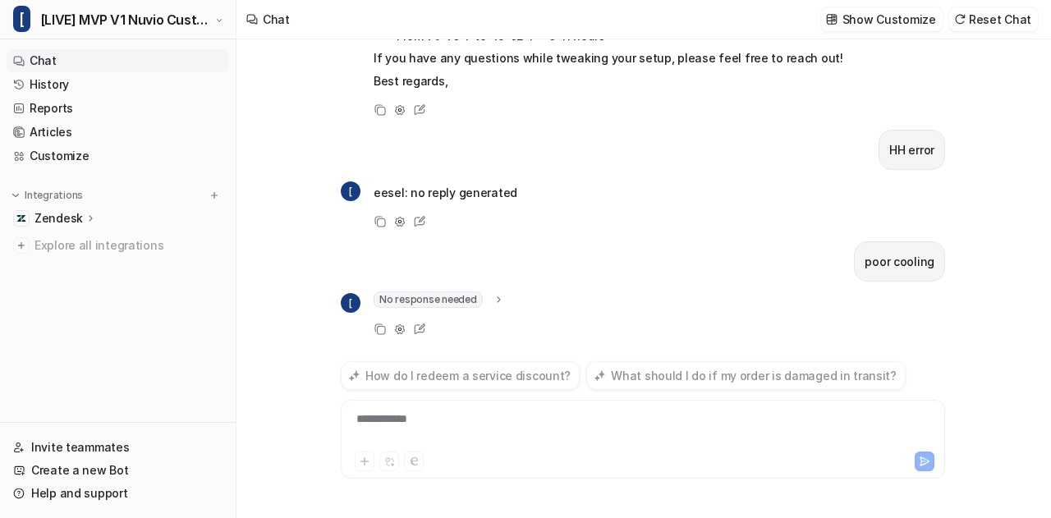
scroll to position [598, 0]
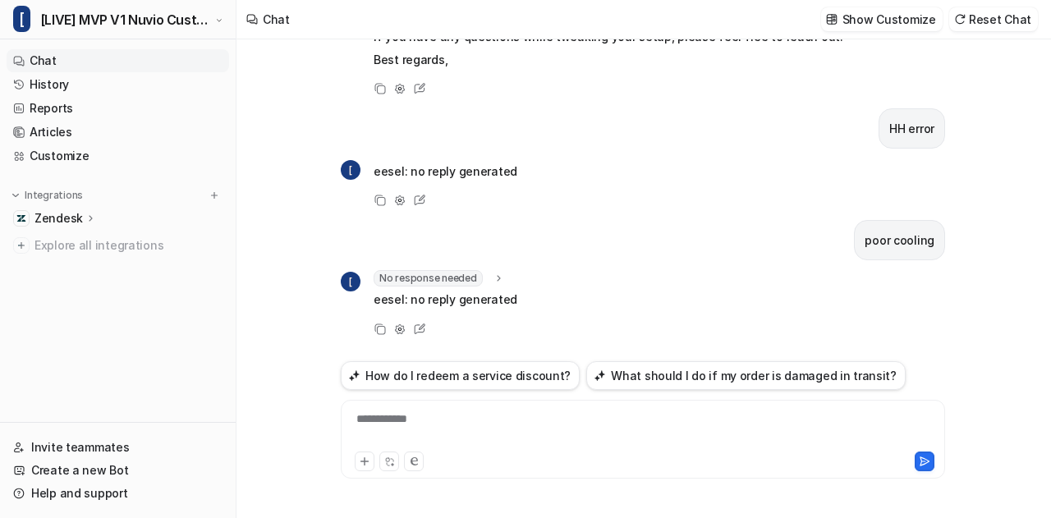
click at [457, 443] on div "**********" at bounding box center [643, 430] width 597 height 38
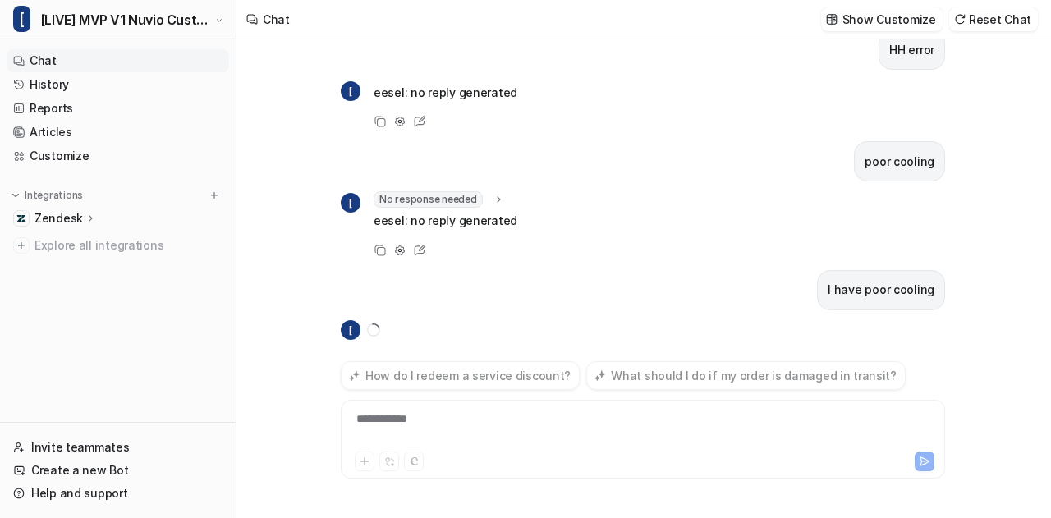
scroll to position [709, 0]
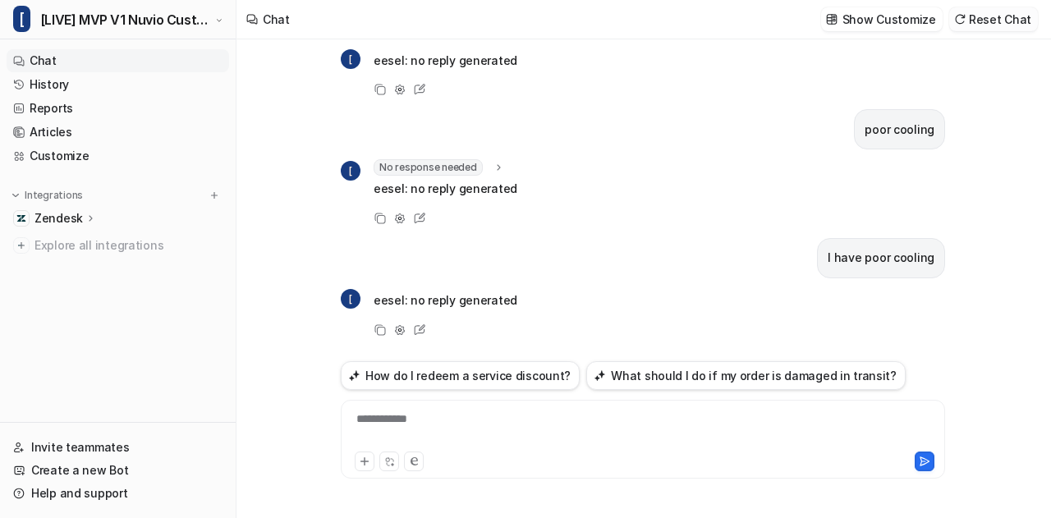
click at [1005, 30] on button "Reset Chat" at bounding box center [993, 19] width 89 height 24
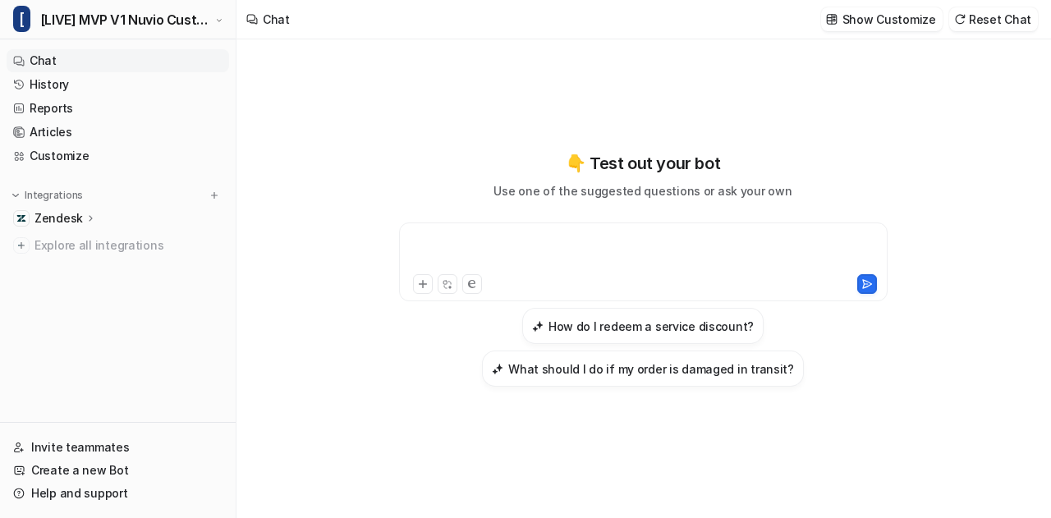
click at [616, 248] on div at bounding box center [643, 252] width 481 height 38
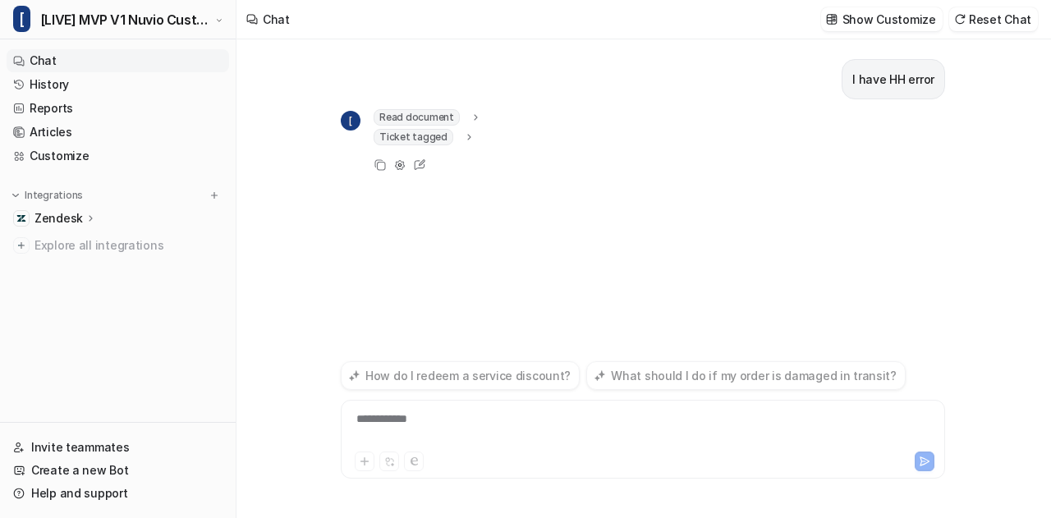
click at [404, 429] on div "**********" at bounding box center [643, 430] width 597 height 38
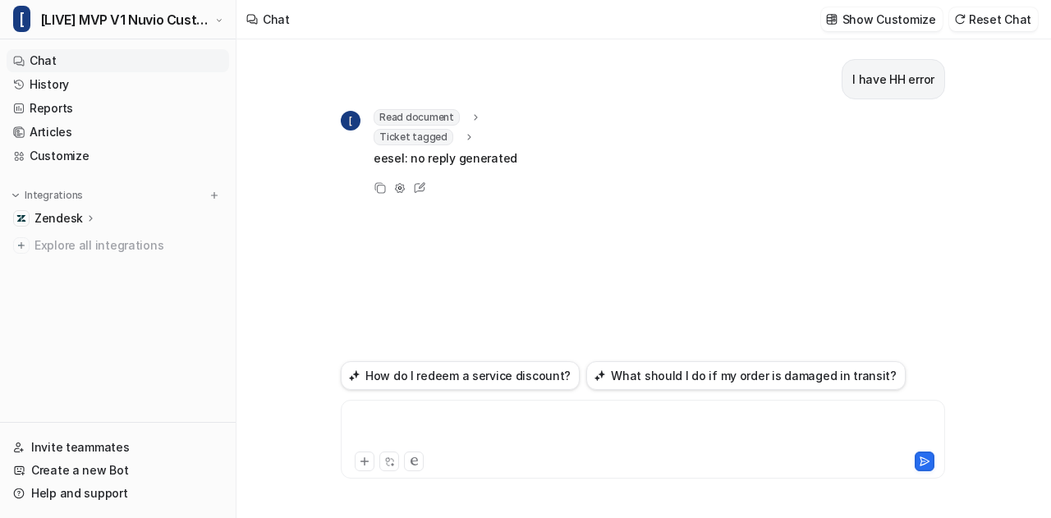
click at [454, 428] on div at bounding box center [643, 430] width 597 height 38
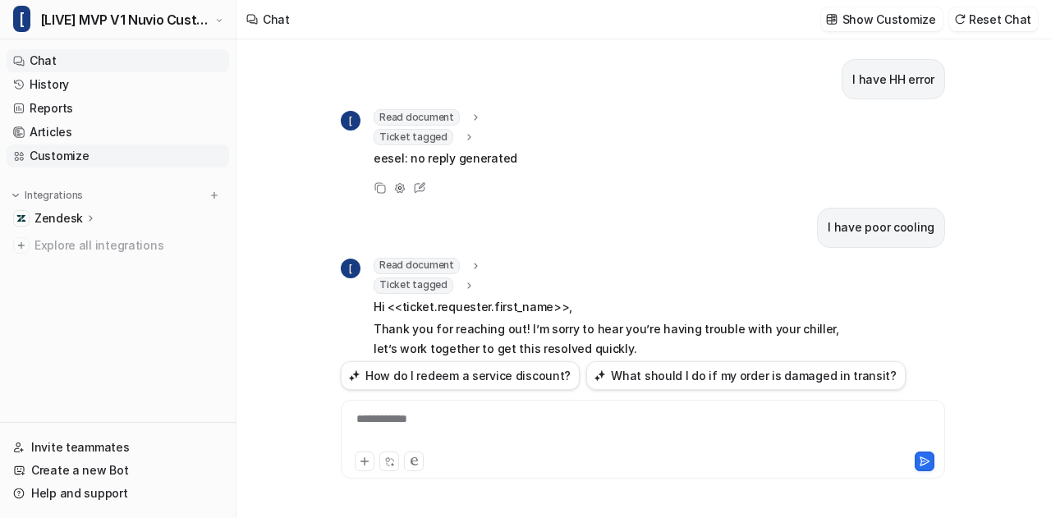
click at [83, 154] on link "Customize" at bounding box center [118, 156] width 223 height 23
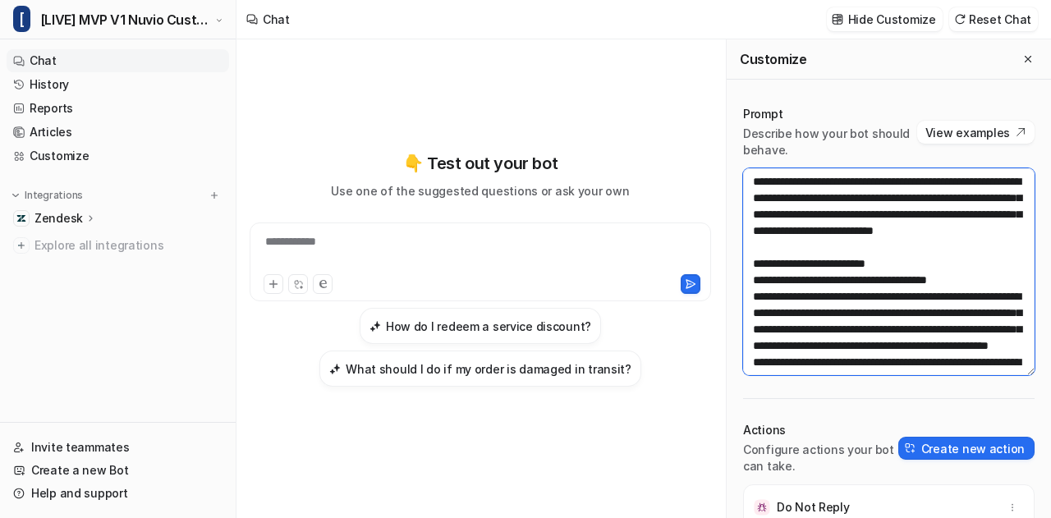
click at [847, 250] on textarea at bounding box center [888, 271] width 291 height 207
paste textarea "**********"
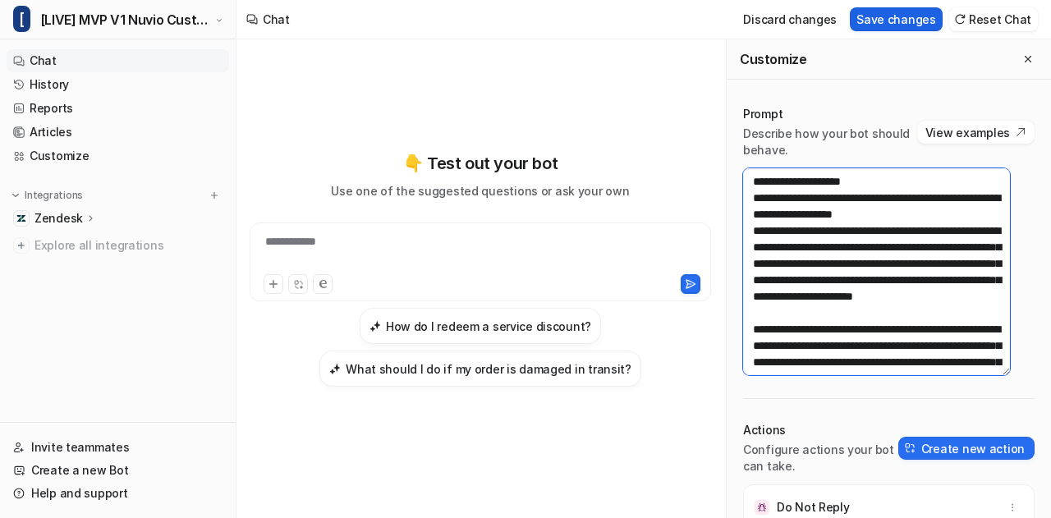
type textarea "**********"
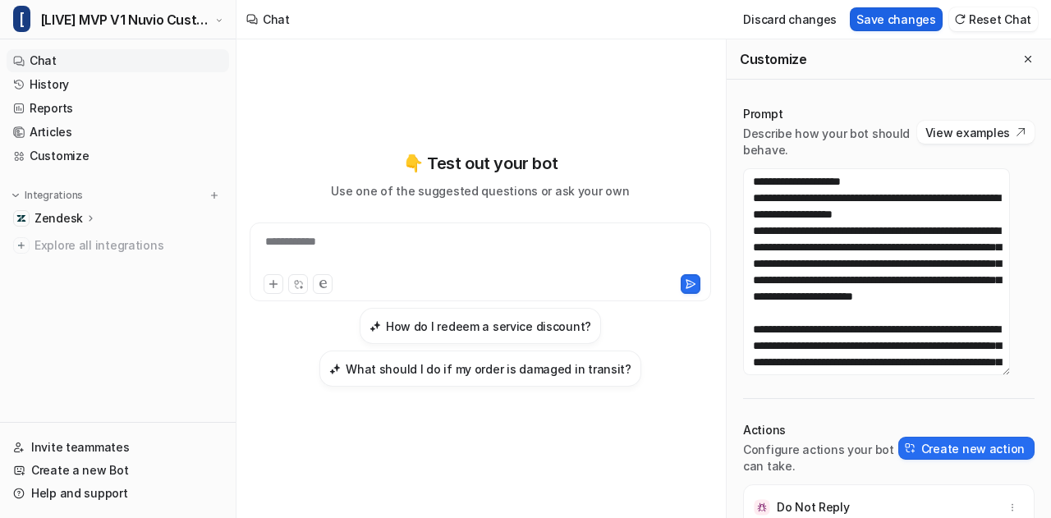
click at [883, 17] on button "Save changes" at bounding box center [896, 19] width 93 height 24
click at [1022, 60] on icon "Close flyout" at bounding box center [1027, 58] width 11 height 11
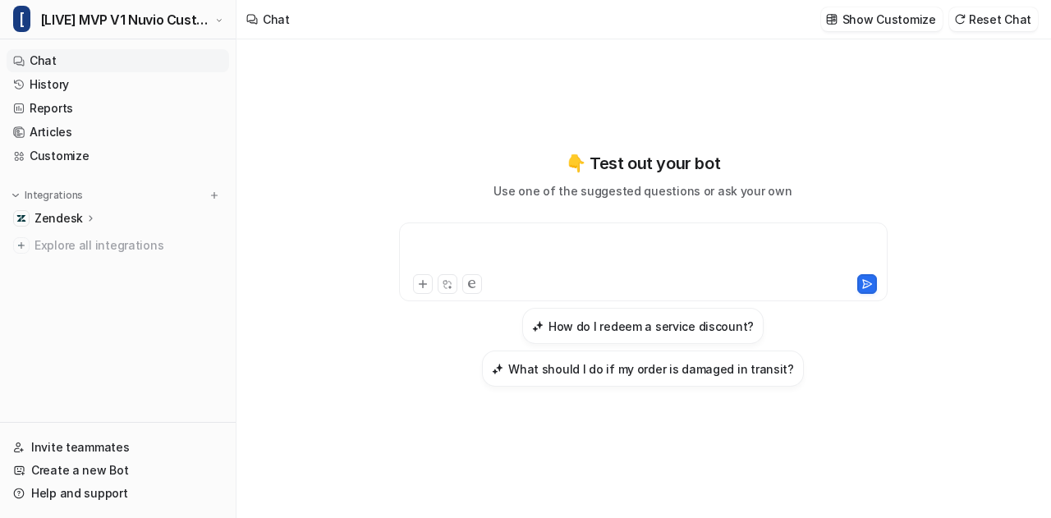
click at [558, 254] on div at bounding box center [643, 252] width 481 height 38
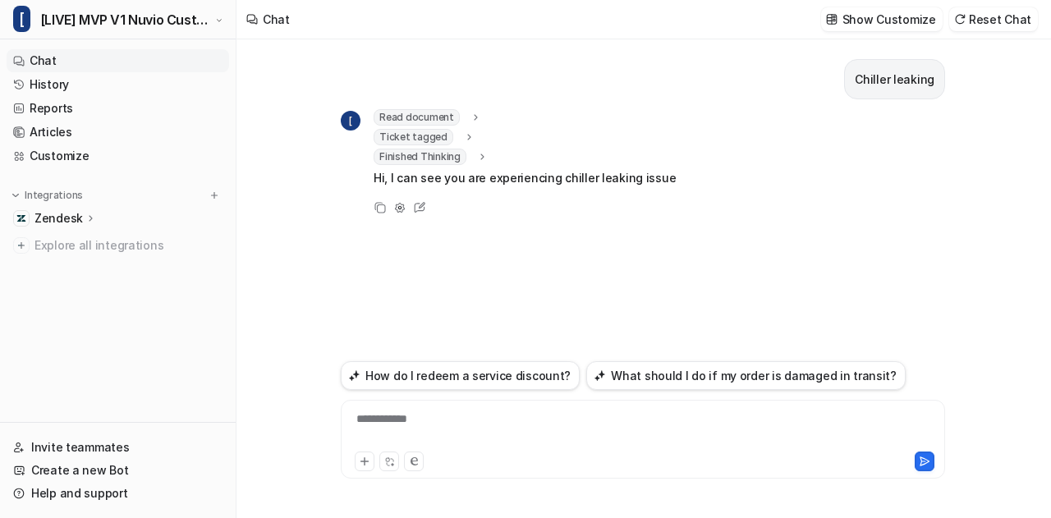
click at [463, 135] on icon at bounding box center [468, 137] width 11 height 12
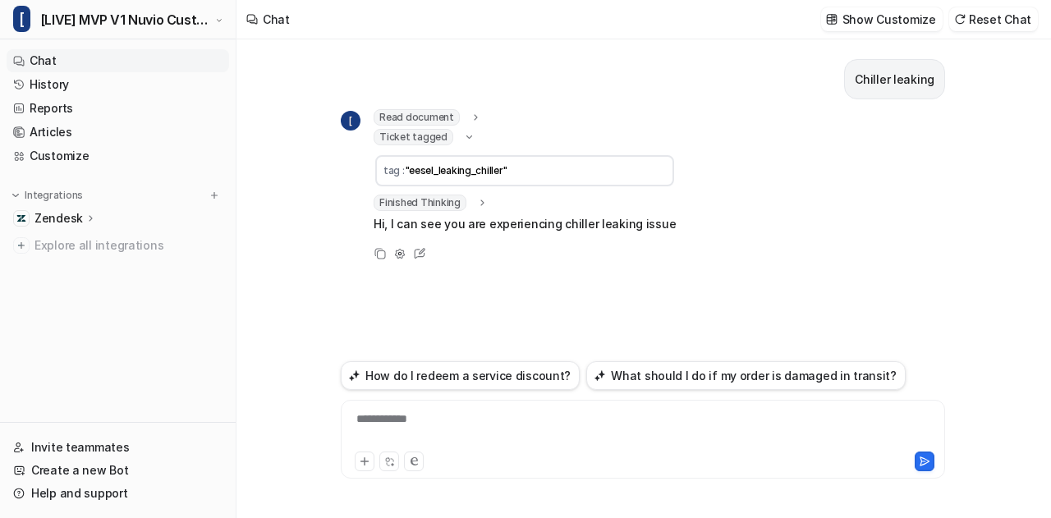
click at [463, 135] on icon at bounding box center [469, 136] width 12 height 11
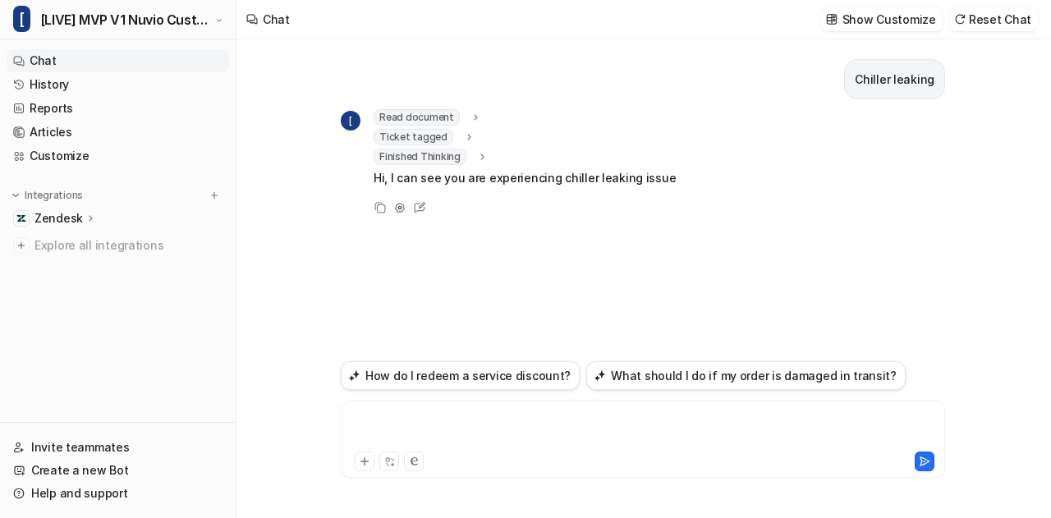
click at [495, 426] on div at bounding box center [643, 430] width 597 height 38
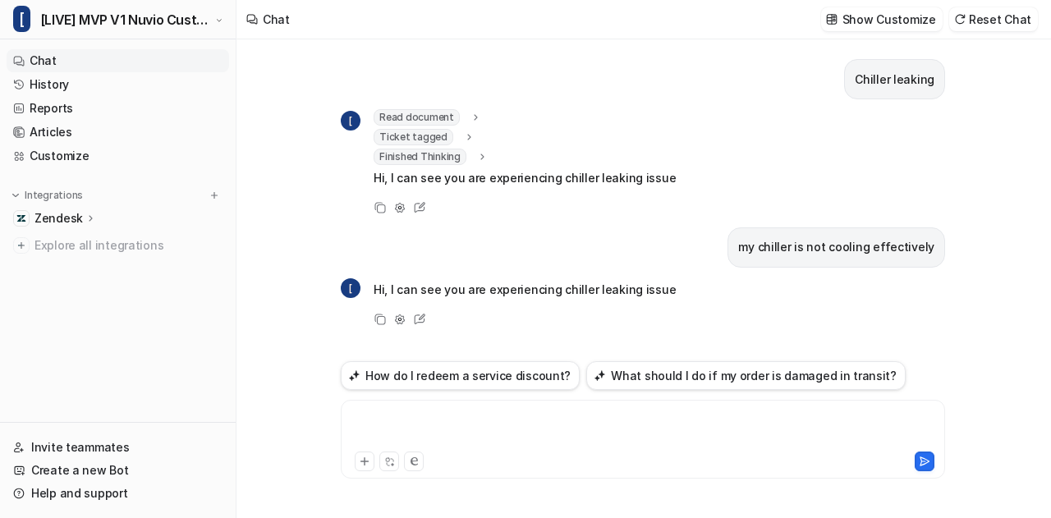
click at [495, 426] on div at bounding box center [643, 430] width 597 height 38
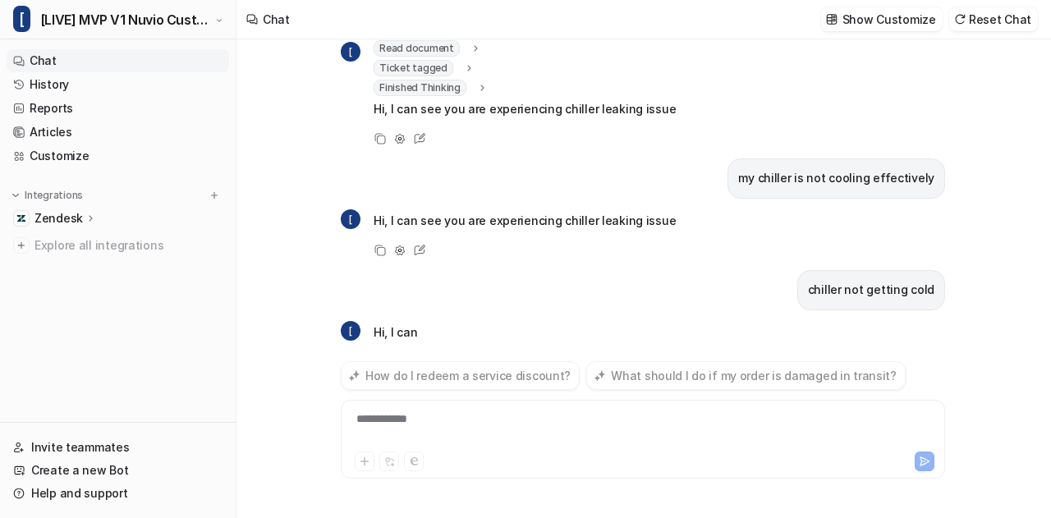
scroll to position [102, 0]
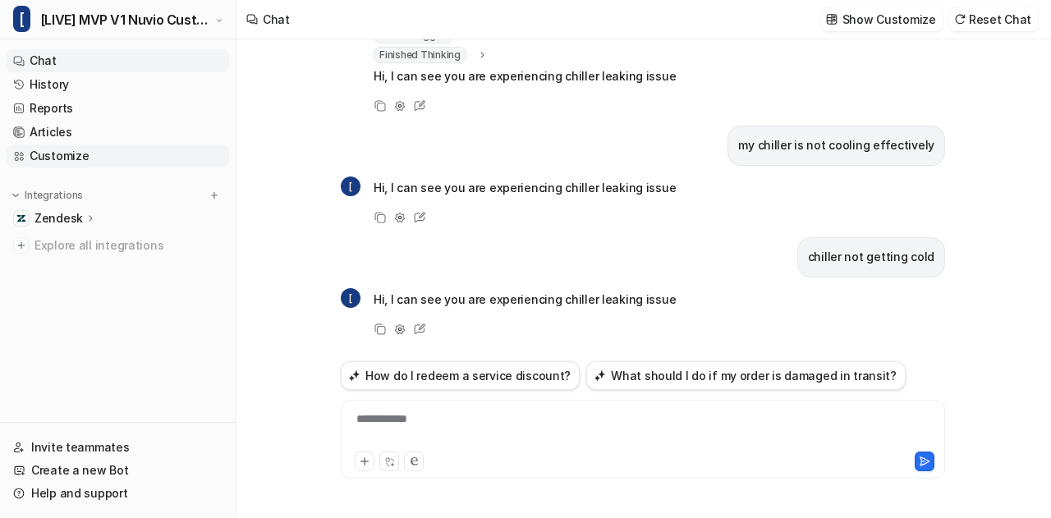
click at [151, 156] on link "Customize" at bounding box center [118, 156] width 223 height 23
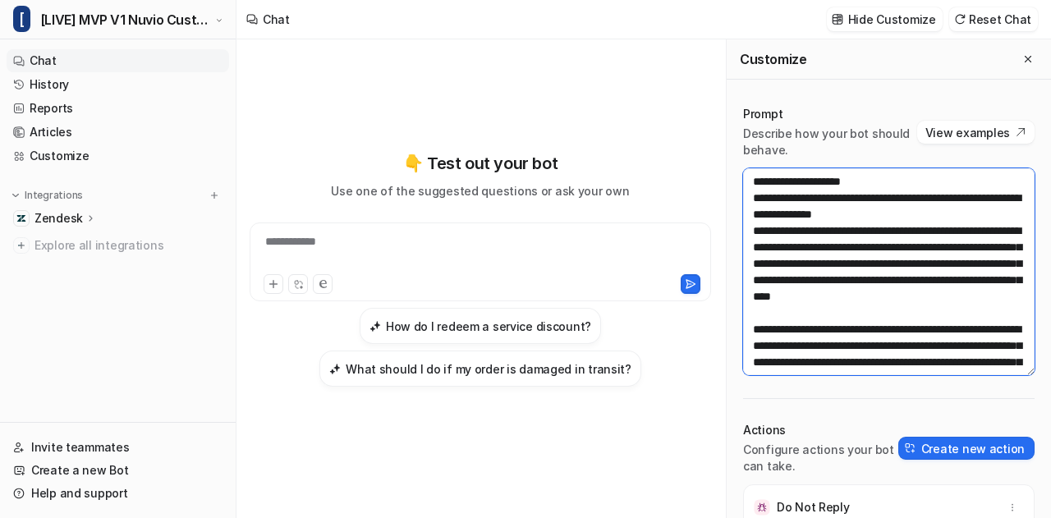
click at [824, 236] on textarea at bounding box center [888, 271] width 291 height 207
paste textarea "**********"
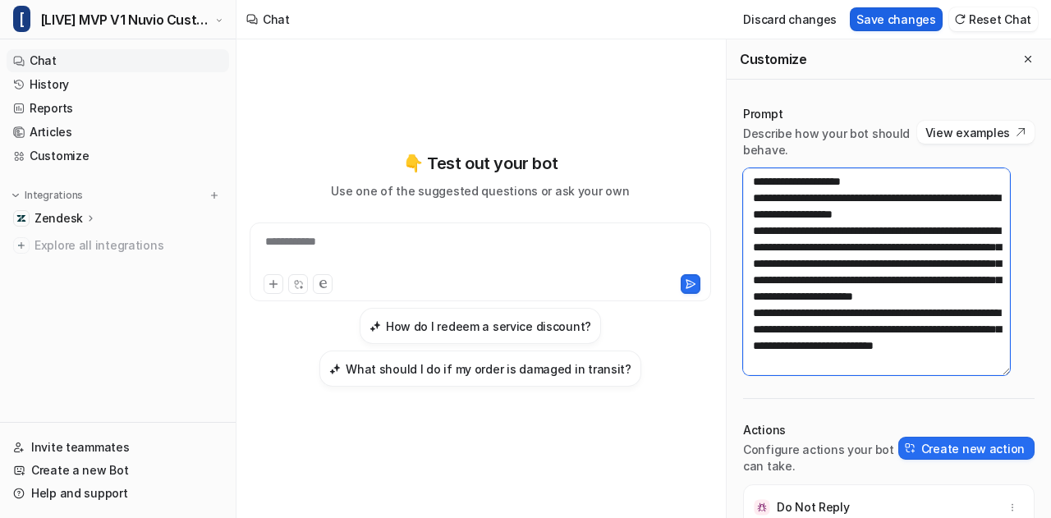
type textarea "**********"
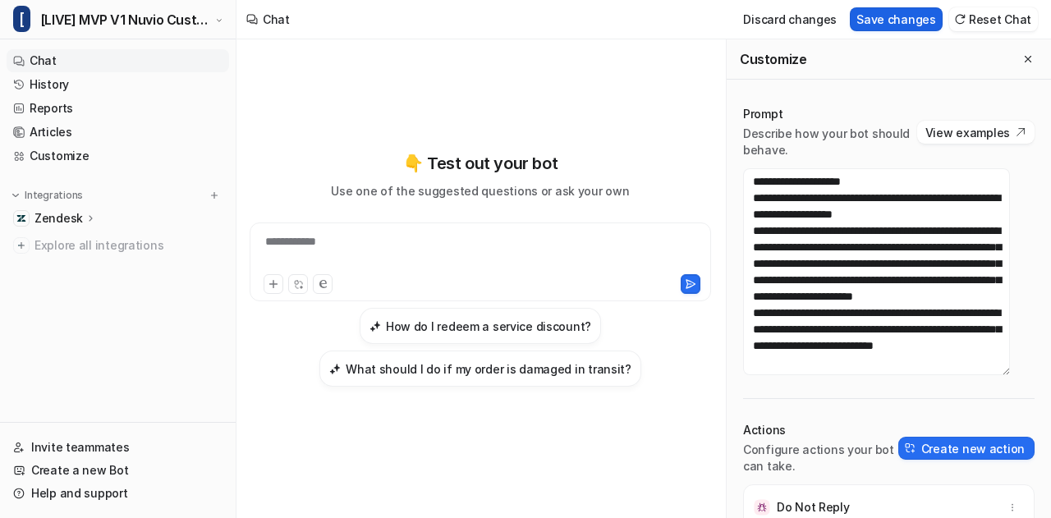
click at [936, 14] on button "Save changes" at bounding box center [896, 19] width 93 height 24
click at [1018, 52] on button "Close flyout" at bounding box center [1028, 59] width 20 height 20
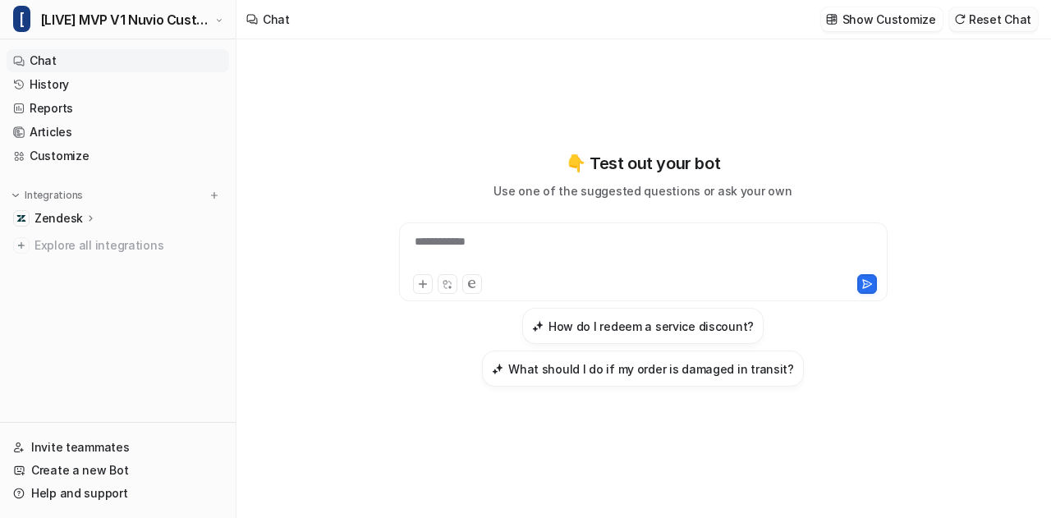
click at [1018, 24] on button "Reset Chat" at bounding box center [993, 19] width 89 height 24
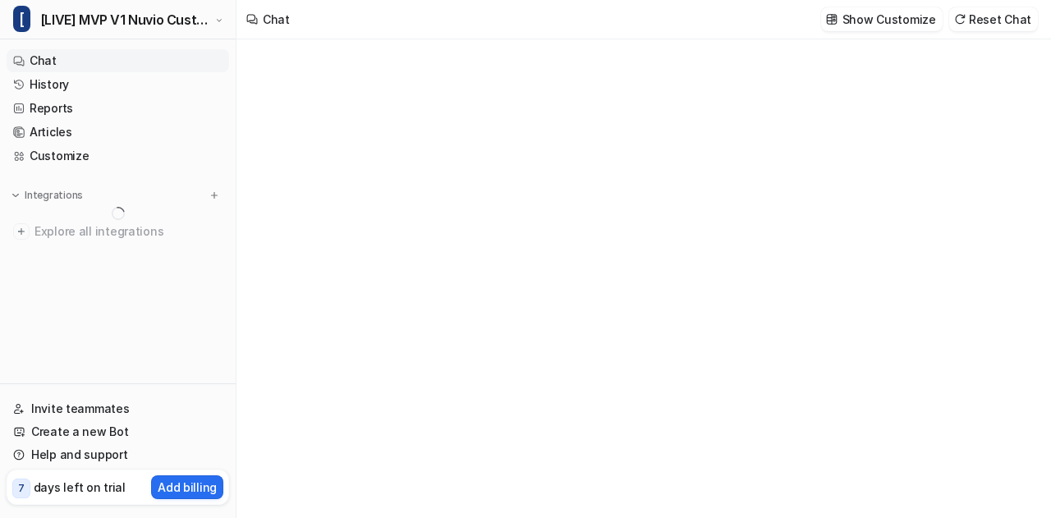
type textarea "**********"
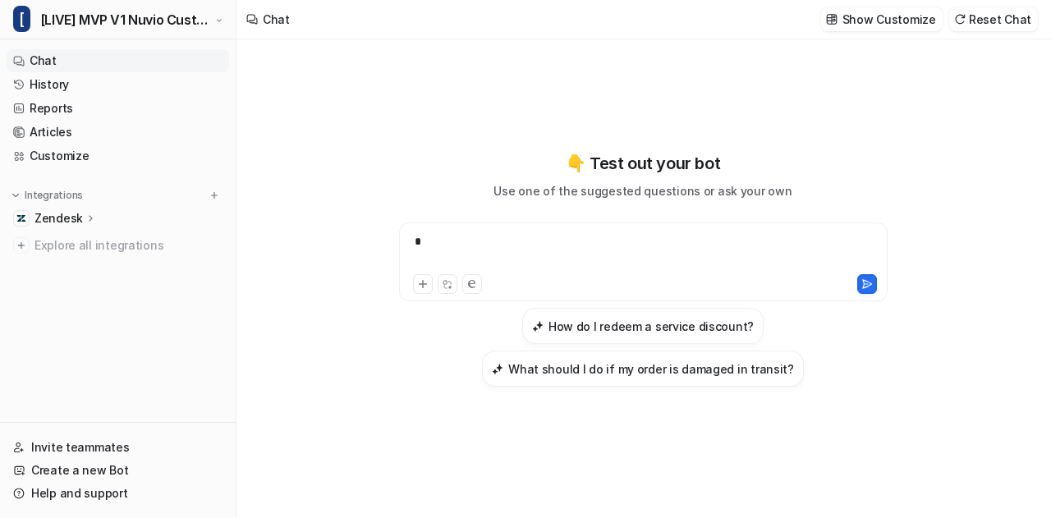
click at [486, 253] on div "*" at bounding box center [643, 252] width 481 height 38
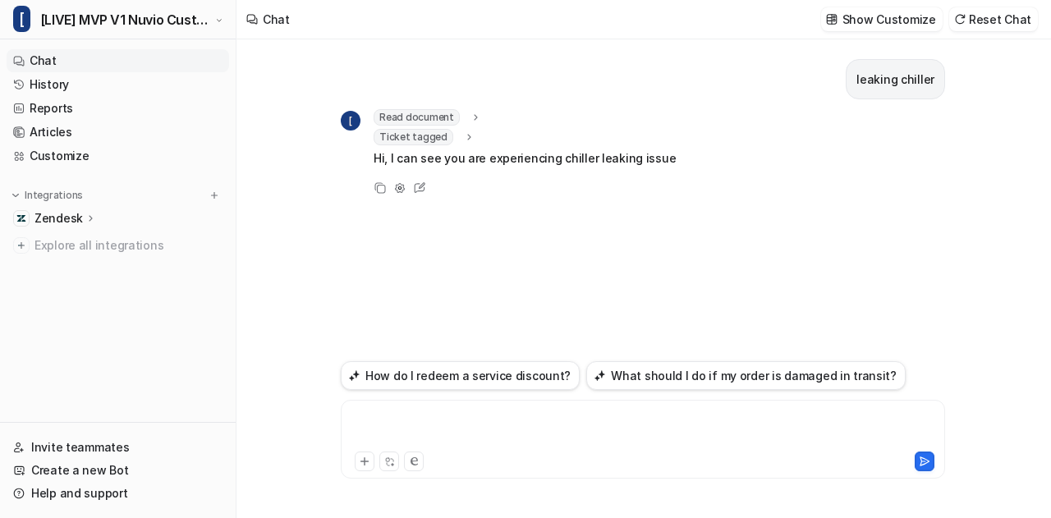
click at [427, 429] on div at bounding box center [643, 430] width 597 height 38
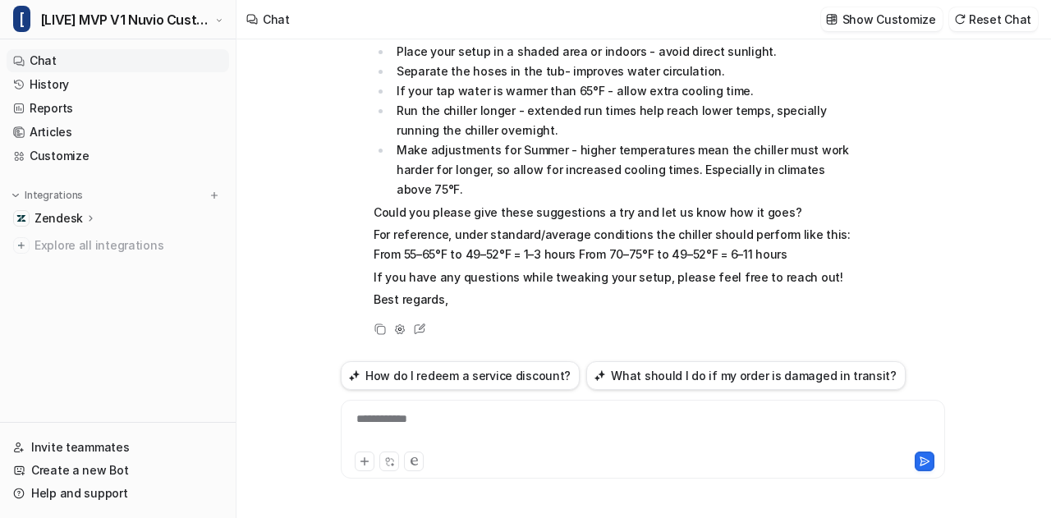
scroll to position [117, 0]
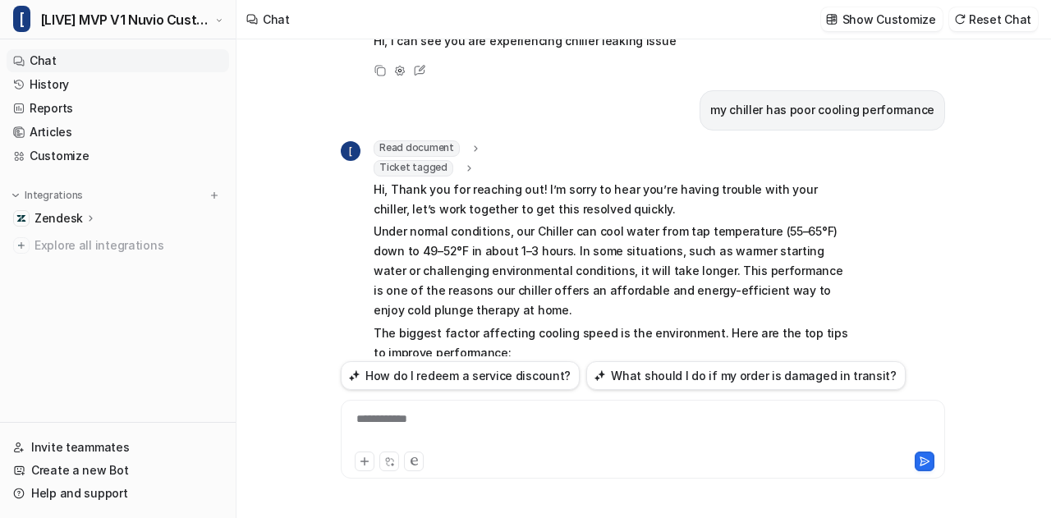
click at [463, 164] on icon at bounding box center [468, 168] width 11 height 12
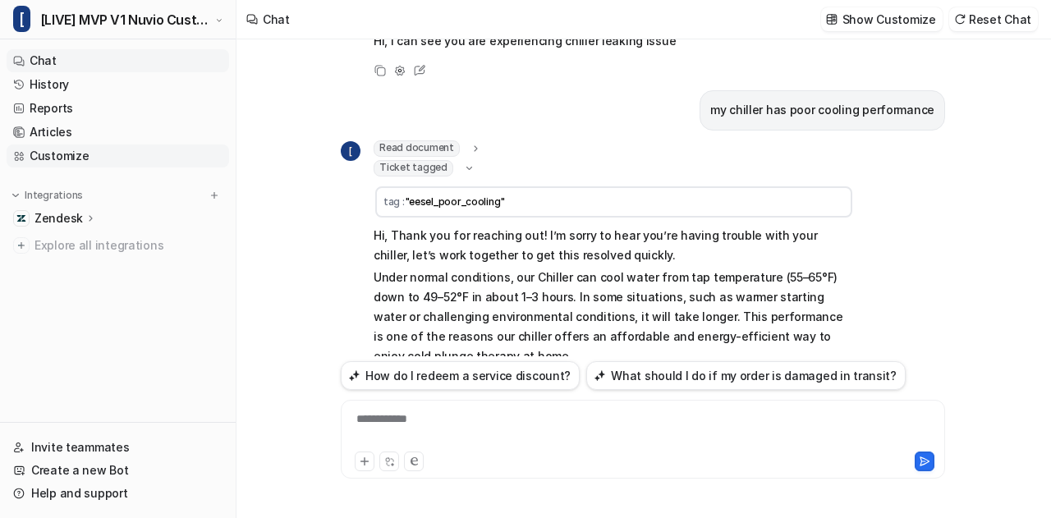
click at [82, 154] on link "Customize" at bounding box center [118, 156] width 223 height 23
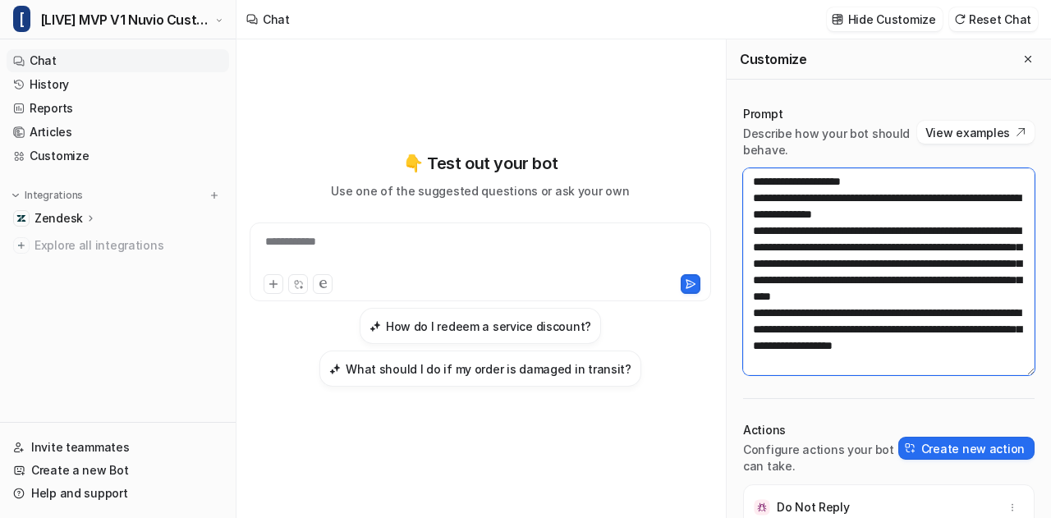
click at [856, 229] on textarea at bounding box center [888, 271] width 291 height 207
paste textarea "**********"
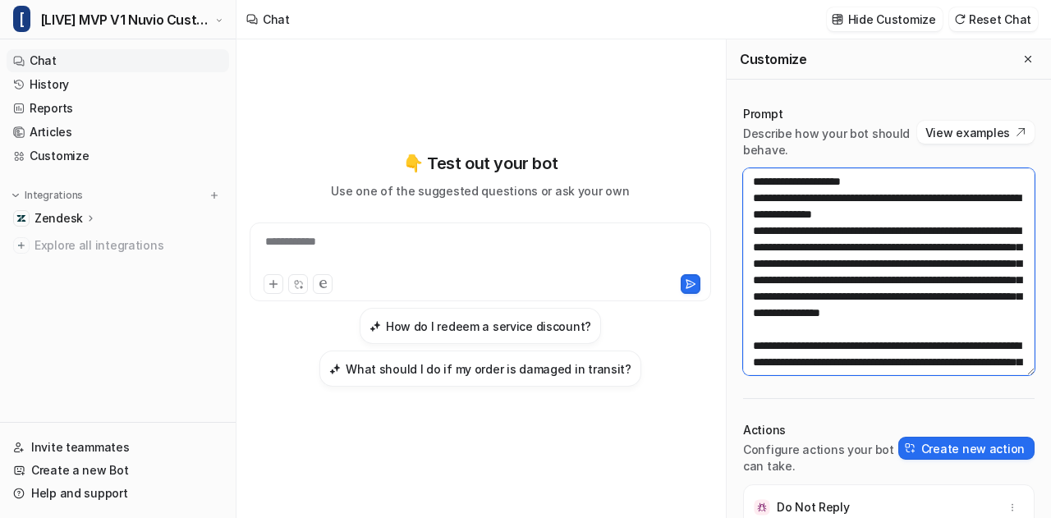
scroll to position [3820, 0]
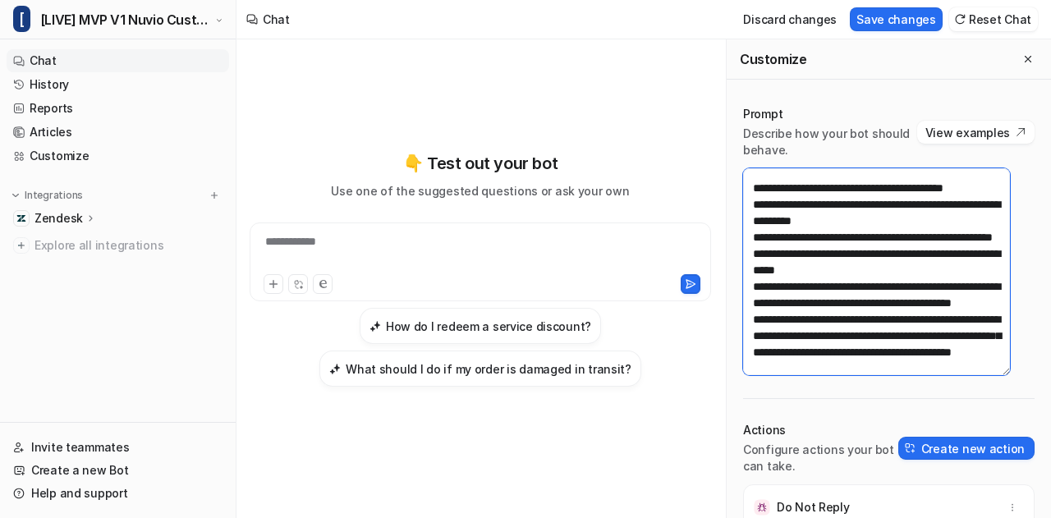
paste textarea
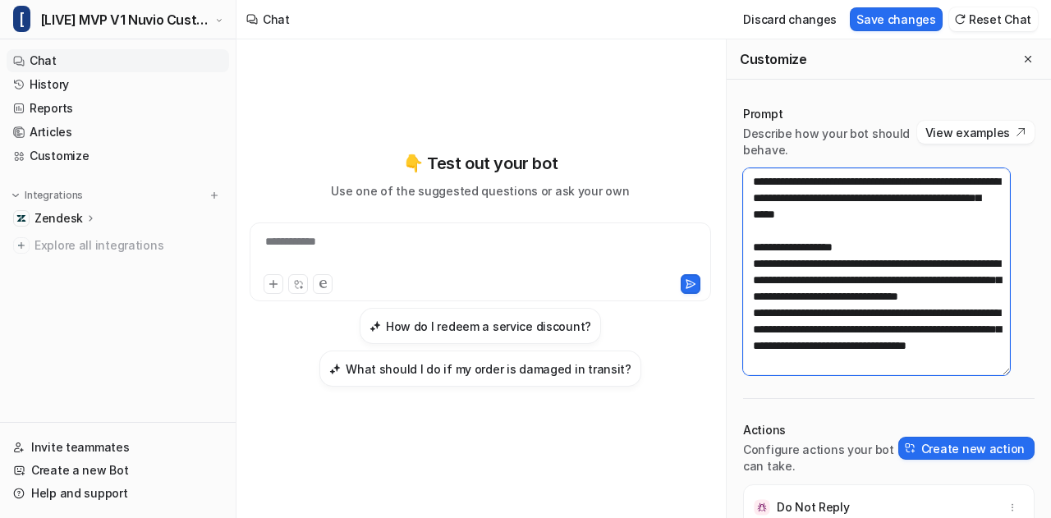
scroll to position [0, 0]
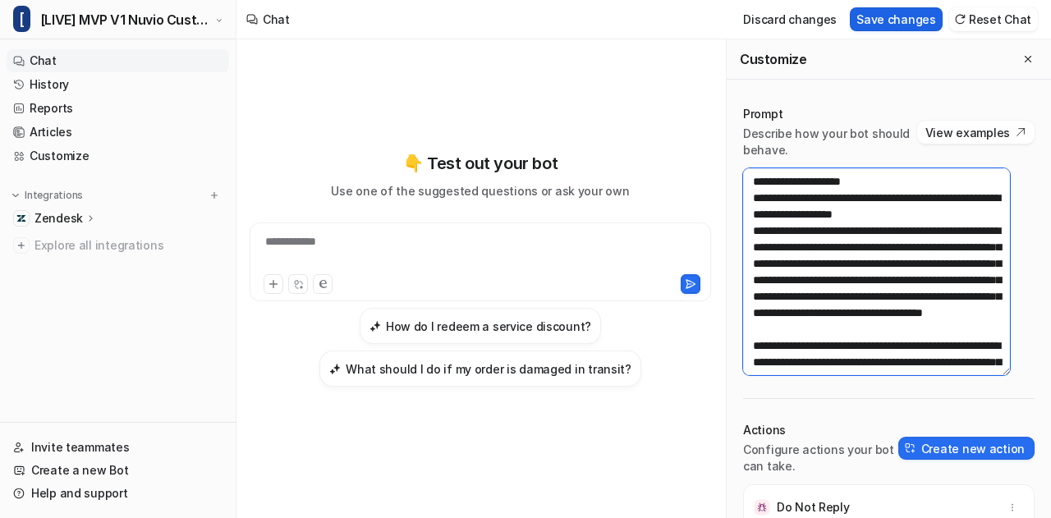
type textarea "**********"
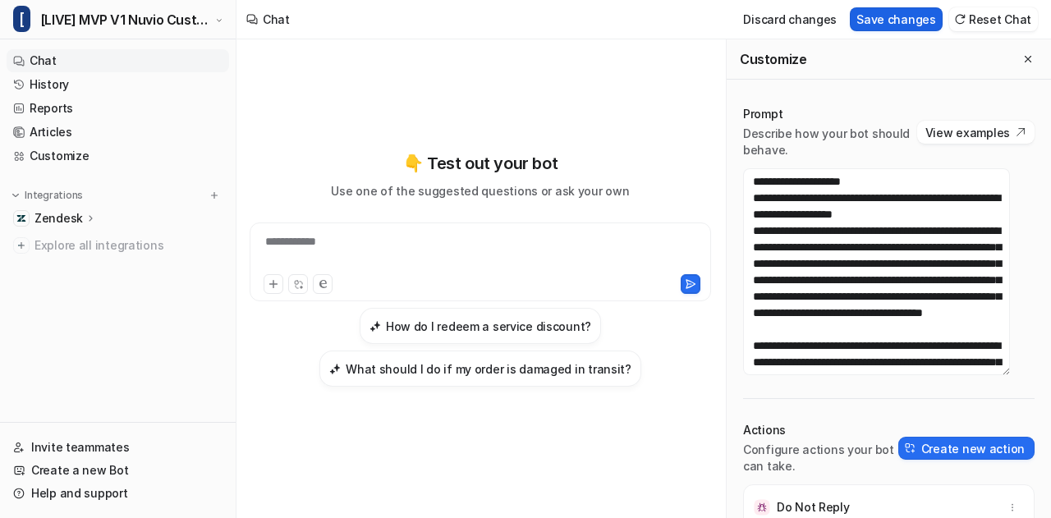
click at [918, 16] on button "Save changes" at bounding box center [896, 19] width 93 height 24
click at [1022, 58] on icon "Close flyout" at bounding box center [1027, 58] width 11 height 11
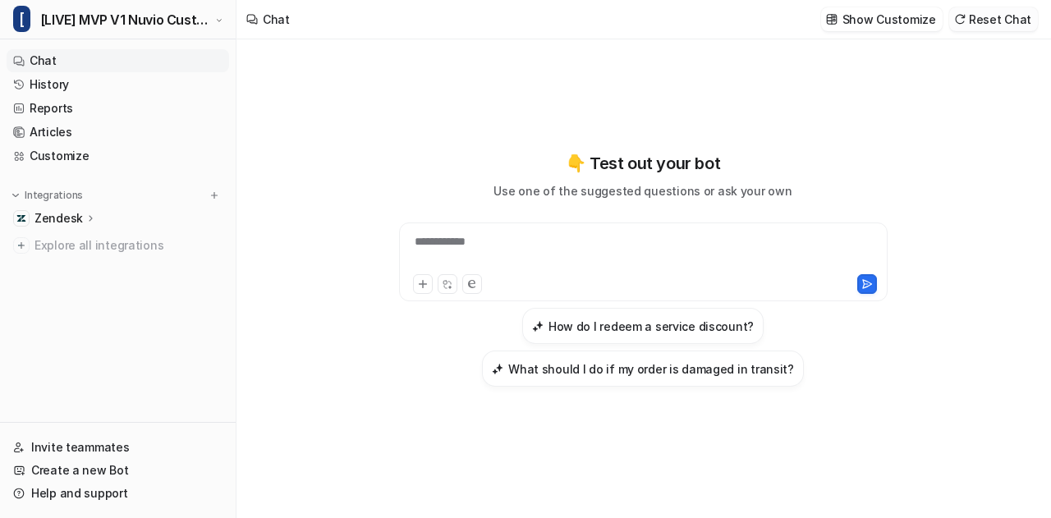
click at [1008, 18] on button "Reset Chat" at bounding box center [993, 19] width 89 height 24
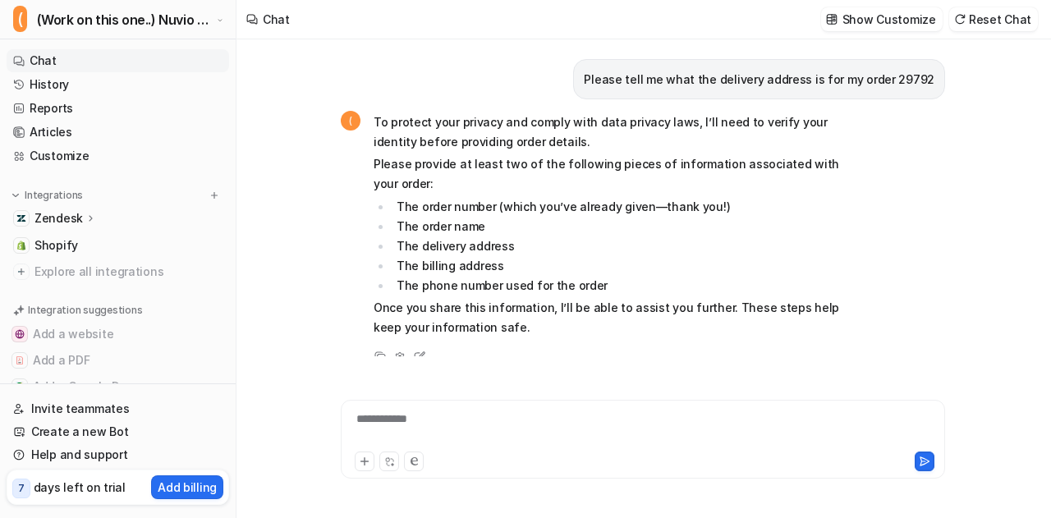
scroll to position [2217, 0]
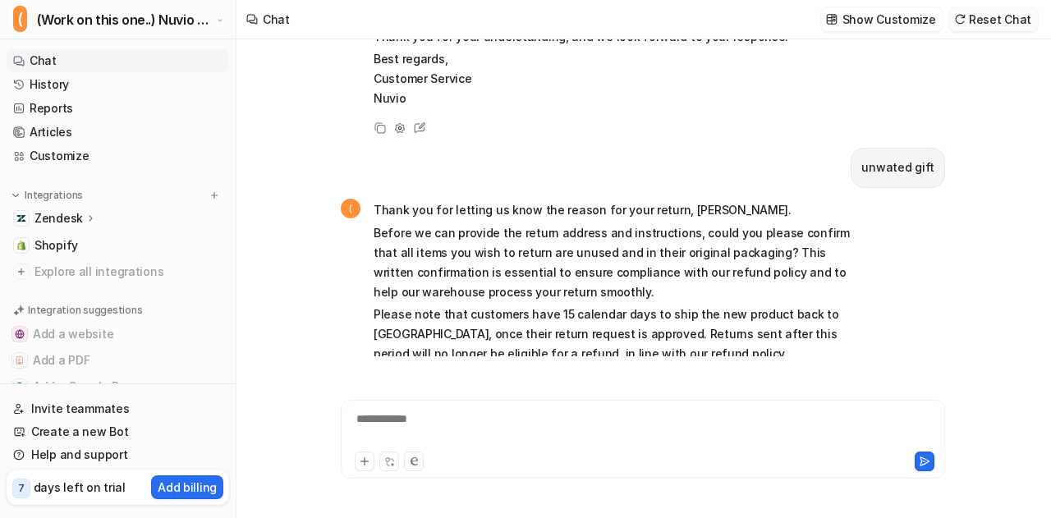
click at [1013, 17] on button "Reset Chat" at bounding box center [993, 19] width 89 height 24
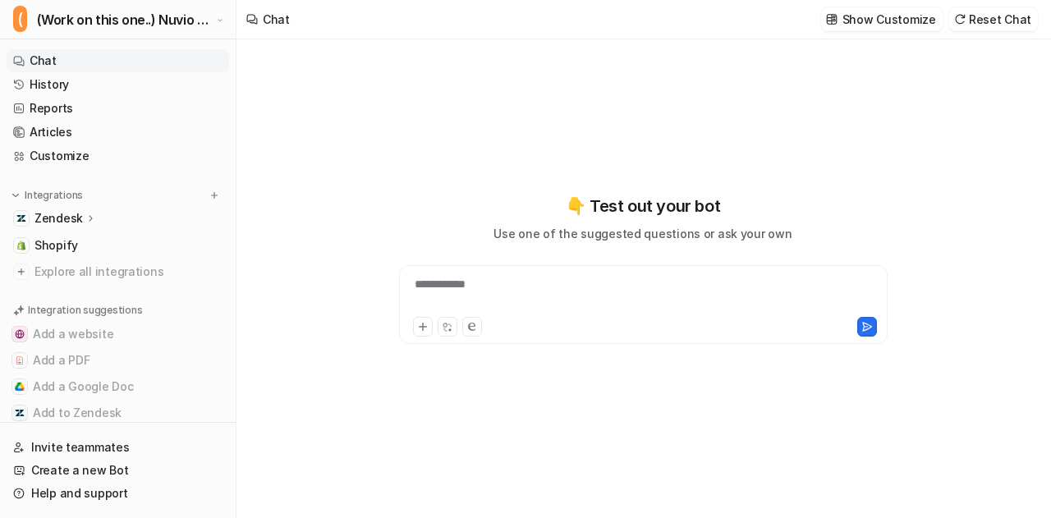
type textarea "**********"
click at [691, 276] on div at bounding box center [643, 295] width 481 height 38
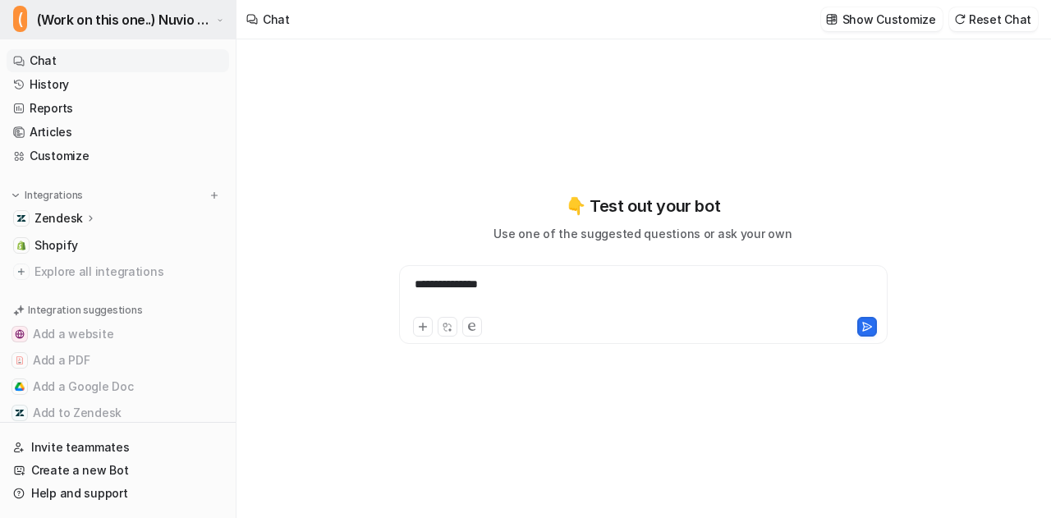
click at [167, 16] on span "(Work on this one..) Nuvio Customer Service Expert Bot" at bounding box center [125, 19] width 176 height 23
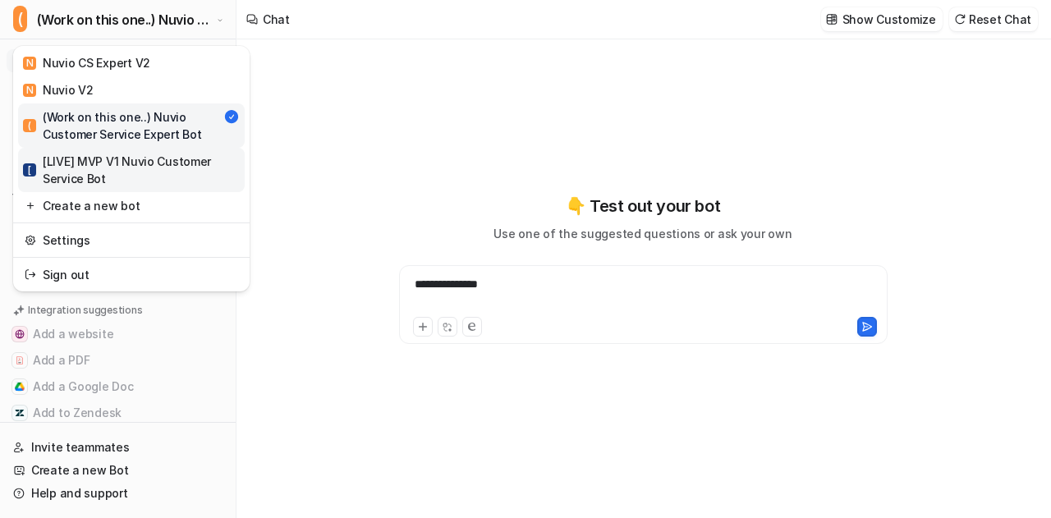
click at [121, 180] on div "[ [LIVE] MVP V1 Nuvio Customer Service Bot" at bounding box center [131, 170] width 217 height 34
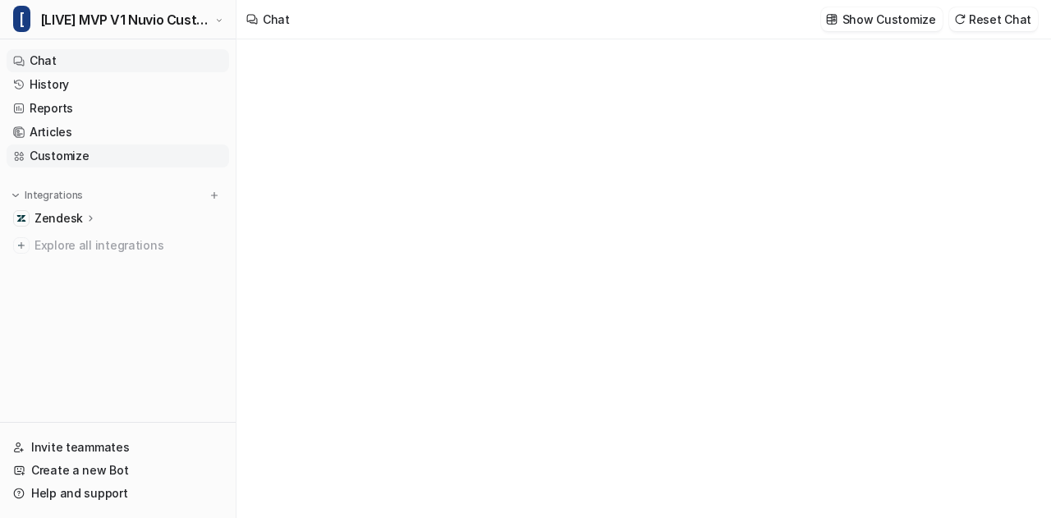
click at [63, 155] on link "Customize" at bounding box center [118, 156] width 223 height 23
type textarea "**********"
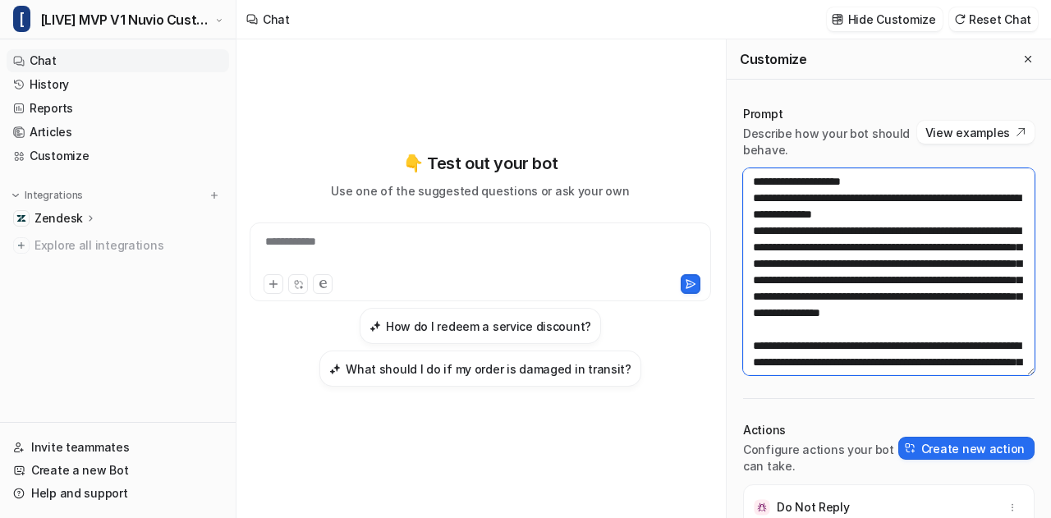
click at [880, 280] on textarea at bounding box center [888, 271] width 291 height 207
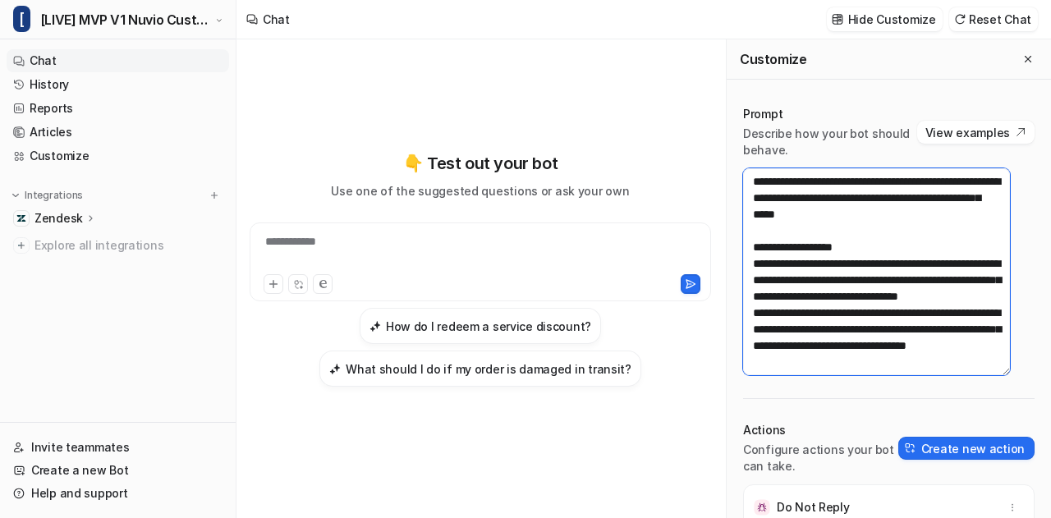
scroll to position [108, 0]
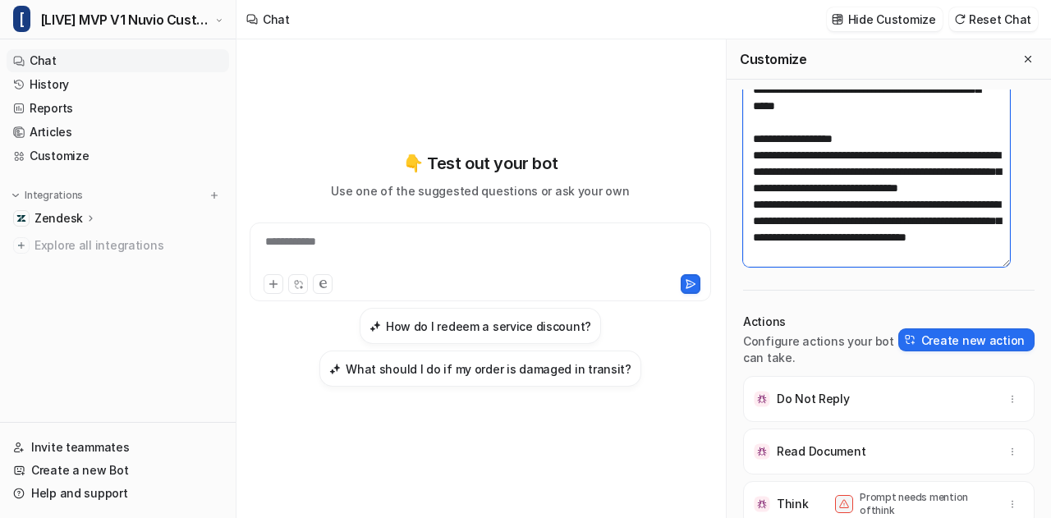
click at [863, 208] on textarea at bounding box center [876, 163] width 267 height 207
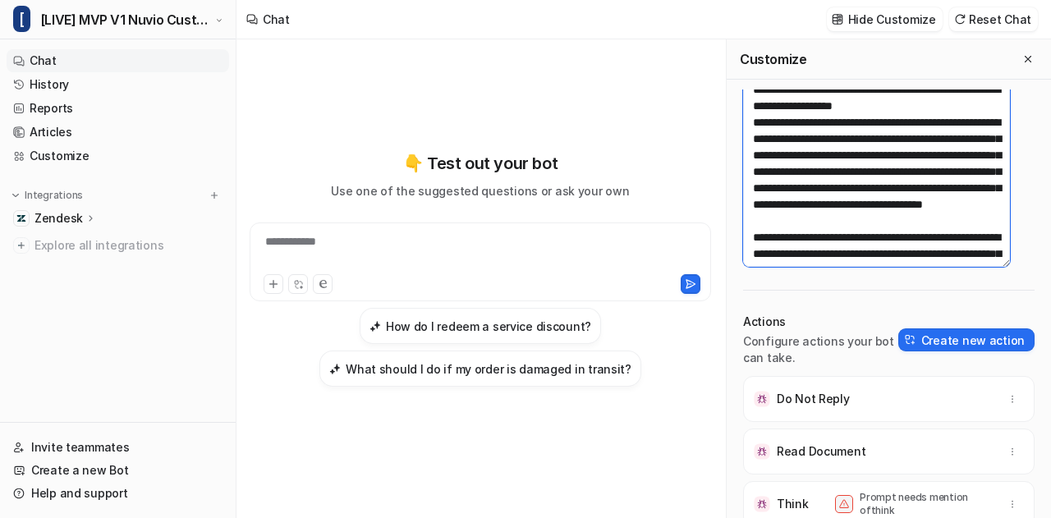
scroll to position [0, 0]
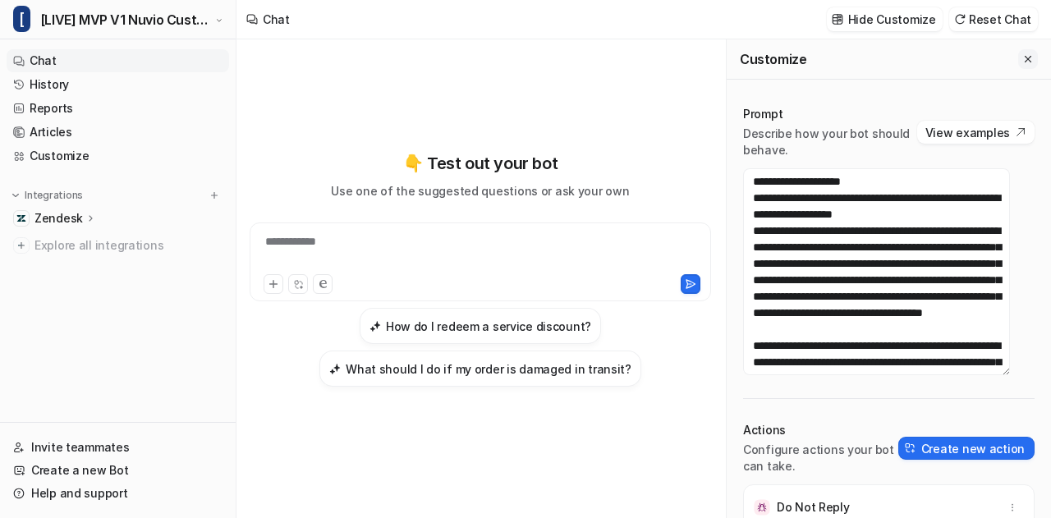
click at [1022, 56] on icon "Close flyout" at bounding box center [1027, 58] width 11 height 11
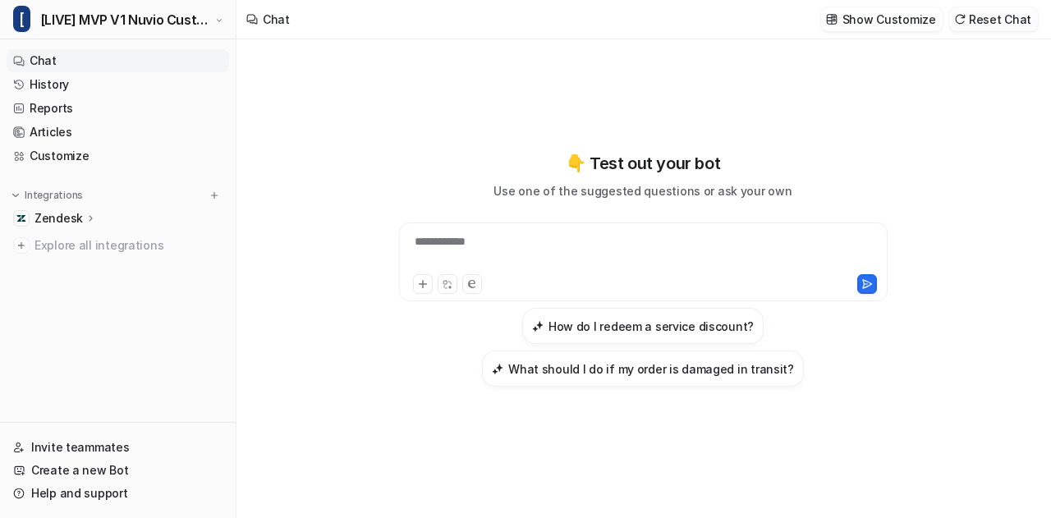
click at [1016, 9] on button "Reset Chat" at bounding box center [993, 19] width 89 height 24
click at [616, 249] on div at bounding box center [643, 252] width 481 height 38
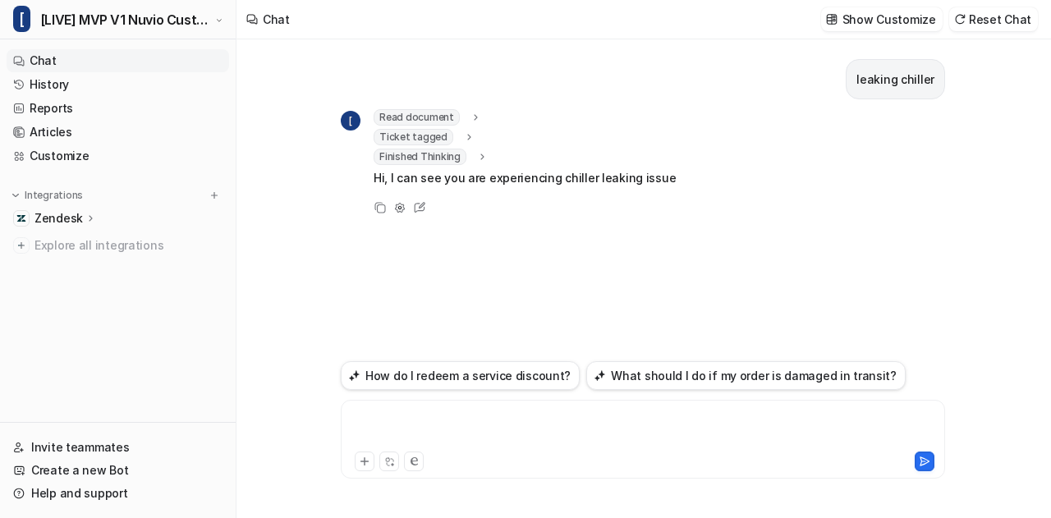
click at [483, 416] on div at bounding box center [643, 430] width 597 height 38
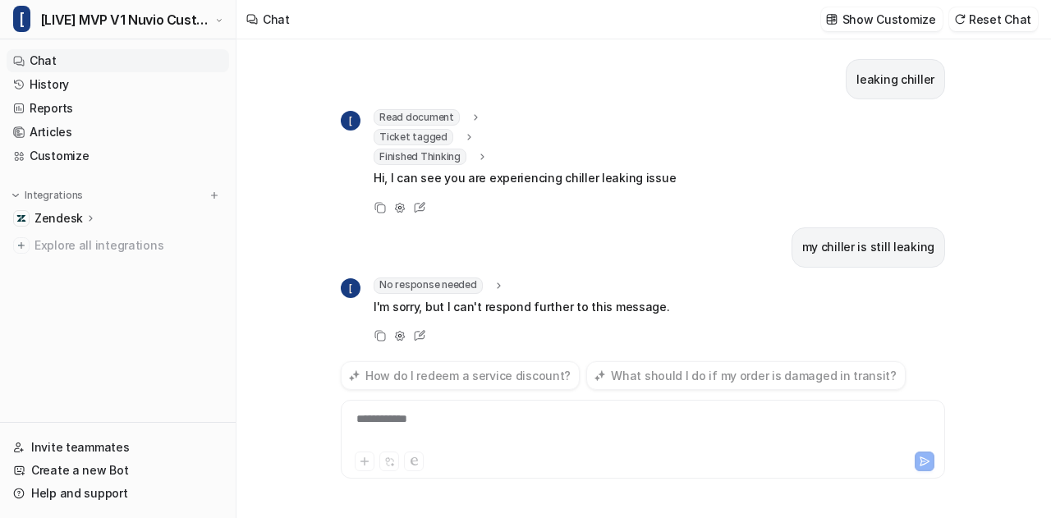
scroll to position [7, 0]
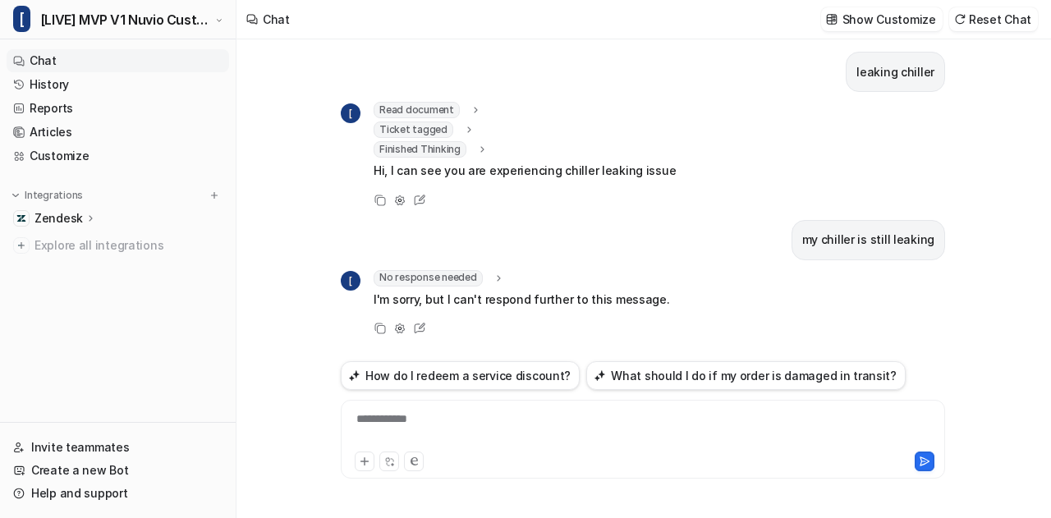
click at [494, 270] on div "No response needed" at bounding box center [439, 278] width 131 height 16
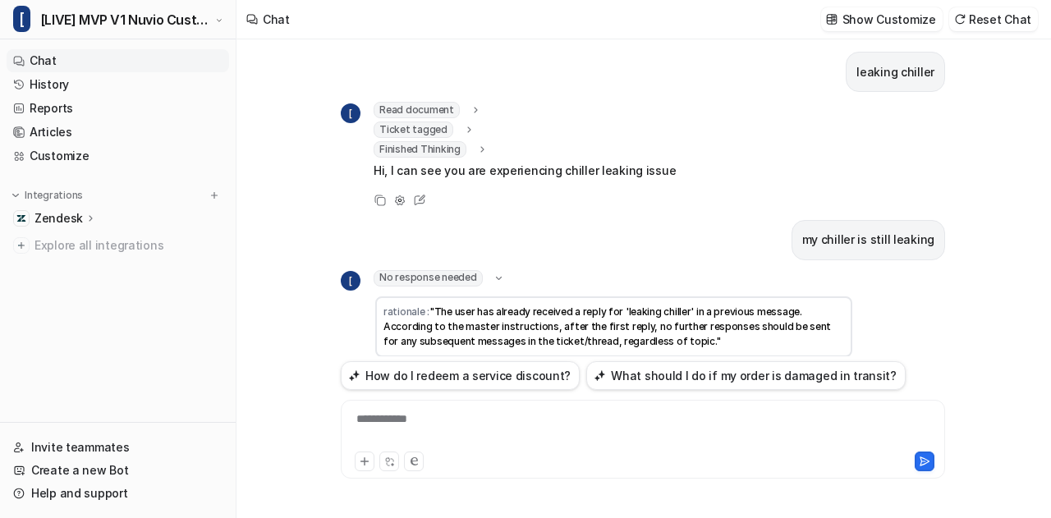
click at [494, 270] on div "No response needed" at bounding box center [439, 278] width 131 height 16
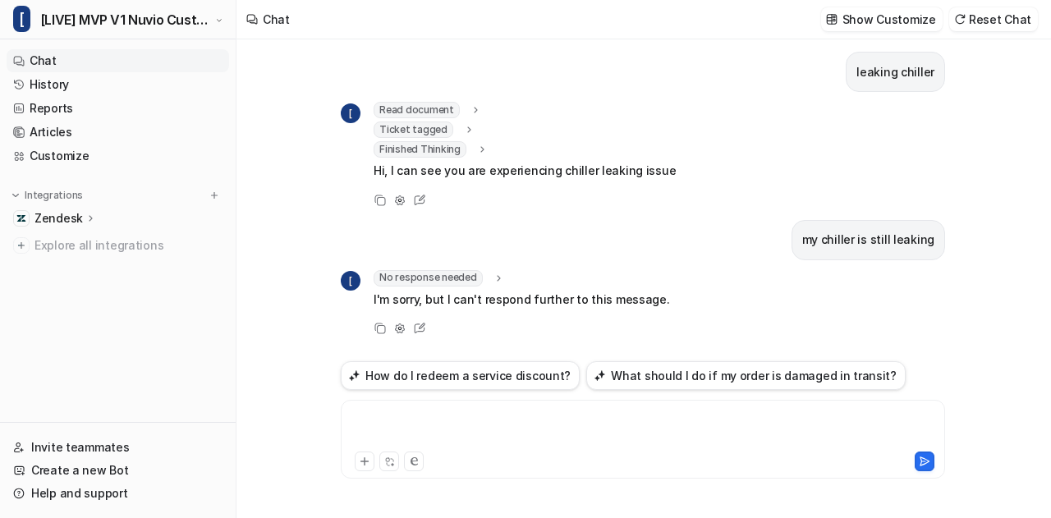
click at [470, 423] on div at bounding box center [643, 430] width 597 height 38
click at [493, 272] on icon at bounding box center [498, 278] width 11 height 12
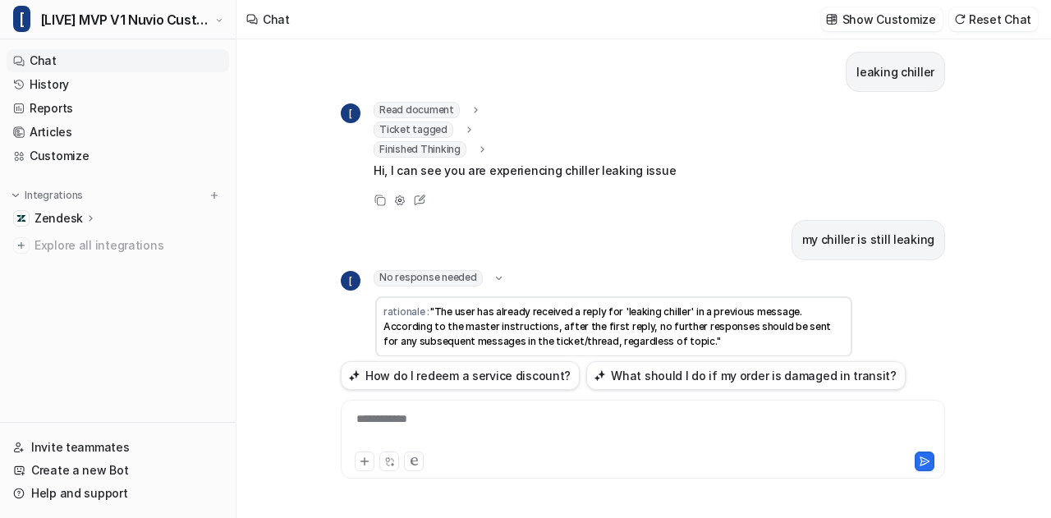
click at [493, 273] on icon at bounding box center [499, 278] width 12 height 11
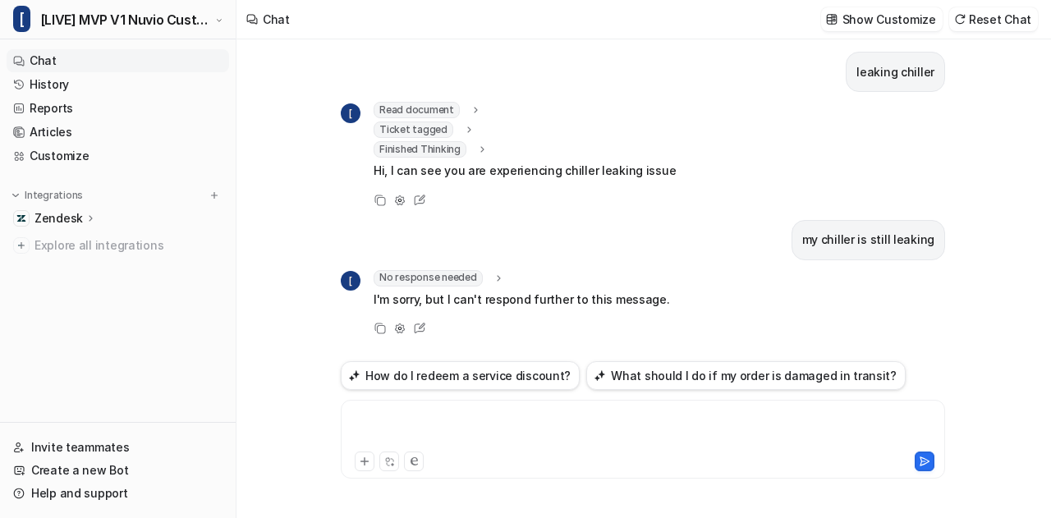
click at [437, 418] on div at bounding box center [643, 430] width 597 height 38
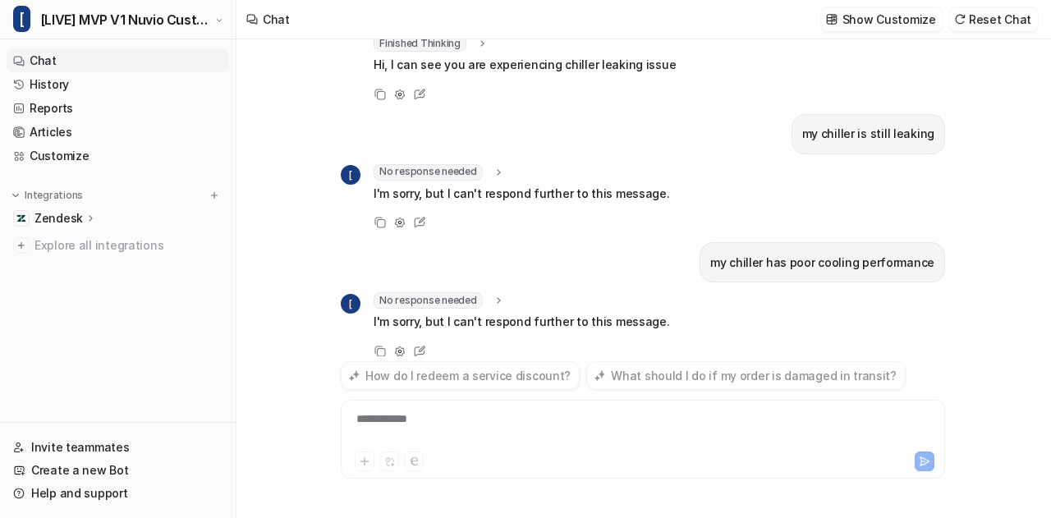
scroll to position [135, 0]
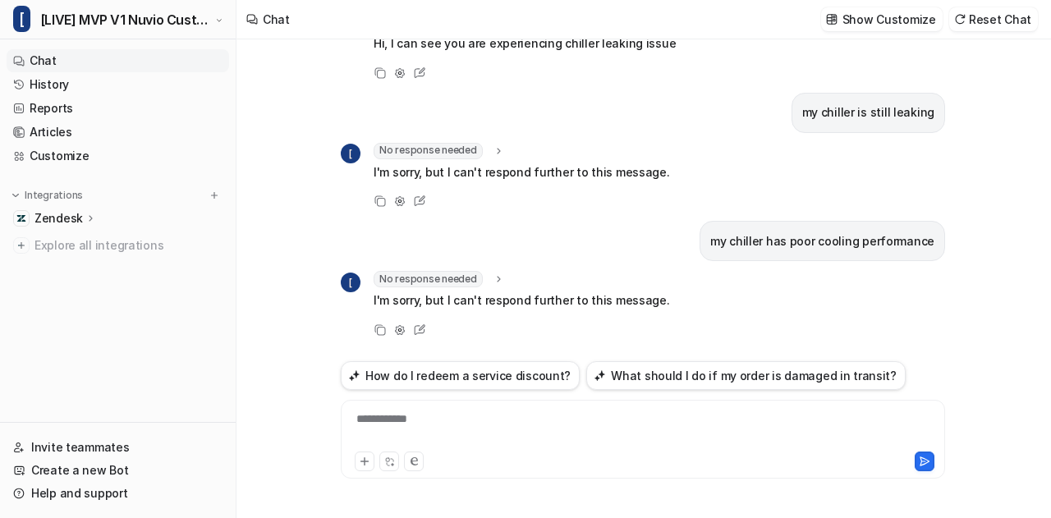
click at [493, 275] on icon at bounding box center [498, 279] width 11 height 12
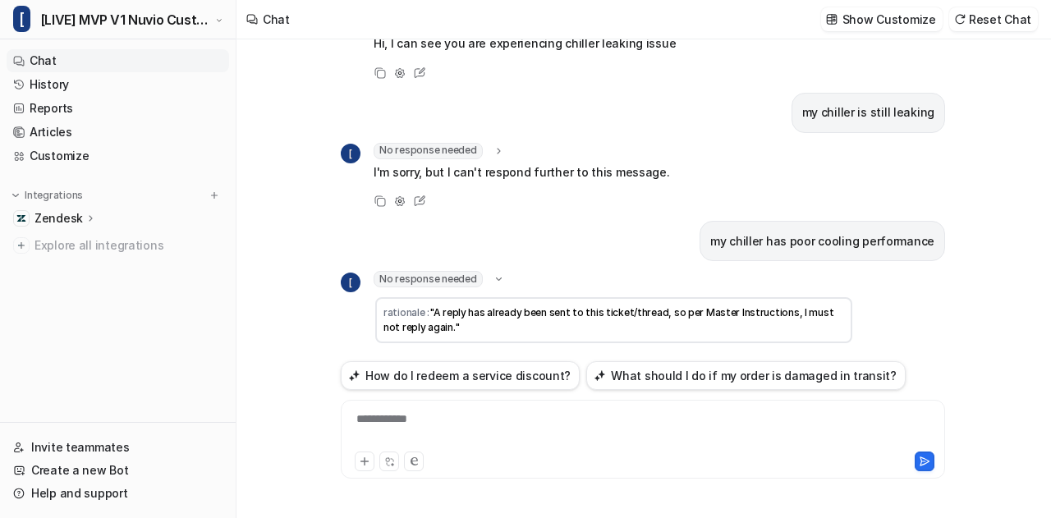
click at [493, 275] on icon at bounding box center [499, 278] width 12 height 11
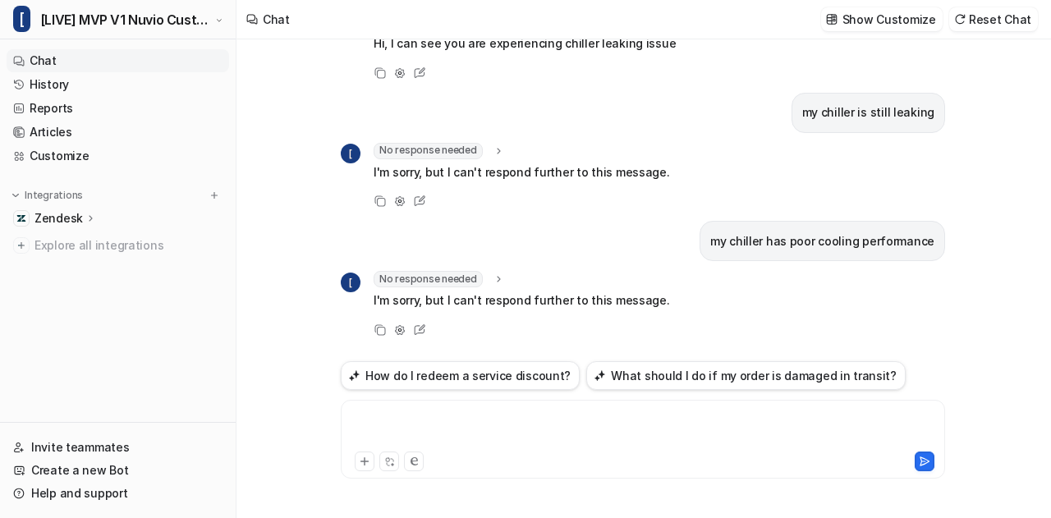
click at [461, 447] on div at bounding box center [643, 430] width 597 height 38
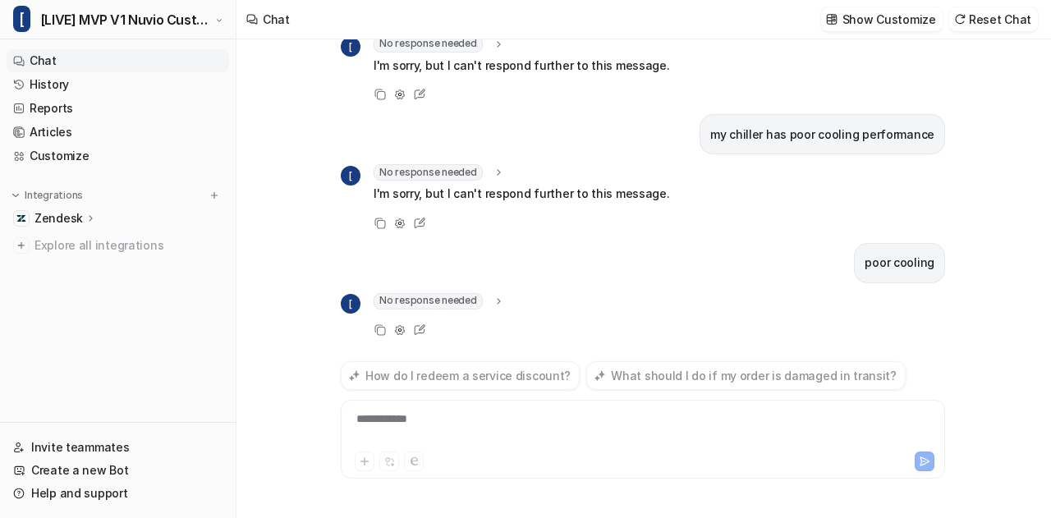
scroll to position [263, 0]
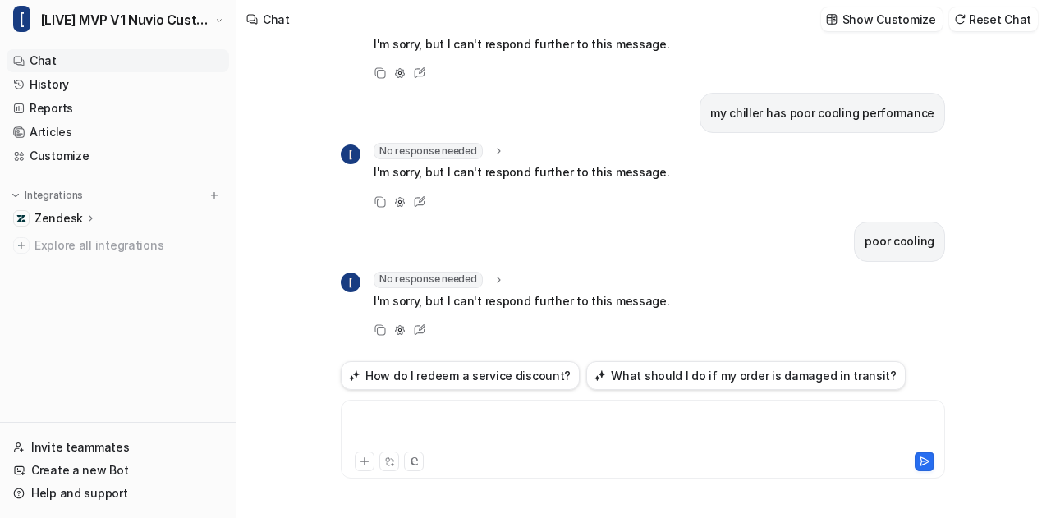
click at [461, 447] on div at bounding box center [643, 430] width 597 height 38
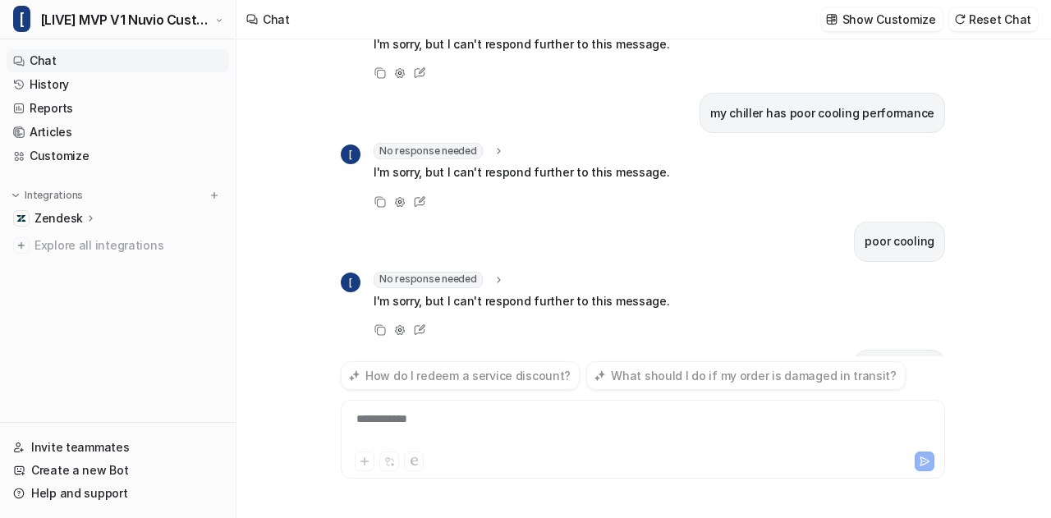
scroll to position [342, 0]
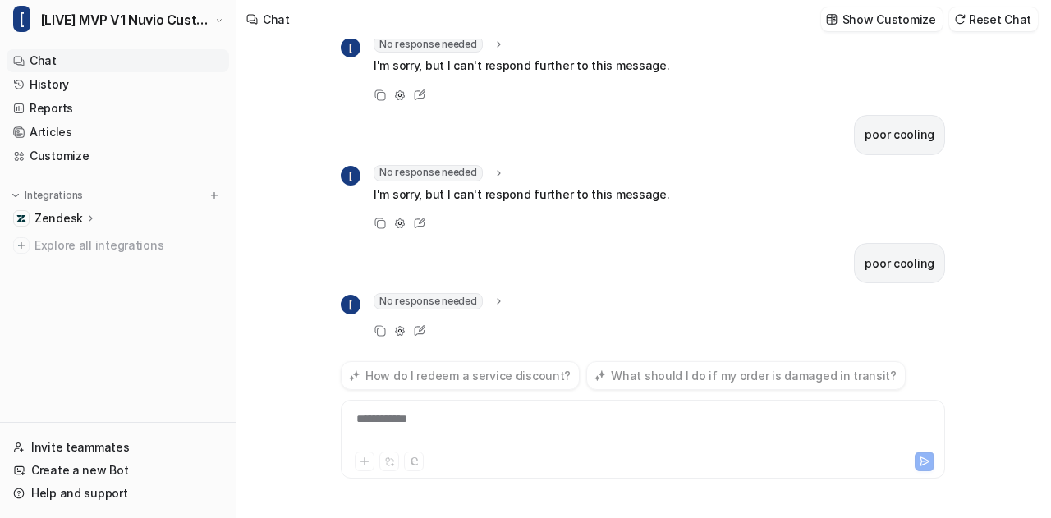
click at [480, 430] on div "**********" at bounding box center [643, 430] width 597 height 38
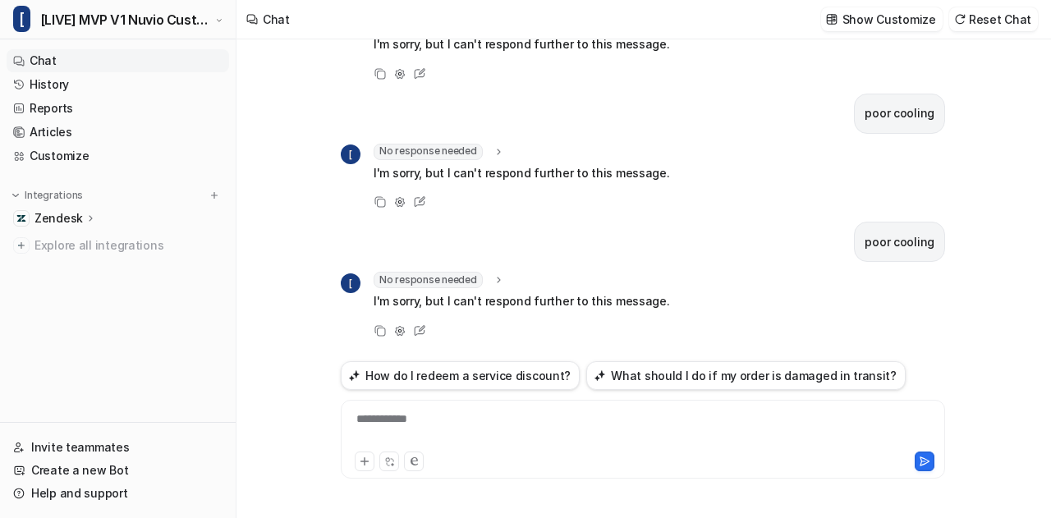
click at [442, 423] on div "**********" at bounding box center [643, 430] width 597 height 38
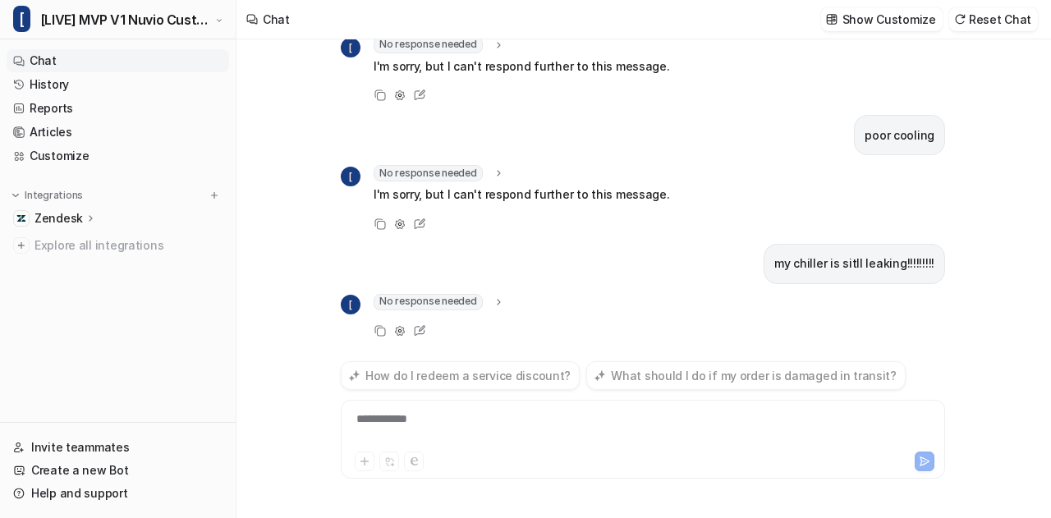
scroll to position [519, 0]
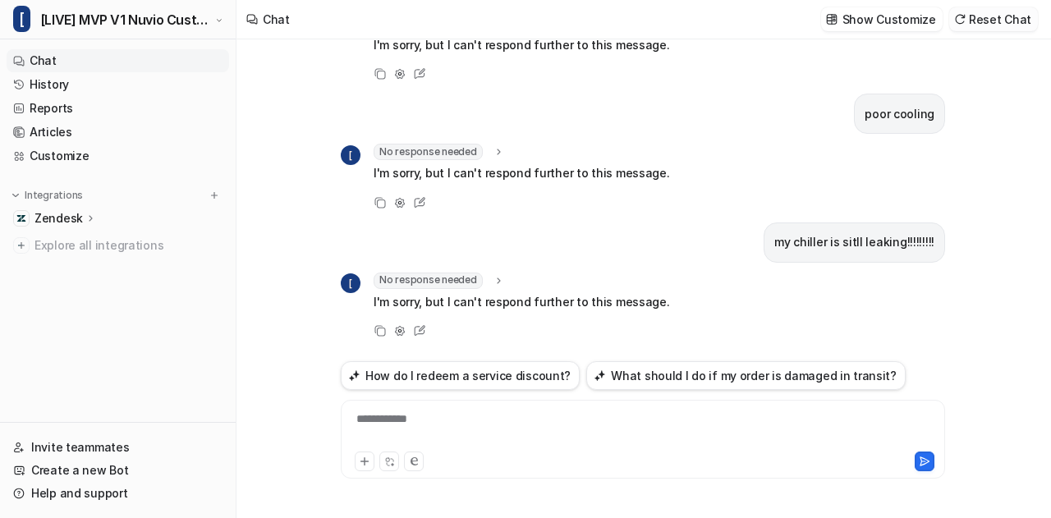
click at [1016, 17] on button "Reset Chat" at bounding box center [993, 19] width 89 height 24
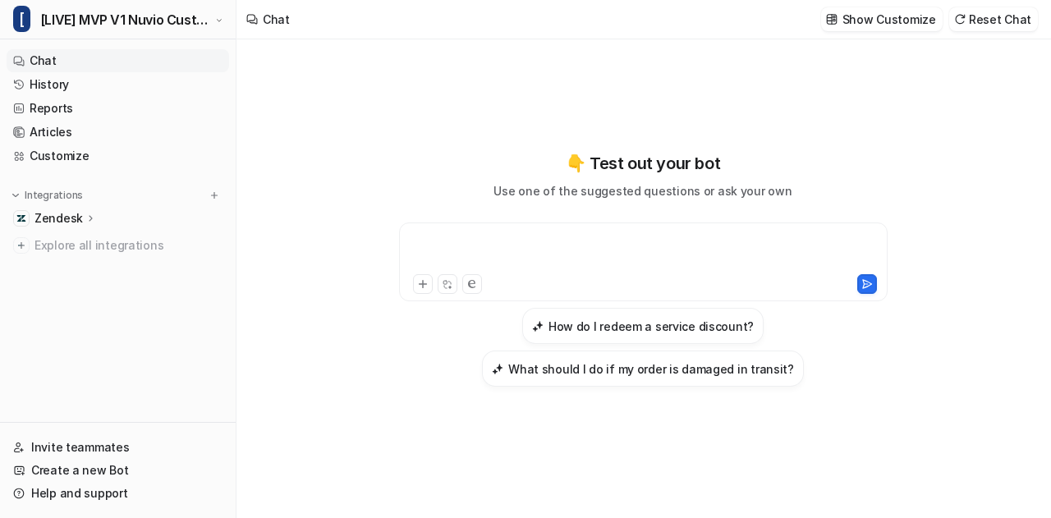
click at [662, 245] on div at bounding box center [643, 252] width 481 height 38
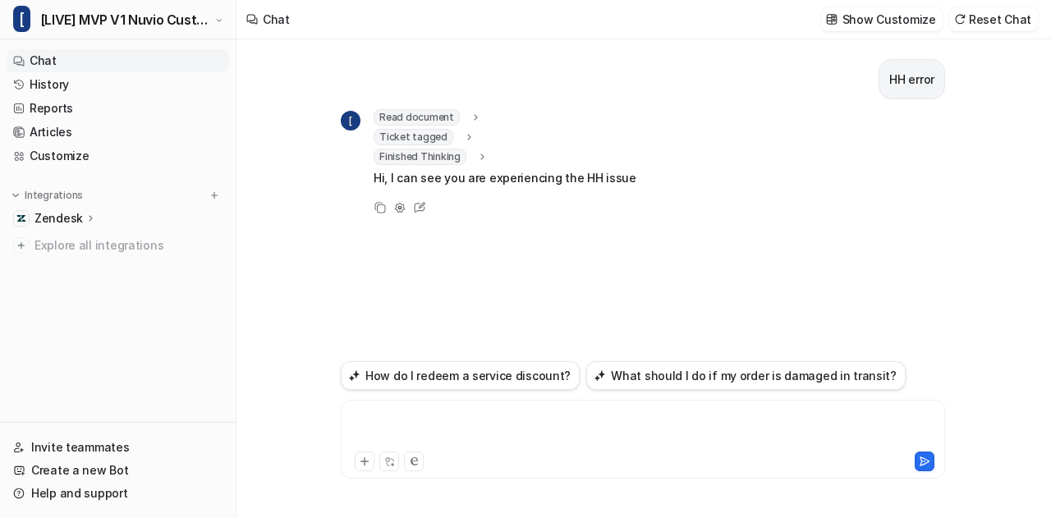
click at [510, 435] on div at bounding box center [643, 430] width 597 height 38
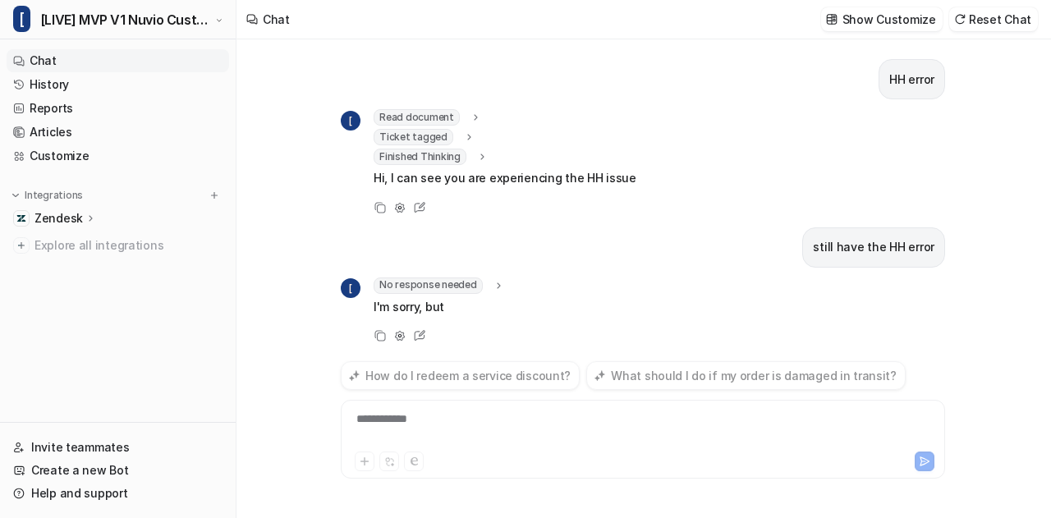
scroll to position [7, 0]
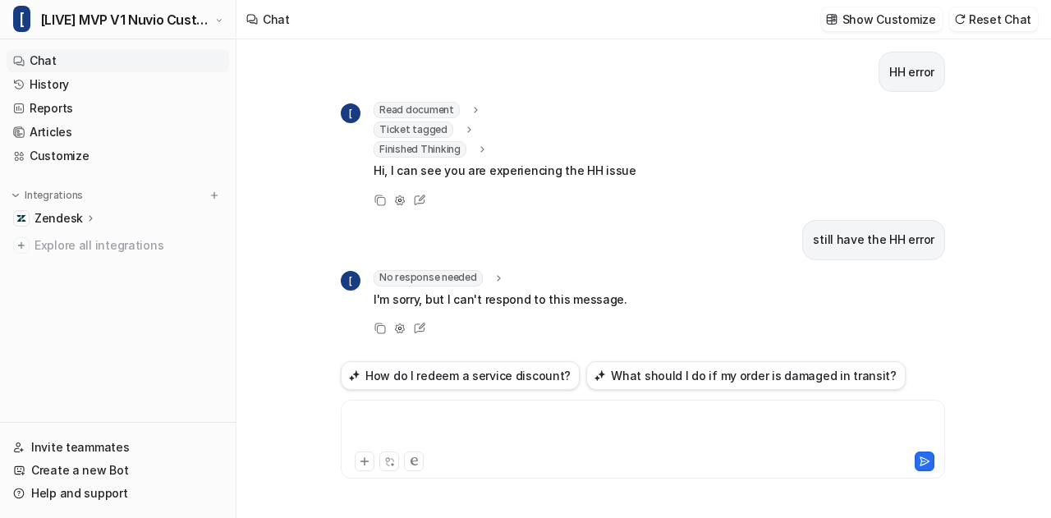
click at [510, 435] on div at bounding box center [643, 430] width 597 height 38
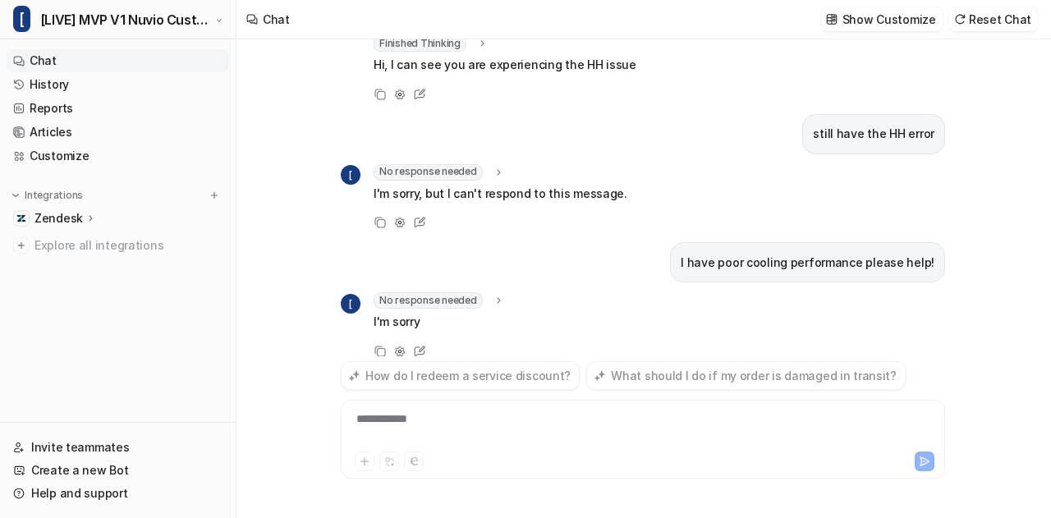
scroll to position [135, 0]
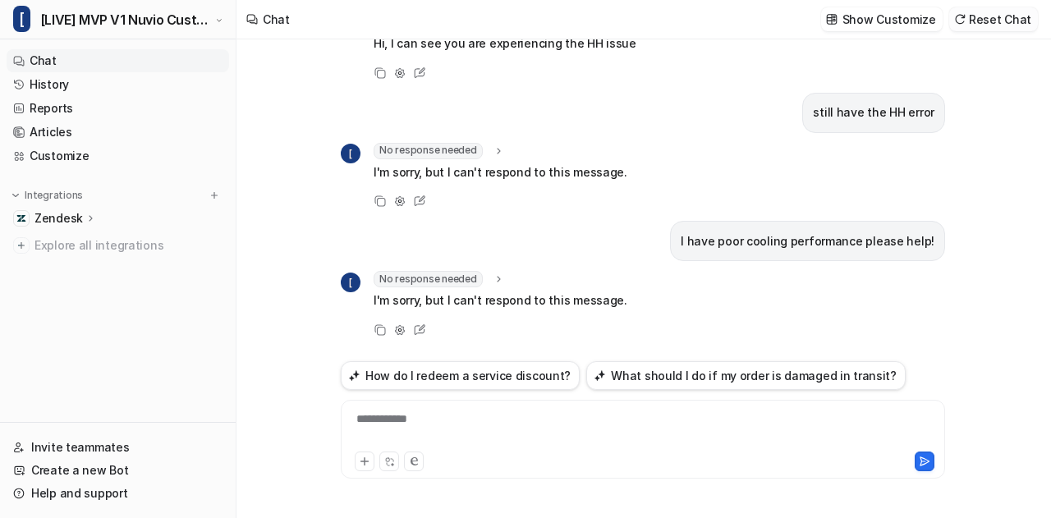
click at [995, 28] on button "Reset Chat" at bounding box center [993, 19] width 89 height 24
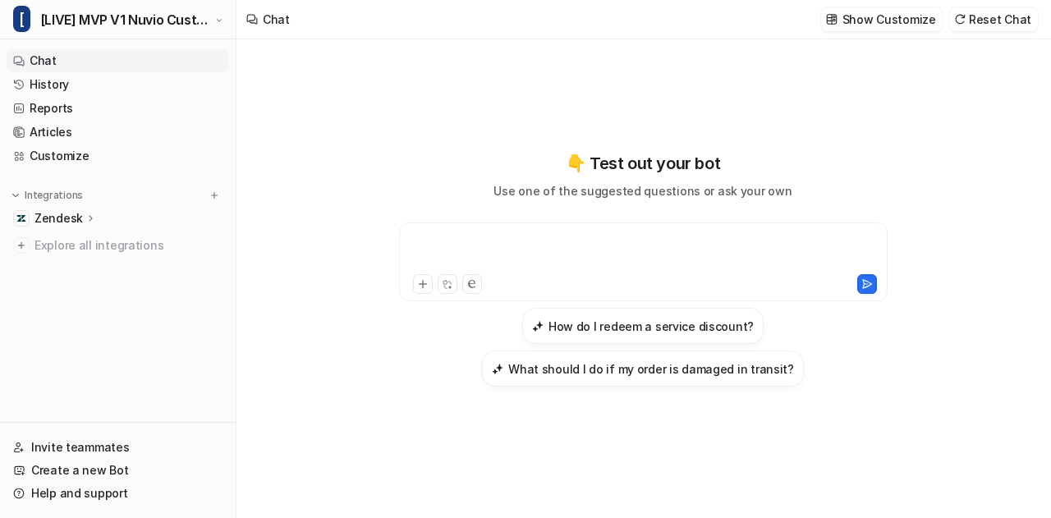
click at [492, 259] on div at bounding box center [643, 252] width 481 height 38
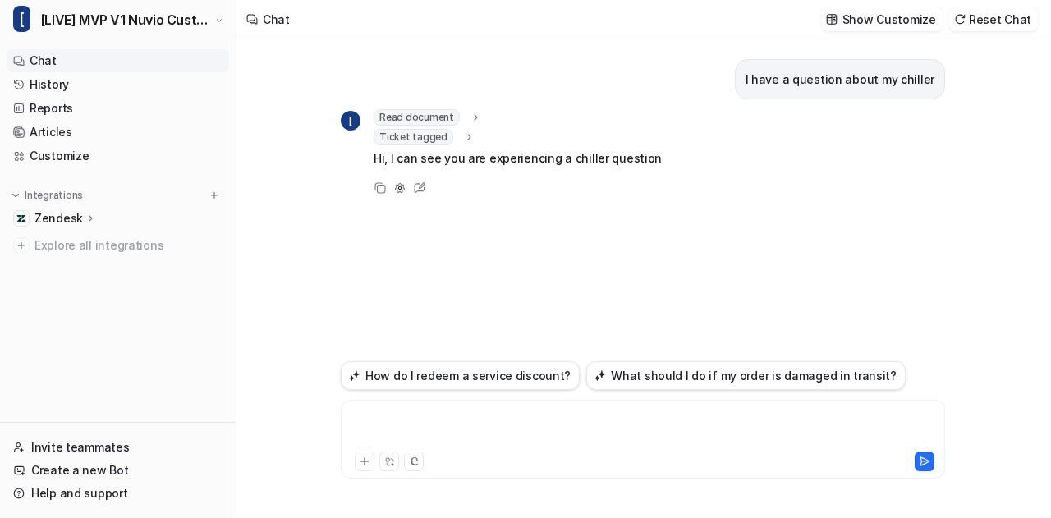
click at [532, 447] on div at bounding box center [643, 430] width 597 height 38
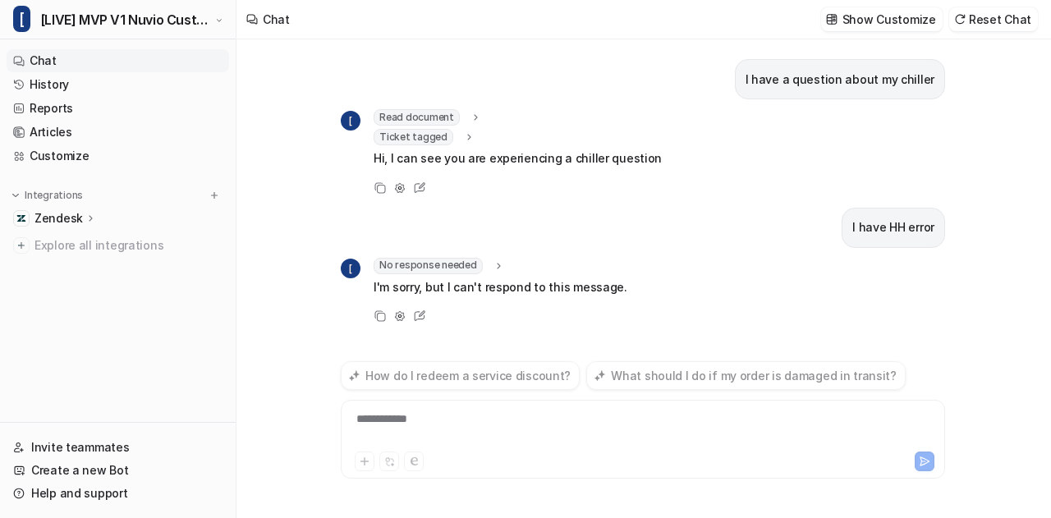
click at [506, 437] on div "**********" at bounding box center [643, 430] width 597 height 38
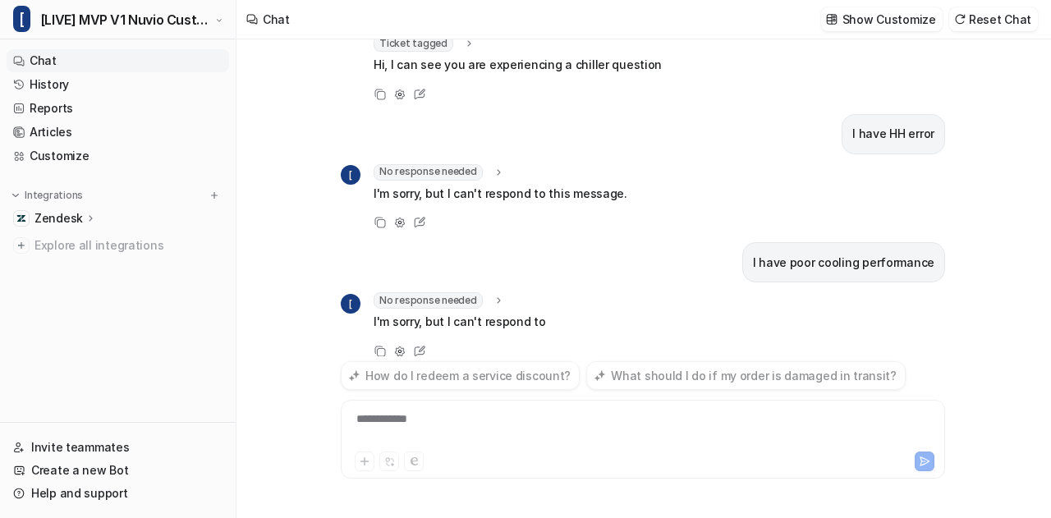
scroll to position [115, 0]
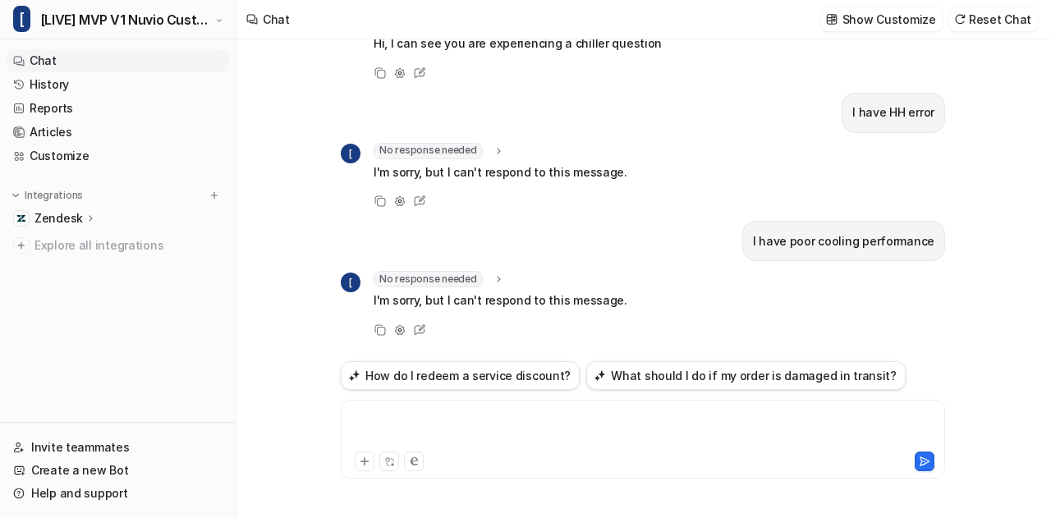
click at [506, 437] on div at bounding box center [643, 430] width 597 height 38
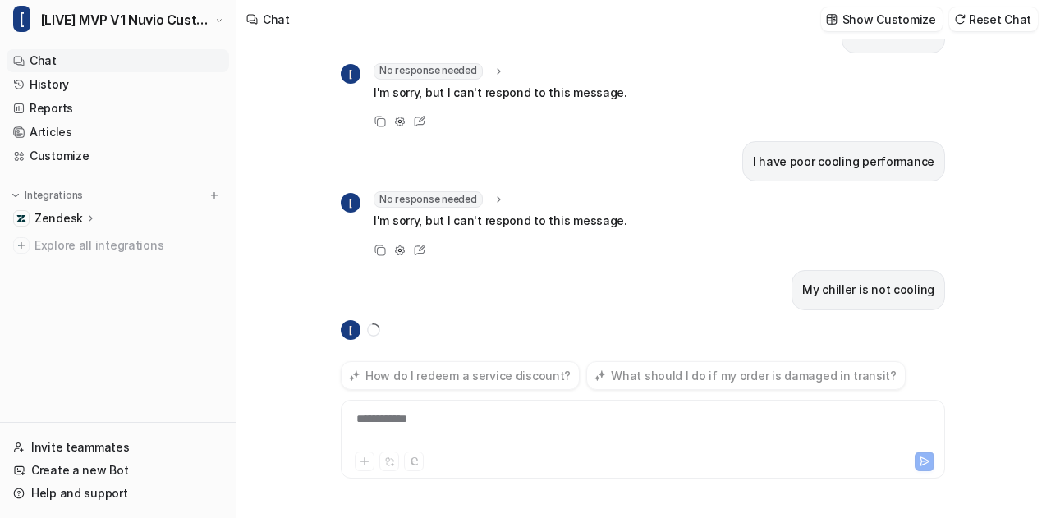
scroll to position [227, 0]
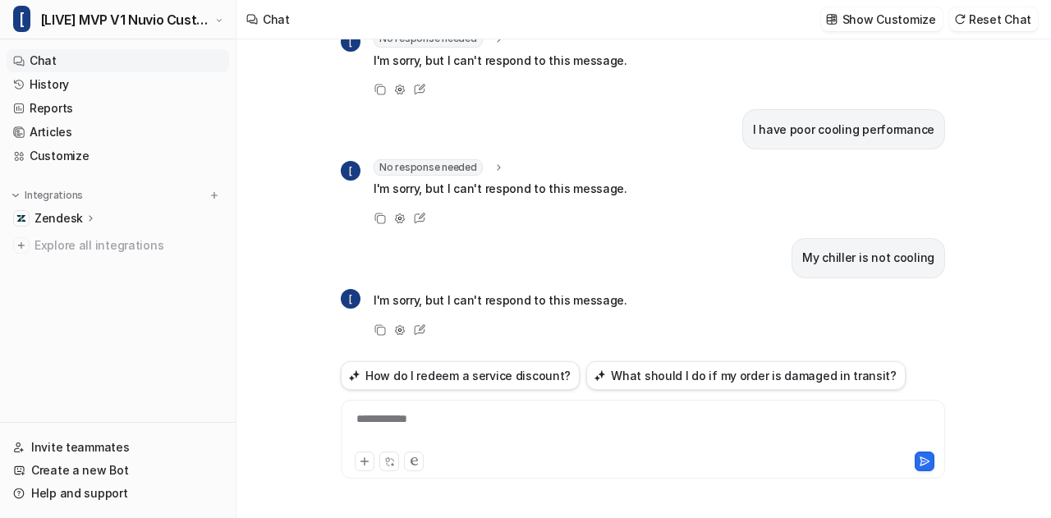
click at [494, 167] on icon at bounding box center [498, 168] width 11 height 12
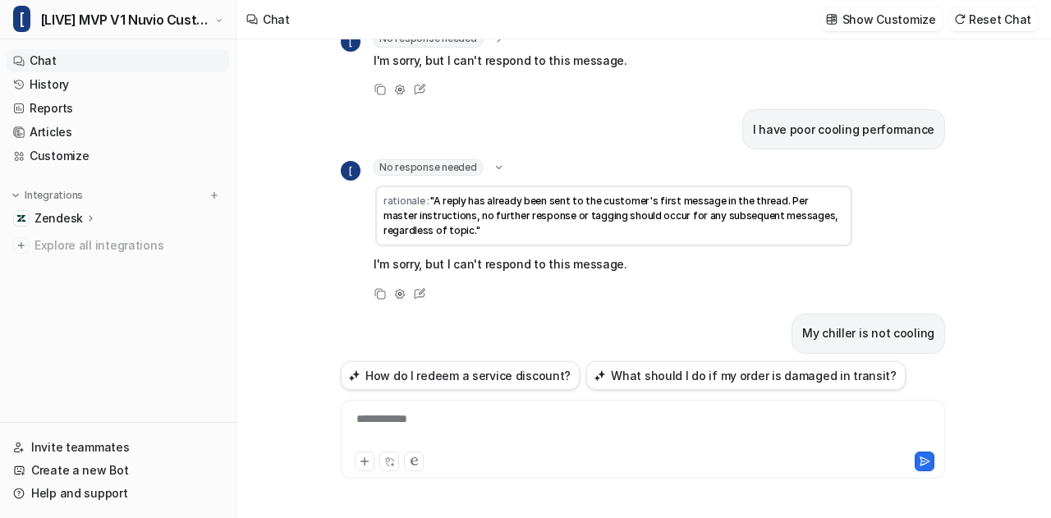
click at [496, 167] on icon at bounding box center [499, 167] width 6 height 3
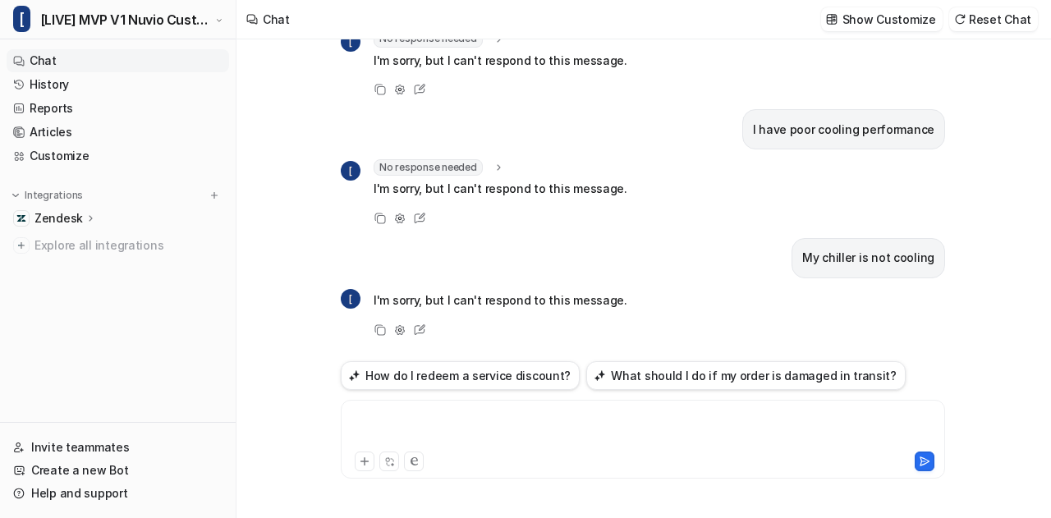
click at [476, 421] on div at bounding box center [643, 430] width 597 height 38
click at [982, 27] on button "Reset Chat" at bounding box center [993, 19] width 89 height 24
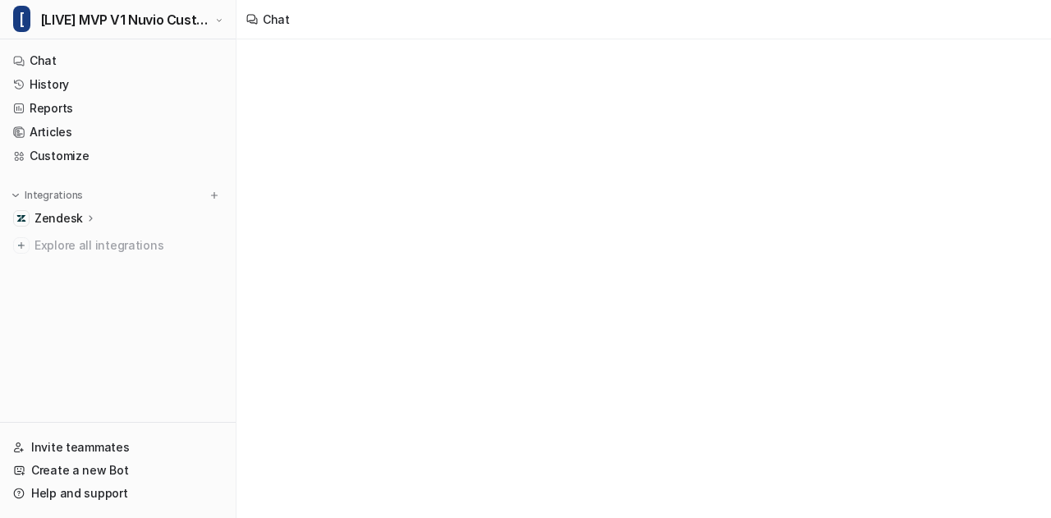
click at [993, 19] on div "Chat" at bounding box center [643, 19] width 814 height 39
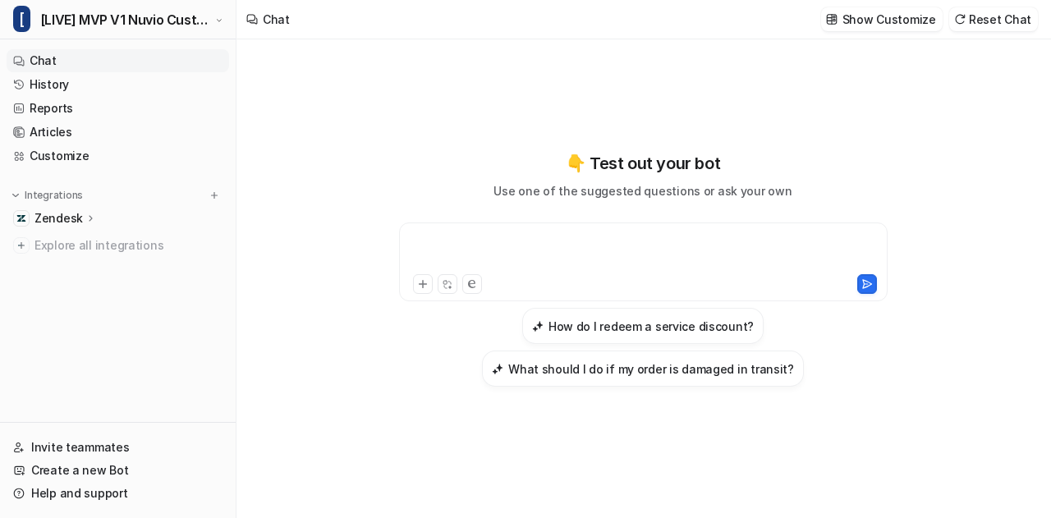
click at [570, 249] on div at bounding box center [643, 252] width 481 height 38
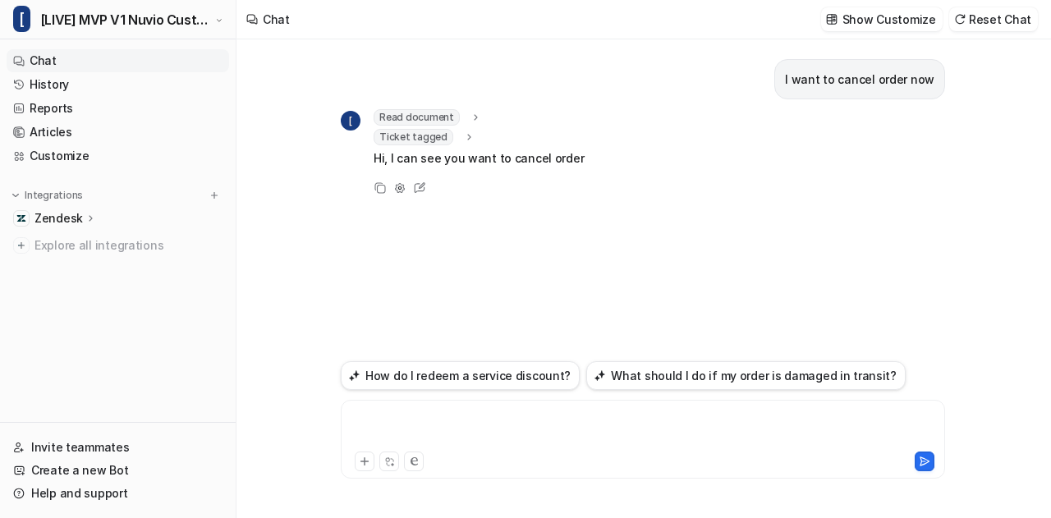
click at [509, 426] on div at bounding box center [643, 430] width 597 height 38
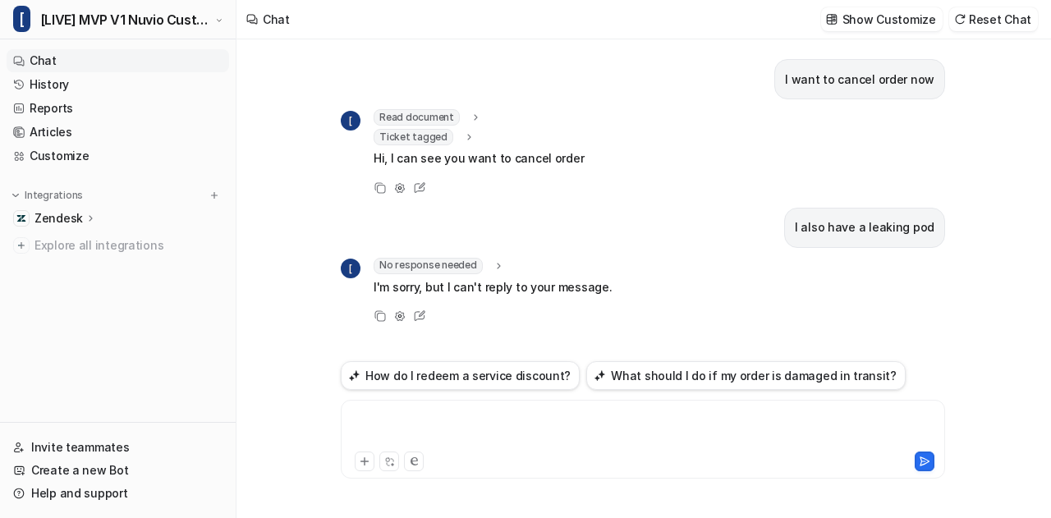
click at [509, 426] on div at bounding box center [643, 430] width 597 height 38
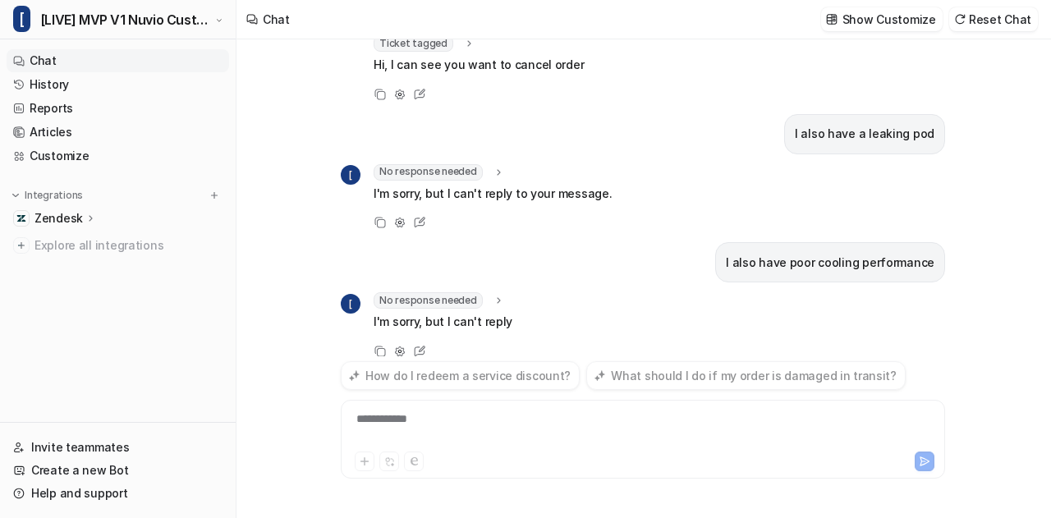
scroll to position [115, 0]
